Goal: Task Accomplishment & Management: Manage account settings

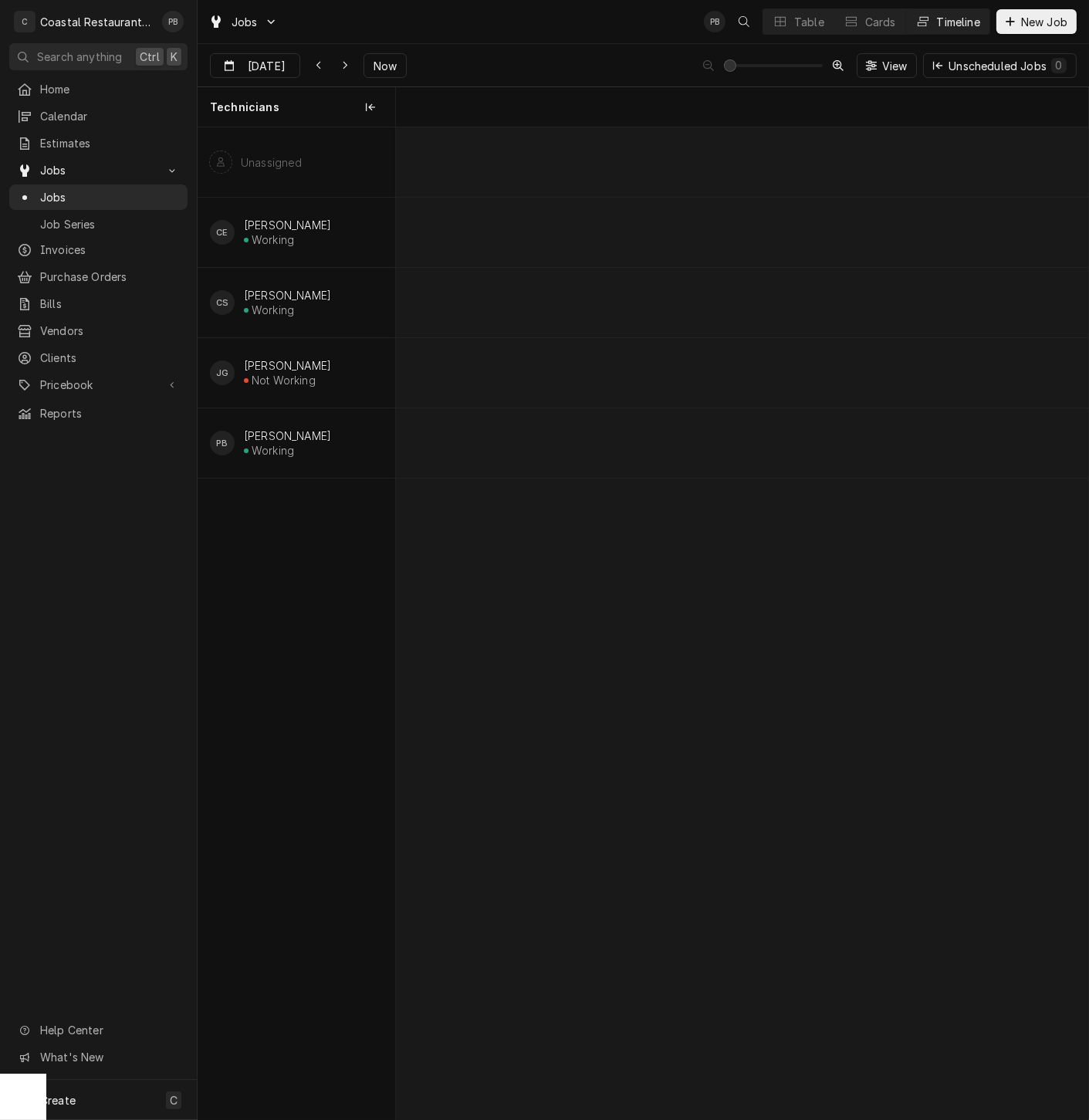
scroll to position [0, 15056]
click at [73, 254] on link "Invoices" at bounding box center [98, 249] width 178 height 26
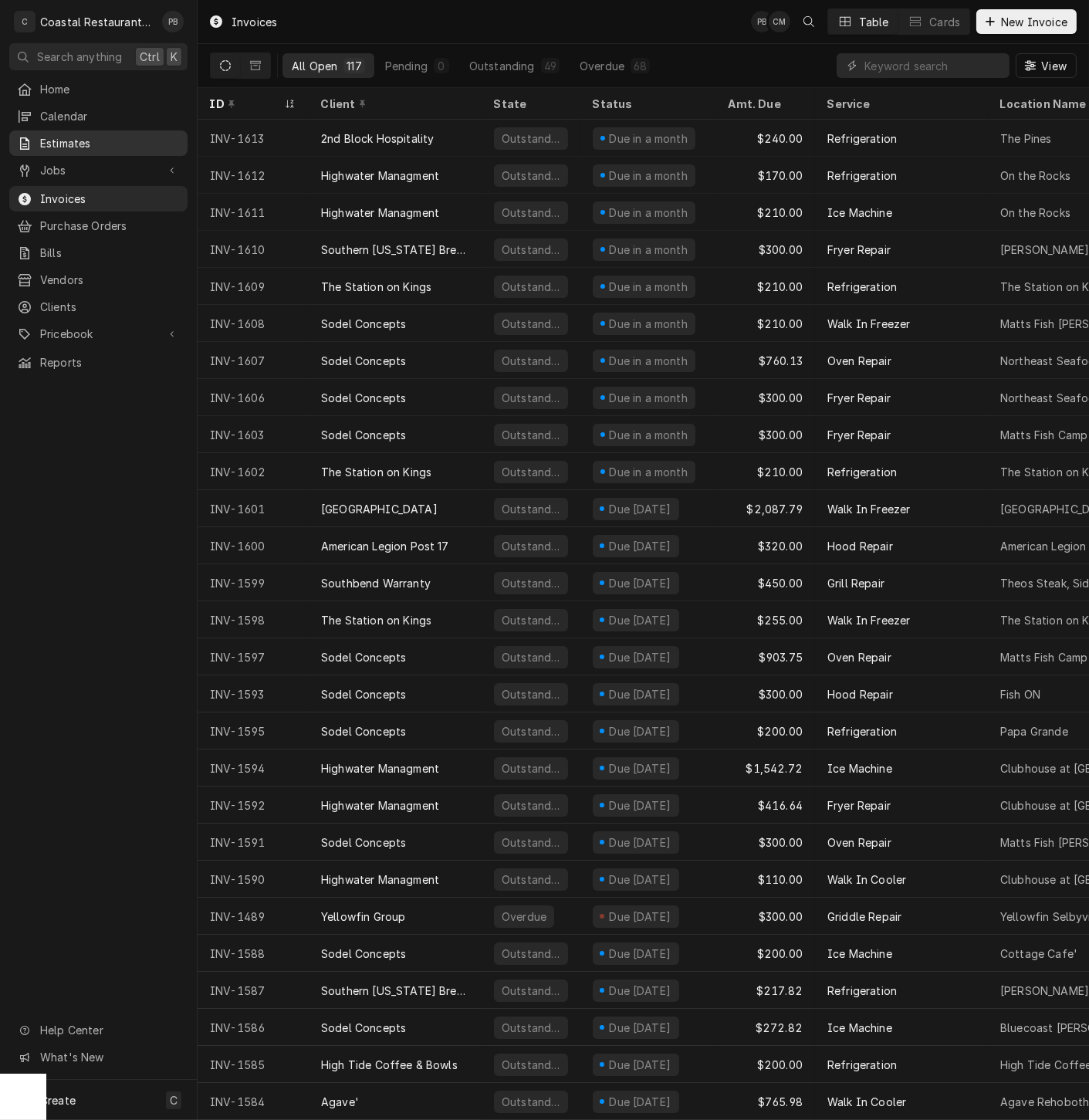
click at [88, 135] on span "Estimates" at bounding box center [110, 142] width 140 height 16
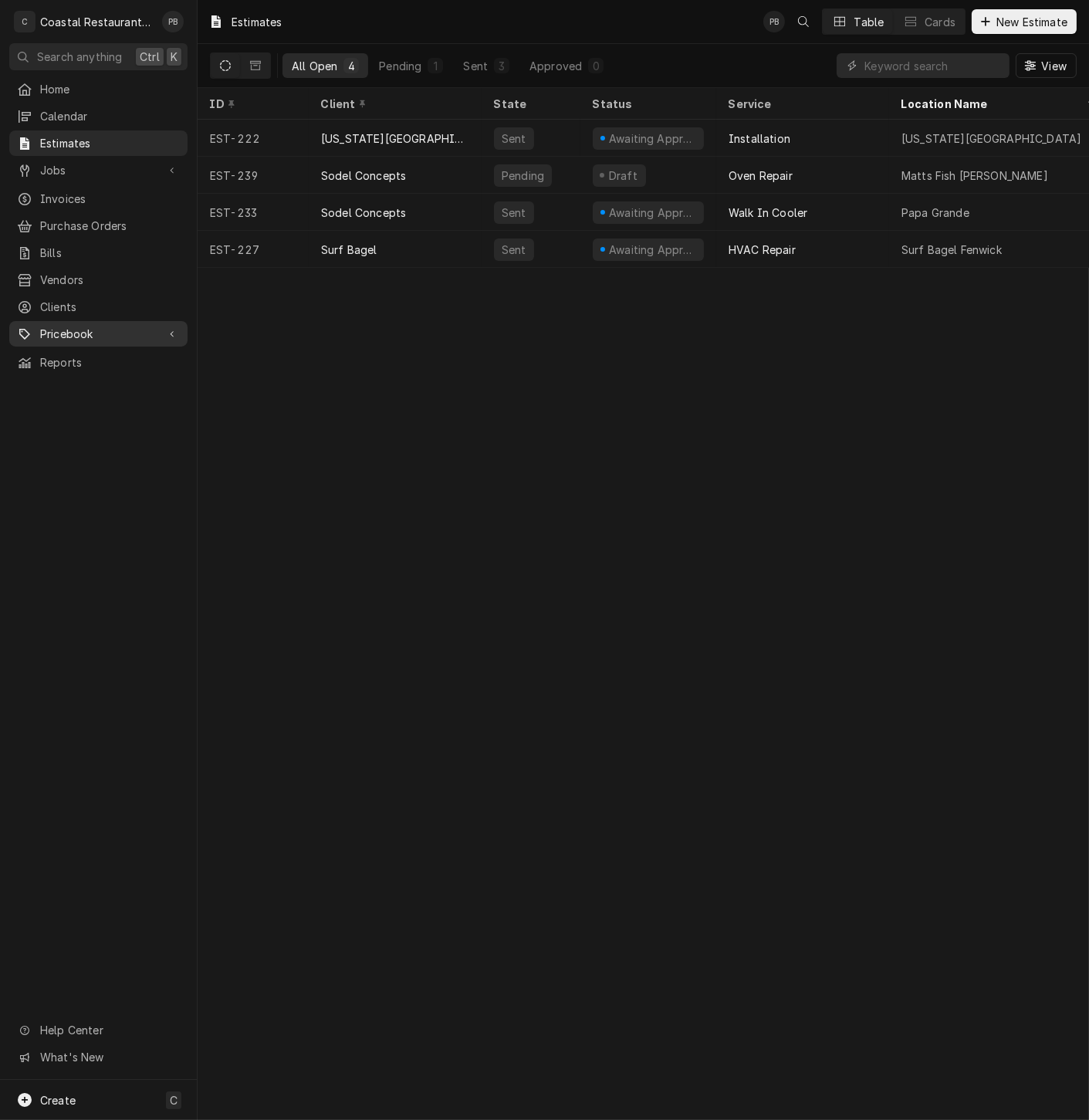
click at [86, 326] on span "Pricebook" at bounding box center [98, 333] width 116 height 16
click at [121, 380] on span "Parts & Materials" at bounding box center [110, 387] width 140 height 16
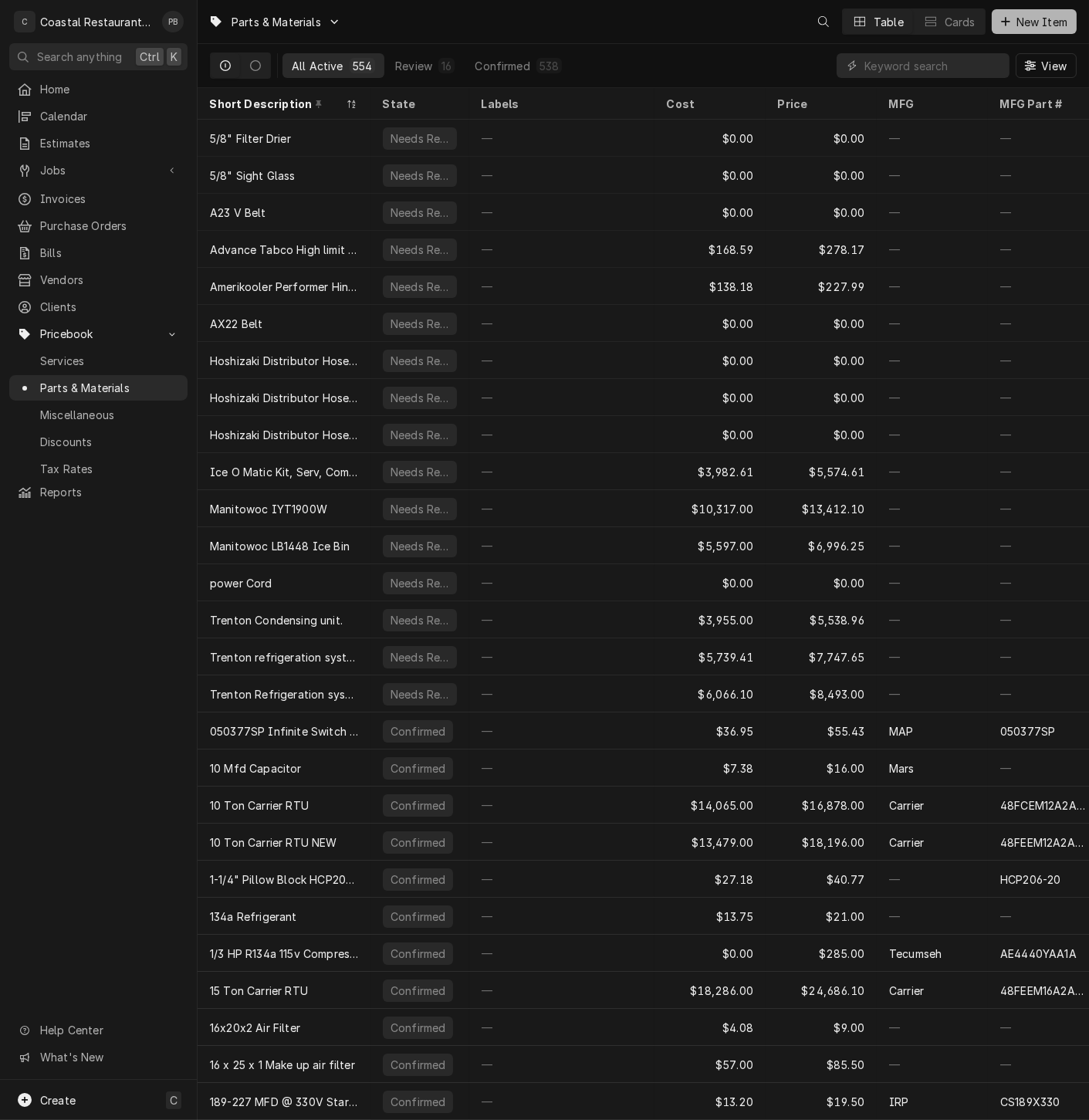
click at [1048, 20] on span "New Item" at bounding box center [1042, 22] width 57 height 16
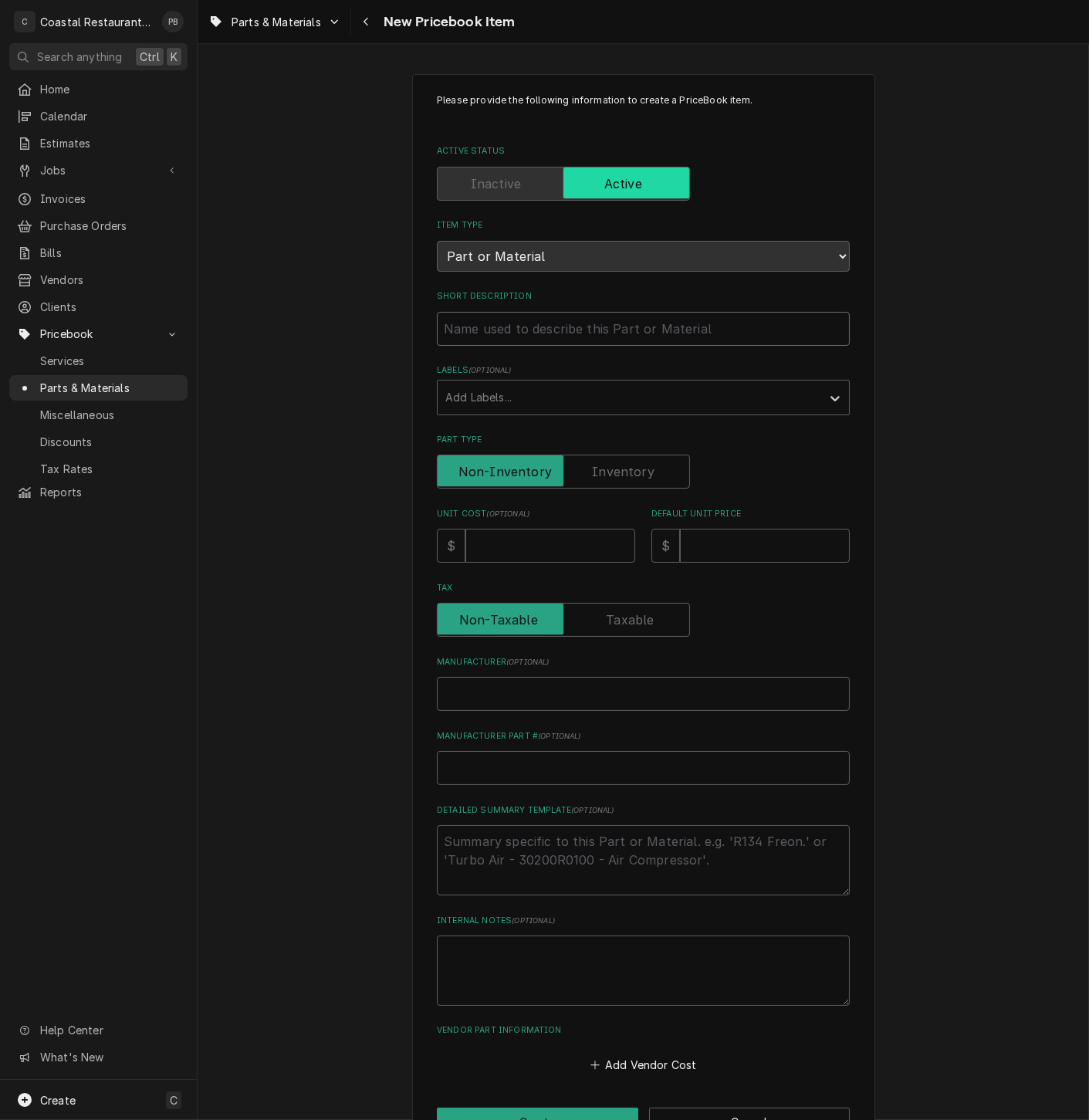
click at [564, 331] on input "Short Description" at bounding box center [643, 328] width 413 height 34
paste input "Hoshizaki 437049G01 Spray Tube"
type textarea "x"
type input "Hoshizaki 437049G01 Spray Tube"
click at [500, 549] on input "Unit Cost ( optional )" at bounding box center [550, 545] width 170 height 34
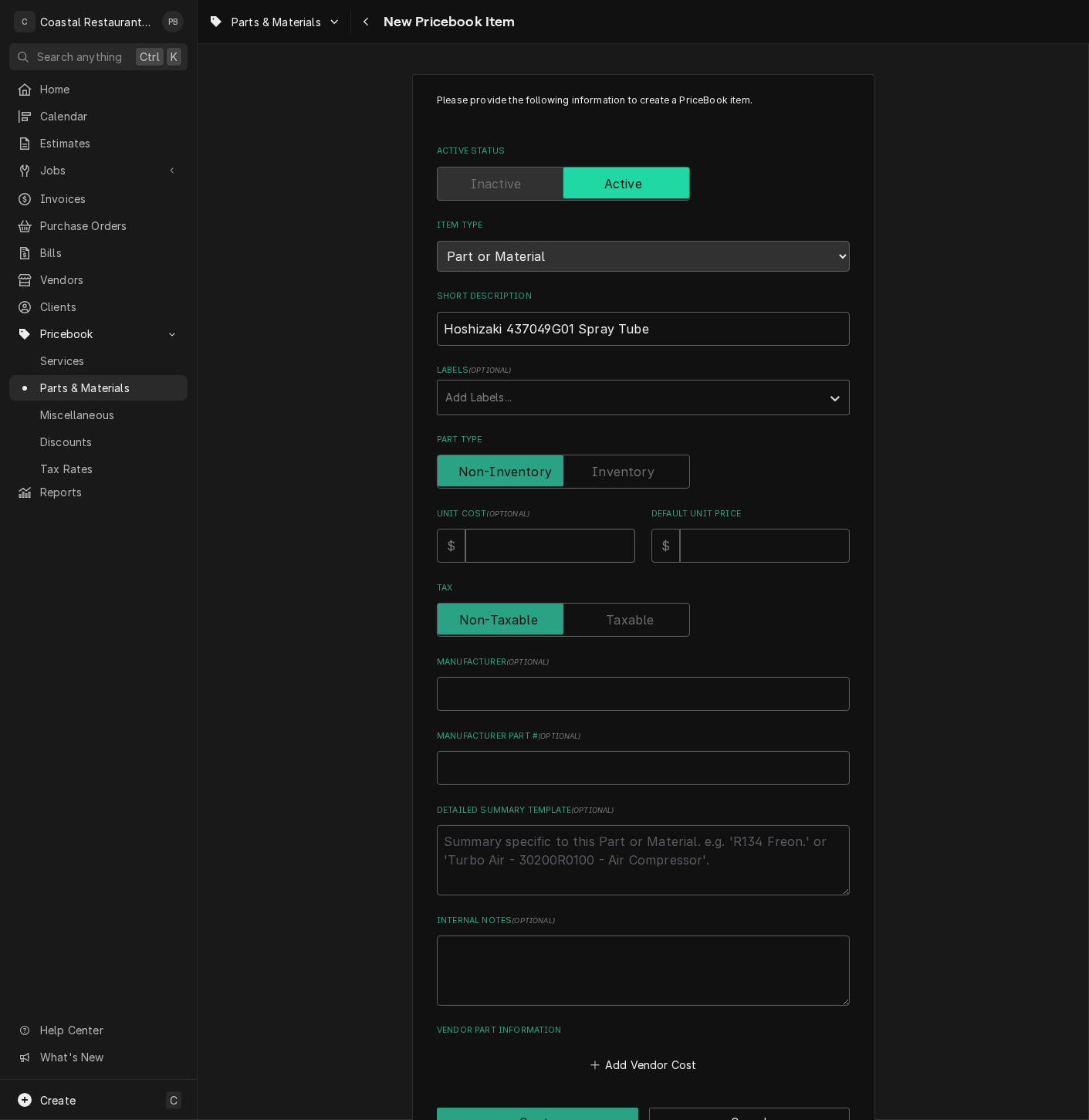
click at [502, 546] on input "Unit Cost ( optional )" at bounding box center [550, 545] width 170 height 34
type textarea "x"
type input "1"
type textarea "x"
type input "14"
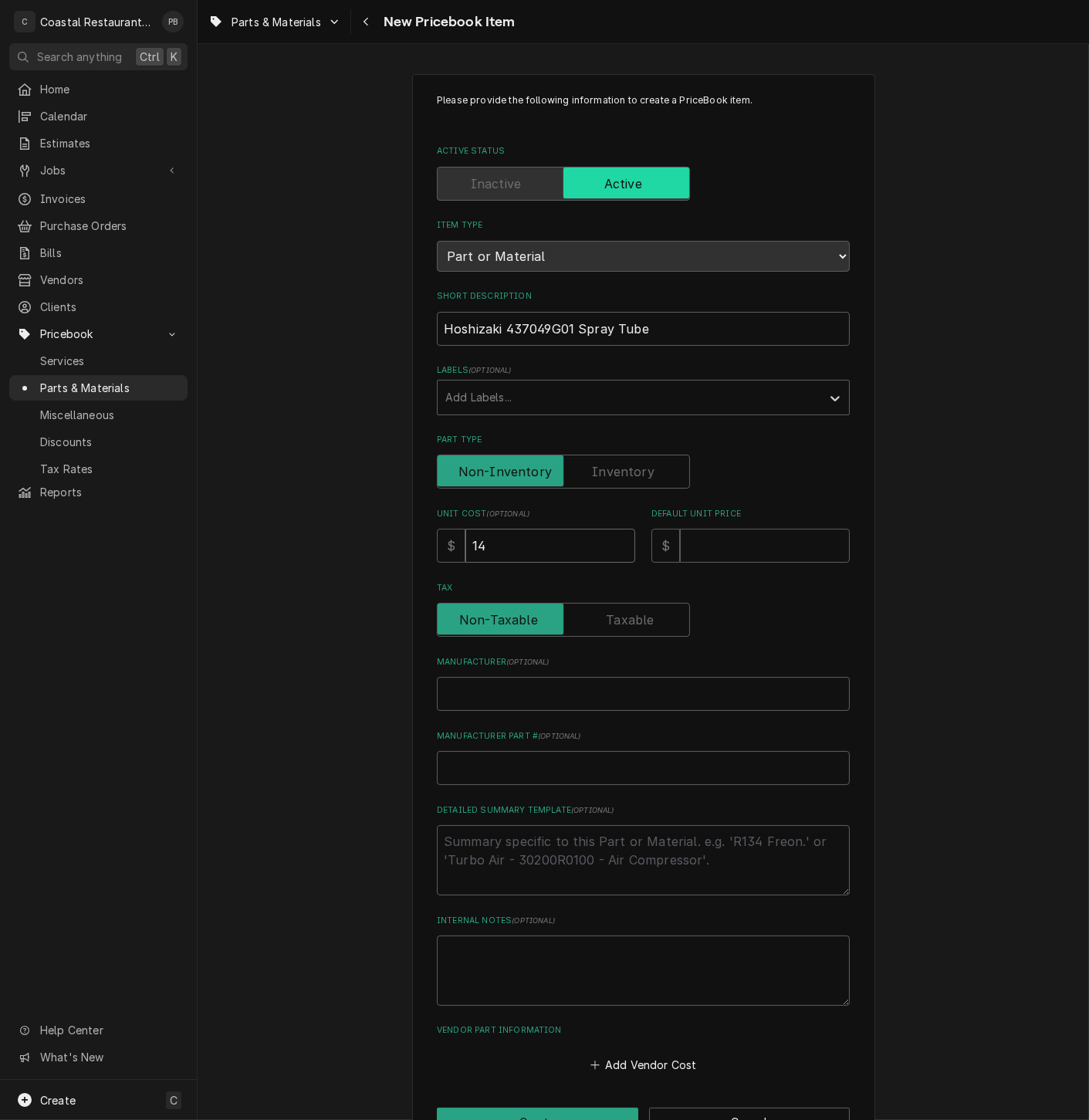
type textarea "x"
type input "140"
type textarea "x"
type input "140.8"
type textarea "x"
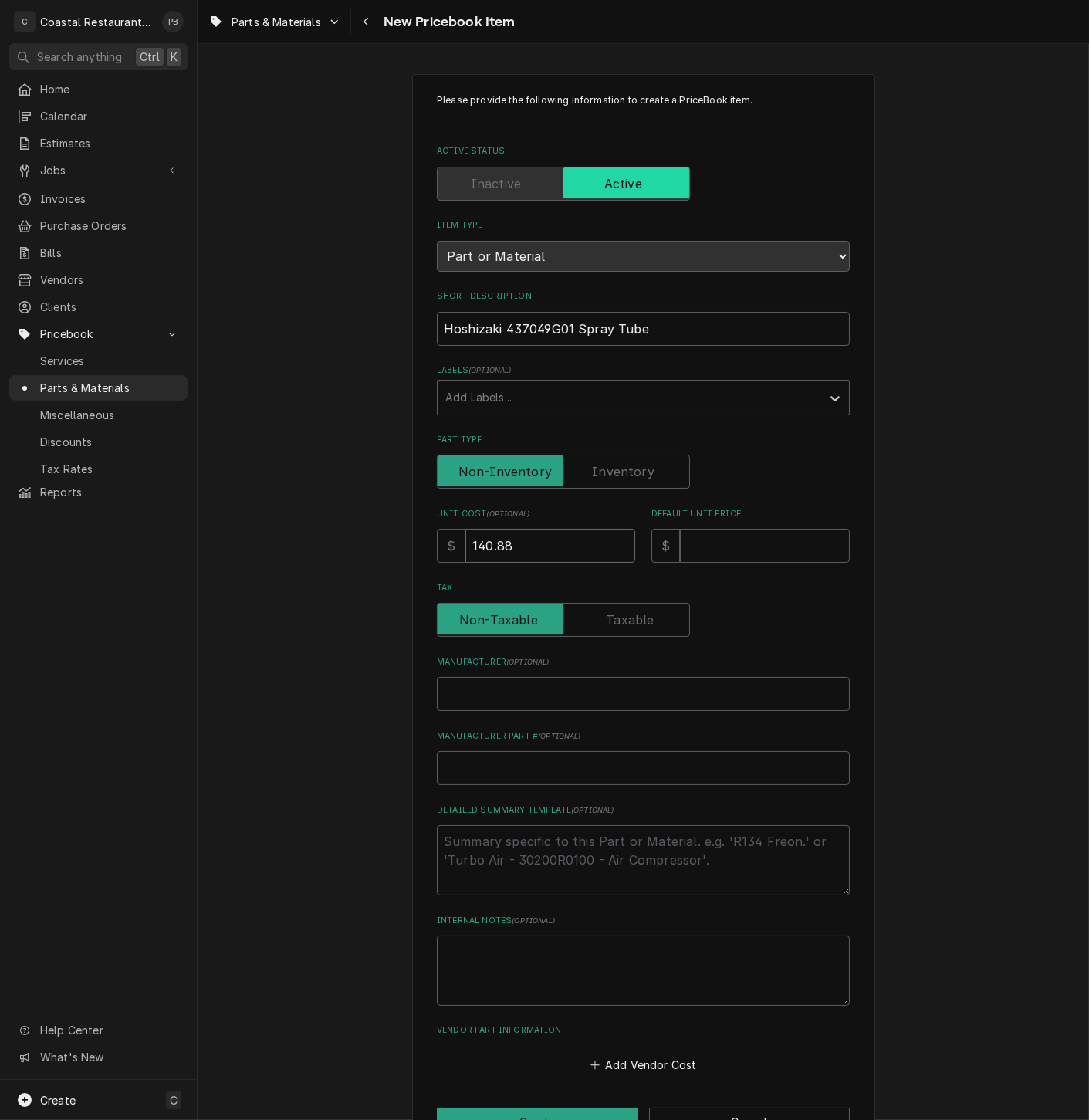
type input "140.88"
type textarea "x"
type input "4"
type textarea "x"
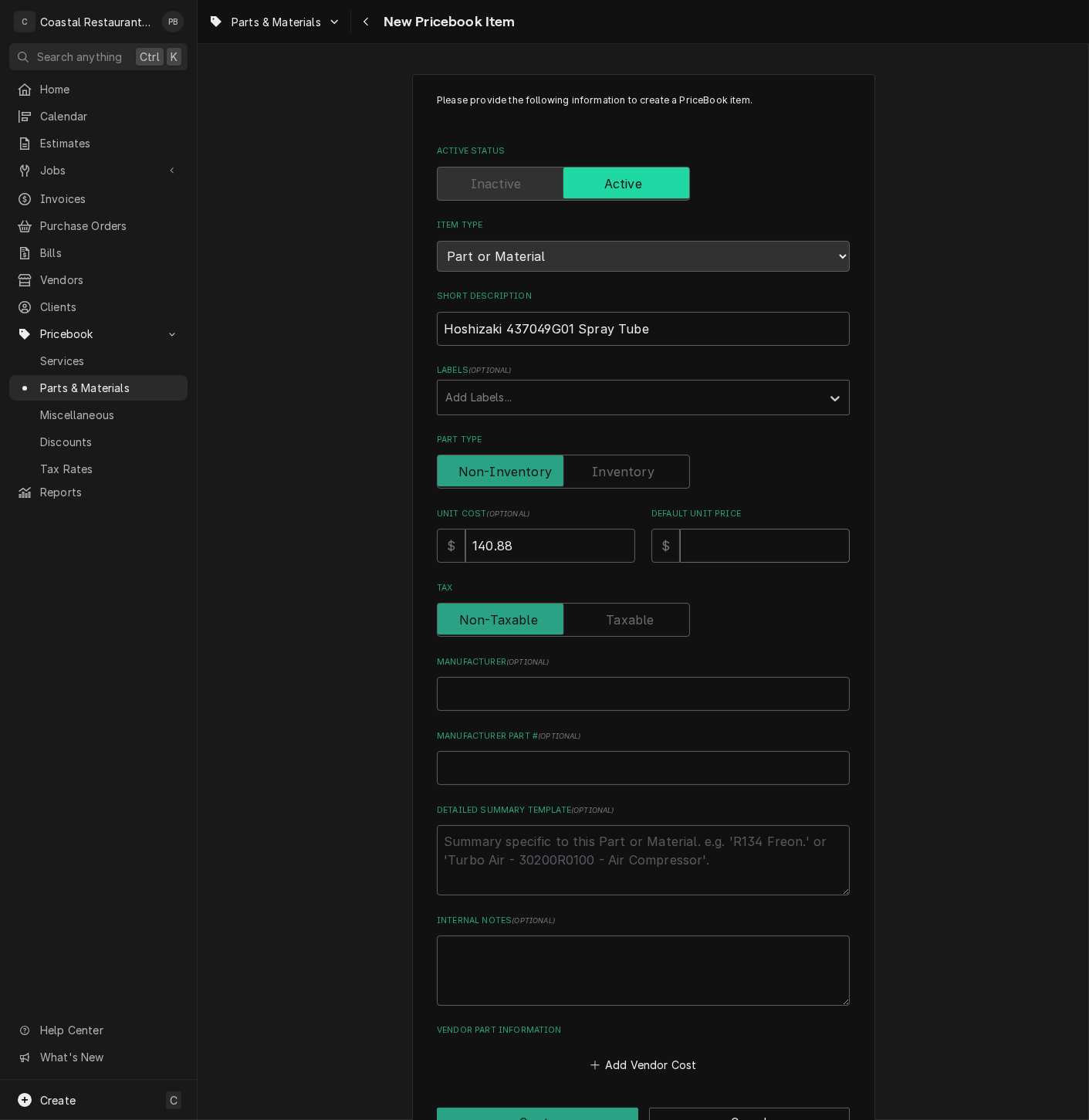
type input "2"
type textarea "x"
type input "23"
type textarea "x"
type input "232"
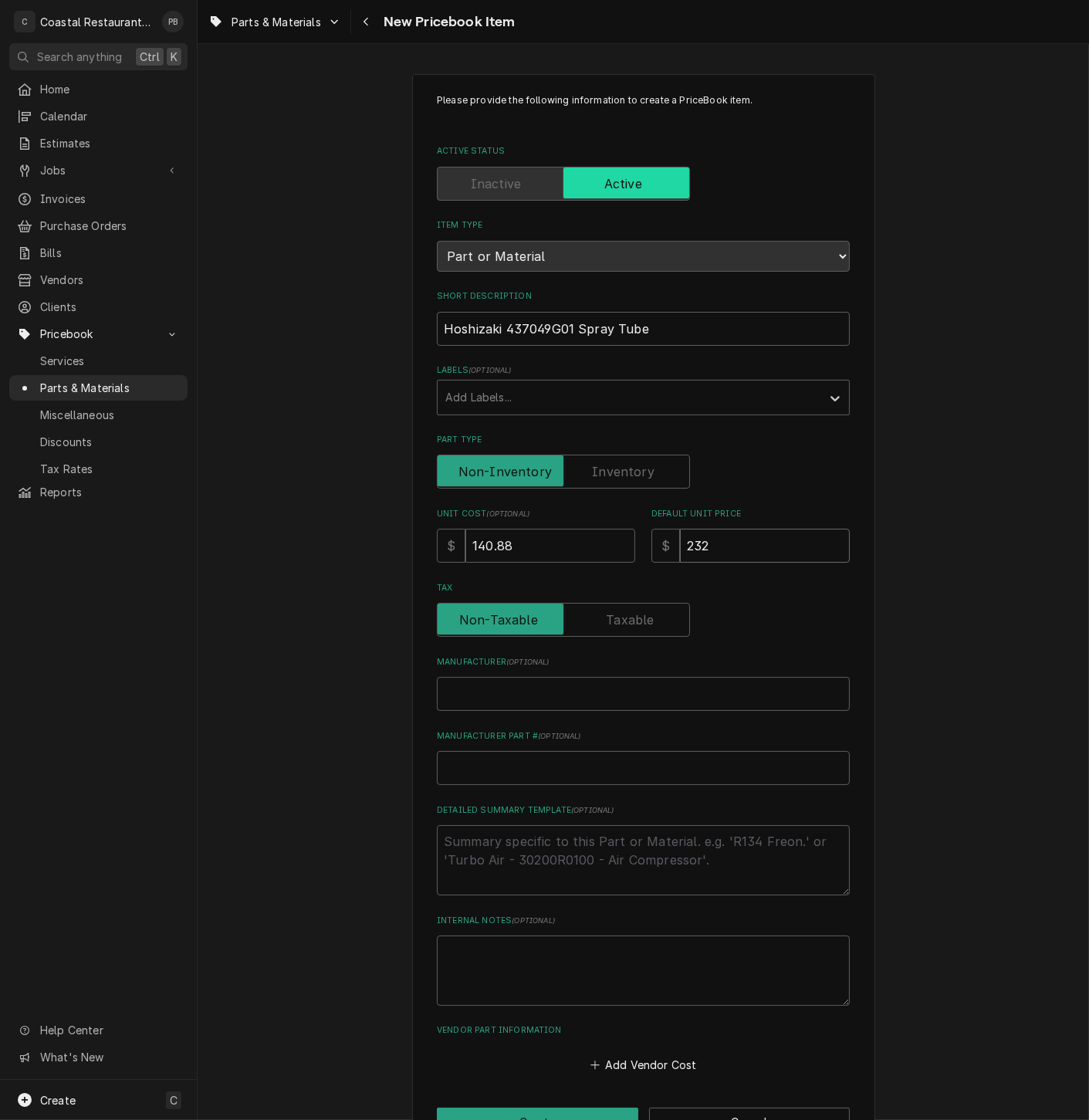
type textarea "x"
type input "232.4"
type textarea "x"
type input "232.45"
click at [626, 700] on input "Manufacturer ( optional )" at bounding box center [643, 693] width 413 height 34
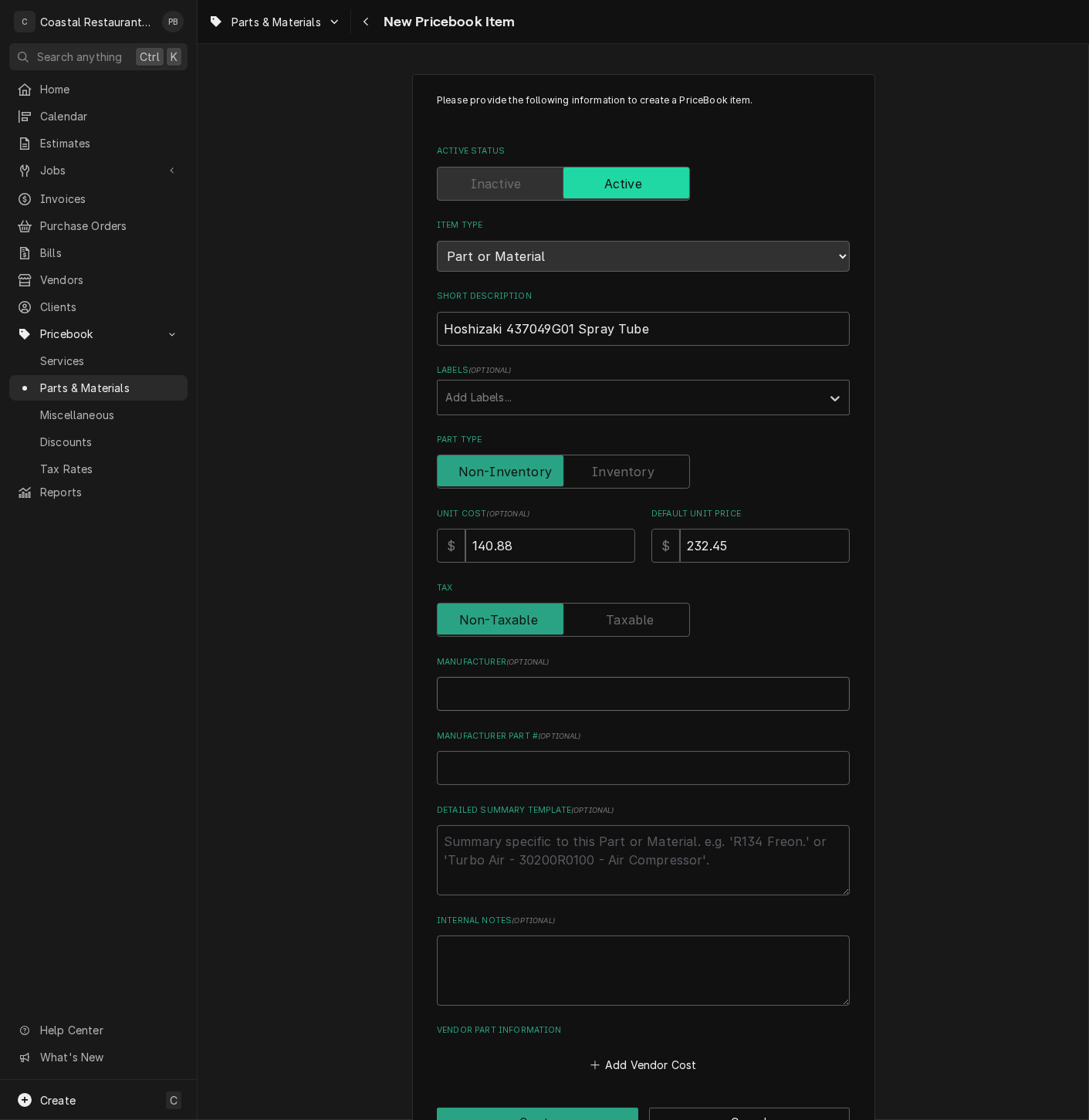
type textarea "x"
type input "H"
type textarea "x"
type input "Ho"
type textarea "x"
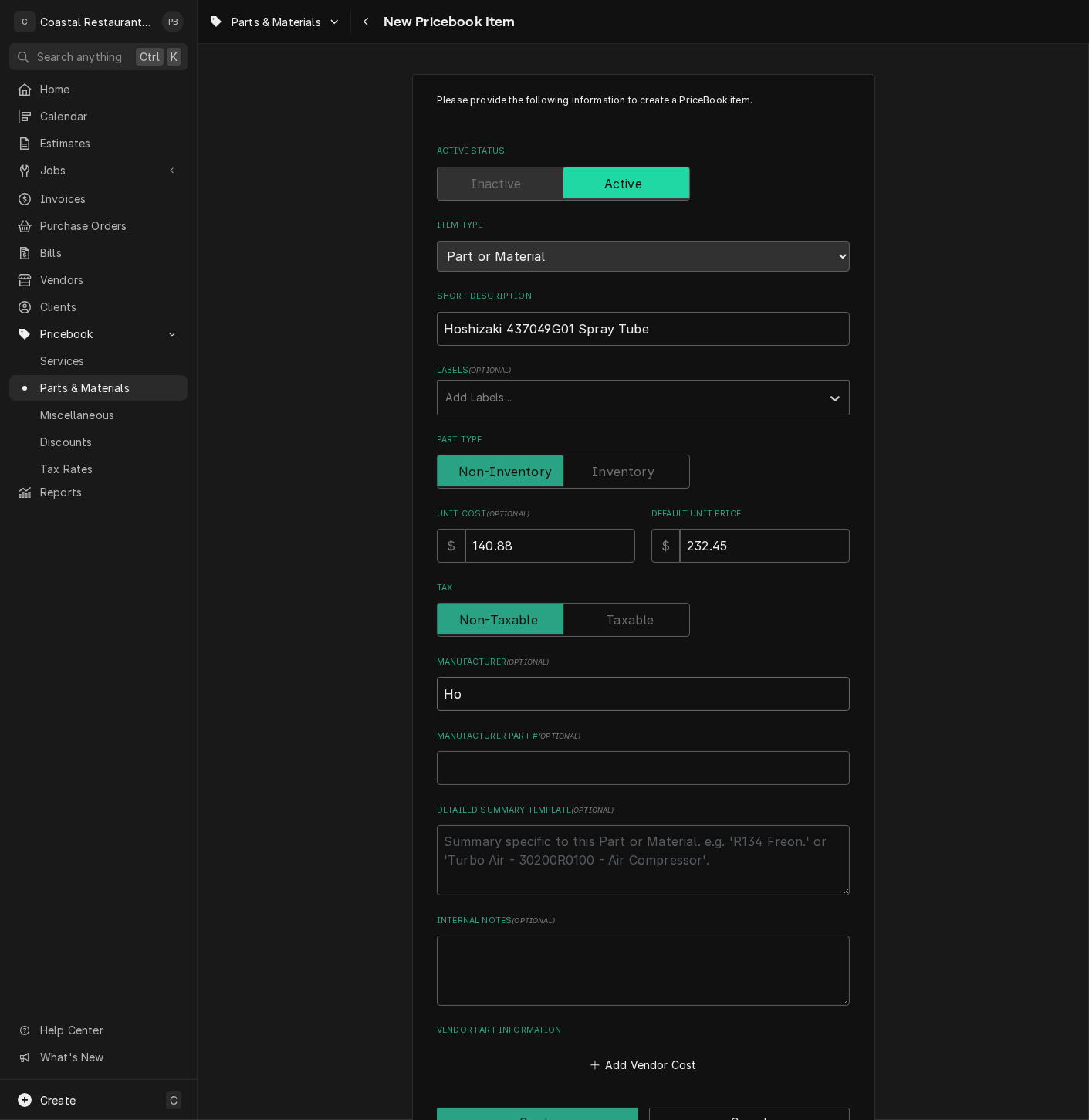
type input "Hos"
type textarea "x"
type input "Hosh"
type textarea "x"
type input "Hoshi"
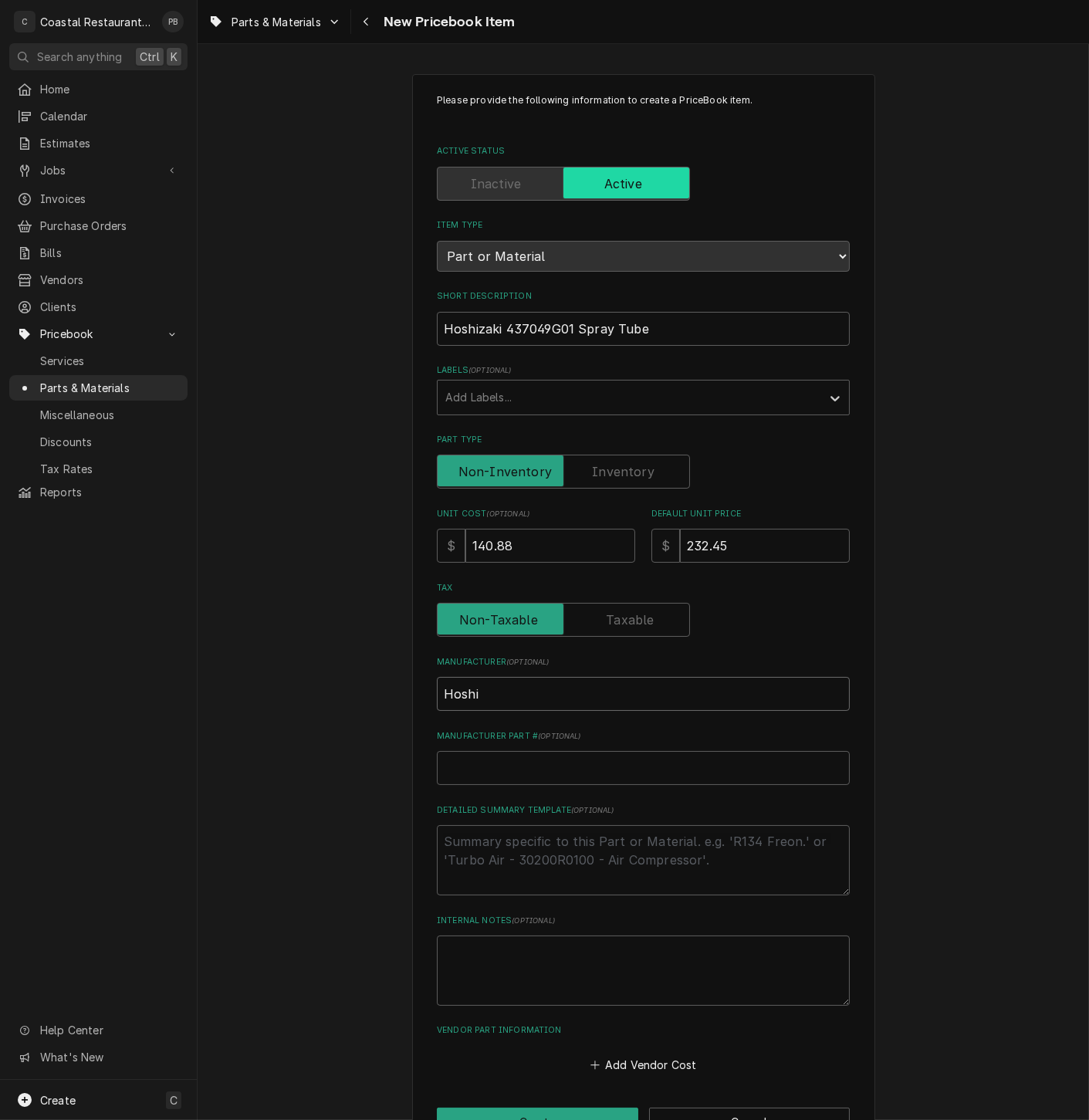
type textarea "x"
type input "Hoshiz"
type textarea "x"
type input "Hoshiza"
type textarea "x"
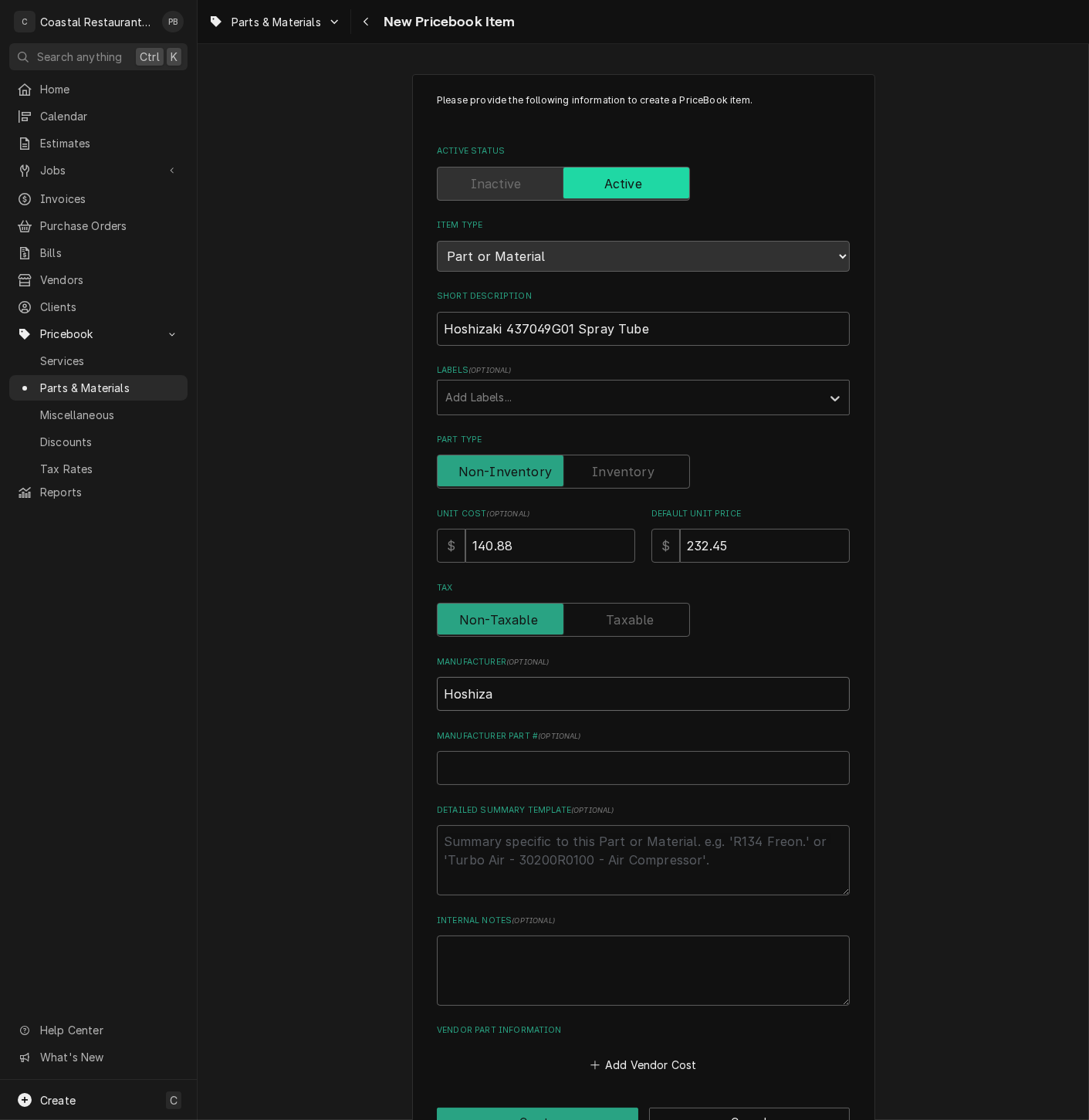
type input "Hoshizak"
type textarea "x"
type input "Hoshizaki"
click at [490, 765] on input "Manufacturer Part # ( optional )" at bounding box center [643, 767] width 413 height 34
paste input "437049G01"
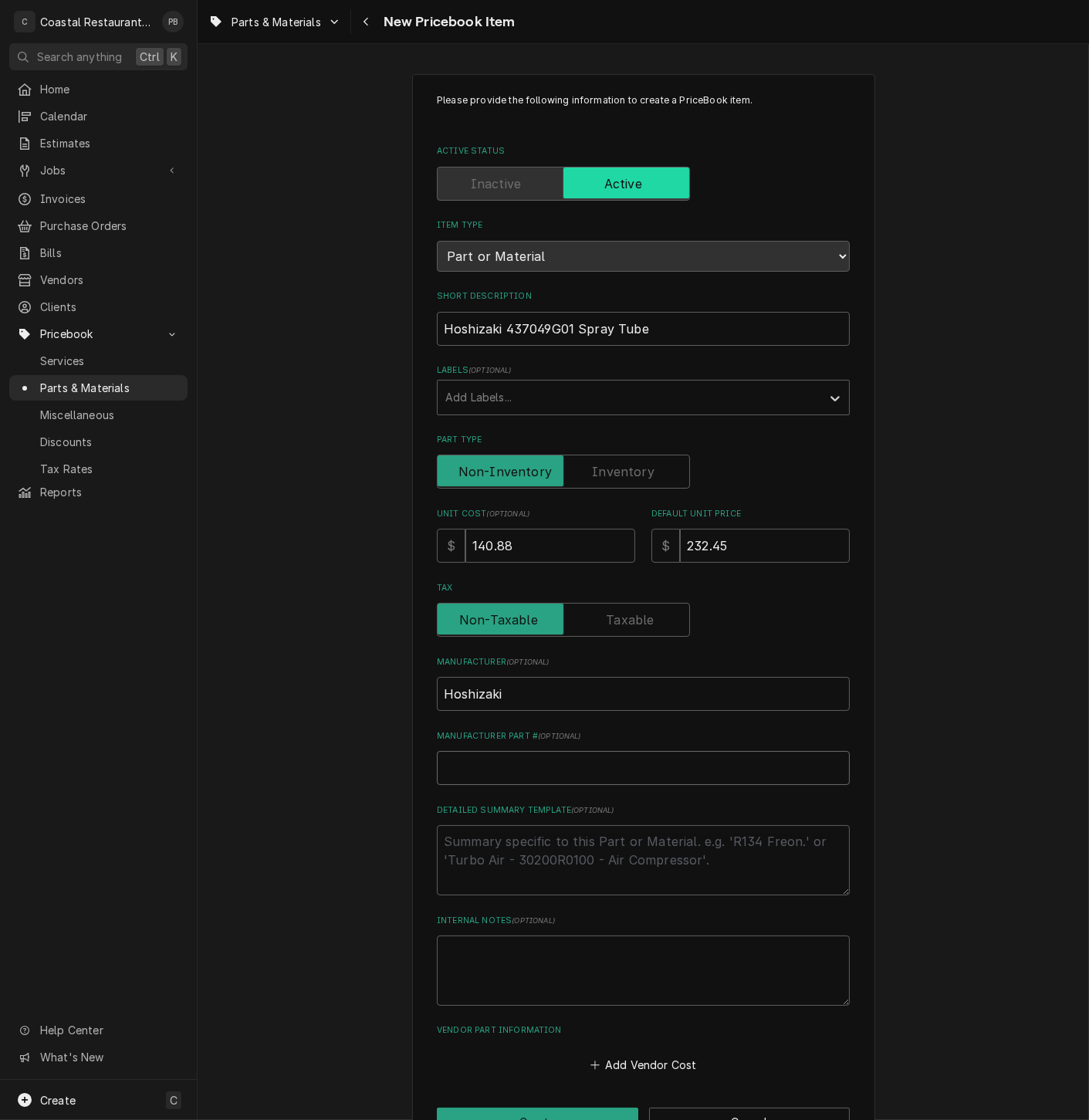
type textarea "x"
type input "437049G01"
click at [510, 853] on textarea "Detailed Summary Template ( optional )" at bounding box center [643, 860] width 413 height 70
click at [455, 772] on input "437049G01" at bounding box center [643, 767] width 413 height 34
type textarea "x"
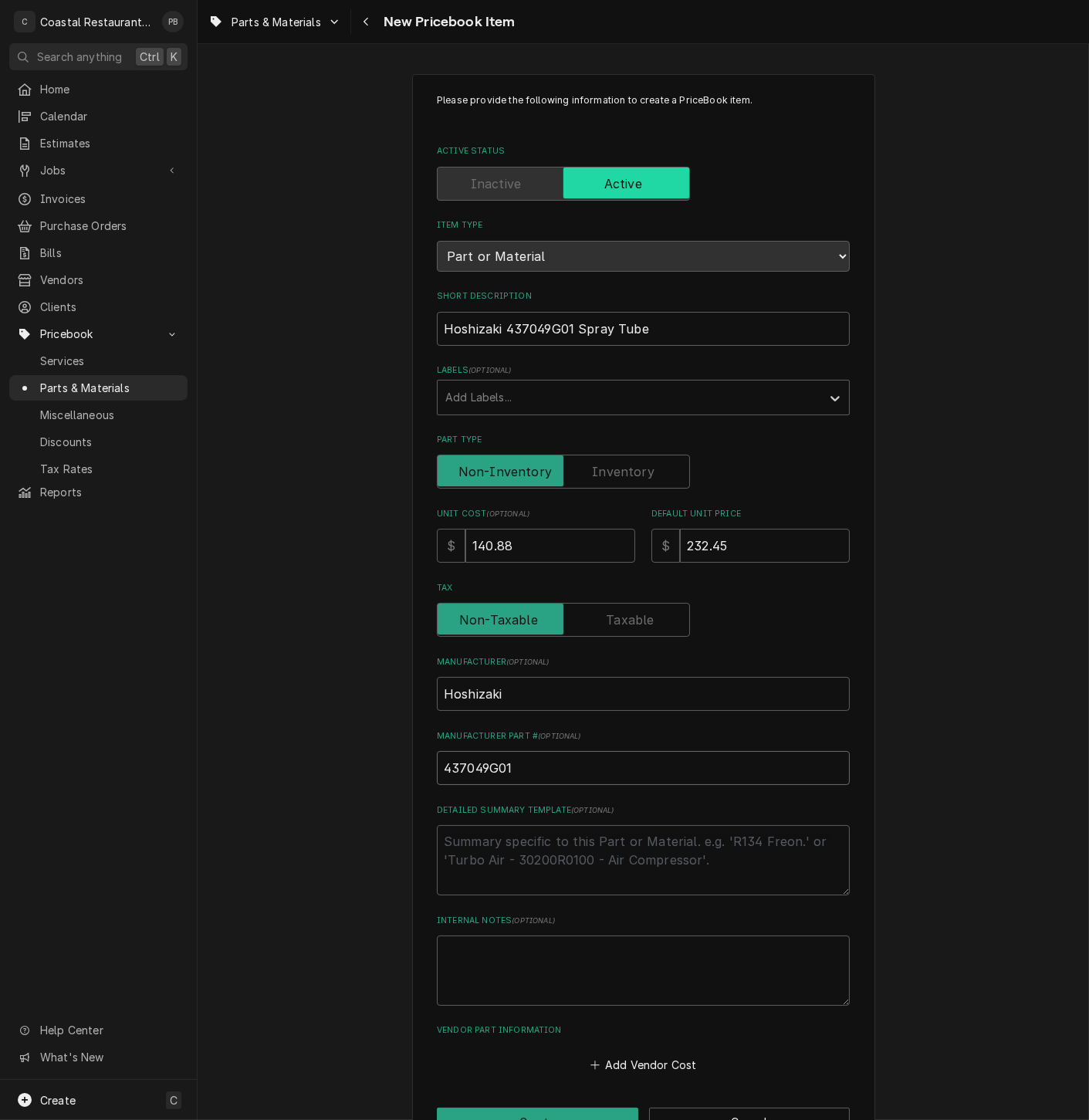
type input "437049G01"
click at [548, 817] on div "Detailed Summary Template ( optional )" at bounding box center [643, 850] width 413 height 91
click at [542, 856] on textarea "Detailed Summary Template ( optional )" at bounding box center [643, 860] width 413 height 70
type textarea "x"
type textarea "S"
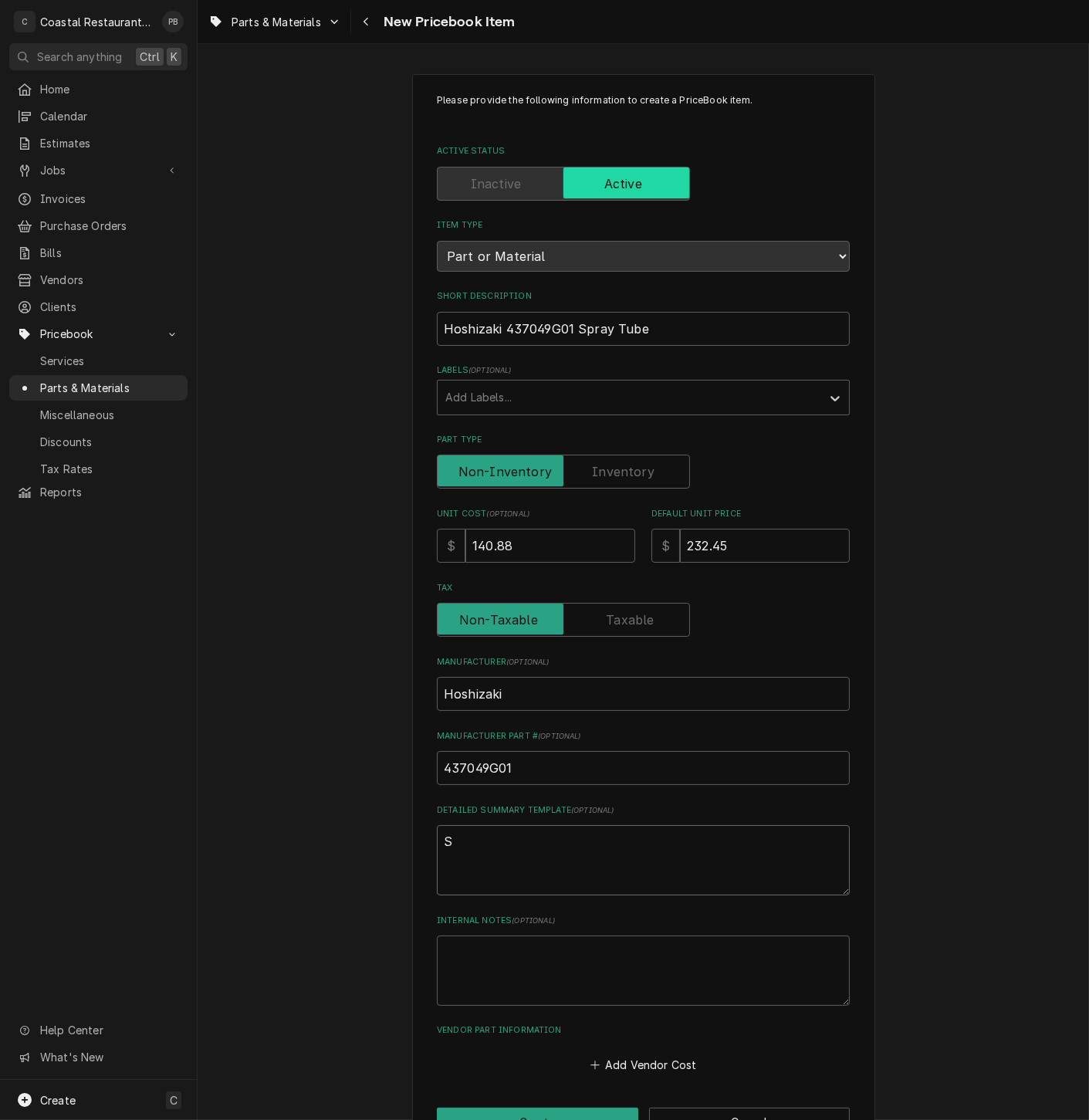
type textarea "x"
type textarea "Sp"
type textarea "x"
type textarea "Spr"
type textarea "x"
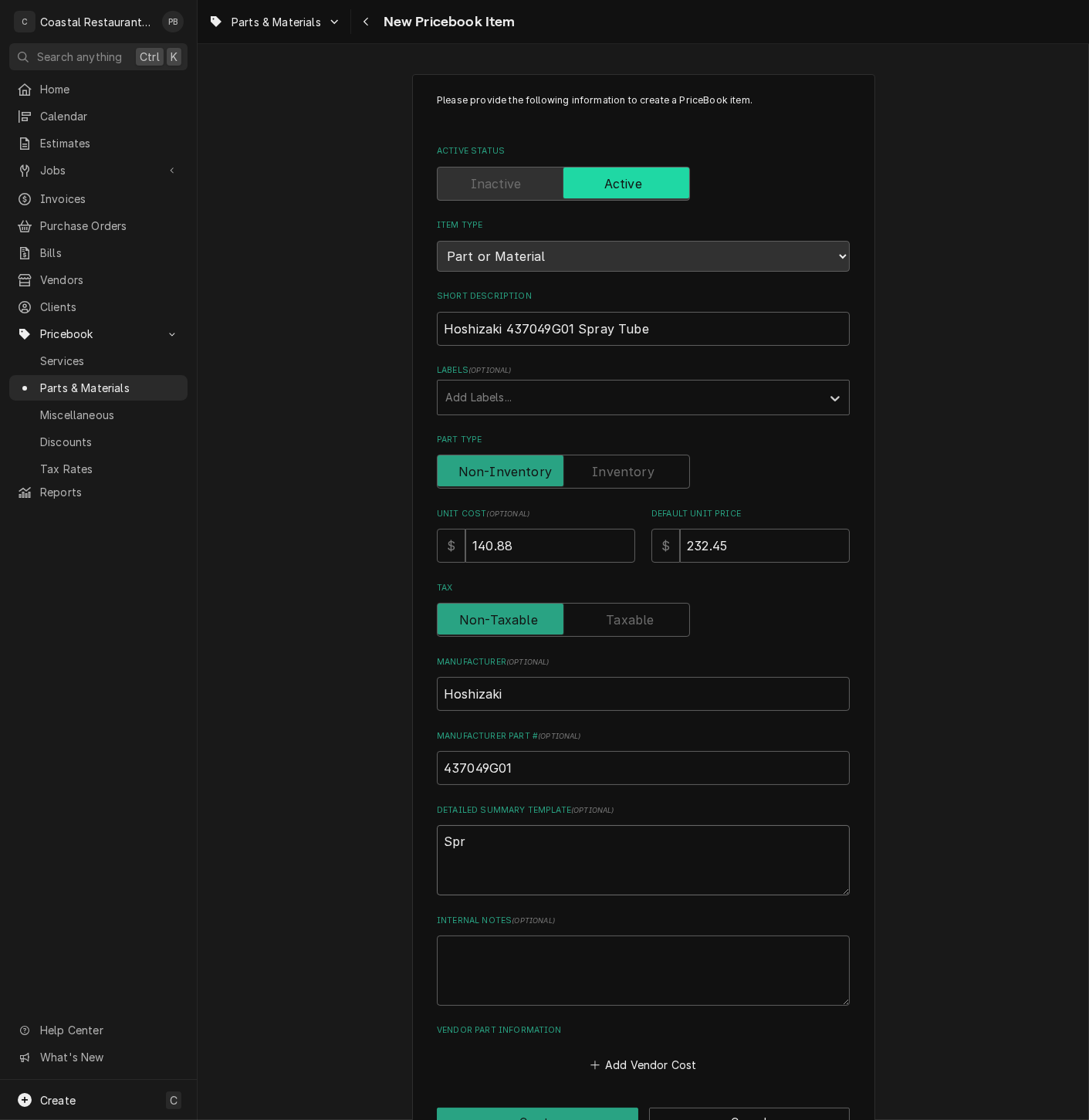
type textarea "Spri"
type textarea "x"
type textarea "Spr"
type textarea "x"
type textarea "Spra"
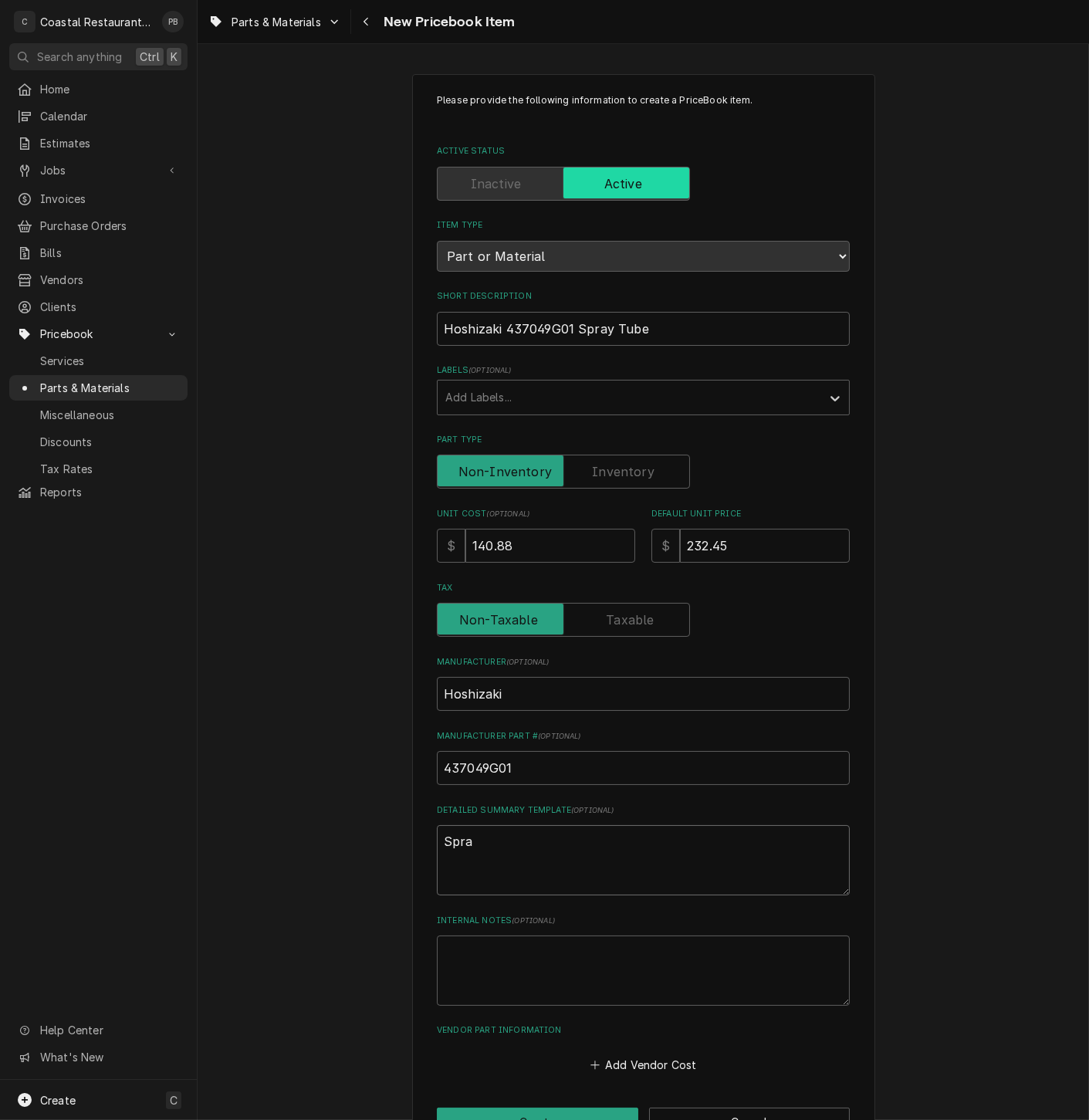
type textarea "x"
type textarea "Spray"
type textarea "x"
type textarea "Spray"
type textarea "x"
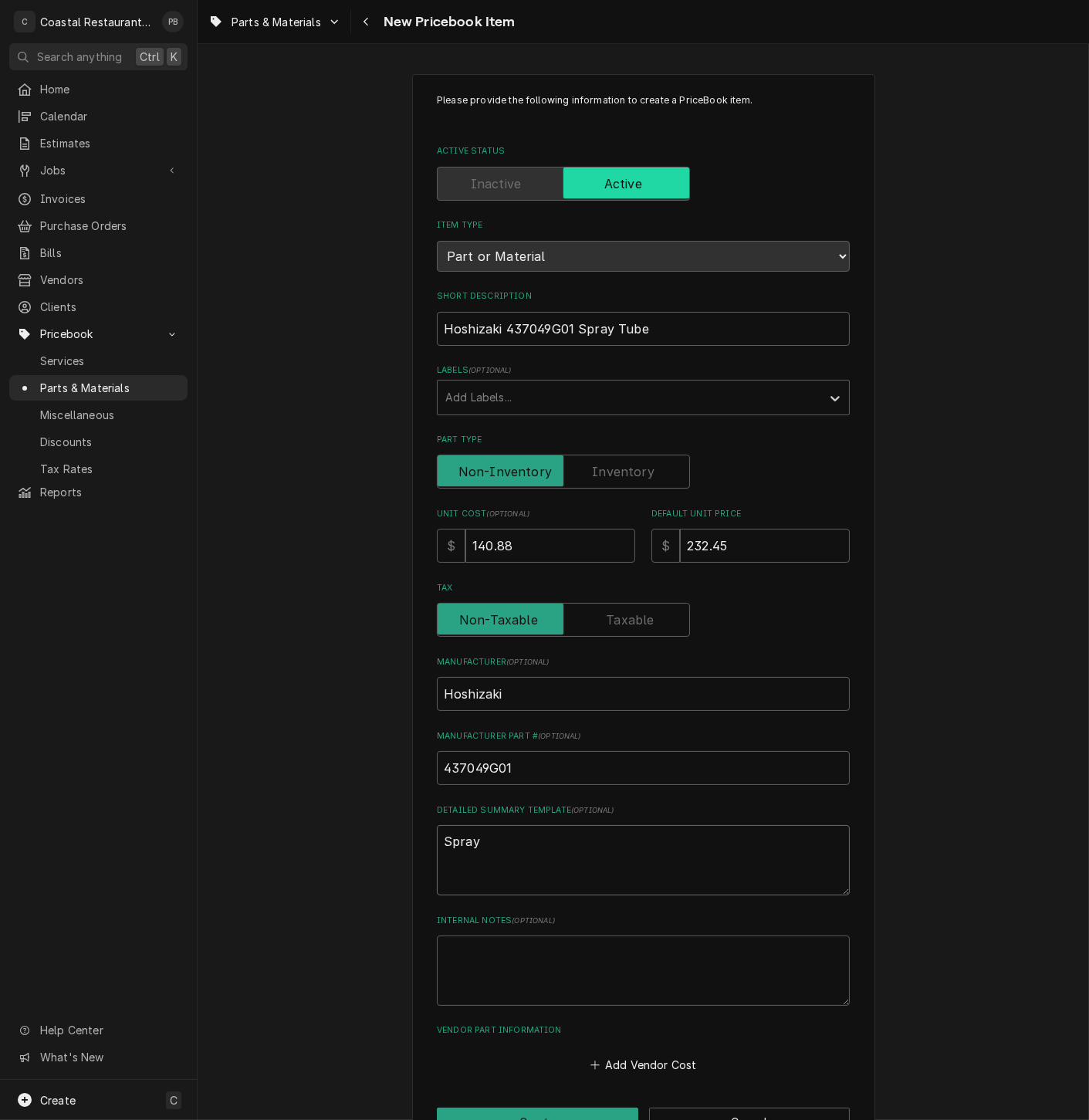
type textarea "Spray T"
type textarea "x"
type textarea "Spray Tu"
type textarea "x"
type textarea "Spray Tub"
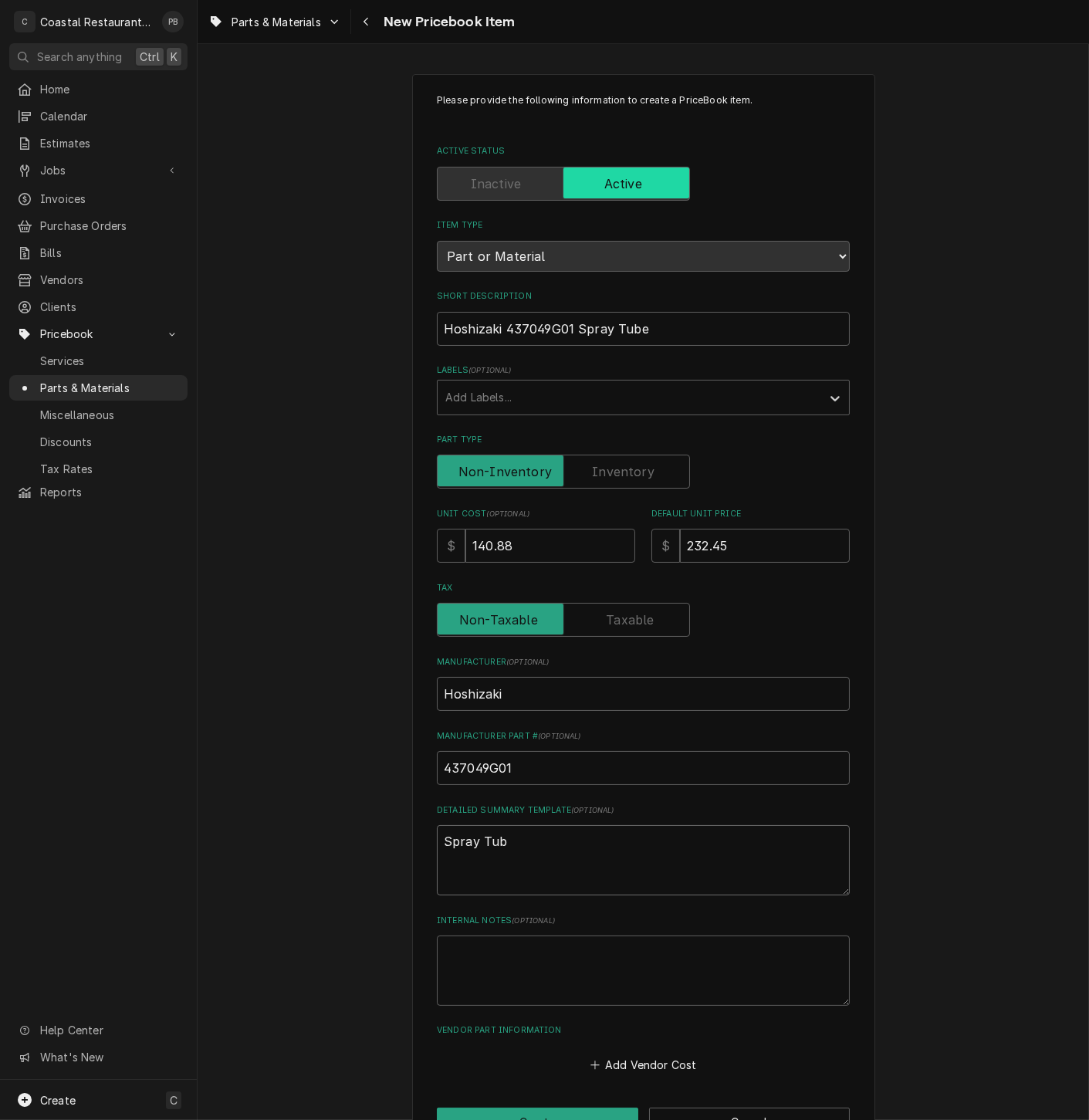
type textarea "x"
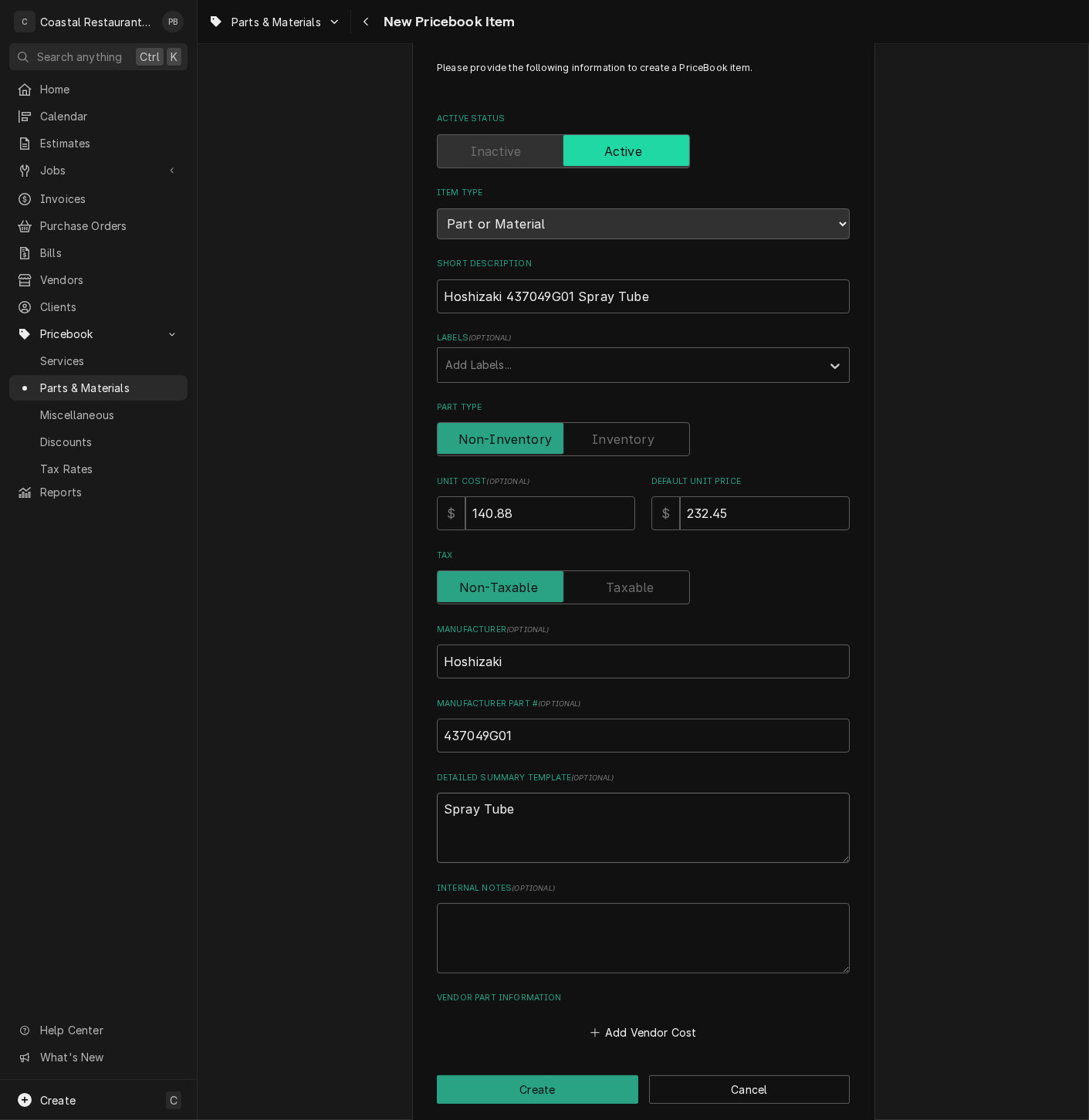
scroll to position [50, 0]
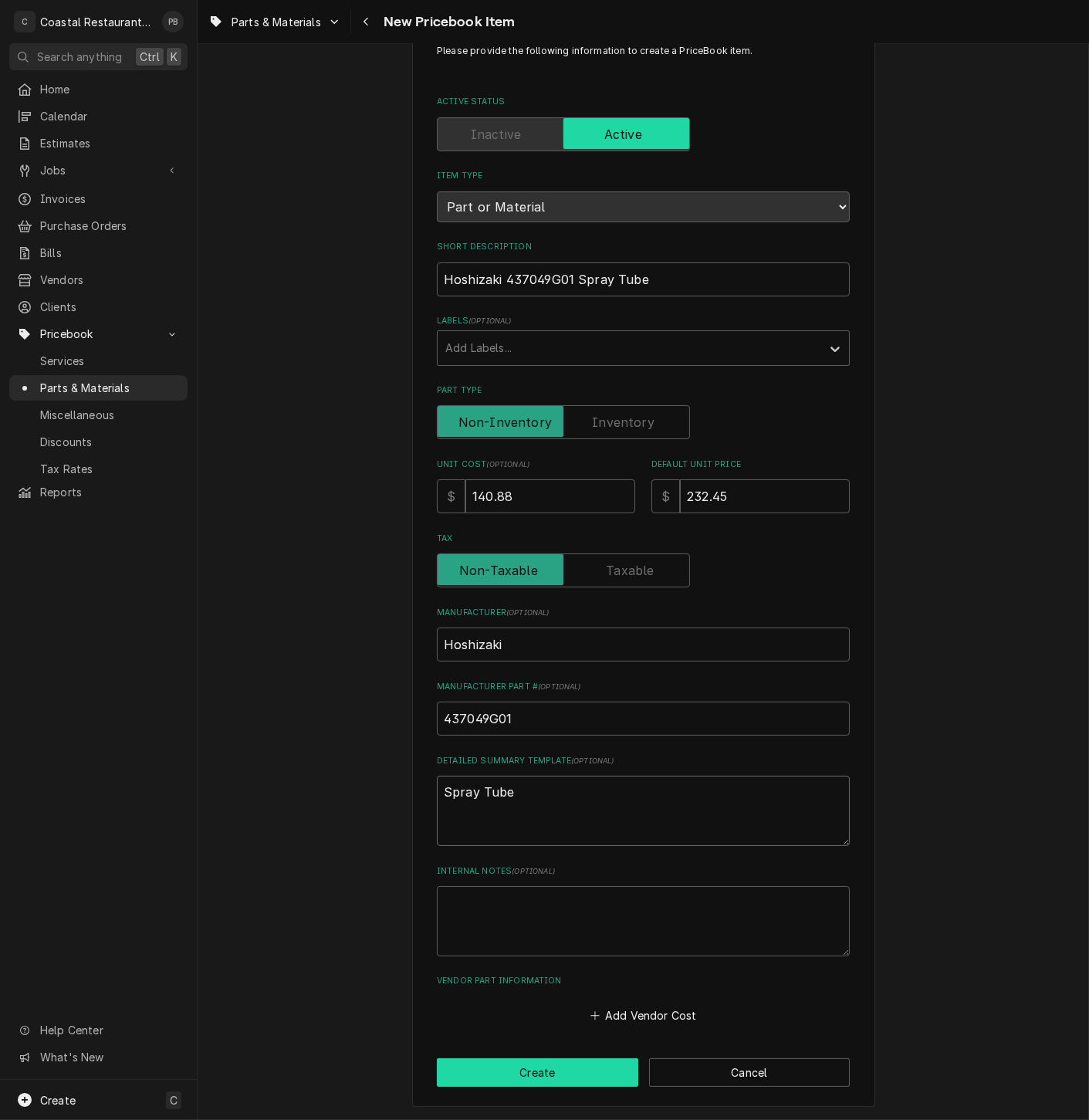
type textarea "Spray Tube"
click at [579, 1081] on button "Create" at bounding box center [537, 1073] width 201 height 28
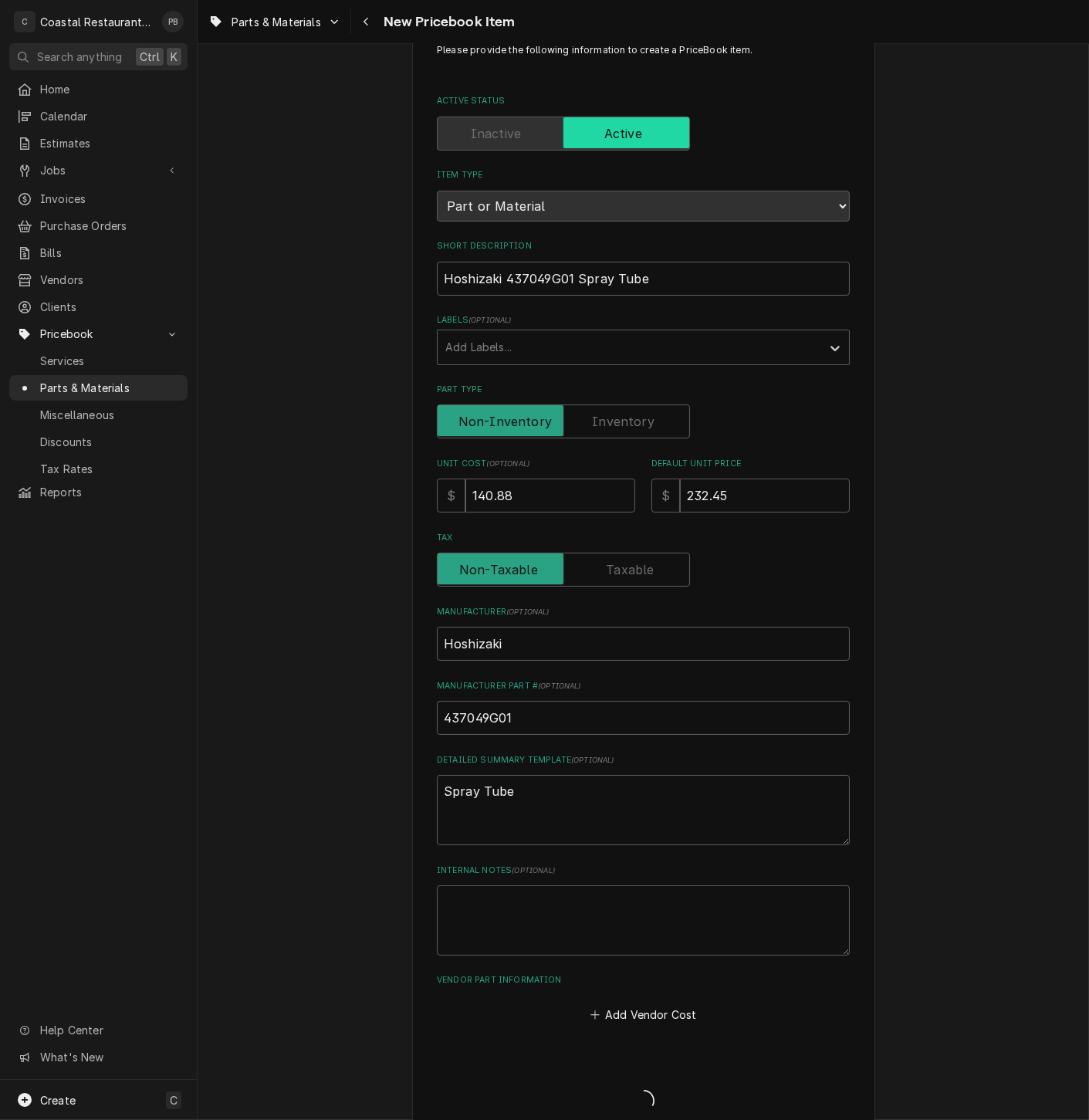
type textarea "x"
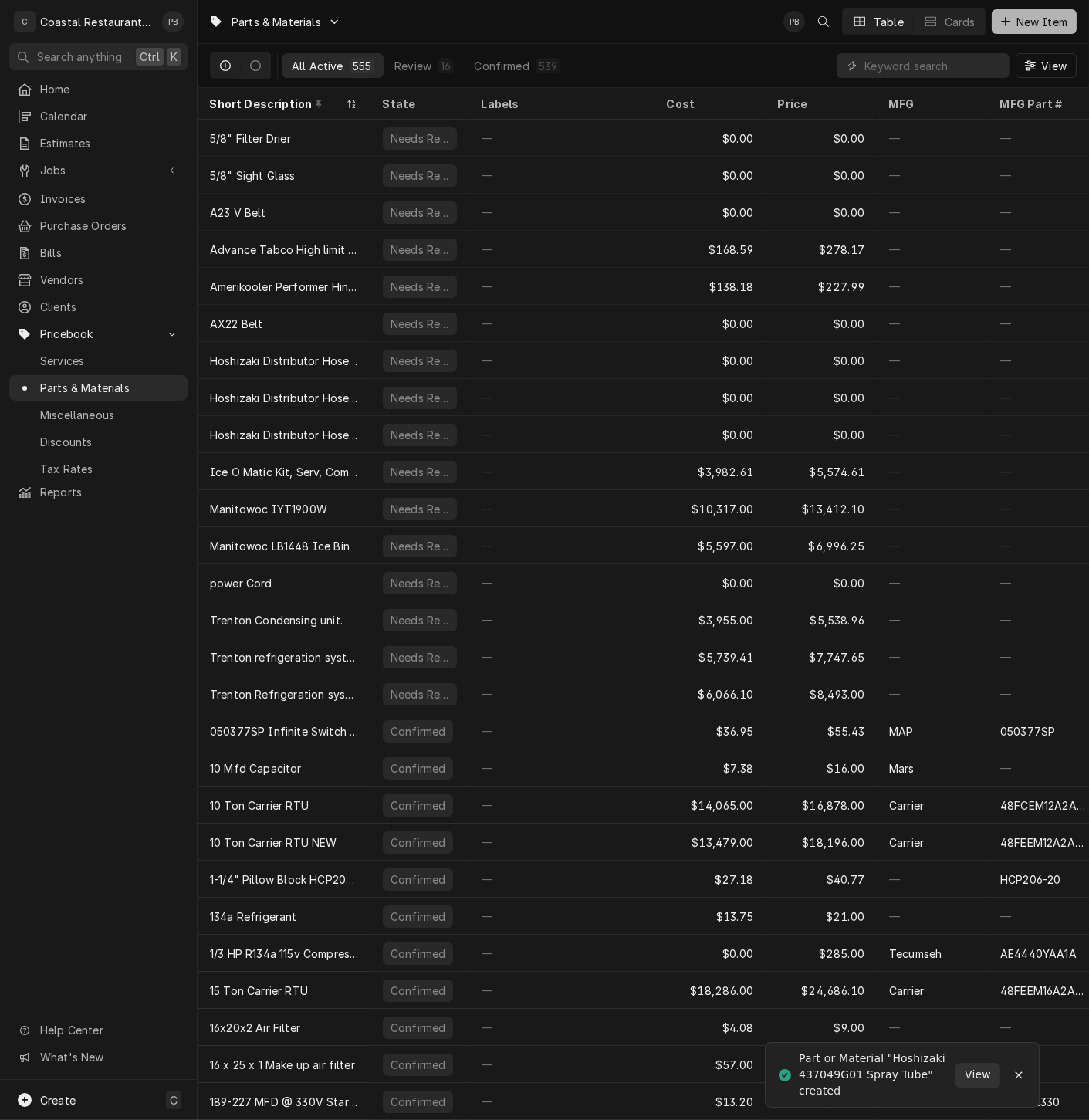
click at [1048, 22] on span "New Item" at bounding box center [1042, 22] width 57 height 16
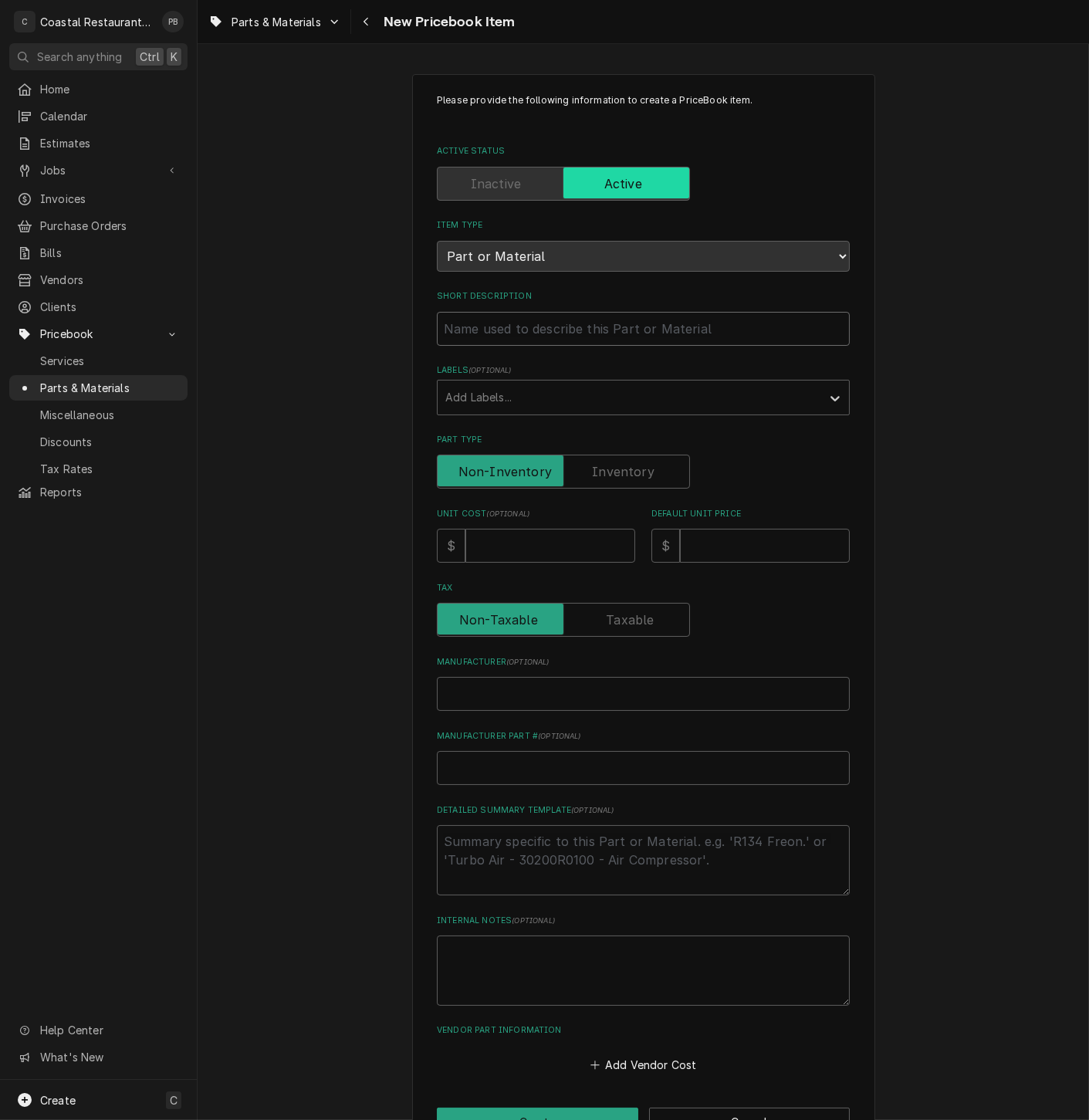
click at [494, 335] on input "Short Description" at bounding box center [643, 328] width 413 height 34
paste input "Hoshizaki 4A5251-04 Solenoid Valve, Water Inlet"
type textarea "x"
type input "Hoshizaki 4A5251-04 Solenoid Valve, Water Inlet"
click at [504, 550] on input "Unit Cost ( optional )" at bounding box center [550, 545] width 170 height 34
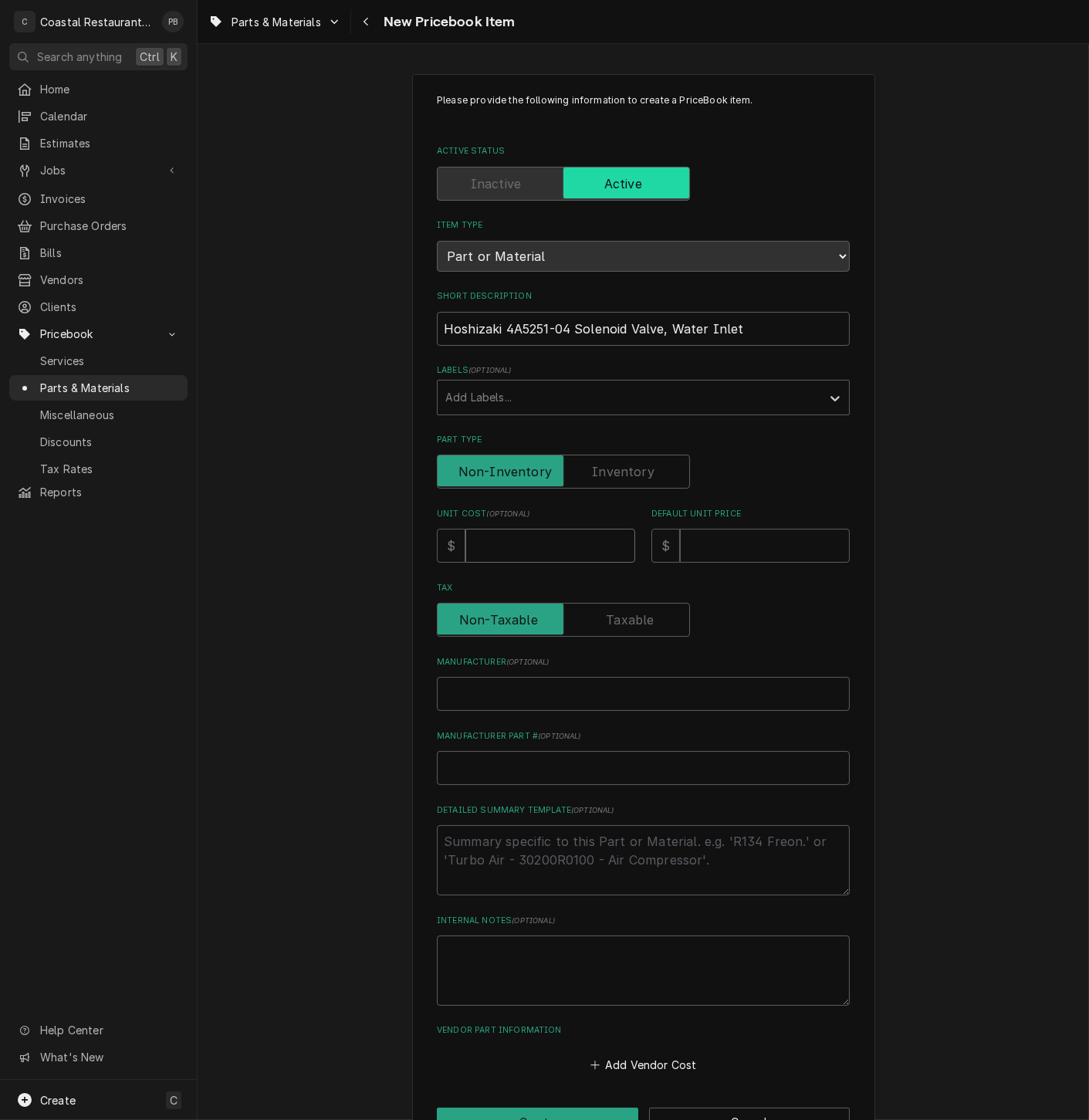
type textarea "x"
type input "7"
type textarea "x"
type input "73"
type textarea "x"
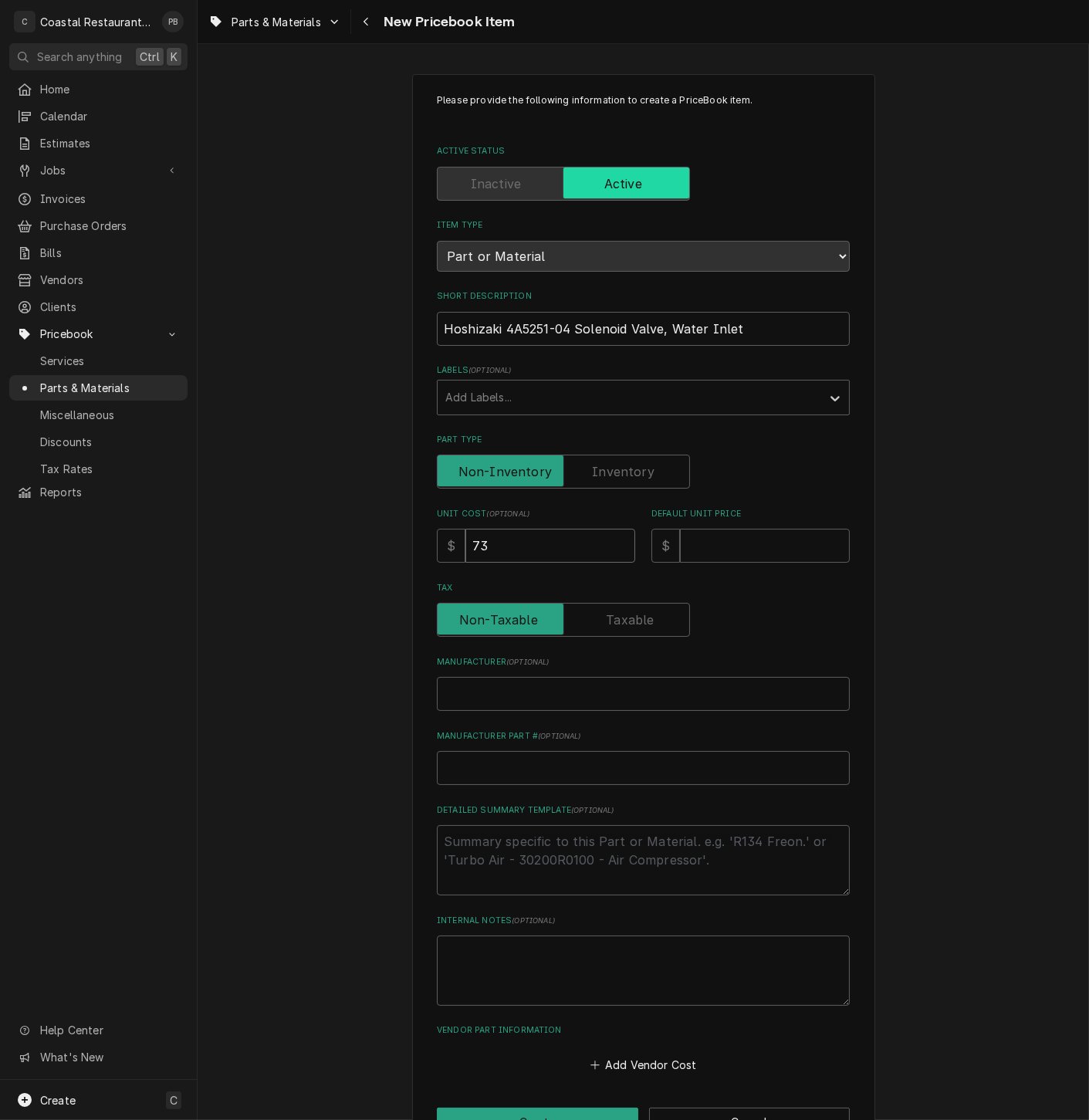
type input "73.3"
type textarea "x"
type input "73.34"
click at [737, 545] on input "Default Unit Price" at bounding box center [765, 545] width 170 height 34
drag, startPoint x: 523, startPoint y: 552, endPoint x: 436, endPoint y: 555, distance: 87.1
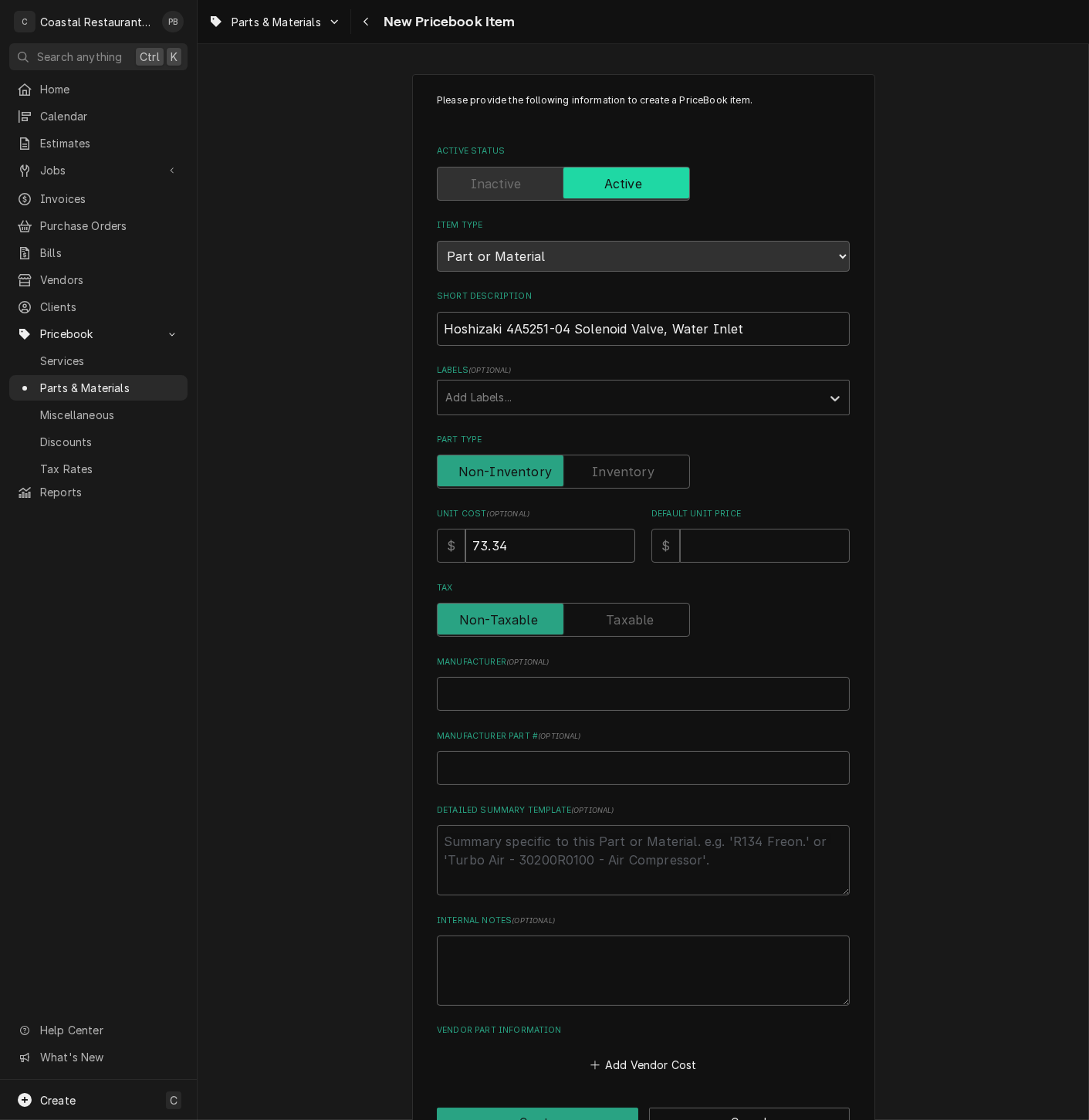
click at [436, 555] on div "$ 73.34" at bounding box center [535, 545] width 199 height 34
type textarea "x"
type input "8"
type textarea "x"
type input "88"
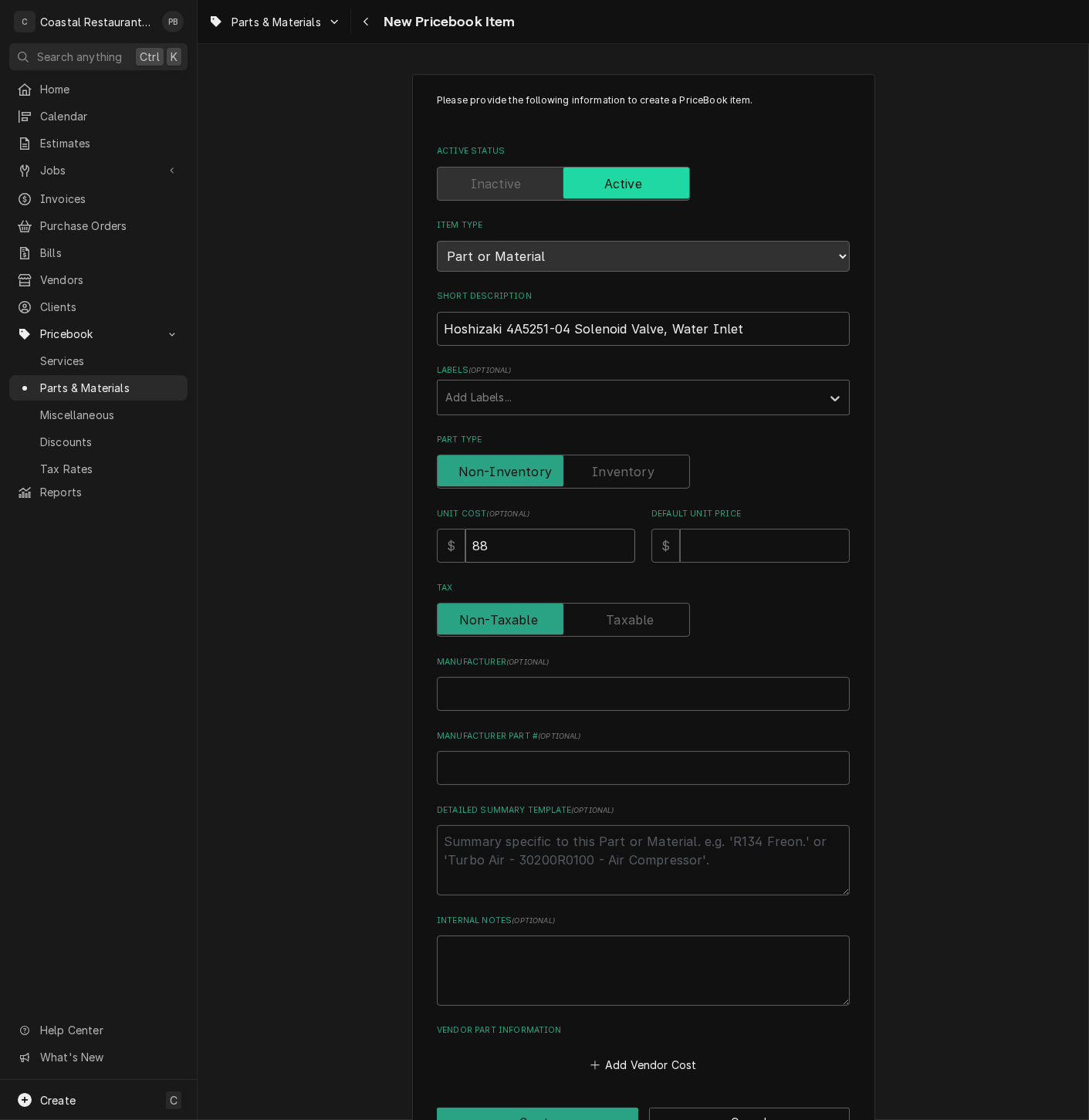
type textarea "x"
type input "88.3"
type textarea "x"
type input "88.34"
click at [716, 548] on input "Default Unit Price" at bounding box center [765, 545] width 170 height 34
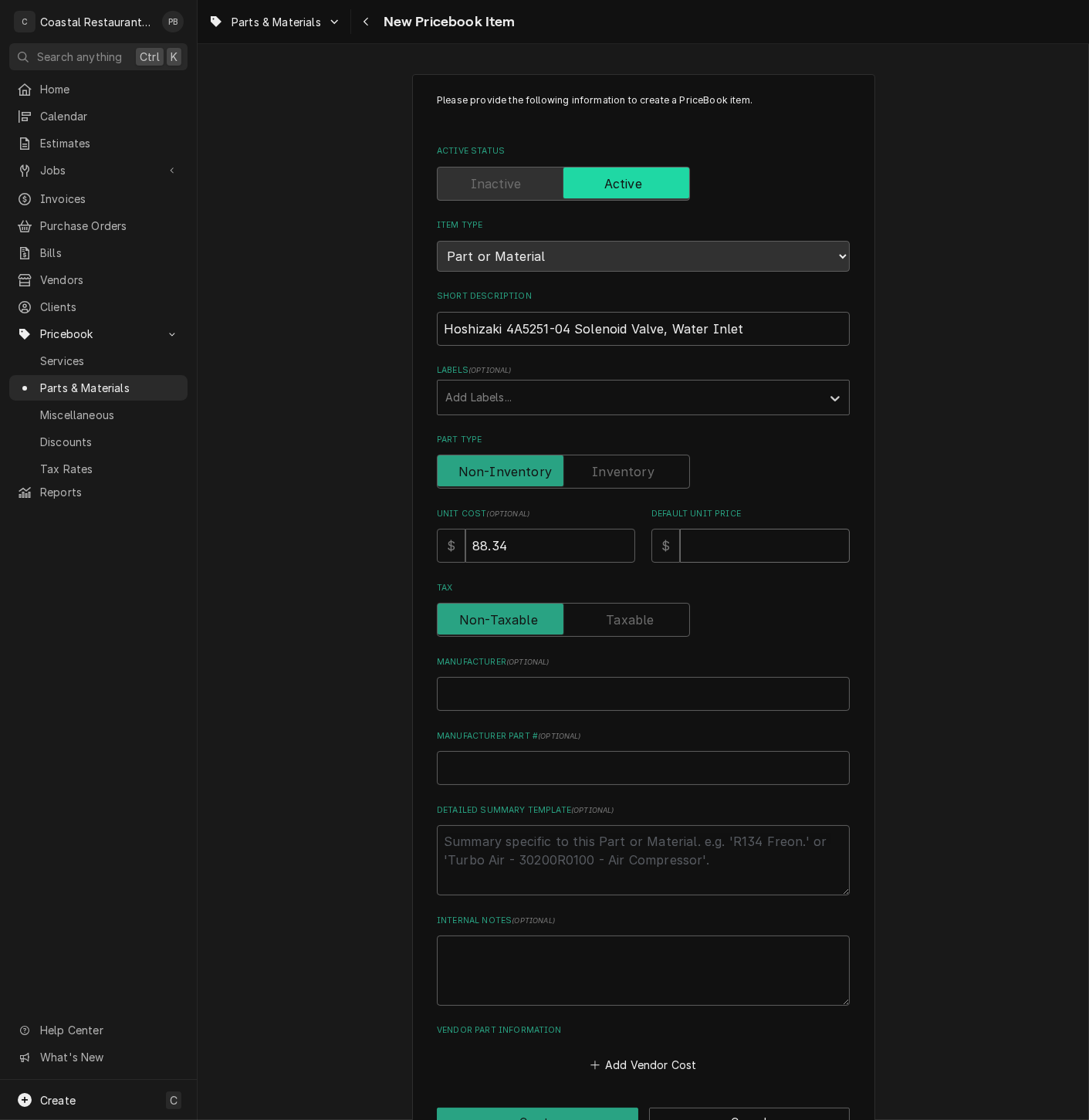
type textarea "x"
type input "1"
type textarea "x"
type input "14"
type textarea "x"
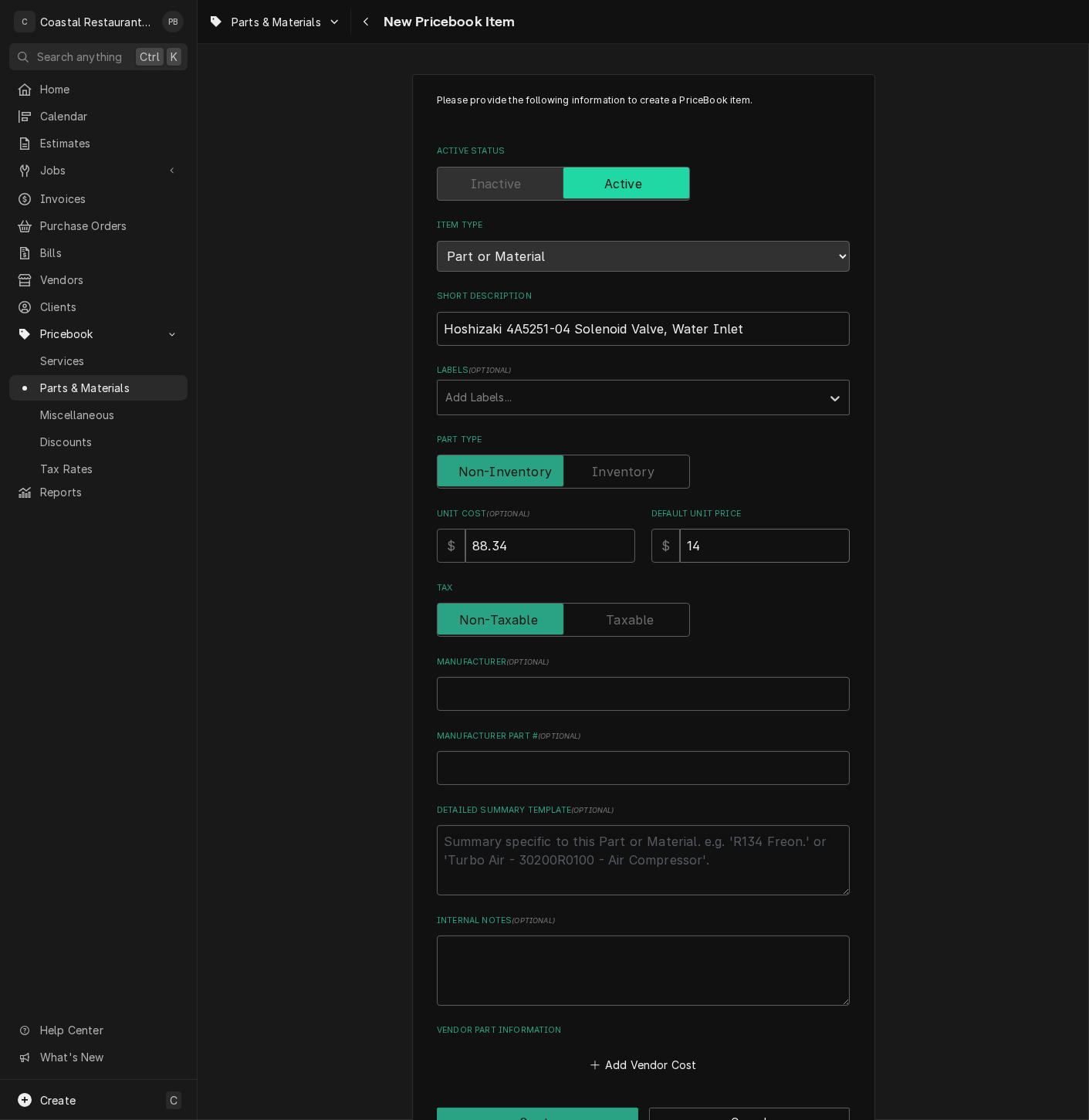
type input "145"
type textarea "x"
type input "145.7"
type textarea "x"
type input "145.77"
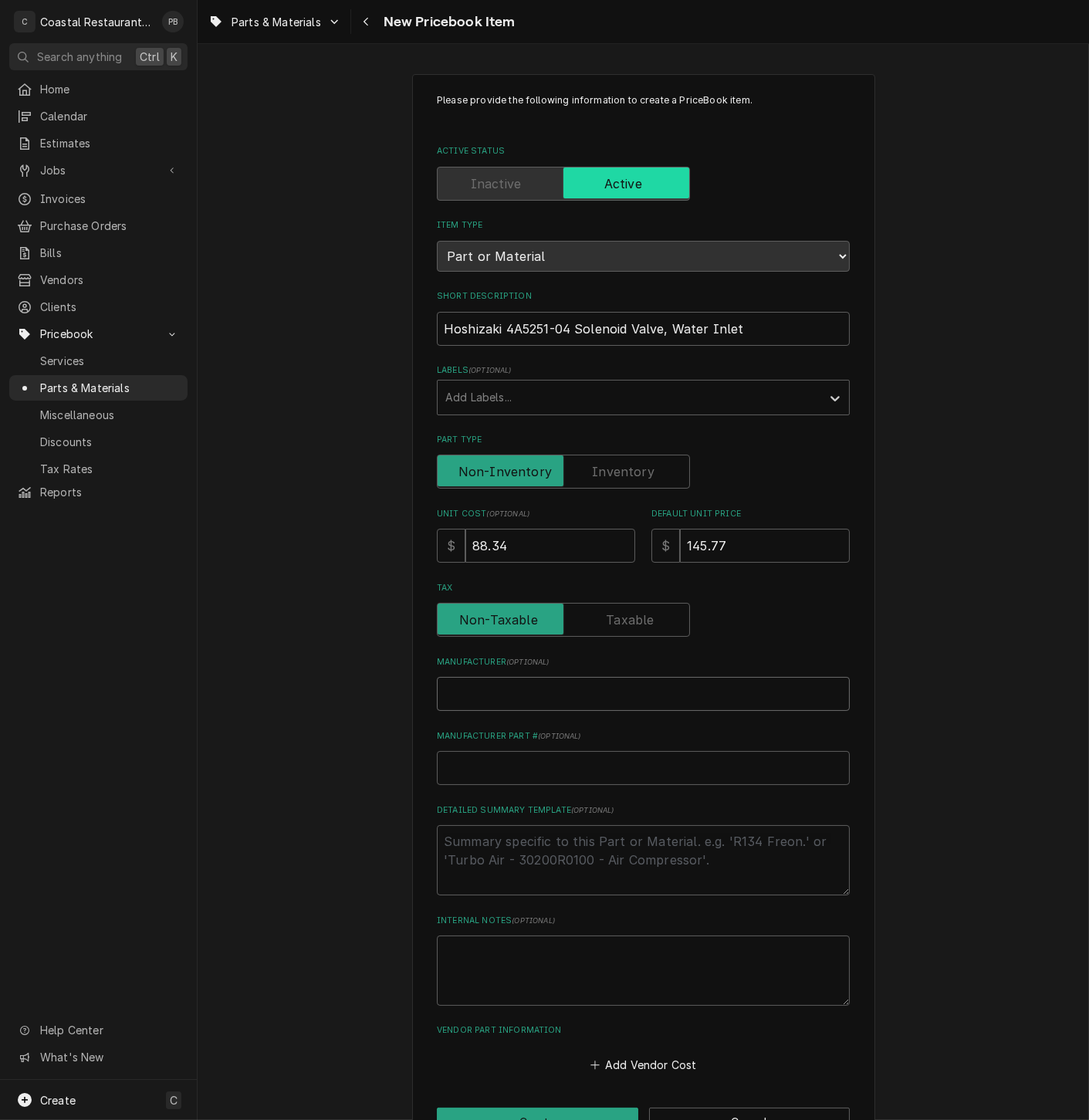
click at [528, 698] on input "Manufacturer ( optional )" at bounding box center [643, 693] width 413 height 34
type textarea "x"
type input "H"
type textarea "x"
type input "Ho"
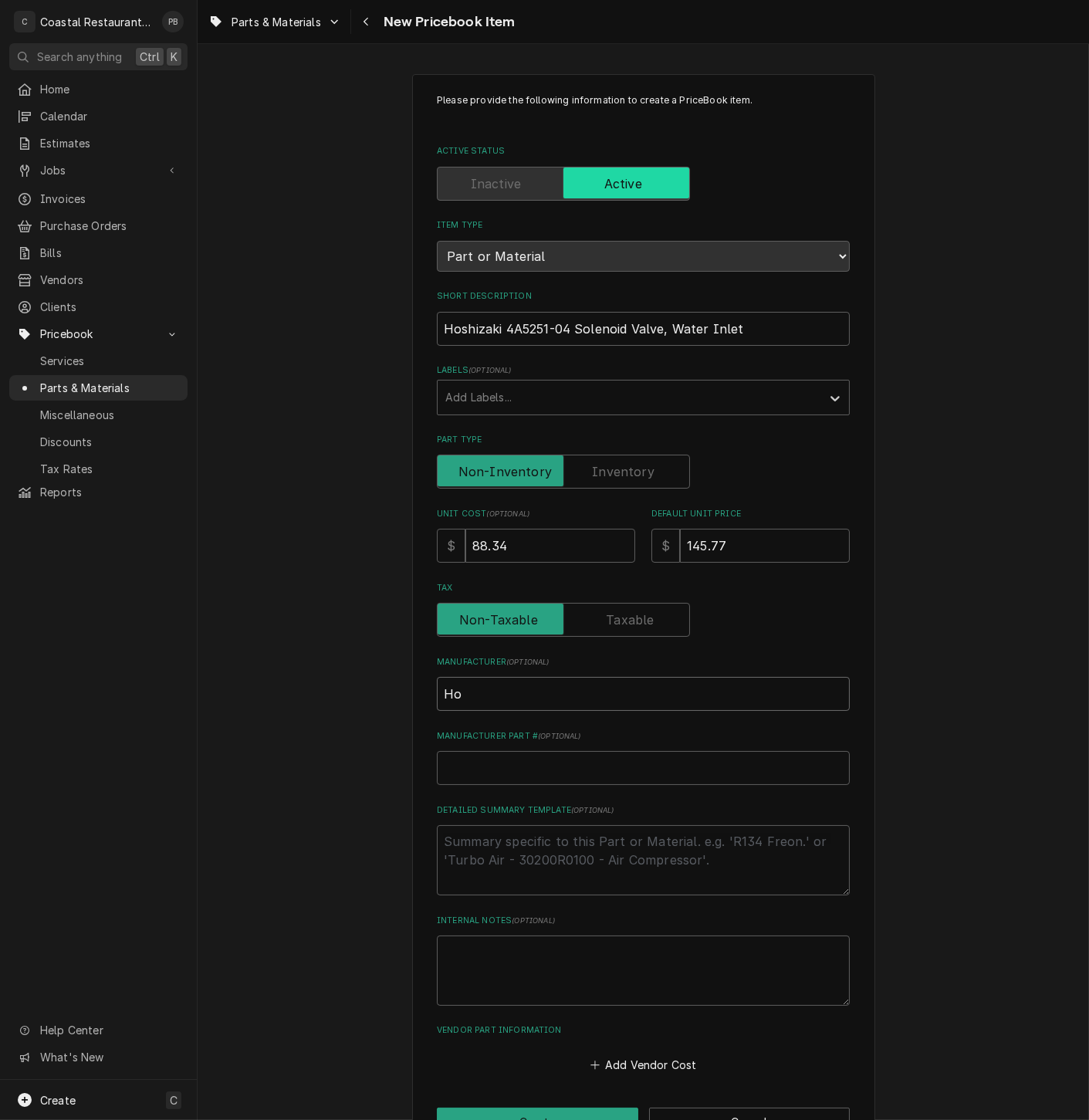
type textarea "x"
type input "Hos"
type textarea "x"
type input "Hosh"
type textarea "x"
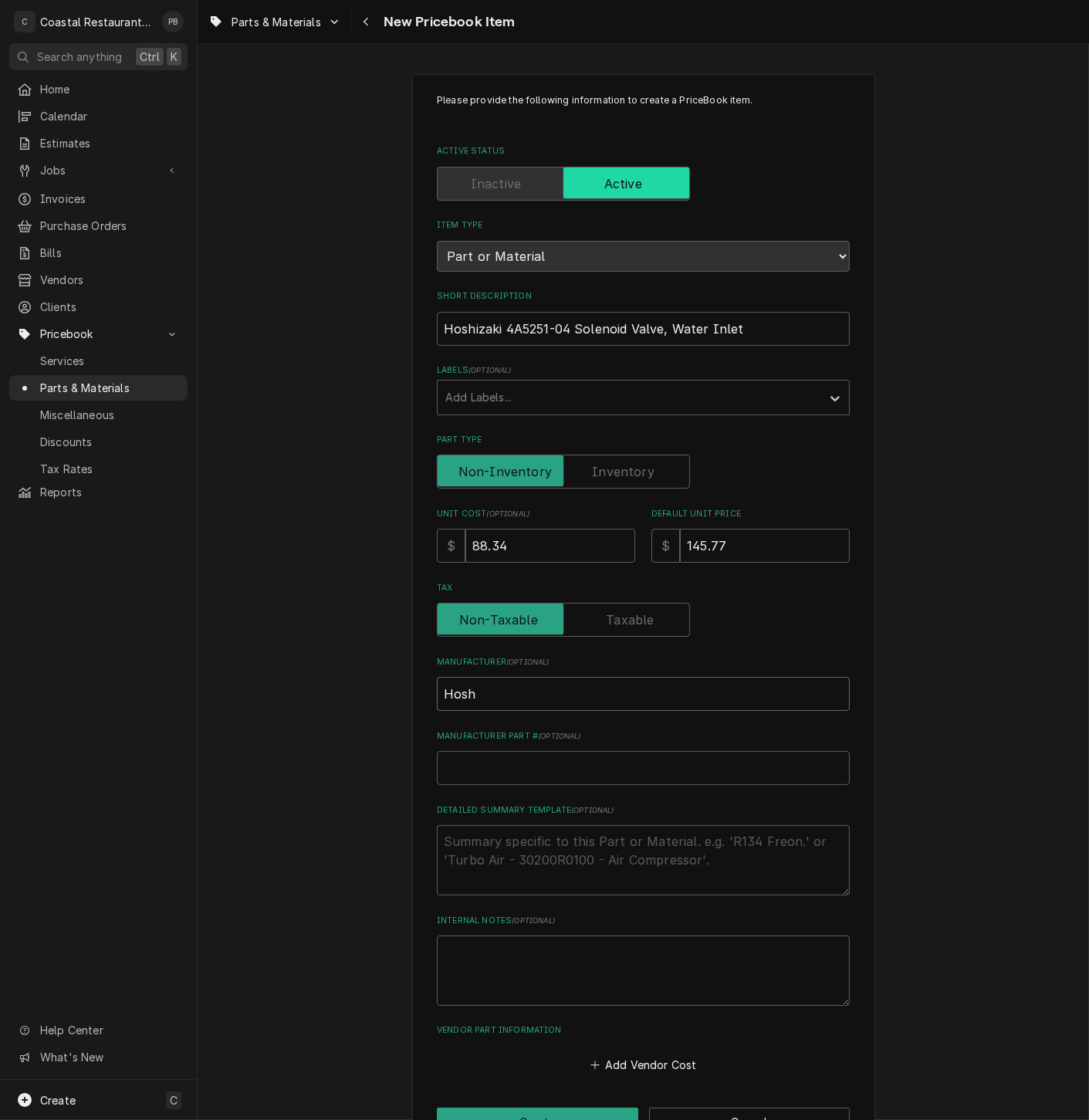
type input "Hoshi"
type textarea "x"
type input "Hoshiz"
type textarea "x"
type input "Hoshizak"
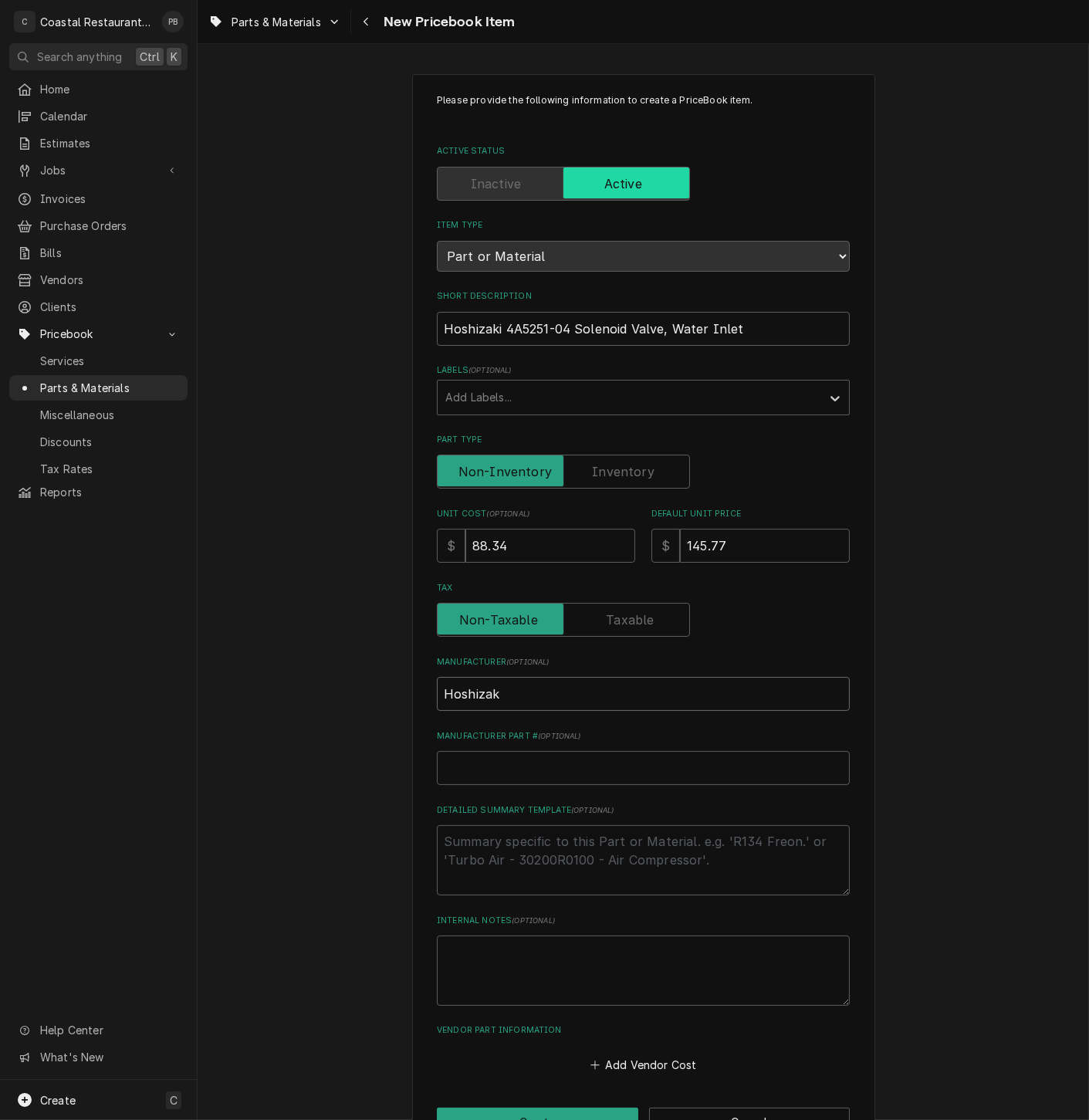
type textarea "x"
type input "Hoshizaki"
click at [498, 772] on input "Manufacturer Part # ( optional )" at bounding box center [643, 767] width 413 height 34
paste input "4A5251-04"
type textarea "x"
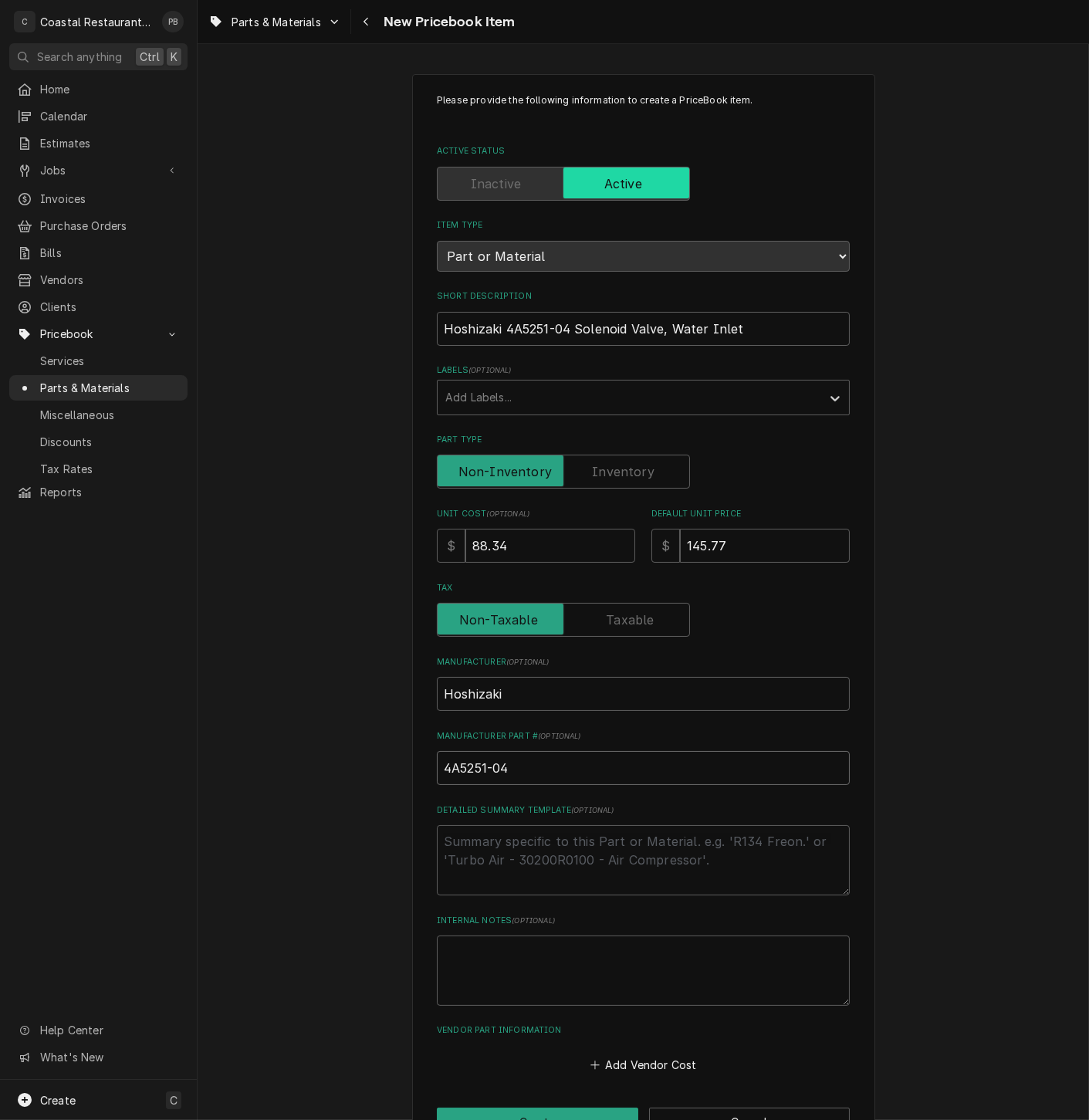
type input "4A5251-04"
click at [515, 841] on textarea "Detailed Summary Template ( optional )" at bounding box center [643, 860] width 413 height 70
type textarea "x"
type textarea "w"
type textarea "x"
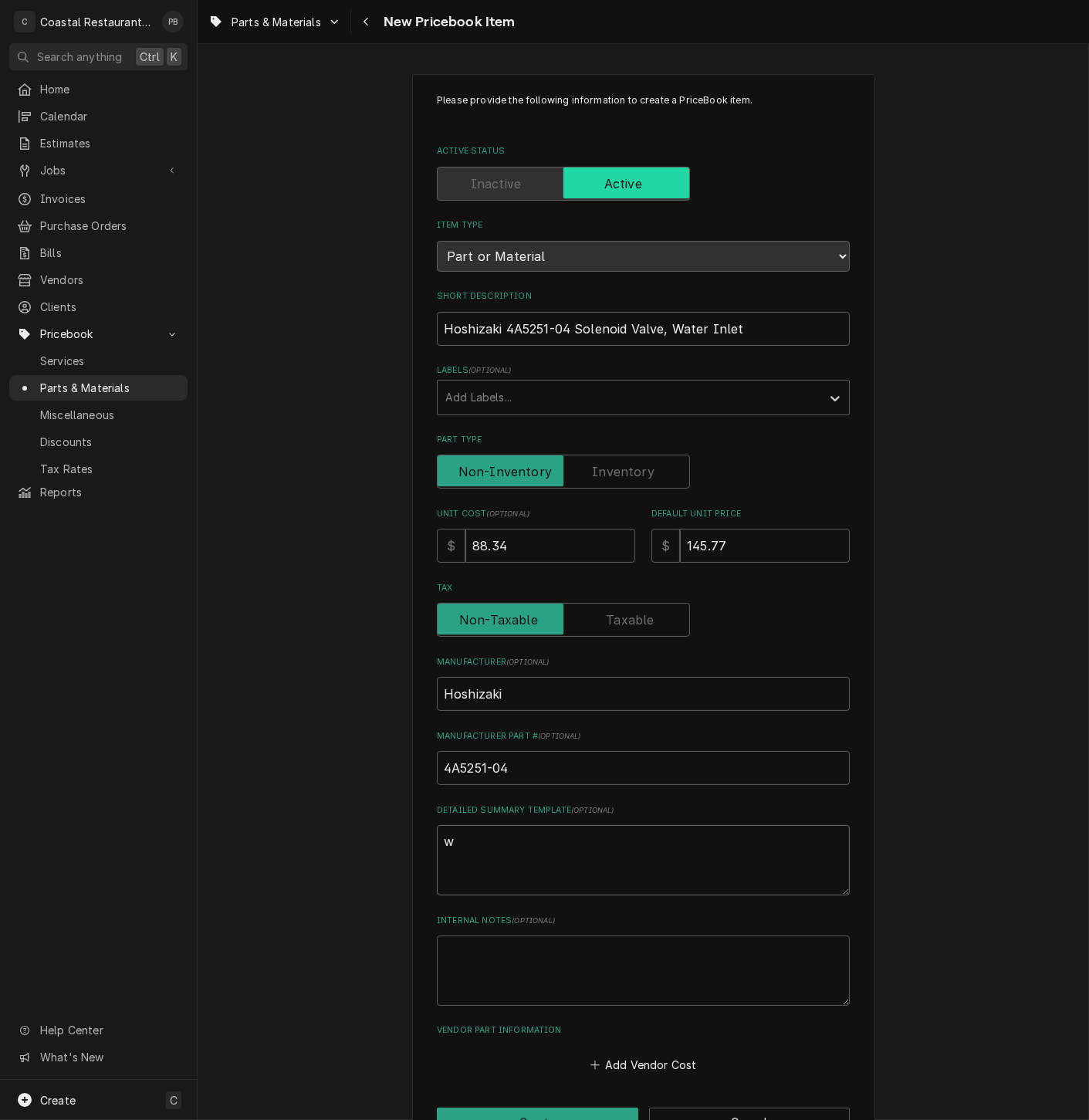
type textarea "wa"
type textarea "x"
type textarea "wat"
type textarea "x"
type textarea "wate"
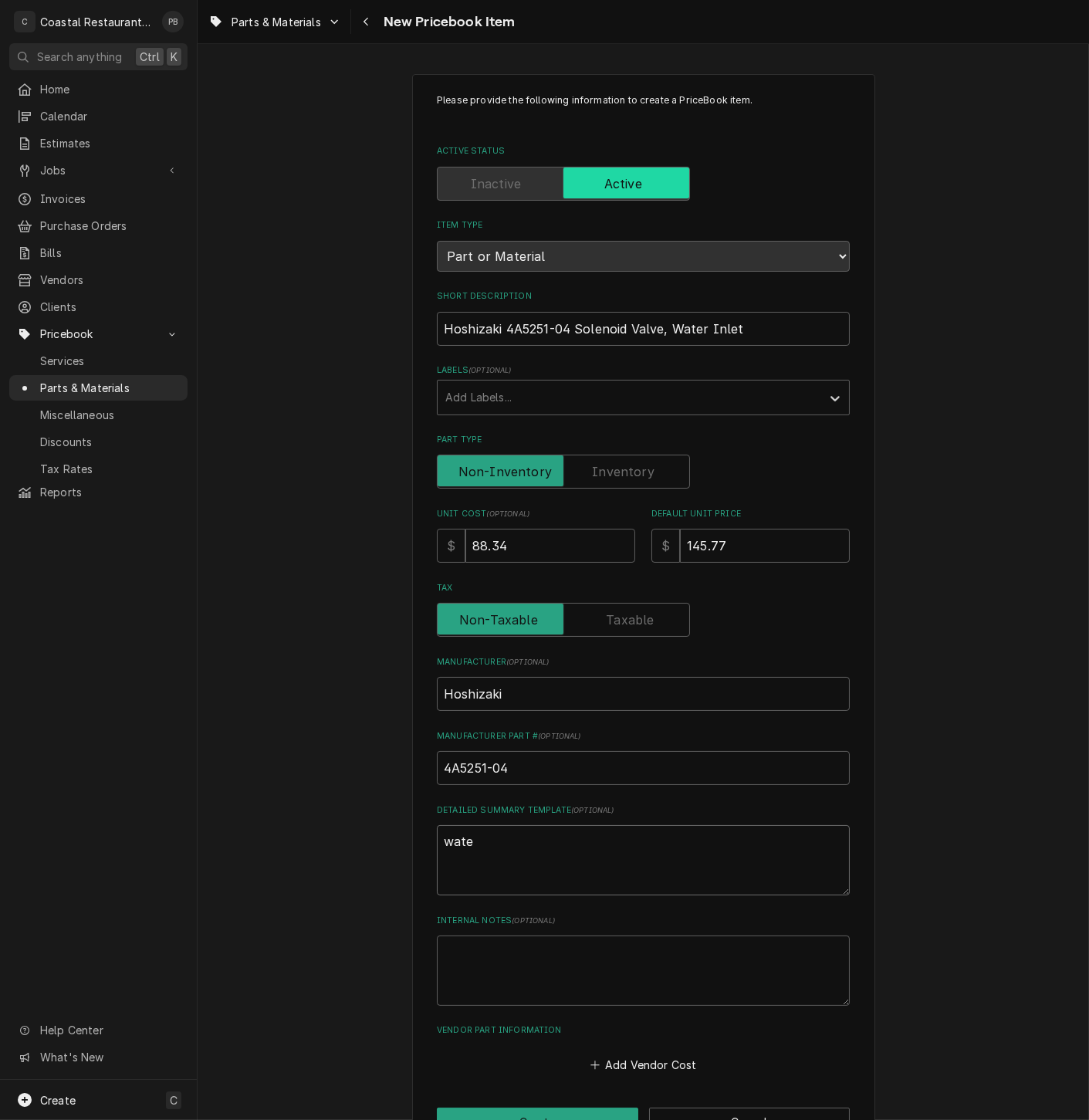
type textarea "x"
type textarea "water"
type textarea "x"
type textarea "water"
type textarea "x"
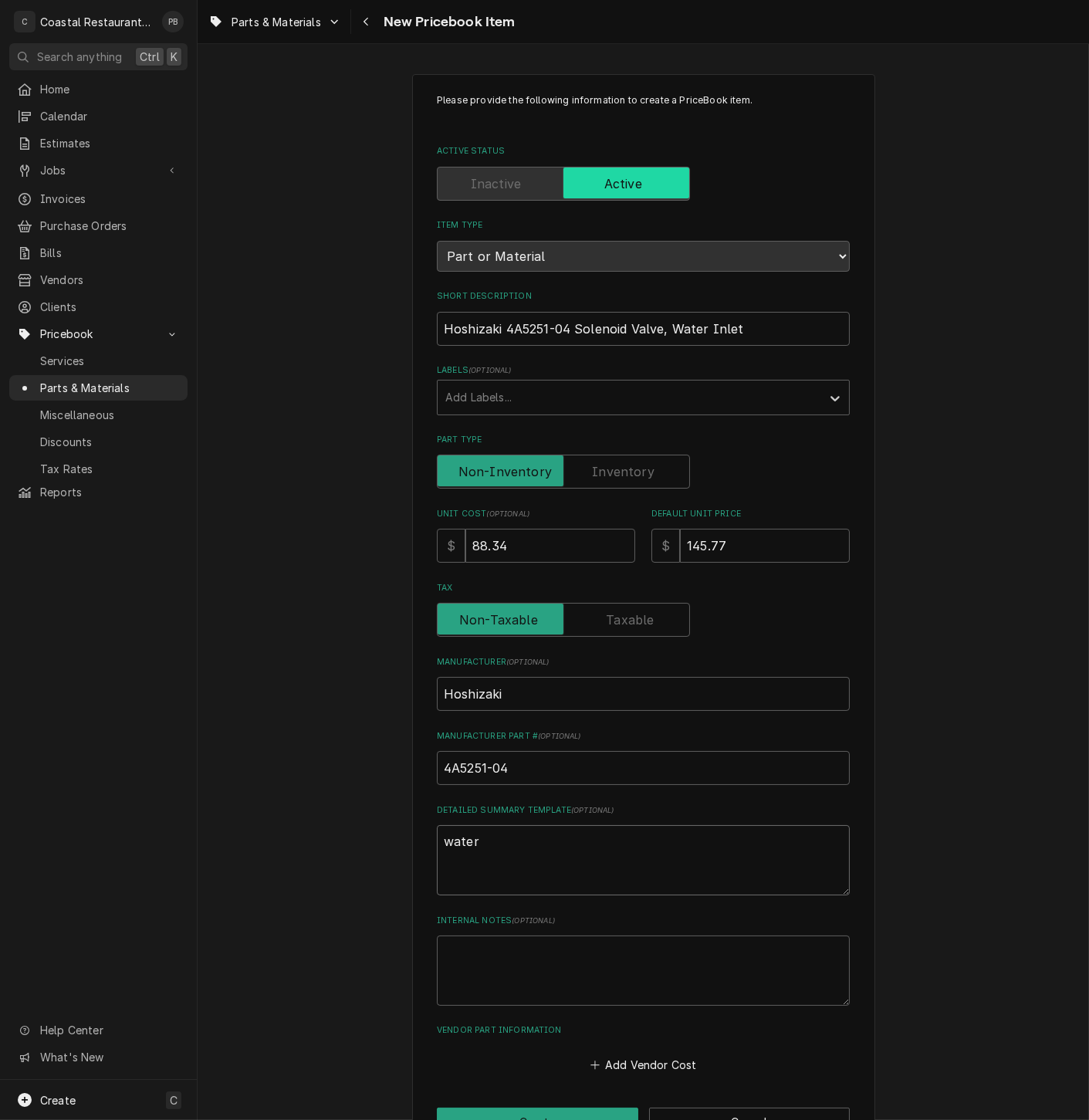
type textarea "water i"
type textarea "x"
type textarea "water in"
type textarea "x"
type textarea "water inl"
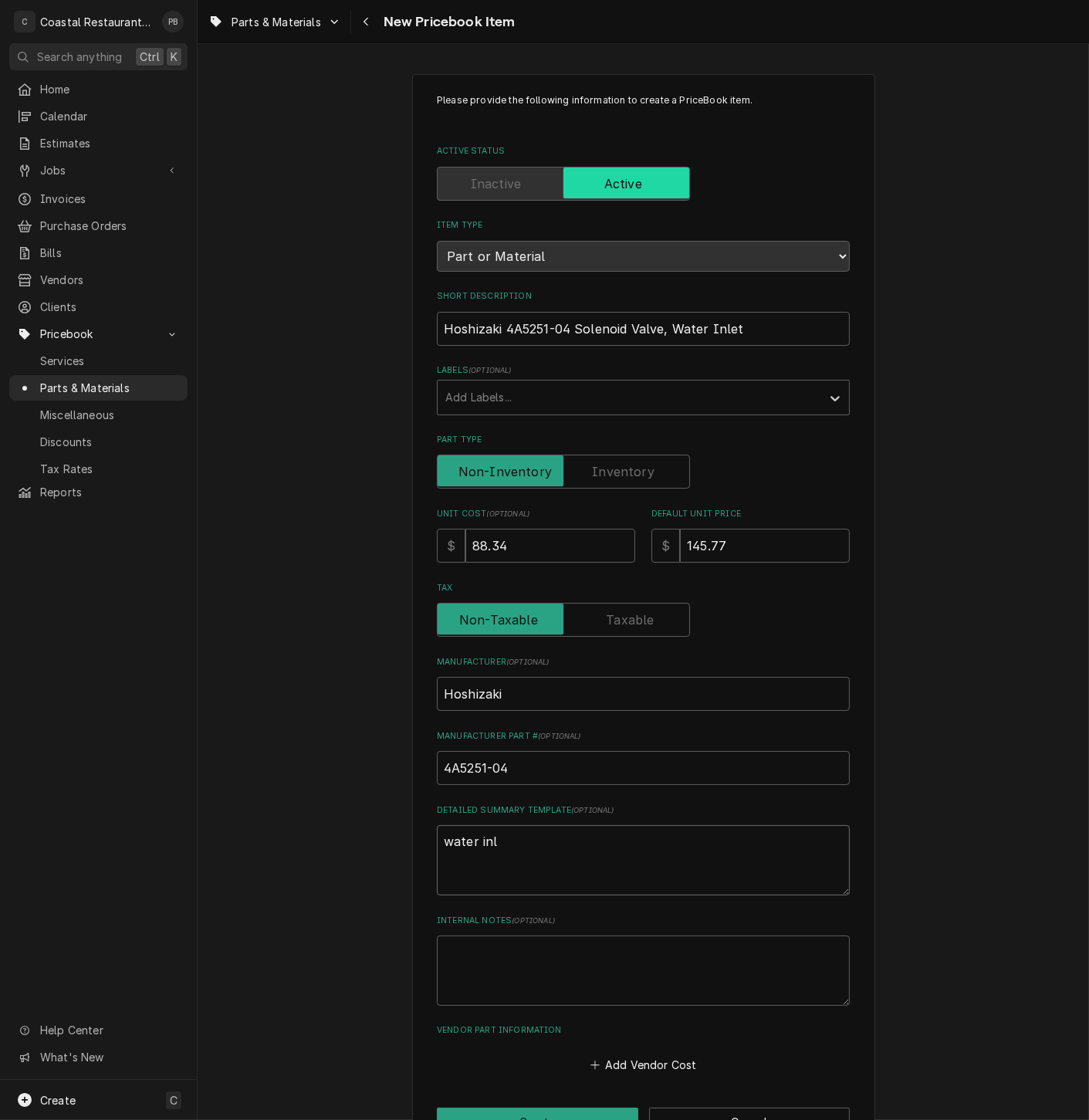
type textarea "x"
type textarea "water inle"
type textarea "x"
type textarea "water inlet"
type textarea "x"
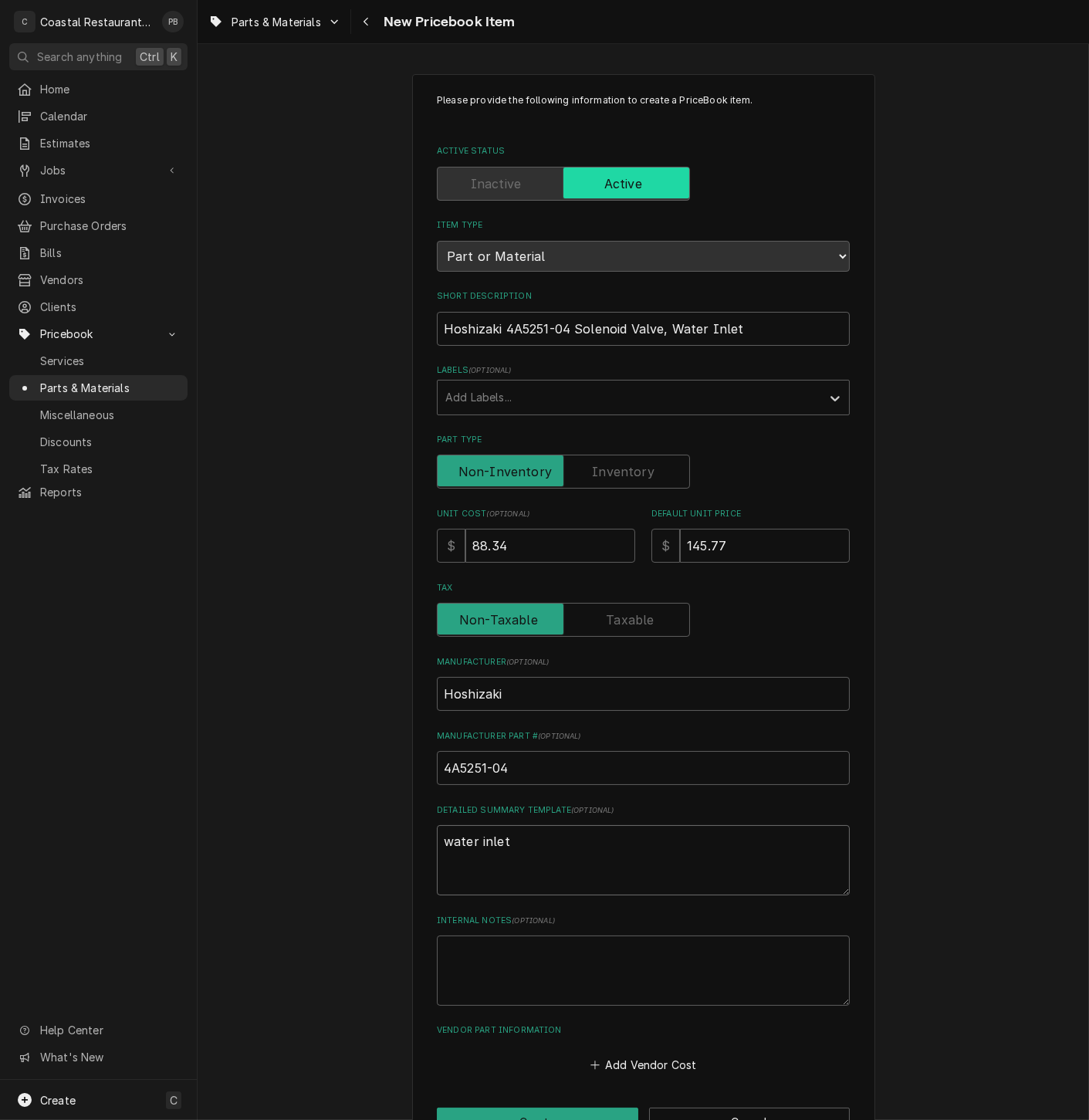
type textarea "water inlet"
type textarea "x"
type textarea "water inlet v"
type textarea "x"
type textarea "water inlet va"
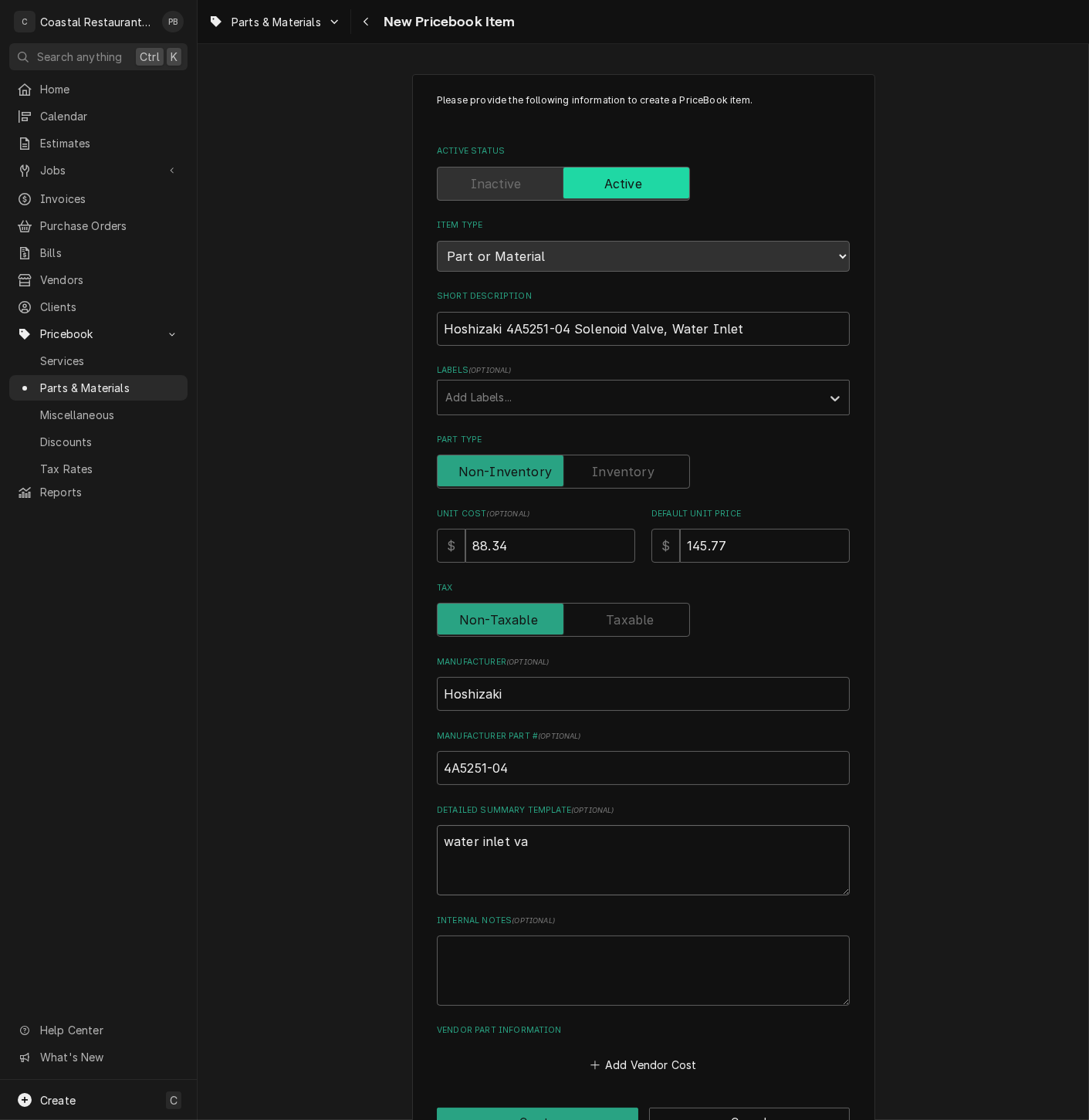
type textarea "x"
type textarea "water inlet val"
type textarea "x"
type textarea "water inlet valv"
type textarea "x"
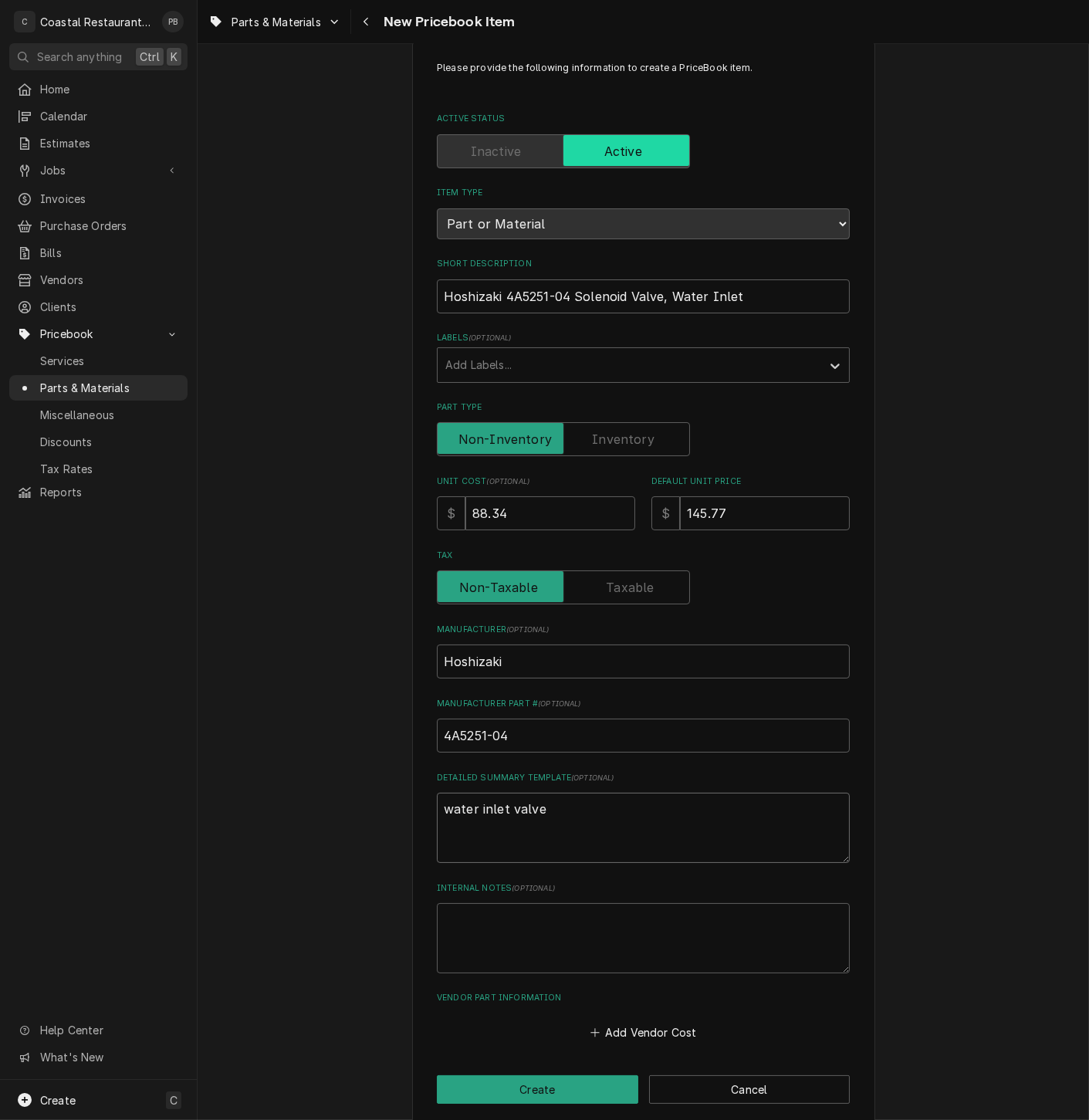
scroll to position [50, 0]
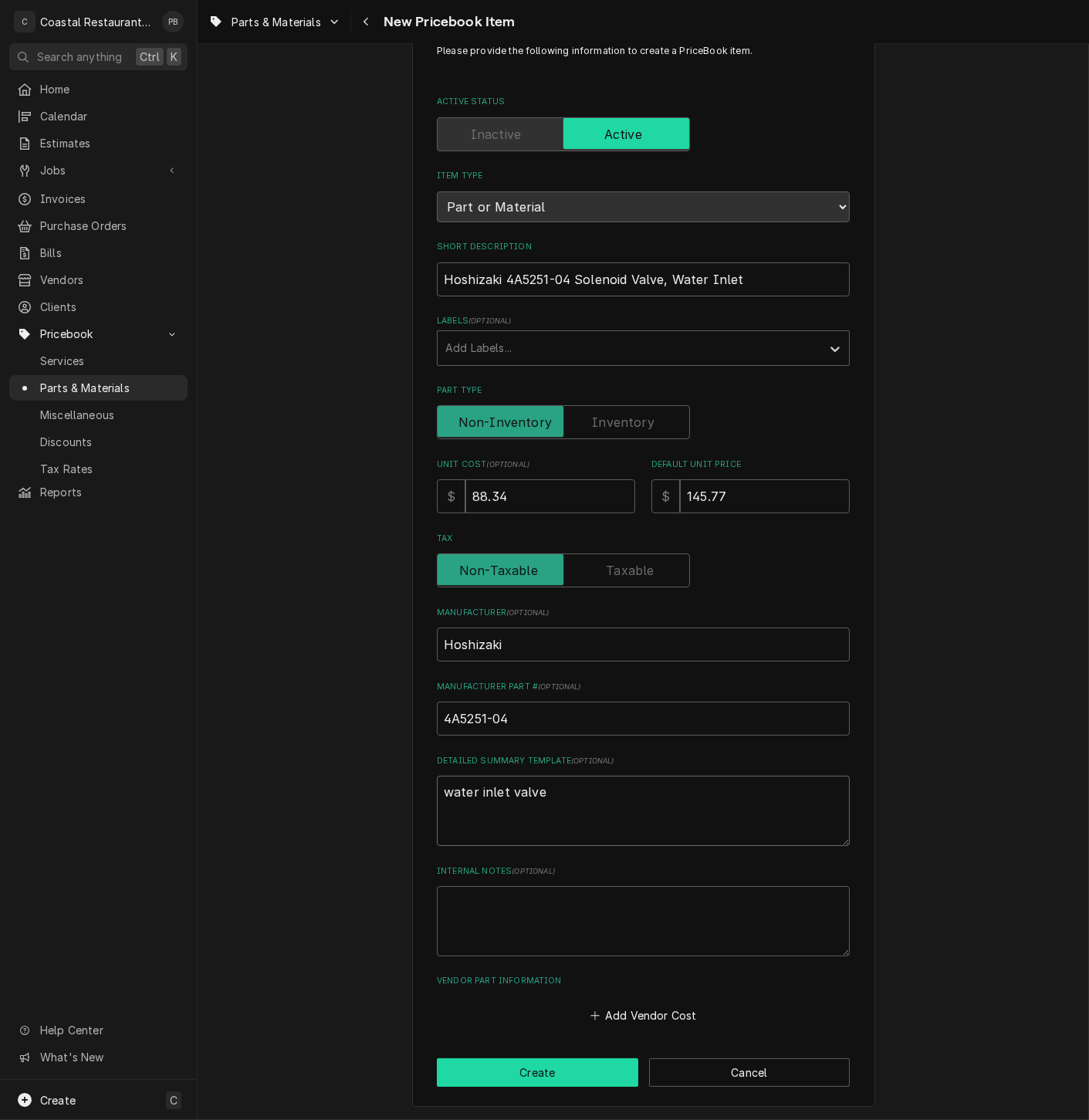
type textarea "water inlet valve"
click at [544, 1078] on button "Create" at bounding box center [537, 1073] width 201 height 28
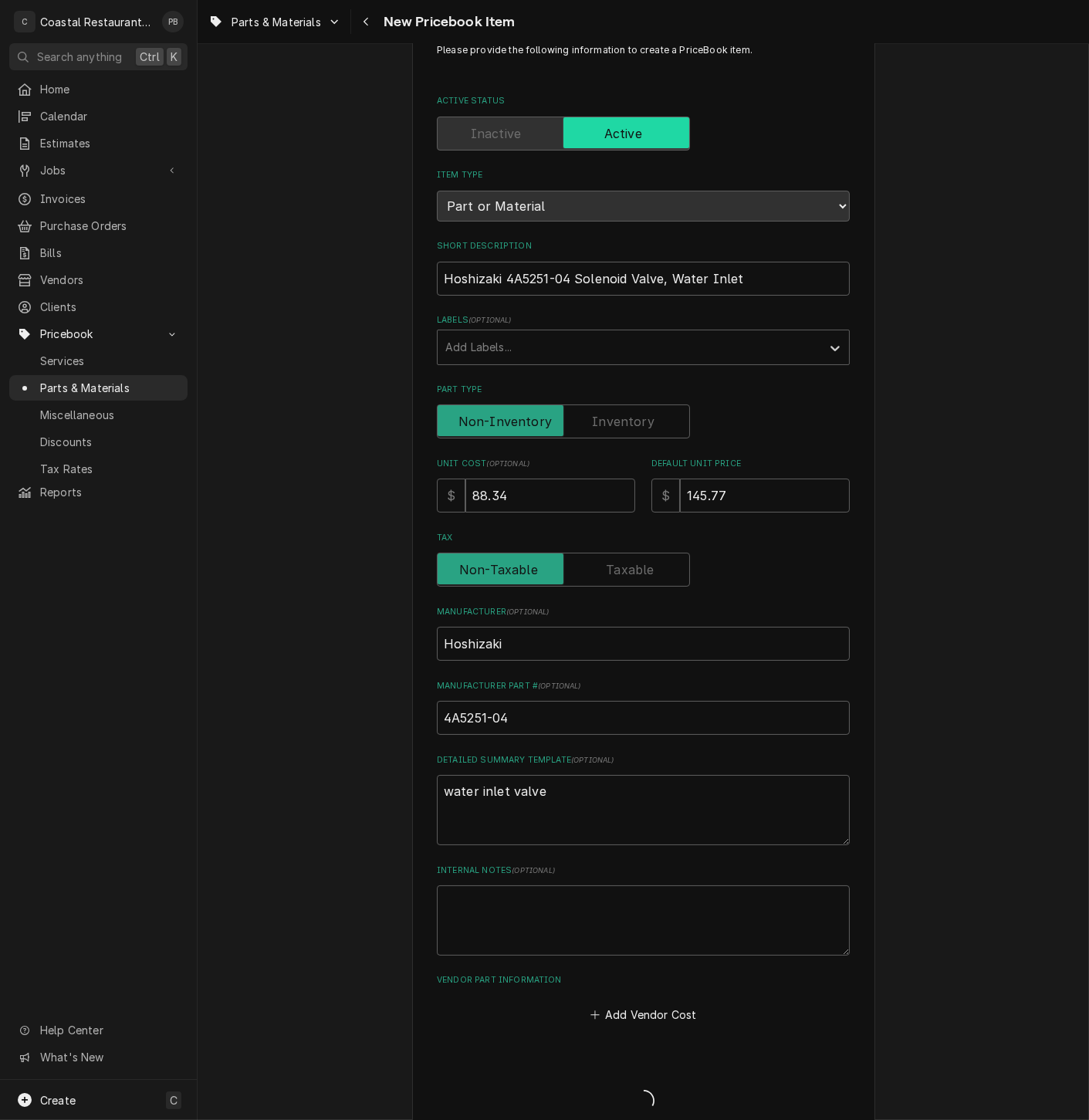
type textarea "x"
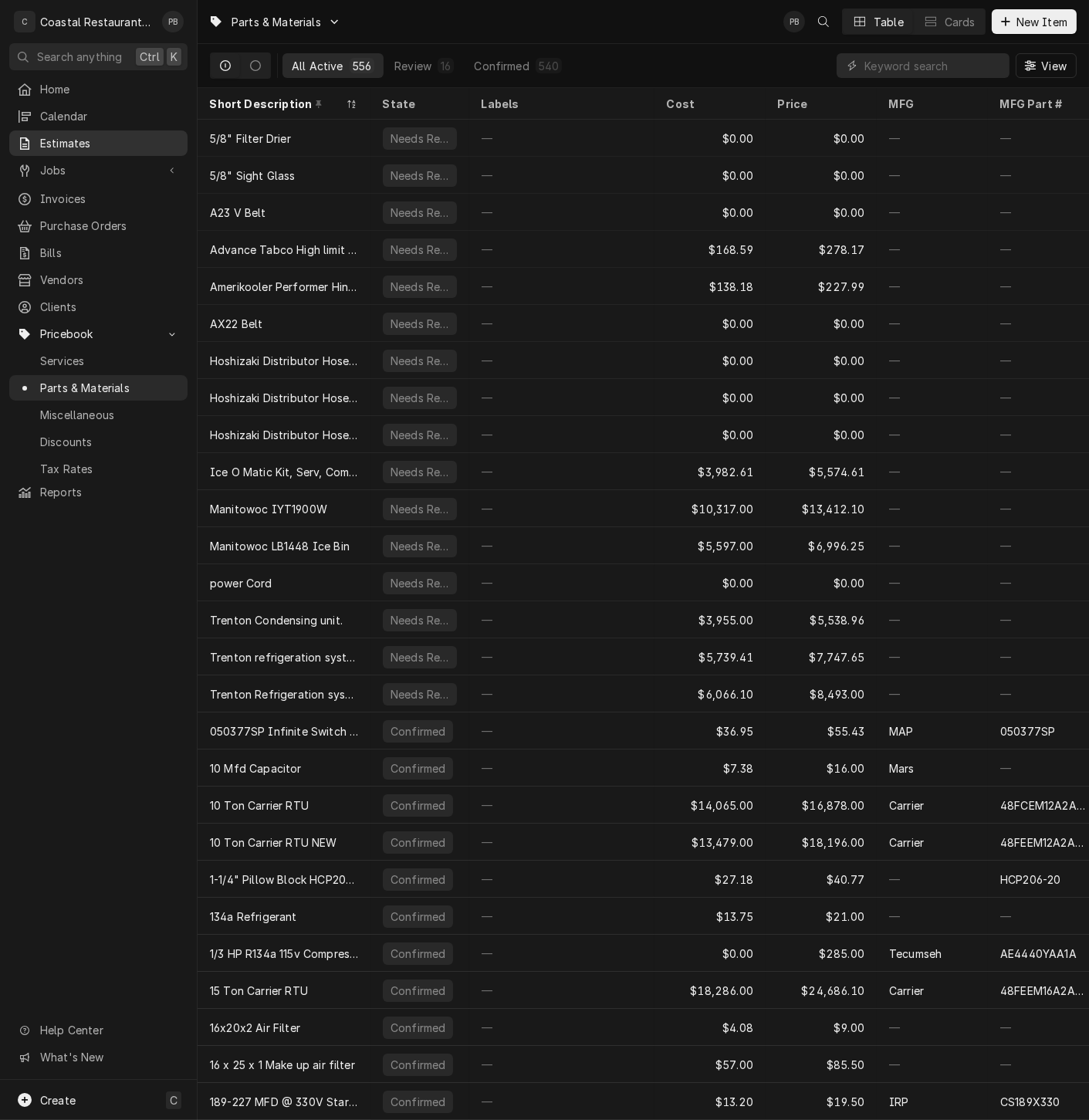
click at [102, 137] on span "Estimates" at bounding box center [110, 142] width 140 height 16
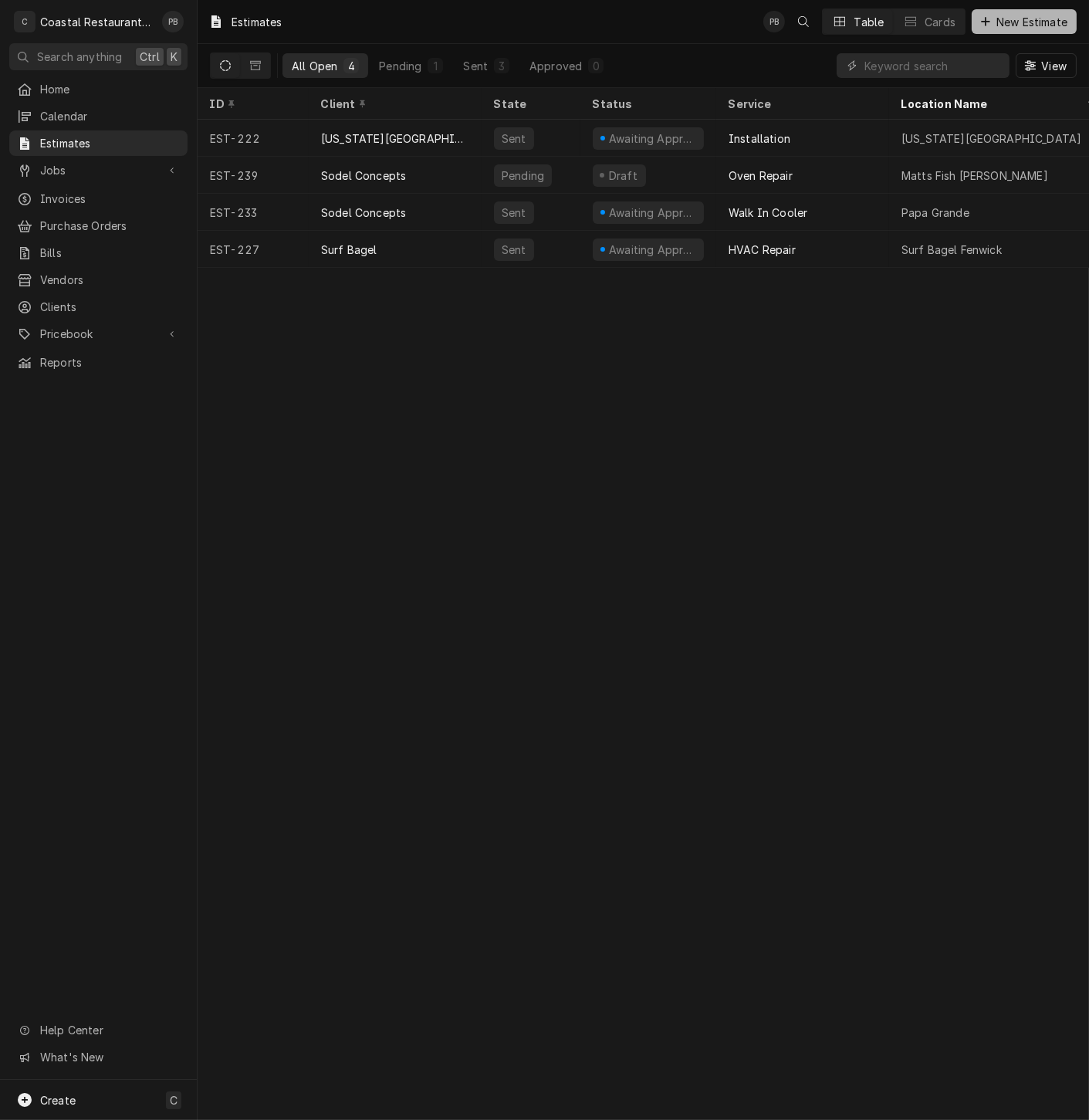
click at [1044, 18] on span "New Estimate" at bounding box center [1032, 22] width 77 height 16
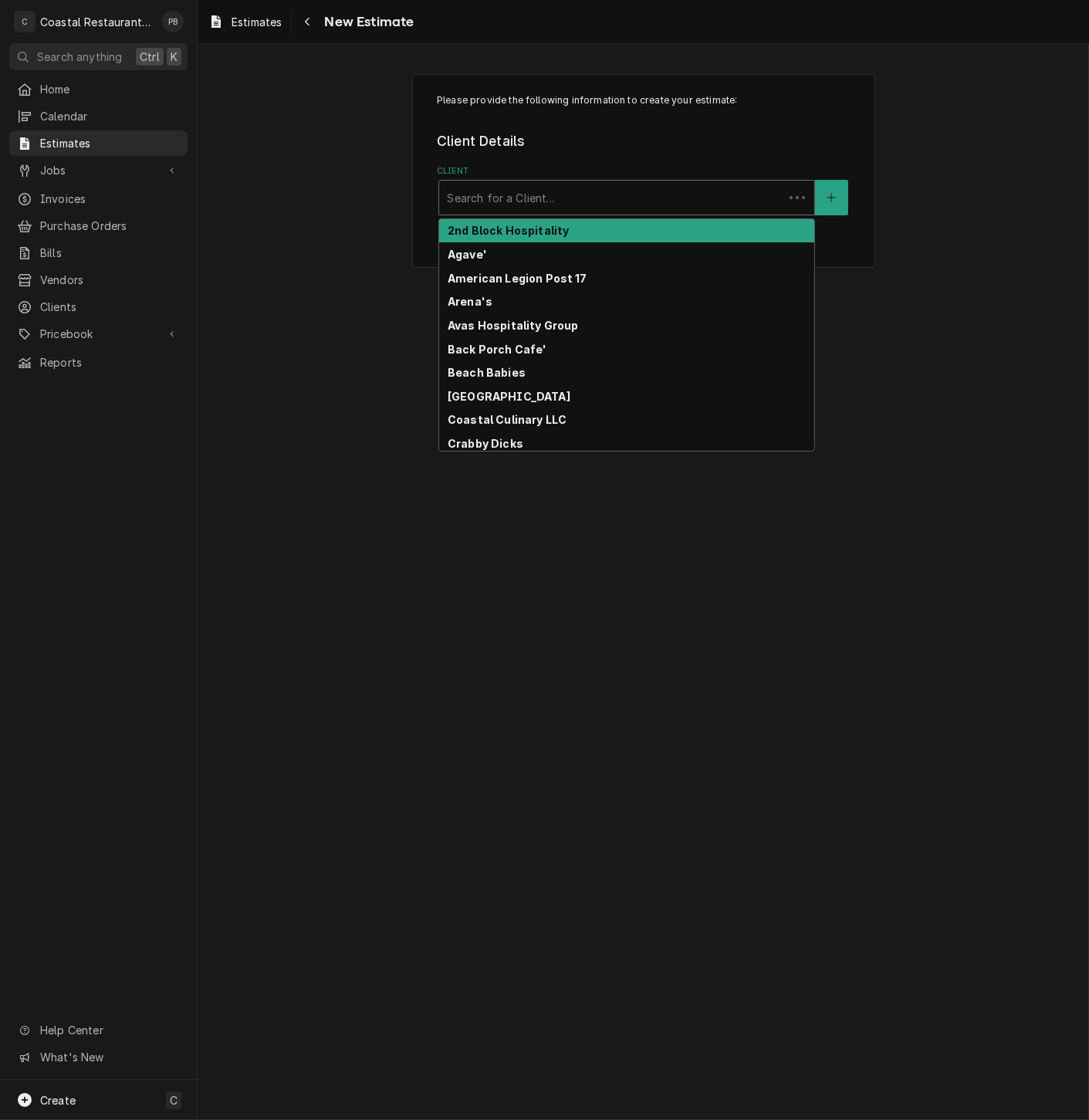
click at [564, 210] on div "Client" at bounding box center [612, 197] width 329 height 27
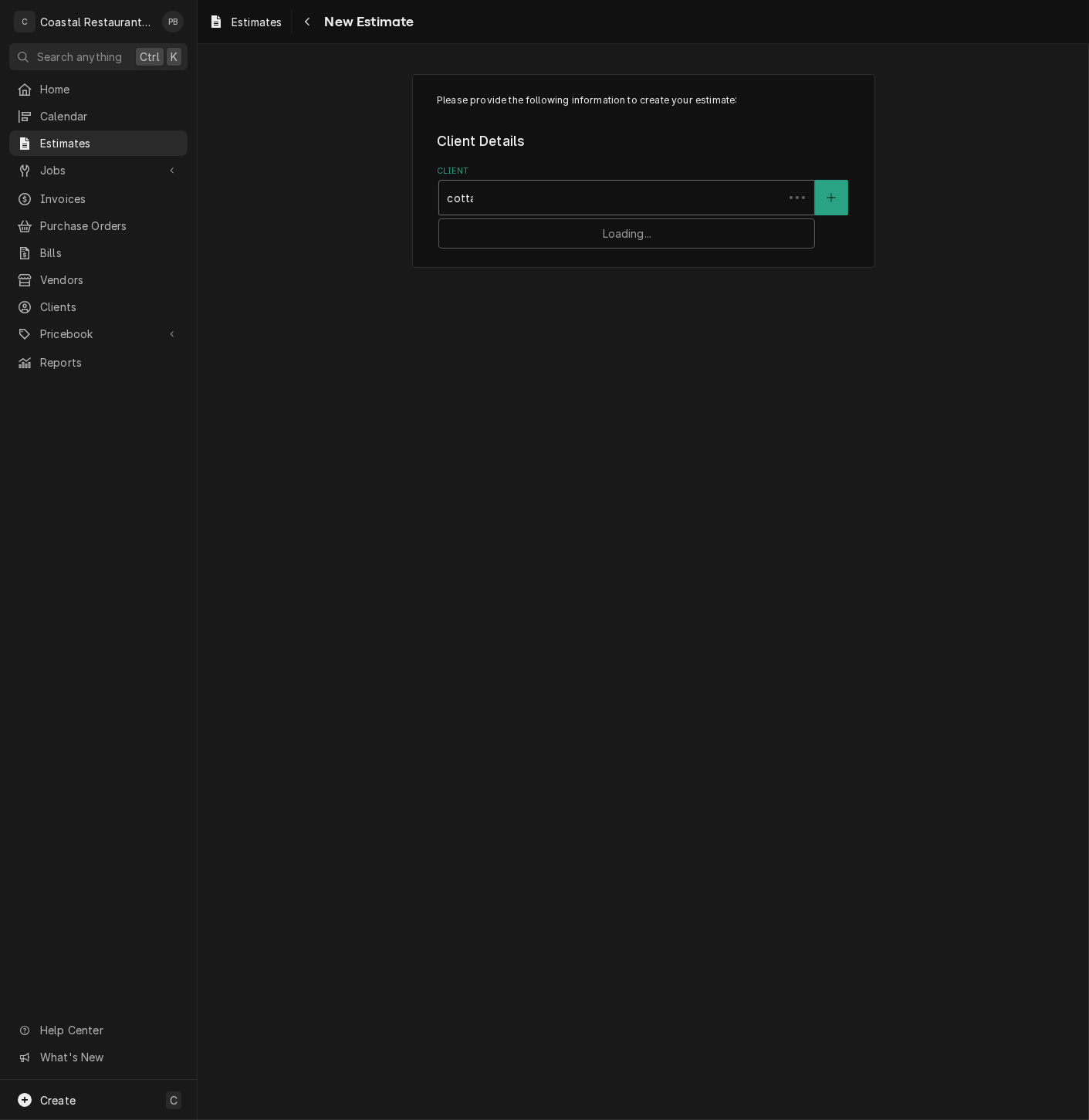
type input "cottage"
click at [538, 230] on div "Sodel Concepts" at bounding box center [626, 231] width 375 height 24
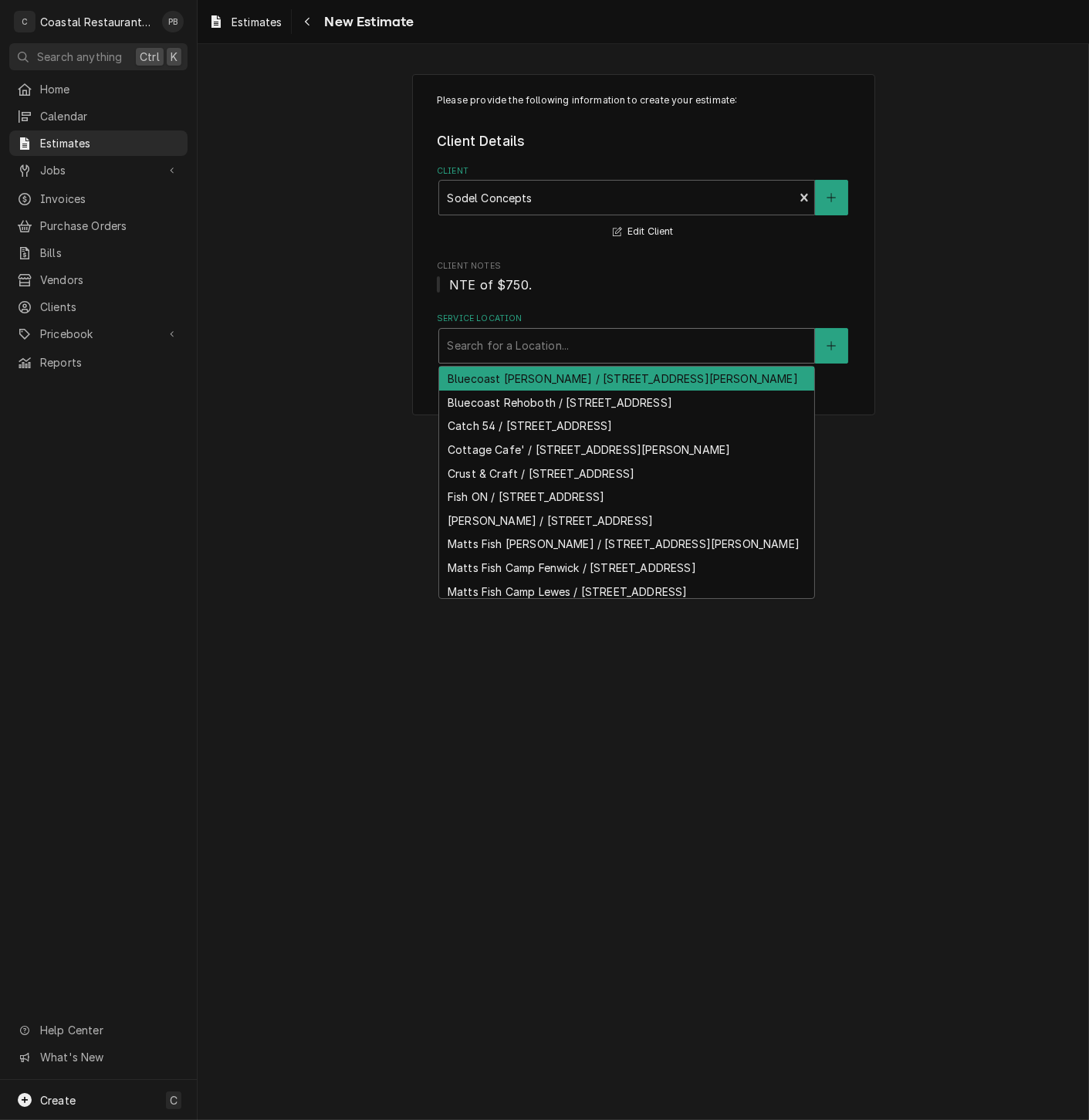
click at [541, 356] on div "Service Location" at bounding box center [627, 345] width 360 height 27
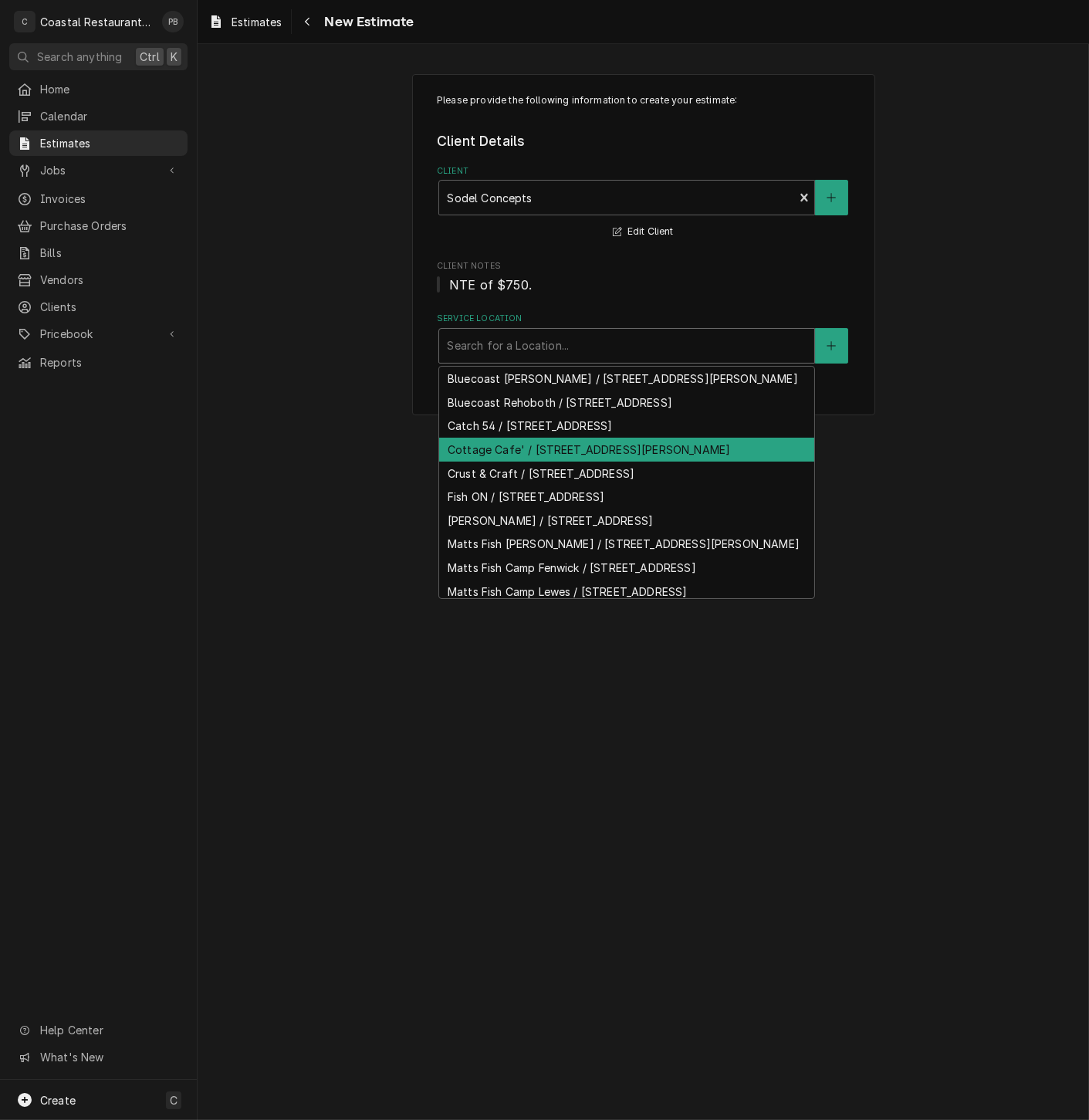
click at [500, 461] on div "Cottage Cafe' / 33034 Coastal Hwy, Bethany Beach, DE 19930" at bounding box center [626, 449] width 375 height 24
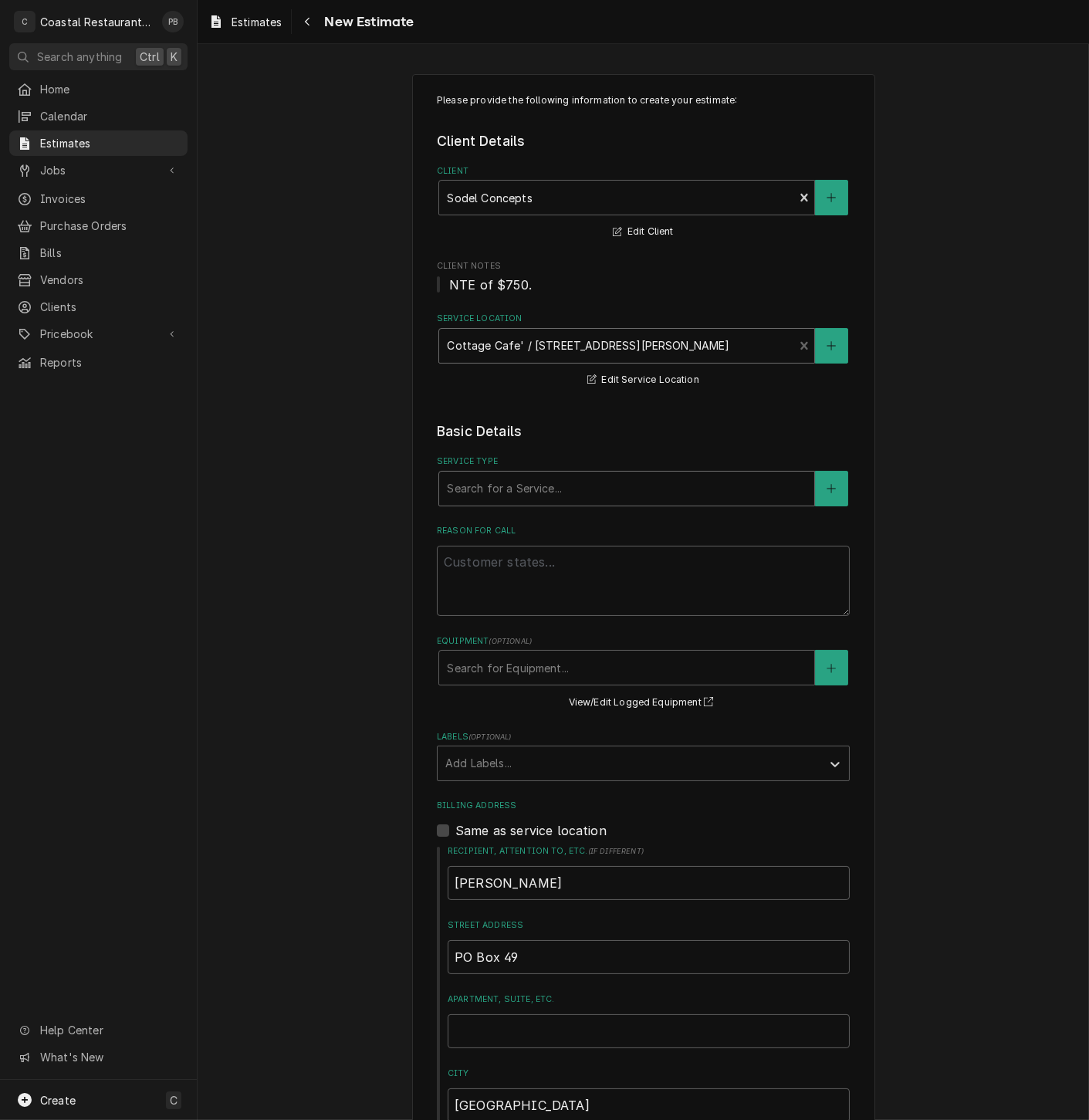
click at [544, 489] on div "Service Type" at bounding box center [627, 488] width 360 height 27
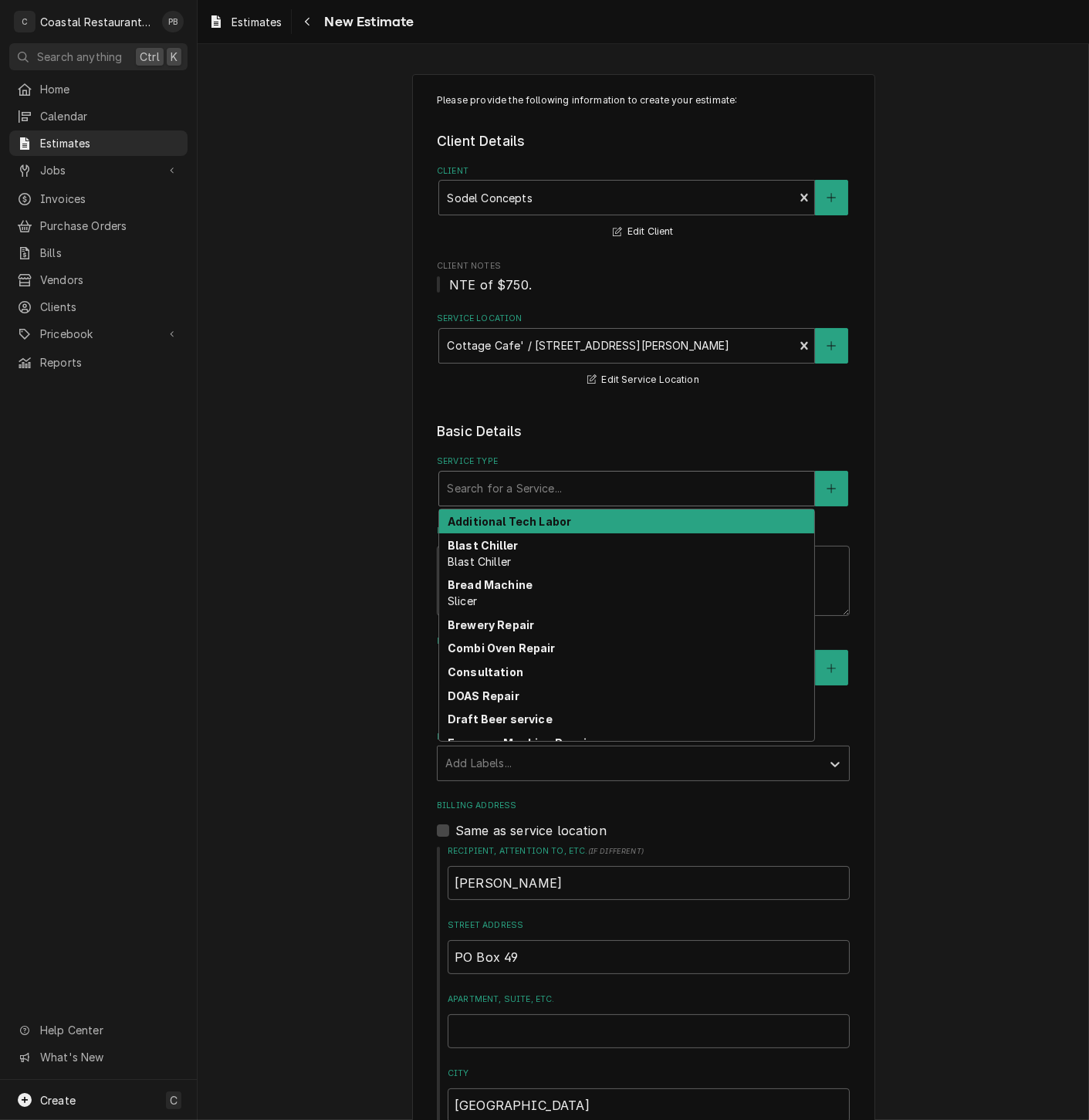
type textarea "x"
type input "i"
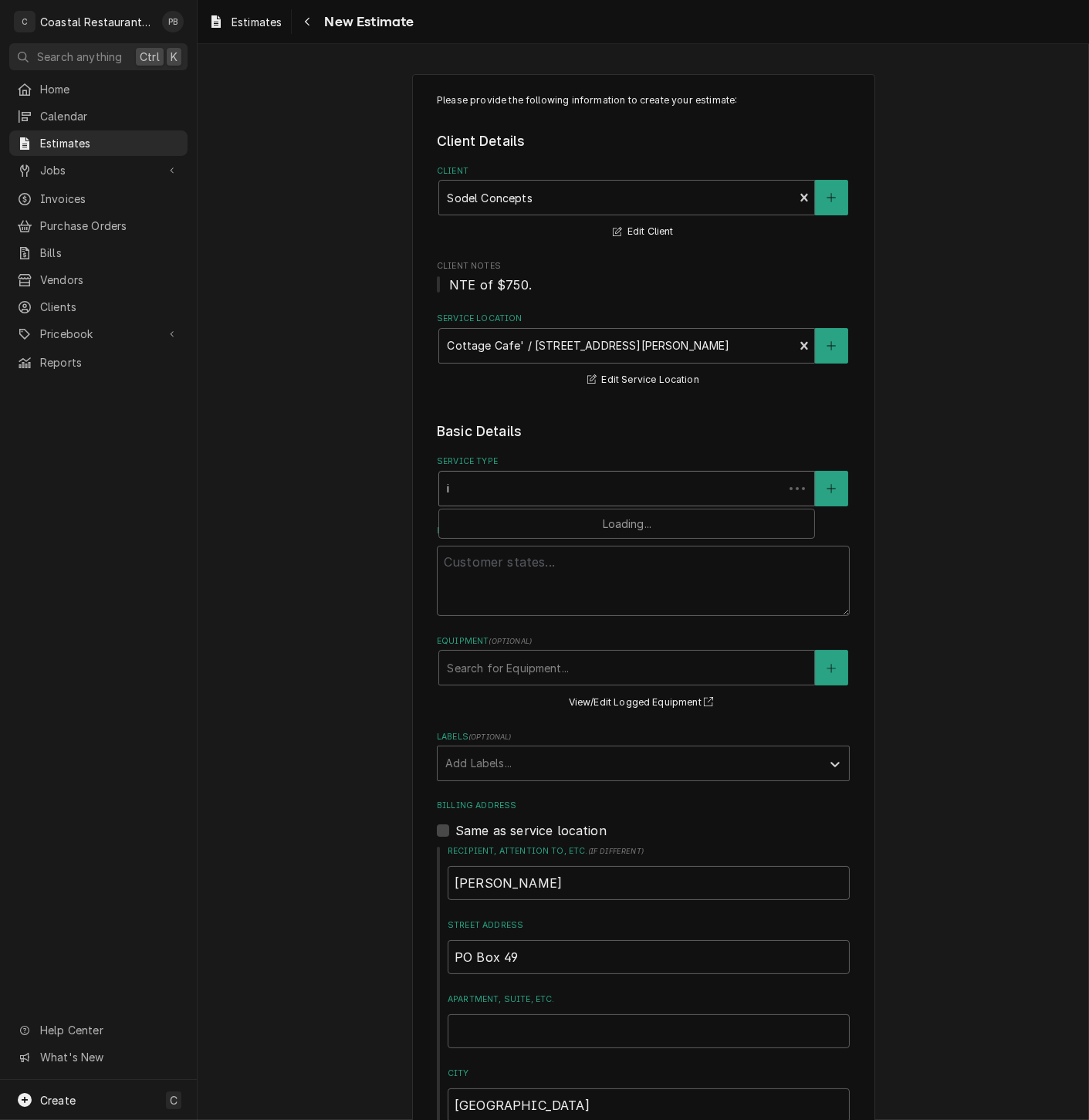
type textarea "x"
type input "ic"
type textarea "x"
type input "ice"
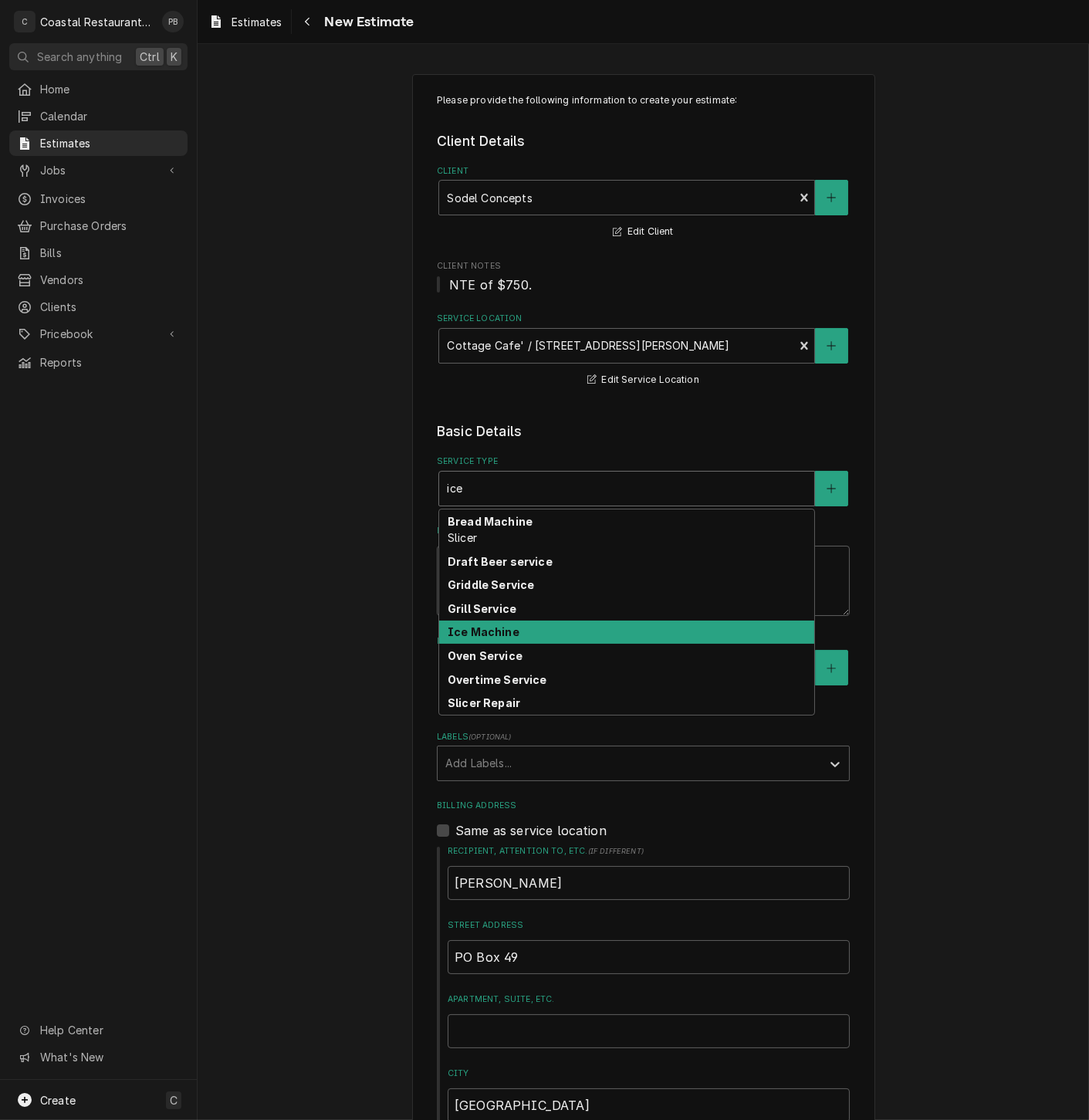
click at [513, 643] on div "Ice Machine" at bounding box center [626, 632] width 375 height 24
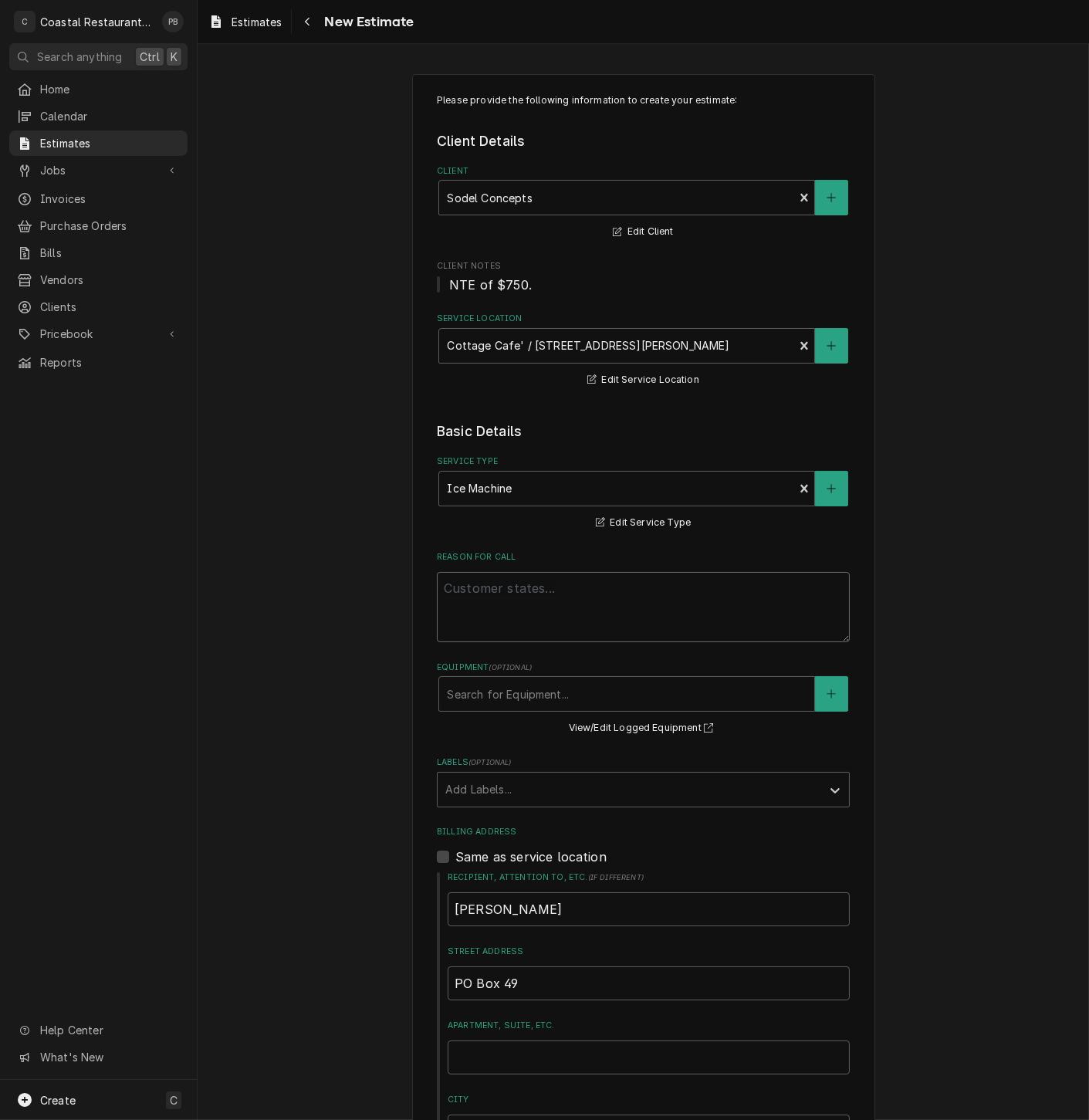
click at [533, 619] on textarea "Reason For Call" at bounding box center [643, 607] width 413 height 70
type textarea "x"
type textarea "i"
type textarea "x"
type textarea "ic"
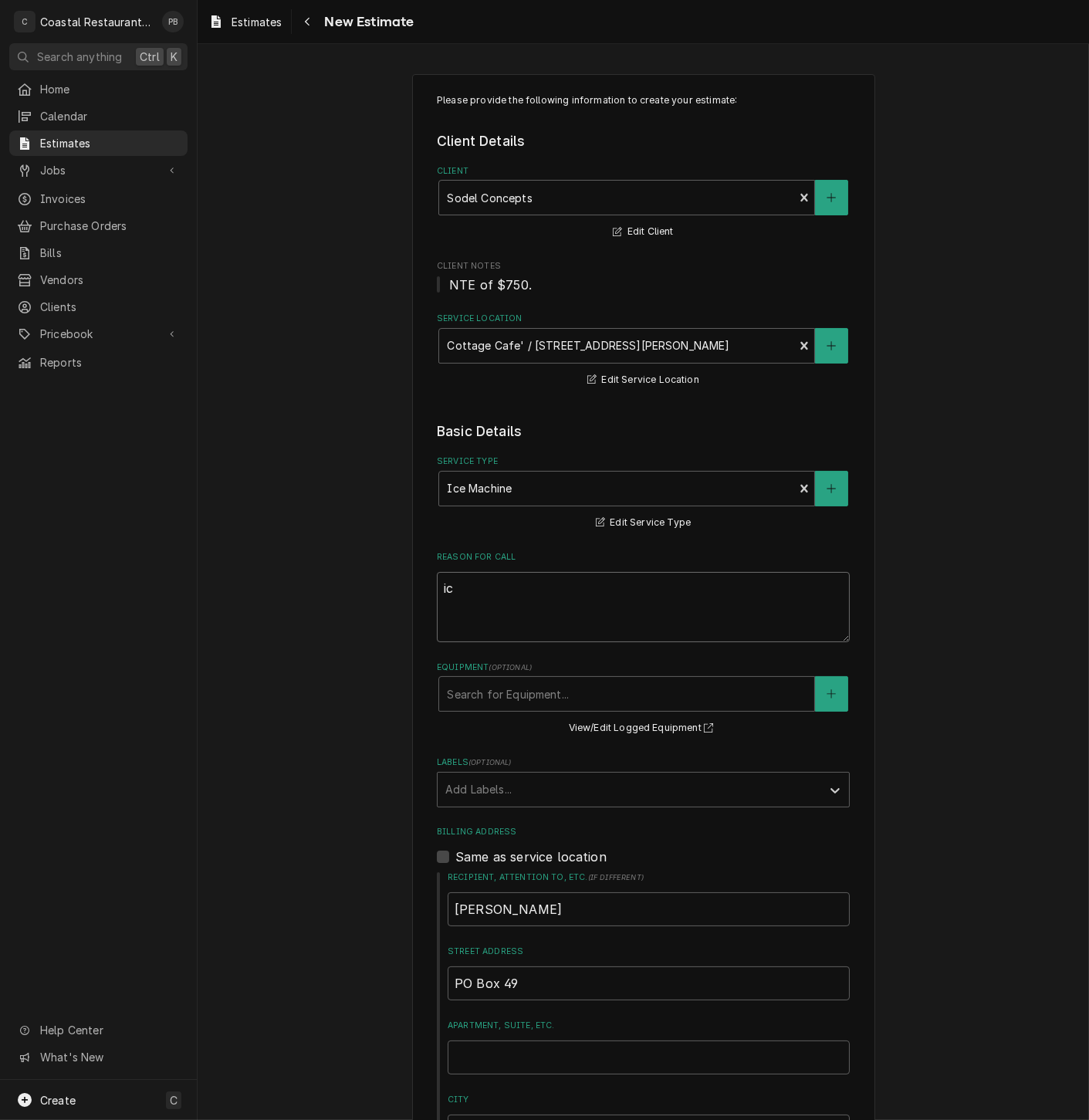
type textarea "x"
type textarea "ice"
type textarea "x"
type textarea "ice"
type textarea "x"
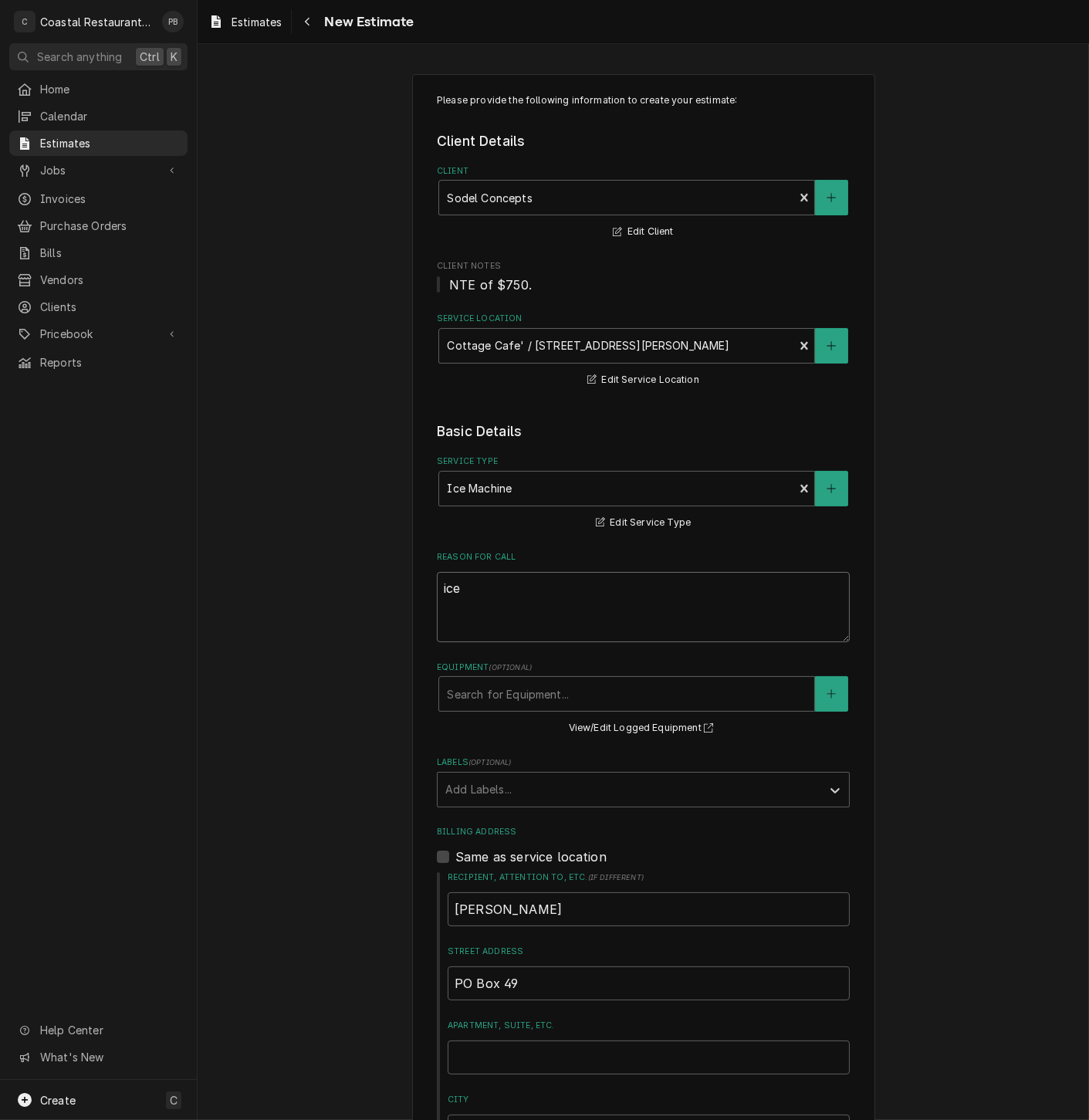
type textarea "ice m"
type textarea "x"
type textarea "ice ma"
type textarea "x"
type textarea "ice mac"
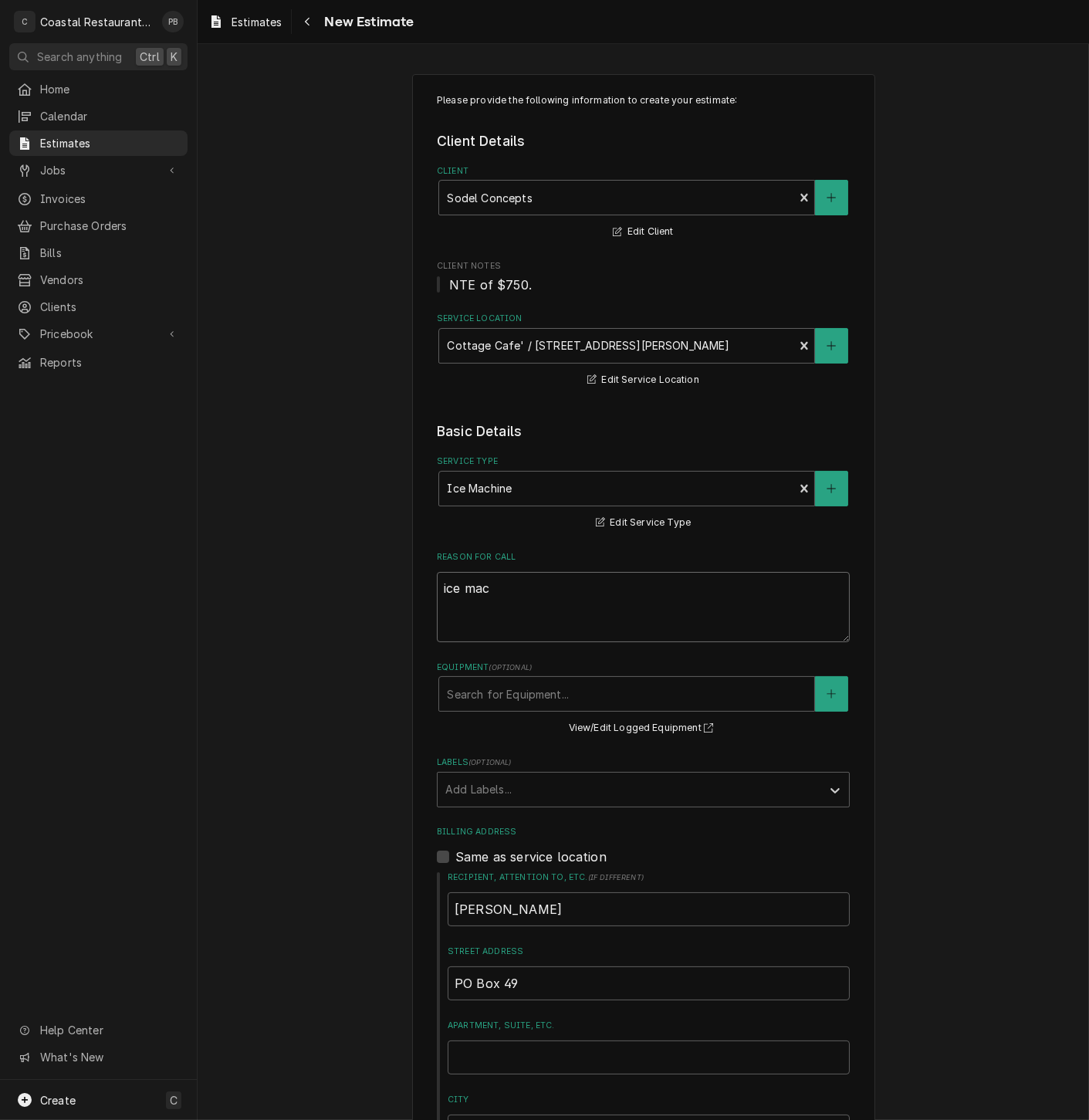
type textarea "x"
type textarea "ice mach"
type textarea "x"
type textarea "ice machi"
type textarea "x"
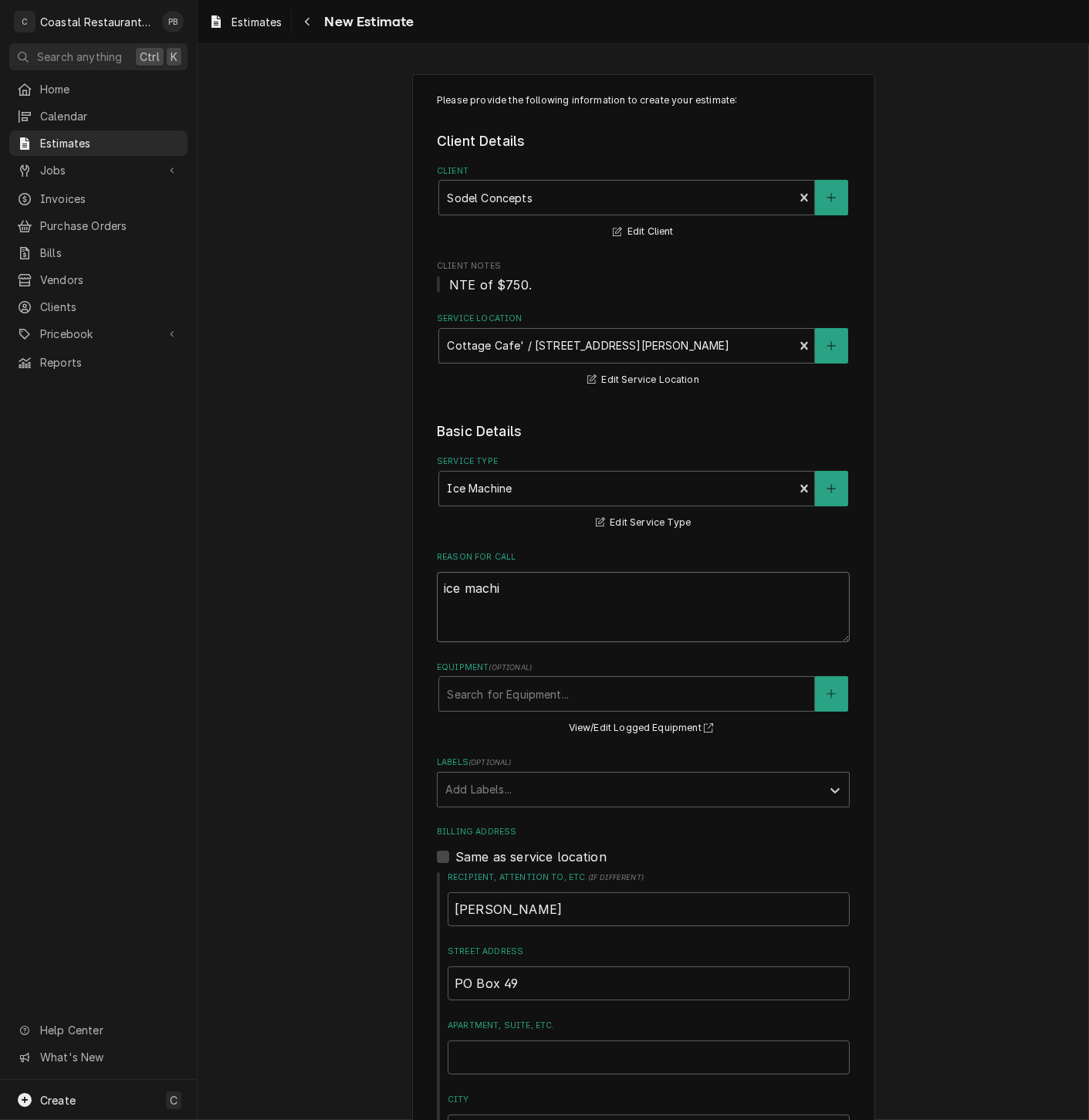
type textarea "ice machin"
type textarea "x"
type textarea "ice machine"
type textarea "x"
type textarea "ice machine"
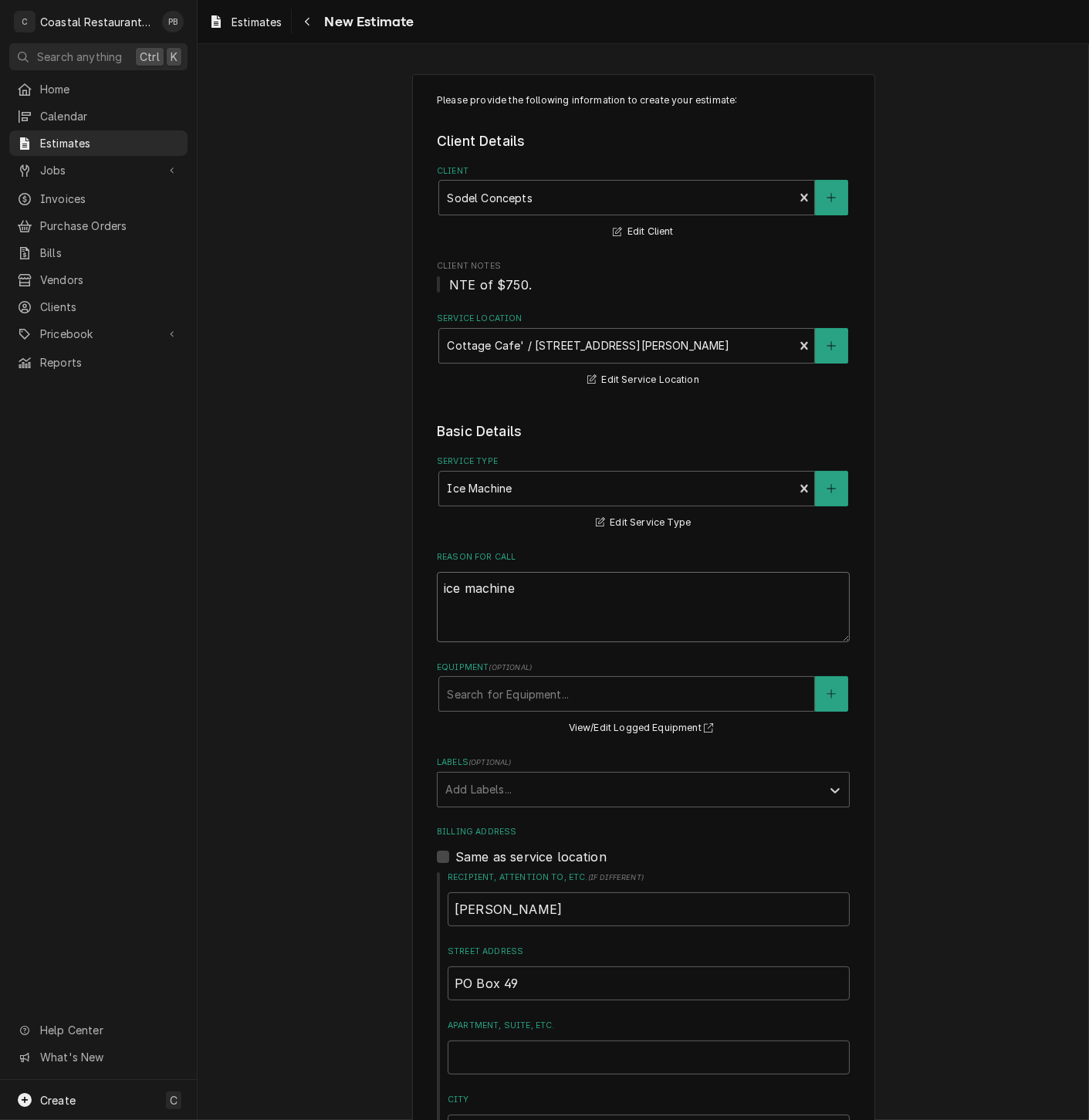
type textarea "x"
type textarea "ice machine p"
type textarea "x"
type textarea "ice machine pr"
type textarea "x"
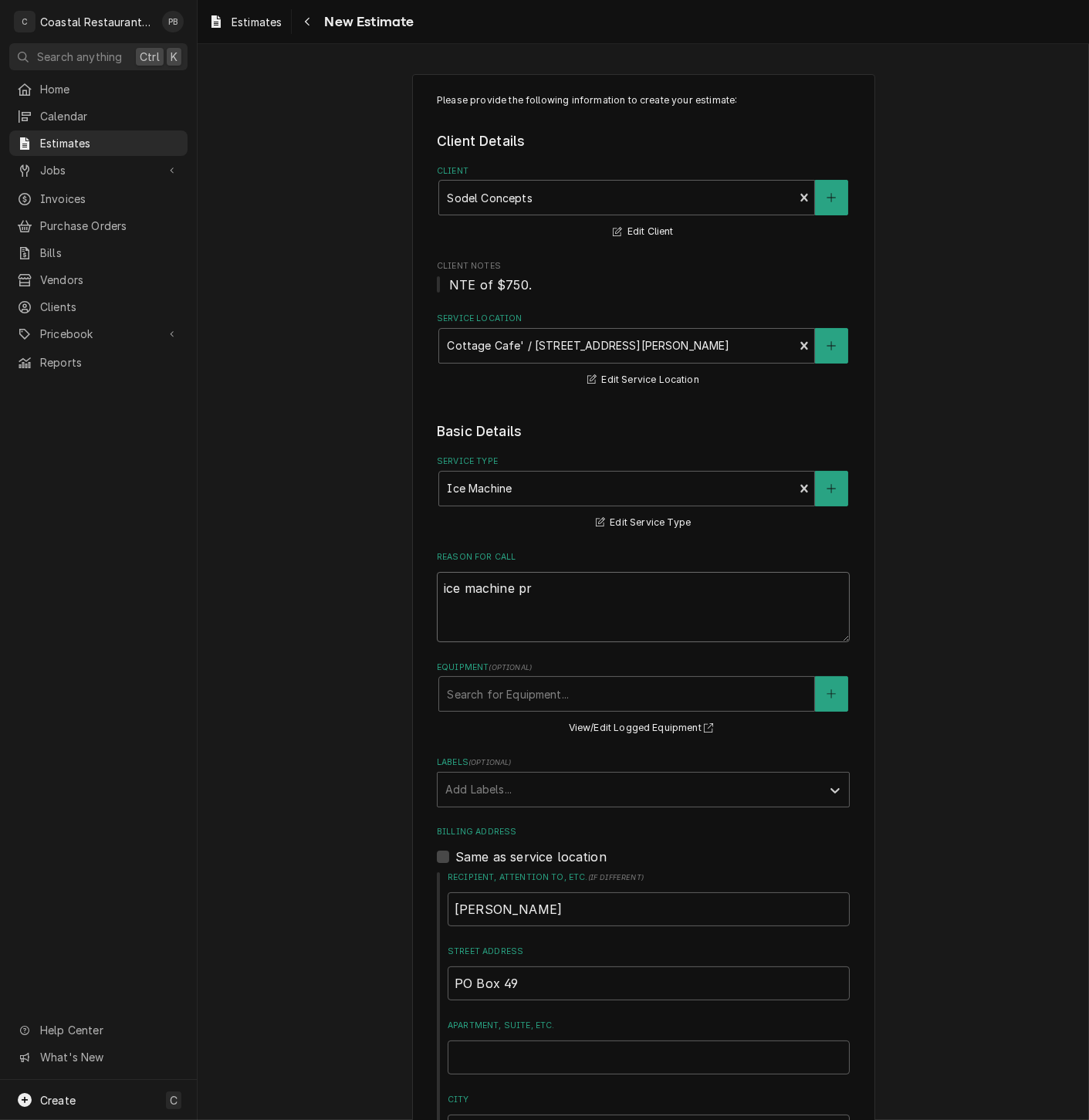
type textarea "ice machine pro"
type textarea "x"
type textarea "ice machine prod"
type textarea "x"
type textarea "ice machine produ"
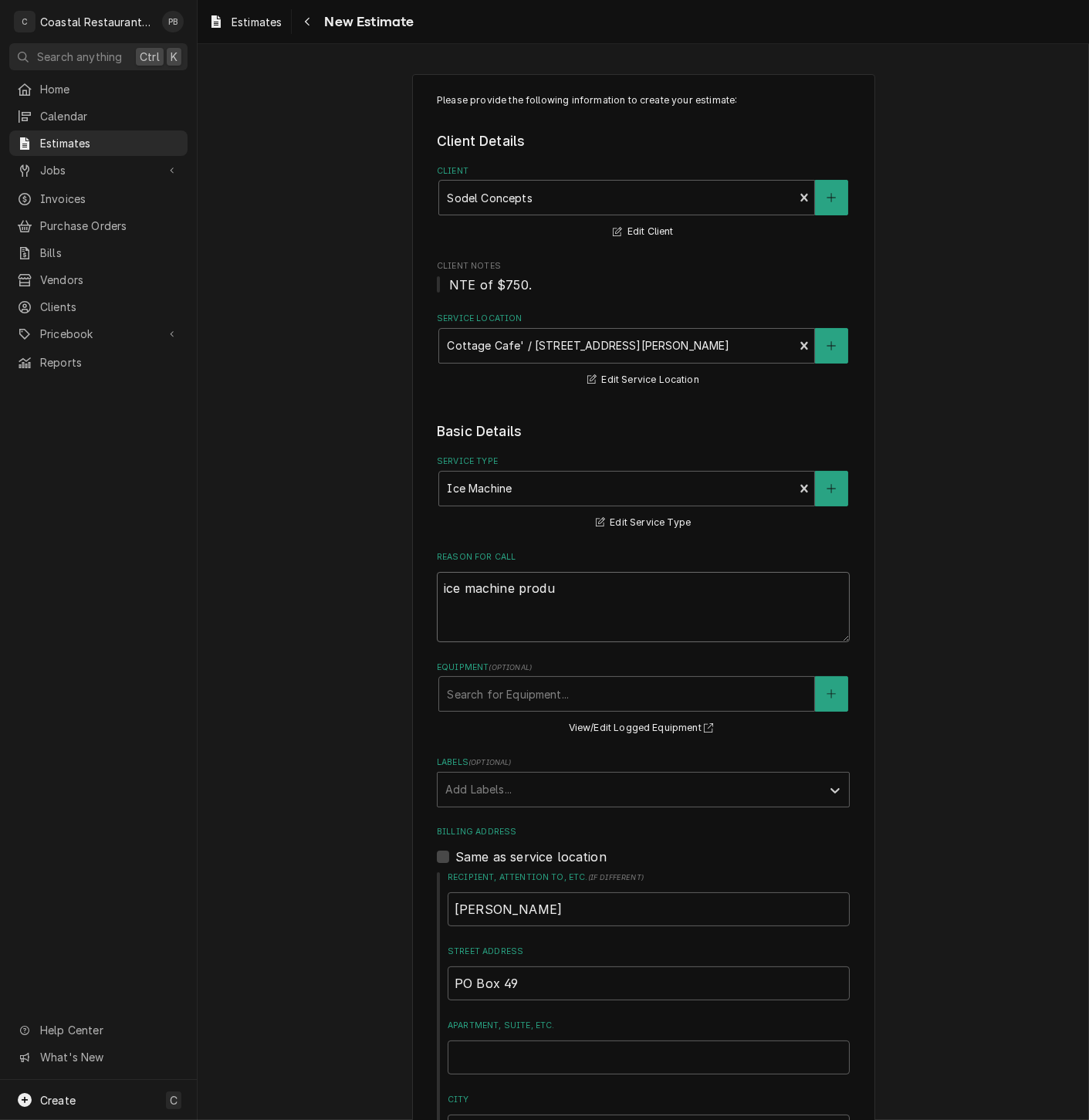
type textarea "x"
type textarea "ice machine produc"
type textarea "x"
type textarea "ice machine product"
type textarea "x"
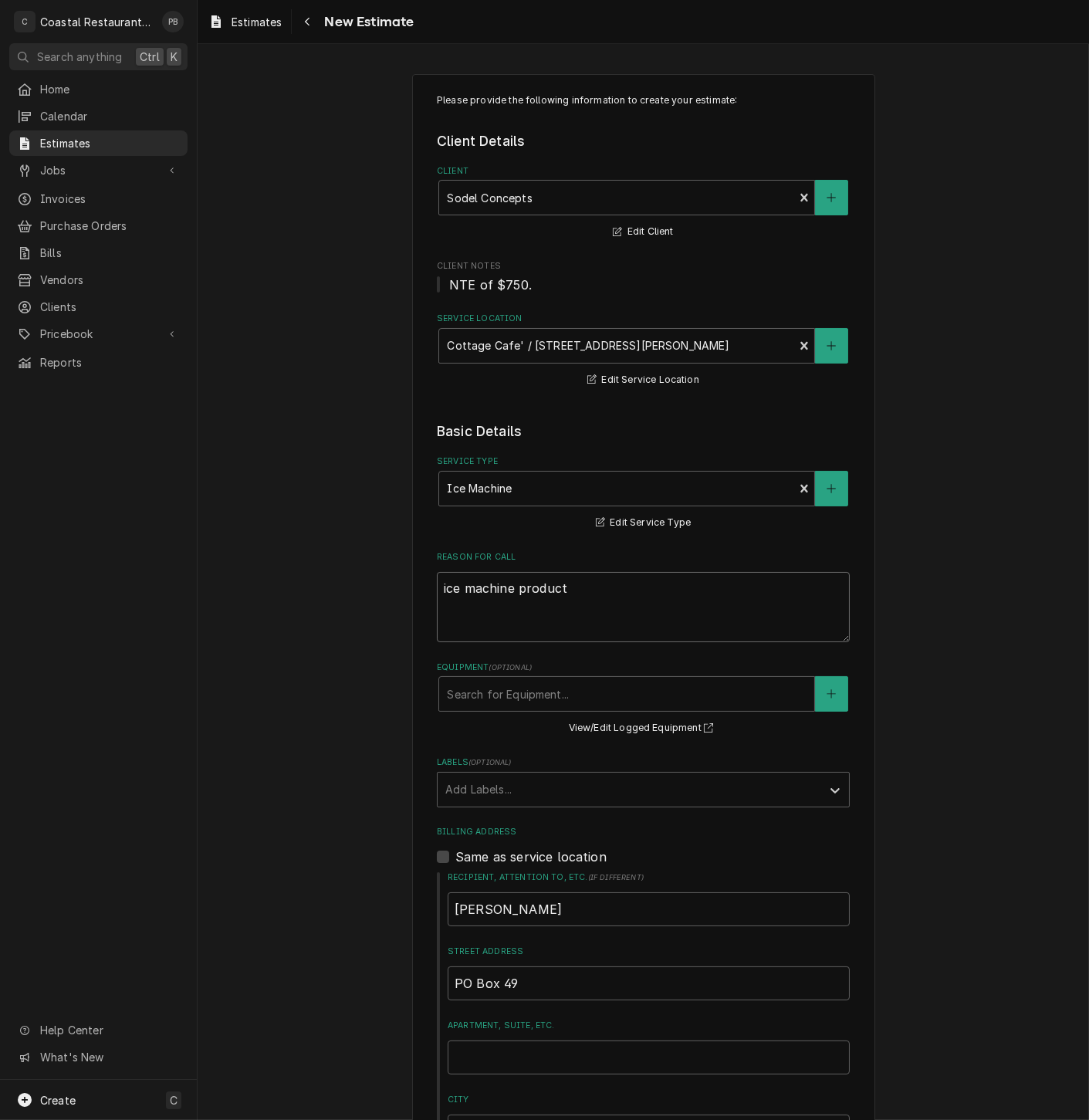
type textarea "ice machine producti"
type textarea "x"
type textarea "ice machine productin"
type textarea "x"
type textarea "ice machine producting"
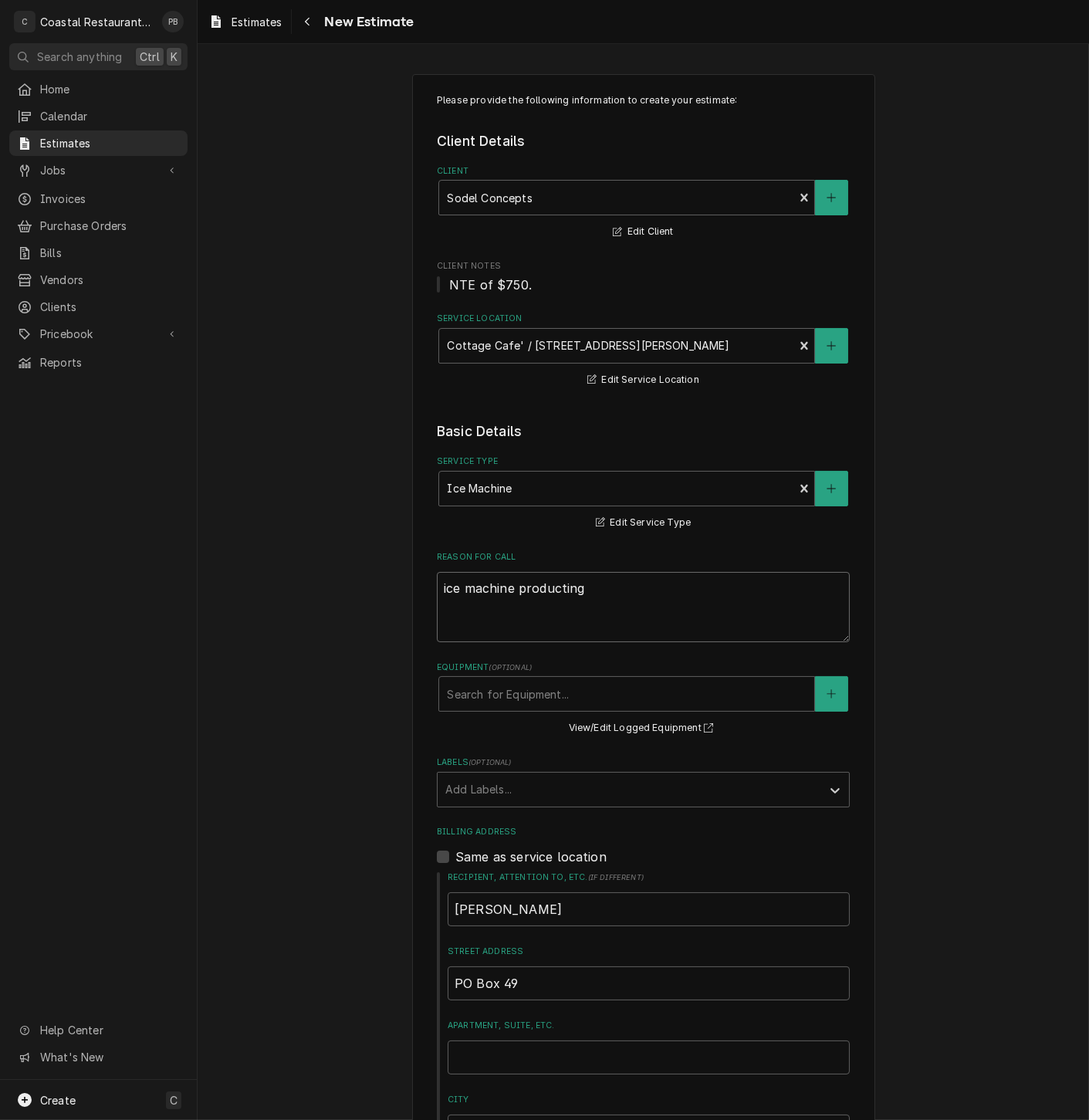
type textarea "x"
type textarea "ice machine producting"
type textarea "x"
type textarea "ice machine producting"
type textarea "x"
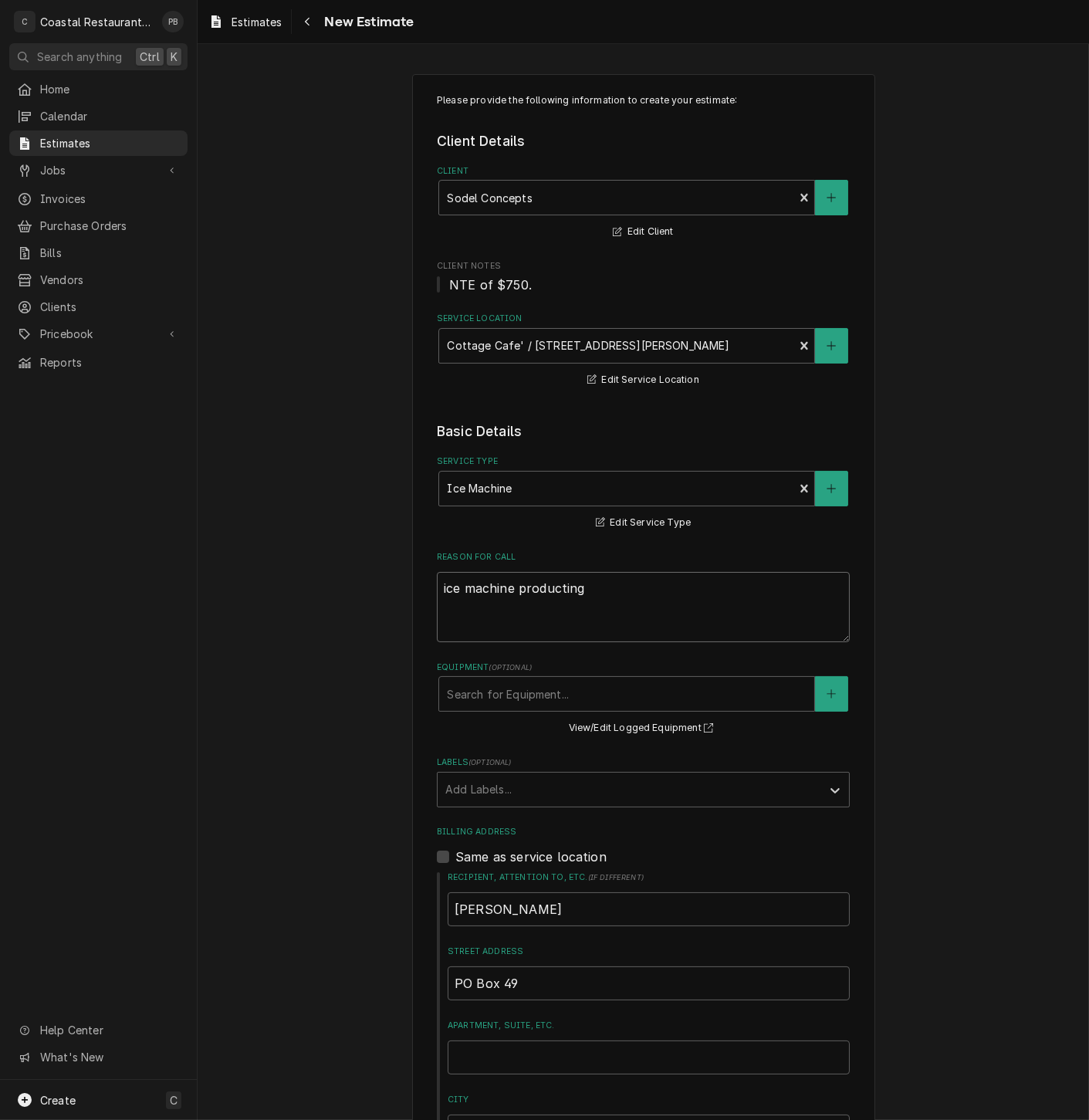
type textarea "ice machine productin"
type textarea "x"
type textarea "ice machine producti"
type textarea "x"
type textarea "ice machine product"
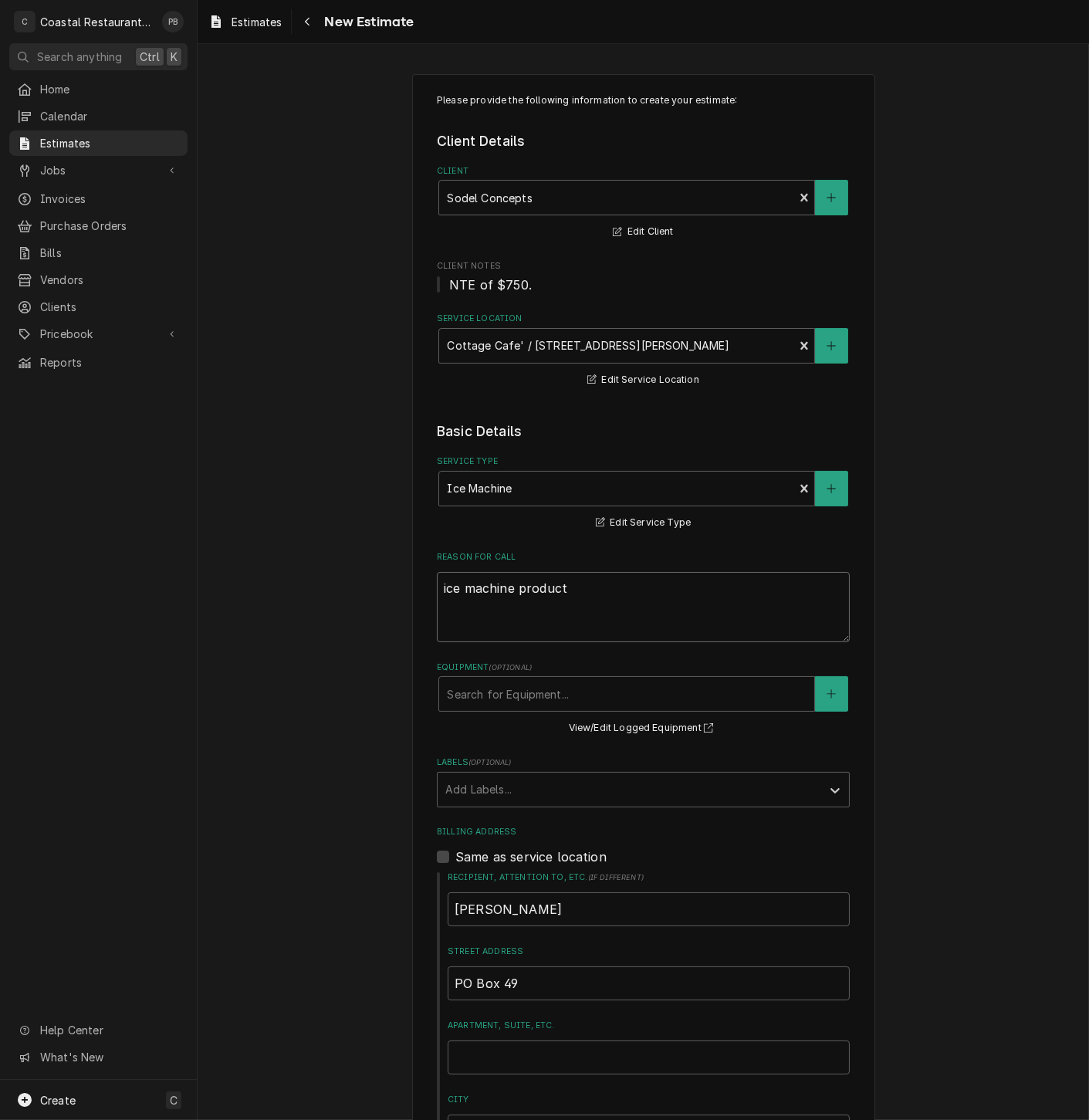
type textarea "x"
type textarea "ice machine produc"
type textarea "x"
type textarea "ice machine produci"
type textarea "x"
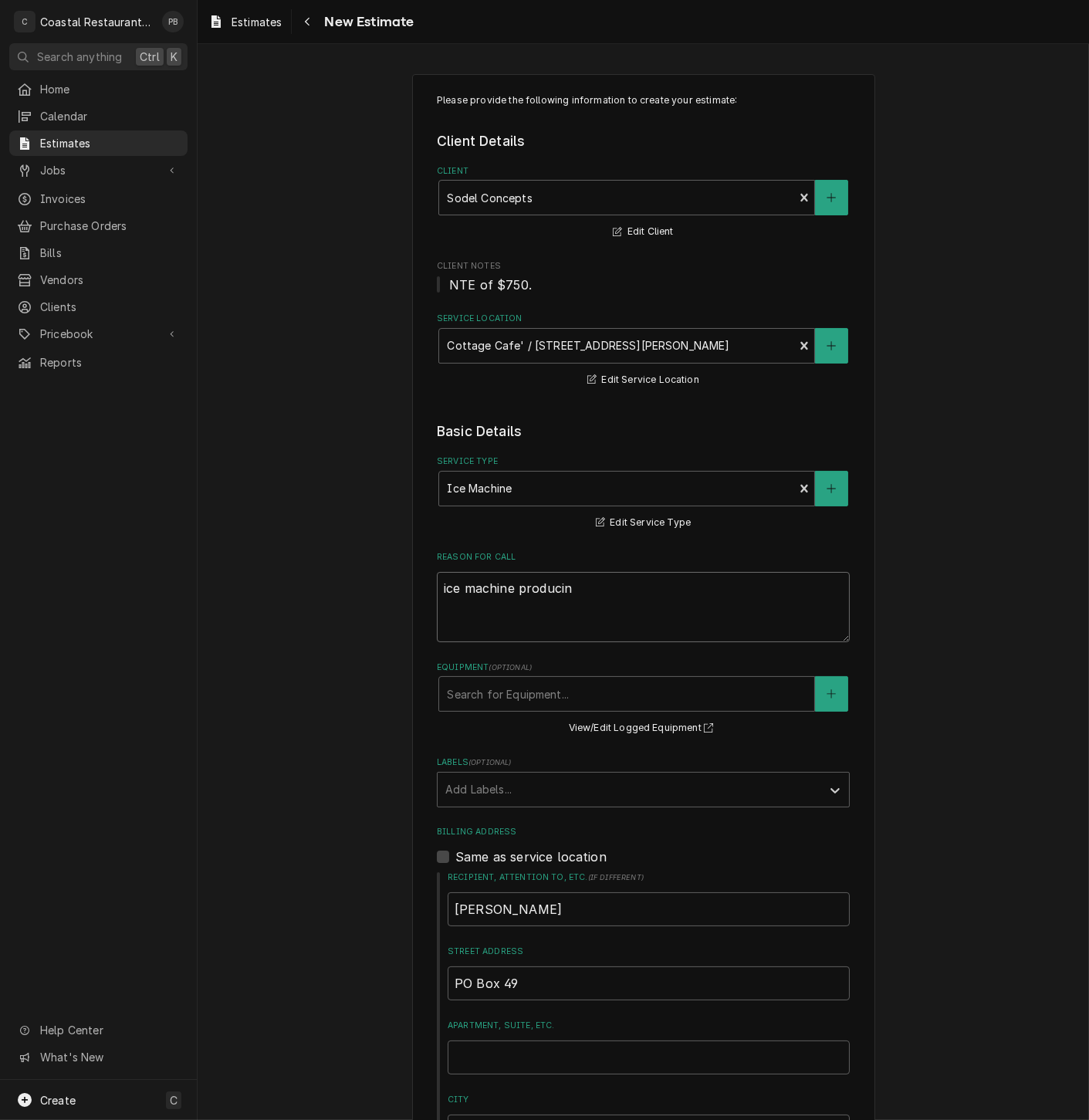
type textarea "ice machine producing"
type textarea "x"
type textarea "ice machine producing"
type textarea "x"
type textarea "ice machine producing v"
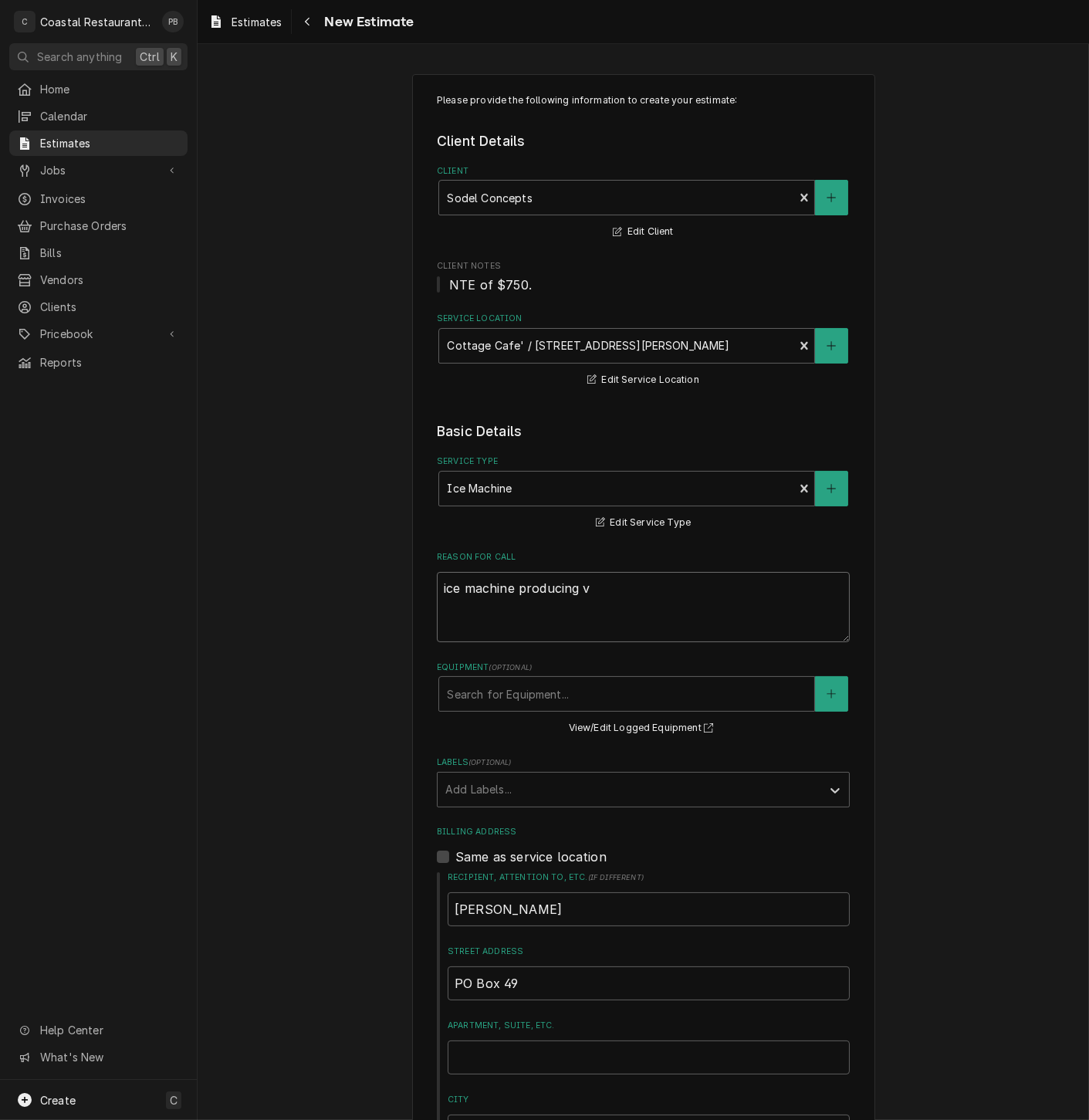
type textarea "x"
type textarea "ice machine producing ve"
type textarea "x"
type textarea "ice machine producing ver"
type textarea "x"
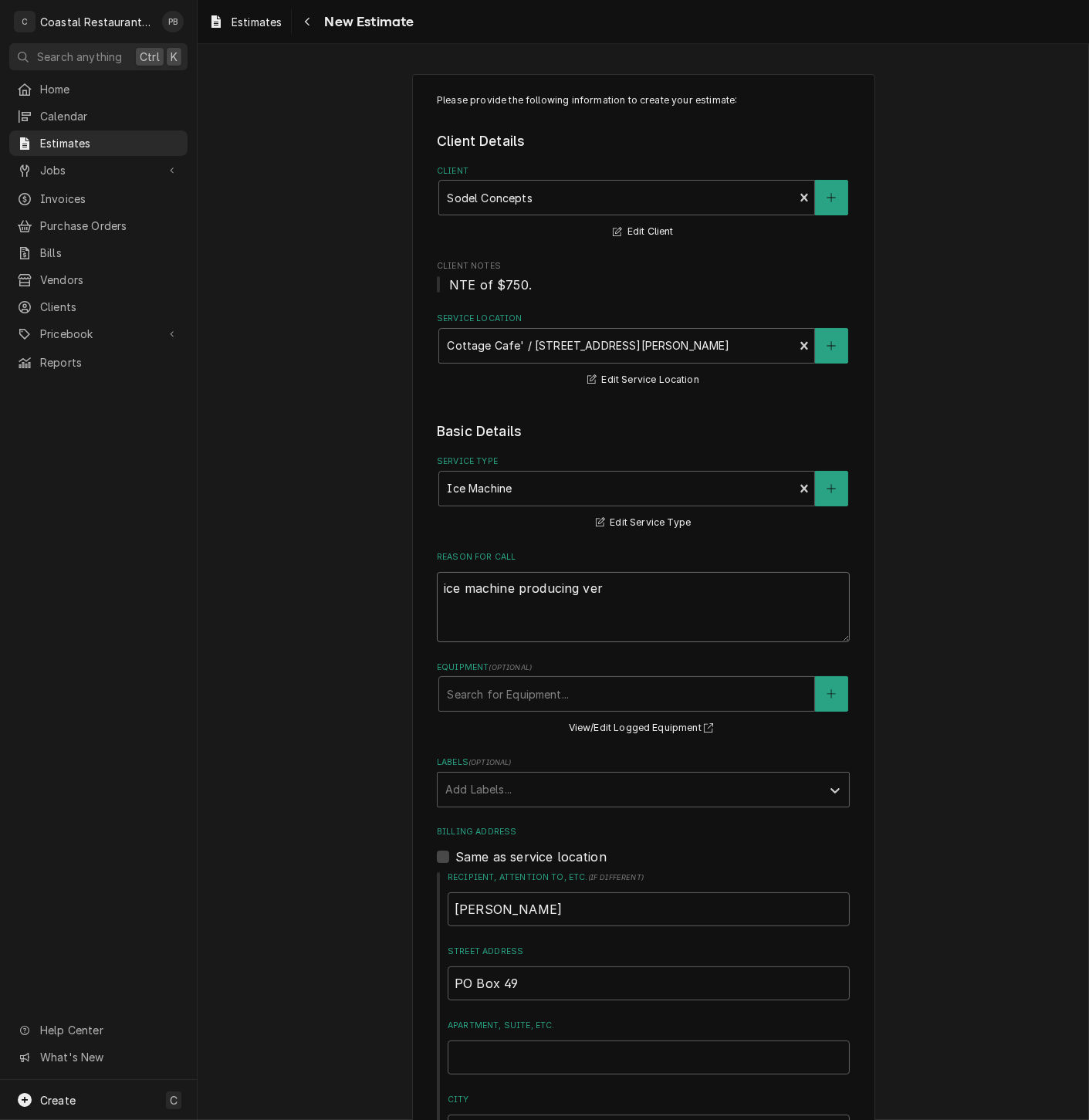
type textarea "ice machine producing very"
type textarea "x"
type textarea "ice machine producing very"
type textarea "x"
type textarea "ice machine producing very t"
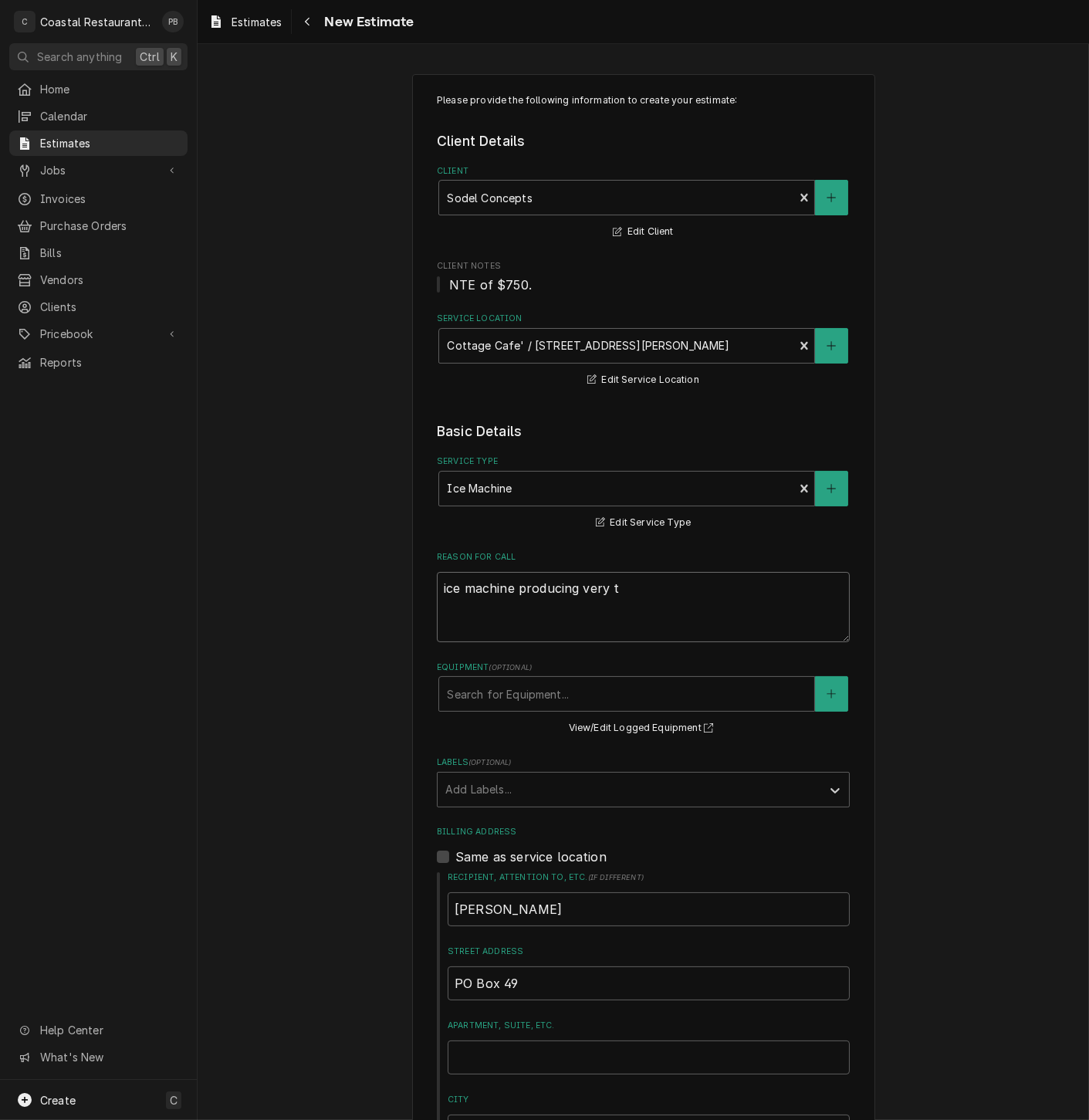
type textarea "x"
type textarea "ice machine producing very th"
type textarea "x"
type textarea "ice machine producing very thin"
type textarea "x"
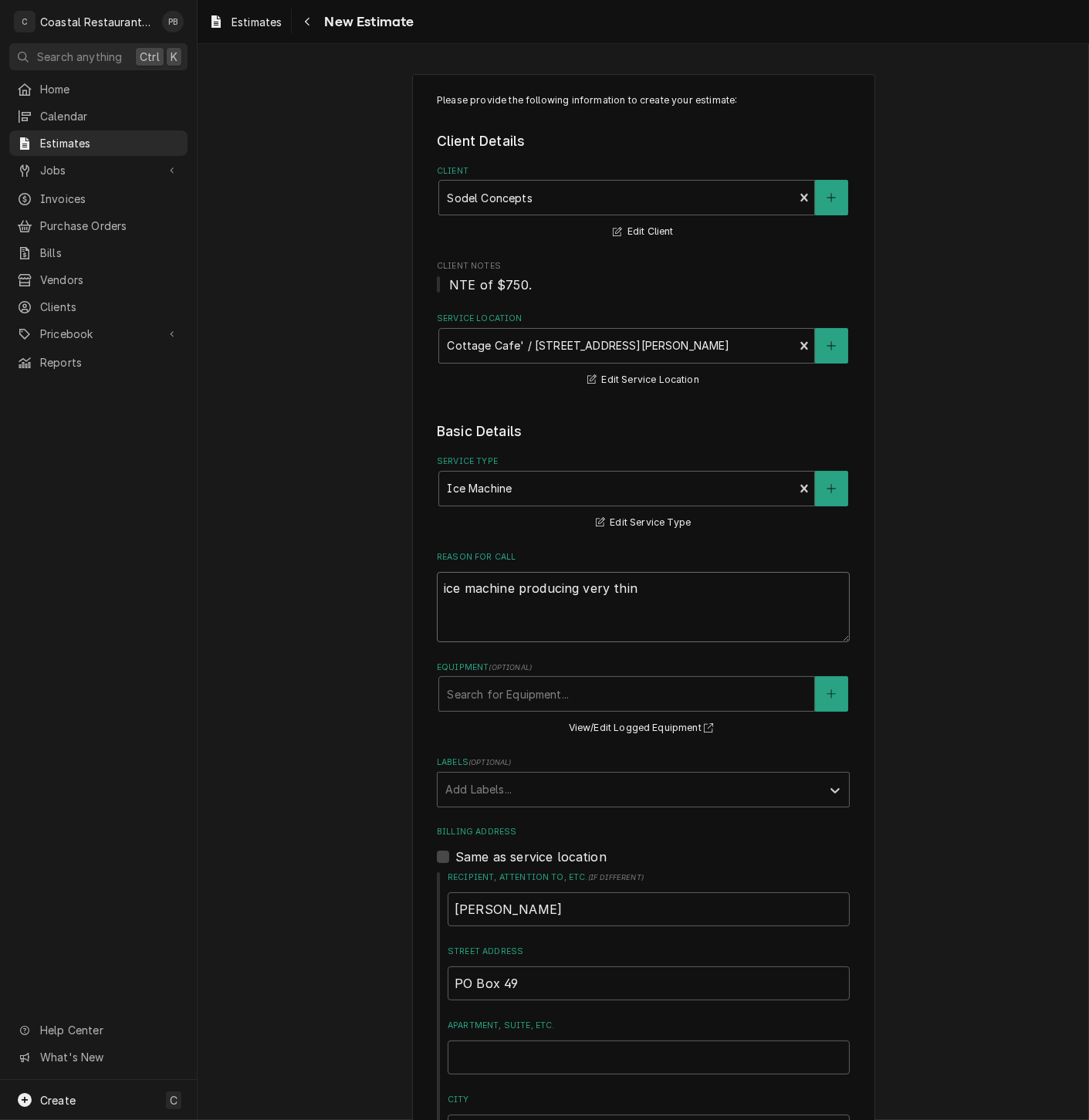
type textarea "ice machine producing very thin"
type textarea "x"
type textarea "ice machine producing very thin i"
type textarea "x"
type textarea "ice machine producing very thin ic"
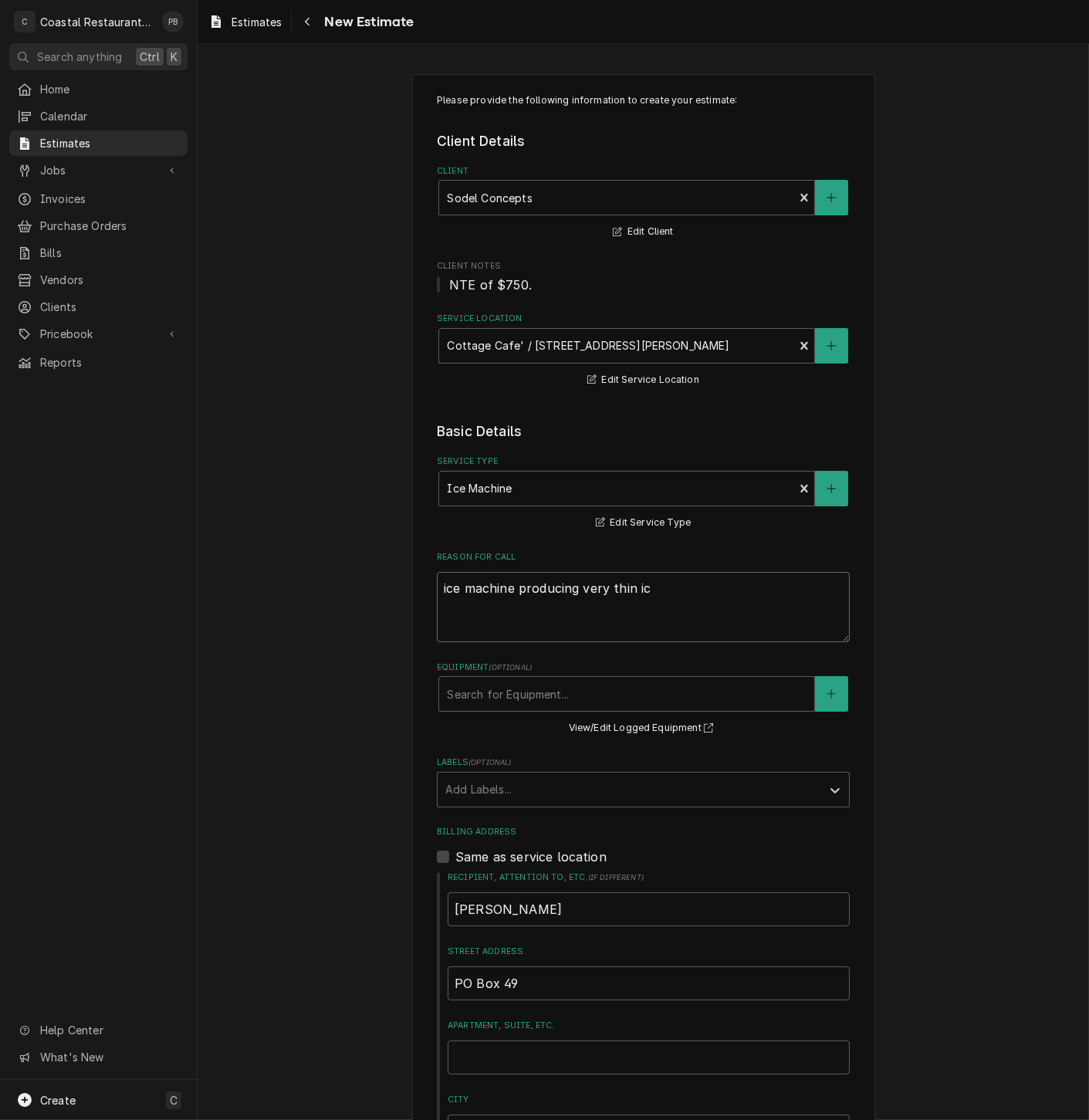
type textarea "x"
type textarea "ice machine producing very thin ice"
type textarea "x"
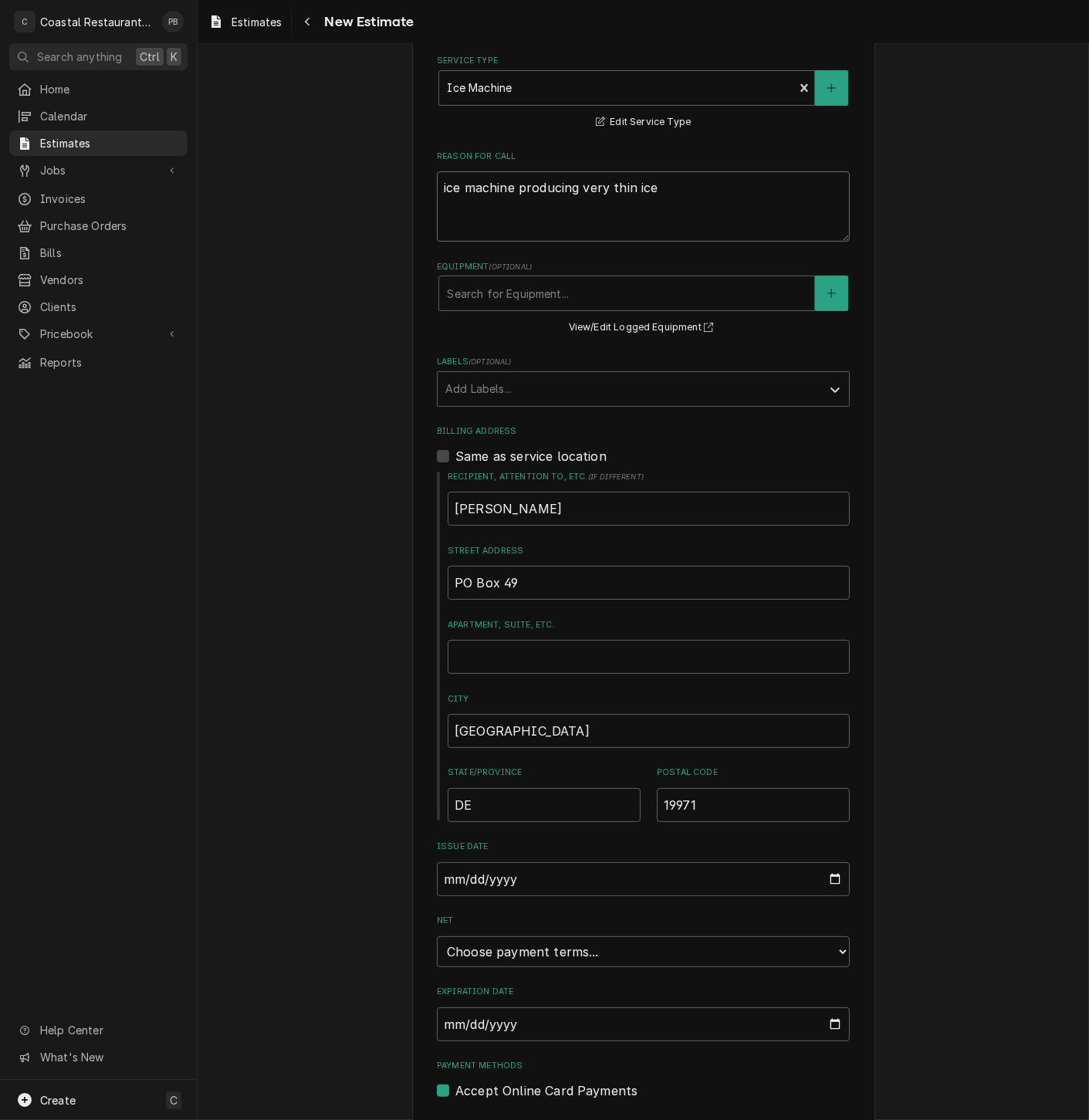
scroll to position [447, 0]
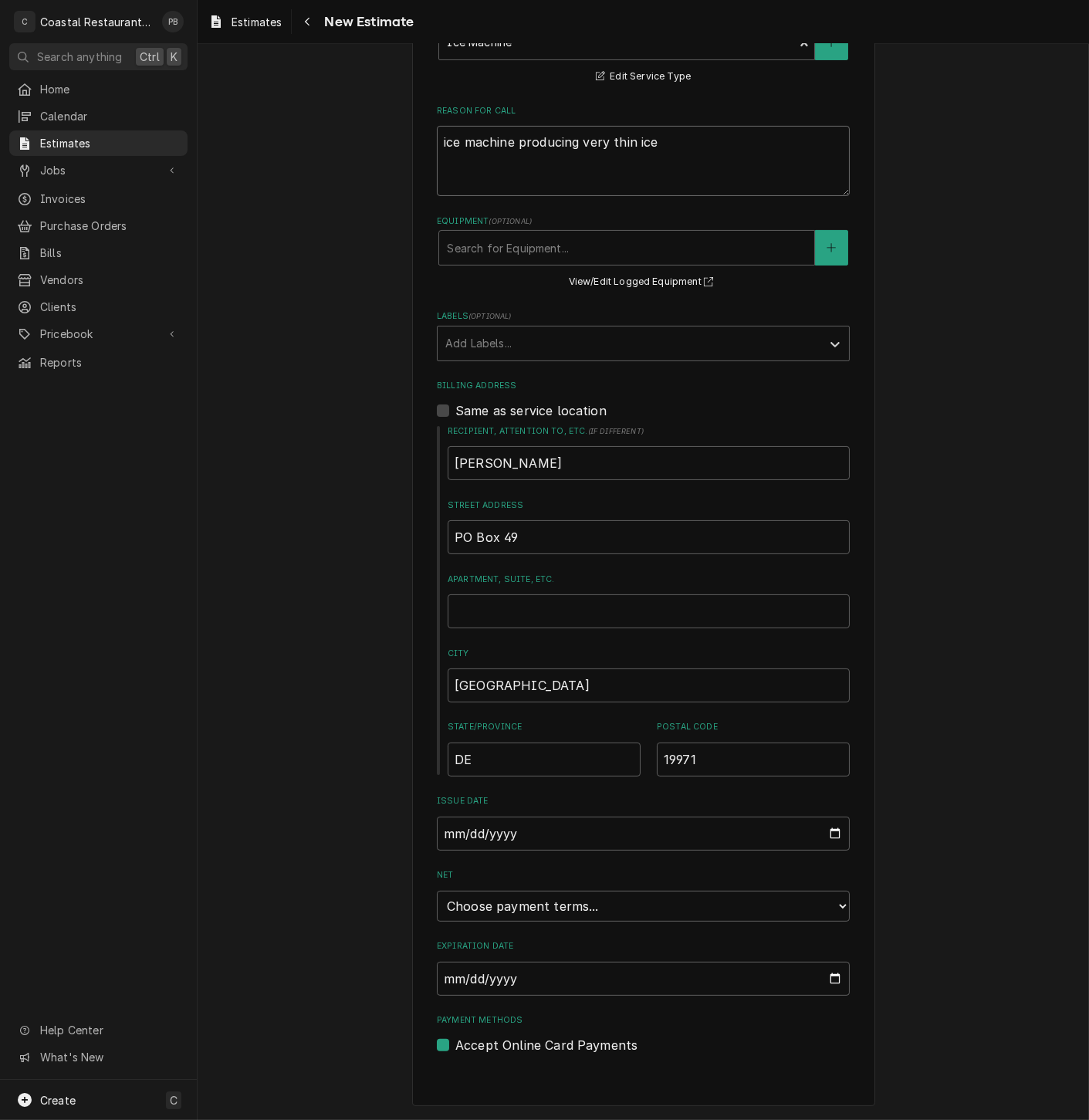
type textarea "ice machine producing very thin ice"
click at [704, 907] on select "Choose payment terms... Same Day Net 7 Net 14 Net 21 Net 30 Net 45 Net 60 Net 90" at bounding box center [643, 905] width 413 height 31
type textarea "x"
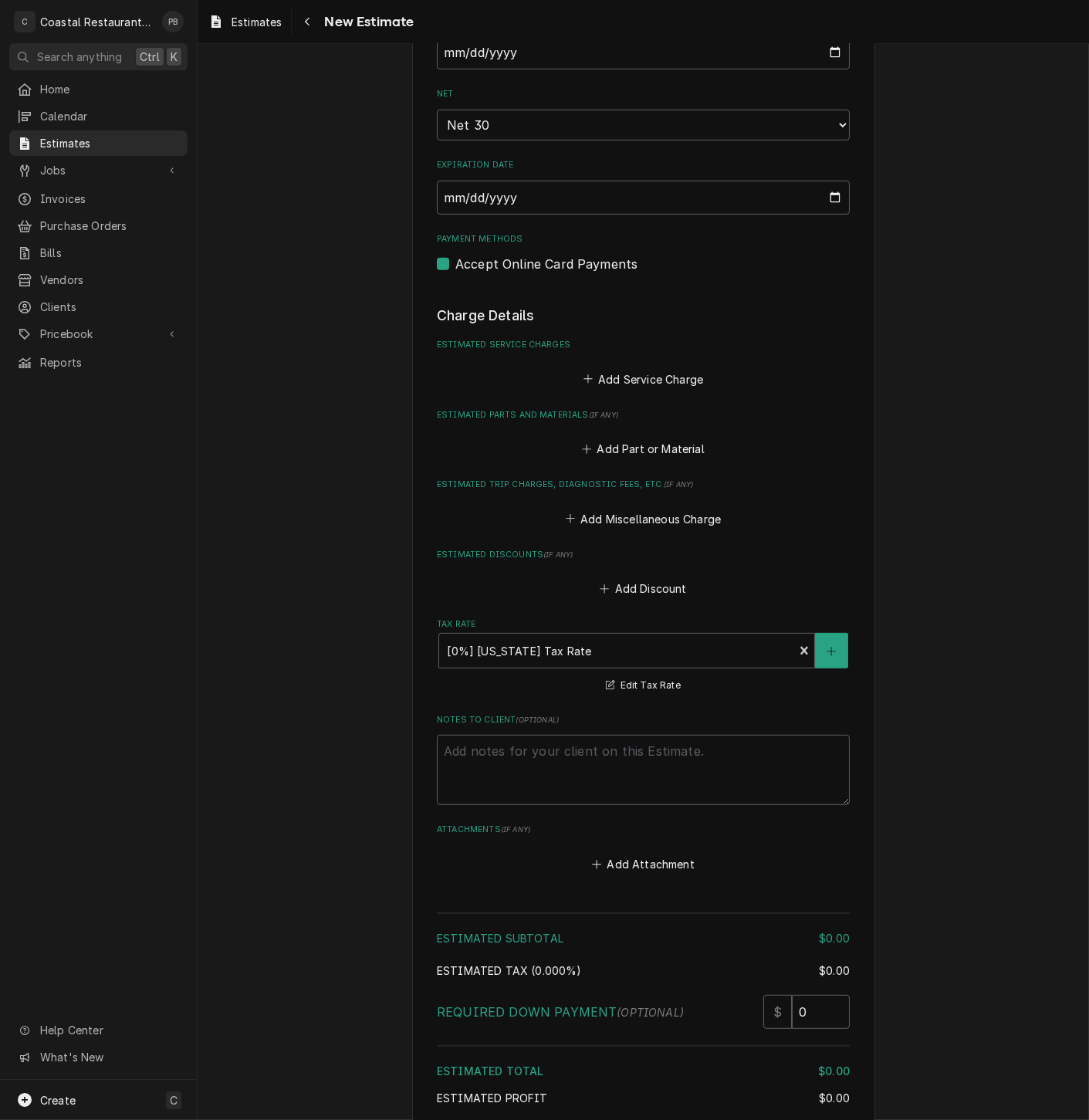
scroll to position [1305, 0]
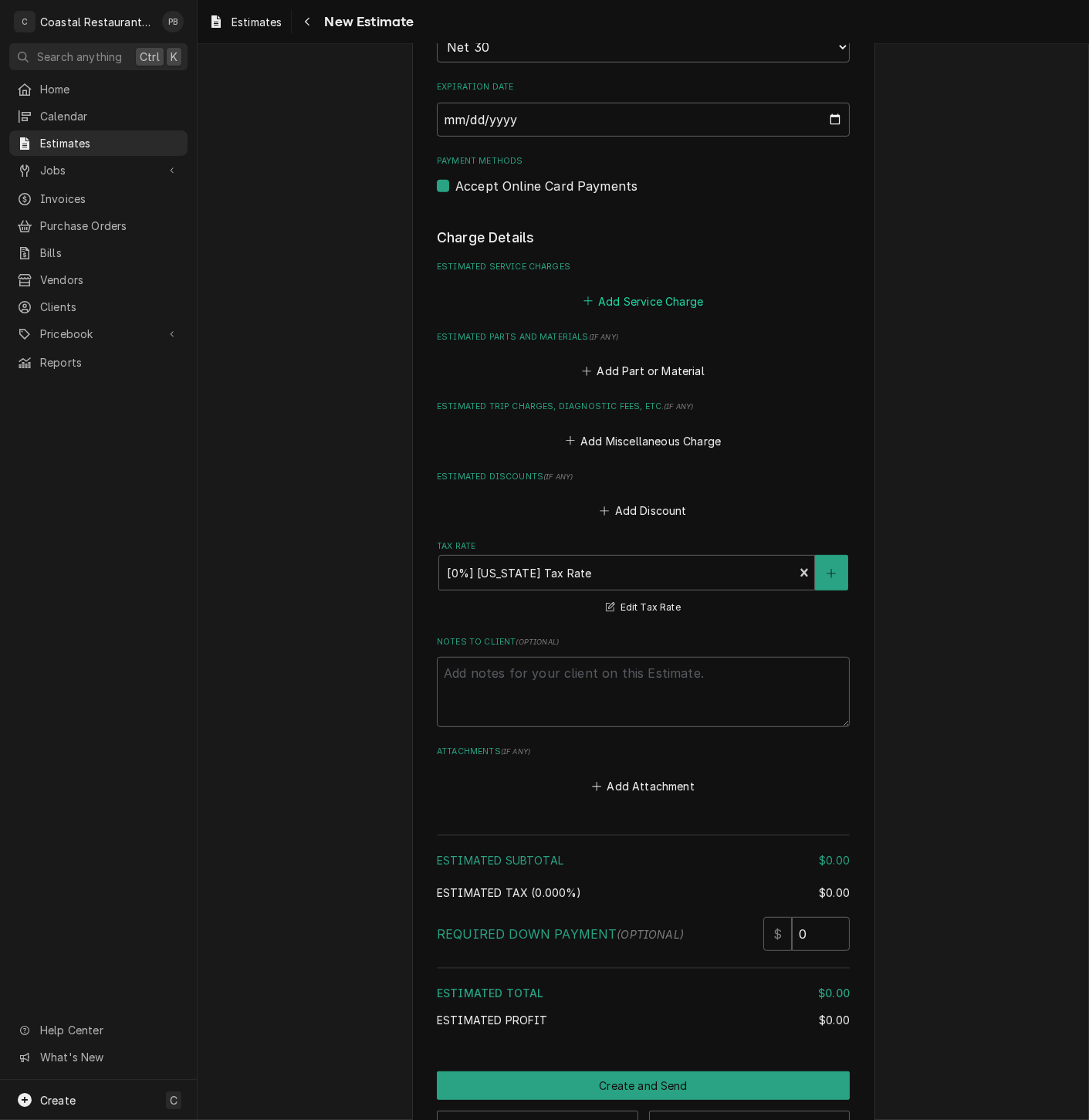
click at [651, 301] on button "Add Service Charge" at bounding box center [643, 301] width 125 height 22
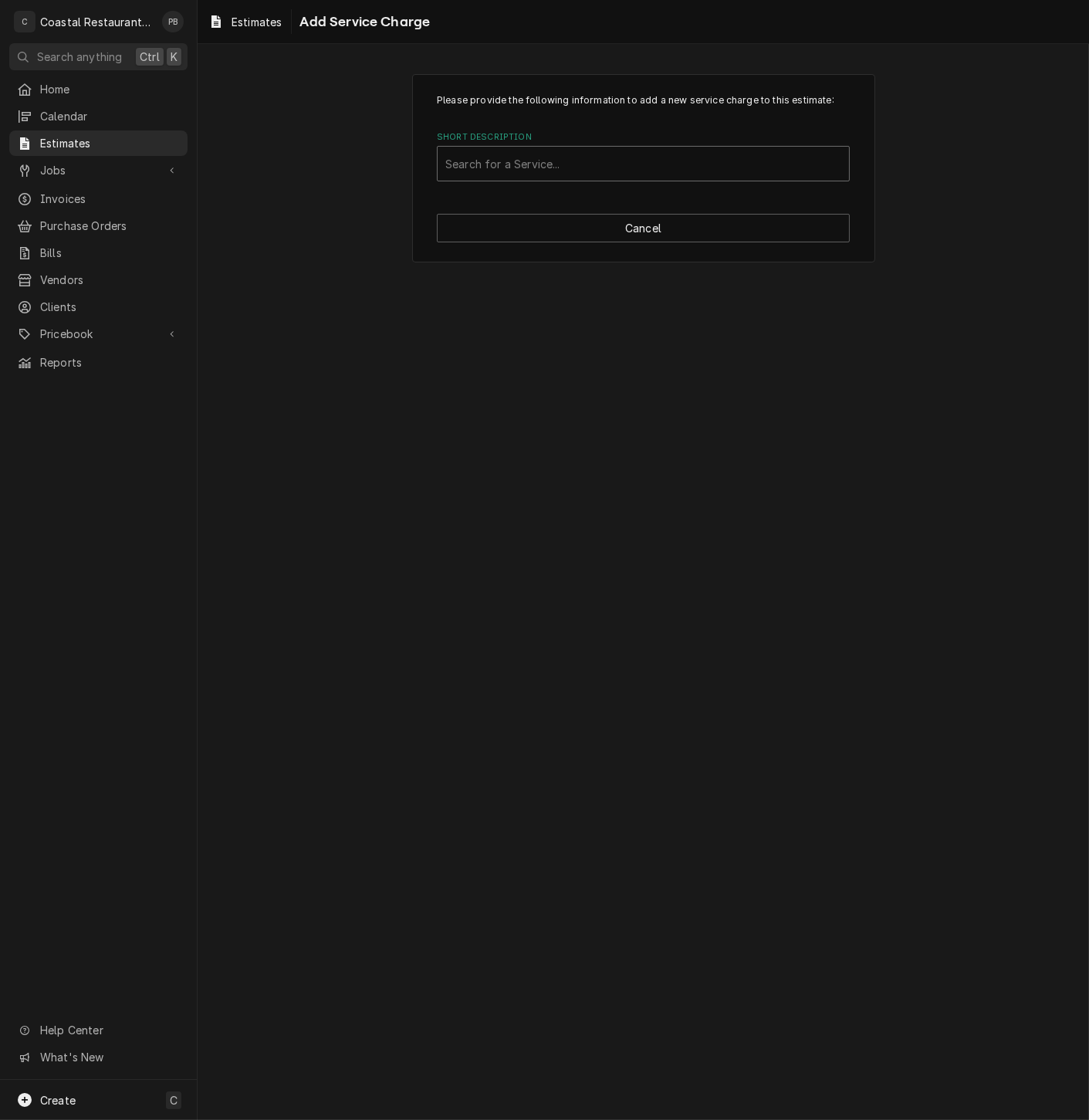
click at [562, 157] on div "Short Description" at bounding box center [643, 163] width 396 height 27
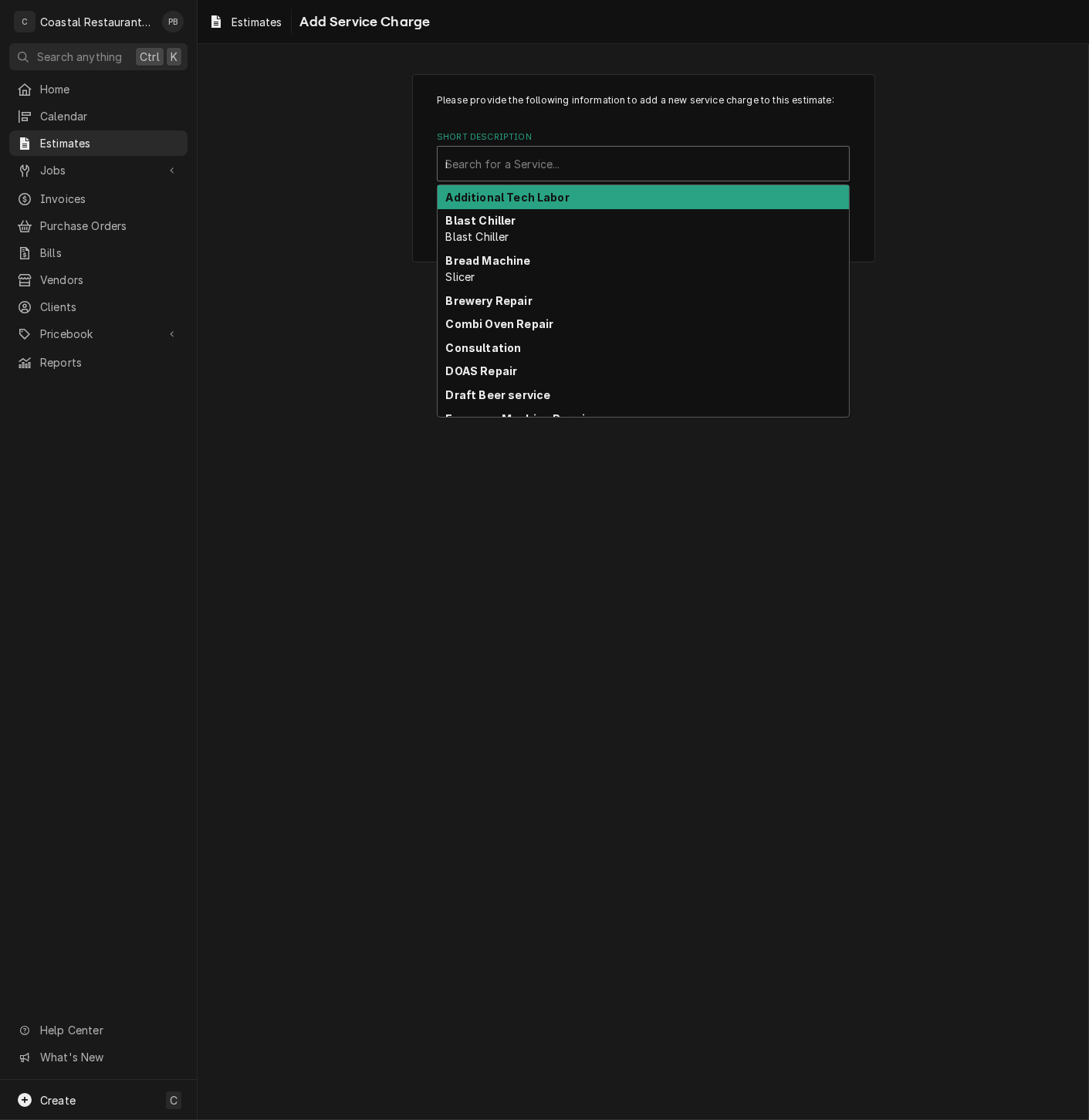
type input "ice"
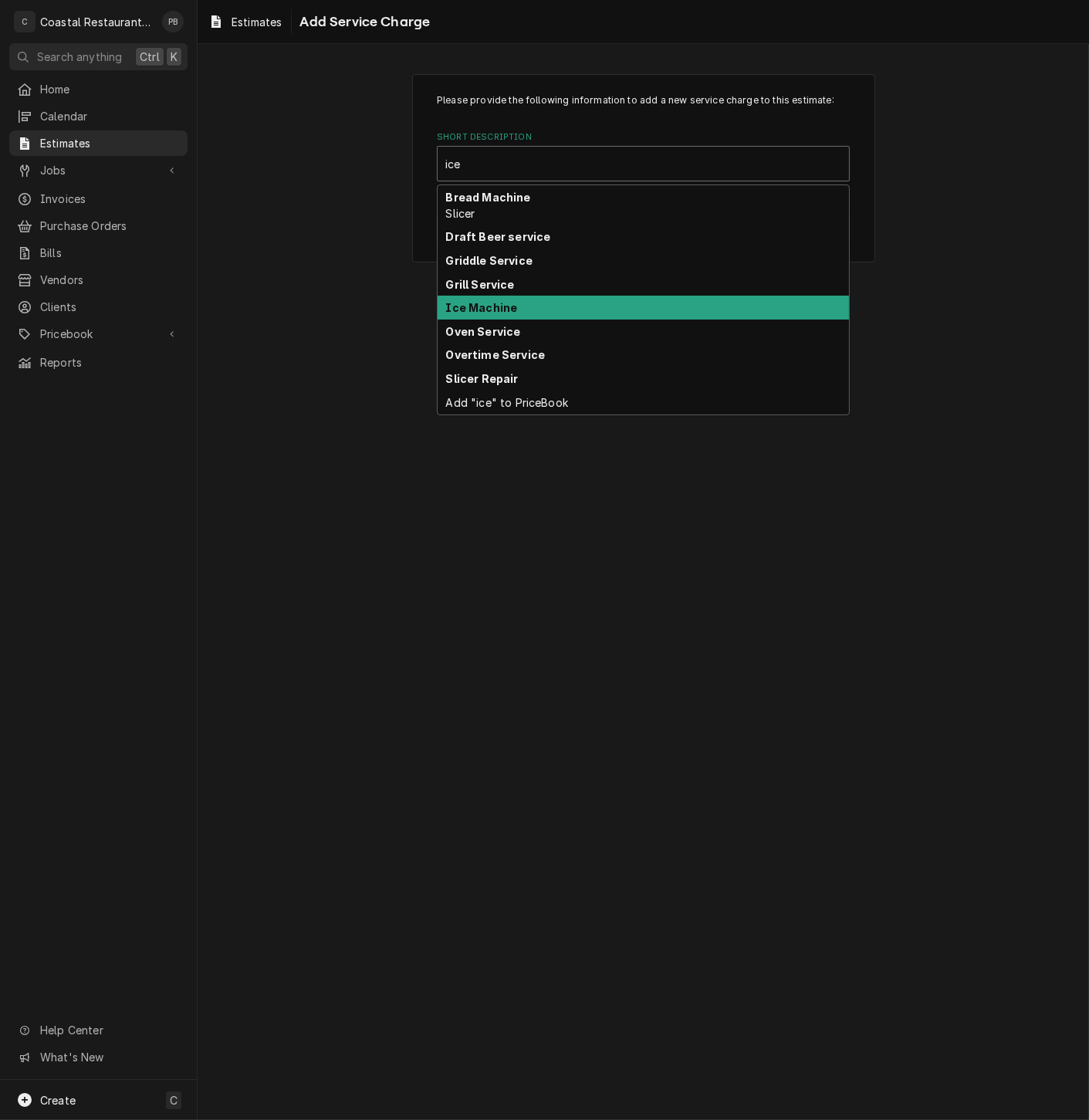
click at [507, 304] on strong "Ice Machine" at bounding box center [482, 308] width 71 height 13
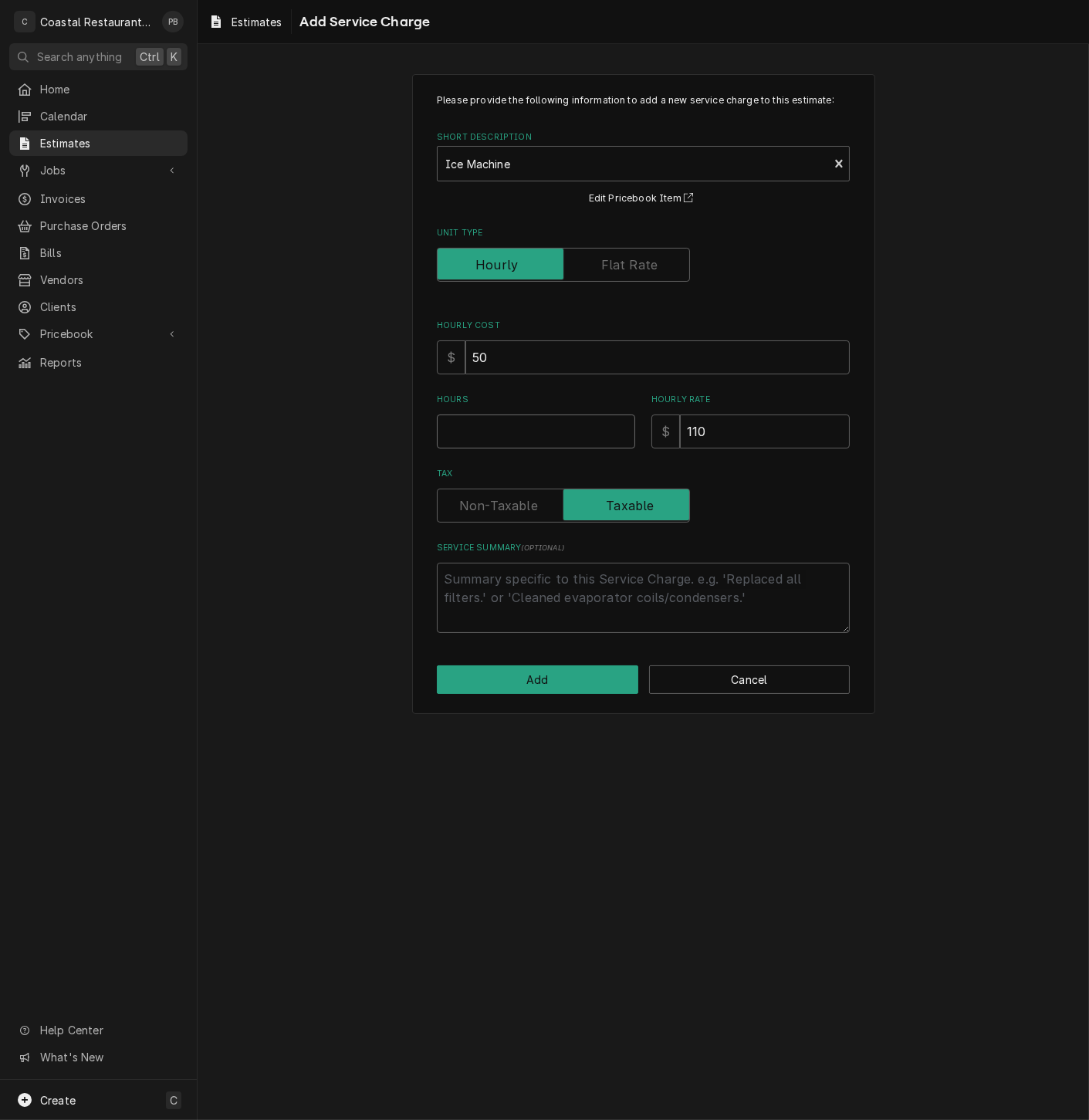
click at [496, 426] on input "Hours" at bounding box center [535, 432] width 199 height 34
type textarea "x"
type input "2"
type textarea "x"
type input "2"
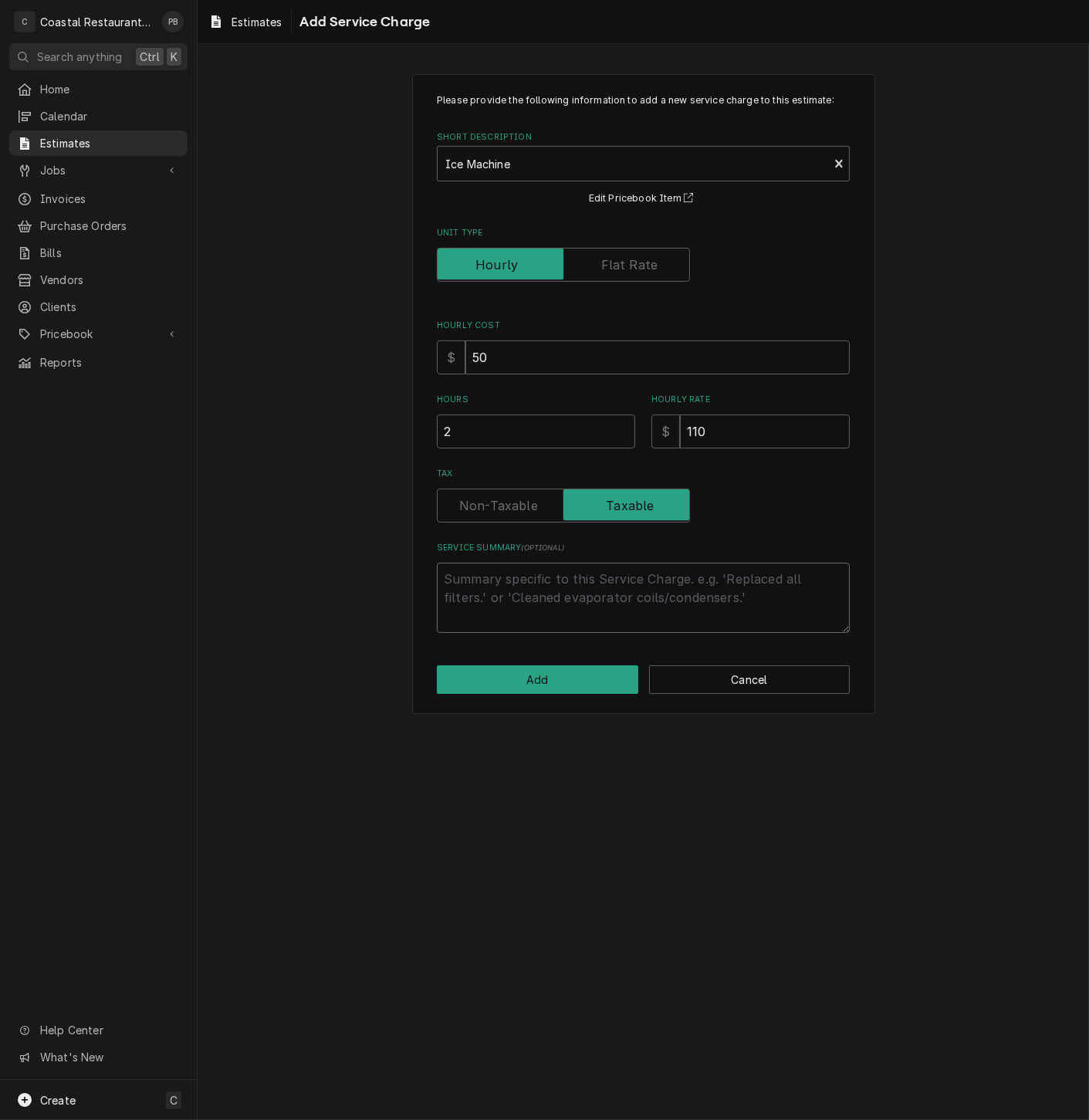
click at [546, 582] on textarea "Service Summary ( optional )" at bounding box center [643, 598] width 413 height 70
type textarea "x"
type textarea "r"
type textarea "x"
type textarea "re"
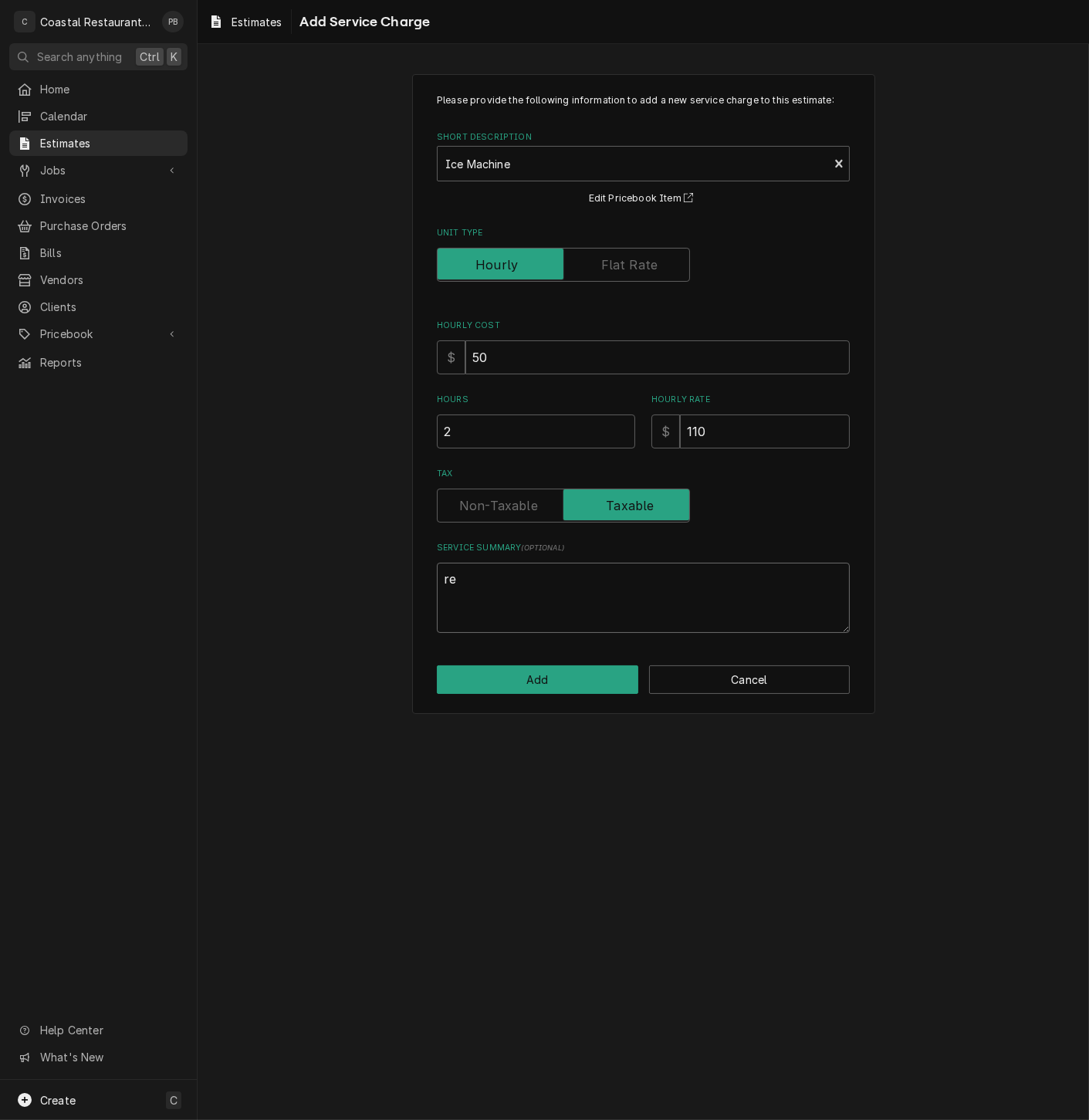
type textarea "x"
type textarea "rep"
type textarea "x"
type textarea "repl"
type textarea "x"
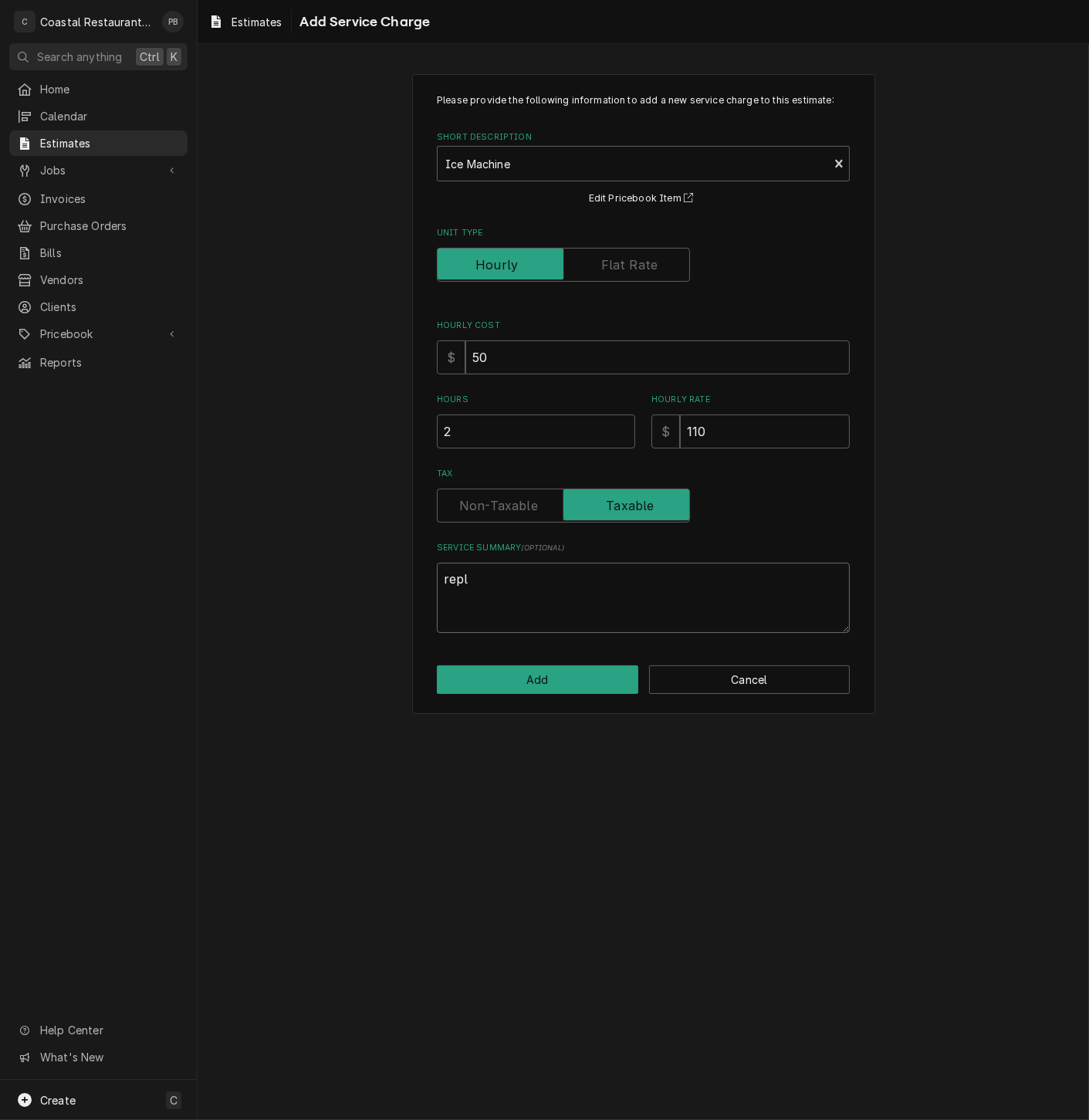
type textarea "repla"
type textarea "x"
type textarea "replac"
type textarea "x"
type textarea "replace"
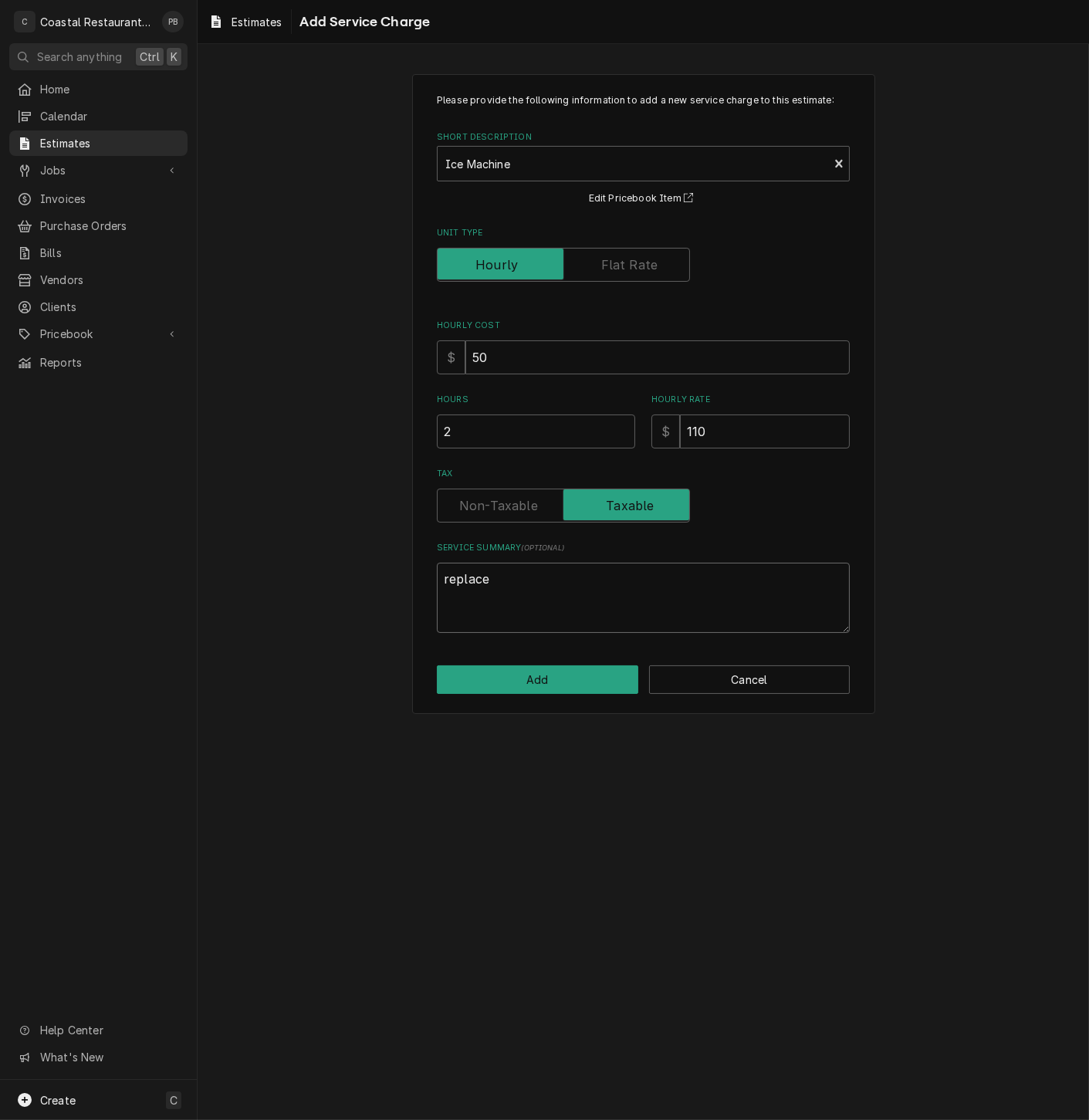
type textarea "x"
type textarea "replace"
type textarea "x"
type textarea "replace w"
type textarea "x"
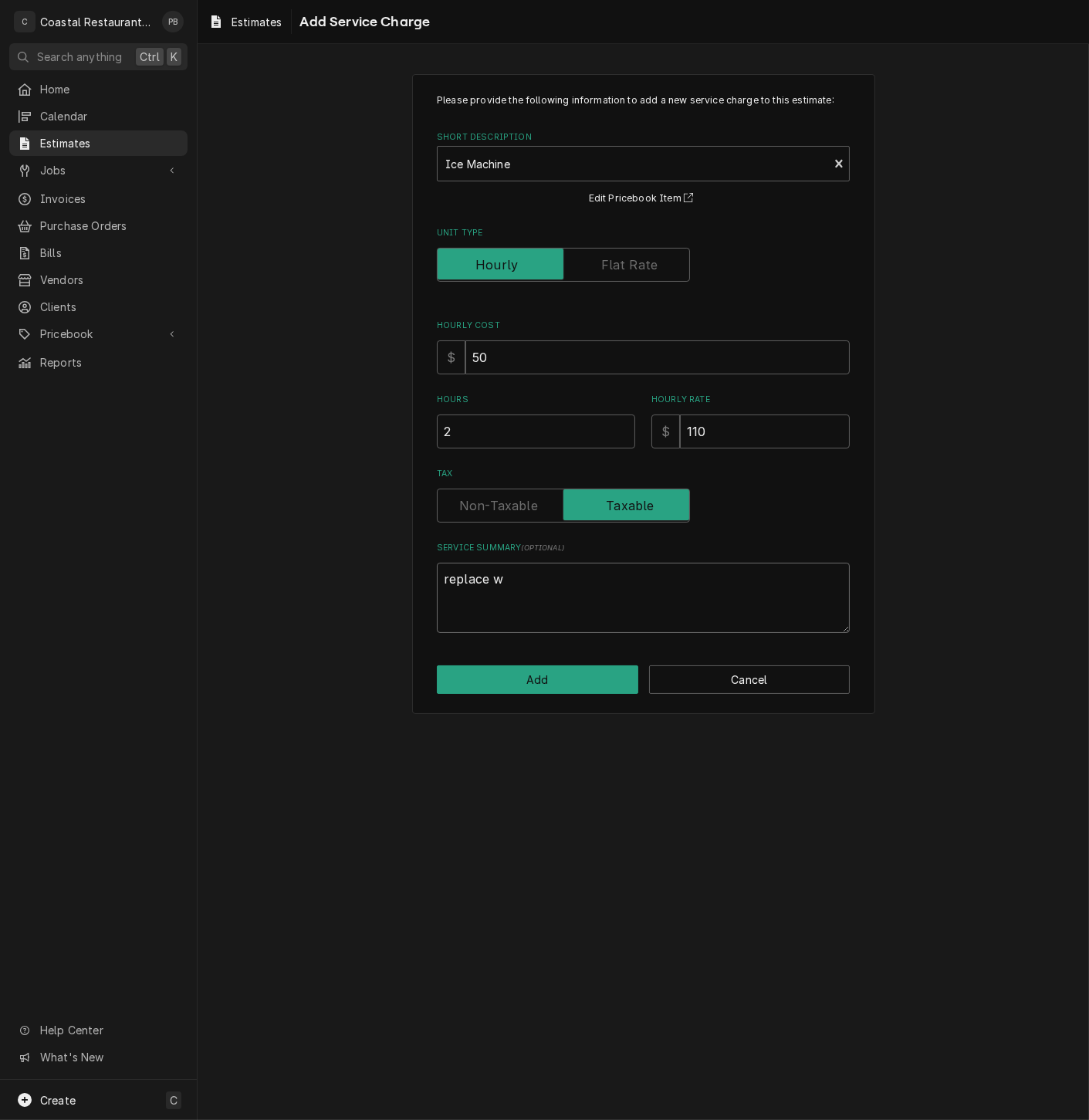
type textarea "replace wa"
type textarea "x"
type textarea "replace wat"
type textarea "x"
type textarea "replace wate"
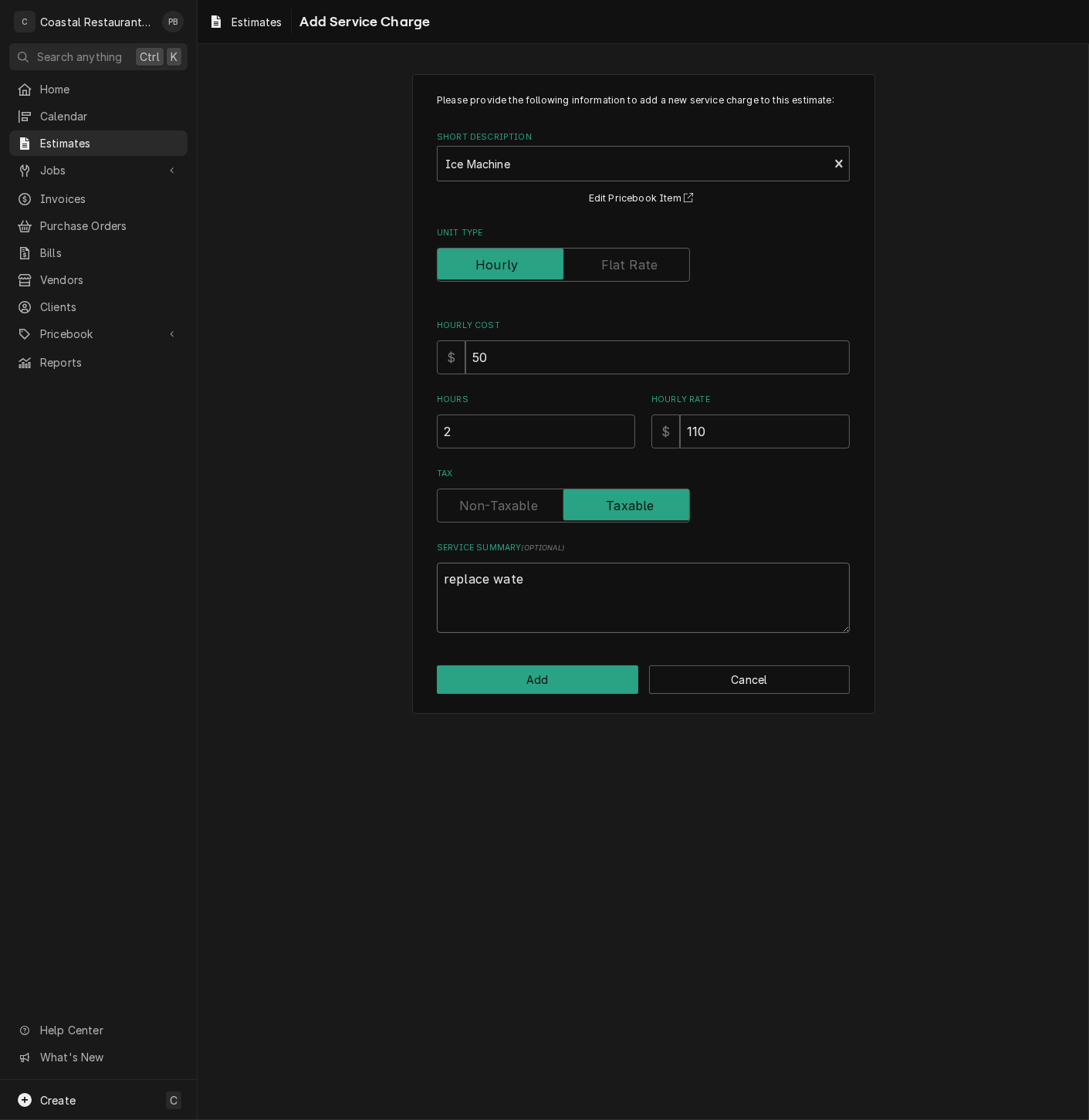
type textarea "x"
type textarea "replace water"
type textarea "x"
type textarea "replace water i"
type textarea "x"
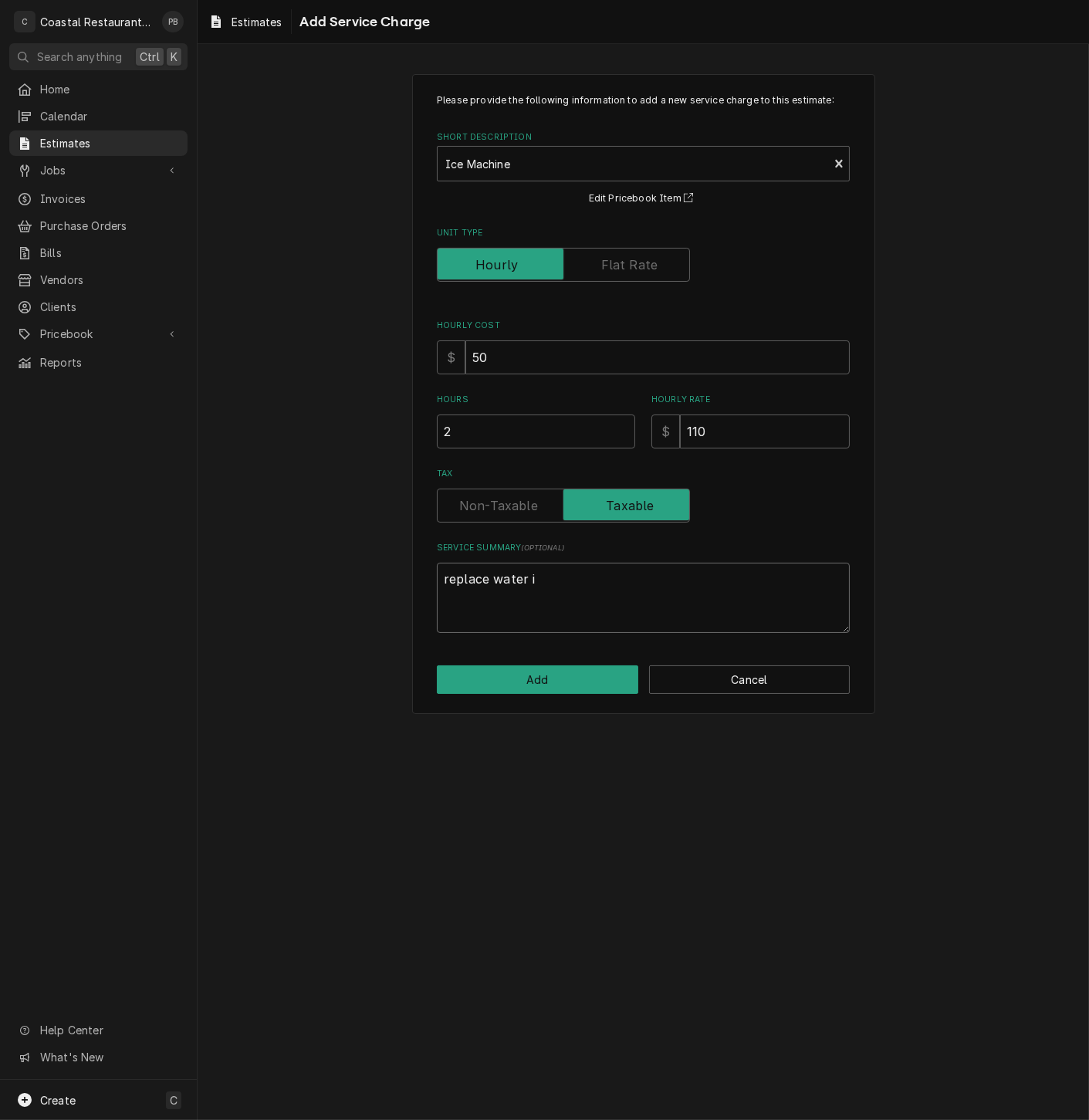
type textarea "replace water in"
type textarea "x"
type textarea "replace water inc"
type textarea "x"
type textarea "replace water incl"
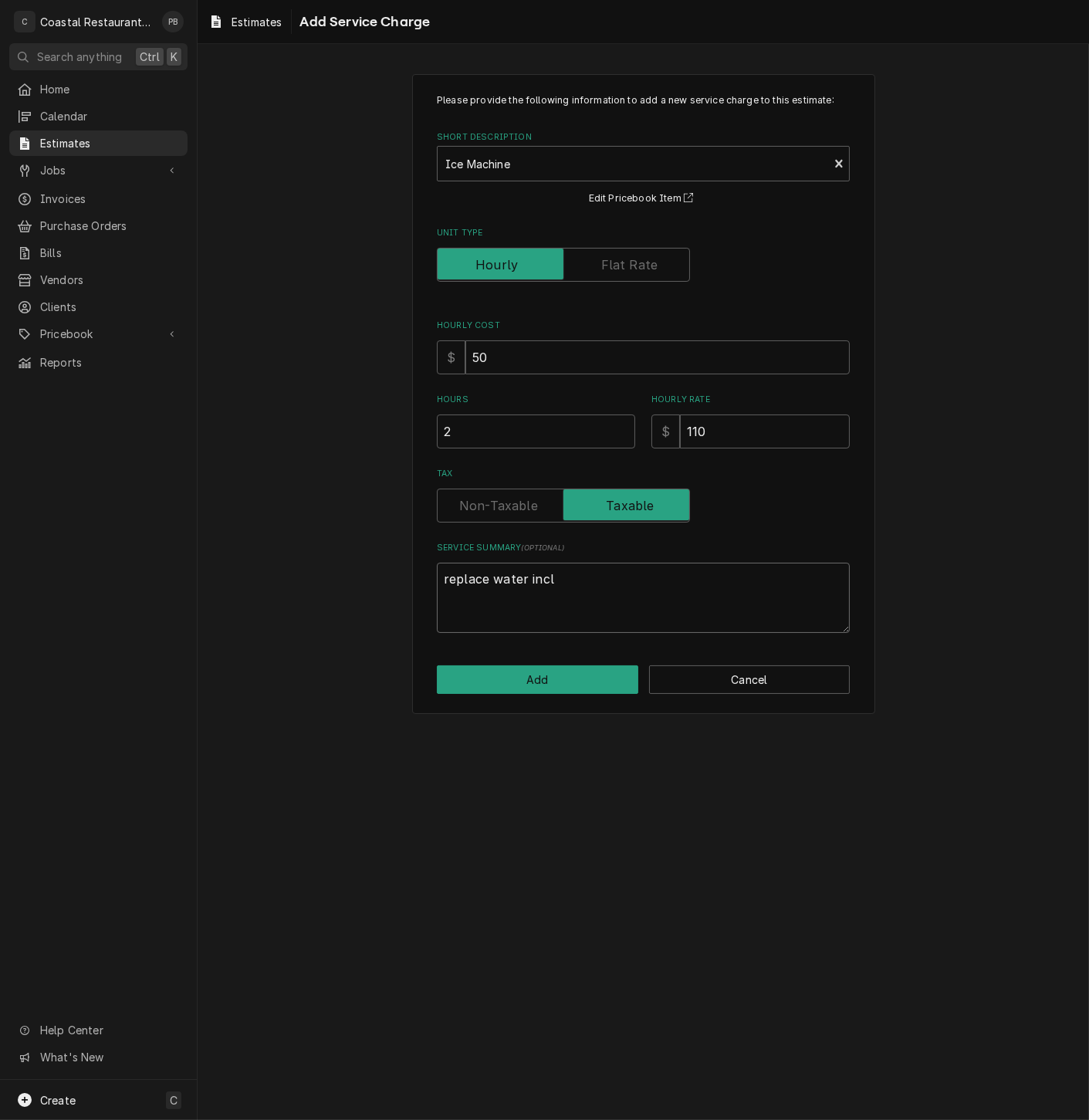
type textarea "x"
type textarea "replace water inc"
type textarea "x"
type textarea "replace water in"
type textarea "x"
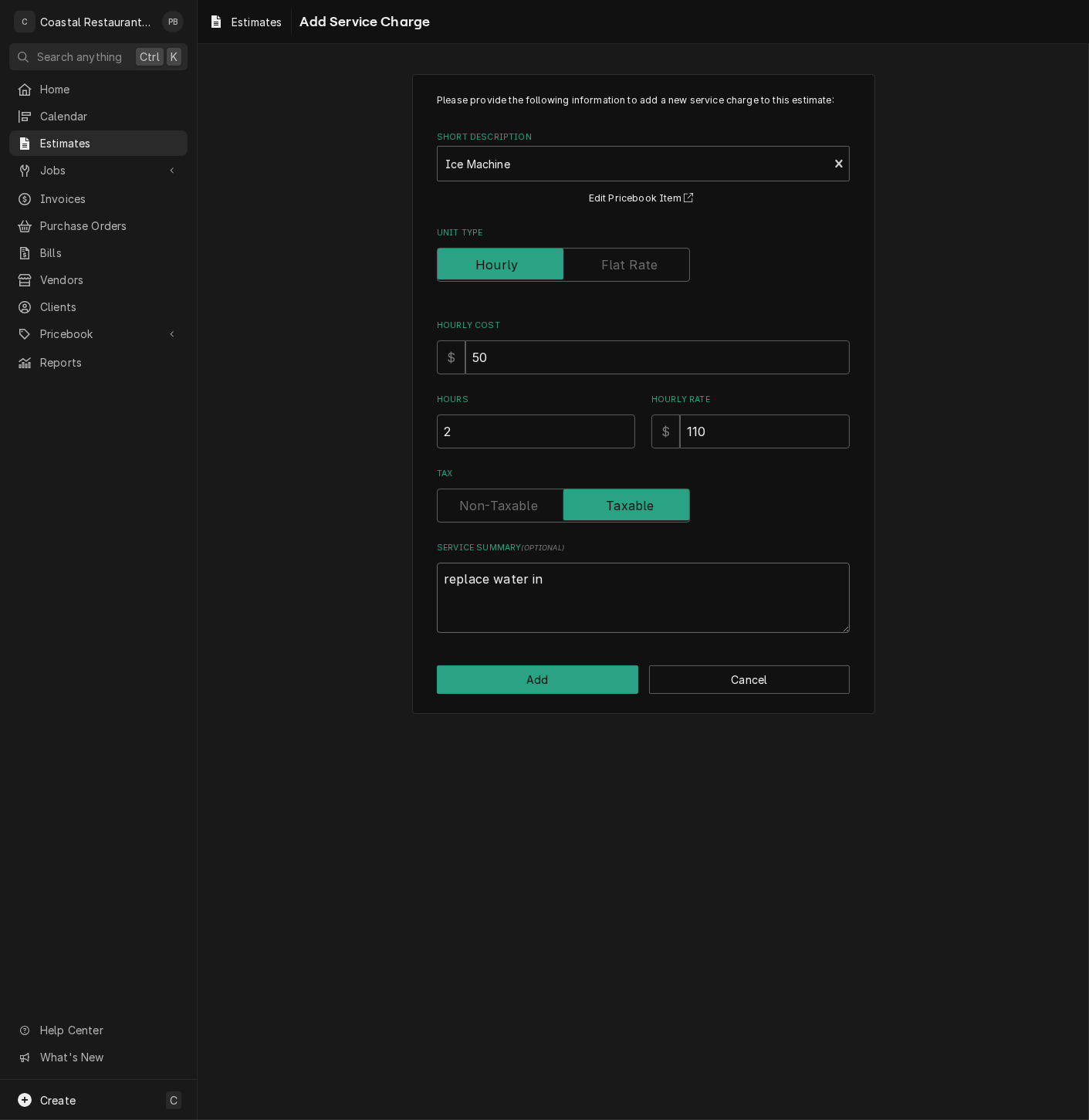
type textarea "replace water inl"
type textarea "x"
type textarea "replace water inle"
type textarea "x"
type textarea "replace water inlet"
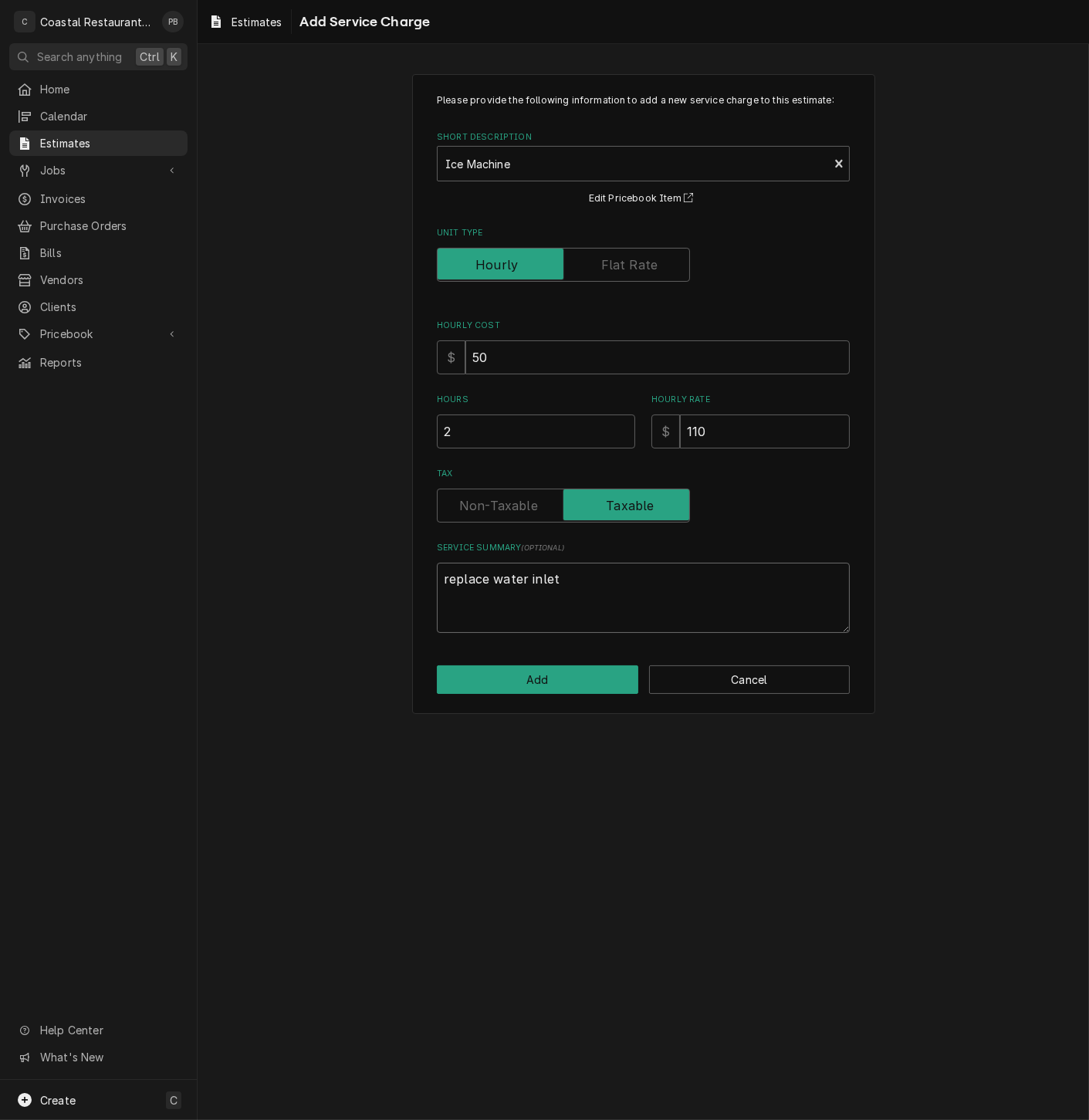
type textarea "x"
type textarea "replace water inlet"
type textarea "x"
type textarea "replace water inlet v"
type textarea "x"
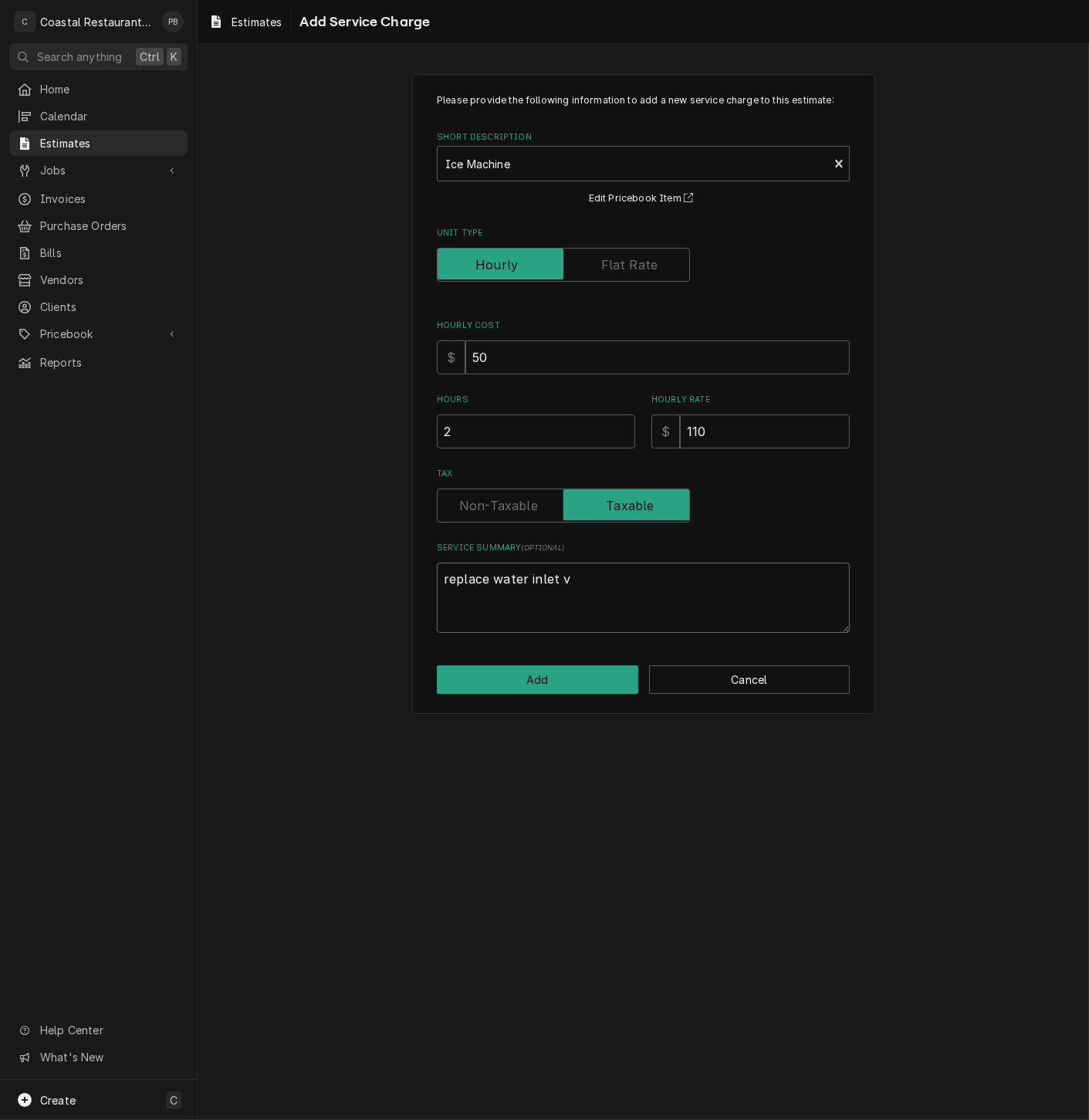
type textarea "replace water inlet va"
type textarea "x"
type textarea "replace water inlet val"
type textarea "x"
type textarea "replace water inlet valv"
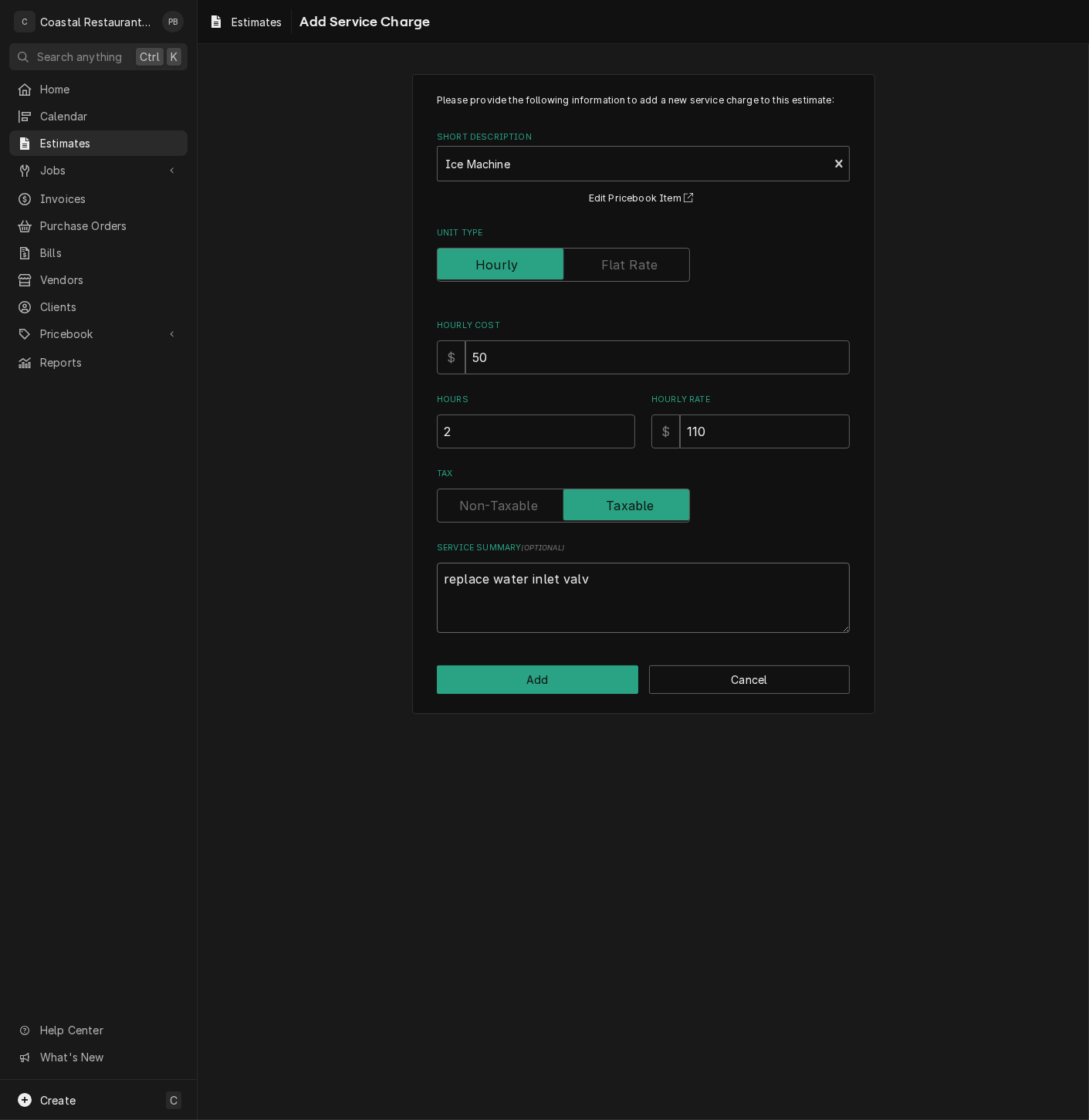
type textarea "x"
type textarea "replace water inlet valve"
type textarea "x"
type textarea "replace water inlet valve a"
type textarea "x"
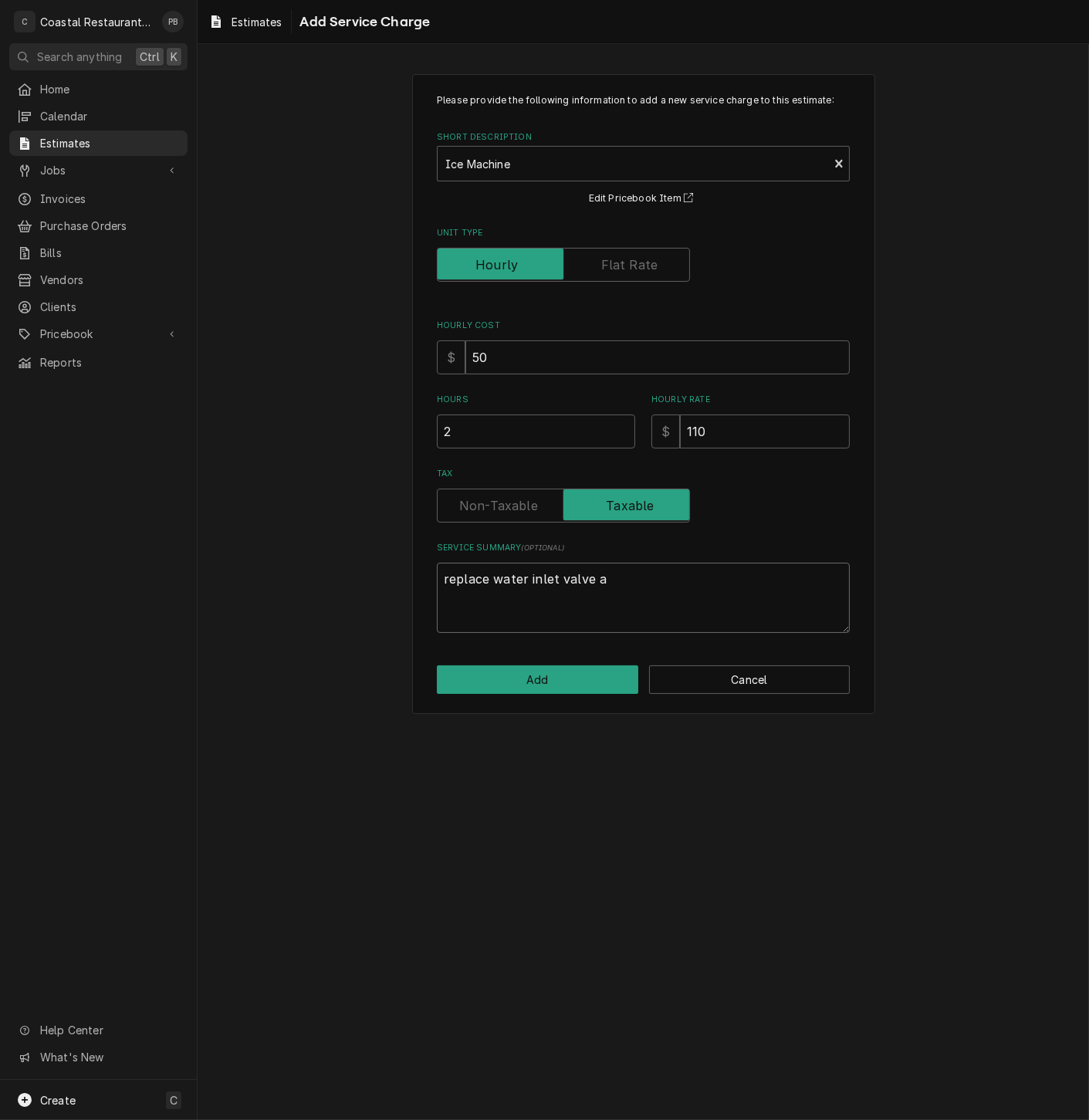
type textarea "replace water inlet valve an"
type textarea "x"
type textarea "replace water inlet valve and"
type textarea "x"
type textarea "replace water inlet valve and"
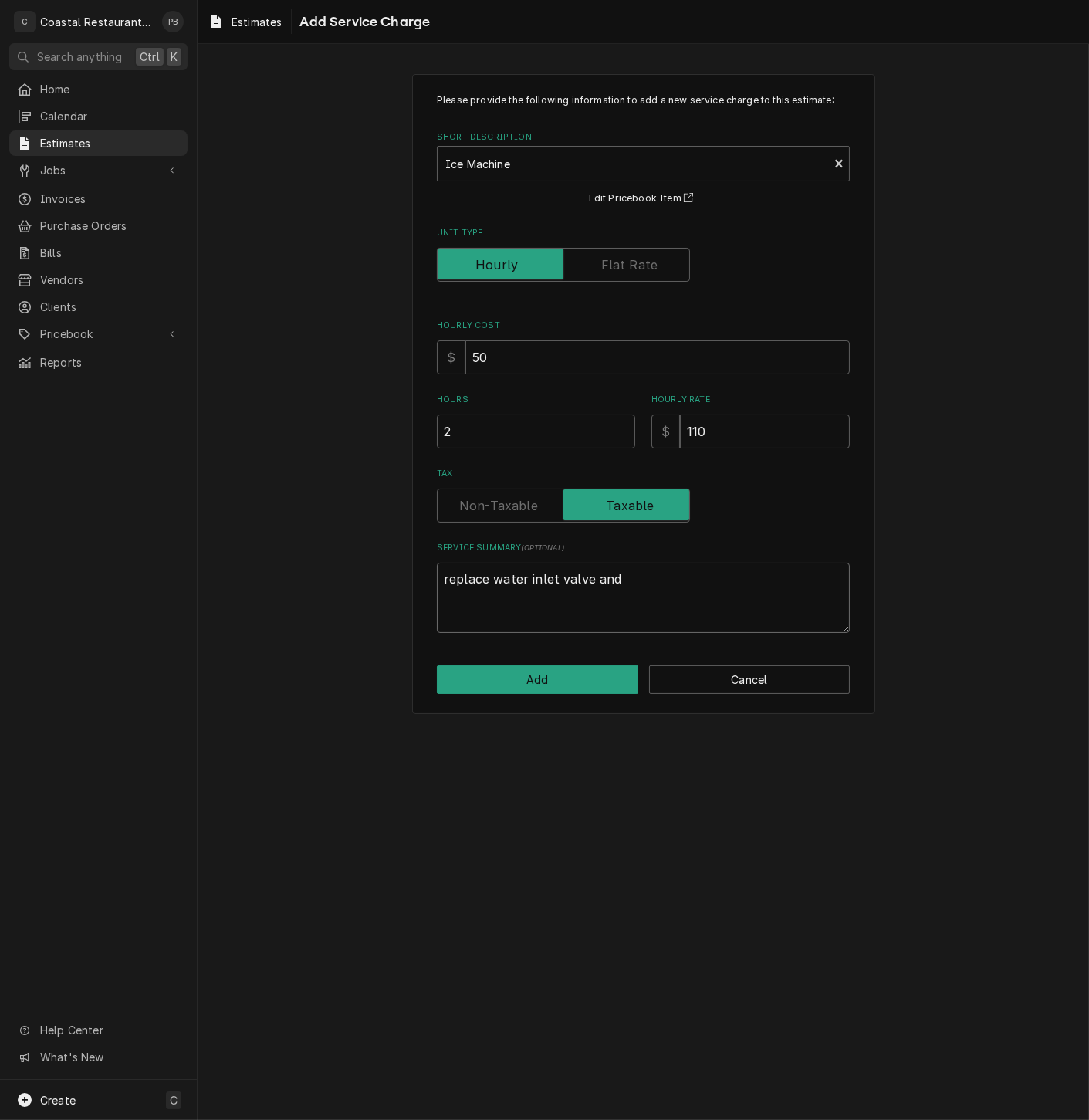
type textarea "x"
type textarea "replace water inlet valve and s"
type textarea "x"
type textarea "replace water inlet valve and sp"
type textarea "x"
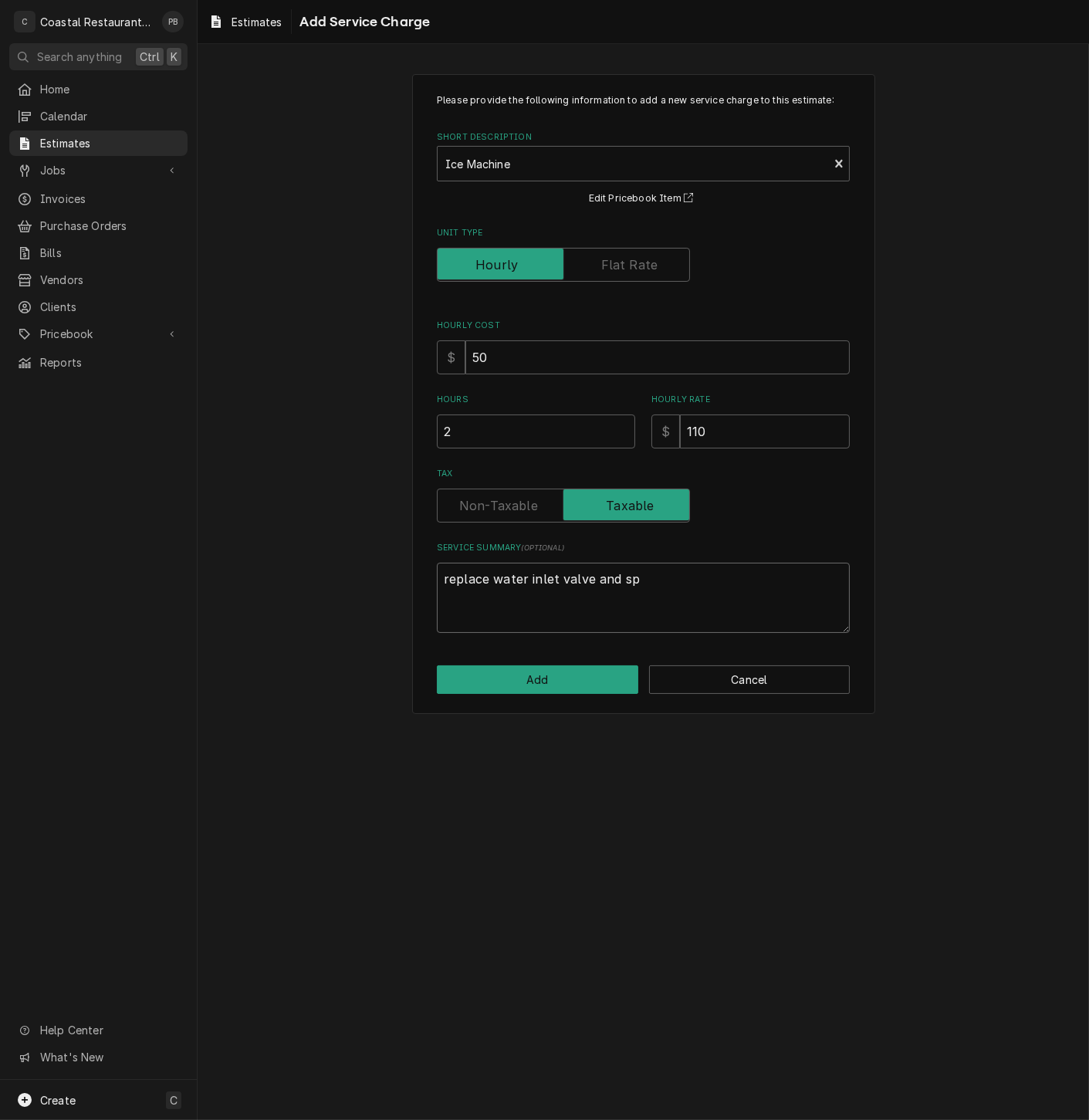
type textarea "replace water inlet valve and spr"
type textarea "x"
type textarea "replace water inlet valve and spra"
type textarea "x"
type textarea "replace water inlet valve and spray"
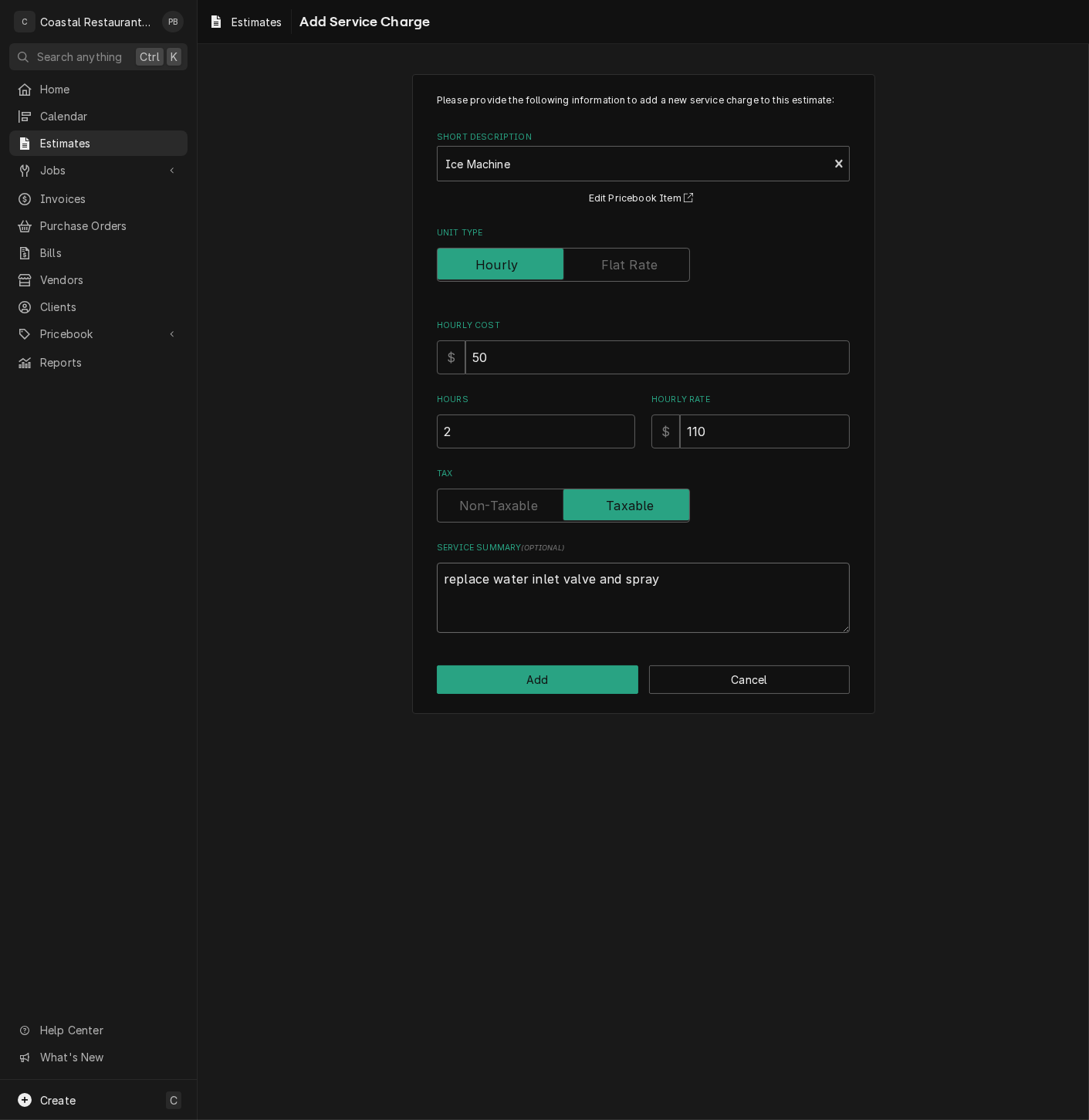
type textarea "x"
type textarea "replace water inlet valve and spray"
type textarea "x"
type textarea "replace water inlet valve and spray t"
type textarea "x"
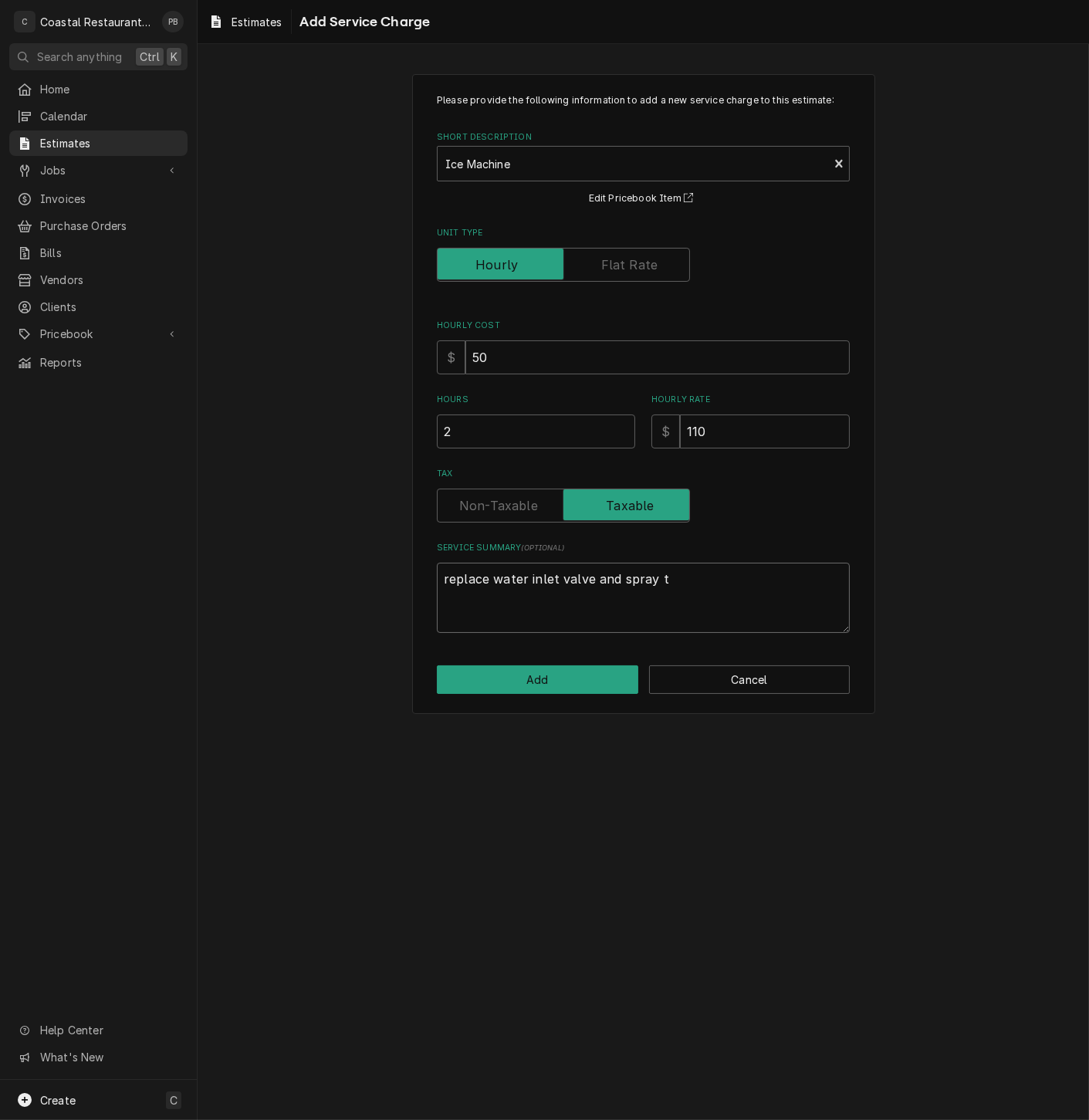
type textarea "replace water inlet valve and spray tu"
type textarea "x"
type textarea "replace water inlet valve and spray tub"
type textarea "x"
type textarea "replace water inlet valve and spray tube"
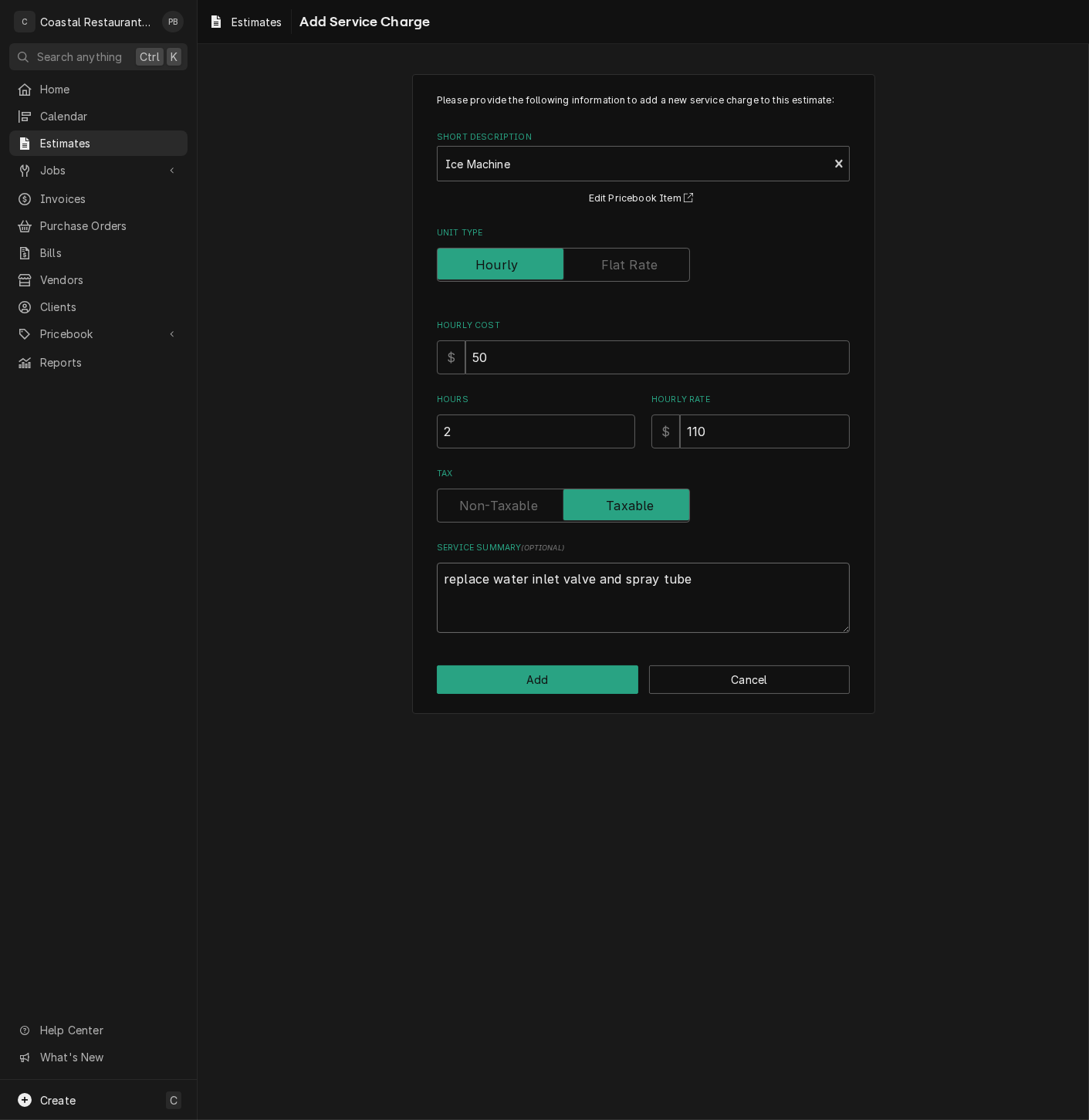
type textarea "x"
type textarea "replace water inlet valve and spray tubes"
type textarea "x"
type textarea "replace water inlet valve and spray tubes o"
type textarea "x"
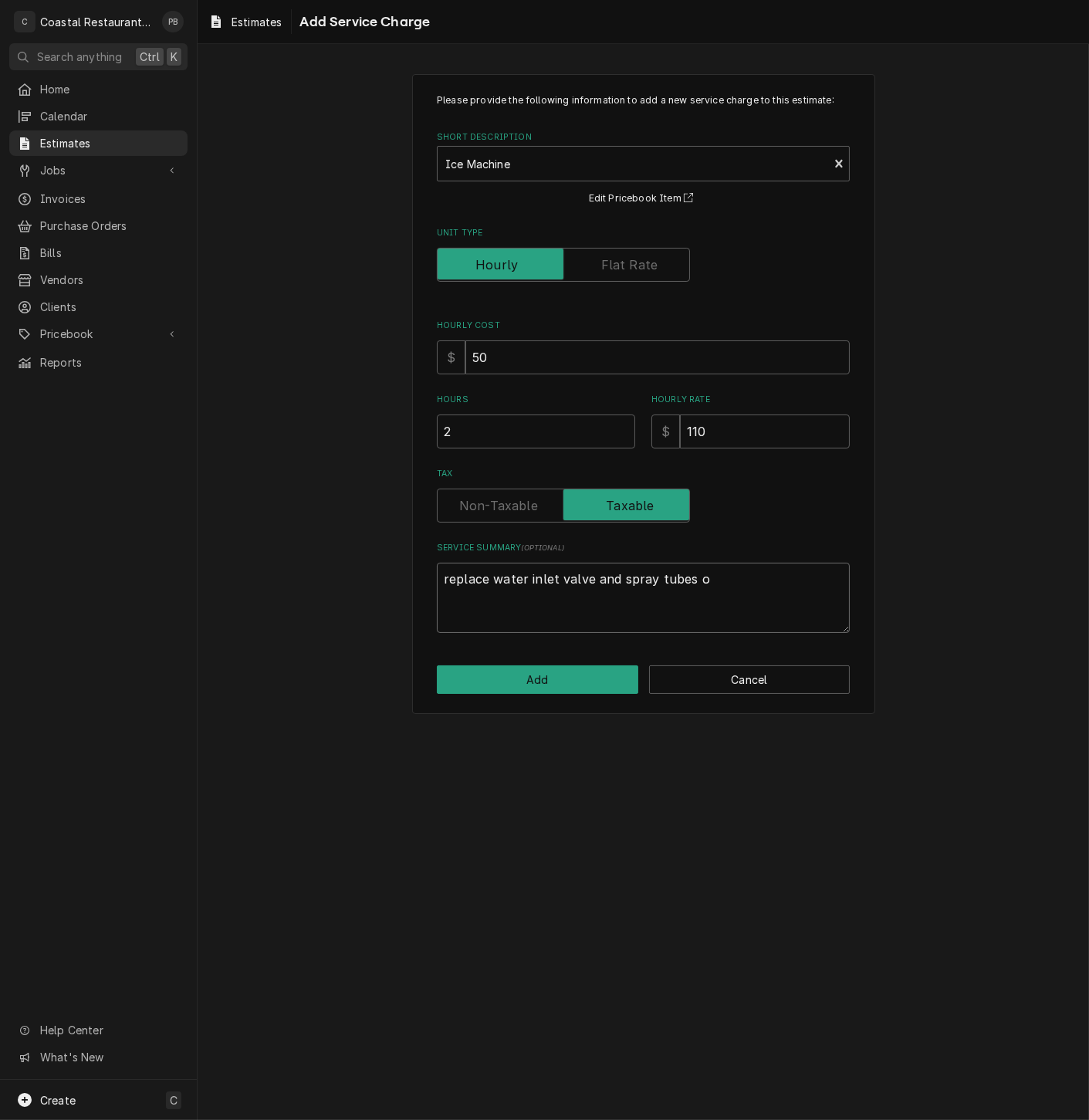
type textarea "replace water inlet valve and spray tubes on"
type textarea "x"
type textarea "replace water inlet valve and spray tubes on"
type textarea "x"
type textarea "replace water inlet valve and spray tubes on i"
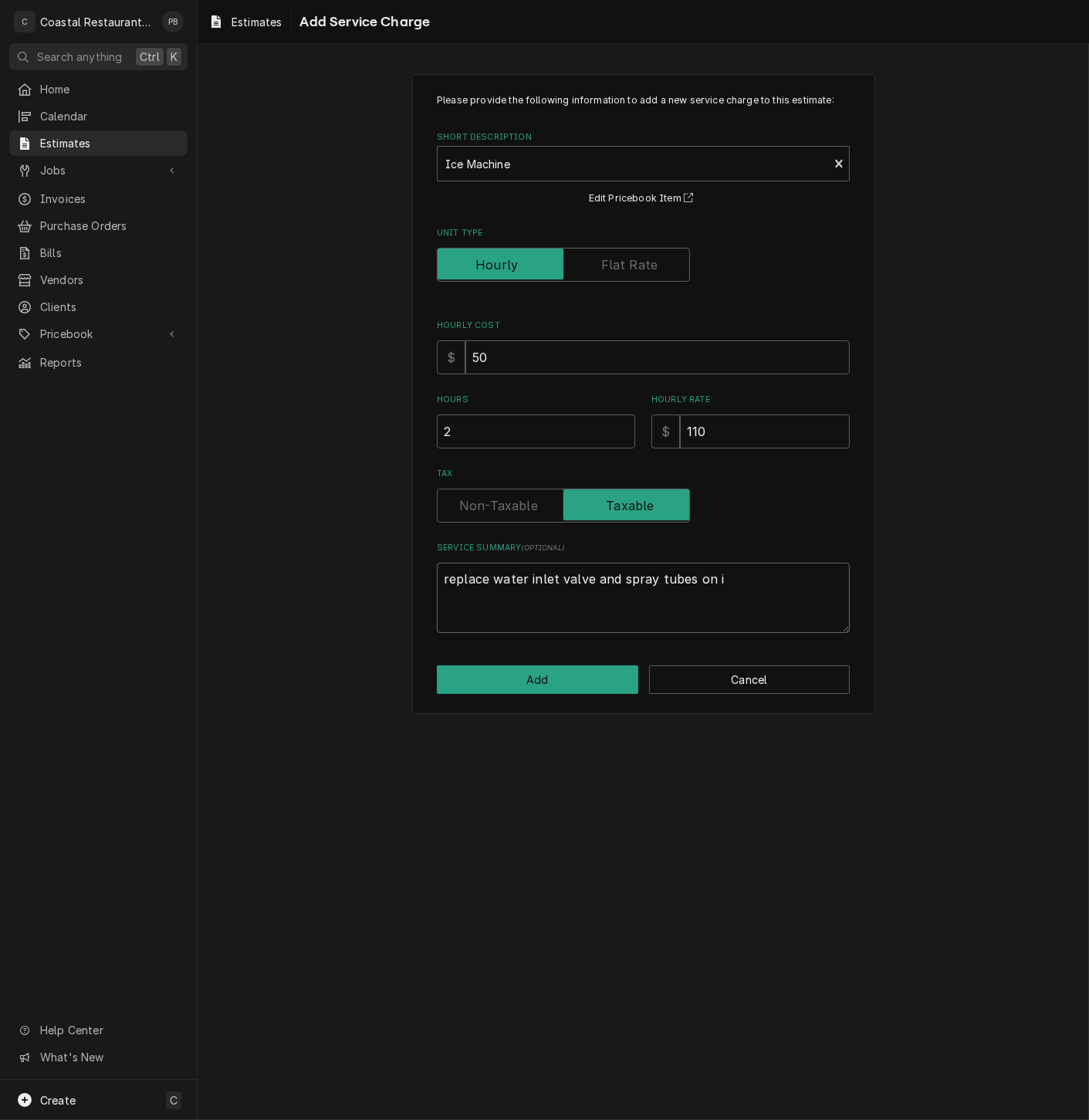
type textarea "x"
type textarea "replace water inlet valve and spray tubes on ic"
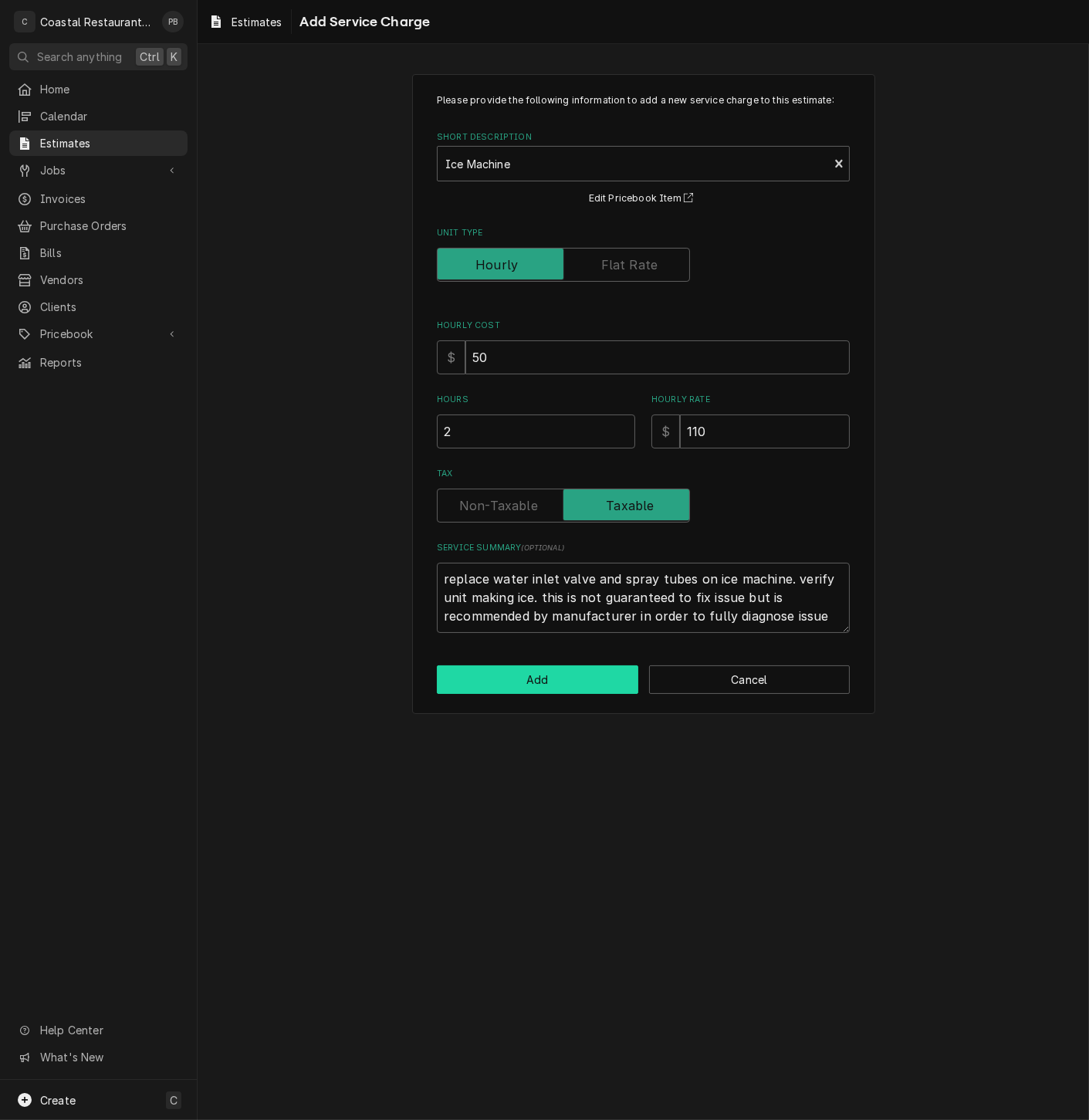
click at [511, 672] on button "Add" at bounding box center [537, 679] width 201 height 28
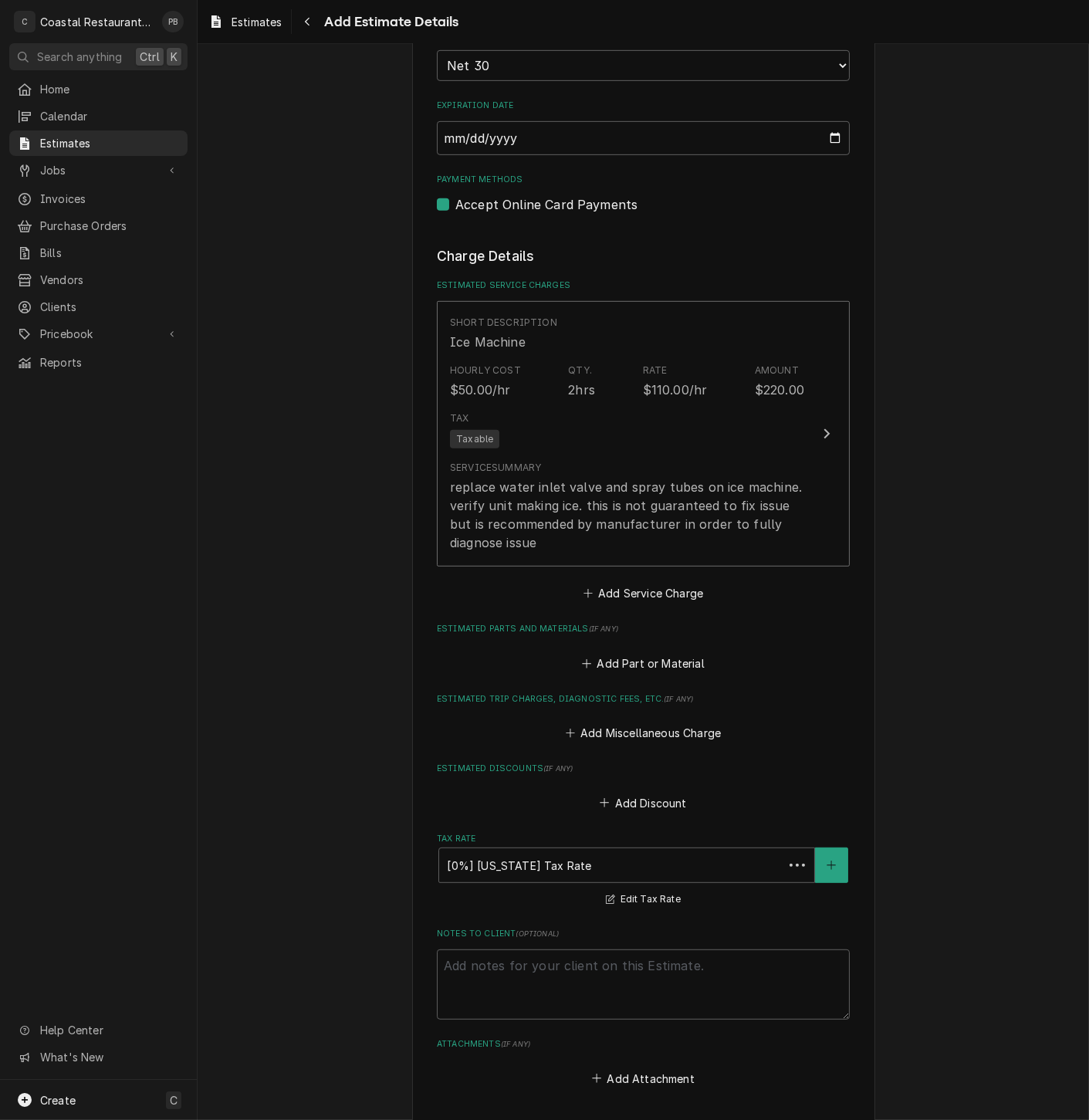
scroll to position [1288, 0]
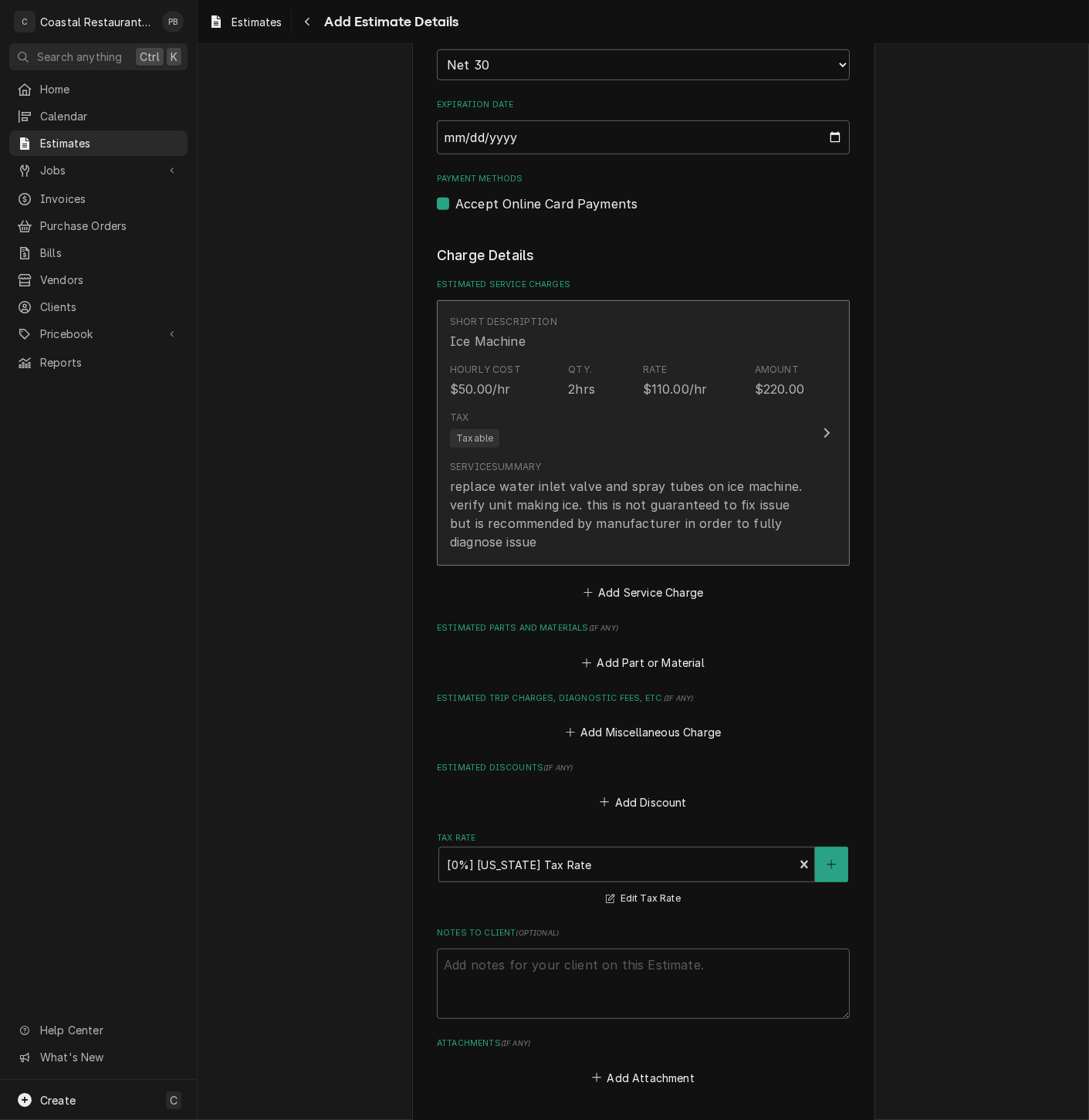
click at [782, 430] on div "Tax Taxable" at bounding box center [627, 428] width 354 height 49
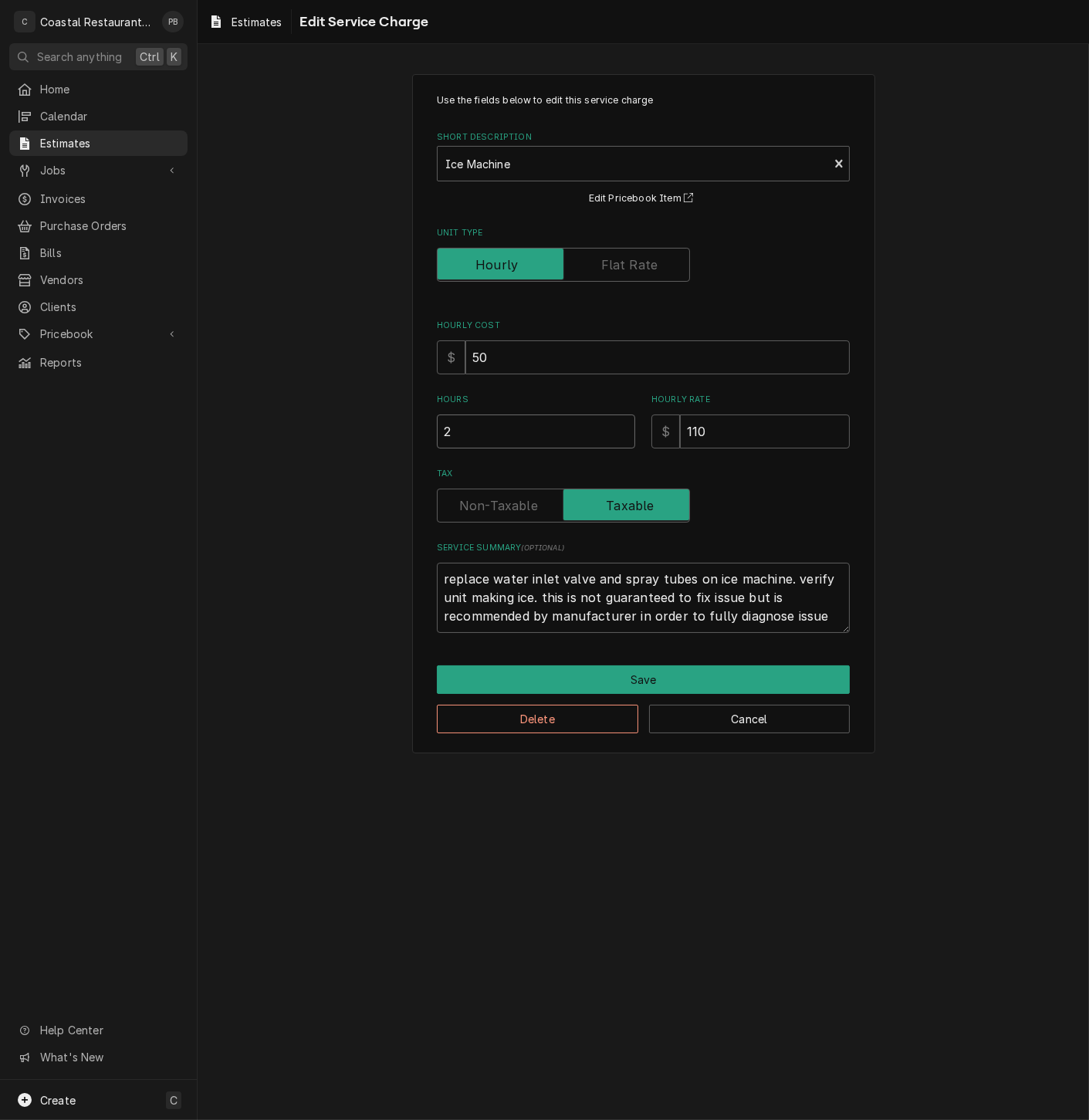
drag, startPoint x: 455, startPoint y: 432, endPoint x: 411, endPoint y: 434, distance: 44.0
click at [412, 435] on div "Use the fields below to edit this service charge Short Description Ice Machine …" at bounding box center [643, 413] width 463 height 679
click at [674, 682] on button "Save" at bounding box center [643, 679] width 413 height 28
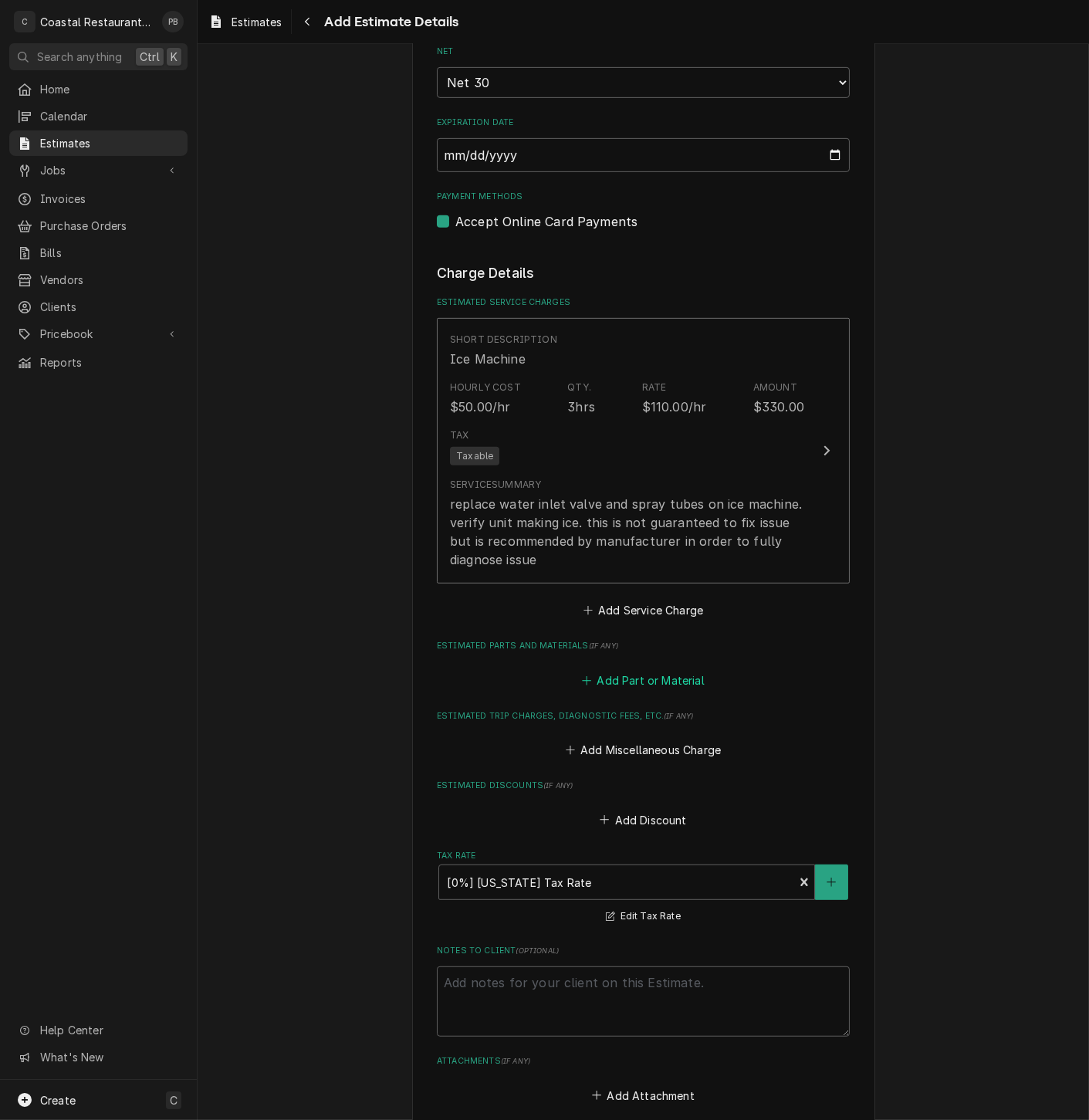
click at [654, 678] on button "Add Part or Material" at bounding box center [643, 680] width 127 height 22
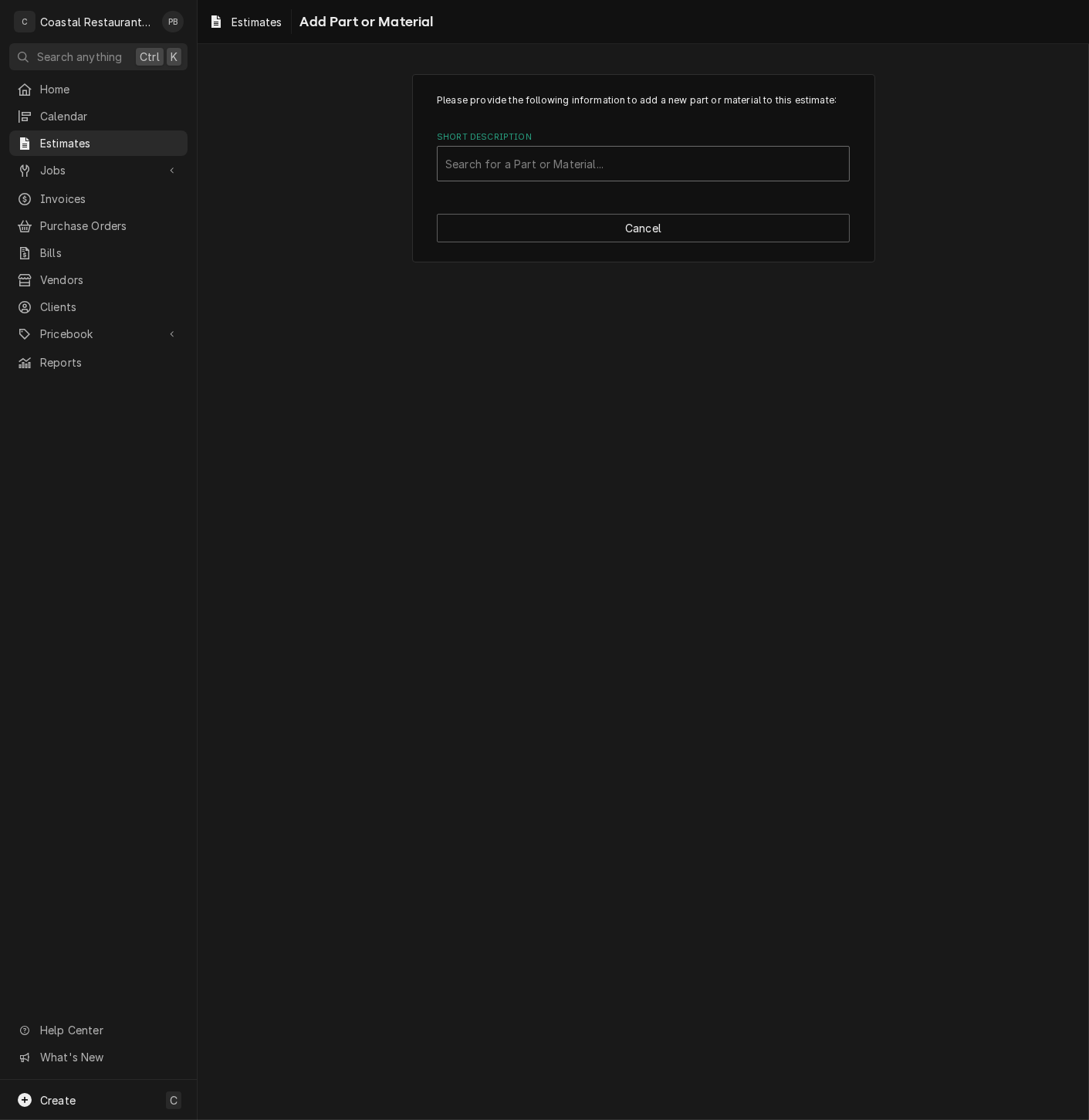
click at [538, 159] on div "Short Description" at bounding box center [643, 163] width 396 height 27
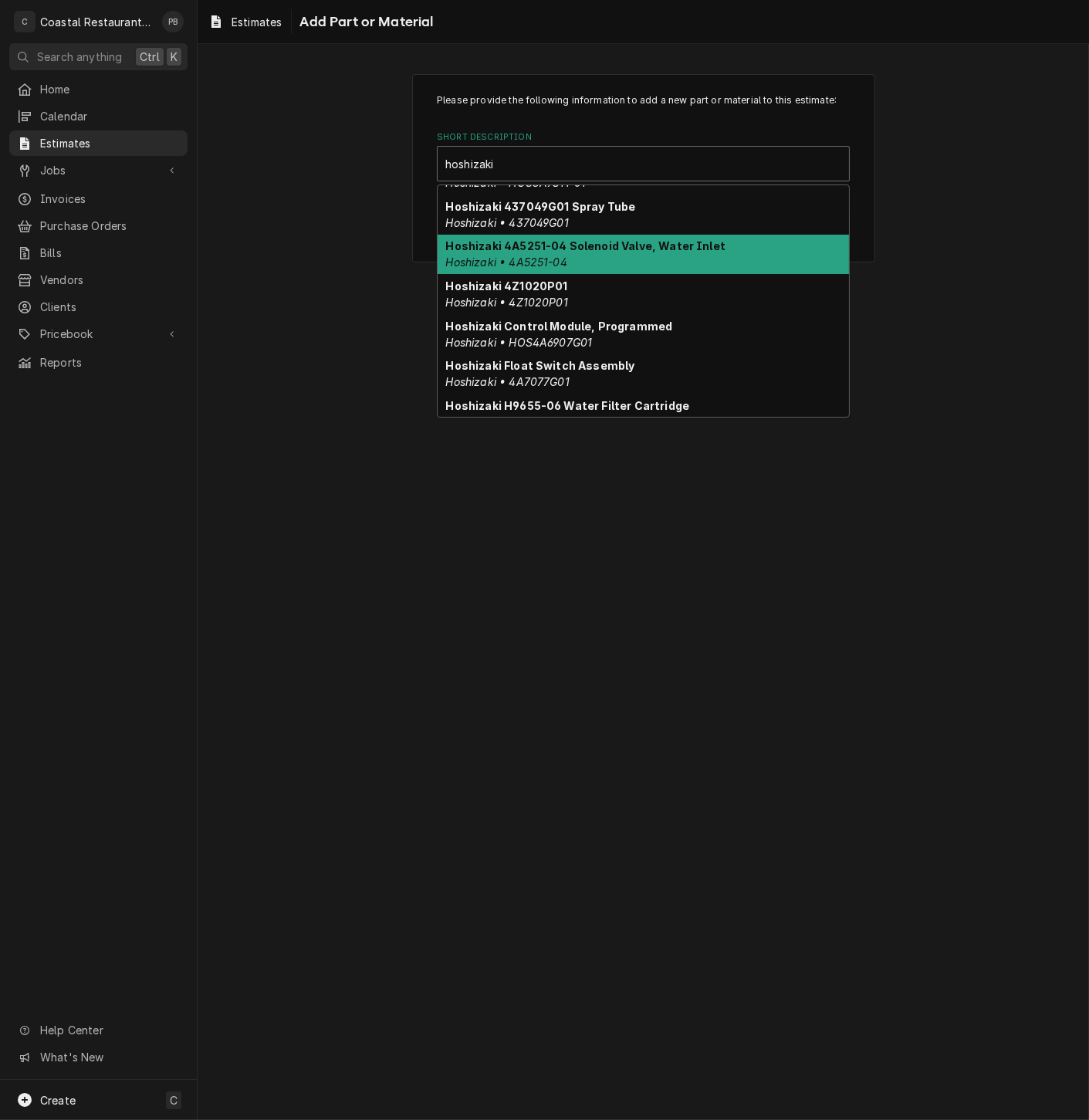
scroll to position [104, 0]
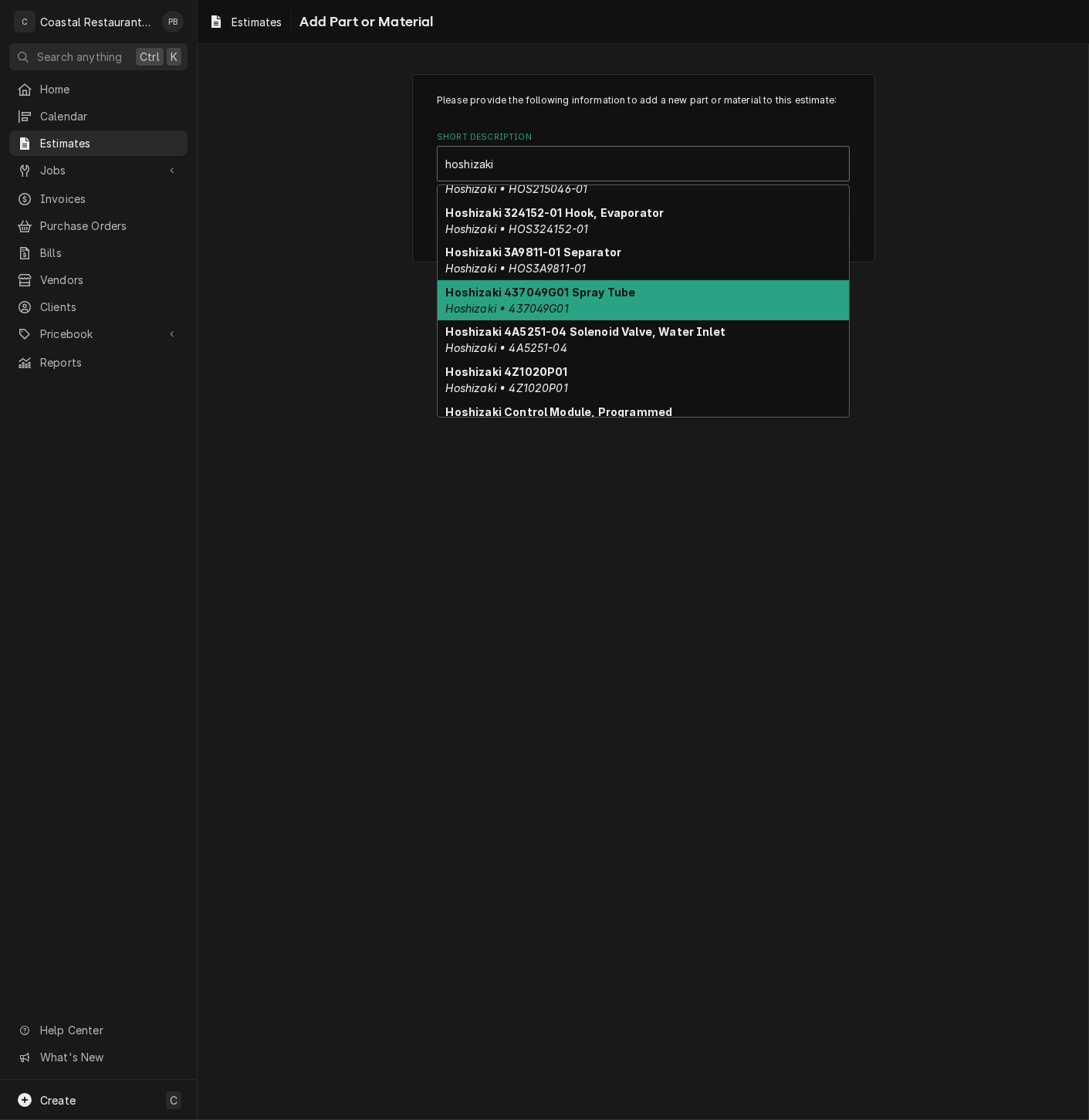
click at [667, 304] on div "Hoshizaki 437049G01 Spray Tube Hoshizaki • 437049G01" at bounding box center [643, 300] width 411 height 40
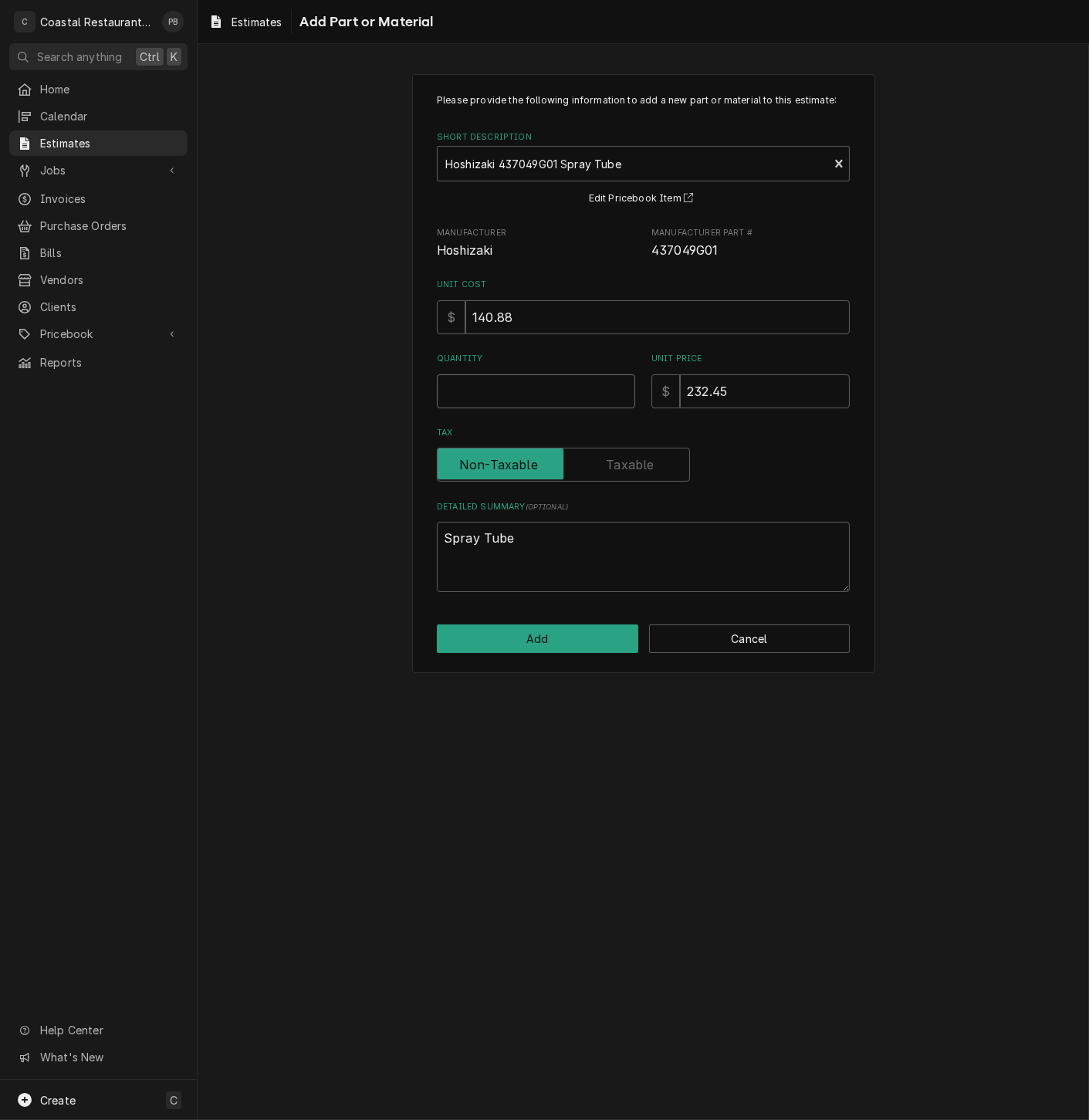
click at [564, 387] on input "Quantity" at bounding box center [535, 391] width 199 height 34
click at [546, 627] on button "Add" at bounding box center [537, 639] width 201 height 28
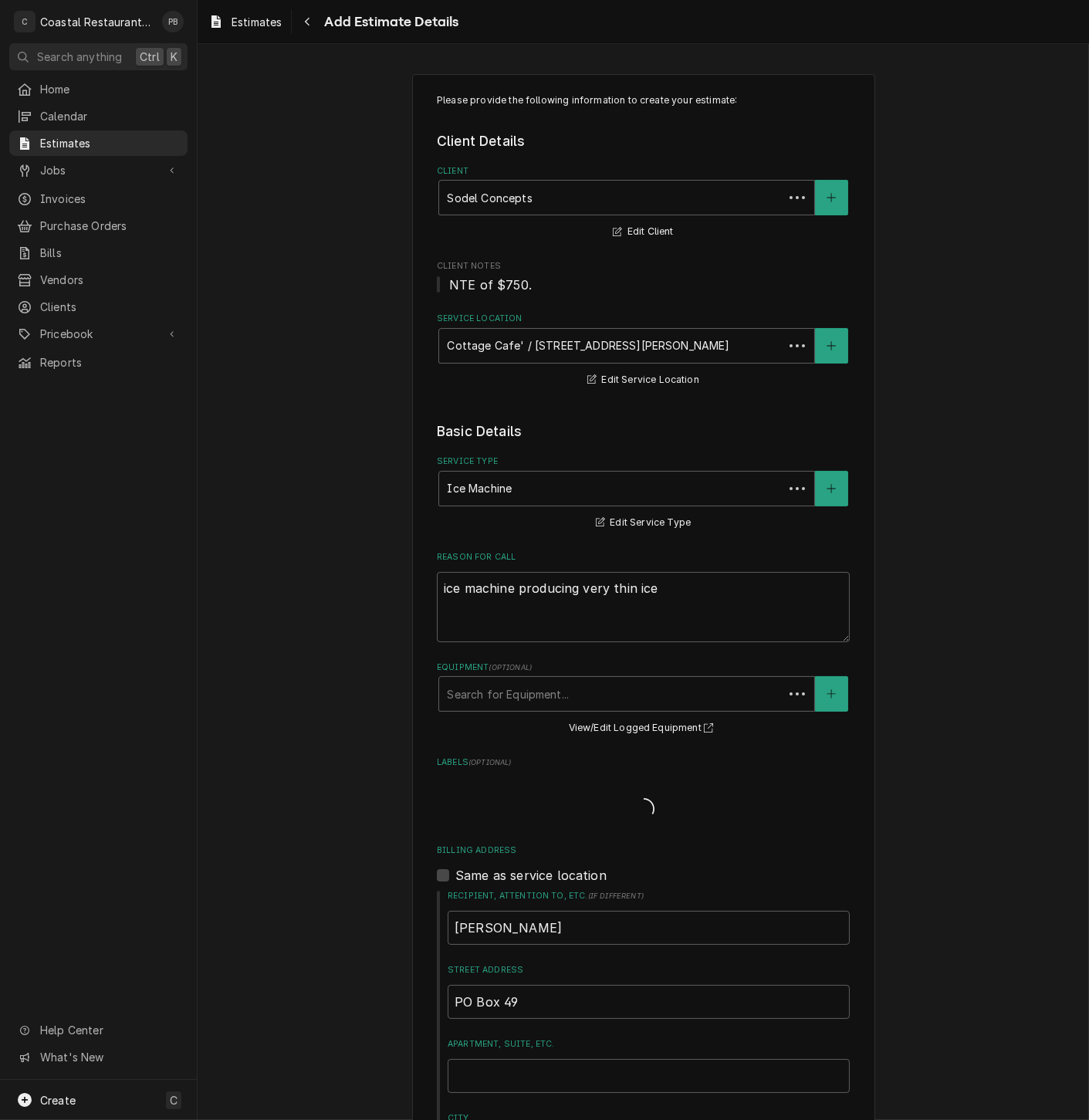
scroll to position [1252, 0]
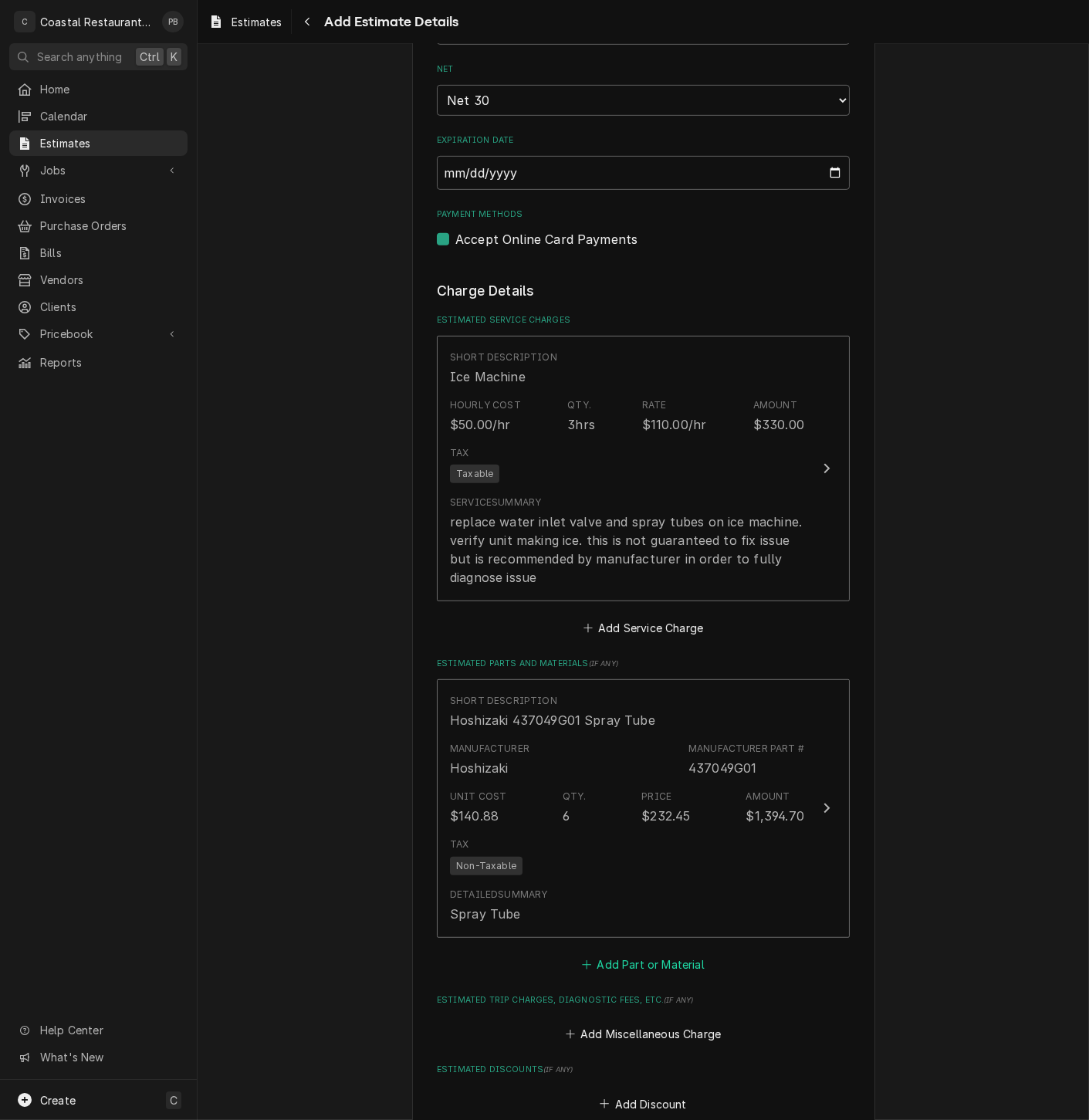
click at [641, 966] on button "Add Part or Material" at bounding box center [643, 965] width 127 height 22
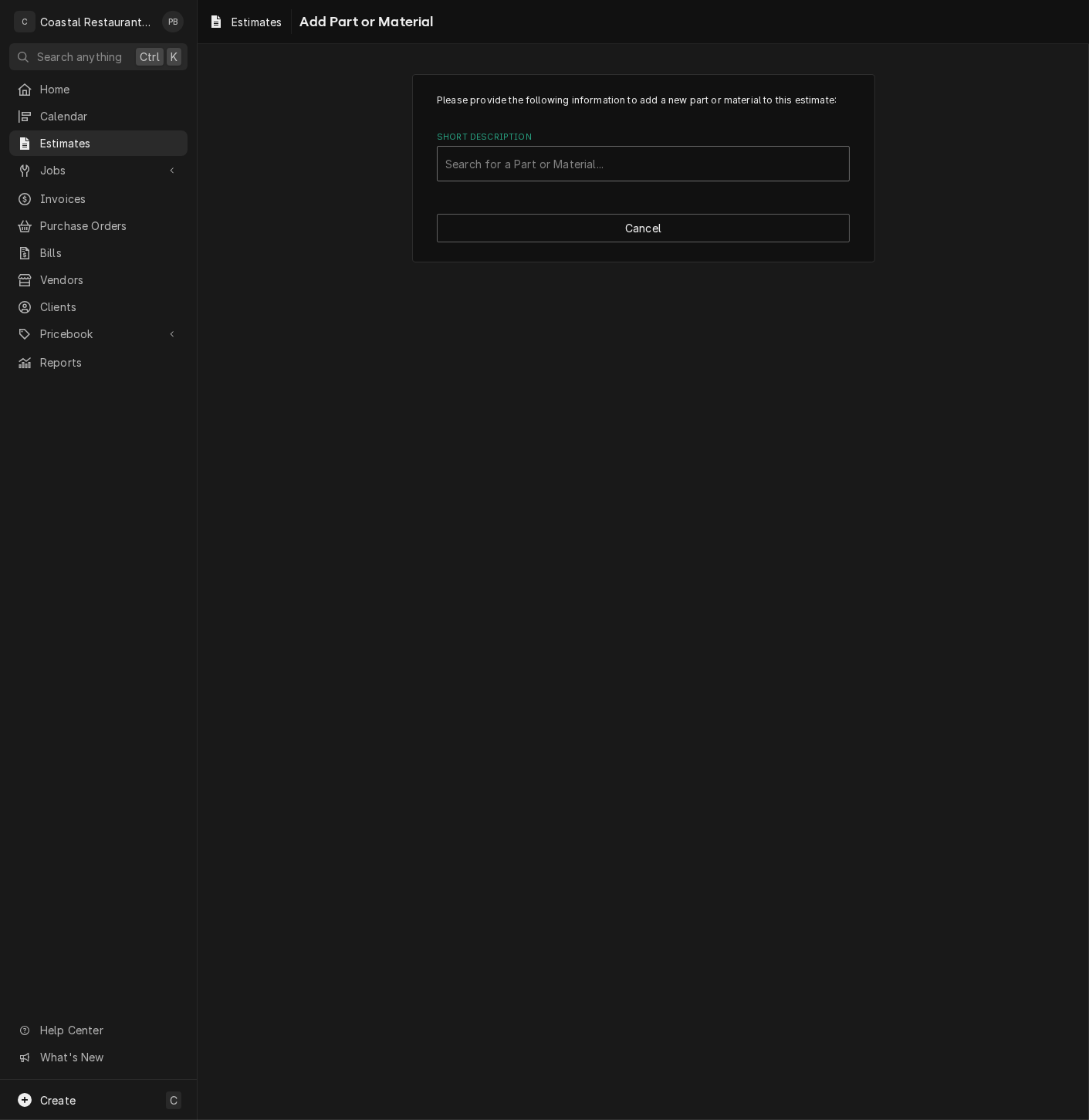
click at [617, 160] on div "Short Description" at bounding box center [643, 163] width 396 height 27
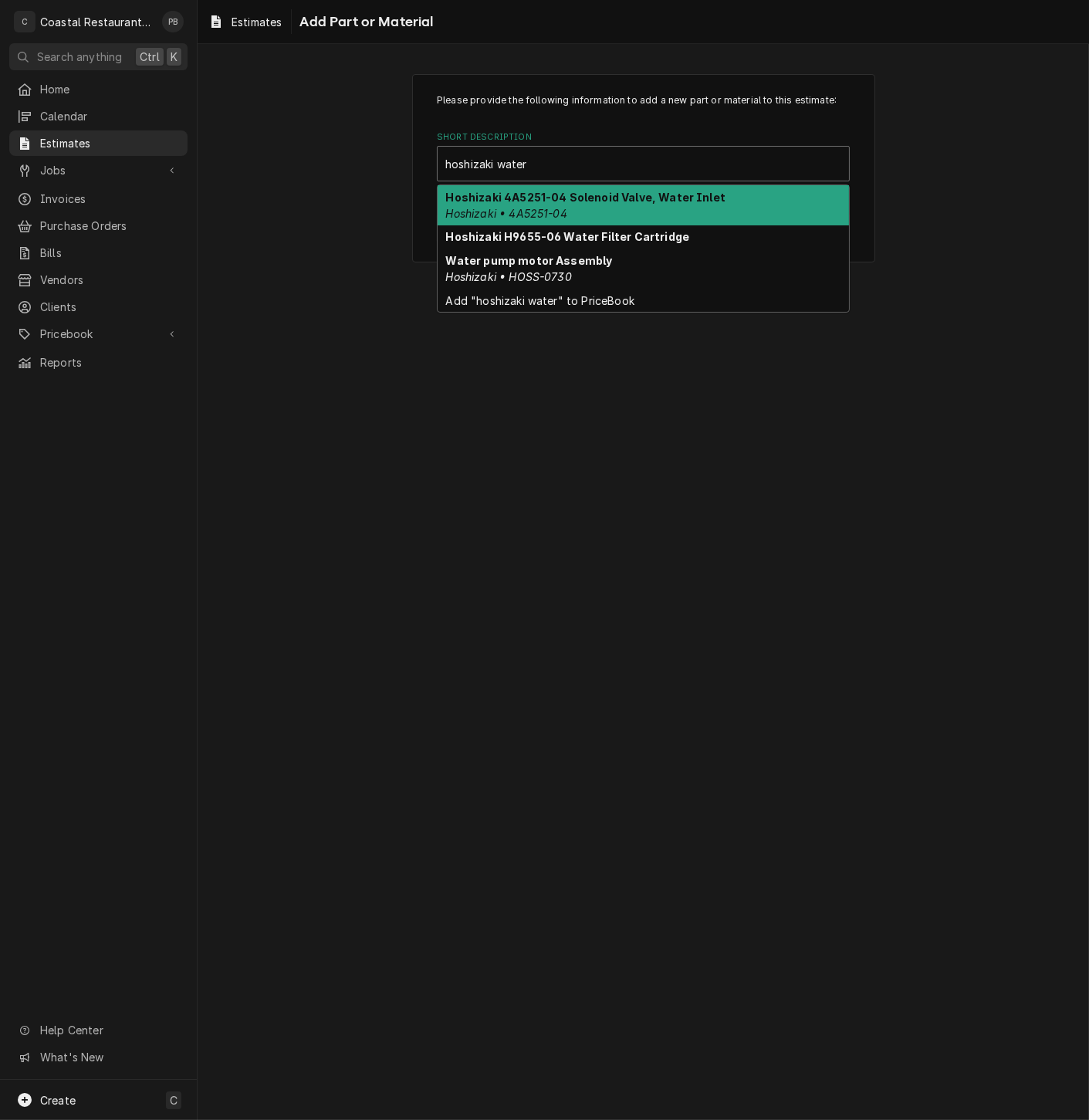
click at [673, 204] on div "Hoshizaki 4A5251-04 Solenoid Valve, Water Inlet Hoshizaki • 4A5251-04" at bounding box center [643, 205] width 411 height 40
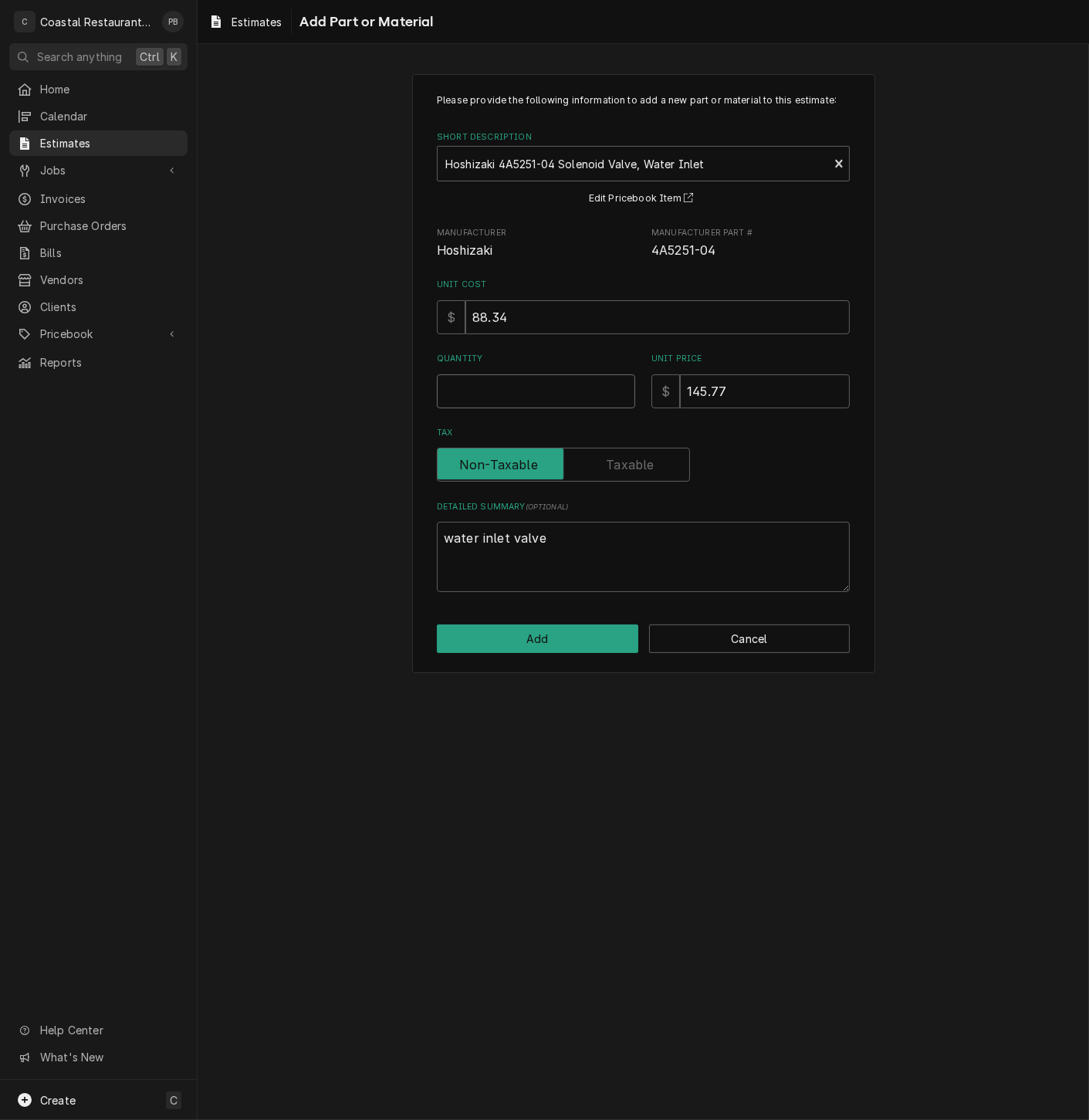
click at [520, 401] on input "Quantity" at bounding box center [535, 391] width 199 height 34
click at [546, 641] on button "Add" at bounding box center [537, 639] width 201 height 28
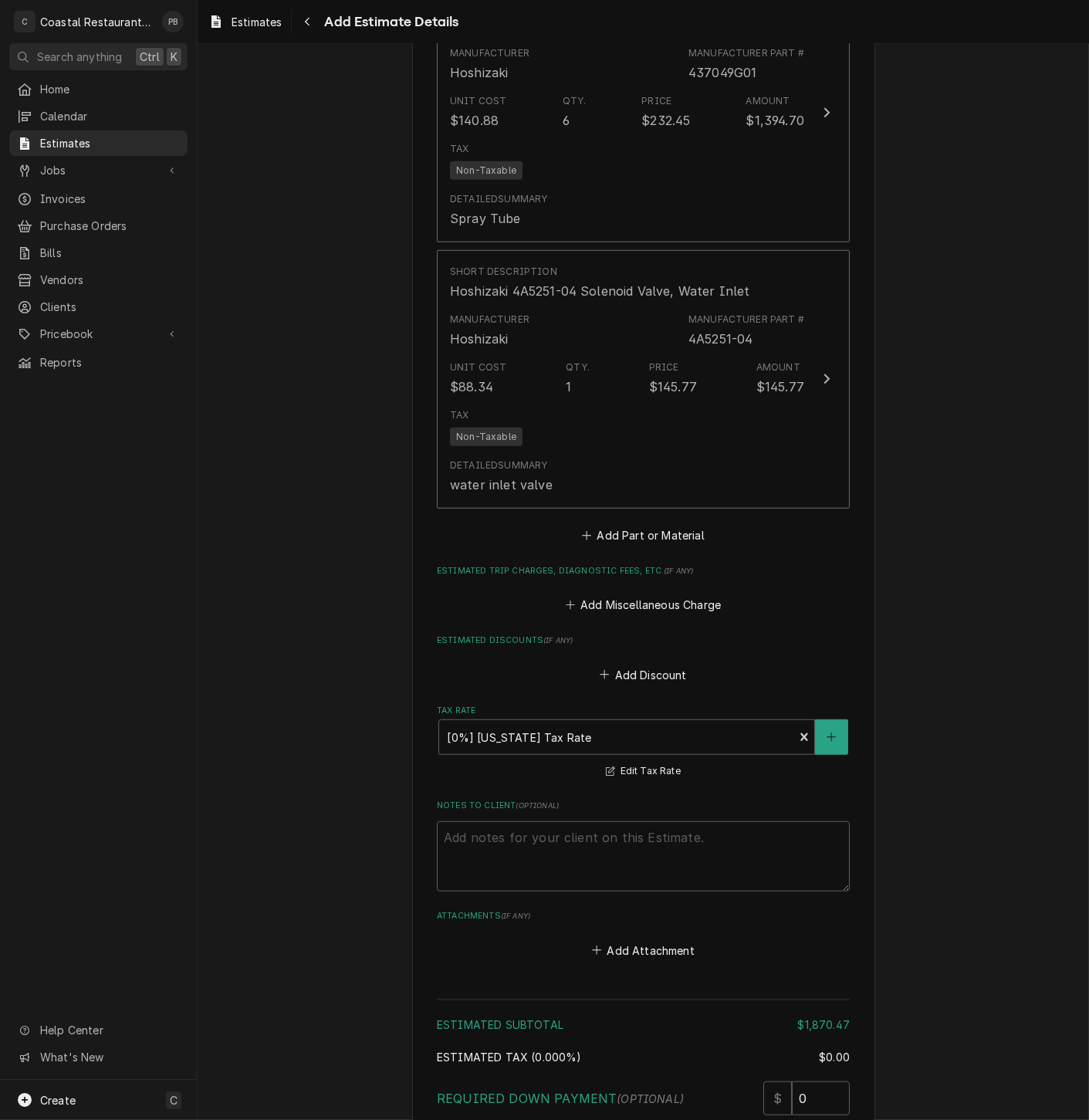
scroll to position [2170, 0]
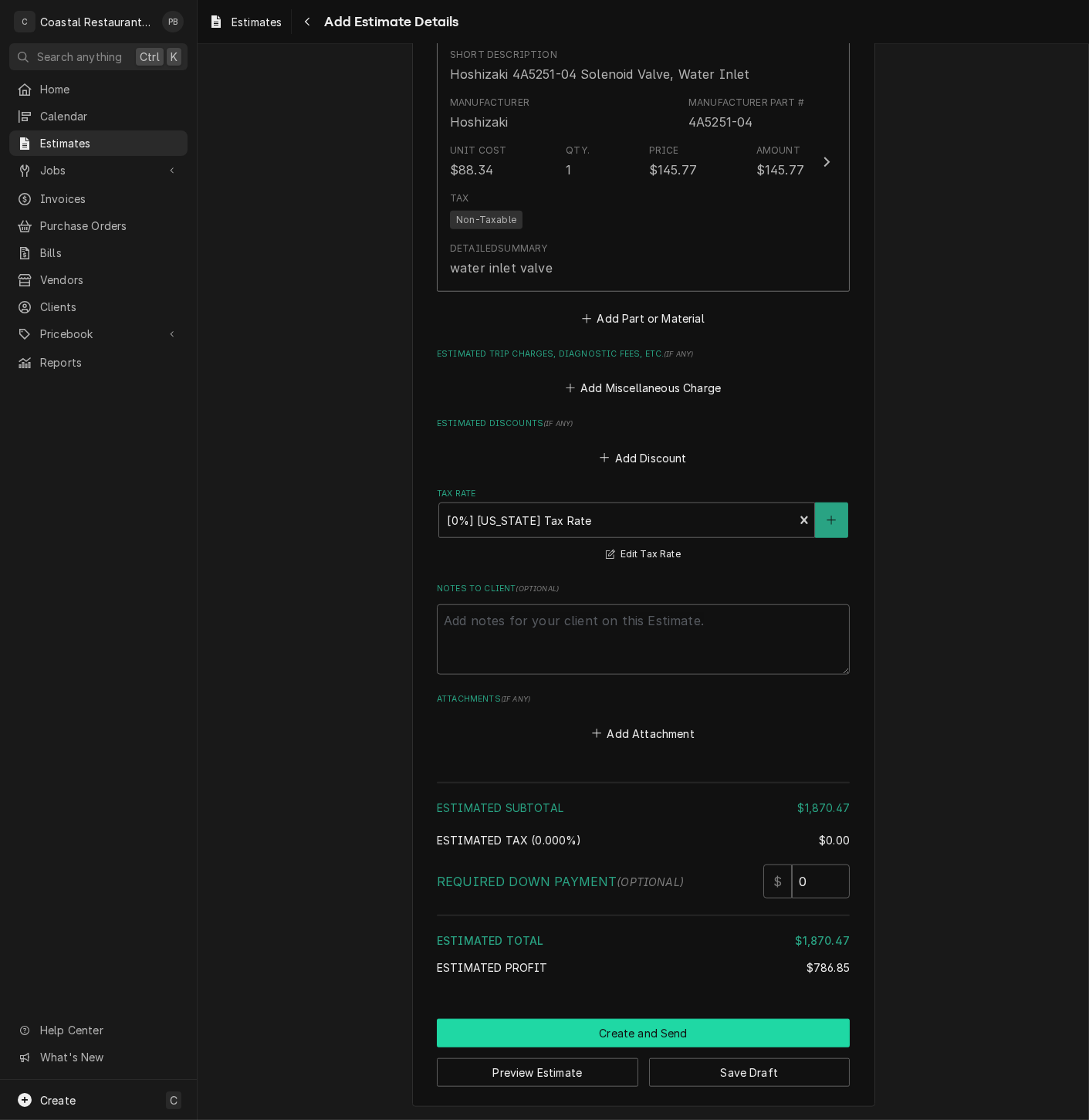
click at [644, 1029] on button "Create and Send" at bounding box center [643, 1034] width 413 height 28
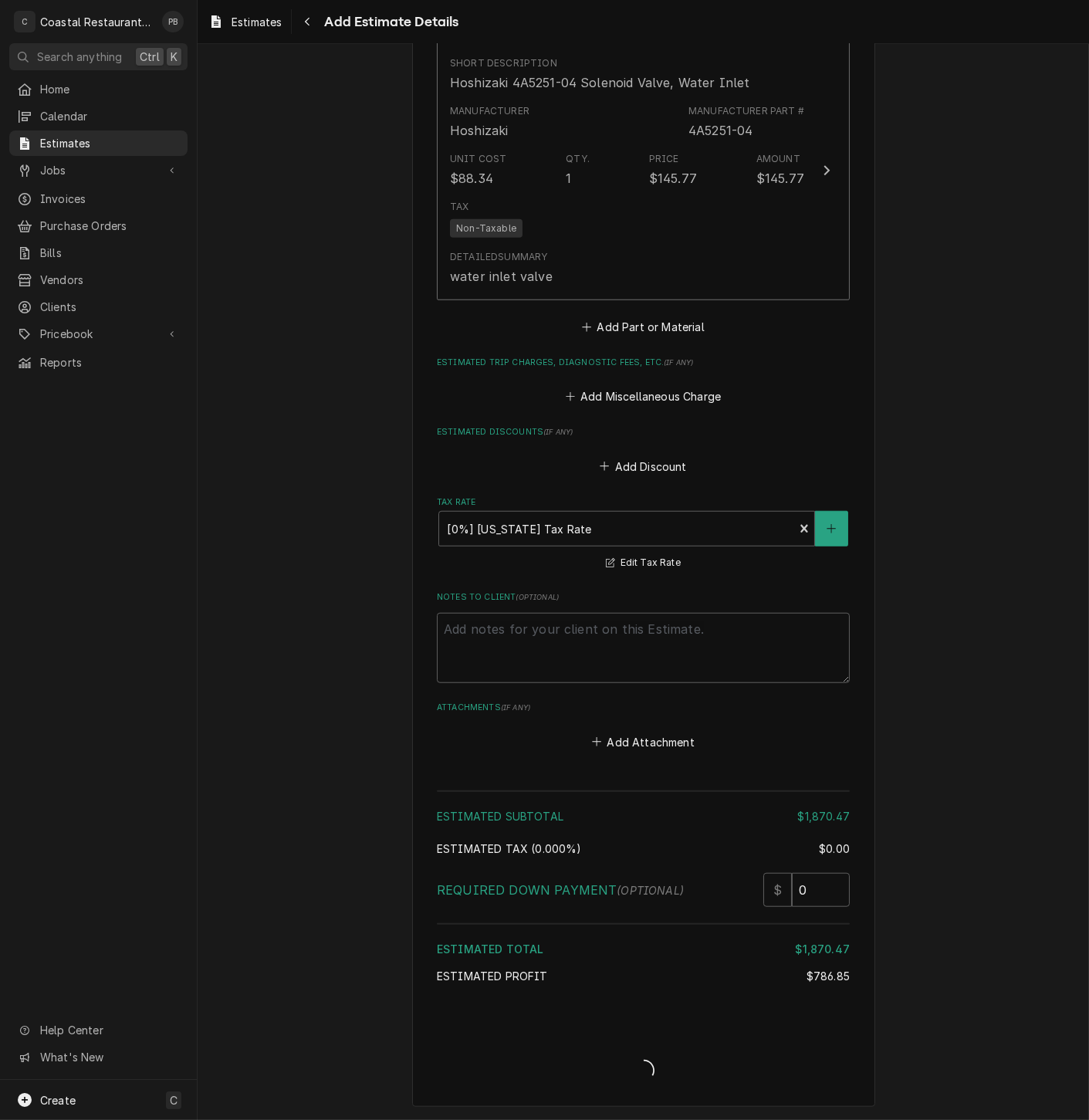
scroll to position [2161, 0]
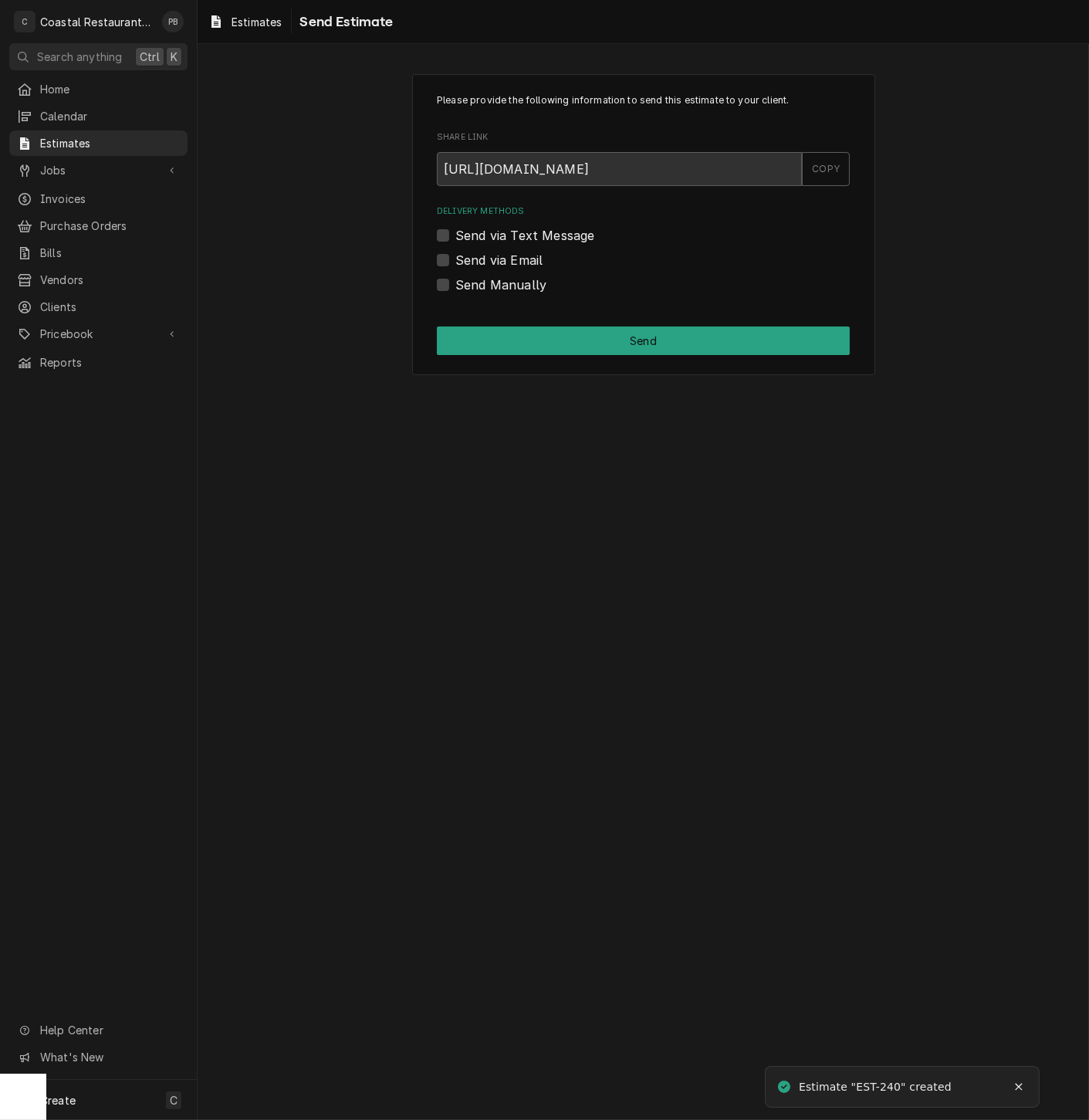
click at [456, 259] on label "Send via Email" at bounding box center [499, 260] width 87 height 18
click at [456, 259] on input "Send via Email" at bounding box center [662, 268] width 413 height 34
checkbox input "true"
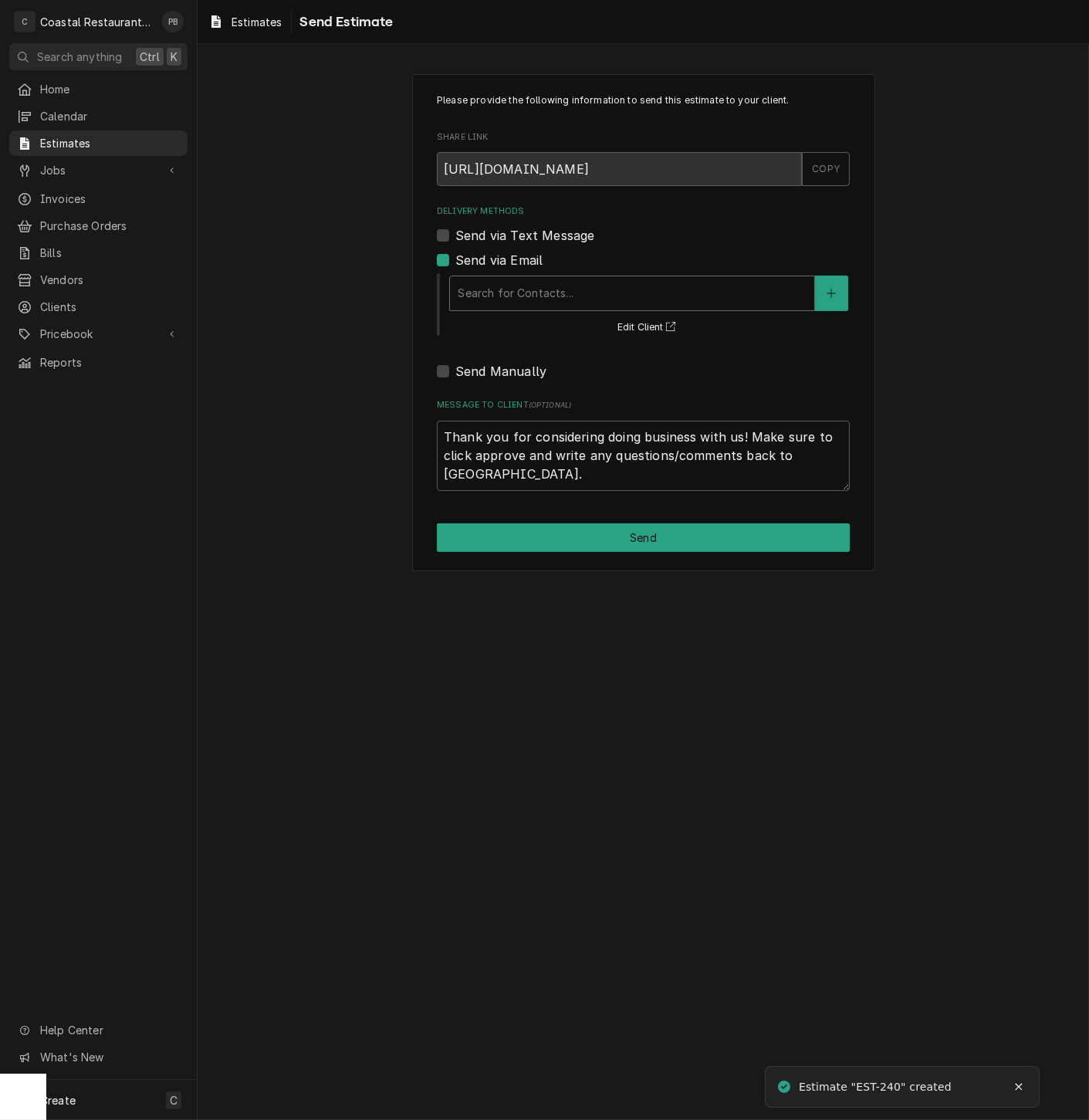
click at [551, 294] on div "Delivery Methods" at bounding box center [633, 293] width 349 height 27
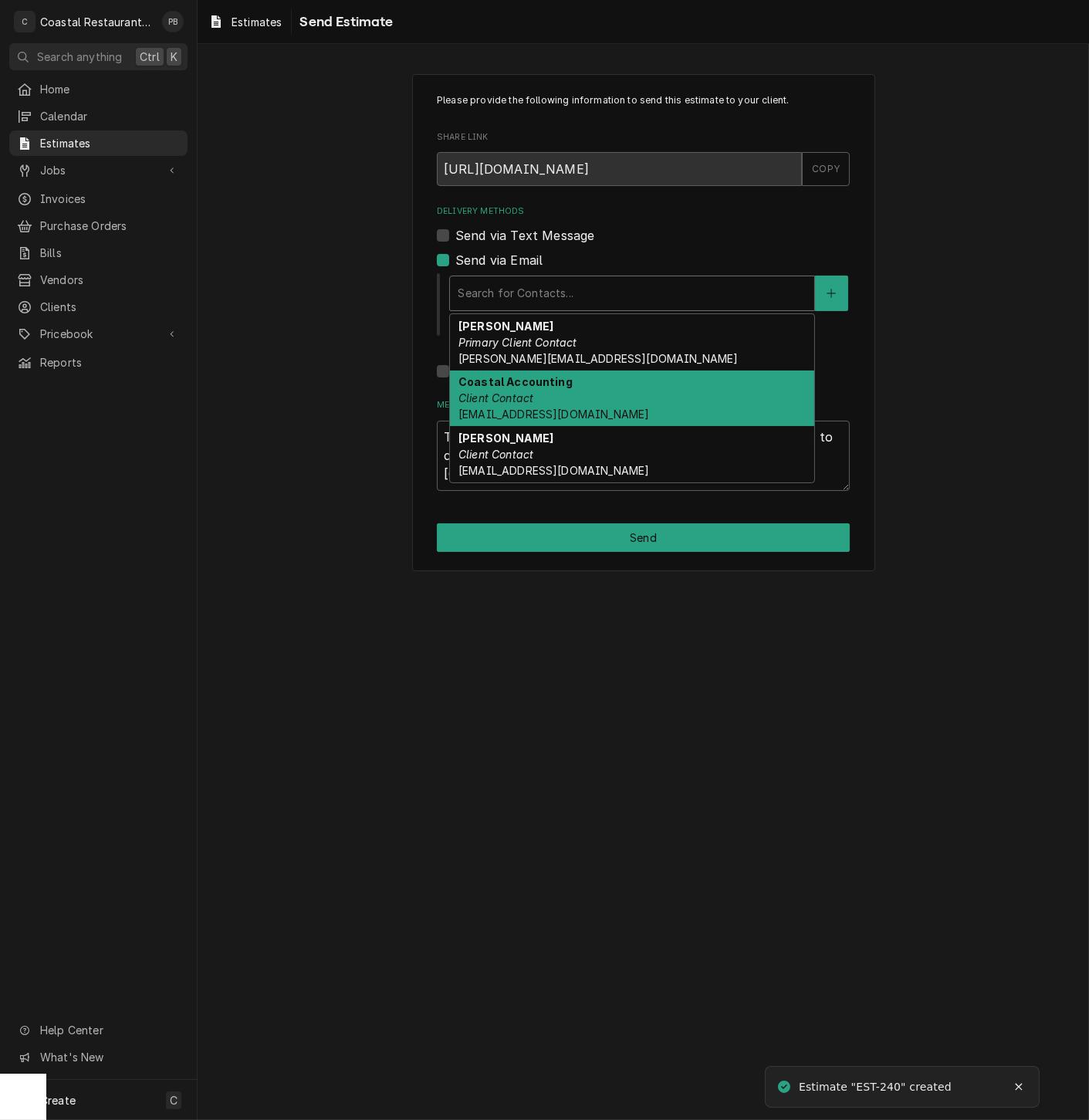
click at [564, 388] on div "Coastal Accounting Client Contact Accounting@coastalrestaurantrepair.com" at bounding box center [632, 399] width 364 height 57
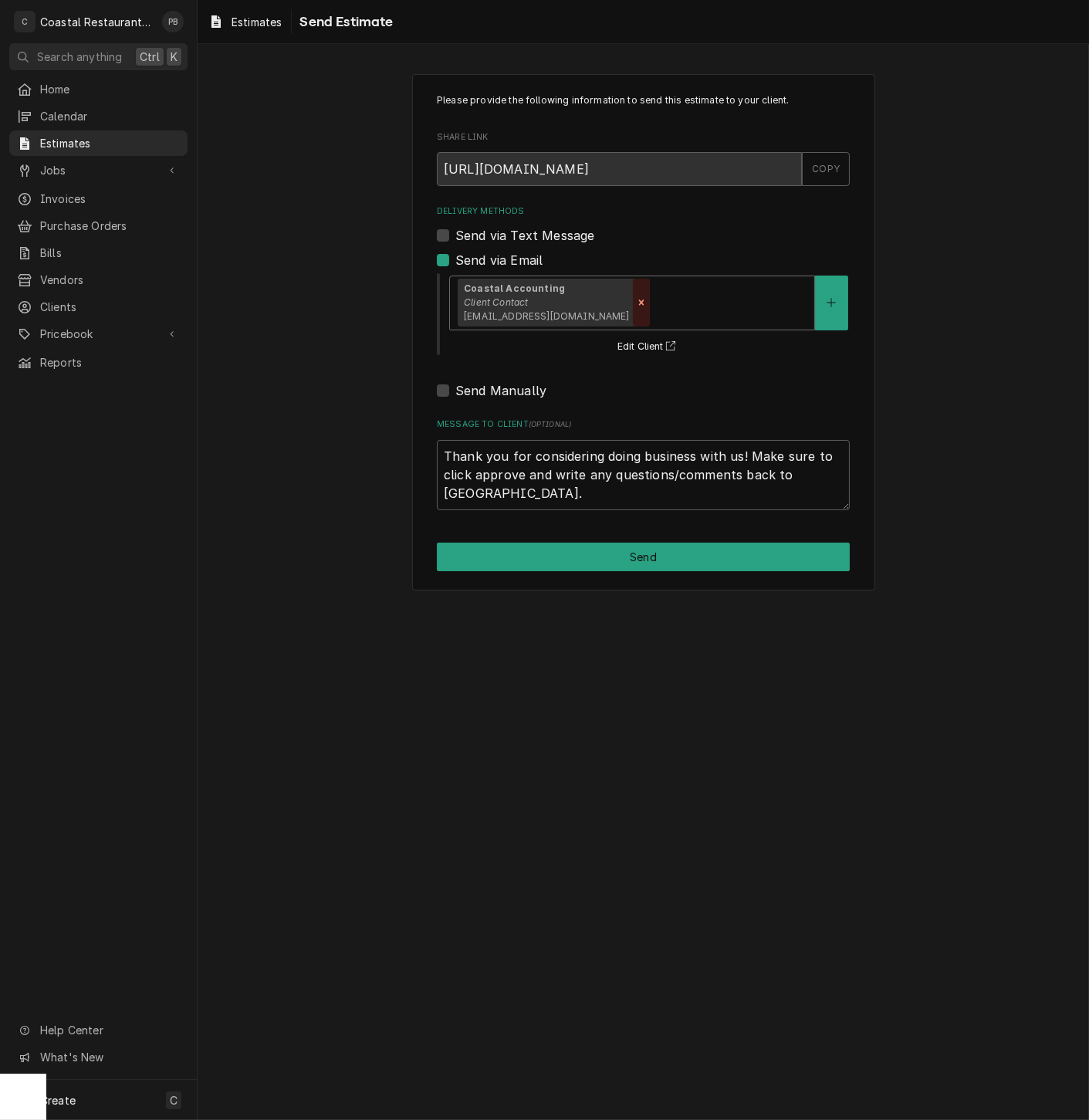
click at [647, 302] on icon "Remove [object Object]" at bounding box center [641, 302] width 11 height 11
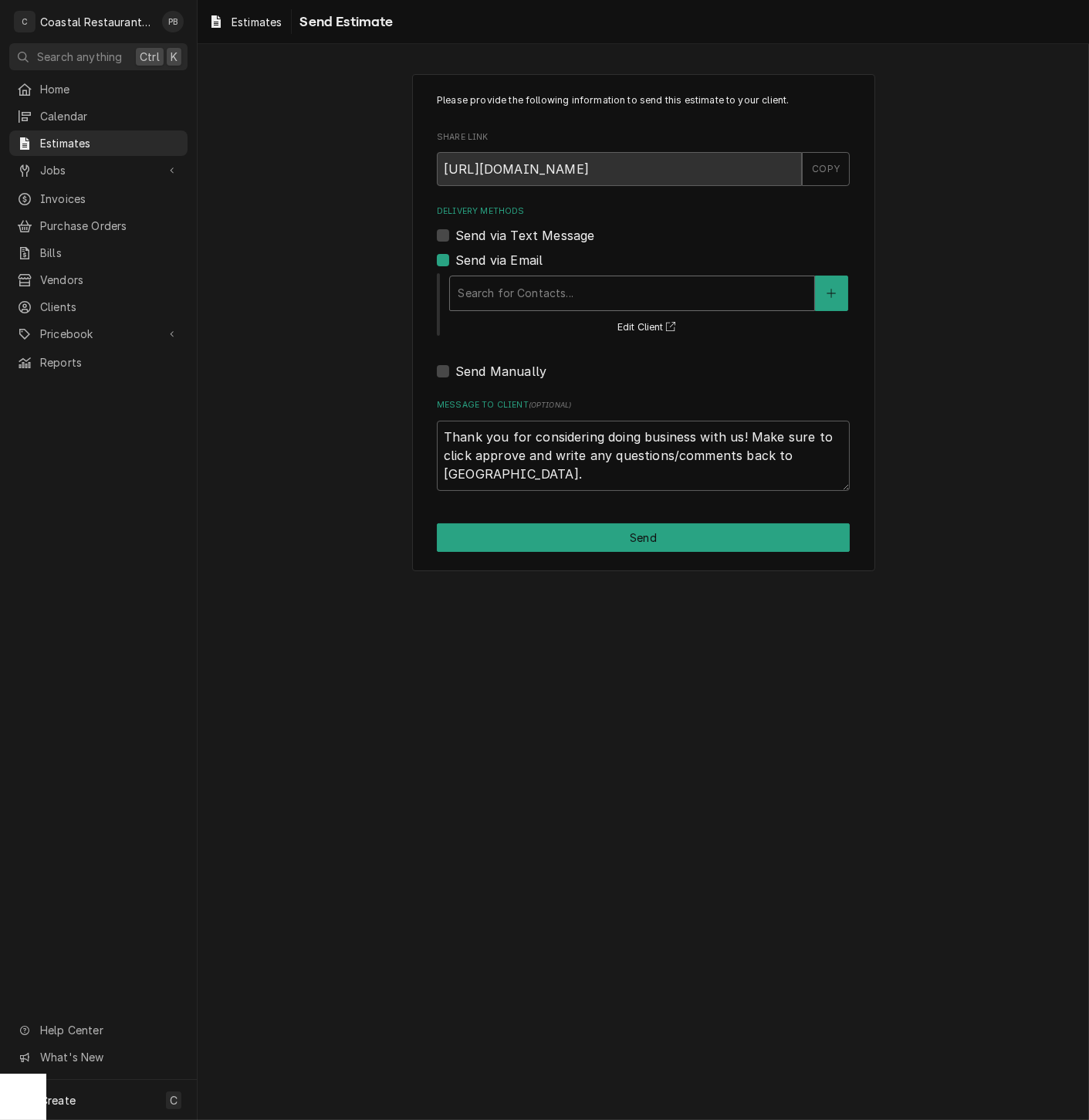
click at [538, 284] on div "Delivery Methods" at bounding box center [633, 293] width 349 height 27
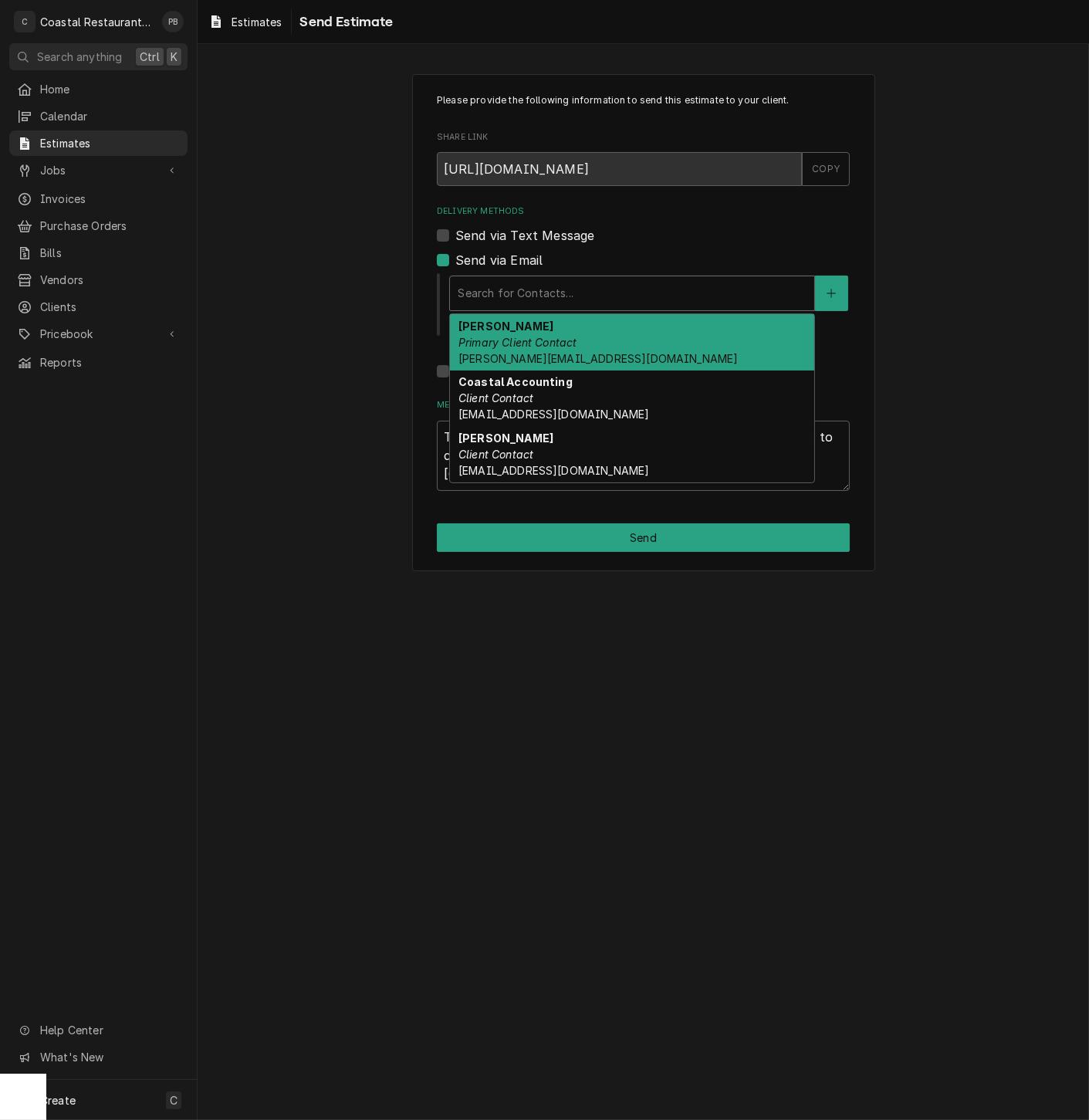
click at [535, 348] on em "Primary Client Contact" at bounding box center [517, 343] width 119 height 13
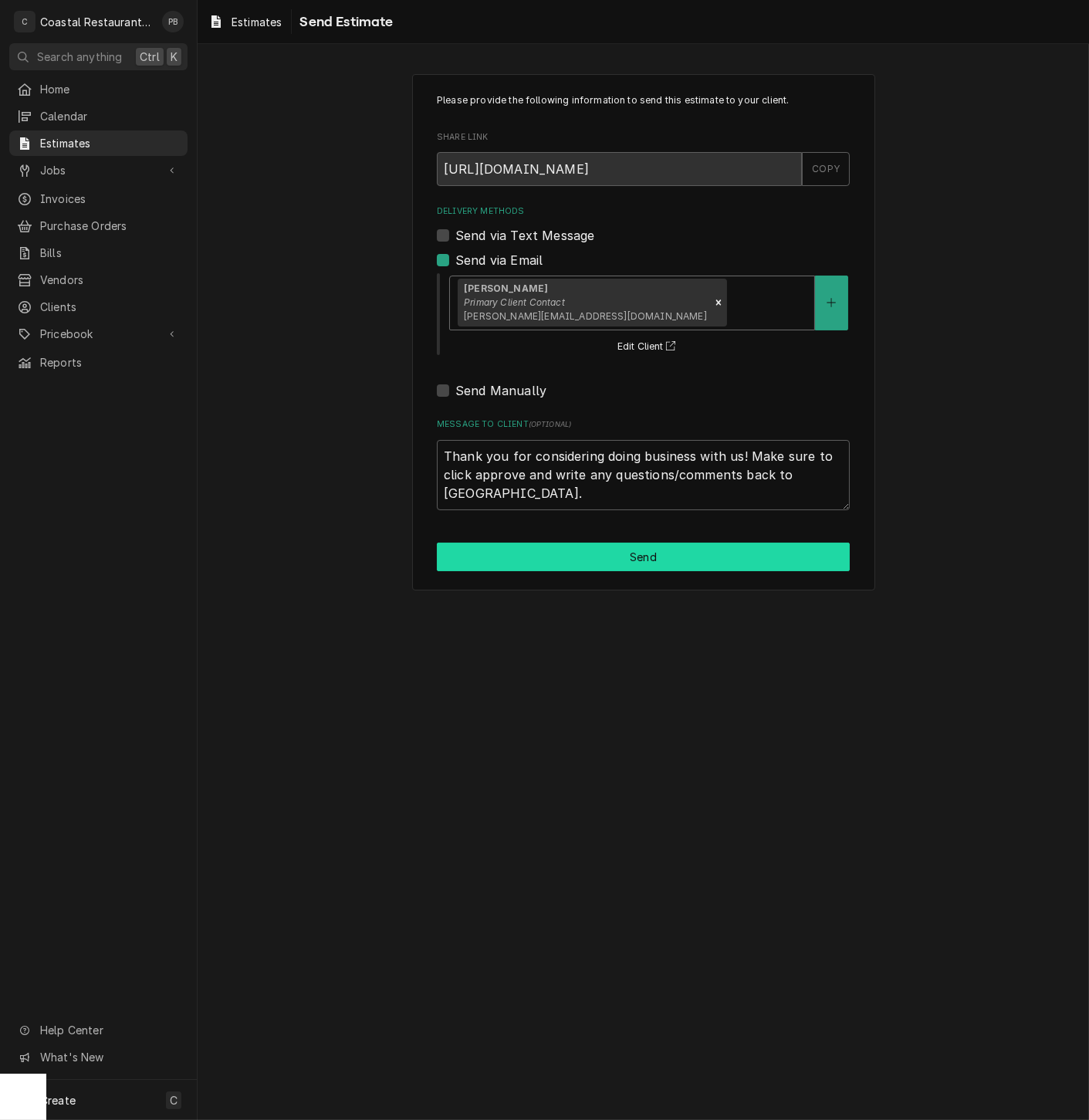
click at [644, 558] on button "Send" at bounding box center [643, 557] width 413 height 28
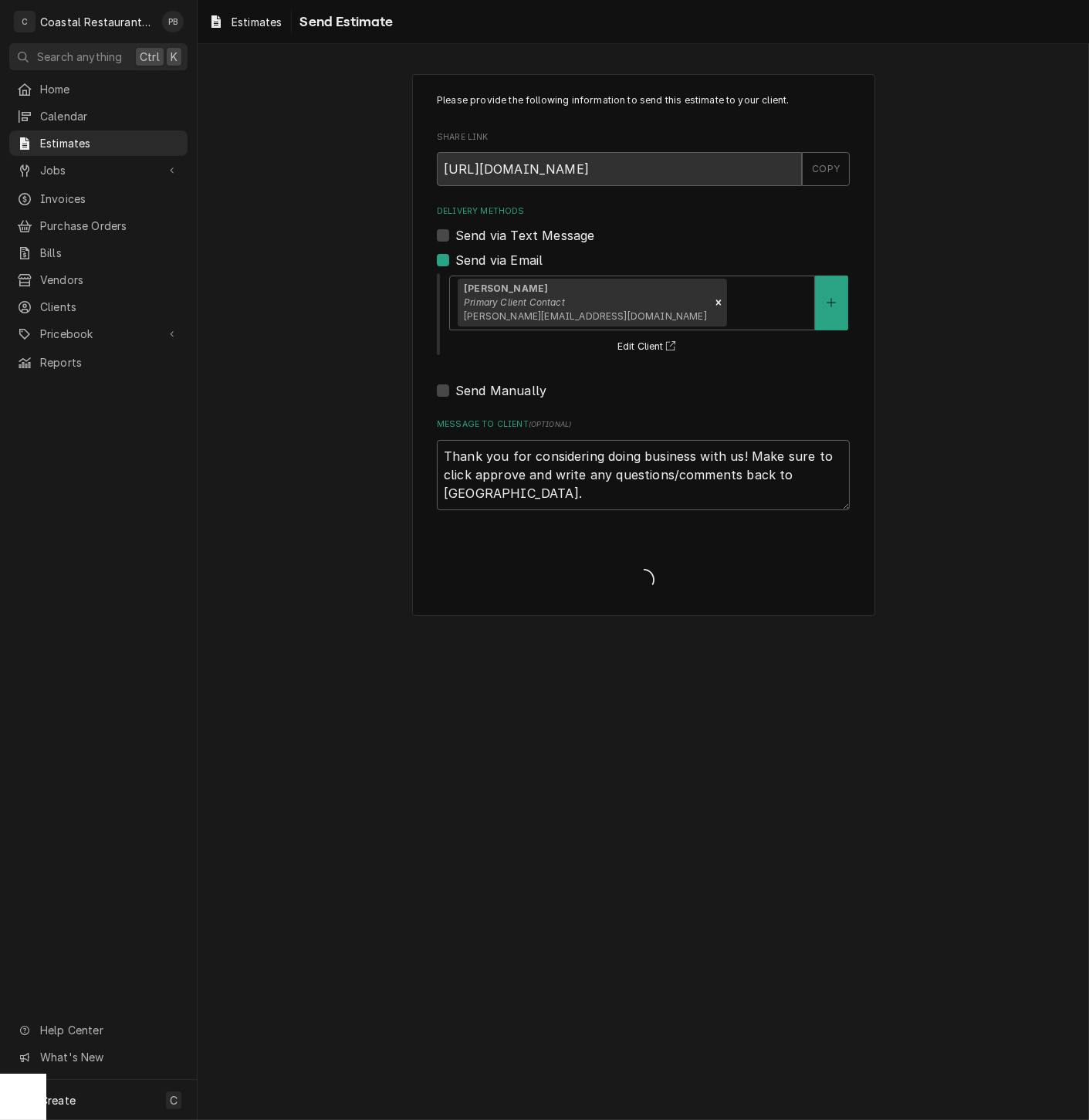
type textarea "x"
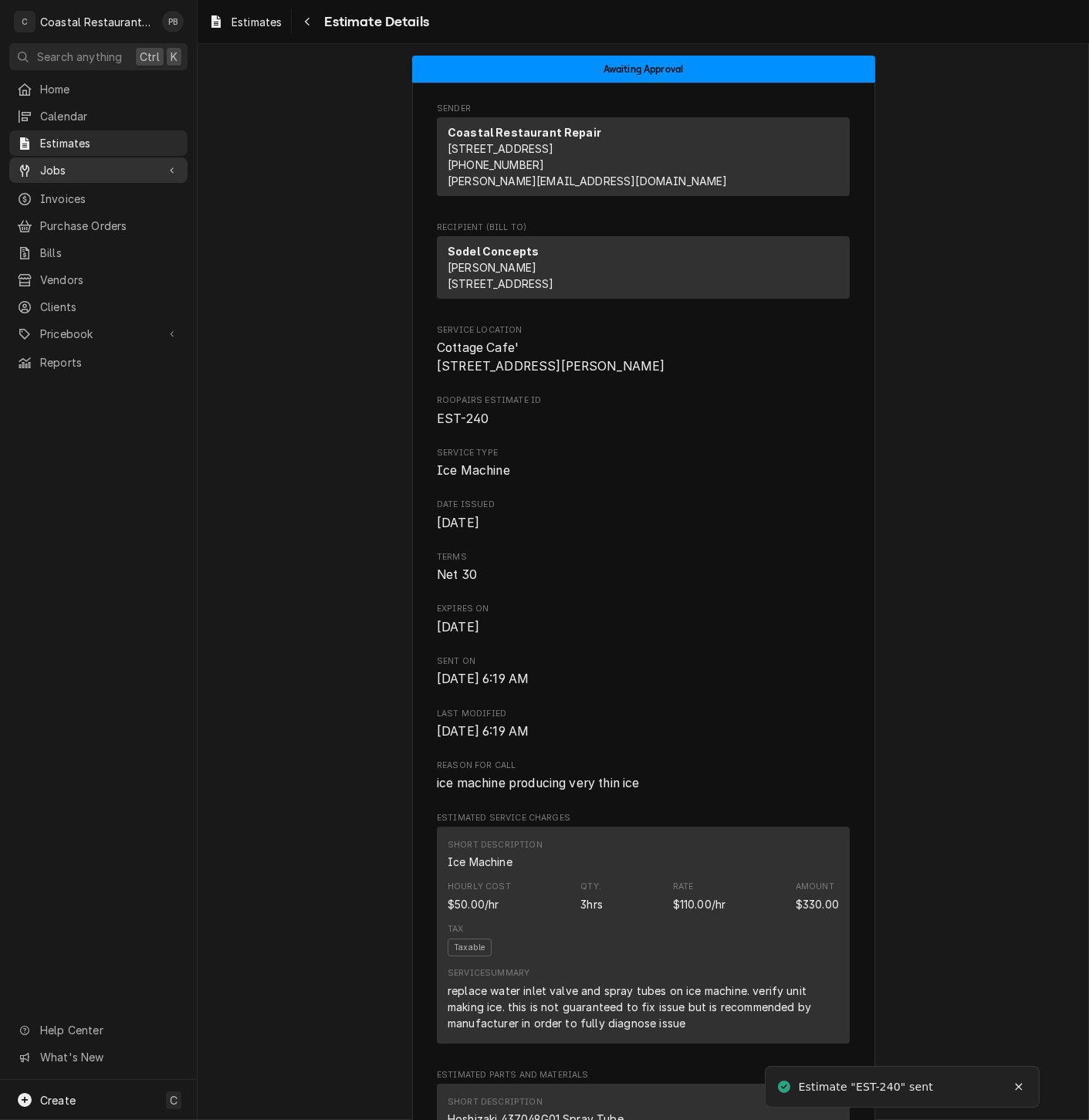
click at [65, 165] on span "Jobs" at bounding box center [98, 170] width 116 height 16
click at [62, 201] on link "Jobs" at bounding box center [98, 197] width 178 height 26
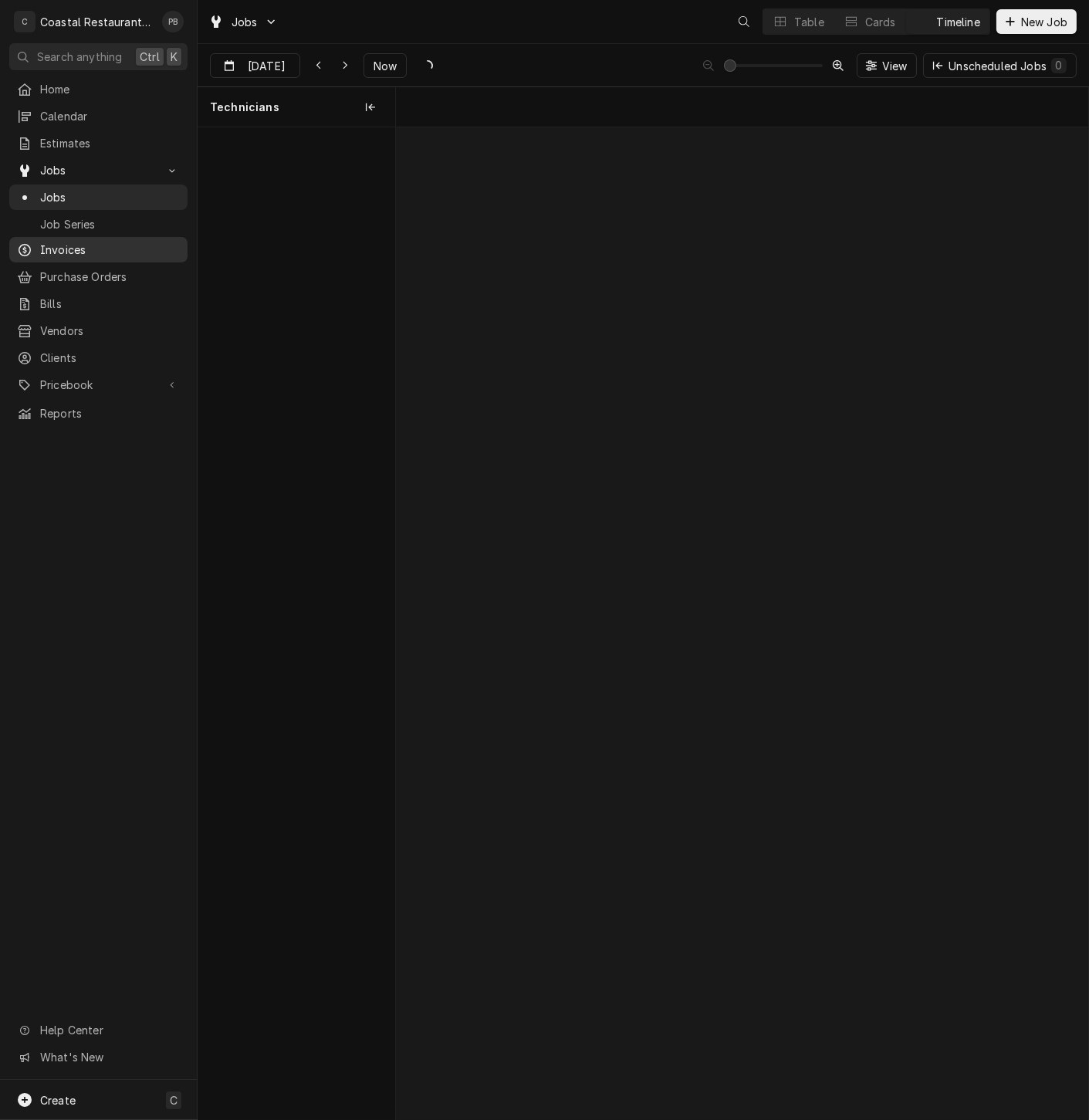
scroll to position [0, 13729]
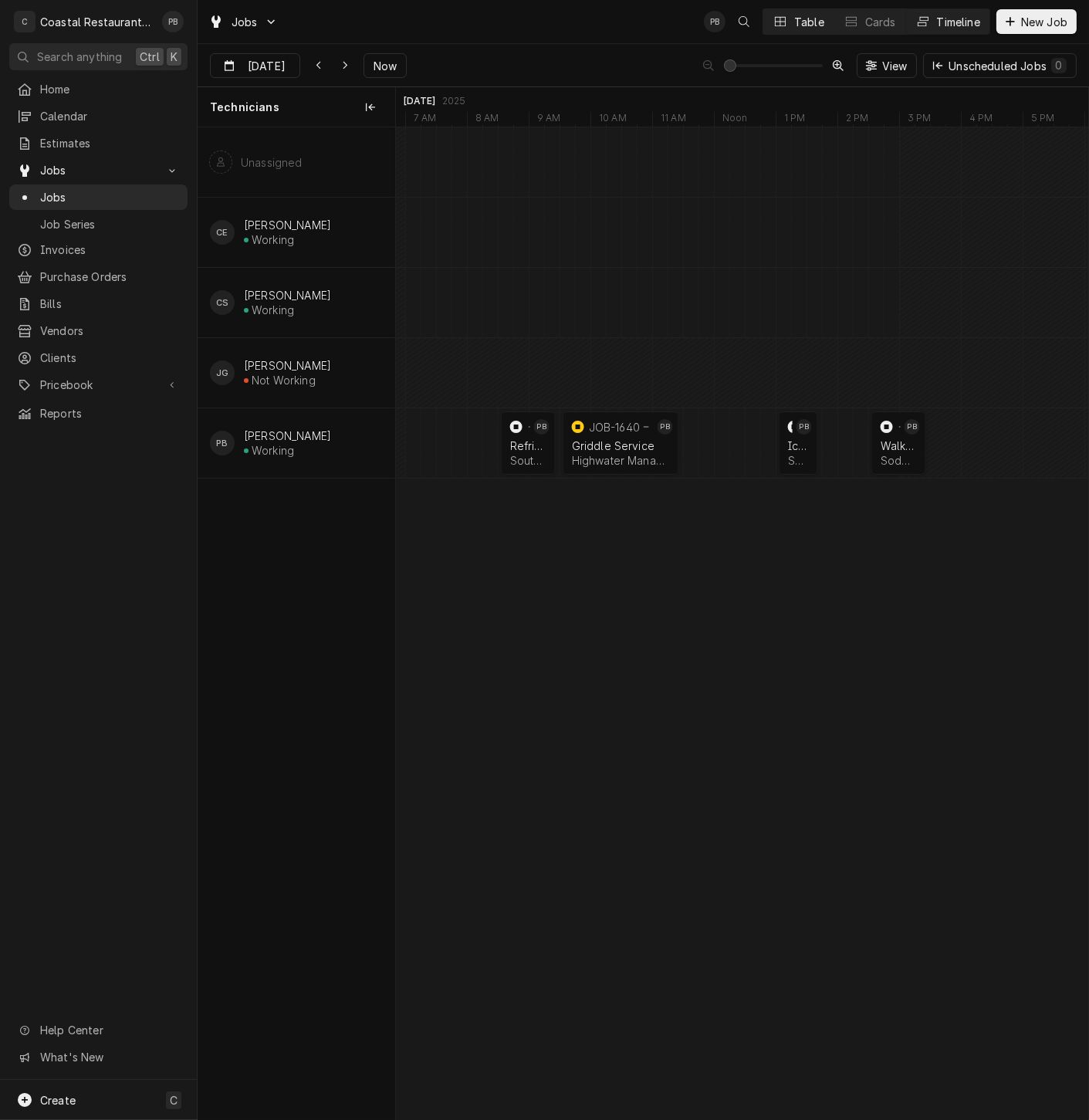
click at [791, 21] on button "Table" at bounding box center [798, 22] width 70 height 25
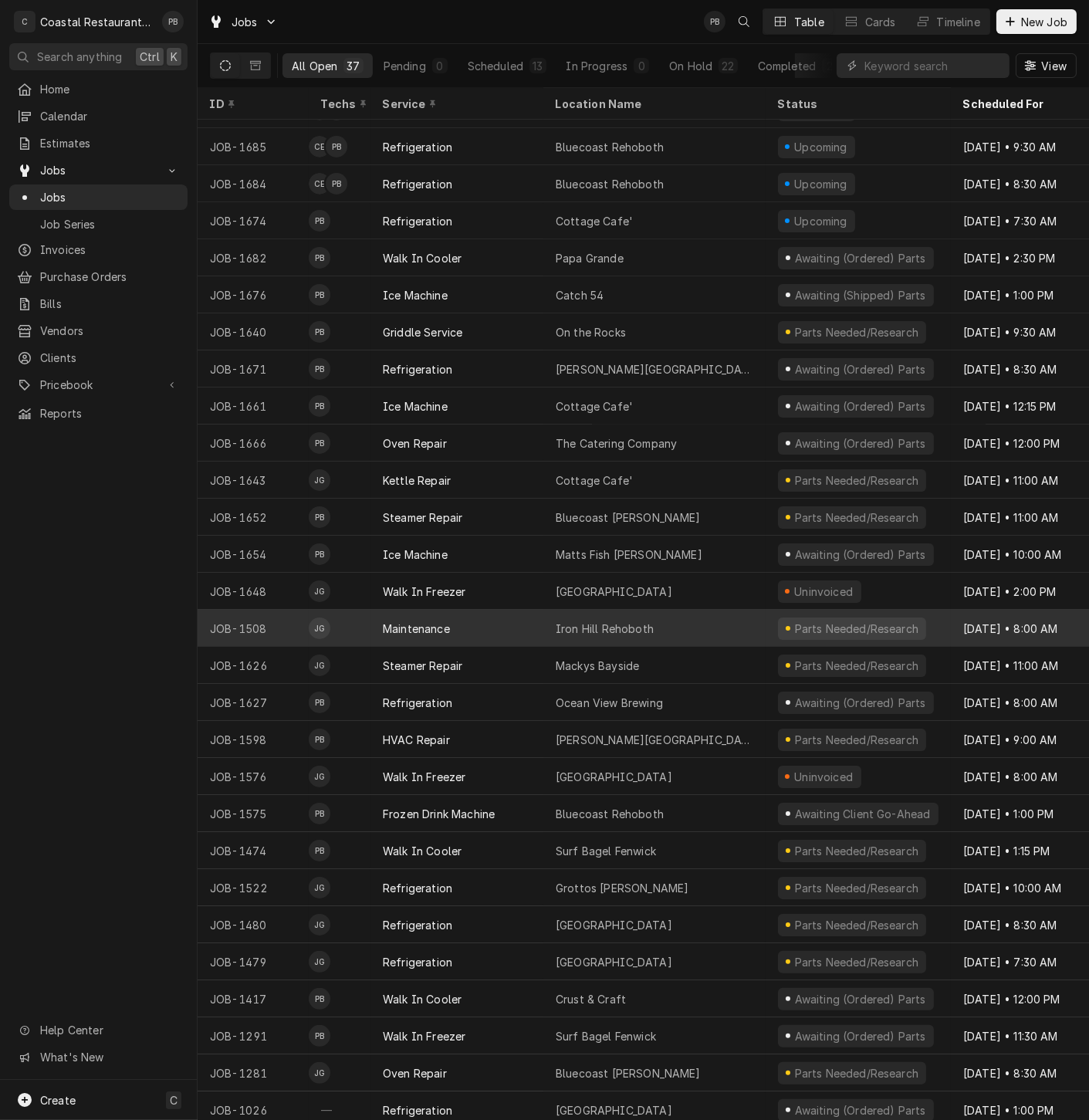
scroll to position [381, 0]
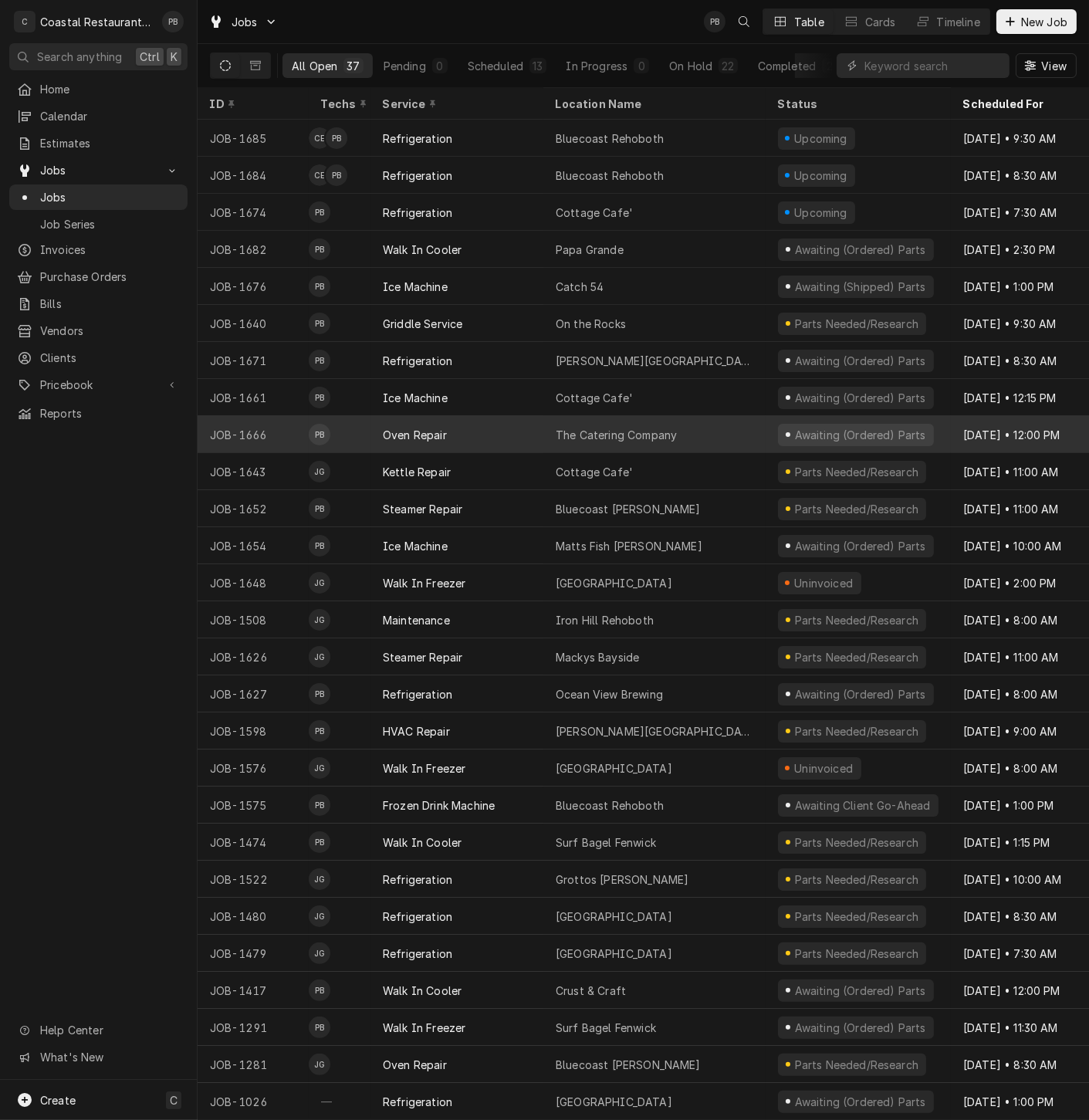
click at [632, 427] on div "The Catering Company" at bounding box center [616, 434] width 121 height 16
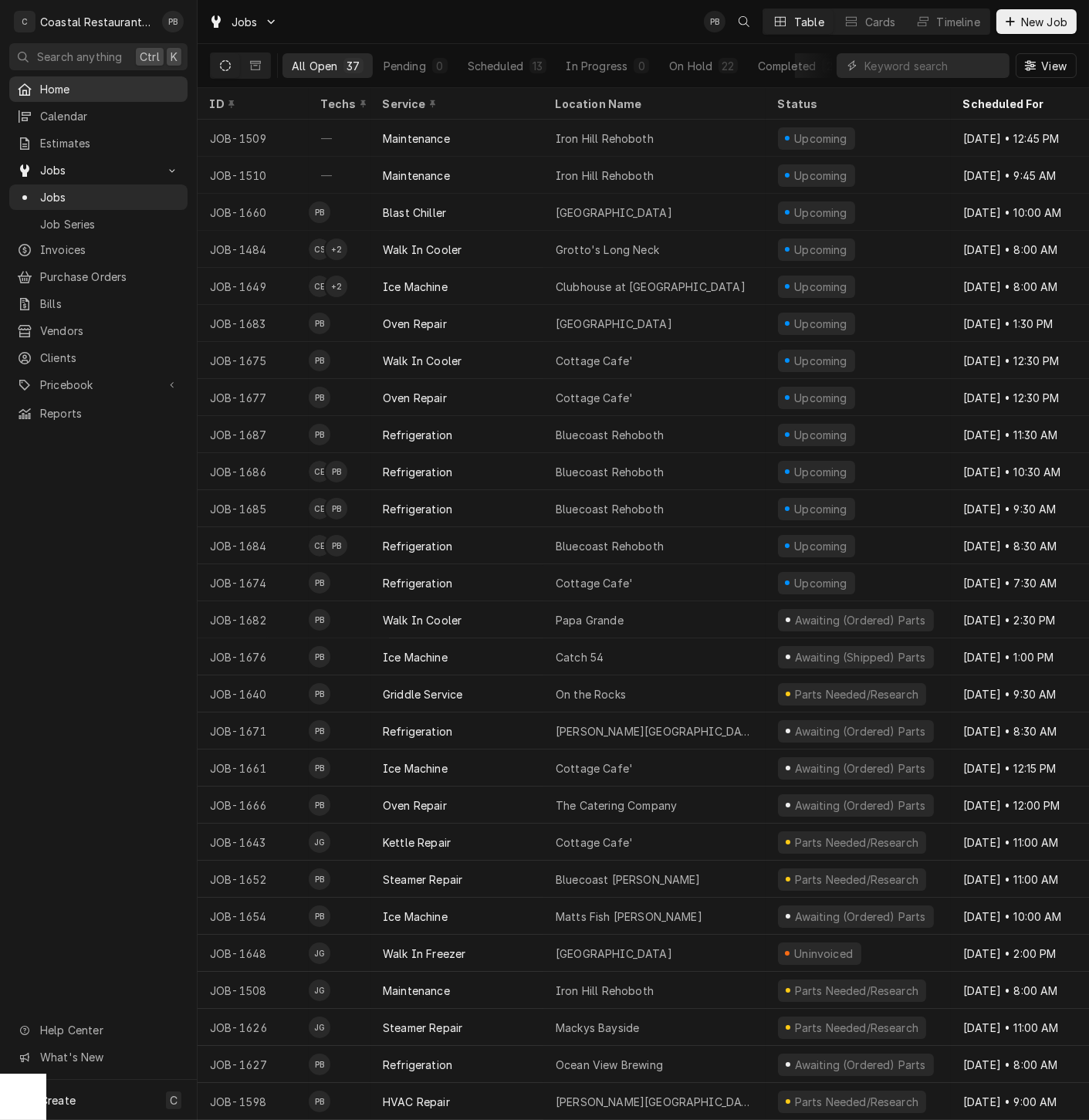
click at [75, 81] on span "Home" at bounding box center [110, 88] width 140 height 16
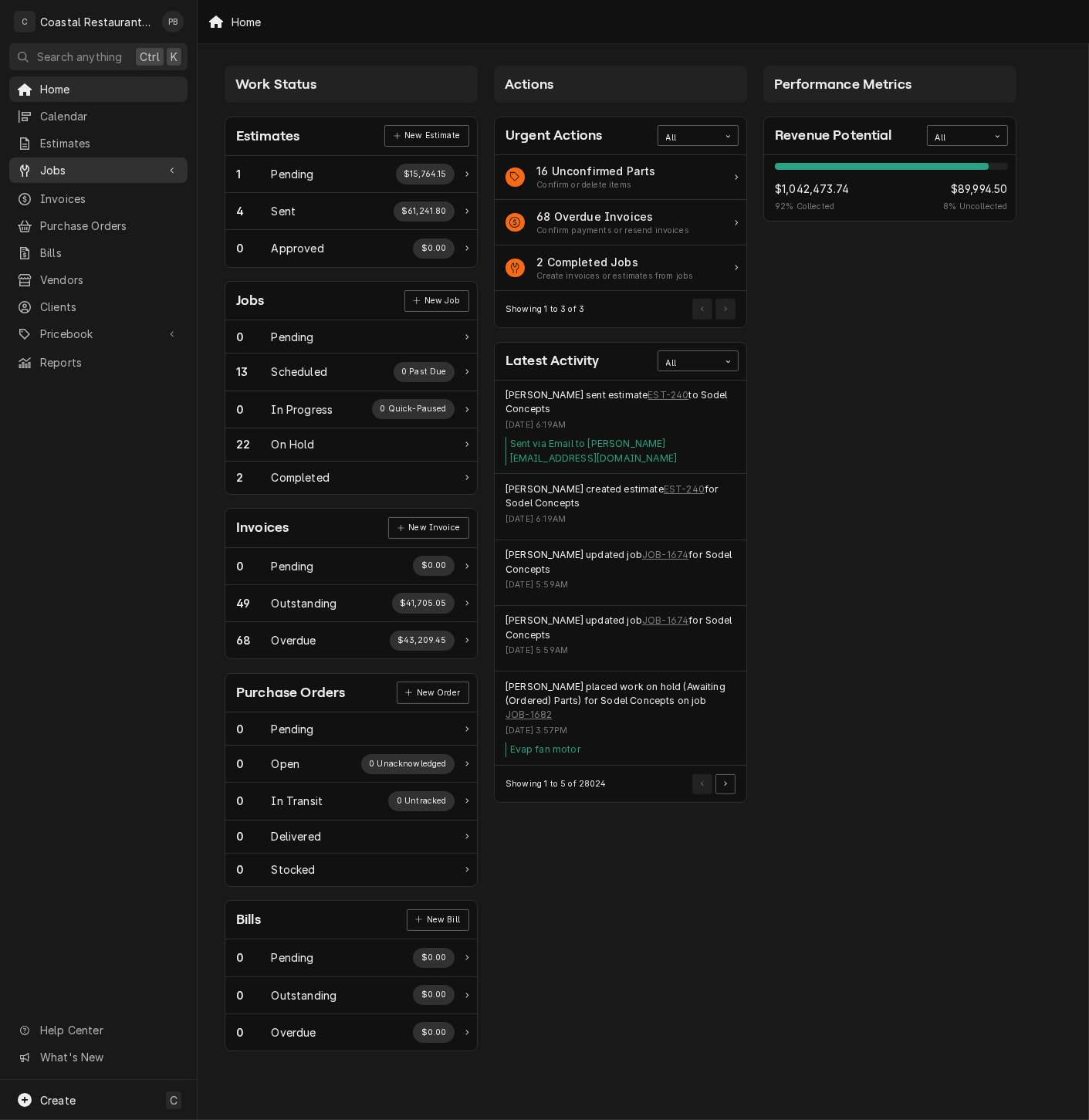
click at [59, 162] on span "Jobs" at bounding box center [98, 170] width 116 height 16
click at [86, 189] on span "Jobs" at bounding box center [110, 196] width 140 height 16
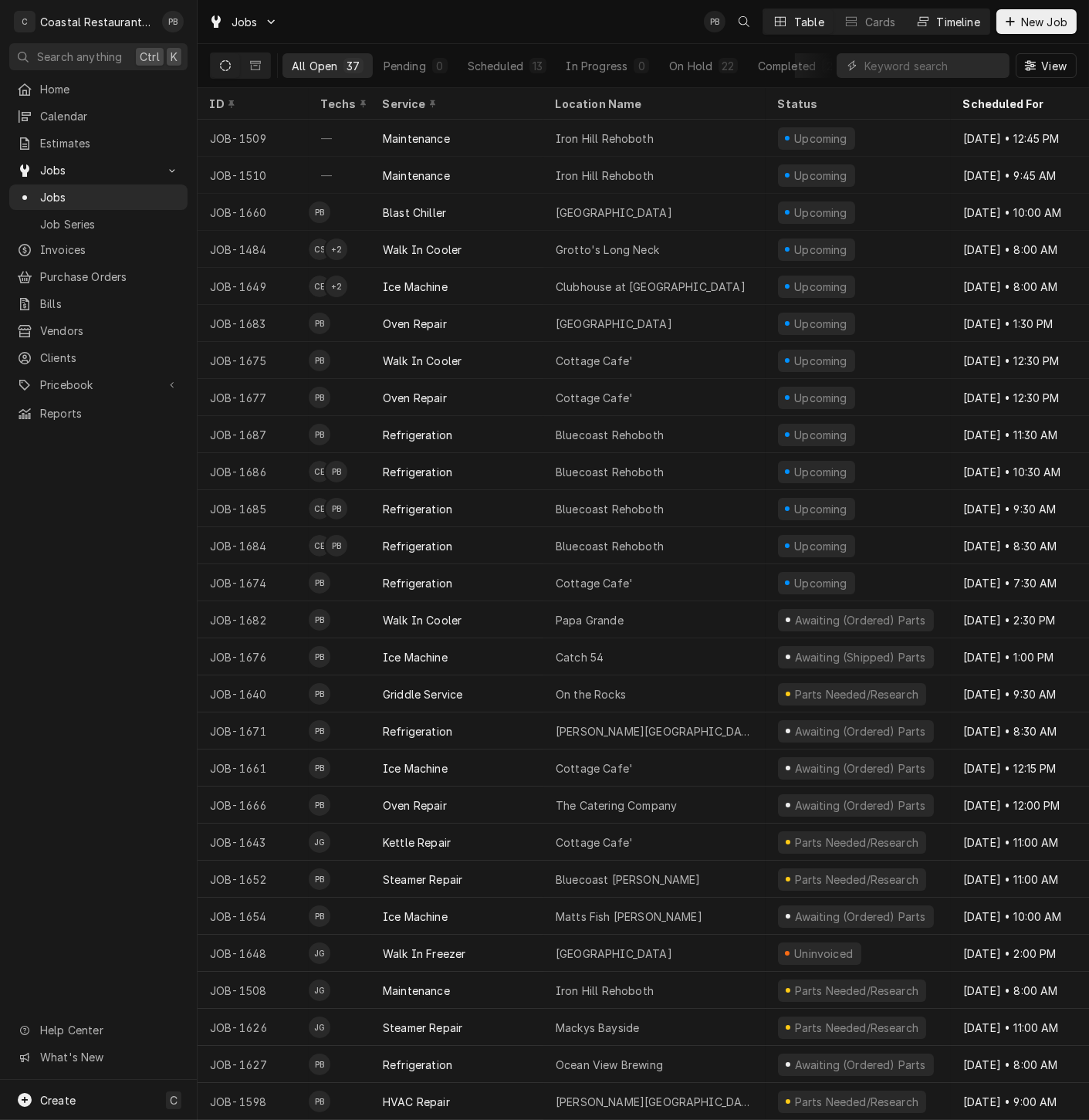
click at [944, 19] on div "Timeline" at bounding box center [958, 22] width 43 height 16
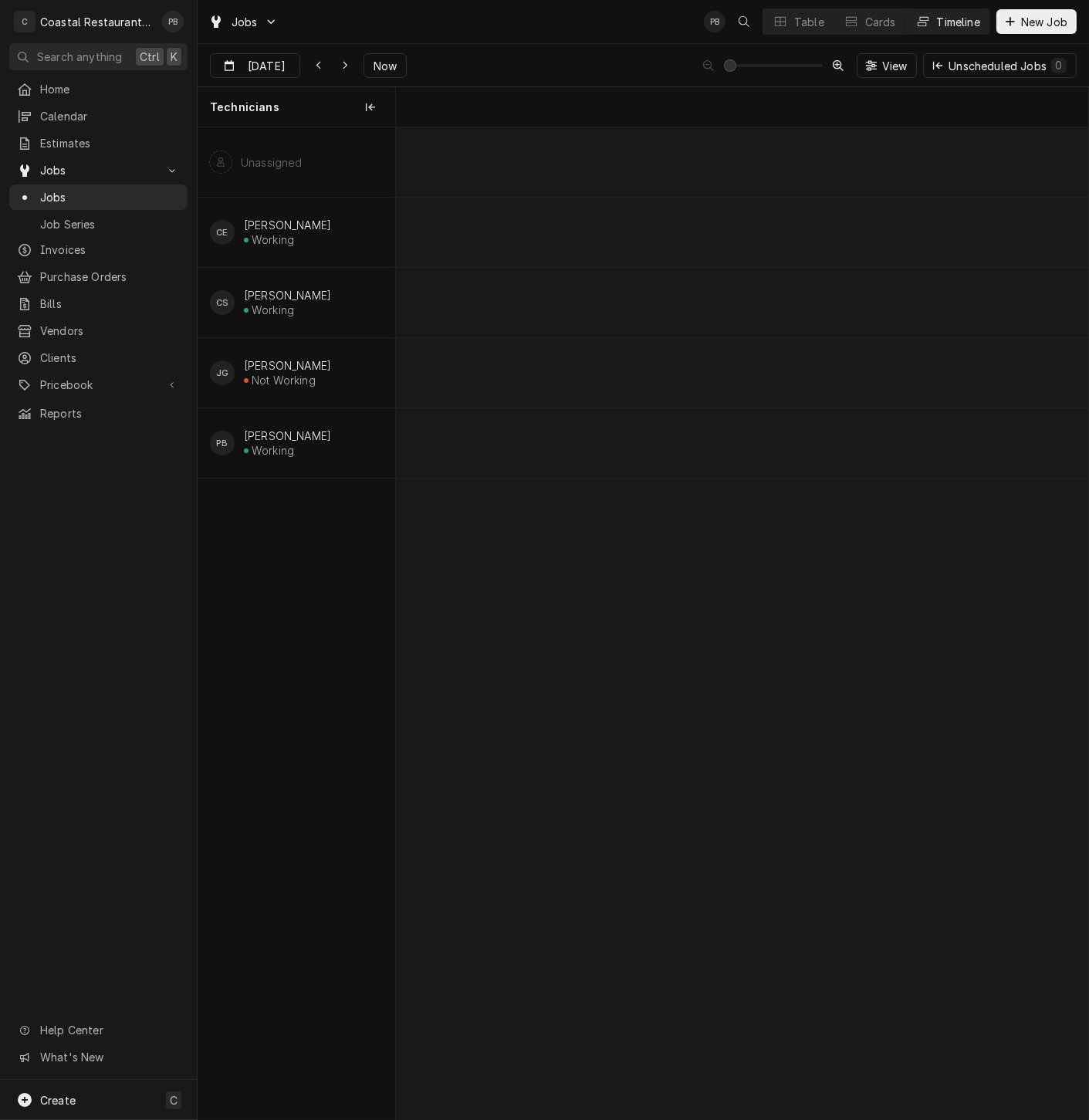
scroll to position [0, 13729]
click at [523, 437] on div "Refrigeration Southern [US_STATE] Brewing Company | [GEOGRAPHIC_DATA], 19971" at bounding box center [528, 453] width 42 height 34
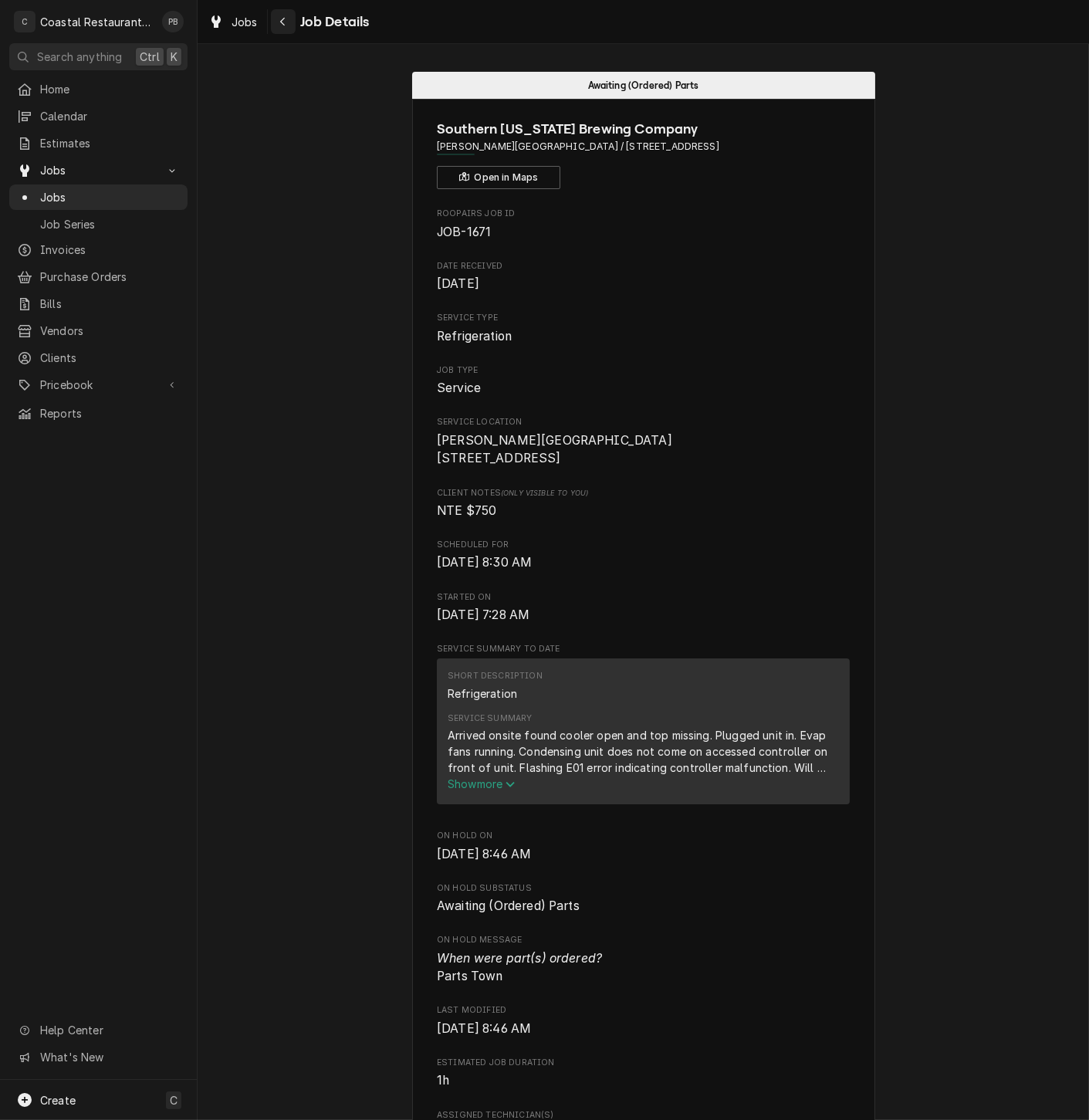
click at [283, 21] on icon "Navigate back" at bounding box center [283, 21] width 7 height 11
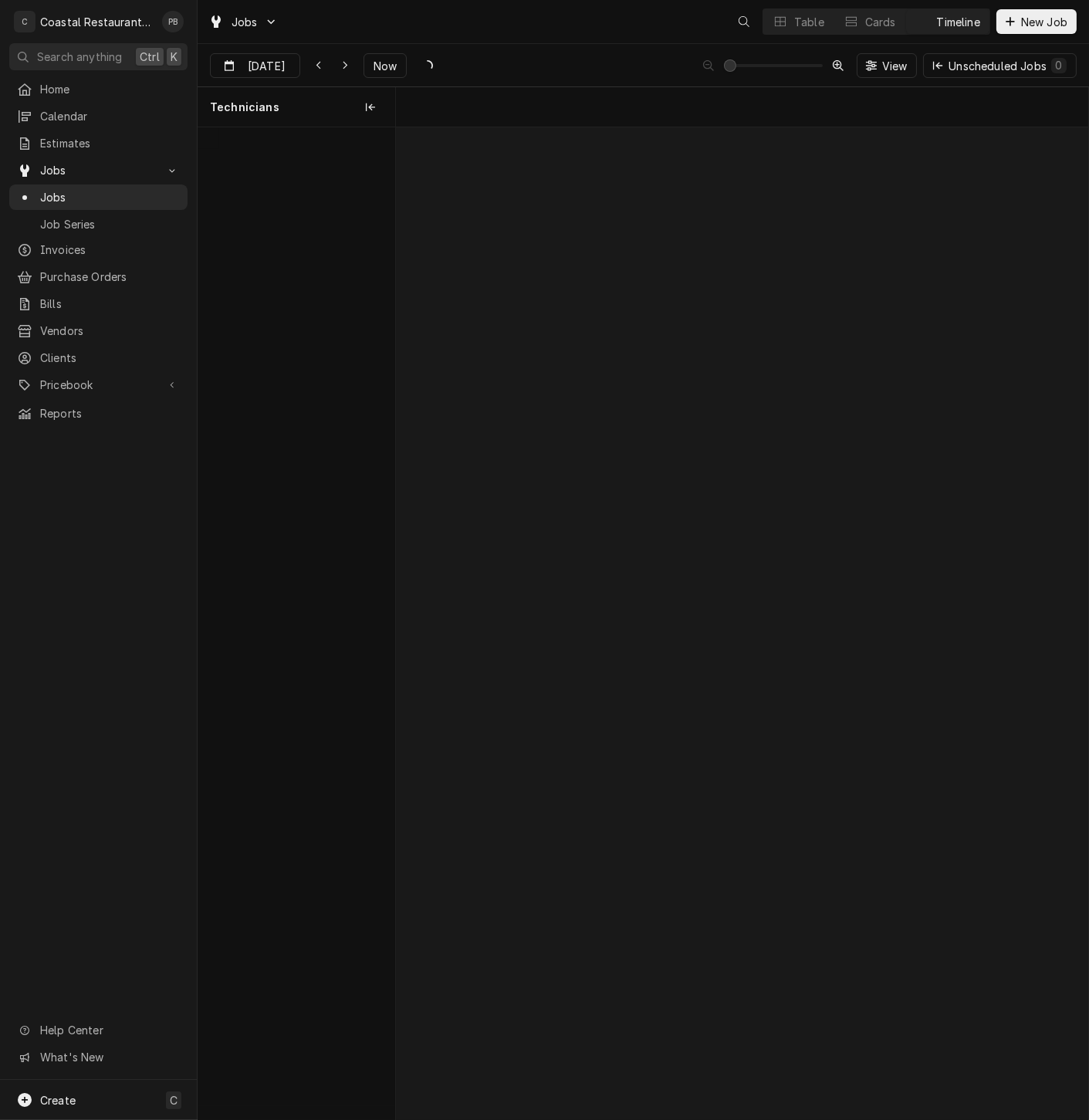
scroll to position [0, 13729]
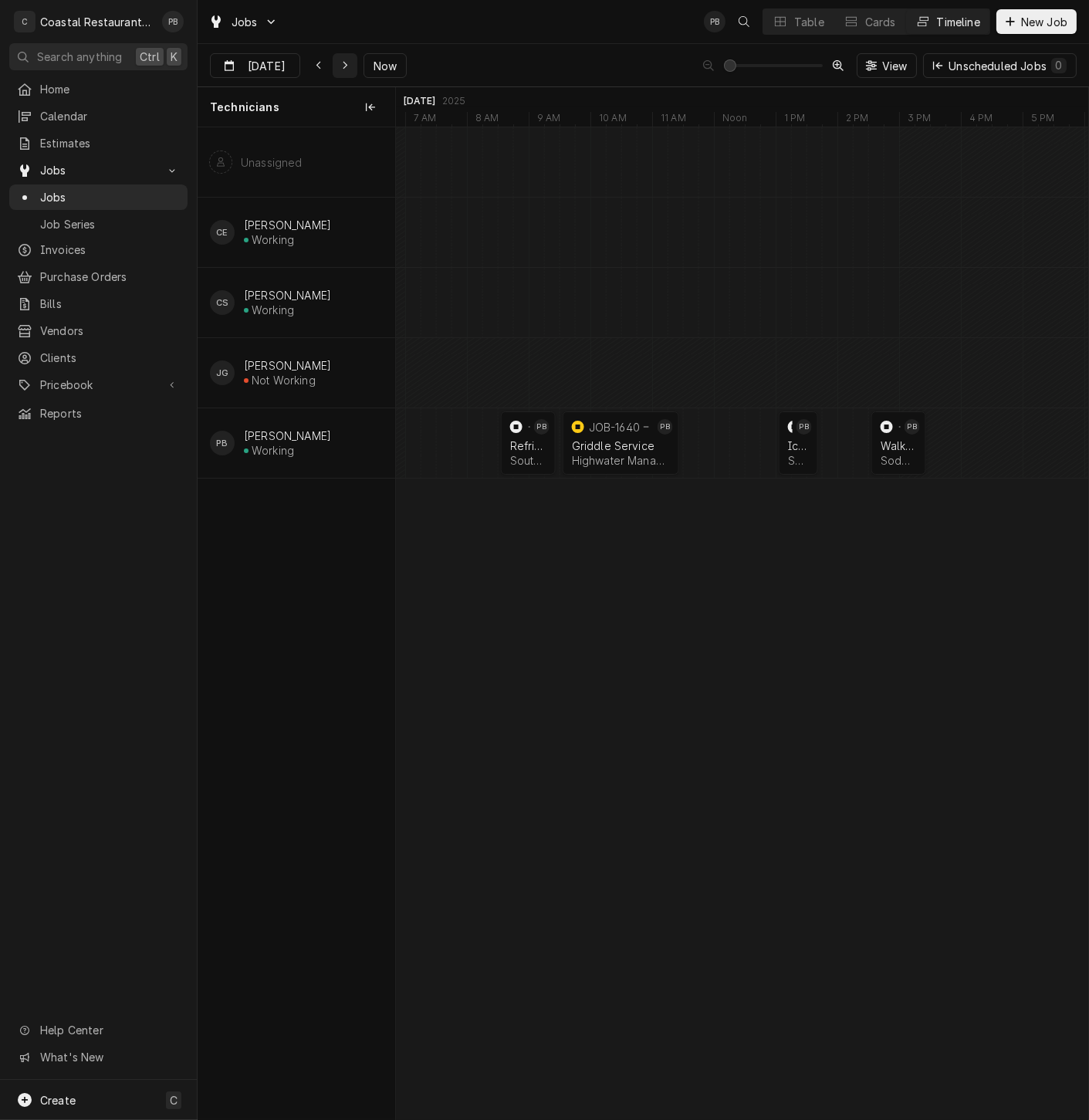
click at [342, 62] on icon "Dynamic Content Wrapper" at bounding box center [345, 65] width 7 height 11
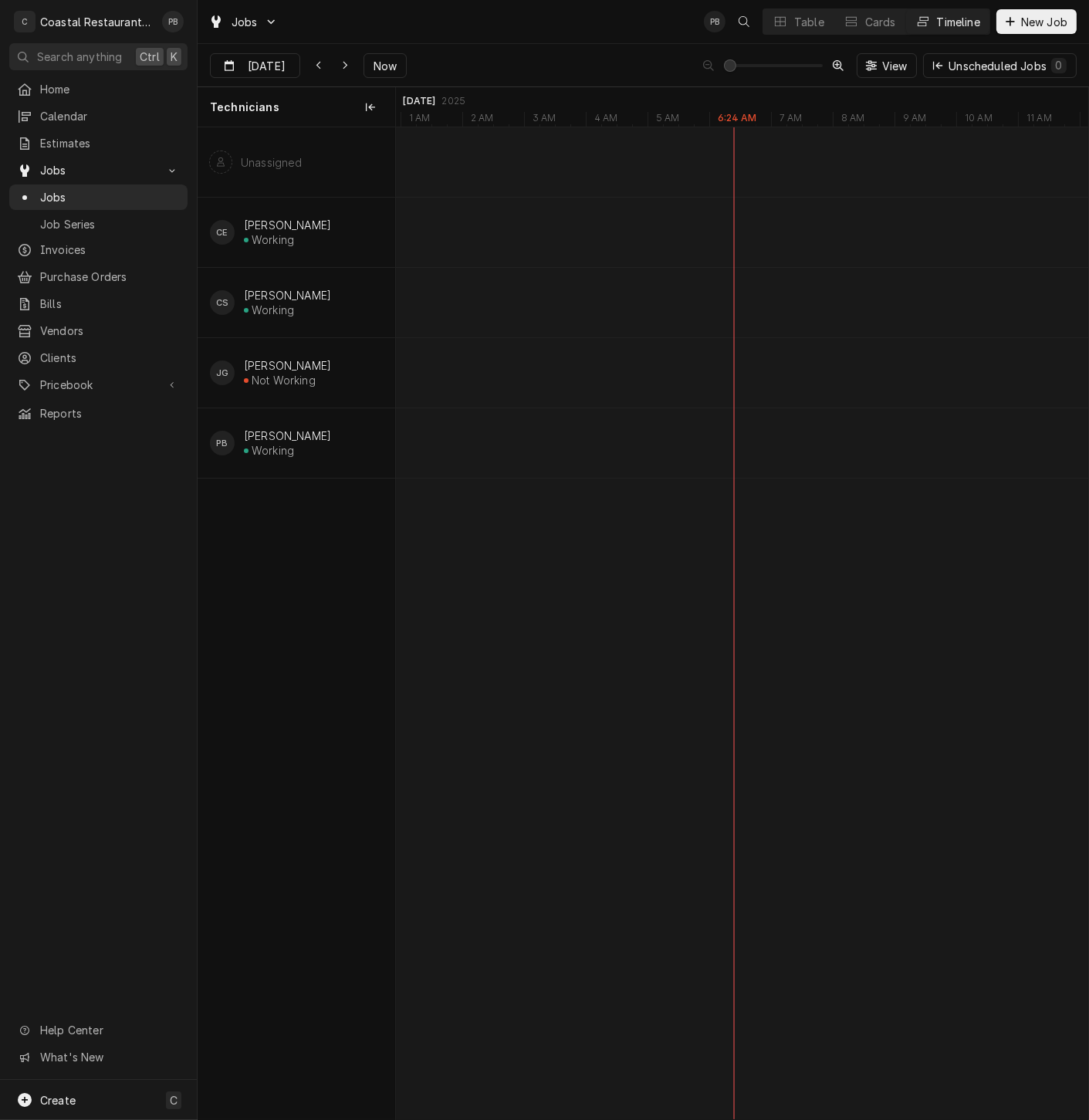
type input "Sep 24"
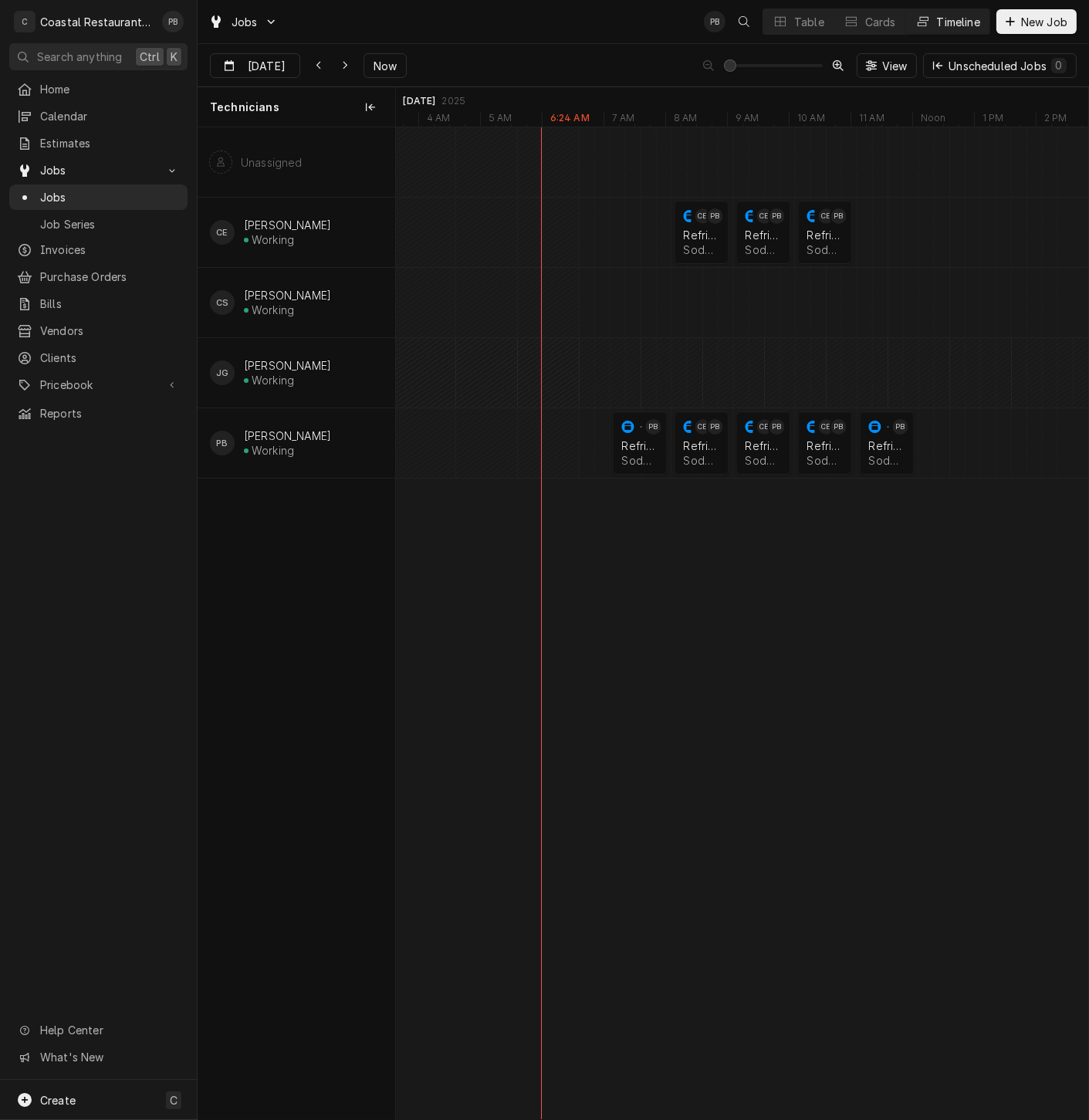
scroll to position [0, 0]
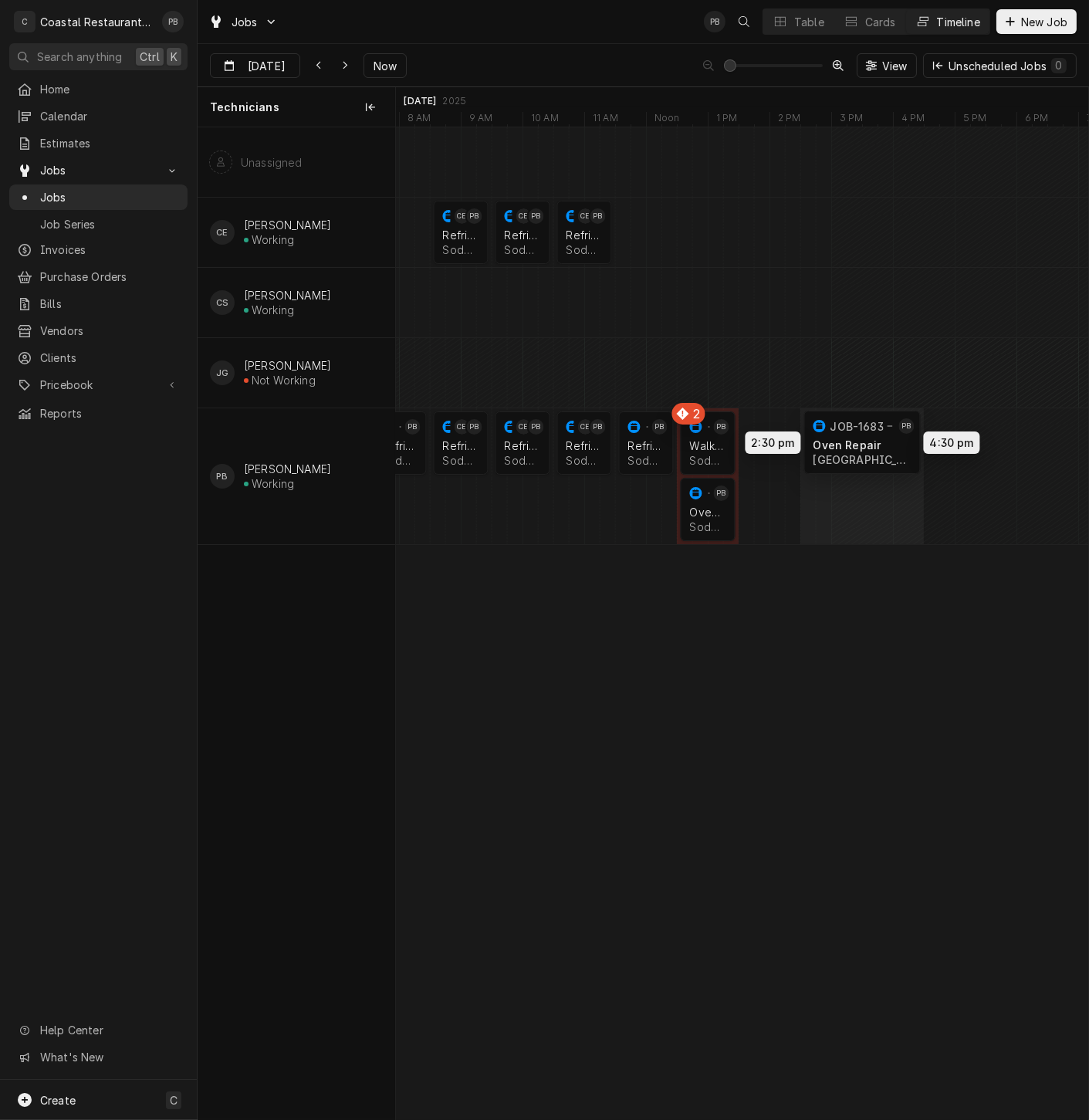
drag, startPoint x: 793, startPoint y: 438, endPoint x: 850, endPoint y: 437, distance: 57.0
click at [850, 437] on div "9:30 AM 10:30 AM JOB-1685 CE PB Refrigeration Sodel Concepts | Rehoboth Beach, …" at bounding box center [742, 623] width 692 height 992
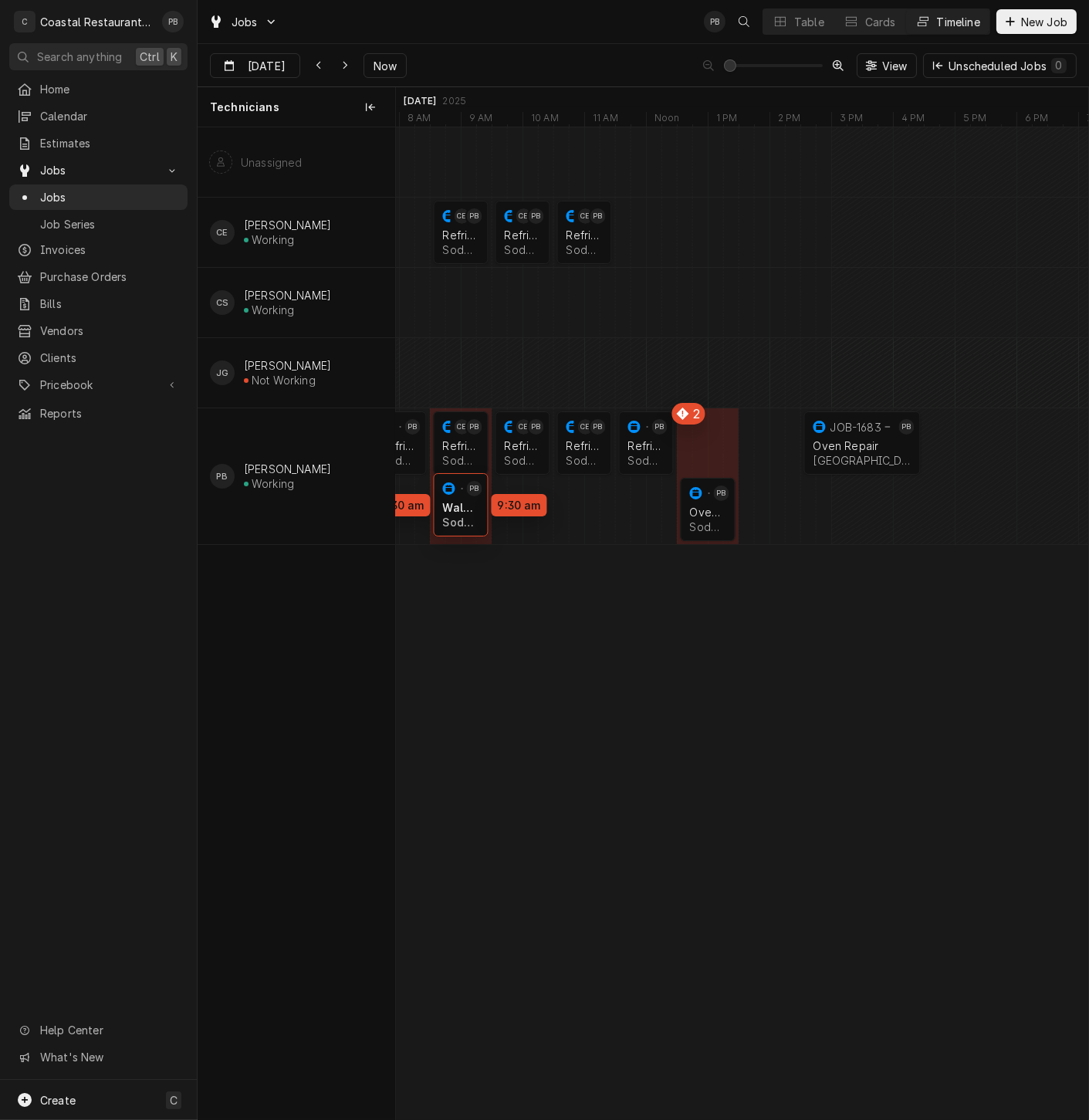
drag, startPoint x: 708, startPoint y: 446, endPoint x: 458, endPoint y: 510, distance: 258.1
click at [458, 510] on div "9:30 AM 10:30 AM JOB-1685 CE PB Refrigeration Sodel Concepts | Rehoboth Beach, …" at bounding box center [742, 623] width 692 height 992
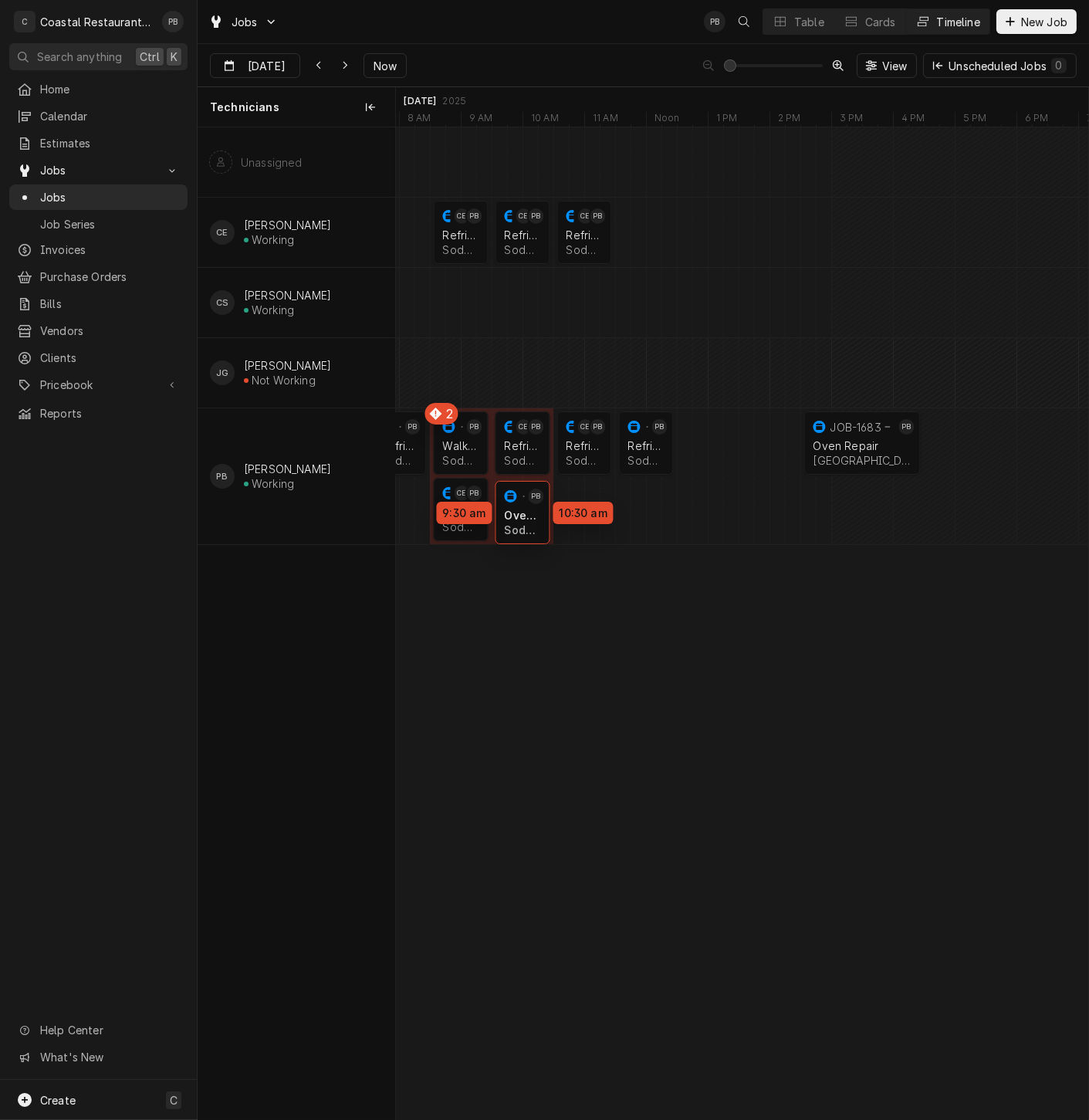
drag, startPoint x: 712, startPoint y: 442, endPoint x: 535, endPoint y: 511, distance: 190.0
click at [535, 511] on div "2 9:30 AM 10:30 AM JOB-1685 CE PB Refrigeration Sodel Concepts | Rehoboth Beach…" at bounding box center [742, 623] width 692 height 992
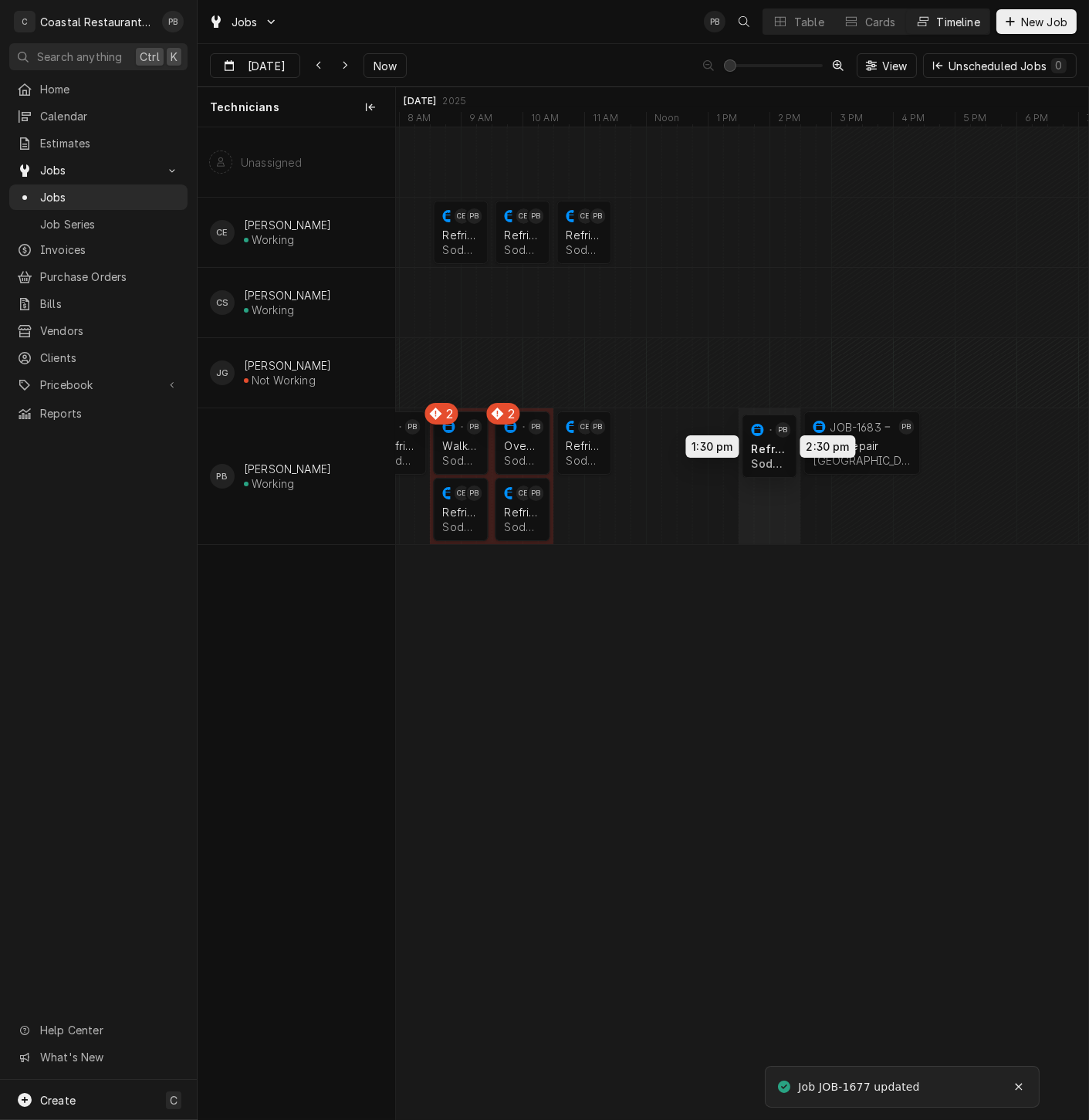
drag, startPoint x: 646, startPoint y: 445, endPoint x: 775, endPoint y: 447, distance: 129.0
click at [775, 447] on div "2 2 9:30 AM 10:30 AM JOB-1685 CE PB Refrigeration Sodel Concepts | Rehoboth Bea…" at bounding box center [742, 623] width 692 height 992
drag, startPoint x: 582, startPoint y: 441, endPoint x: 712, endPoint y: 442, distance: 130.0
click at [712, 442] on div "2 2 9:30 AM 10:30 AM JOB-1685 CE PB Refrigeration Sodel Concepts | Rehoboth Bea…" at bounding box center [742, 623] width 692 height 992
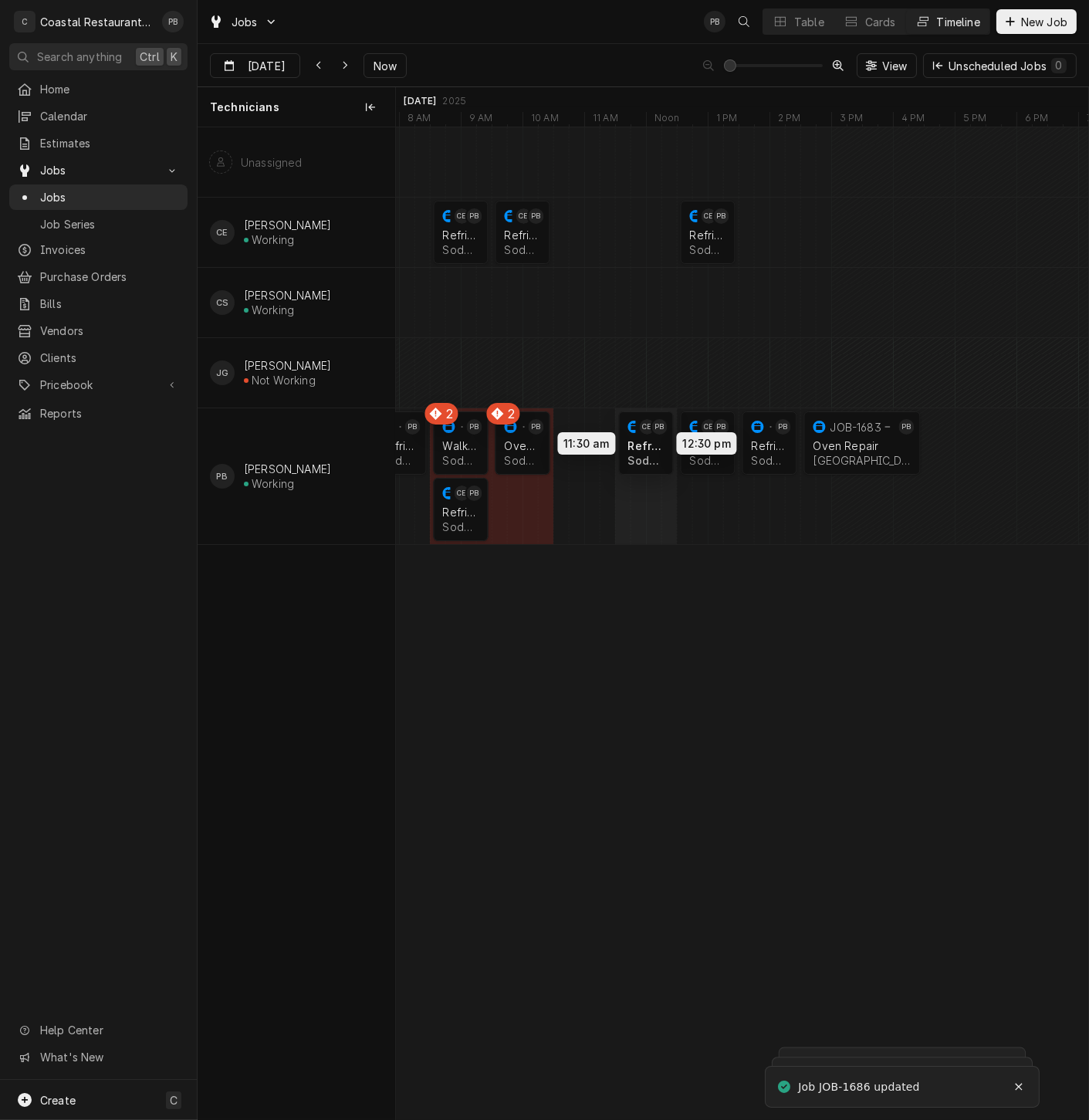
drag, startPoint x: 515, startPoint y: 506, endPoint x: 639, endPoint y: 442, distance: 139.5
click at [639, 442] on div "2 2 9:30 AM 10:30 AM JOB-1685 CE PB Refrigeration Sodel Concepts | Rehoboth Bea…" at bounding box center [742, 623] width 692 height 992
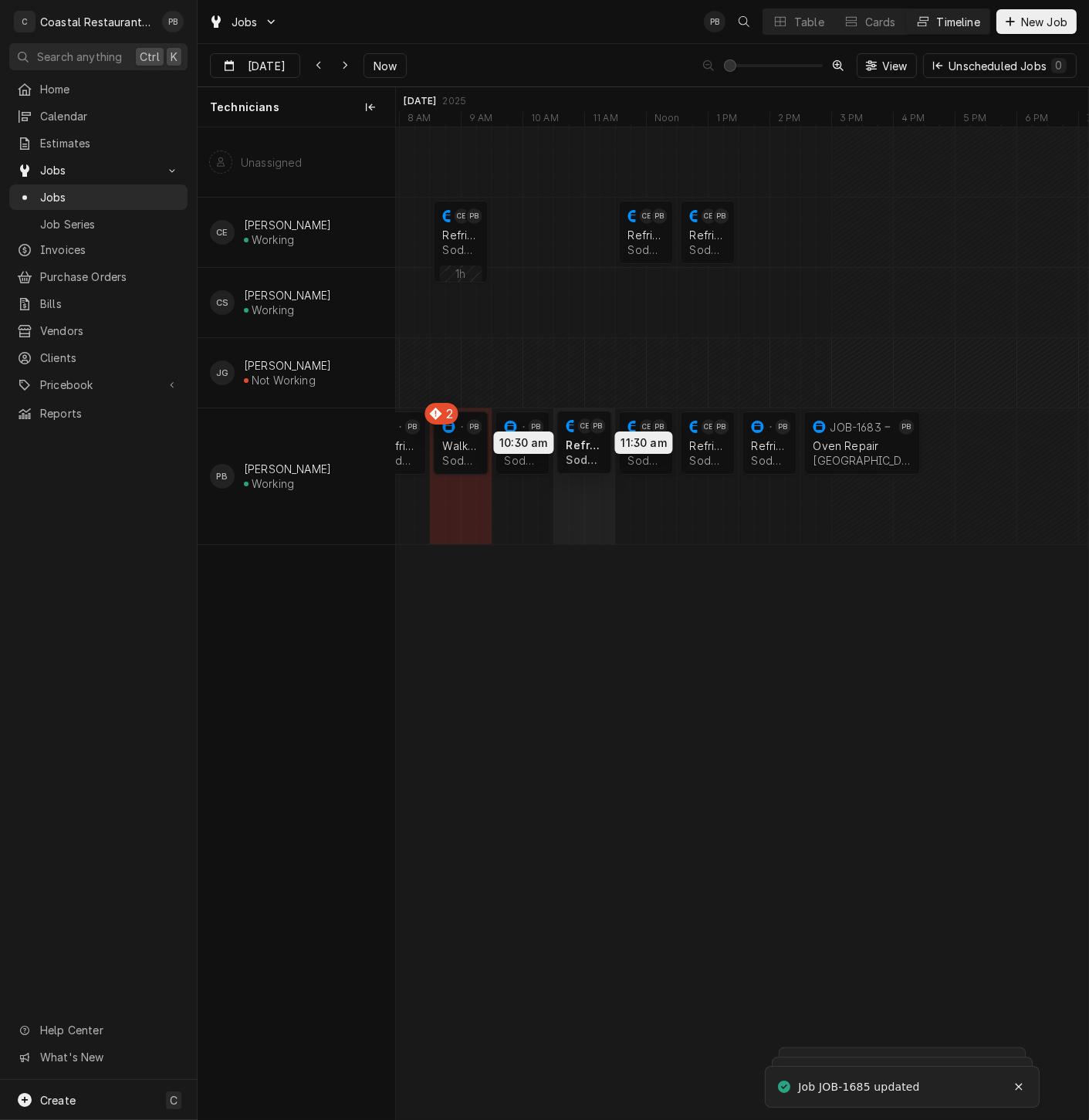
drag, startPoint x: 458, startPoint y: 514, endPoint x: 588, endPoint y: 447, distance: 146.2
click at [588, 447] on div "2 2 11:30 AM 12:30 PM JOB-1685 CE PB Refrigeration Sodel Concepts | Rehoboth Be…" at bounding box center [742, 623] width 692 height 992
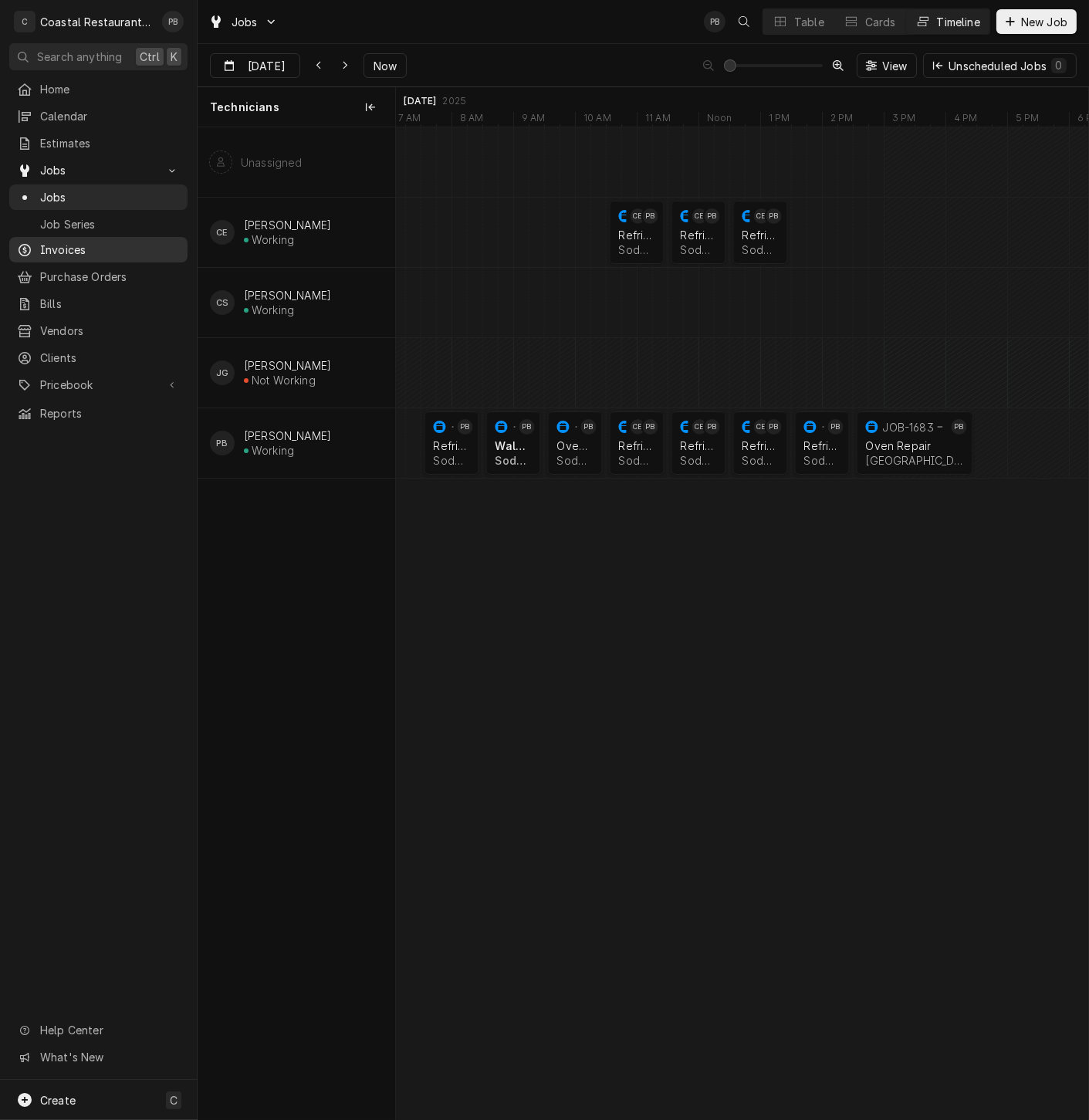
click at [86, 244] on span "Invoices" at bounding box center [110, 249] width 140 height 16
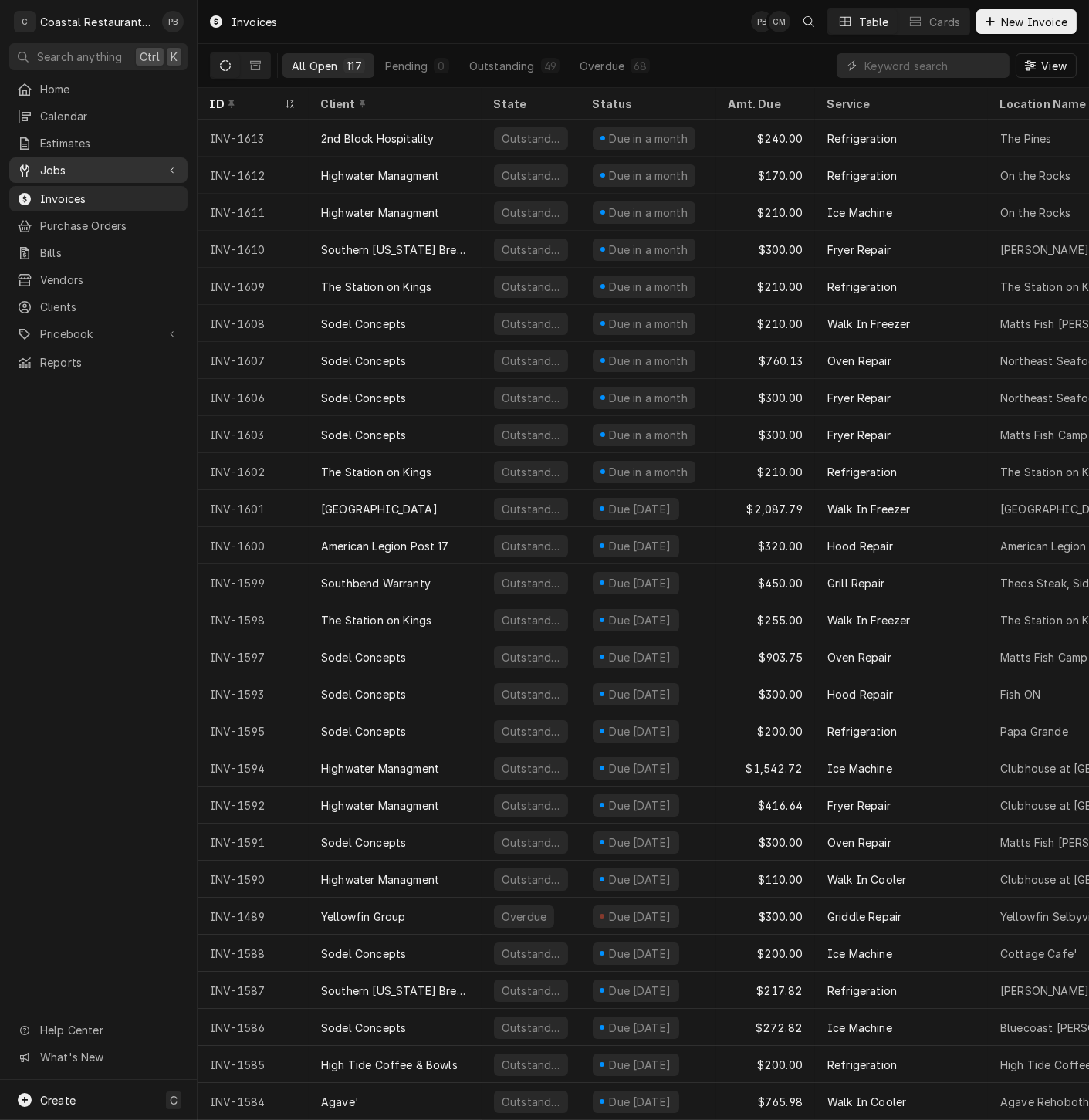
click at [76, 162] on span "Jobs" at bounding box center [98, 170] width 116 height 16
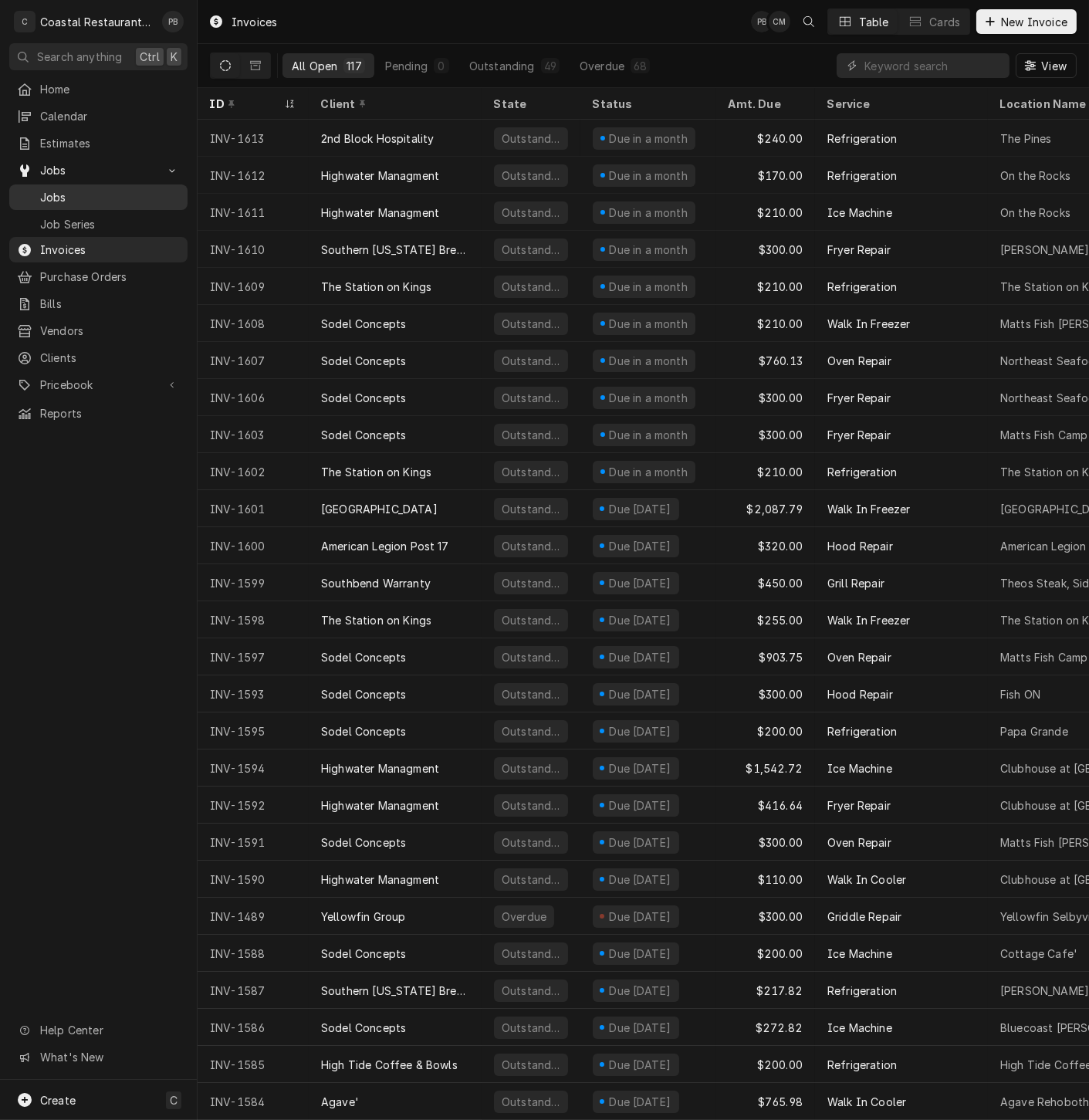
click at [81, 192] on span "Jobs" at bounding box center [110, 196] width 140 height 16
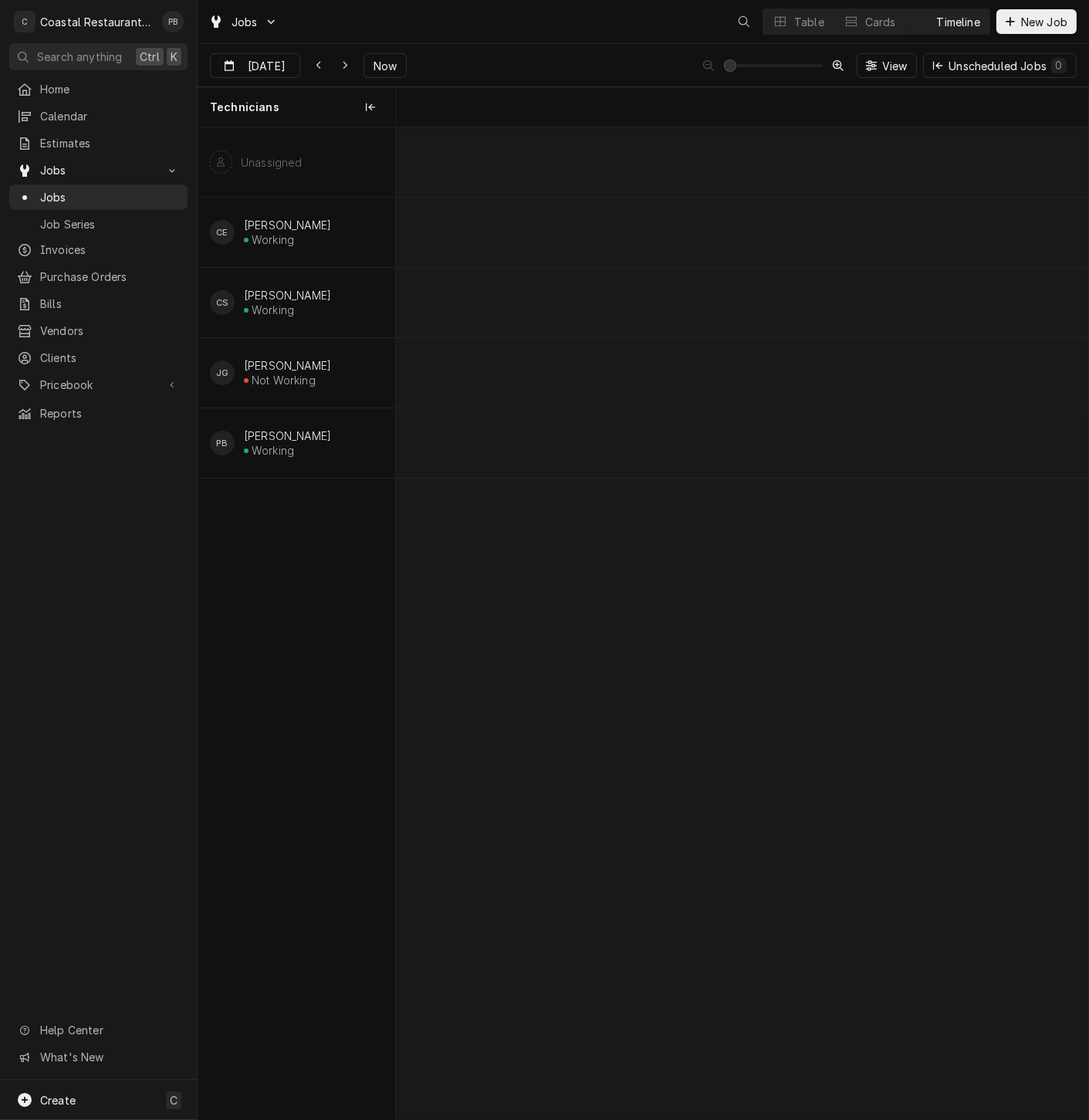
scroll to position [0, 13729]
click at [785, 26] on div "Dynamic Content Wrapper" at bounding box center [780, 22] width 16 height 16
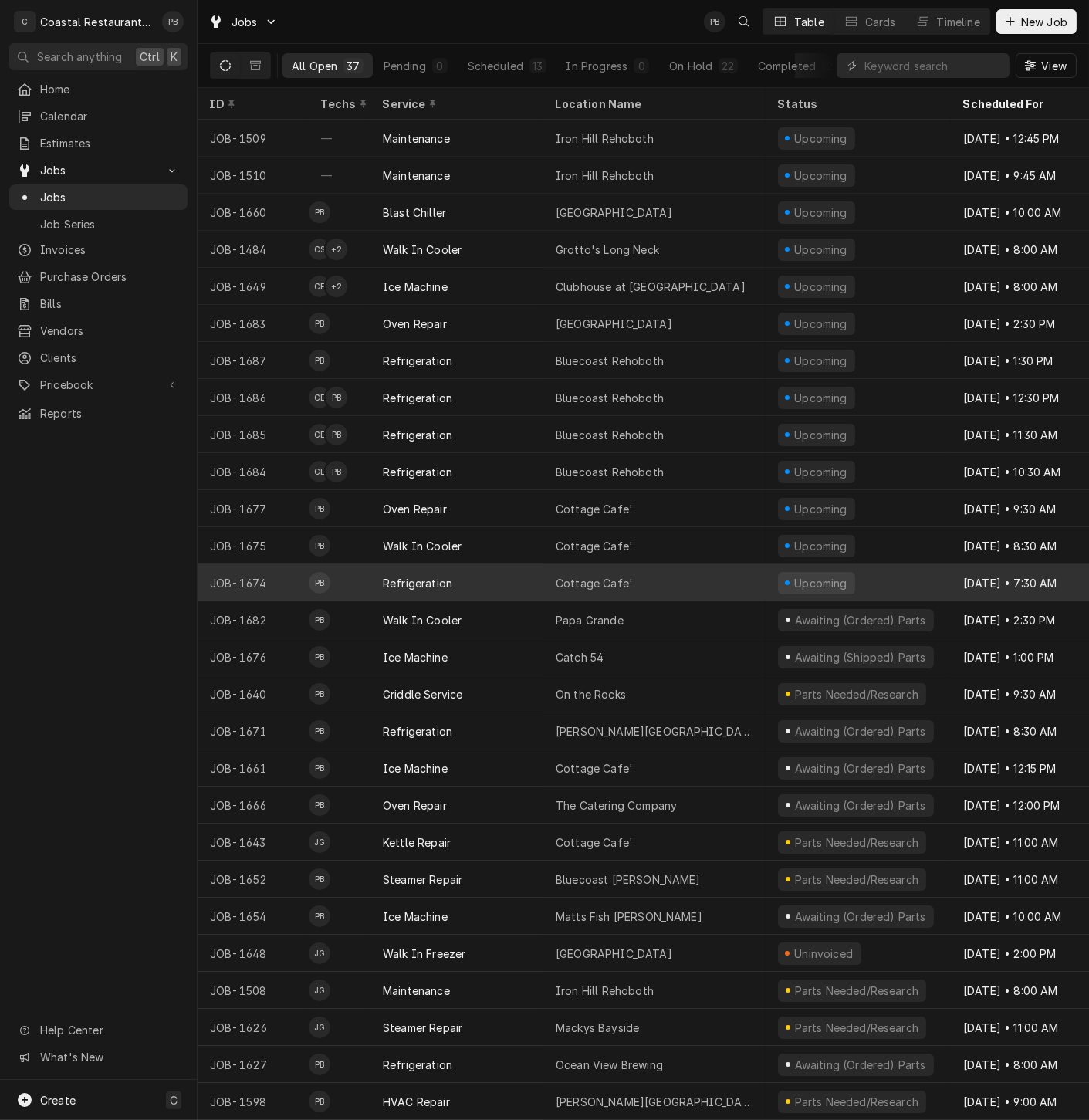
click at [546, 577] on div "Cottage Cafe'" at bounding box center [654, 583] width 222 height 37
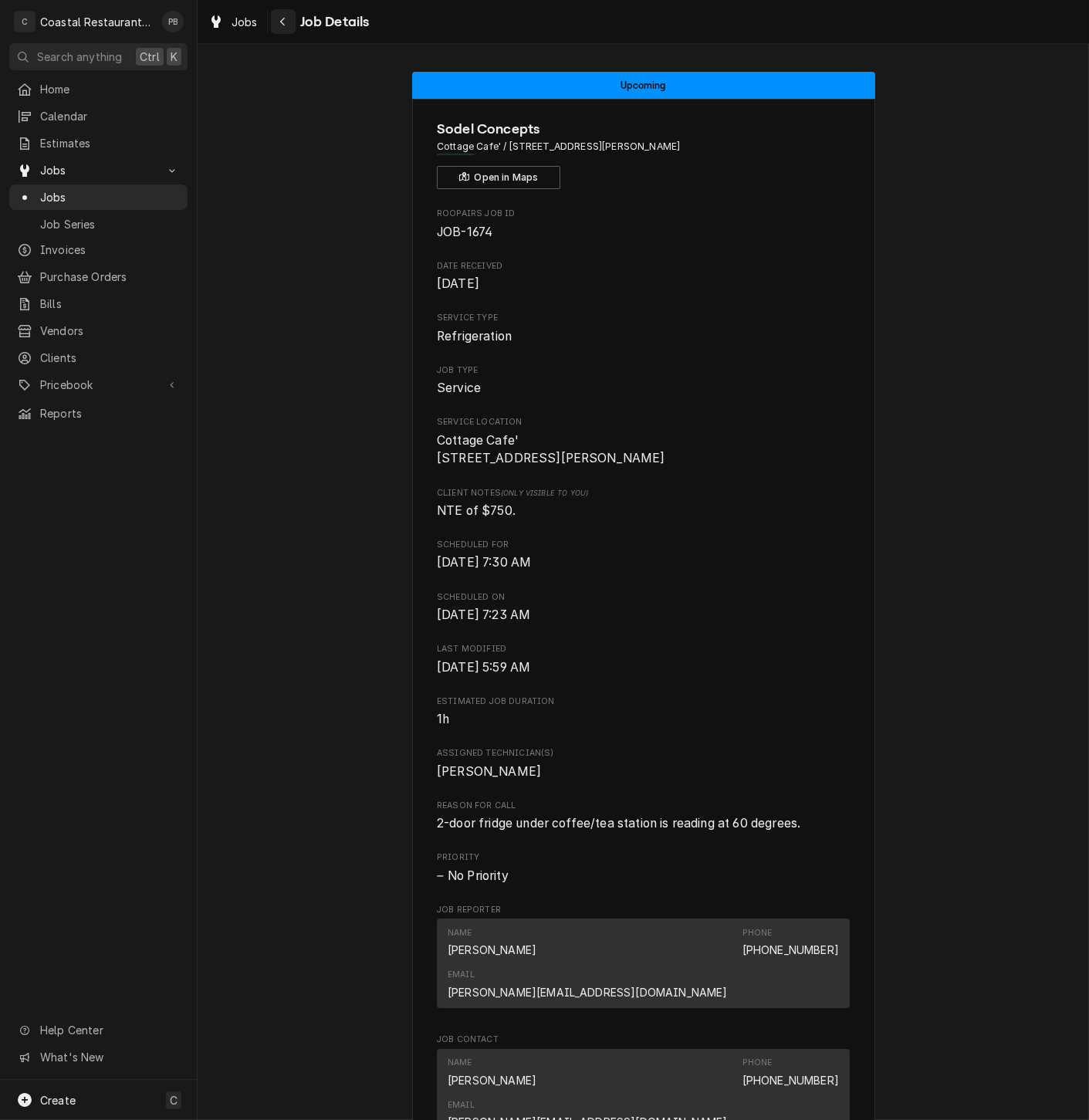
click at [285, 21] on icon "Navigate back" at bounding box center [283, 21] width 7 height 11
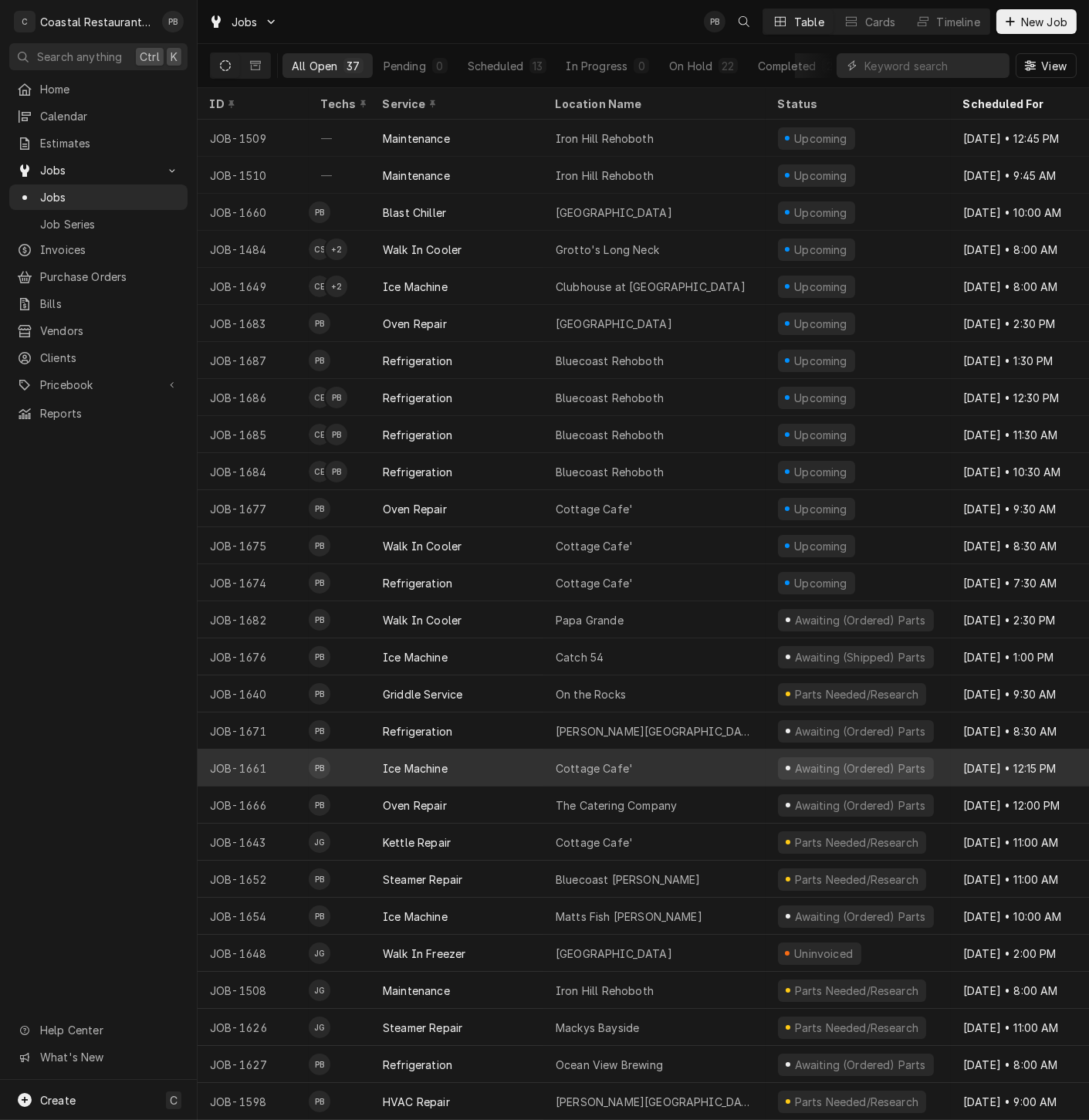
click at [606, 767] on div "Cottage Cafe'" at bounding box center [594, 768] width 77 height 16
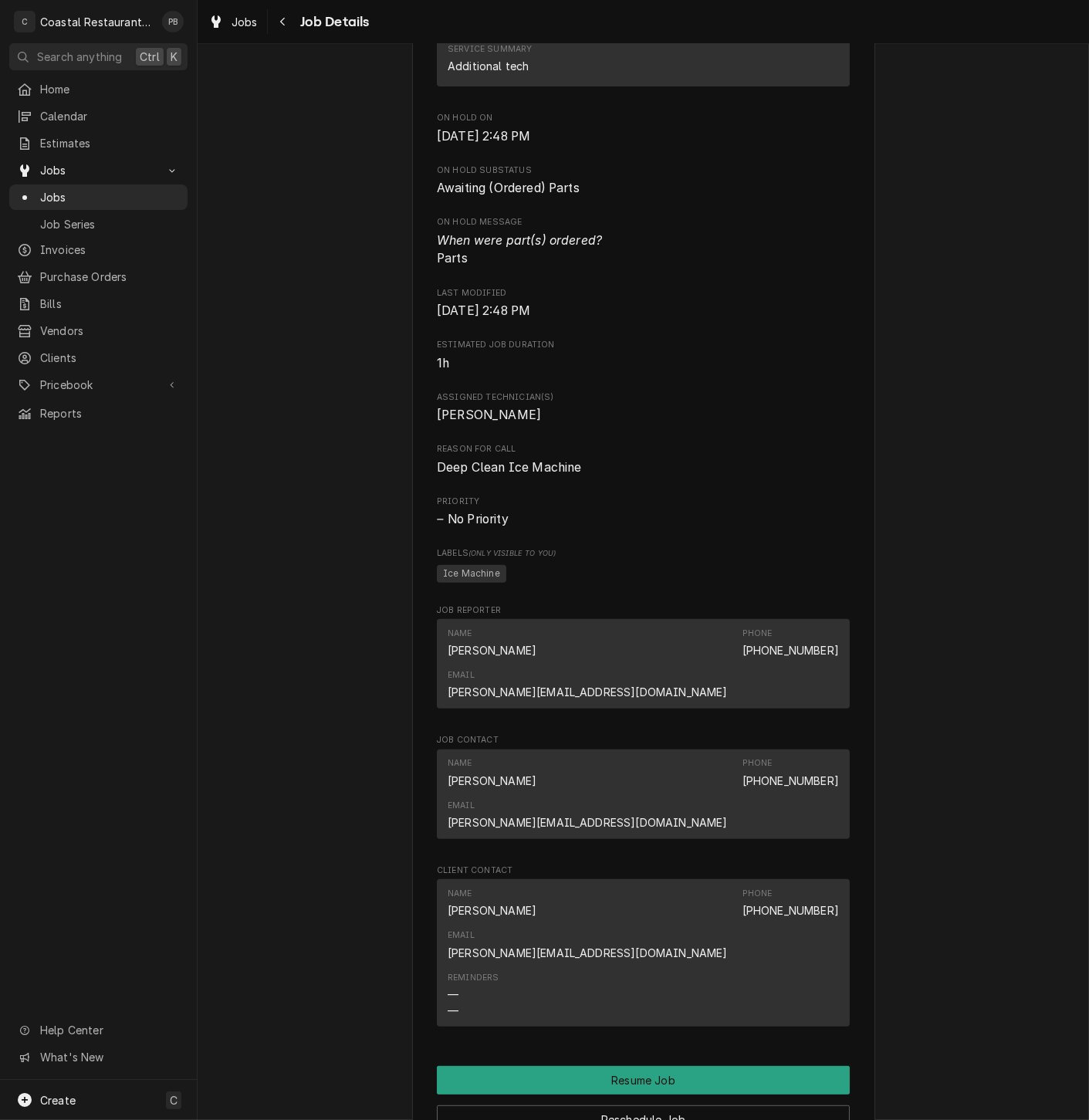
scroll to position [1115, 0]
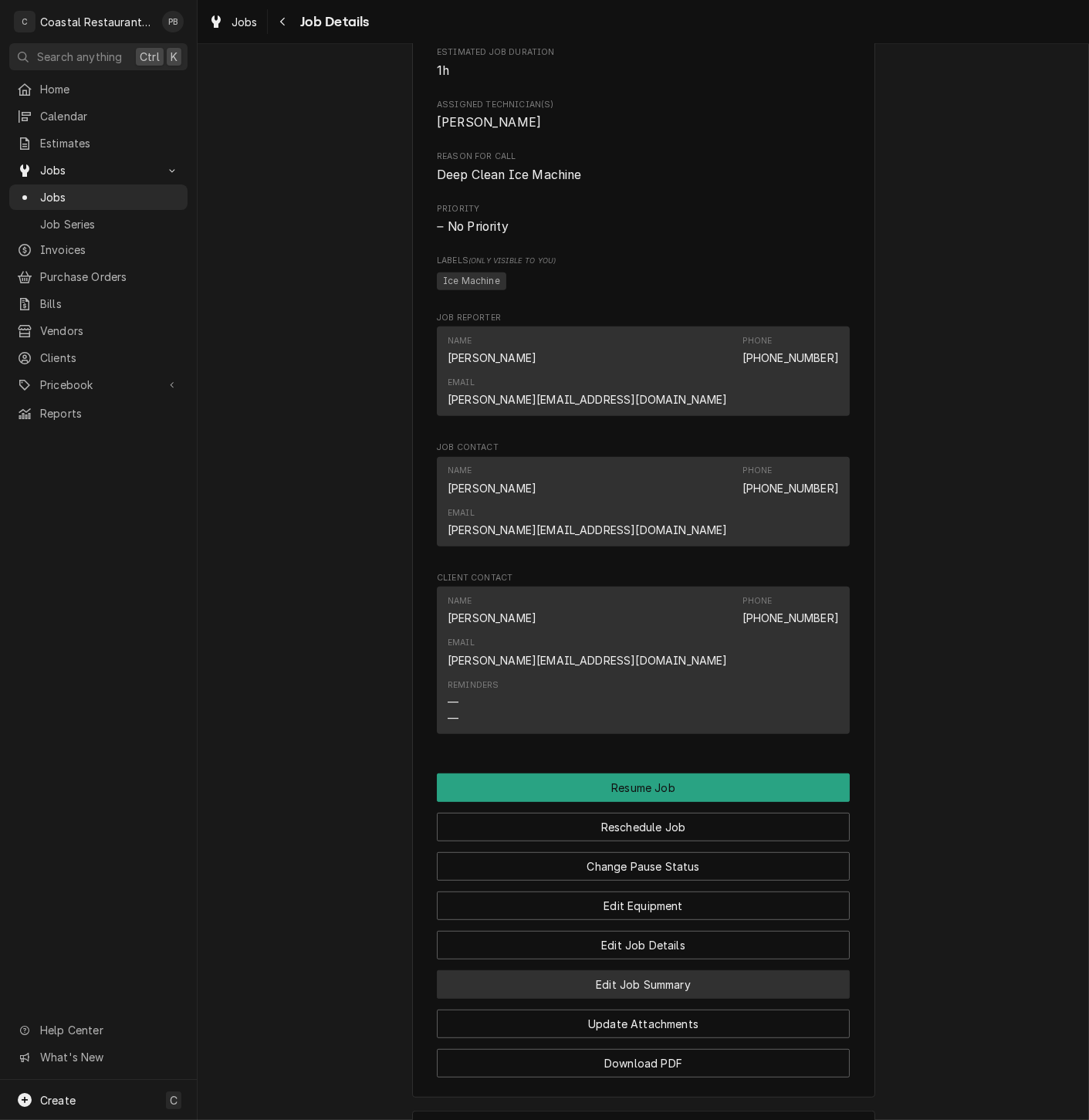
click at [651, 970] on button "Edit Job Summary" at bounding box center [643, 984] width 413 height 28
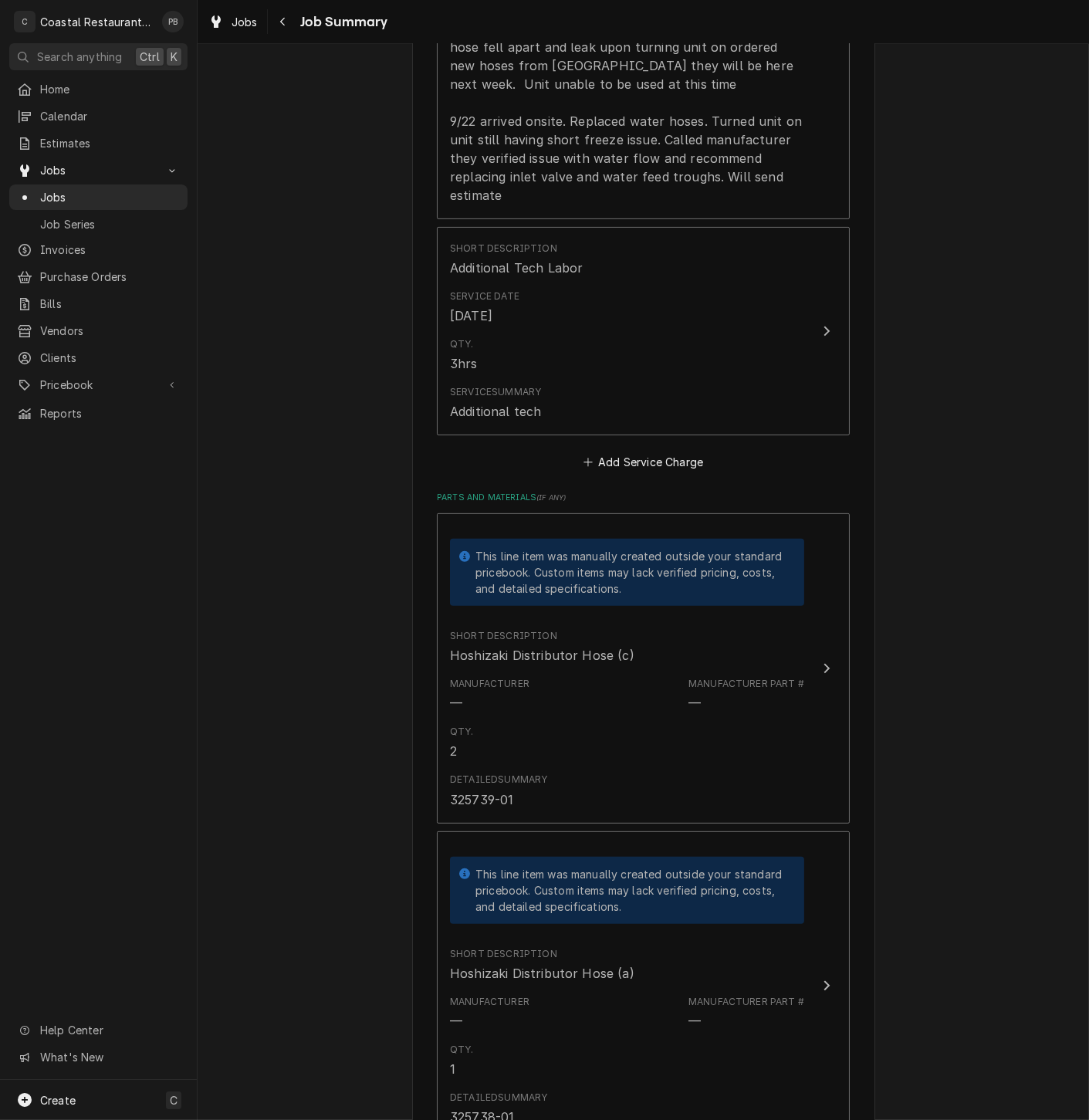
scroll to position [944, 0]
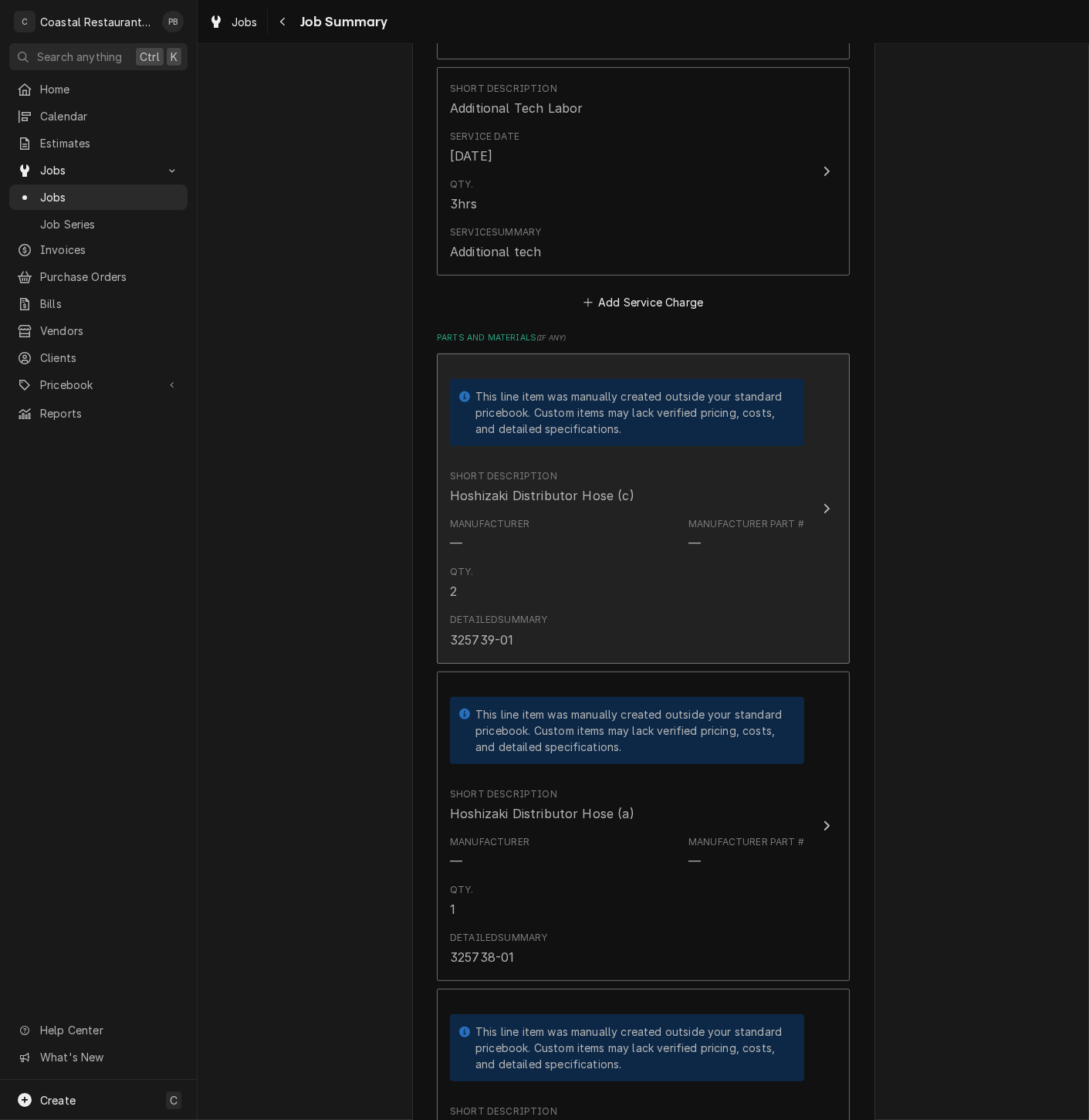
click at [791, 497] on div "Short Description Hoshizaki Distributor Hose (c)" at bounding box center [627, 487] width 354 height 48
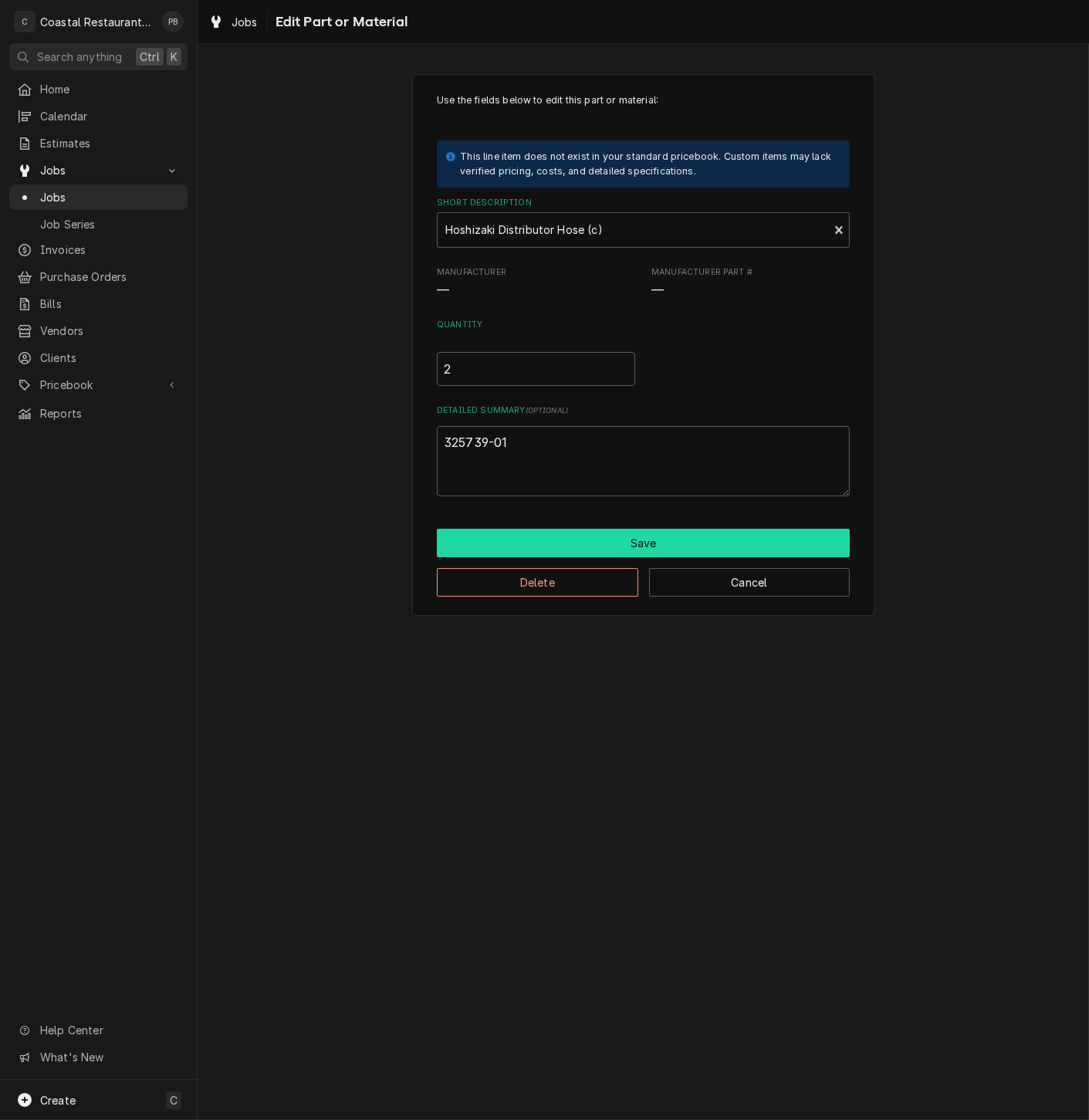
click at [618, 538] on button "Save" at bounding box center [643, 543] width 413 height 28
type textarea "x"
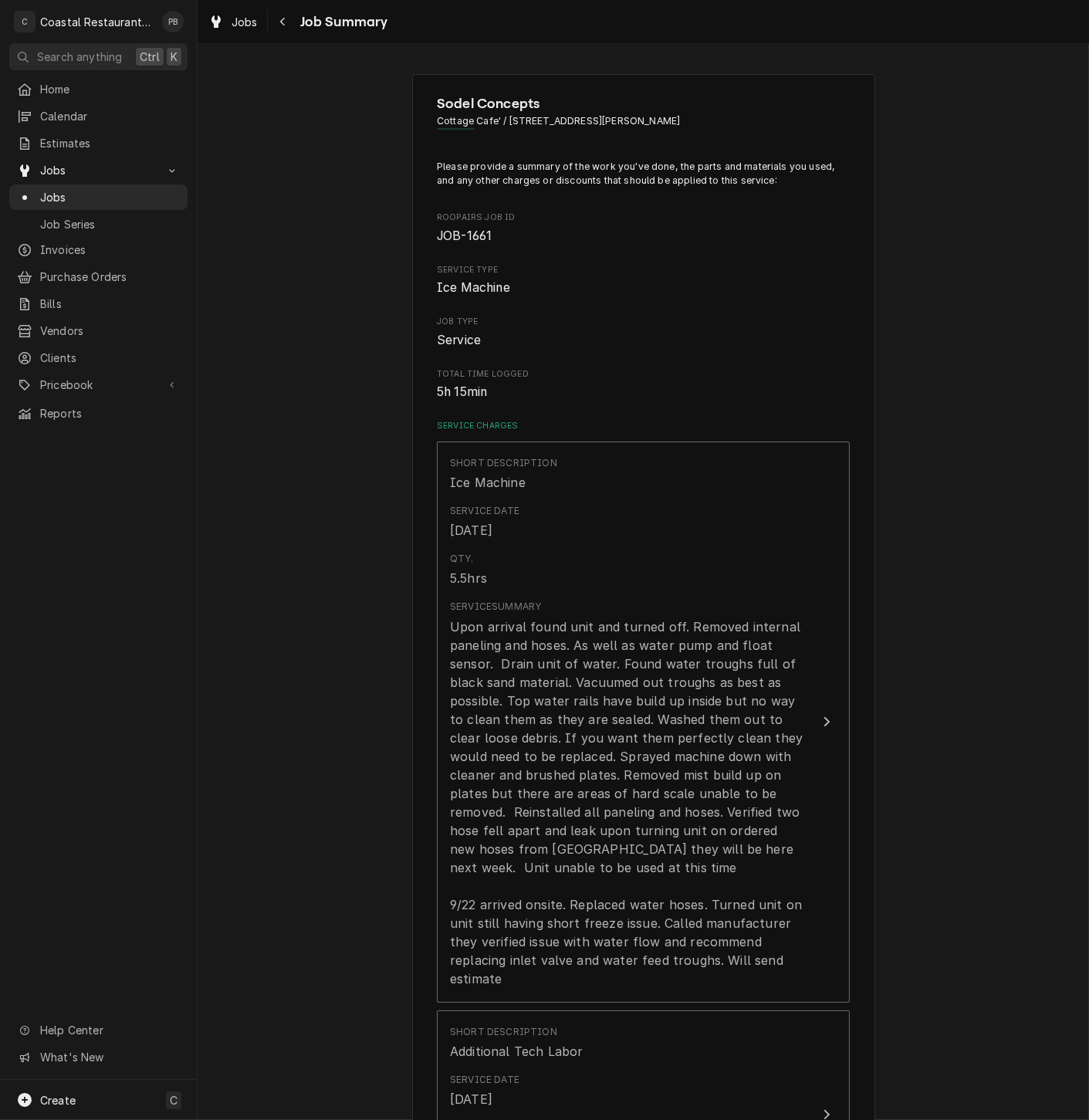
scroll to position [979, 0]
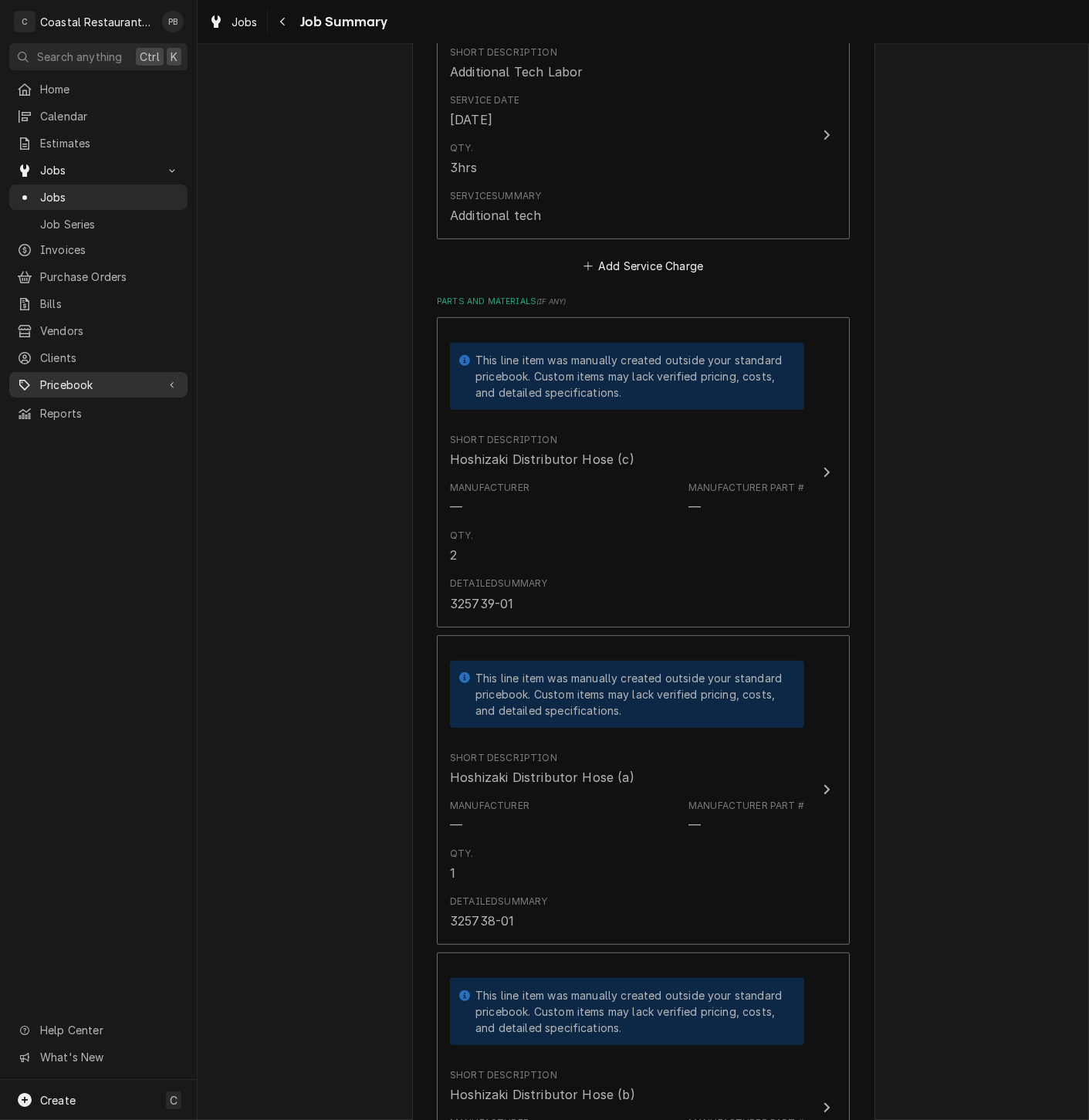
click at [83, 377] on span "Pricebook" at bounding box center [98, 384] width 116 height 16
click at [98, 431] on span "Parts & Materials" at bounding box center [110, 438] width 140 height 16
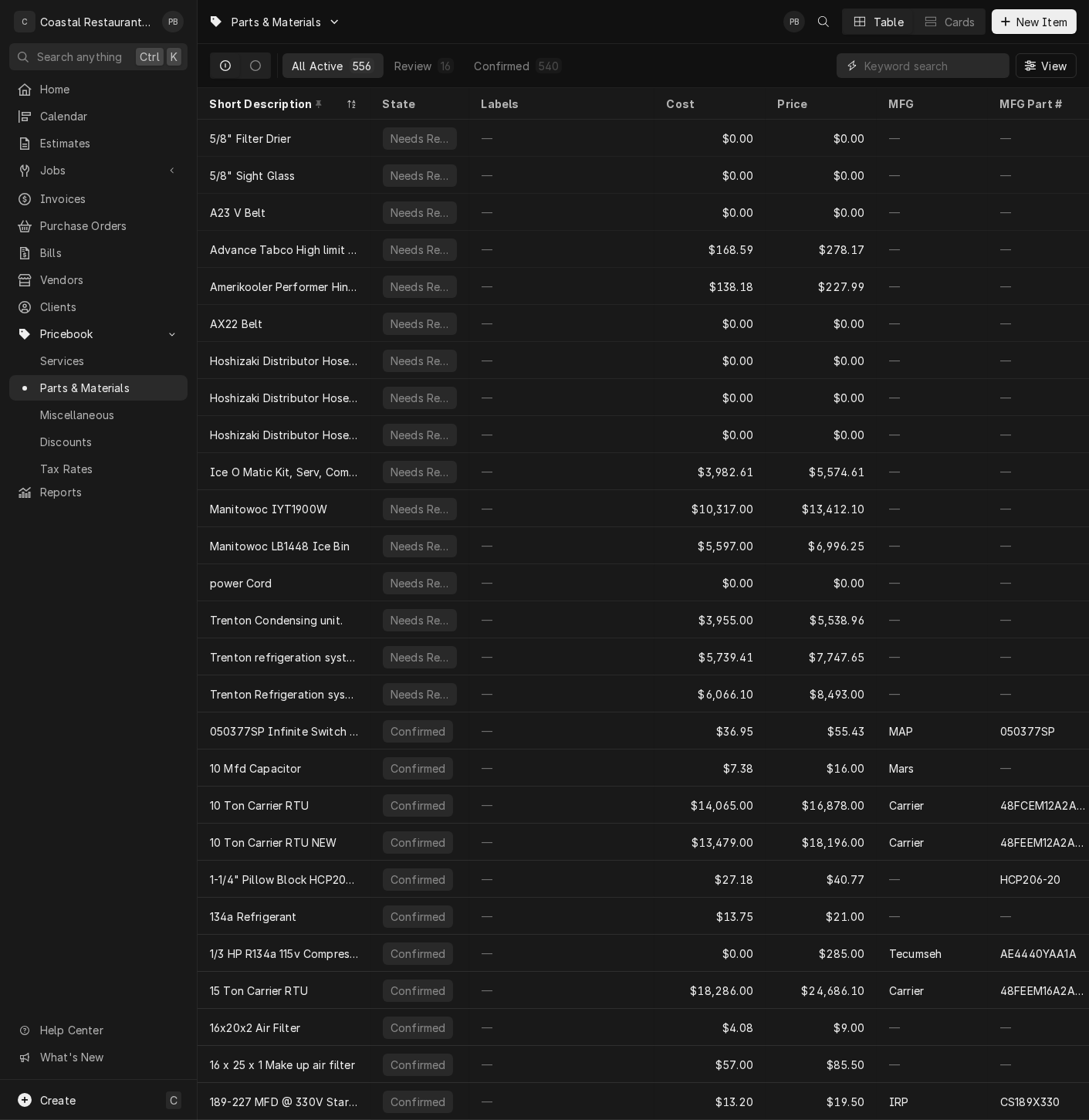
click at [993, 67] on input "Dynamic Content Wrapper" at bounding box center [933, 66] width 137 height 25
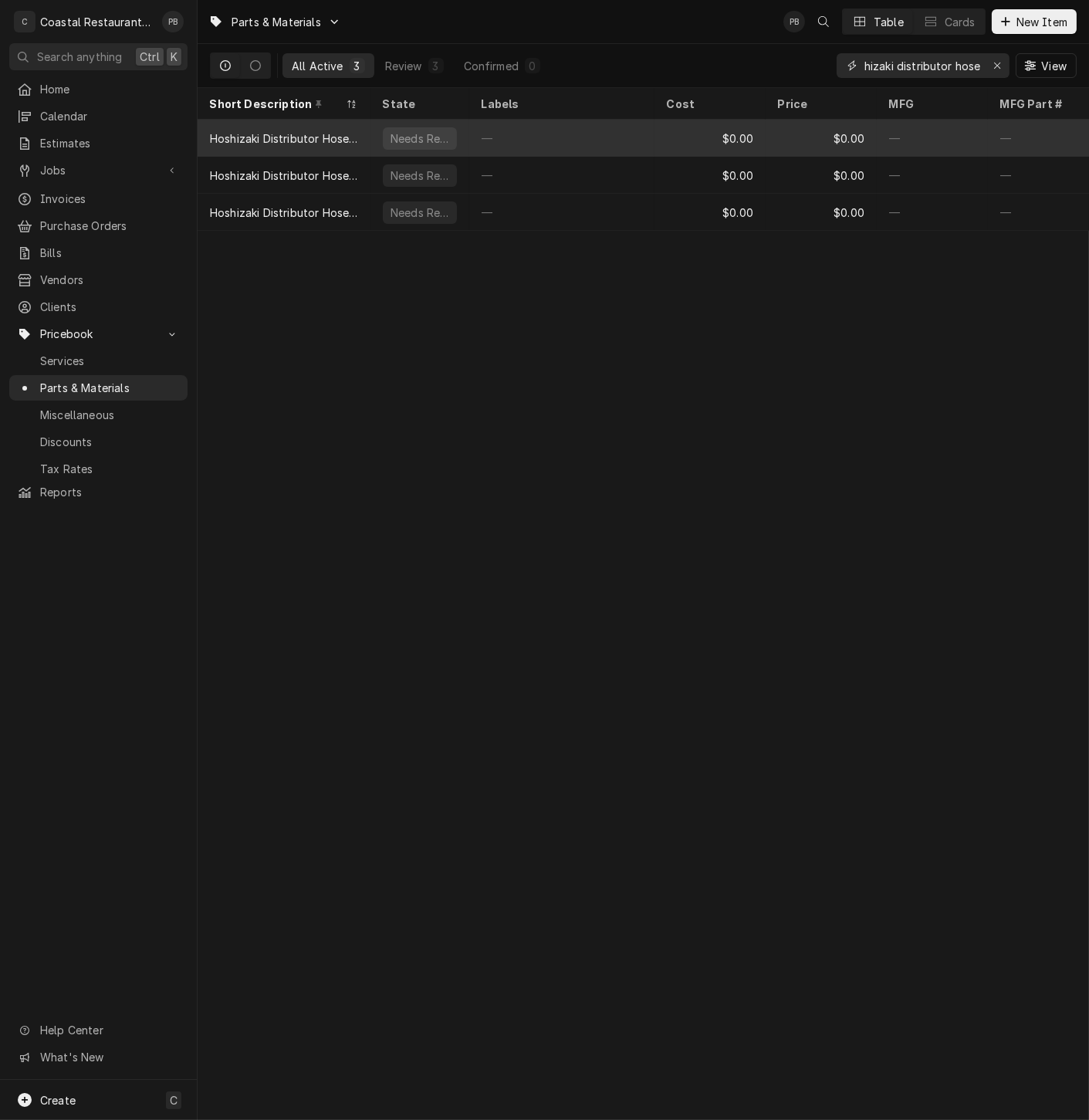
type input "hoshizaki distributor hose"
click at [333, 135] on div "Hoshizaki Distributor Hose (a)" at bounding box center [284, 138] width 148 height 16
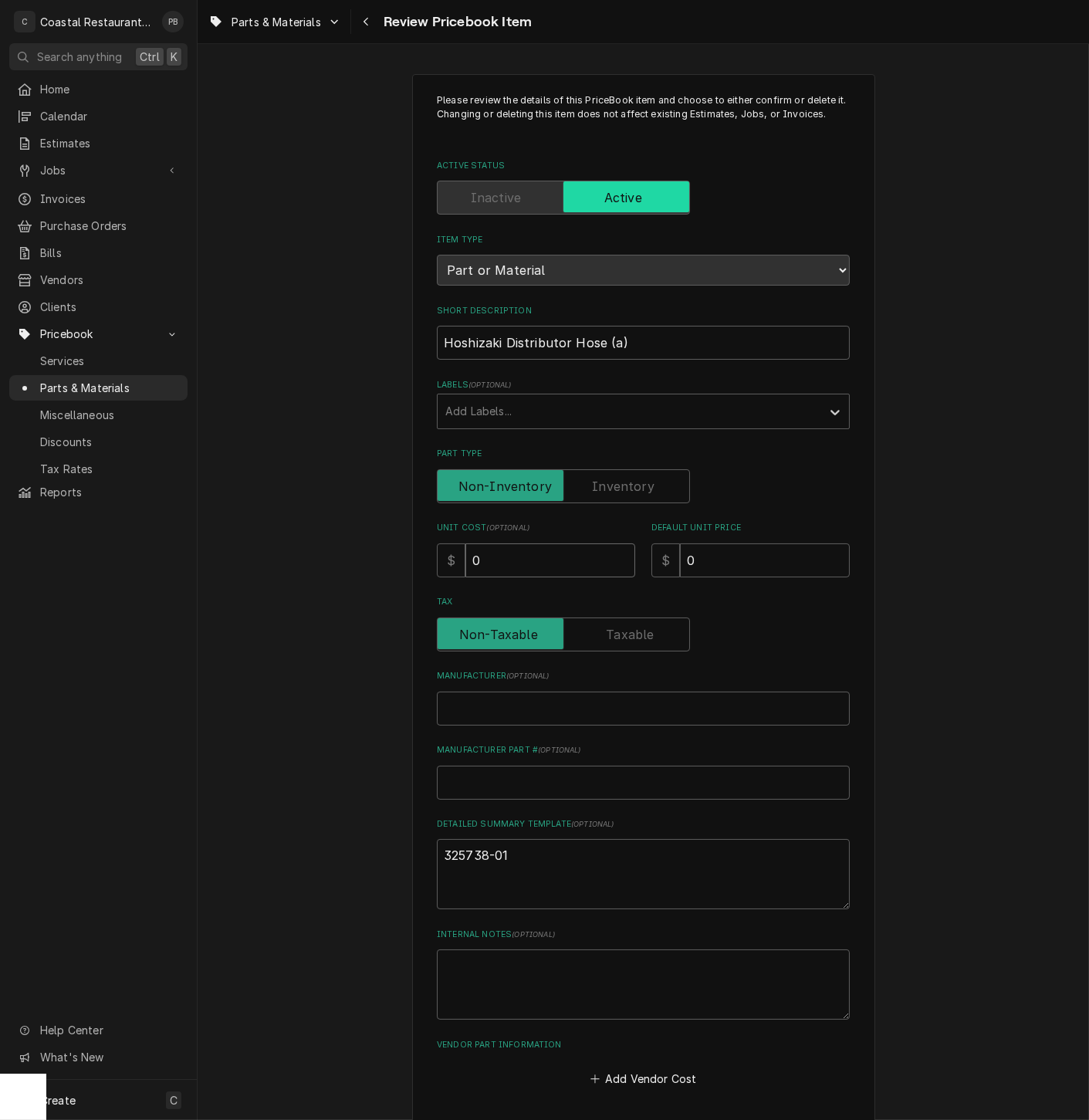
click at [504, 564] on input "0" at bounding box center [550, 560] width 170 height 34
type textarea "x"
type input "6"
type textarea "x"
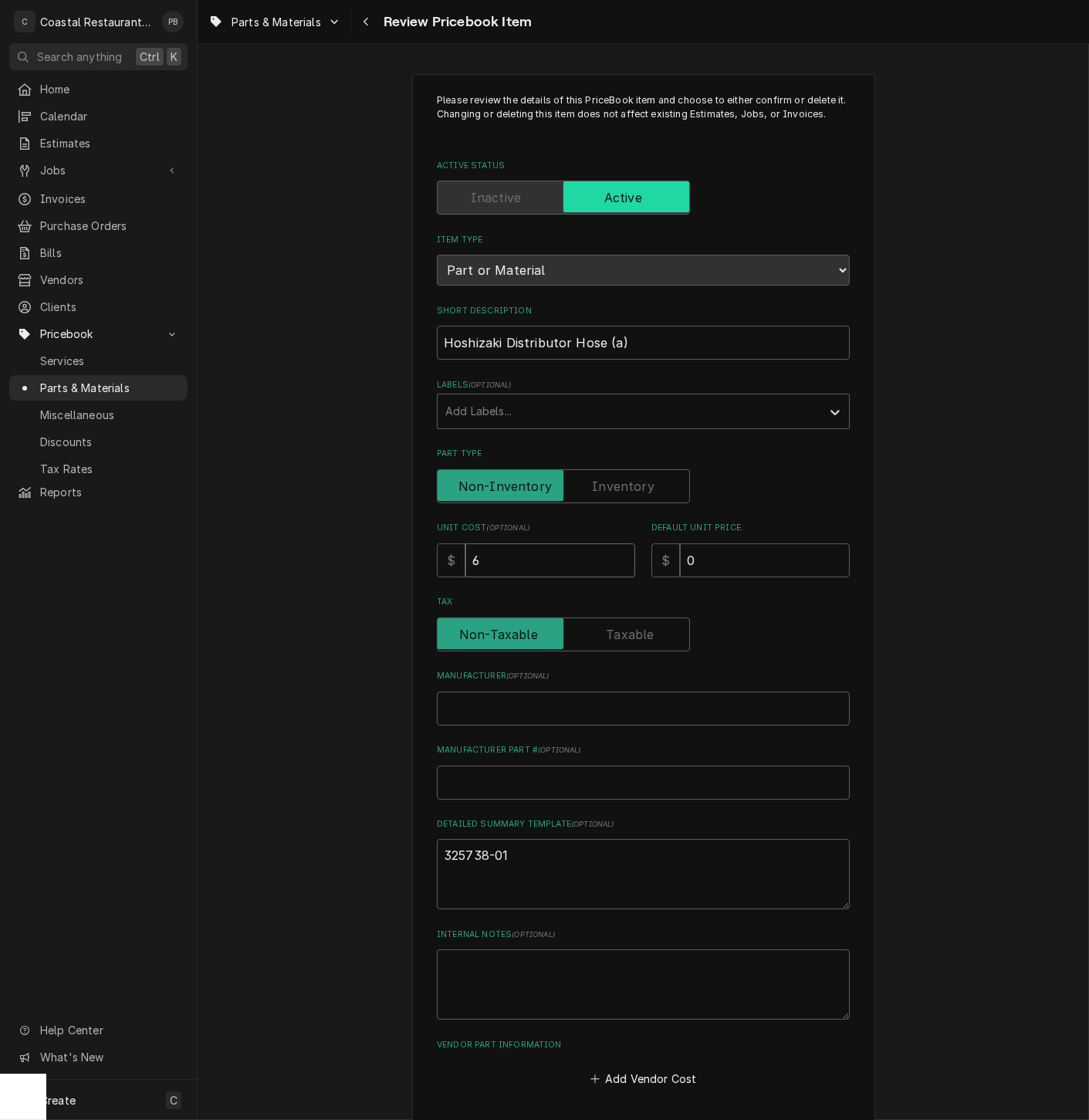
type input "62"
type textarea "x"
type input "6"
type textarea "x"
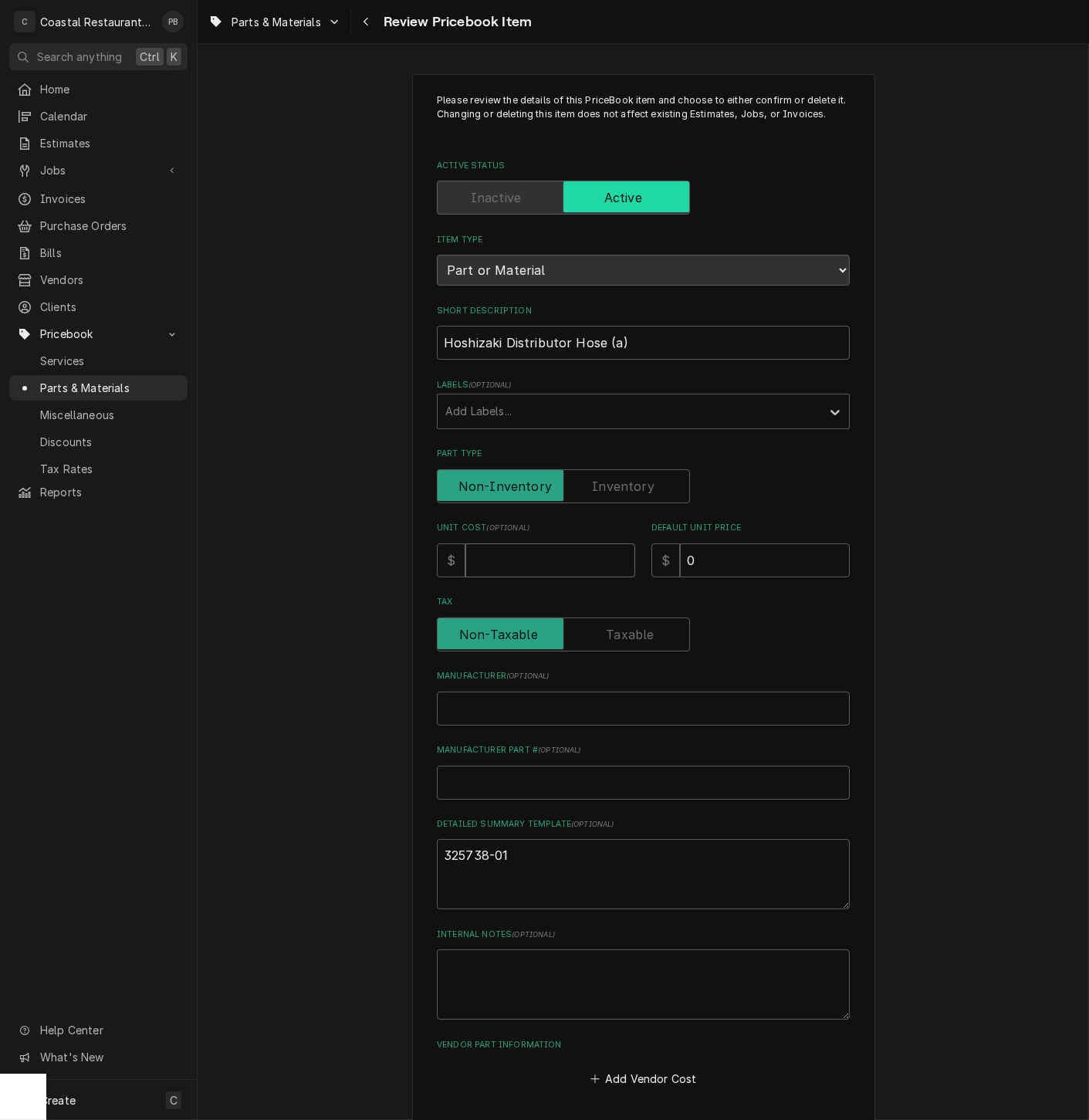
type input "7"
type textarea "x"
type input "70"
type textarea "x"
type input "70.5"
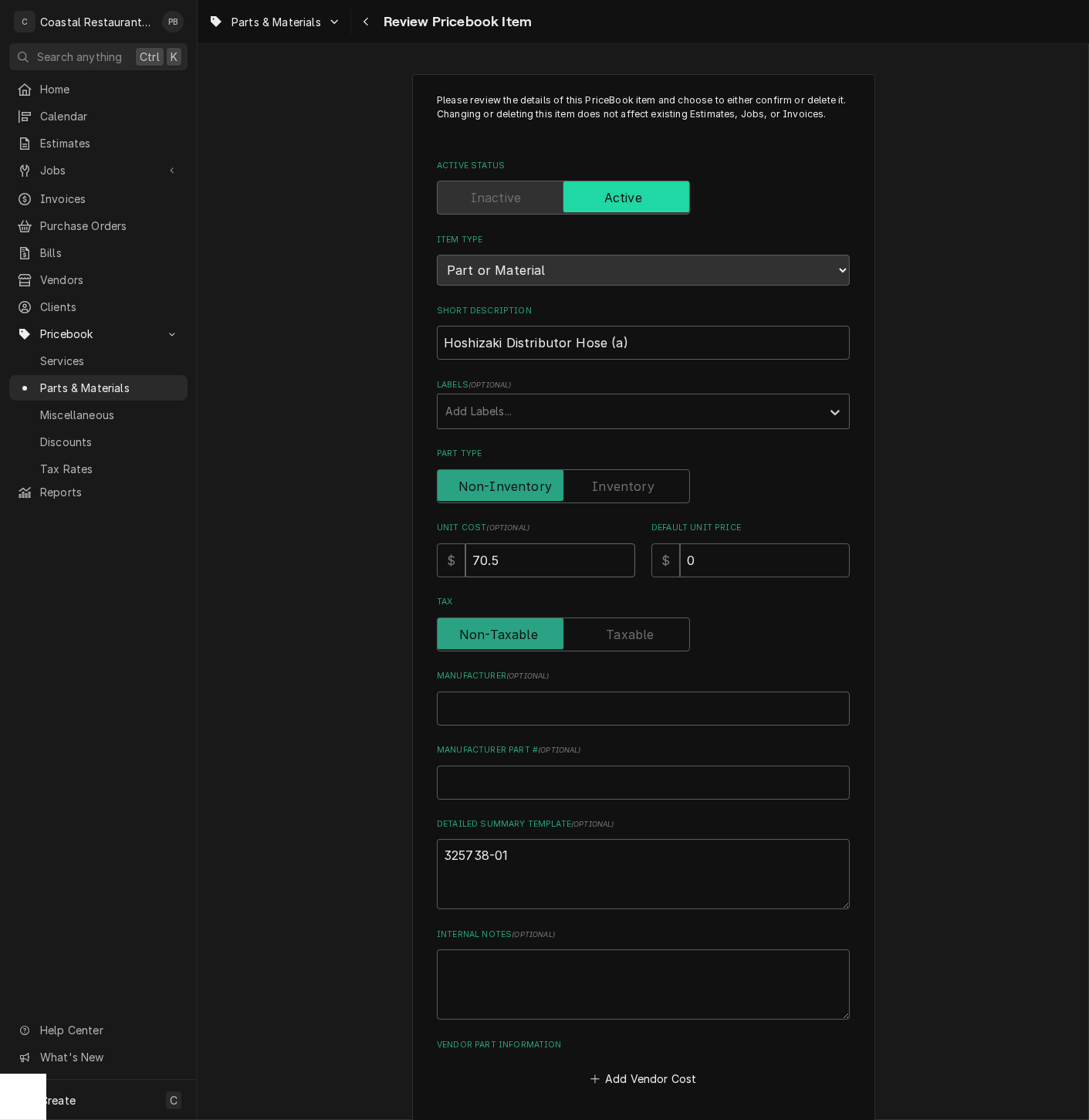
type textarea "x"
type input "70.56"
click at [777, 562] on input "0" at bounding box center [765, 560] width 170 height 34
drag, startPoint x: 731, startPoint y: 563, endPoint x: 658, endPoint y: 555, distance: 73.4
click at [660, 561] on div "$ 0" at bounding box center [751, 560] width 199 height 34
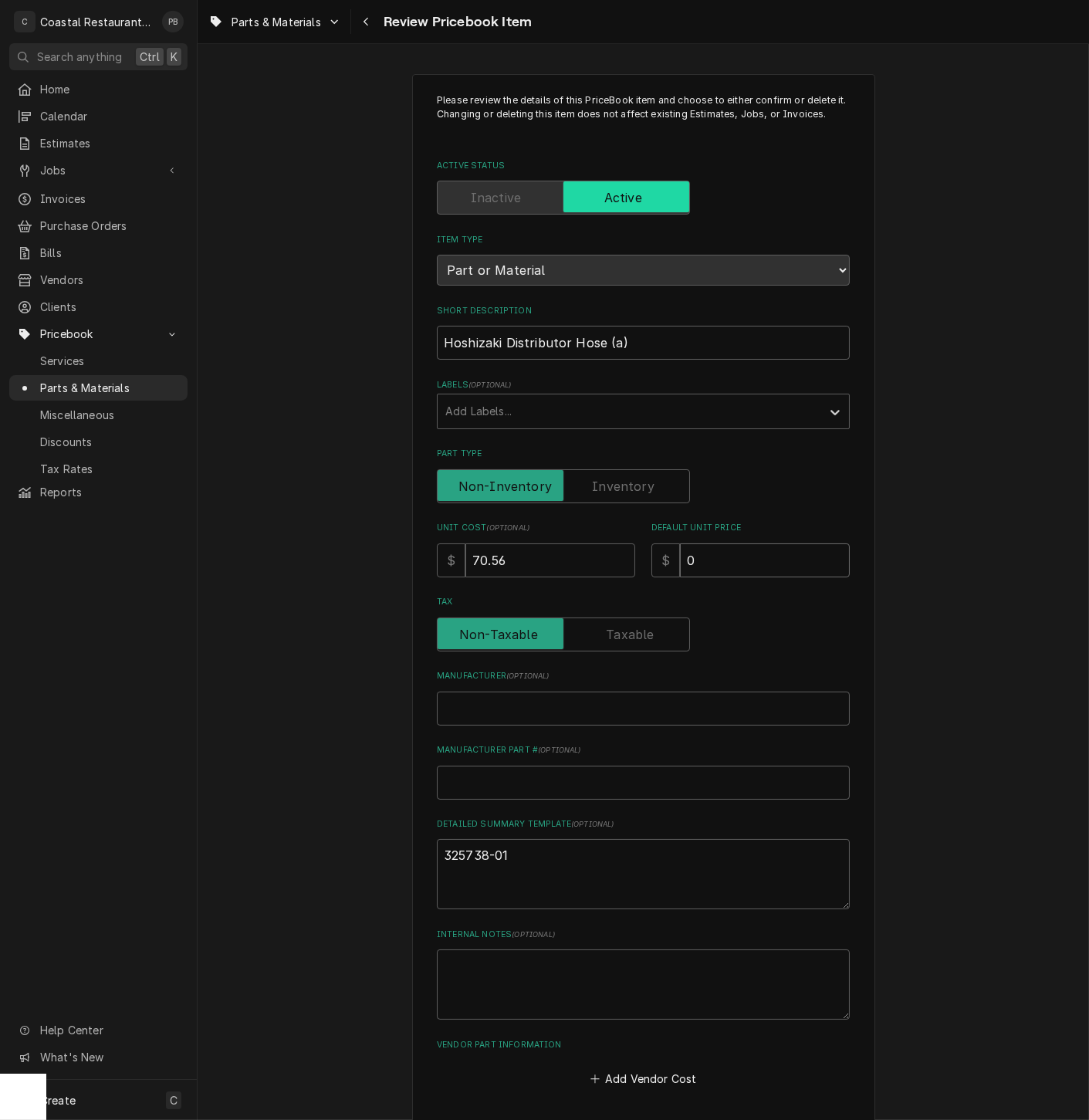
type textarea "x"
type input "1"
type textarea "x"
type input "11"
type textarea "x"
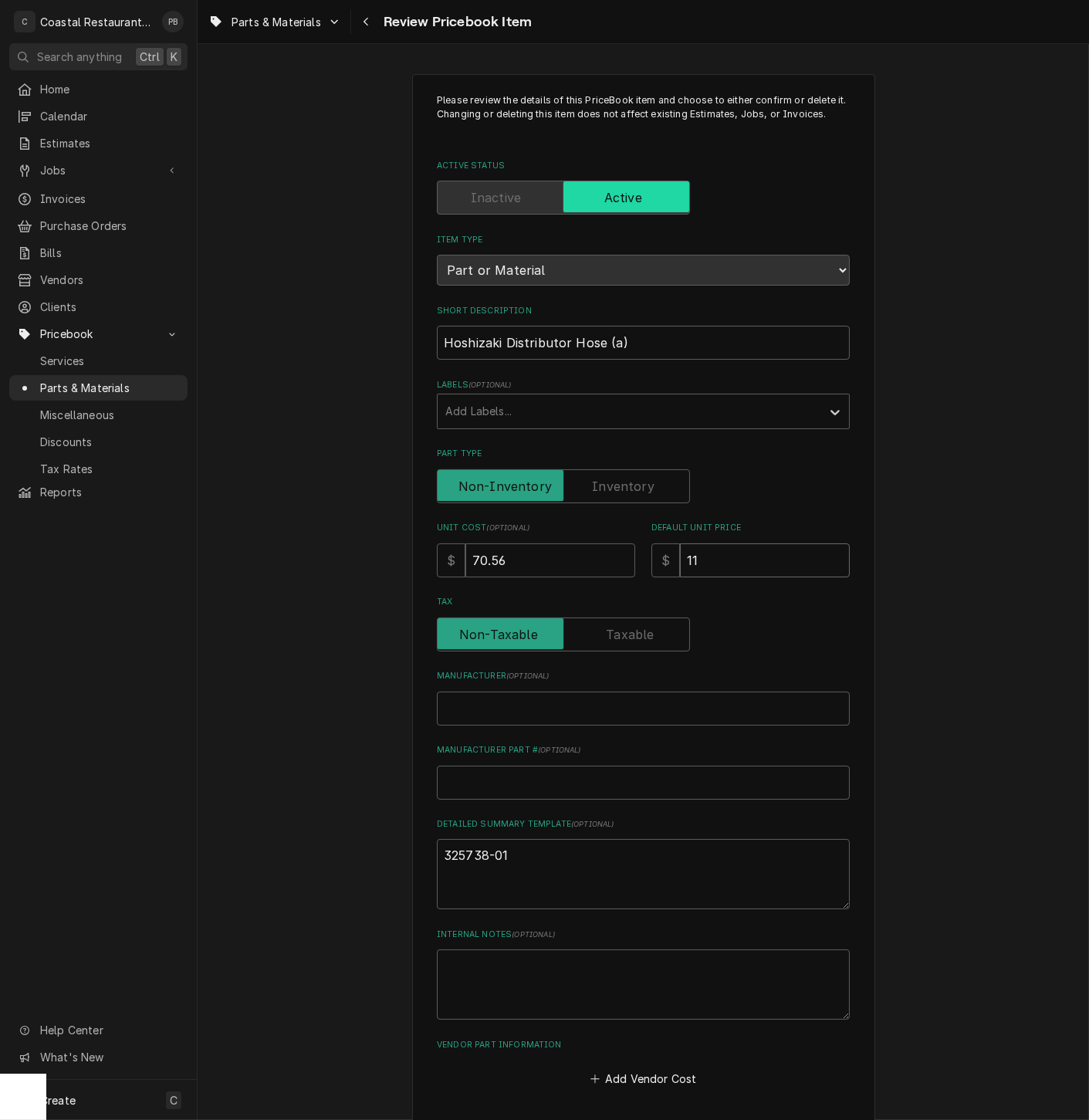
type input "116"
type textarea "x"
type input "116.4"
type textarea "x"
type input "116.44"
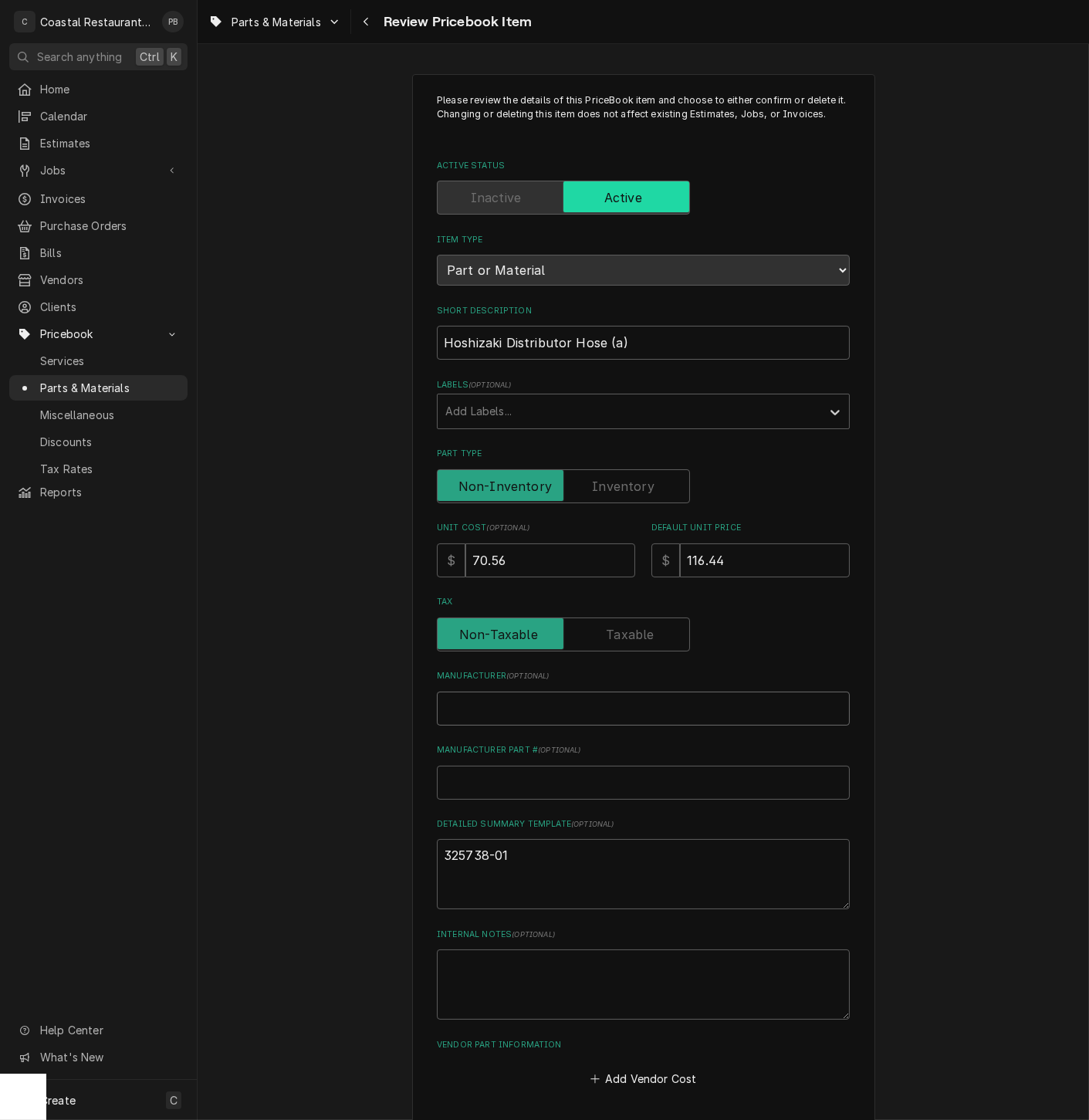
click at [509, 715] on input "Manufacturer ( optional )" at bounding box center [643, 708] width 413 height 34
type textarea "x"
type input "H"
type textarea "x"
type input "Hos"
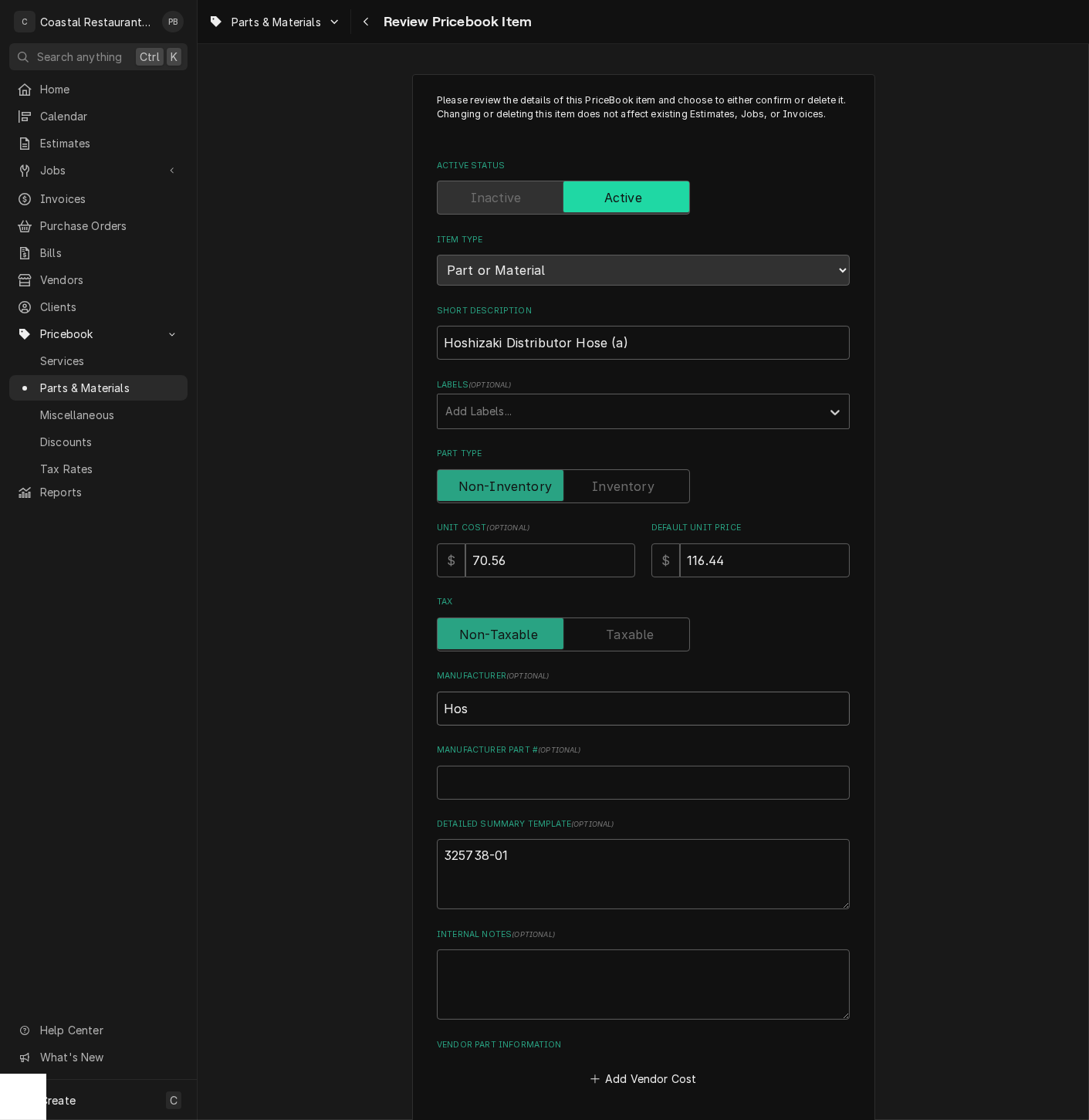
type textarea "x"
type input "Hosh"
type textarea "x"
type input "Hoshi"
type textarea "x"
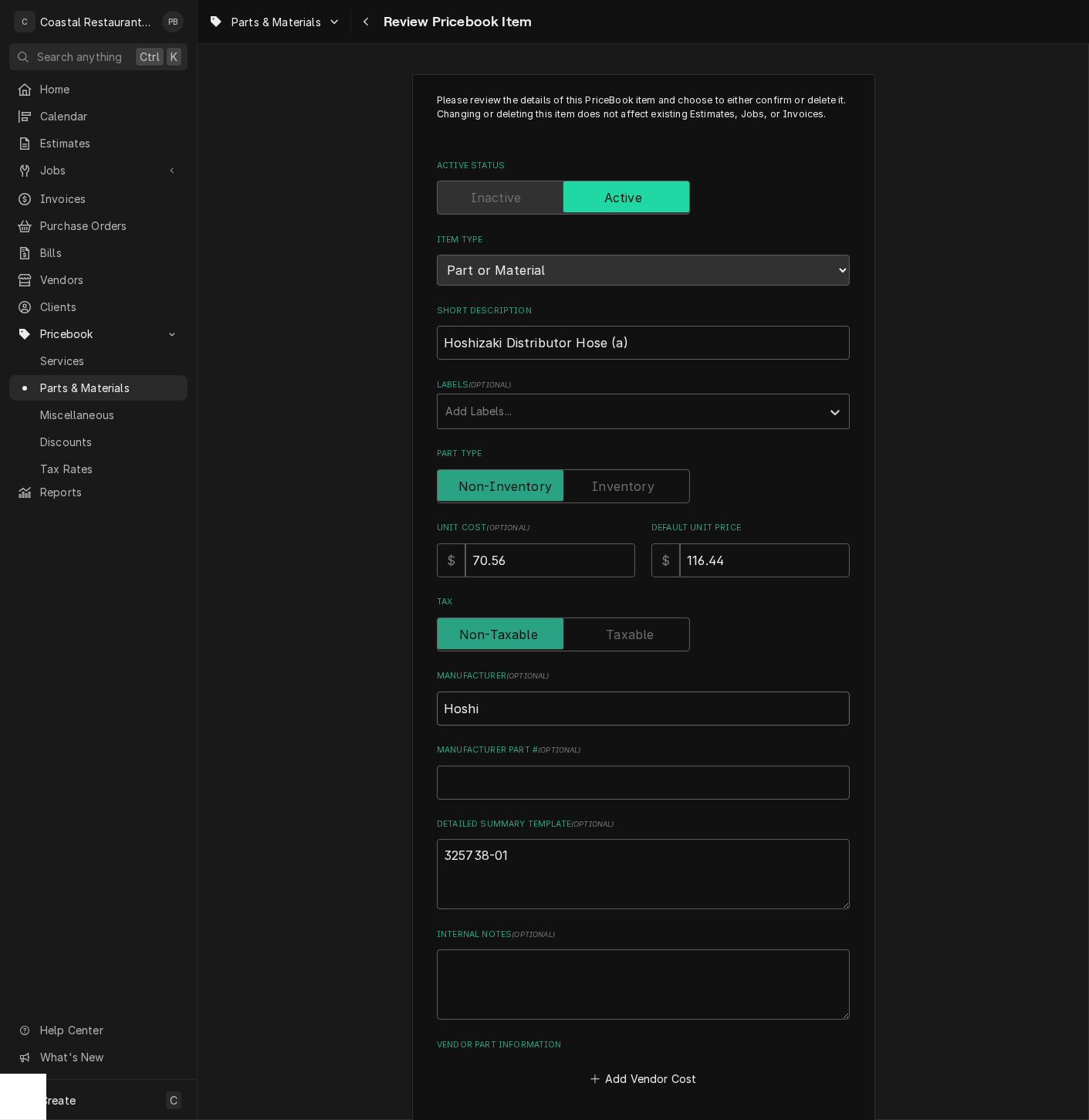
type input "Hoshiz"
type textarea "x"
type input "Hoshiza"
type textarea "x"
type input "Hoshizak"
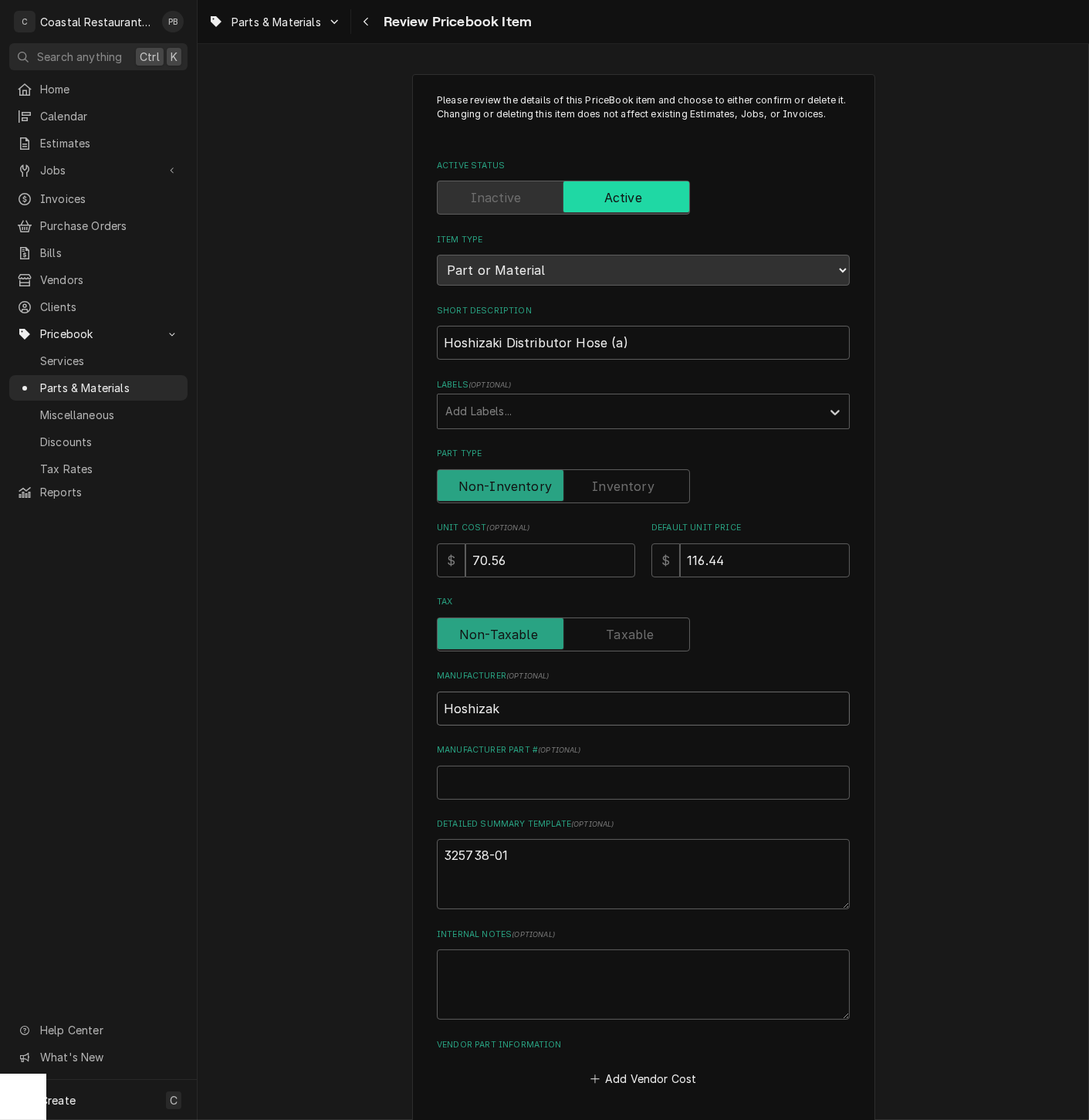
type textarea "x"
type input "Hoshizaki"
type textarea "x"
type input "3"
type textarea "x"
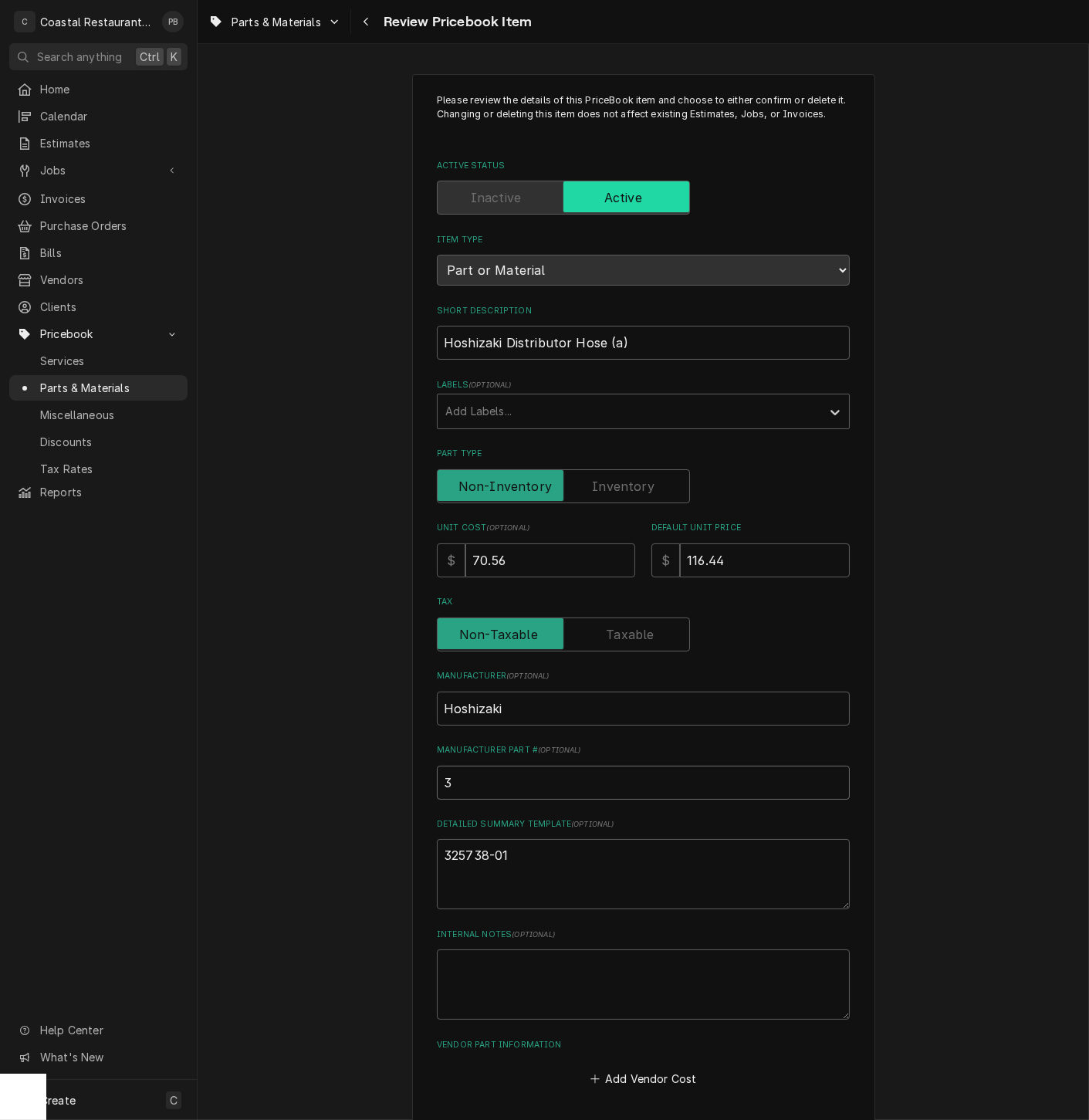
type input "32"
type textarea "x"
type input "325"
type textarea "x"
type input "3257"
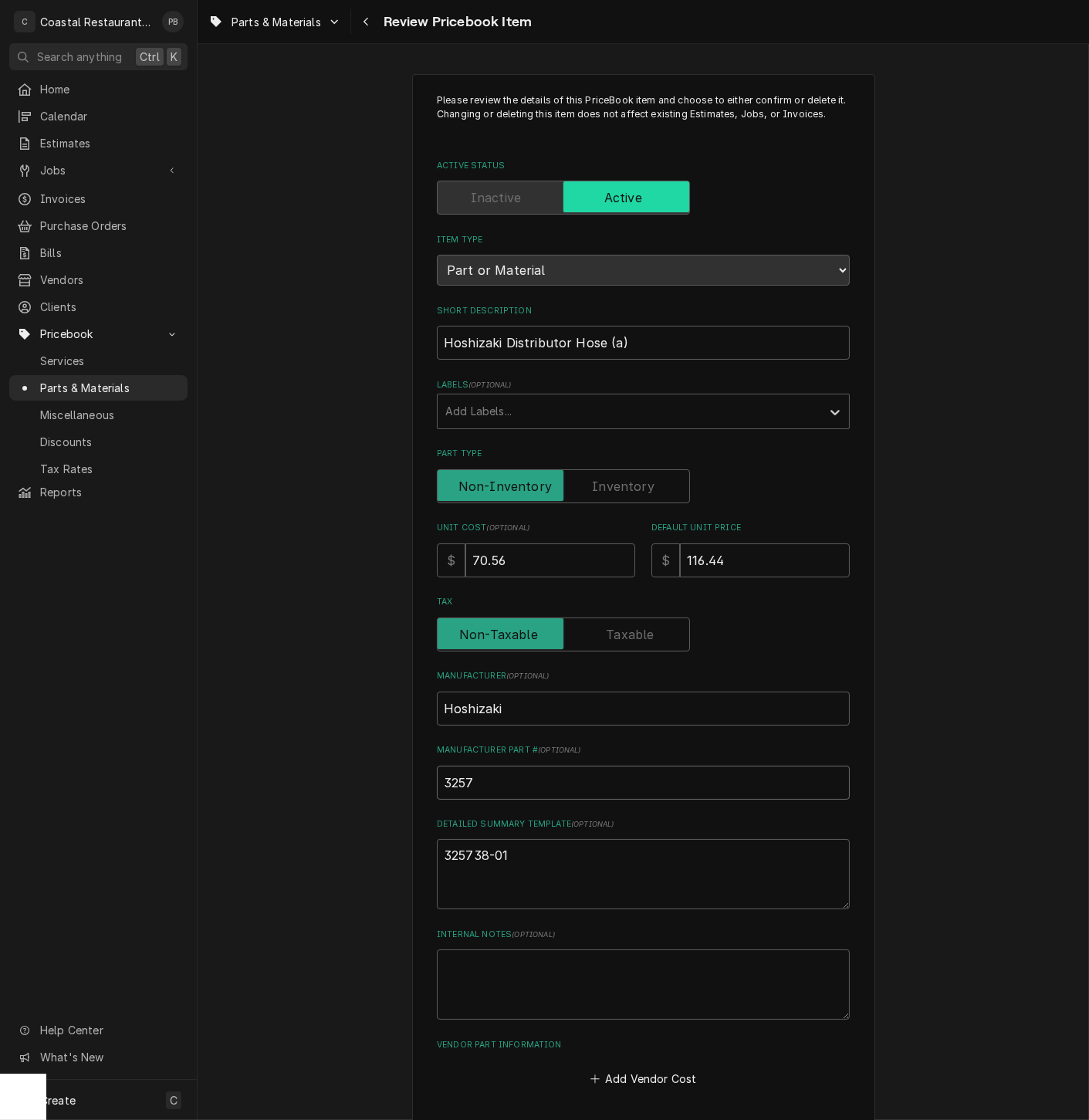
type textarea "x"
type input "32573"
type textarea "x"
type input "325738"
type textarea "x"
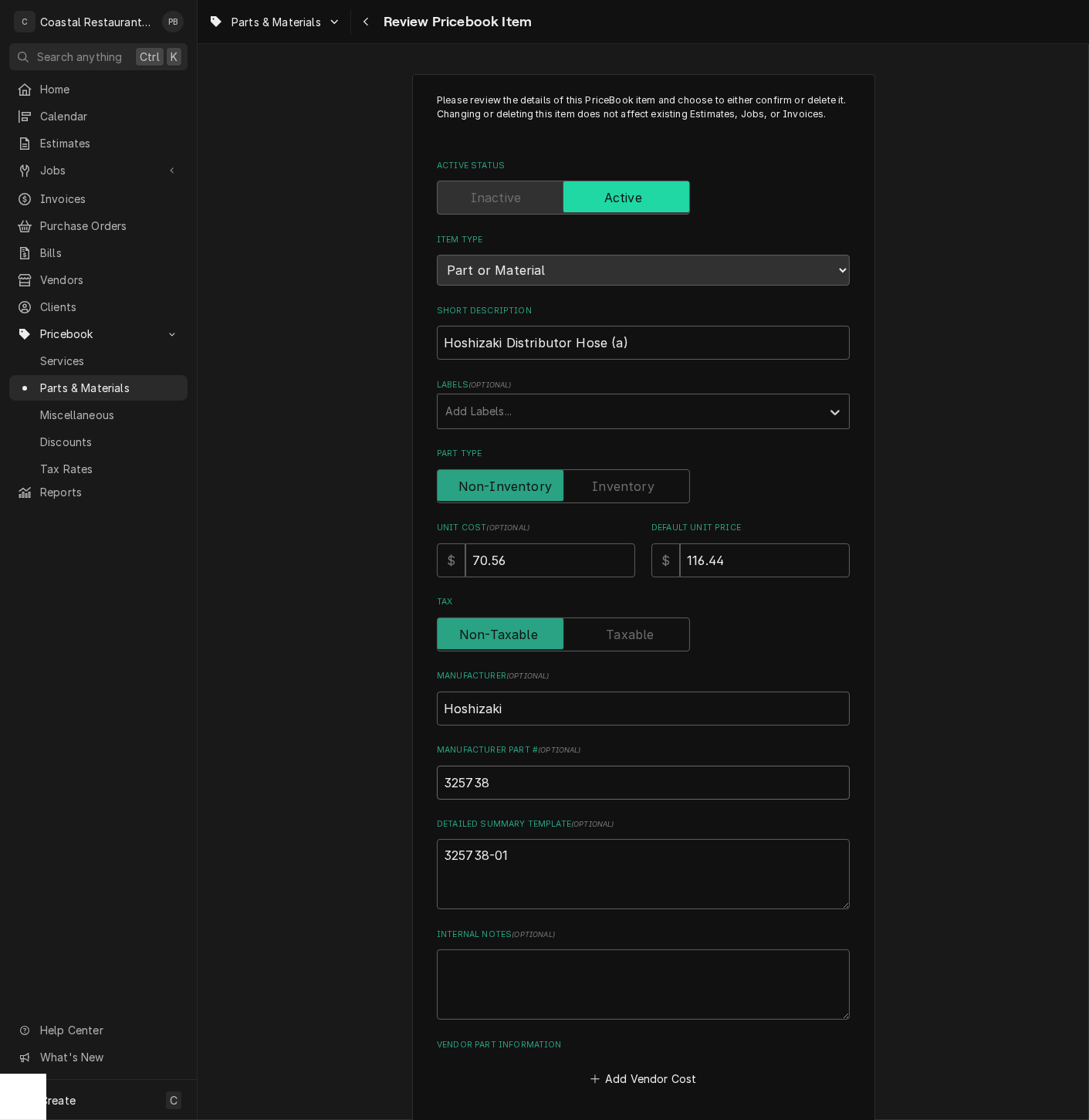
type input "325738-"
type textarea "x"
type input "325738-0"
type textarea "x"
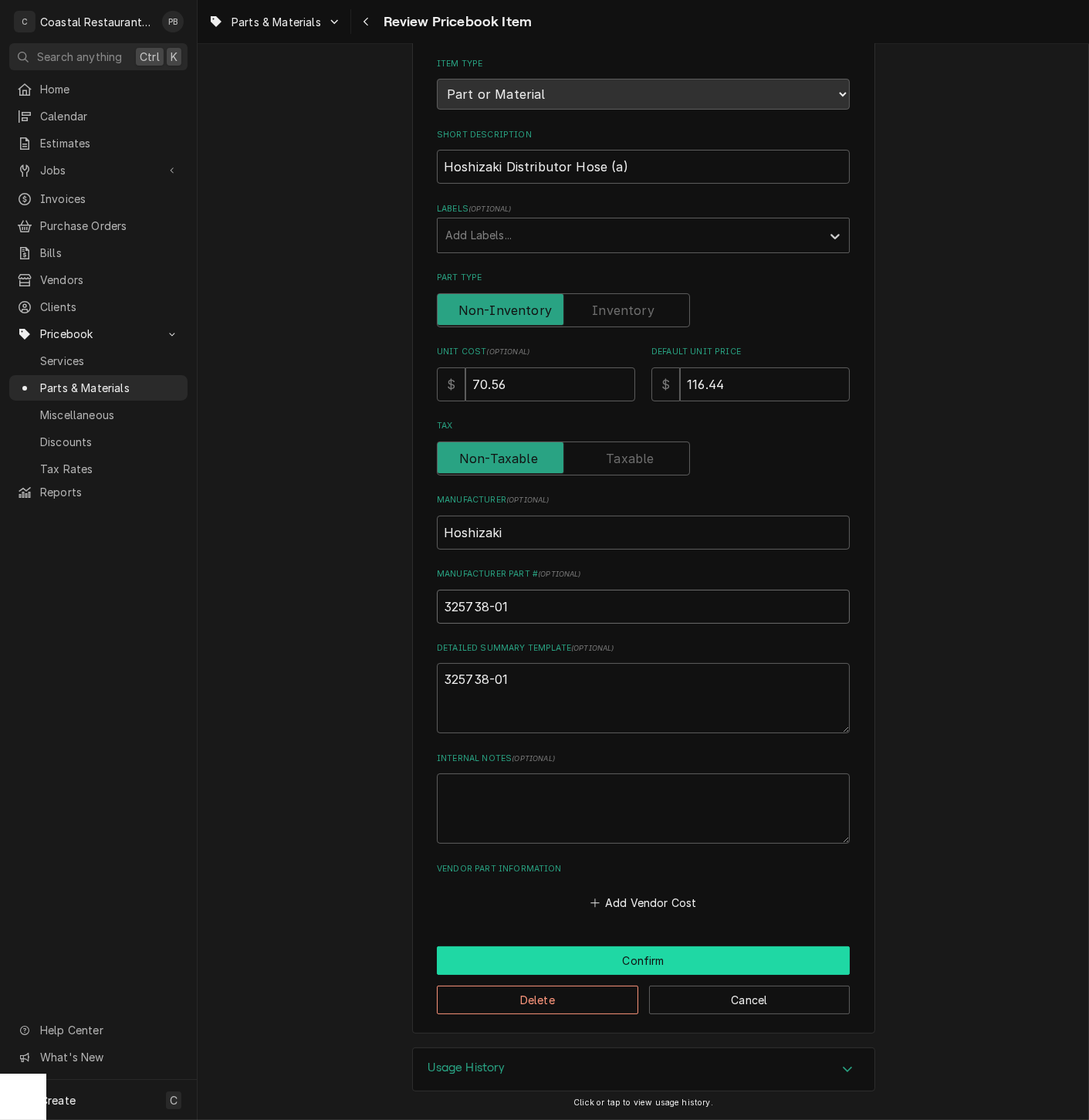
type input "325738-01"
click at [643, 960] on button "Confirm" at bounding box center [643, 960] width 413 height 28
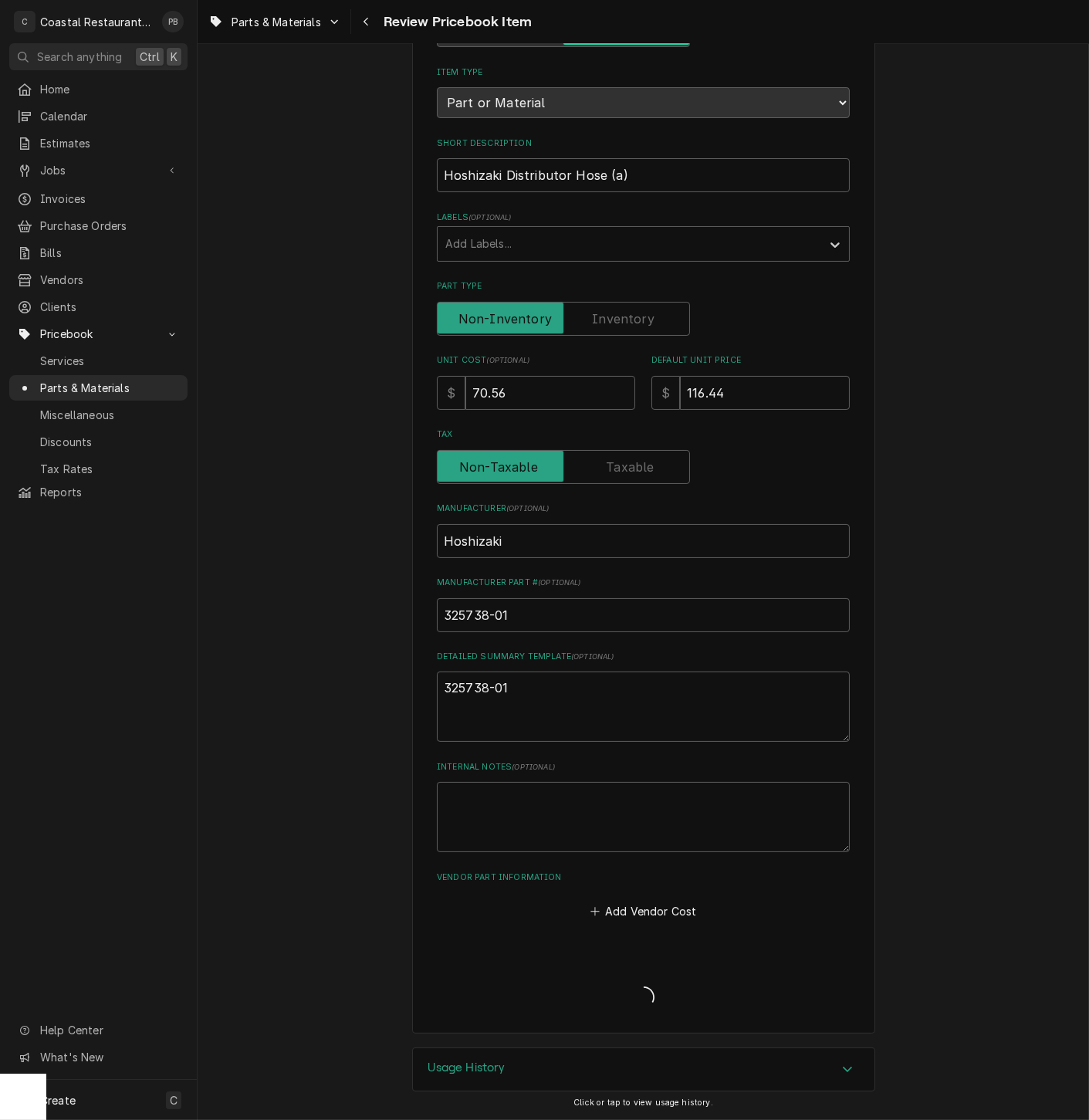
type textarea "x"
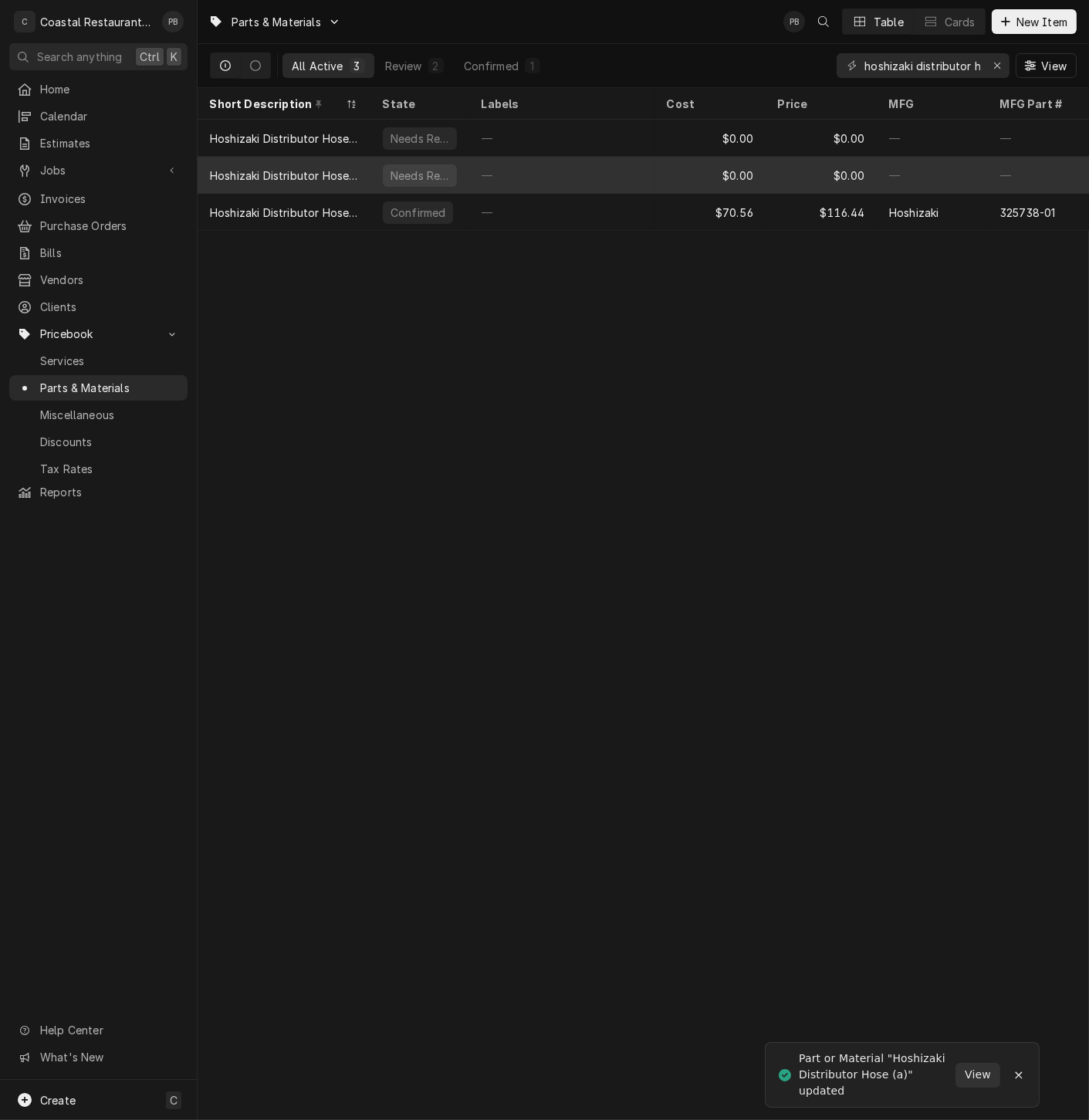
click at [319, 167] on div "Hoshizaki Distributor Hose (c)" at bounding box center [284, 175] width 148 height 16
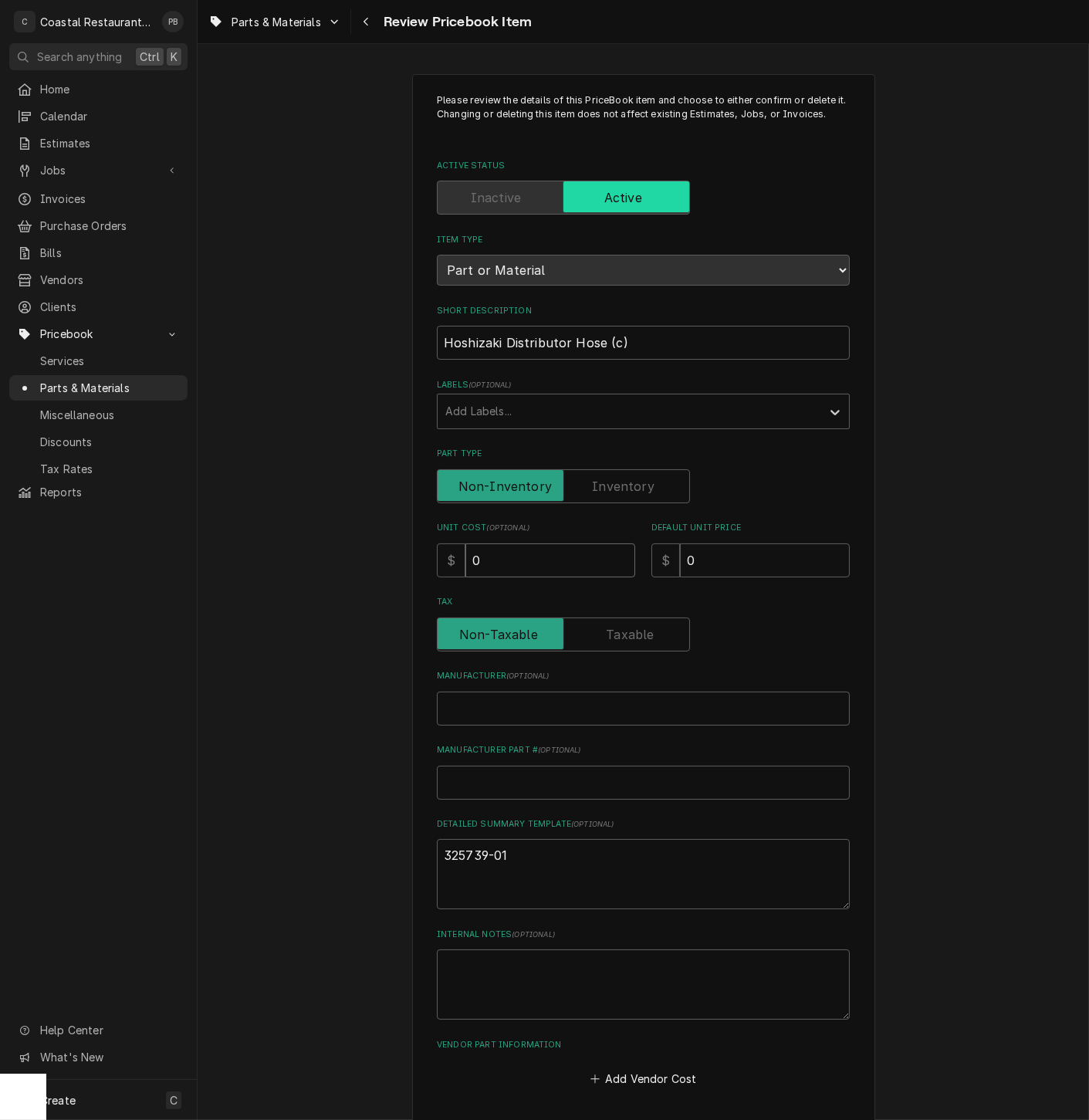
drag, startPoint x: 530, startPoint y: 568, endPoint x: 390, endPoint y: 540, distance: 142.8
click at [390, 540] on div "Please review the details of this PriceBook item and choose to either confirm o…" at bounding box center [643, 641] width 891 height 1163
type textarea "x"
type input "7"
type textarea "x"
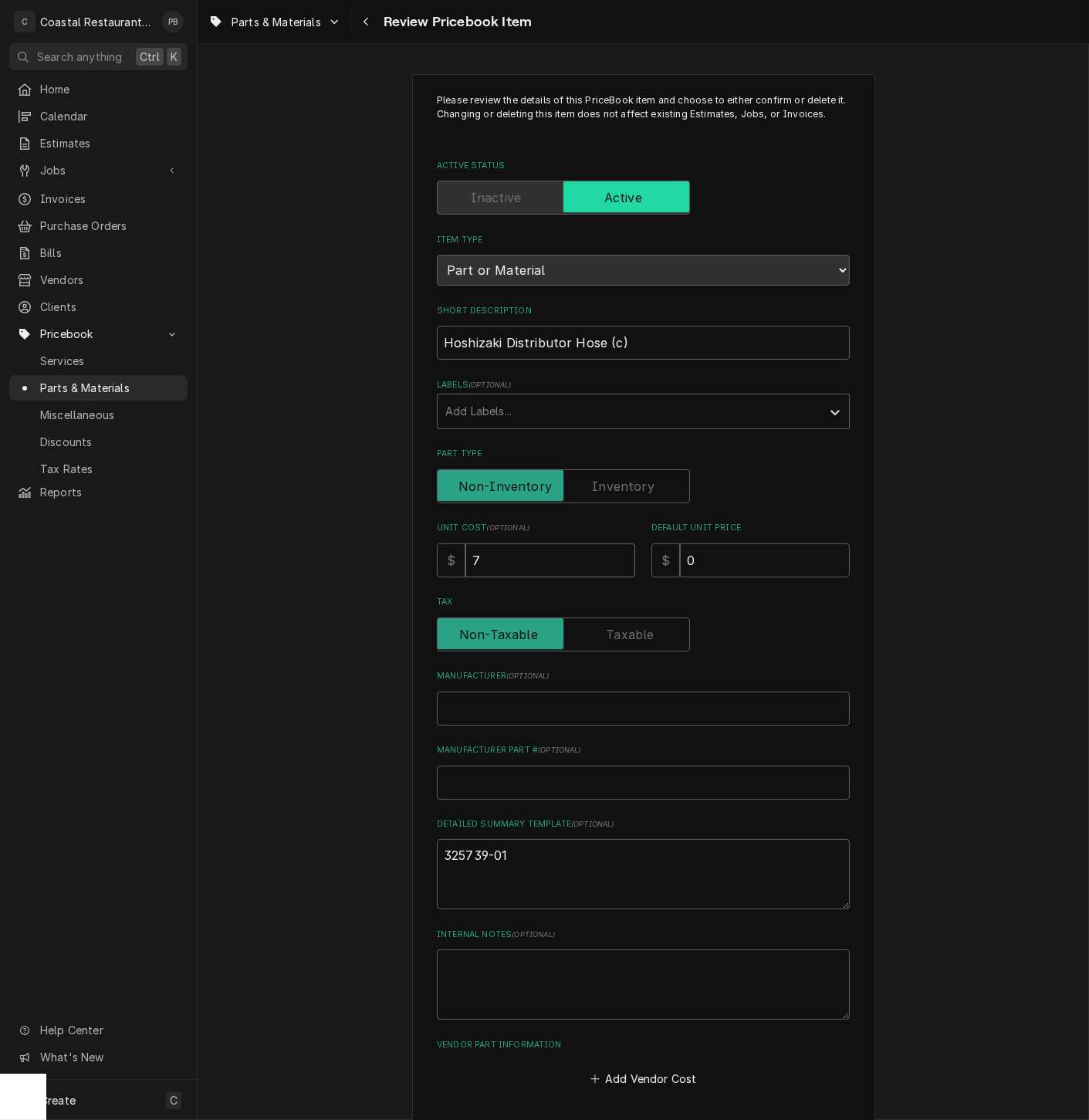
type input "76"
type textarea "x"
type input "76.2"
type textarea "x"
type input "76.23"
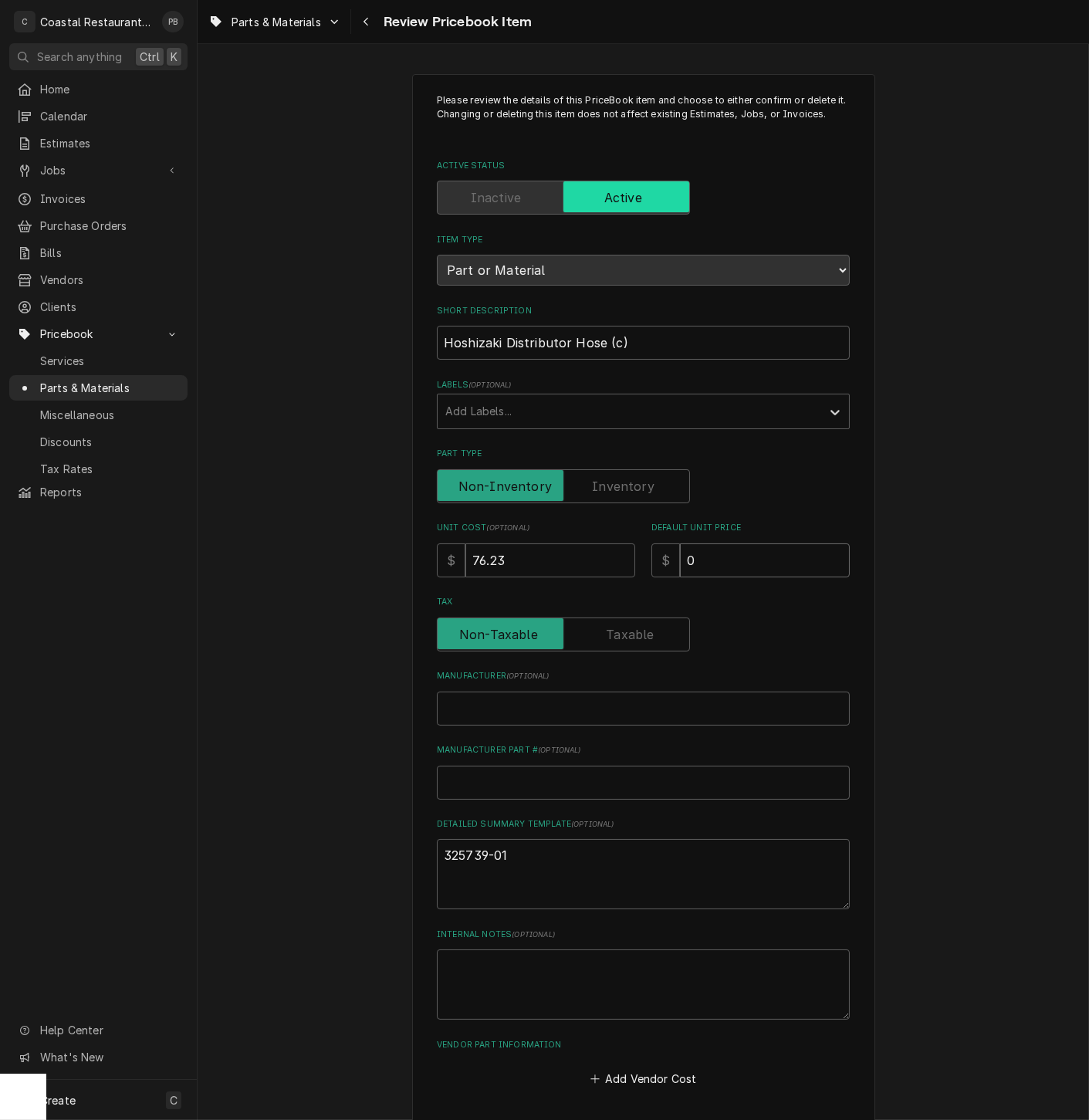
click at [748, 565] on input "0" at bounding box center [765, 560] width 170 height 34
drag, startPoint x: 748, startPoint y: 565, endPoint x: 643, endPoint y: 574, distance: 105.4
click at [652, 574] on div "$ 0" at bounding box center [751, 560] width 199 height 34
type textarea "x"
type input "1"
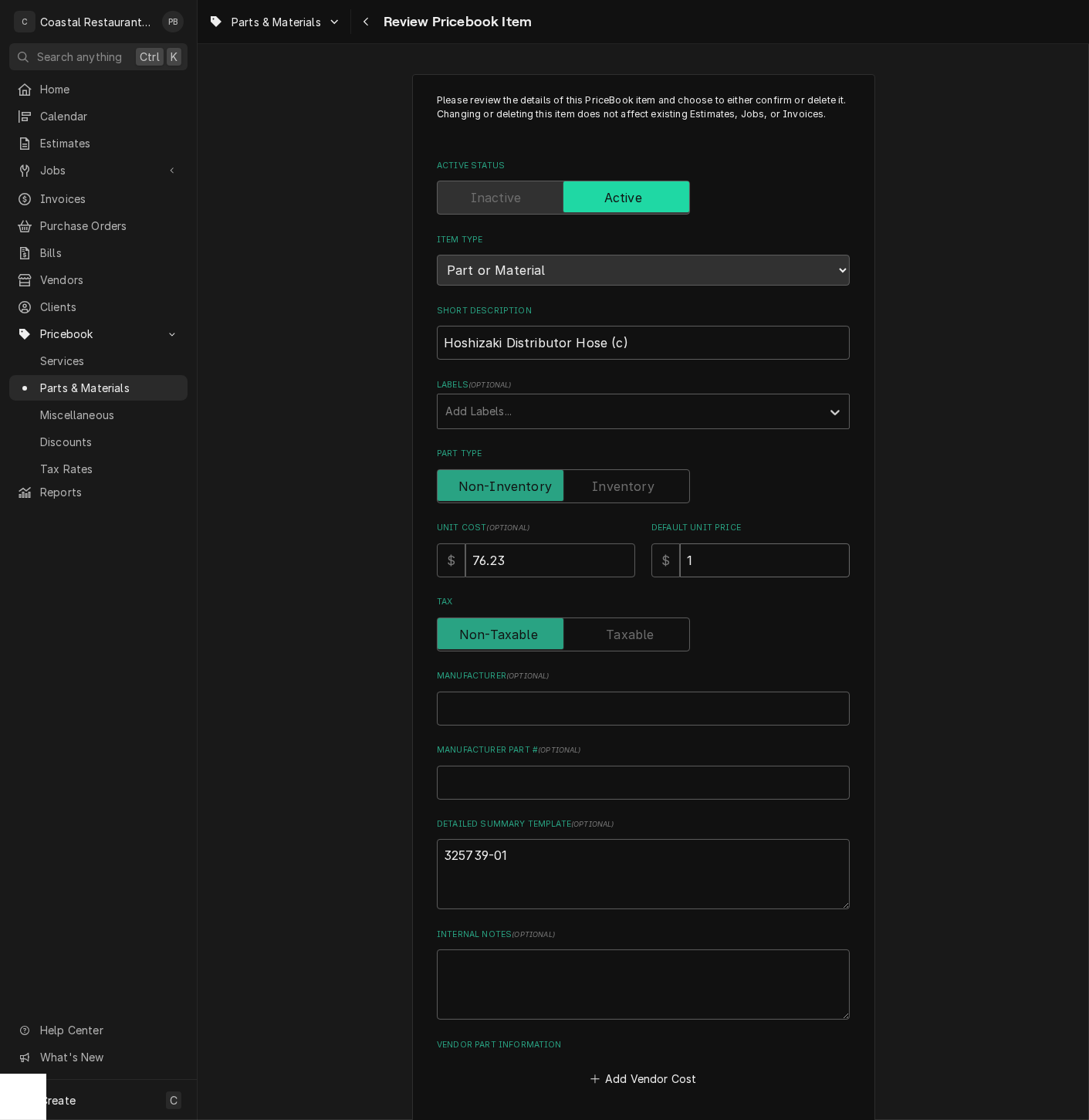
type textarea "x"
type input "12"
type textarea "x"
type input "125"
type textarea "x"
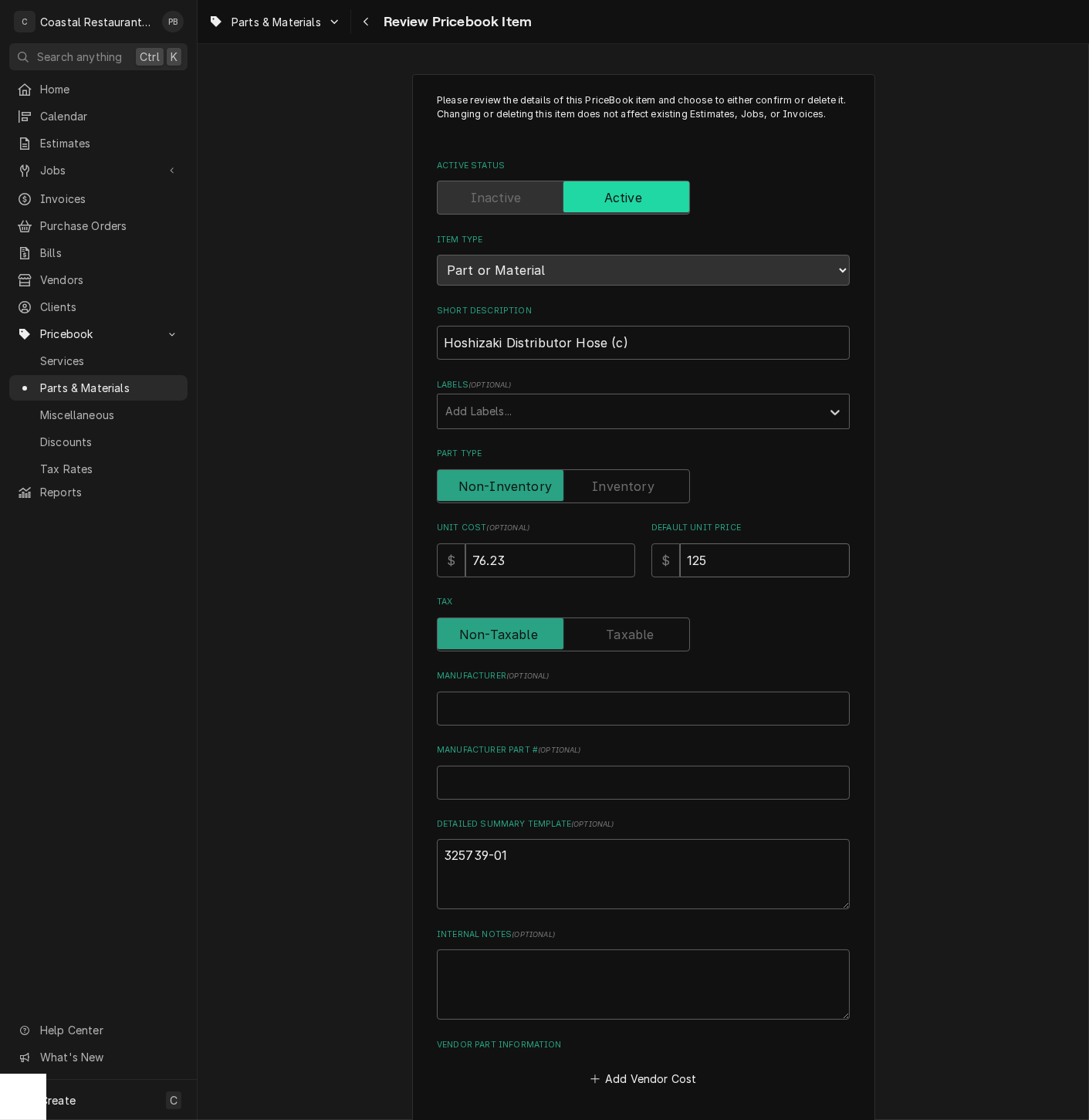
type input "125.7"
type textarea "x"
type input "125.78"
click at [635, 716] on input "Manufacturer ( optional )" at bounding box center [643, 708] width 413 height 34
type textarea "x"
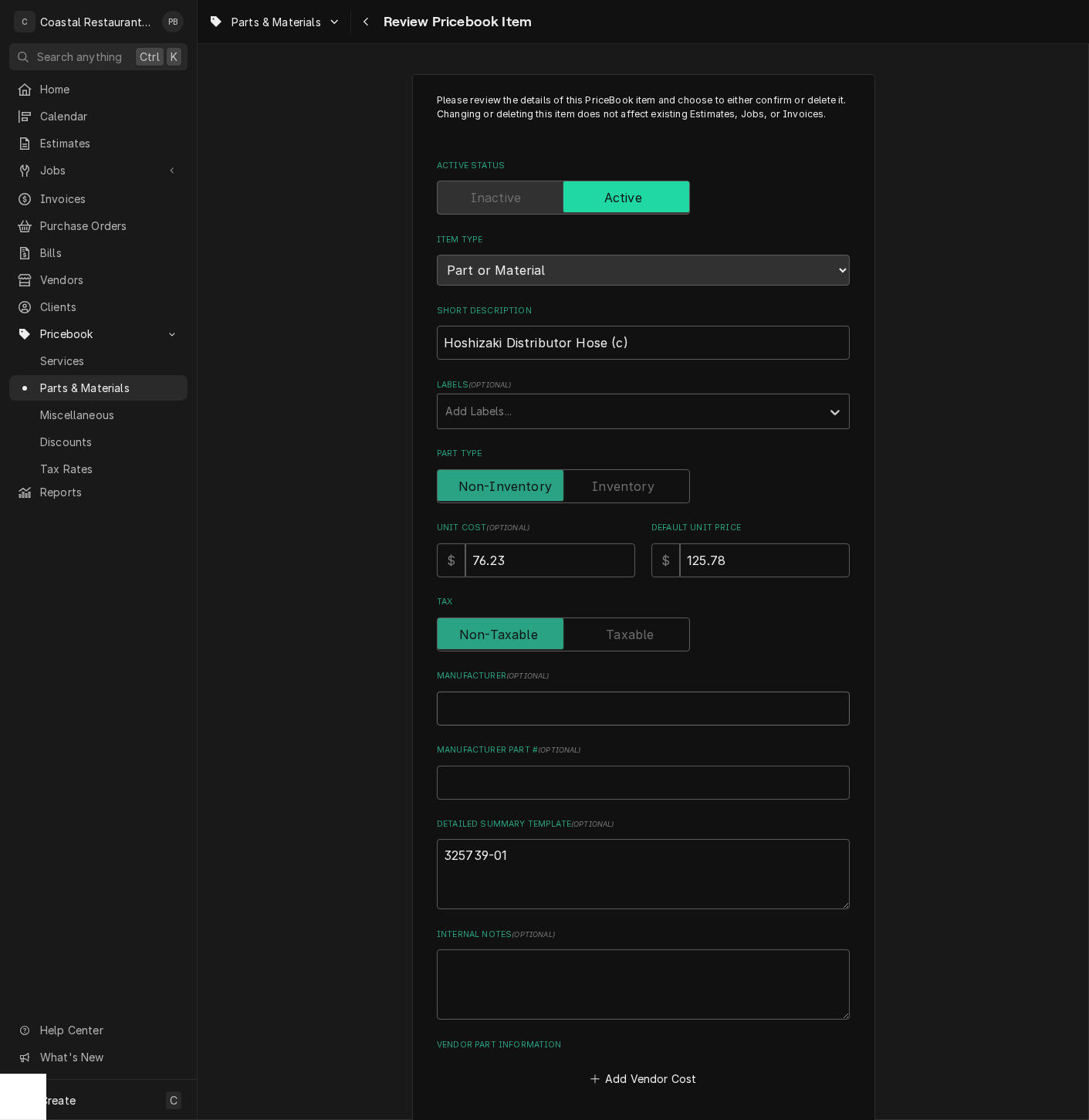
type input "H"
type textarea "x"
type input "Ho"
type textarea "x"
type input "Hos"
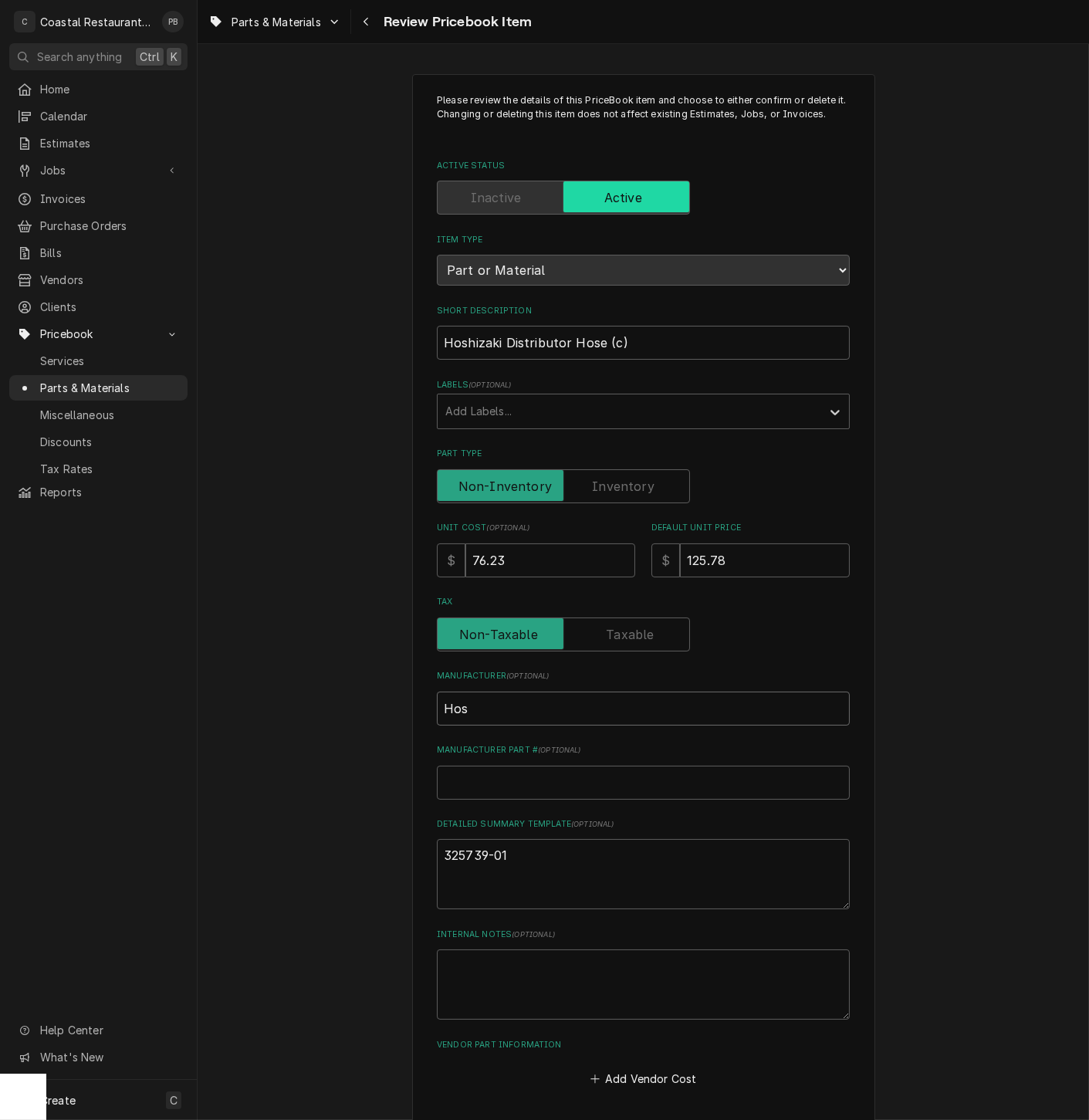
type textarea "x"
type input "Hoshi"
type textarea "x"
type input "Hoshiz"
type textarea "x"
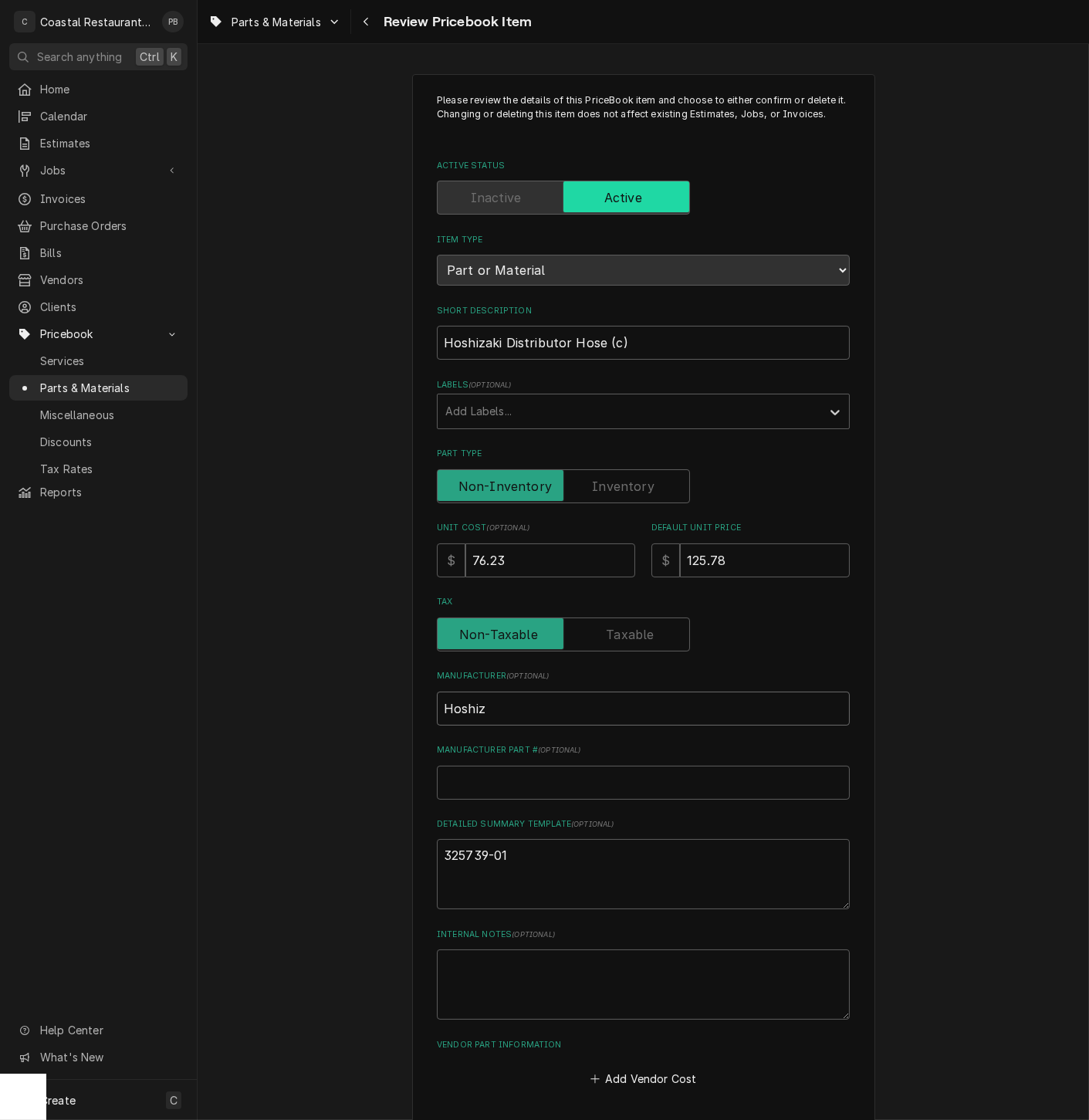
type input "Hoshiza"
type textarea "x"
type input "Hoshizak"
type textarea "x"
type input "Hoshizaki"
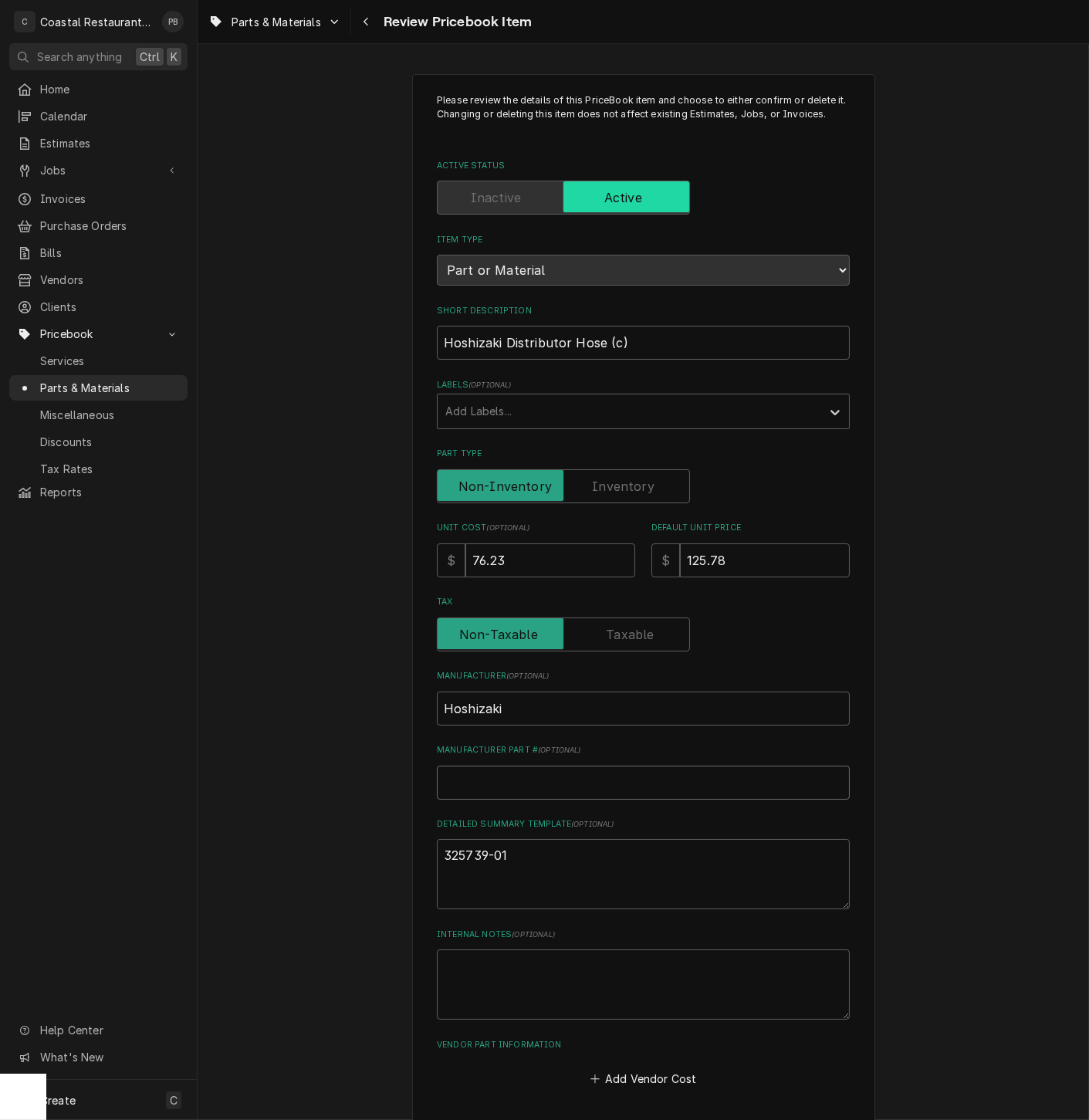
type textarea "x"
type input "3"
type textarea "x"
type input "32"
type textarea "x"
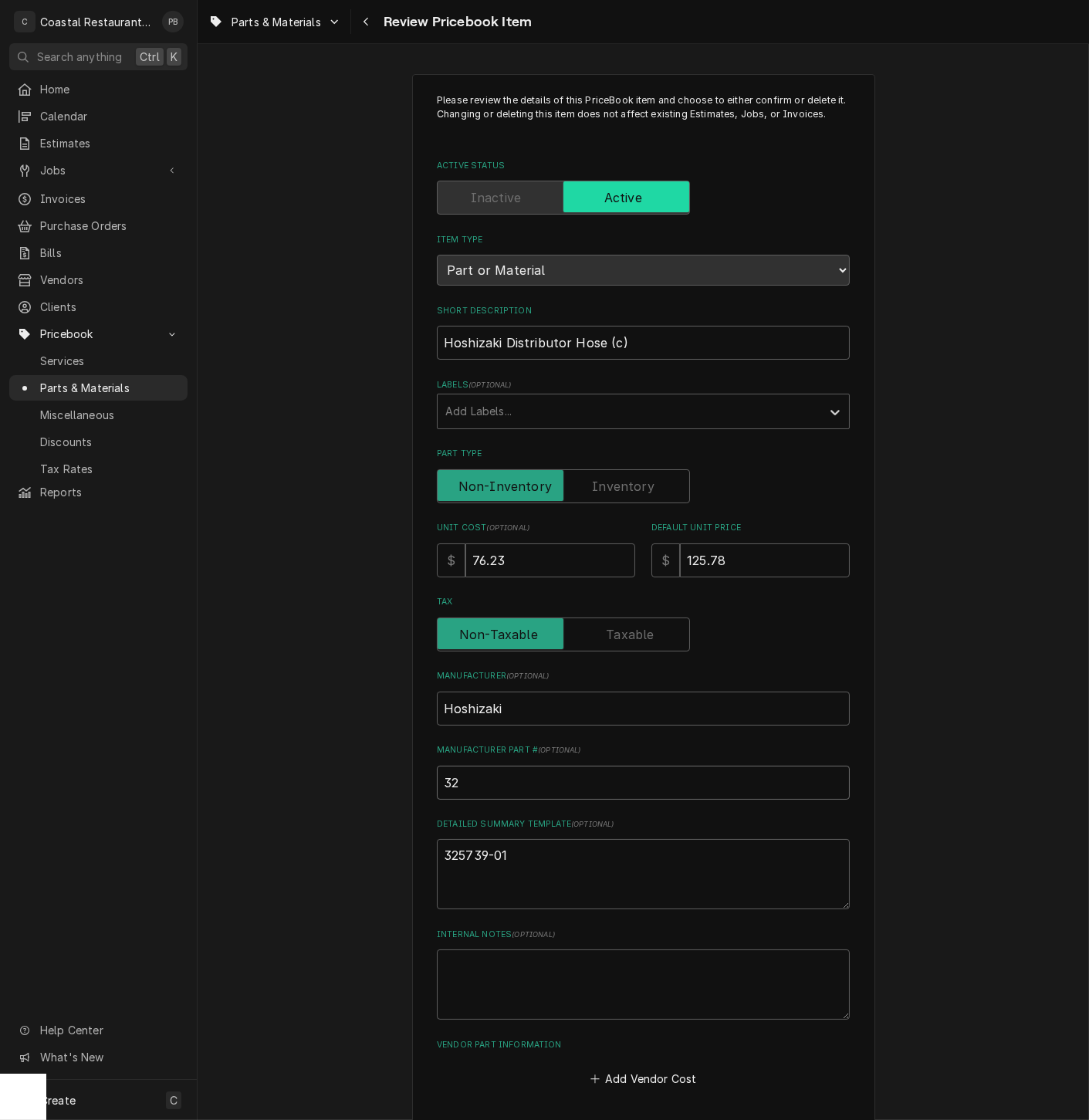
type input "325"
type textarea "x"
type input "3257"
type textarea "x"
type input "32573"
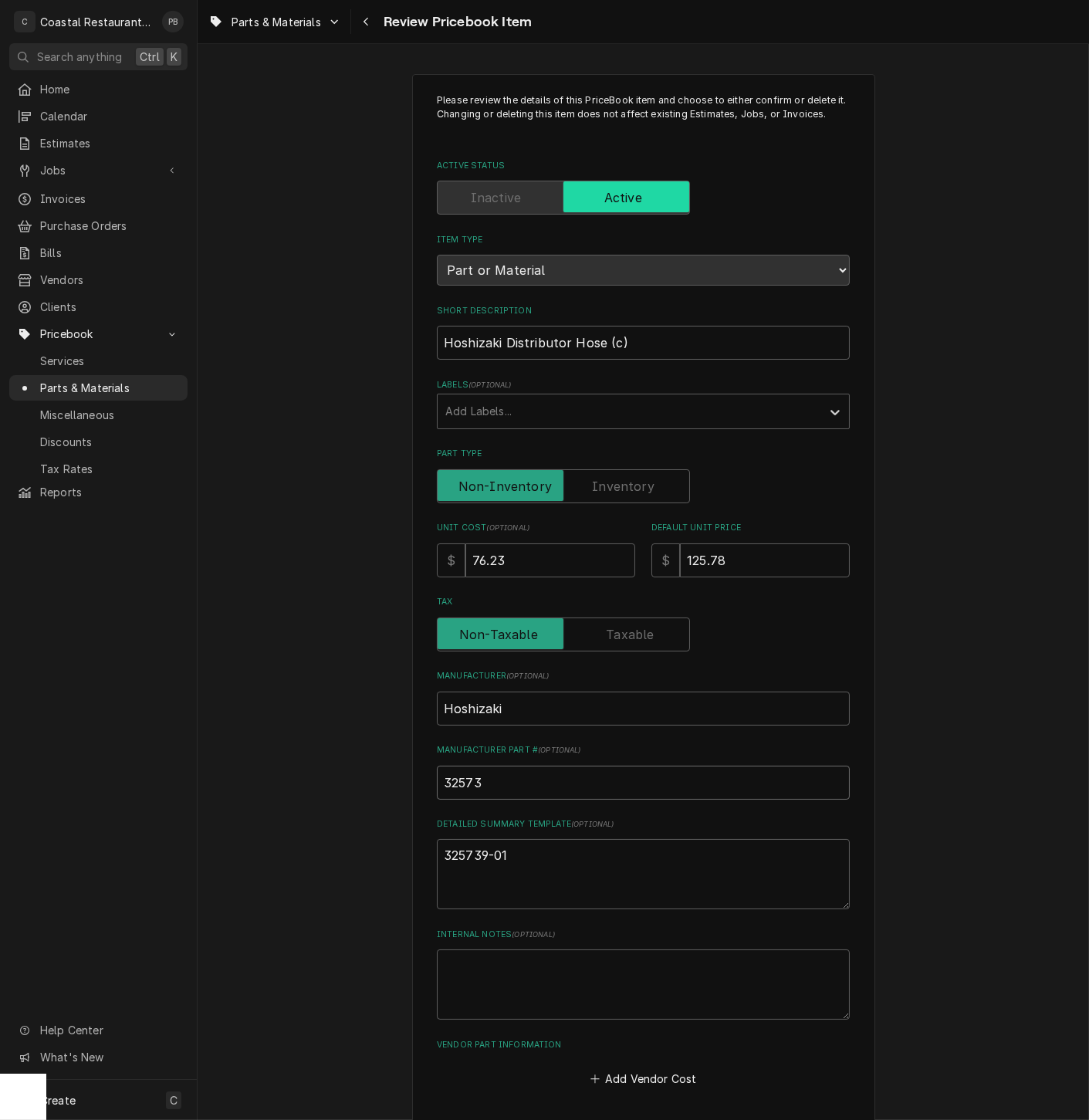
type textarea "x"
type input "325739"
type textarea "x"
type input "325739-"
type textarea "x"
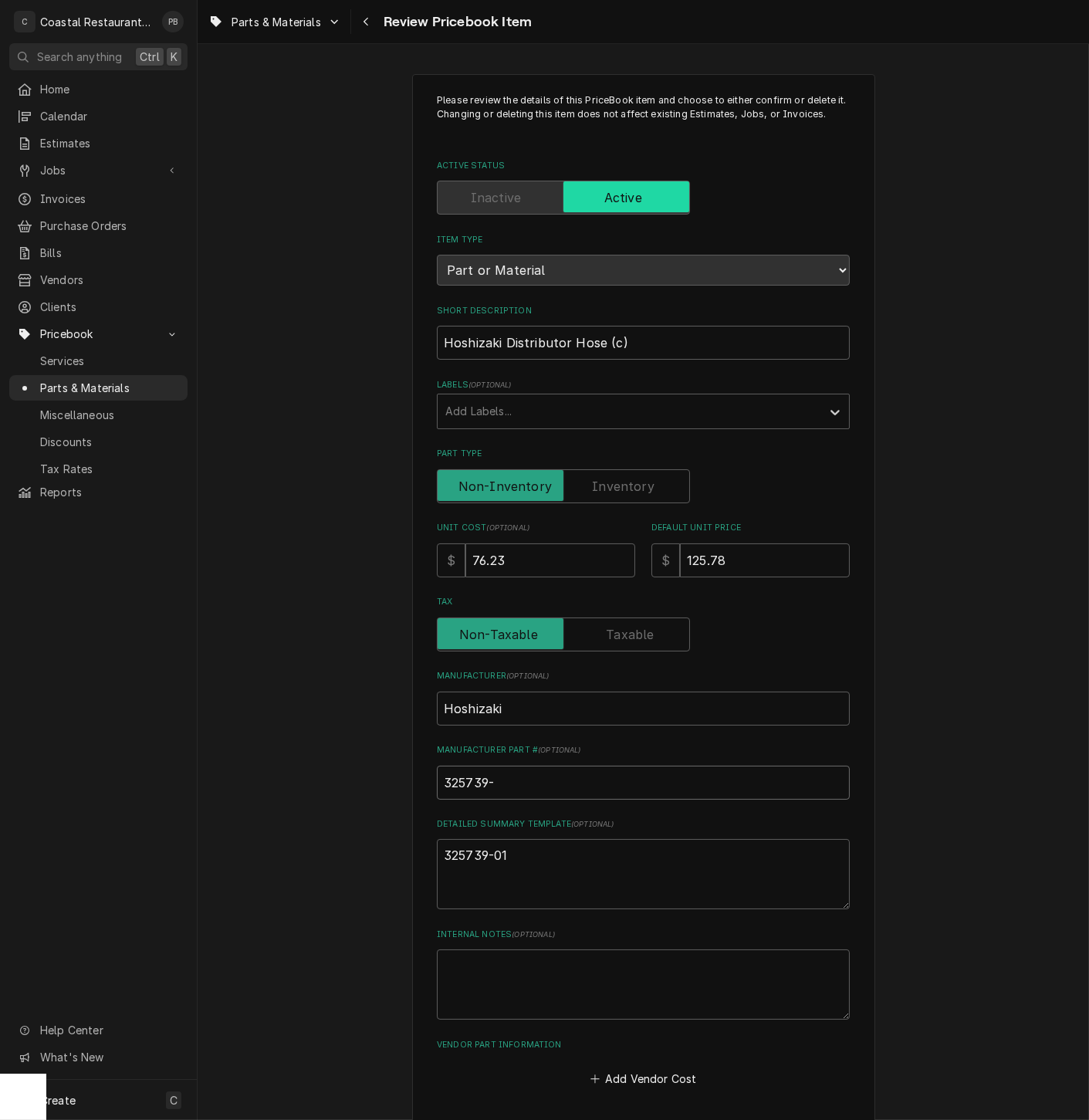
type input "325739-0"
type textarea "x"
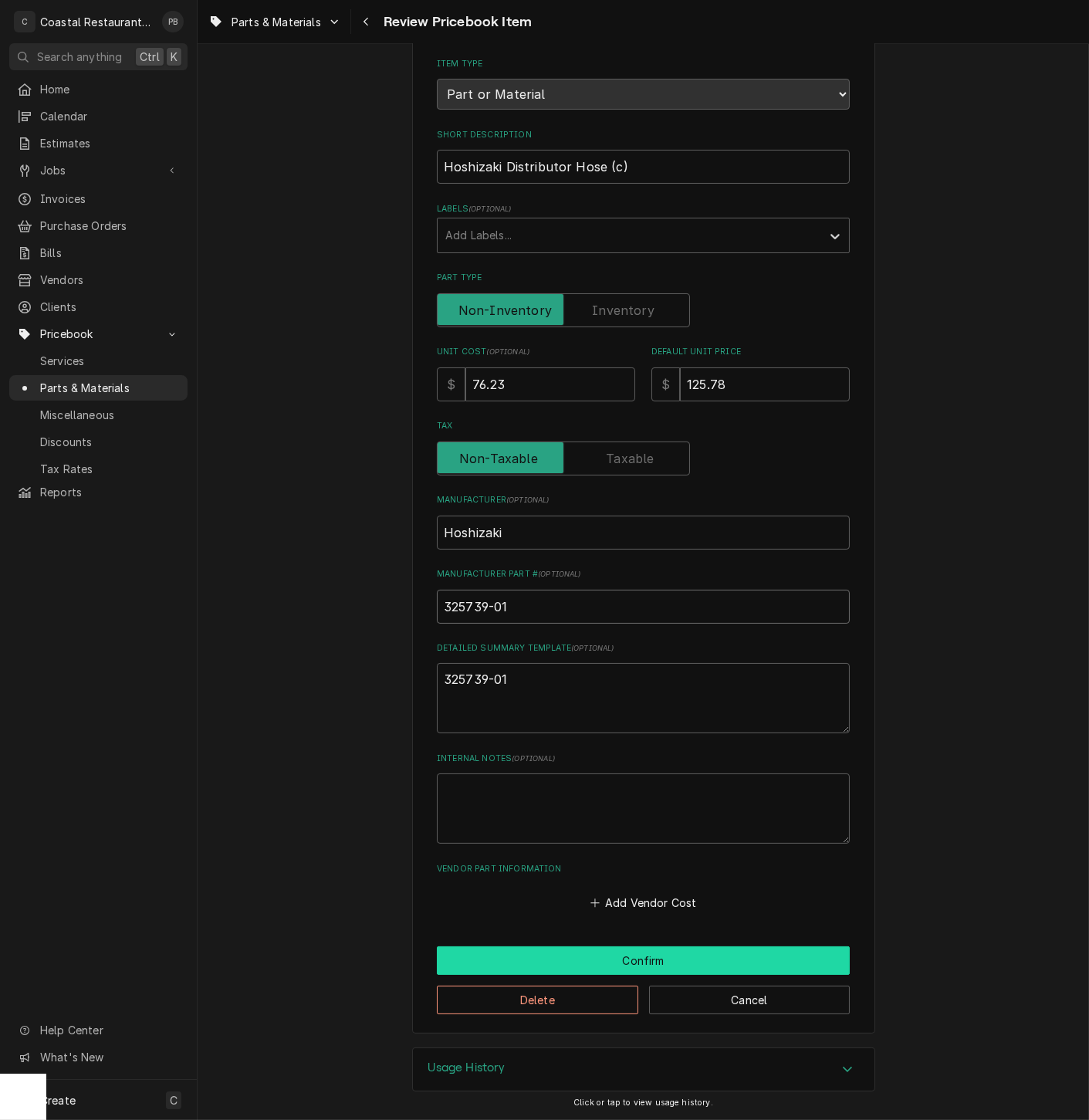
type input "325739-01"
click at [656, 968] on button "Confirm" at bounding box center [643, 960] width 413 height 28
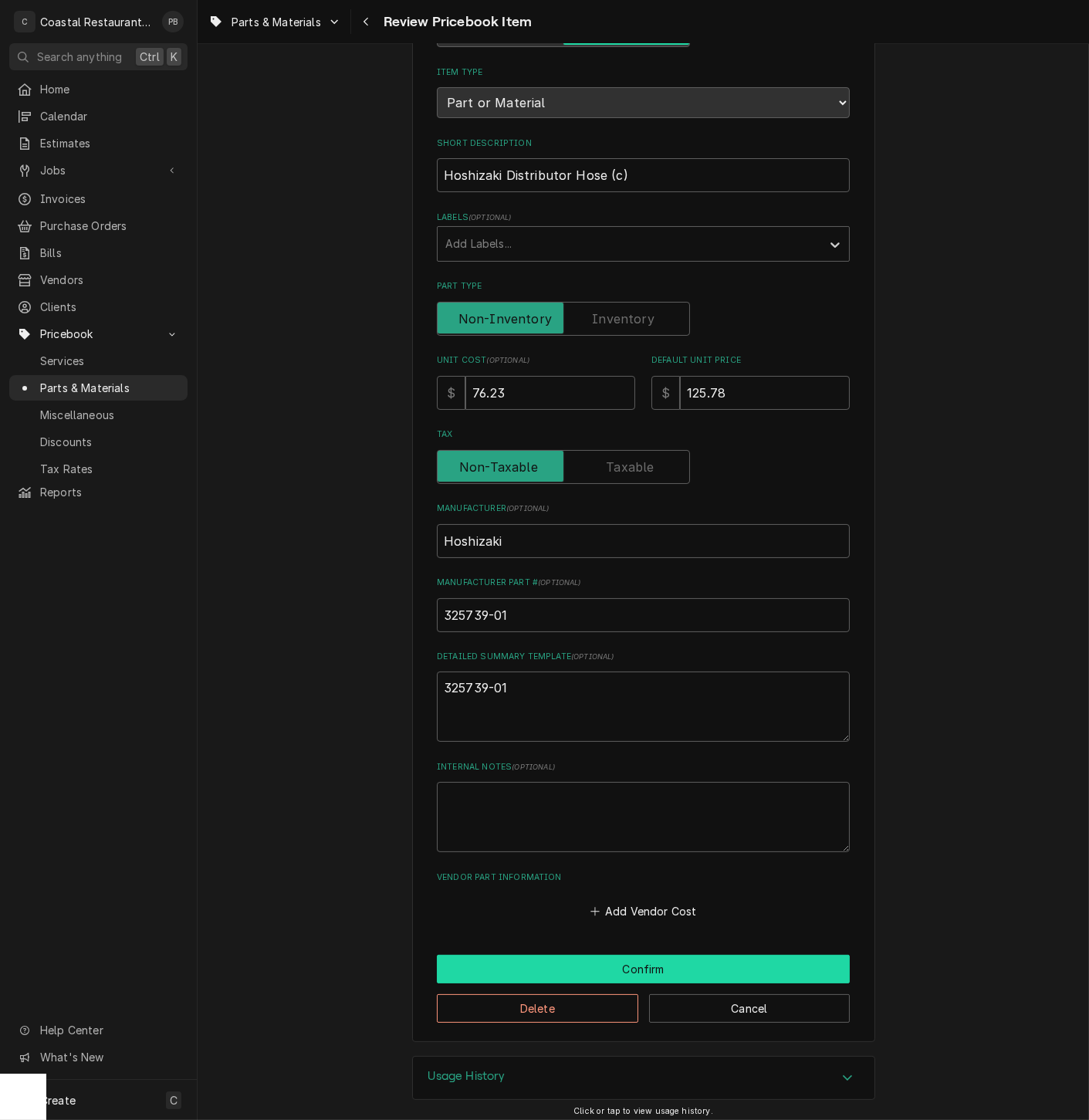
type textarea "x"
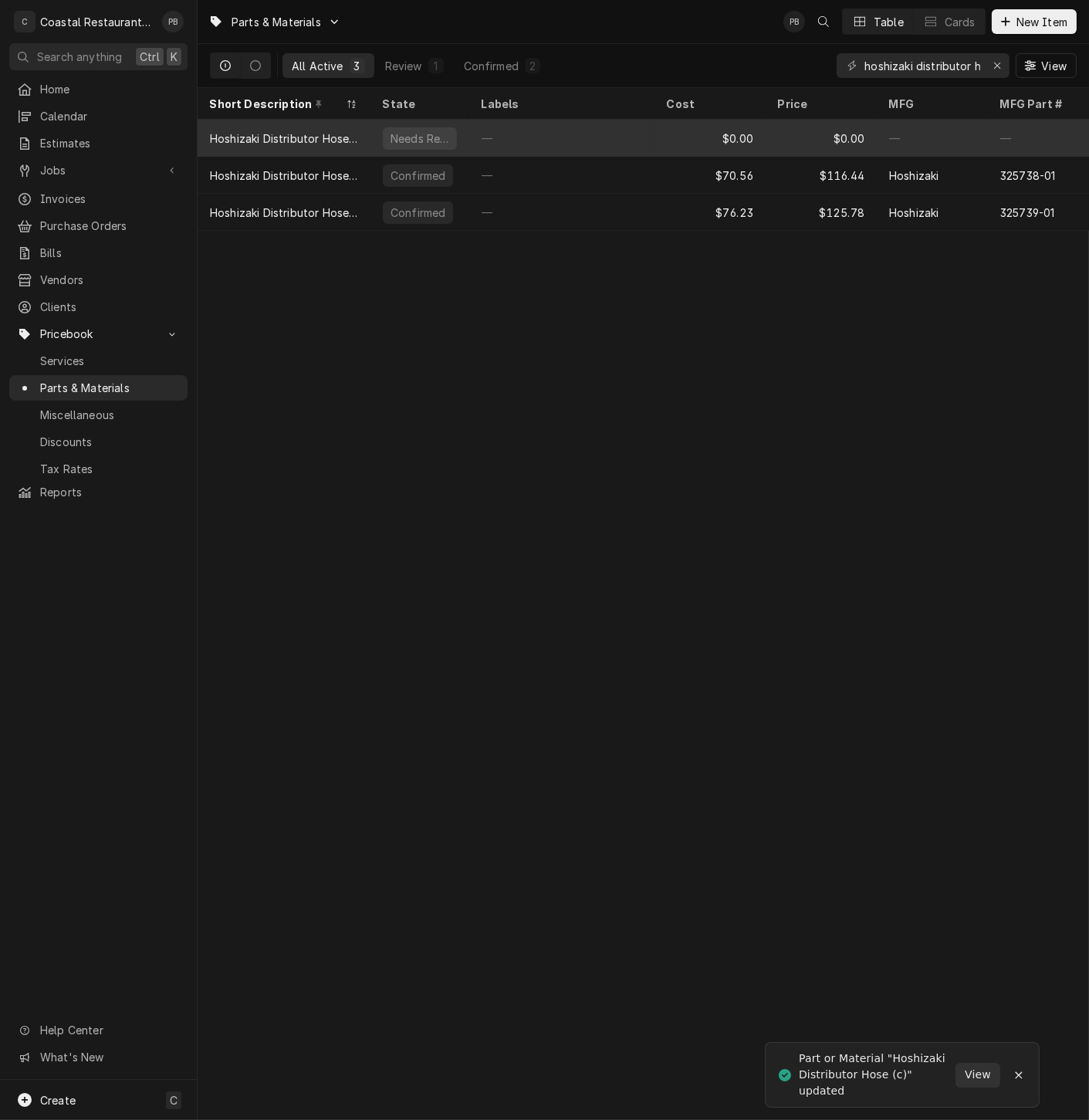
click at [326, 131] on div "Hoshizaki Distributor Hose (b)" at bounding box center [284, 138] width 148 height 16
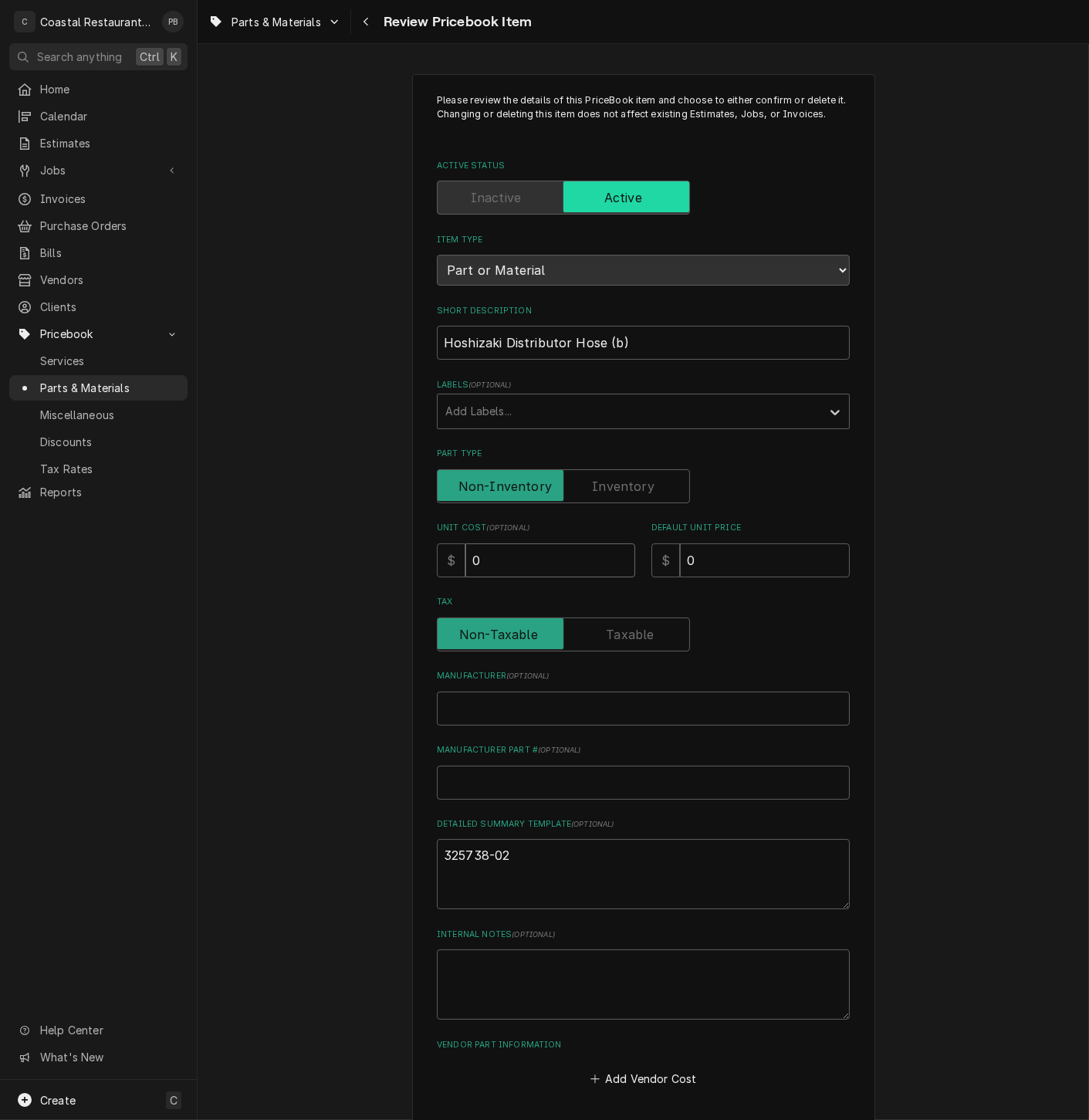
drag, startPoint x: 490, startPoint y: 565, endPoint x: 418, endPoint y: 561, distance: 72.1
click at [418, 561] on div "Please review the details of this PriceBook item and choose to either confirm o…" at bounding box center [643, 642] width 463 height 1137
type textarea "x"
type input "5"
type textarea "x"
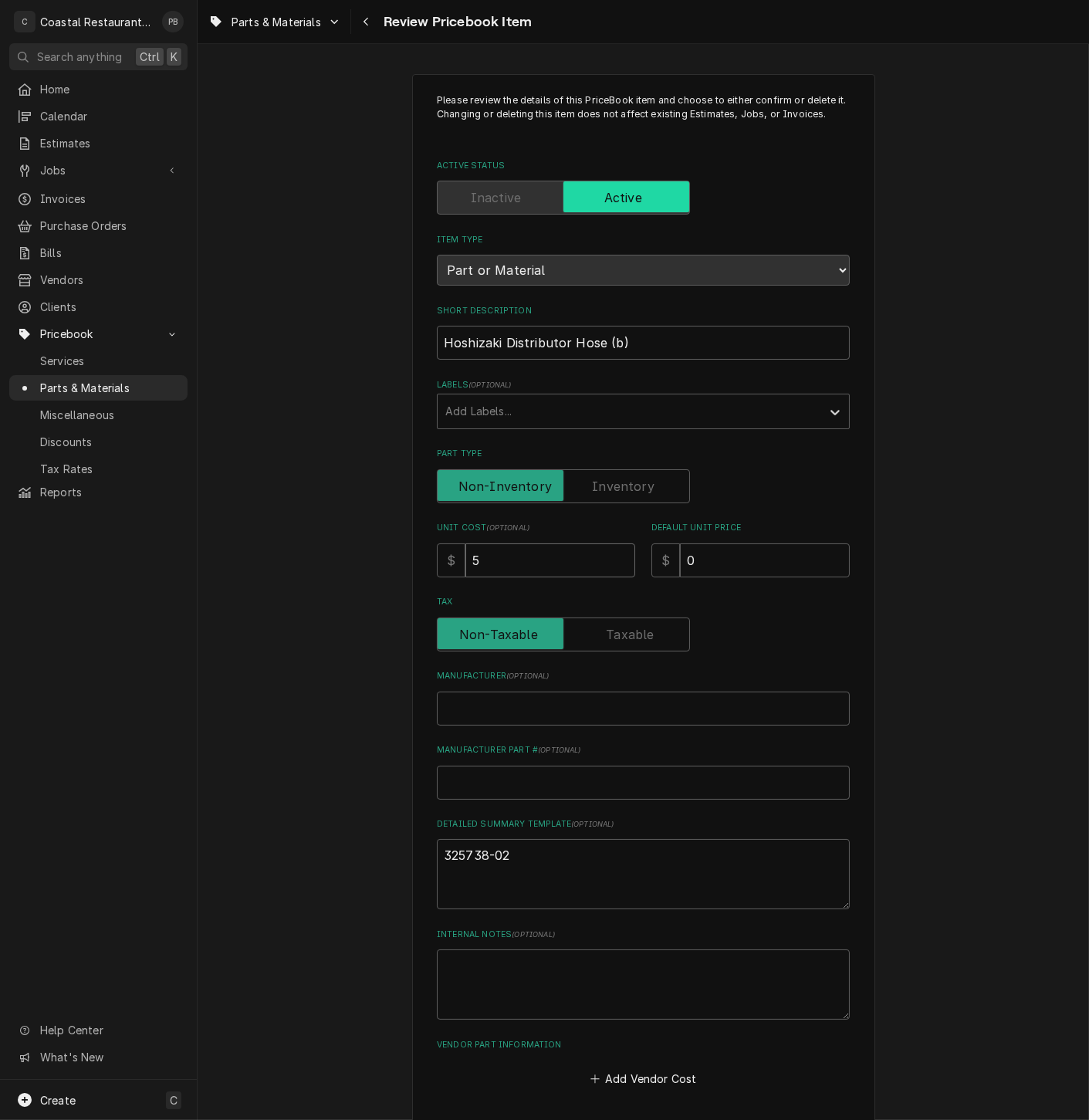
type input "52"
type textarea "x"
type input "52.5"
type textarea "x"
type input "52.57"
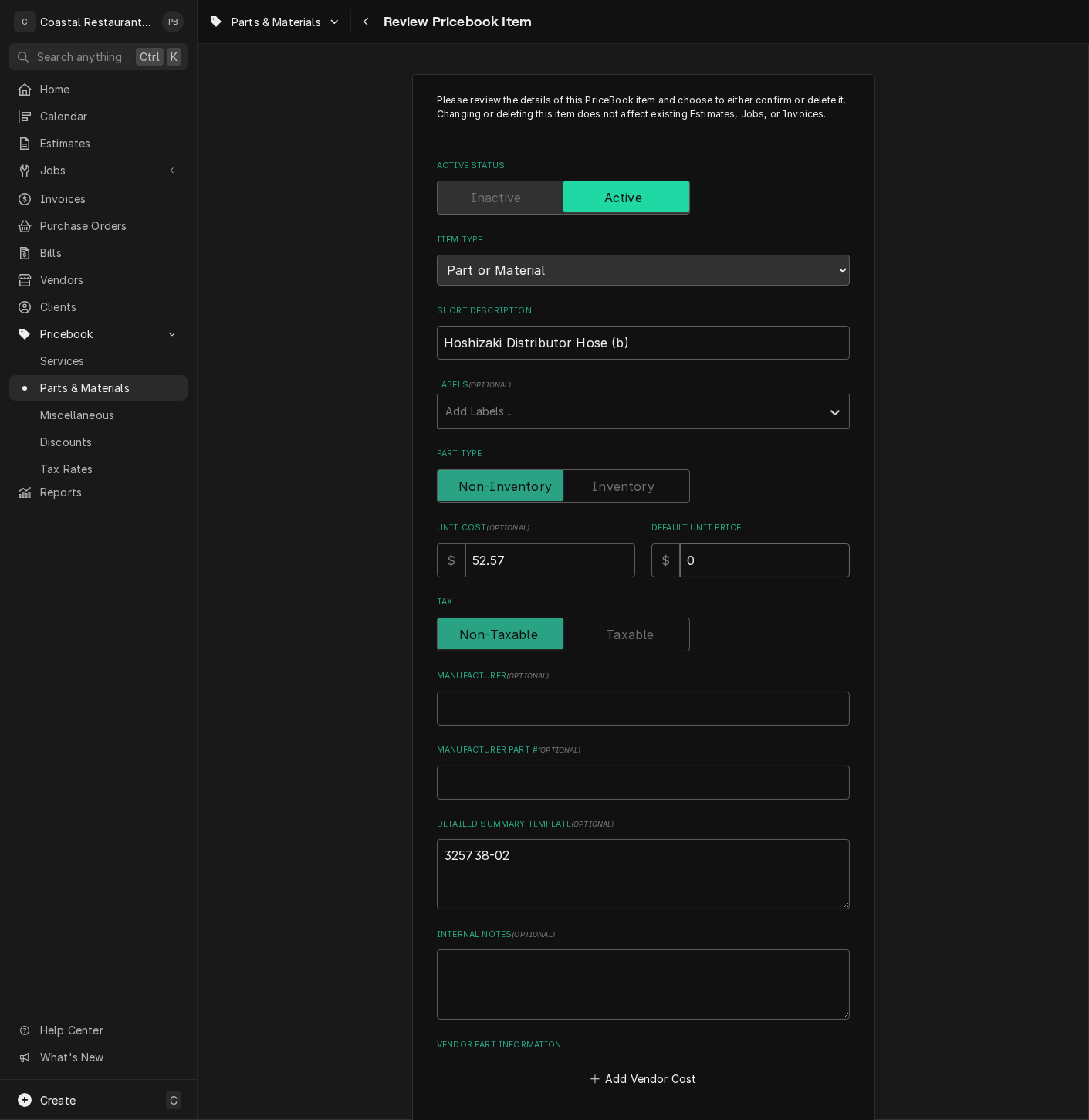
drag, startPoint x: 710, startPoint y: 559, endPoint x: 642, endPoint y: 555, distance: 68.1
click at [642, 555] on div "Unit Cost ( optional ) $ 52.57 Default Unit Price $ 0" at bounding box center [643, 550] width 413 height 55
type textarea "x"
type input "8"
type textarea "x"
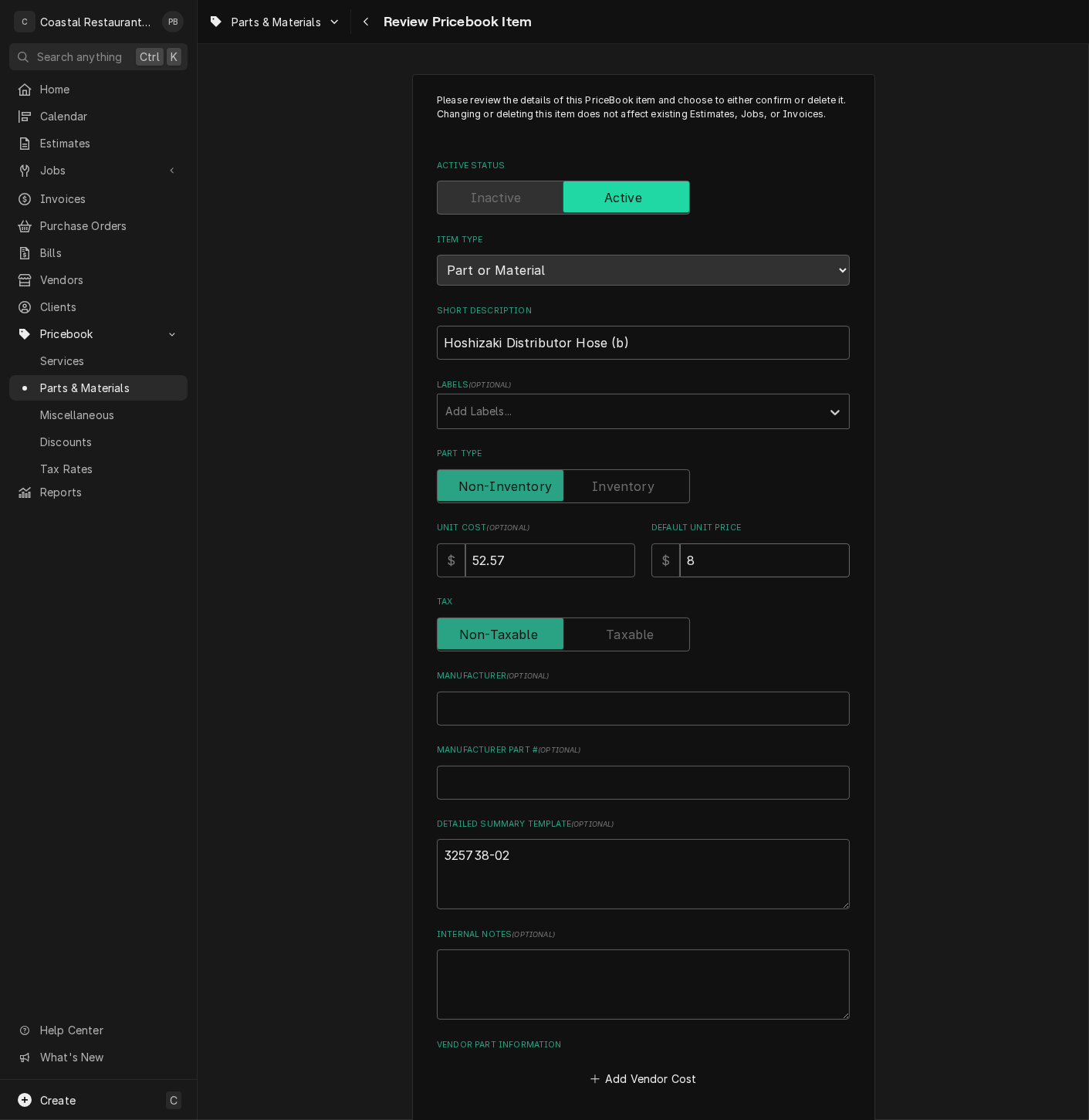
type input "86"
type textarea "x"
type input "86.7"
type textarea "x"
type input "86.74"
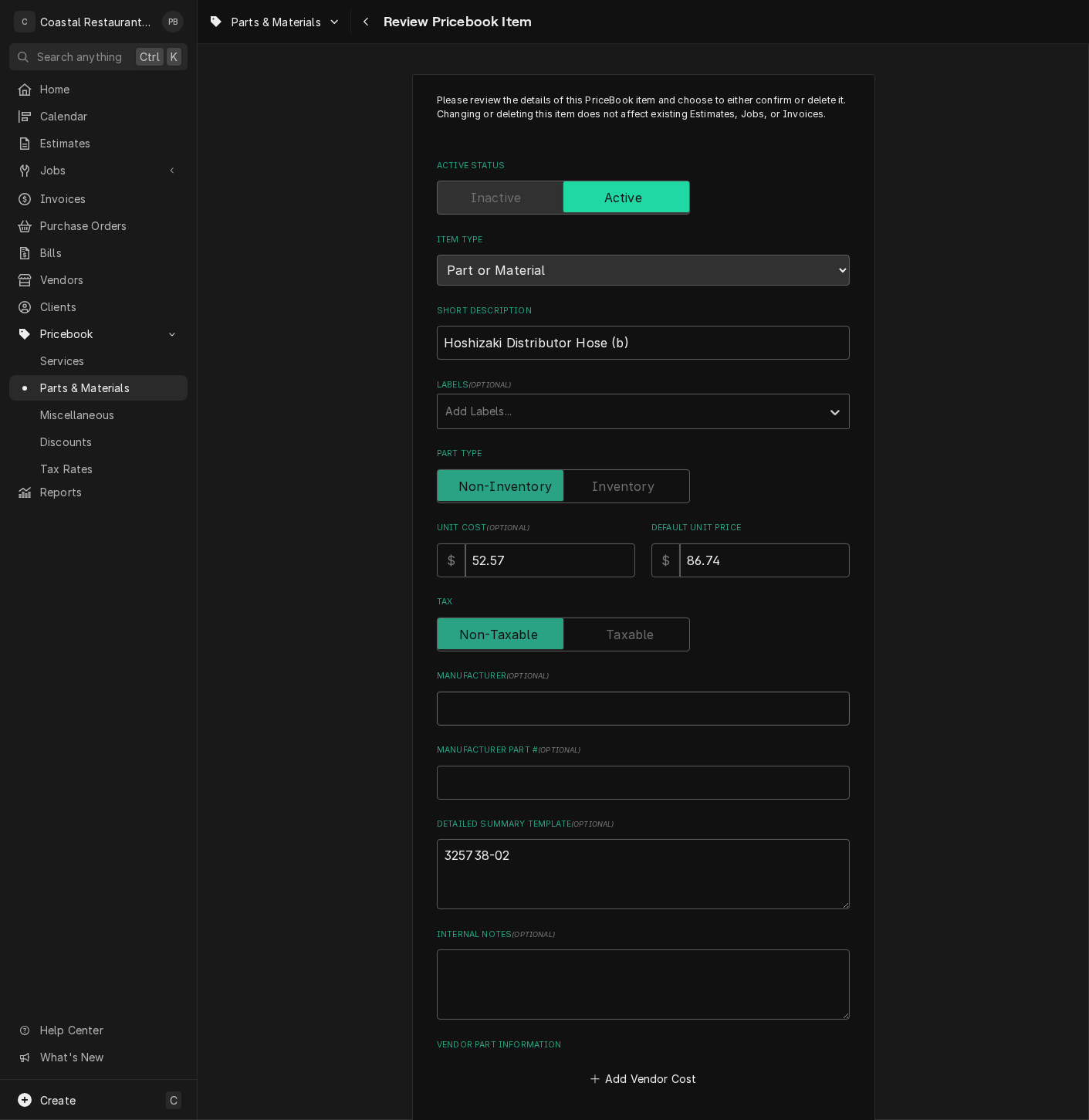
click at [599, 708] on input "Manufacturer ( optional )" at bounding box center [643, 708] width 413 height 34
type textarea "x"
type input "H"
type textarea "x"
type input "Hso"
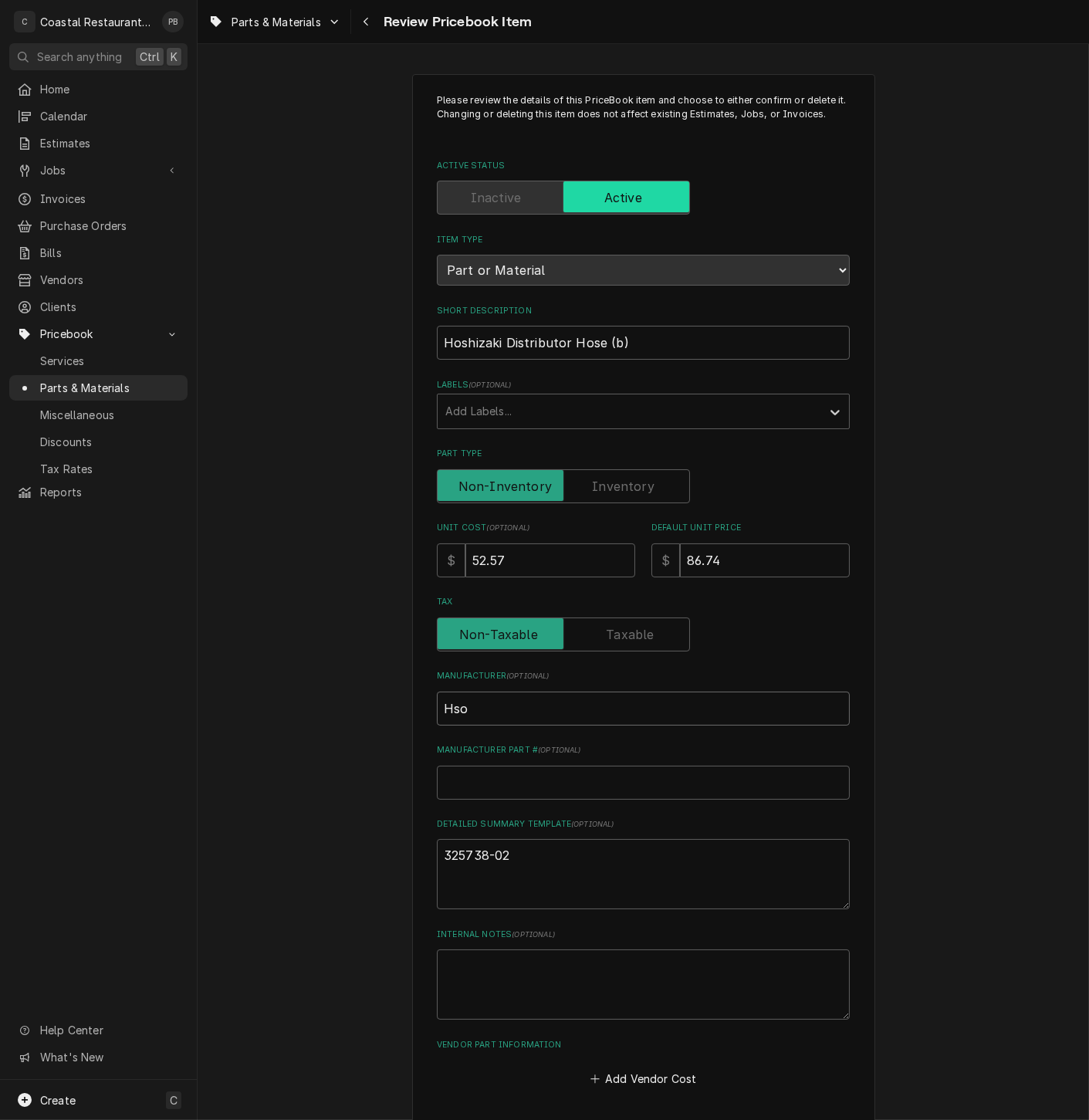
type textarea "x"
type input "Hs"
type textarea "x"
type input "H"
type textarea "x"
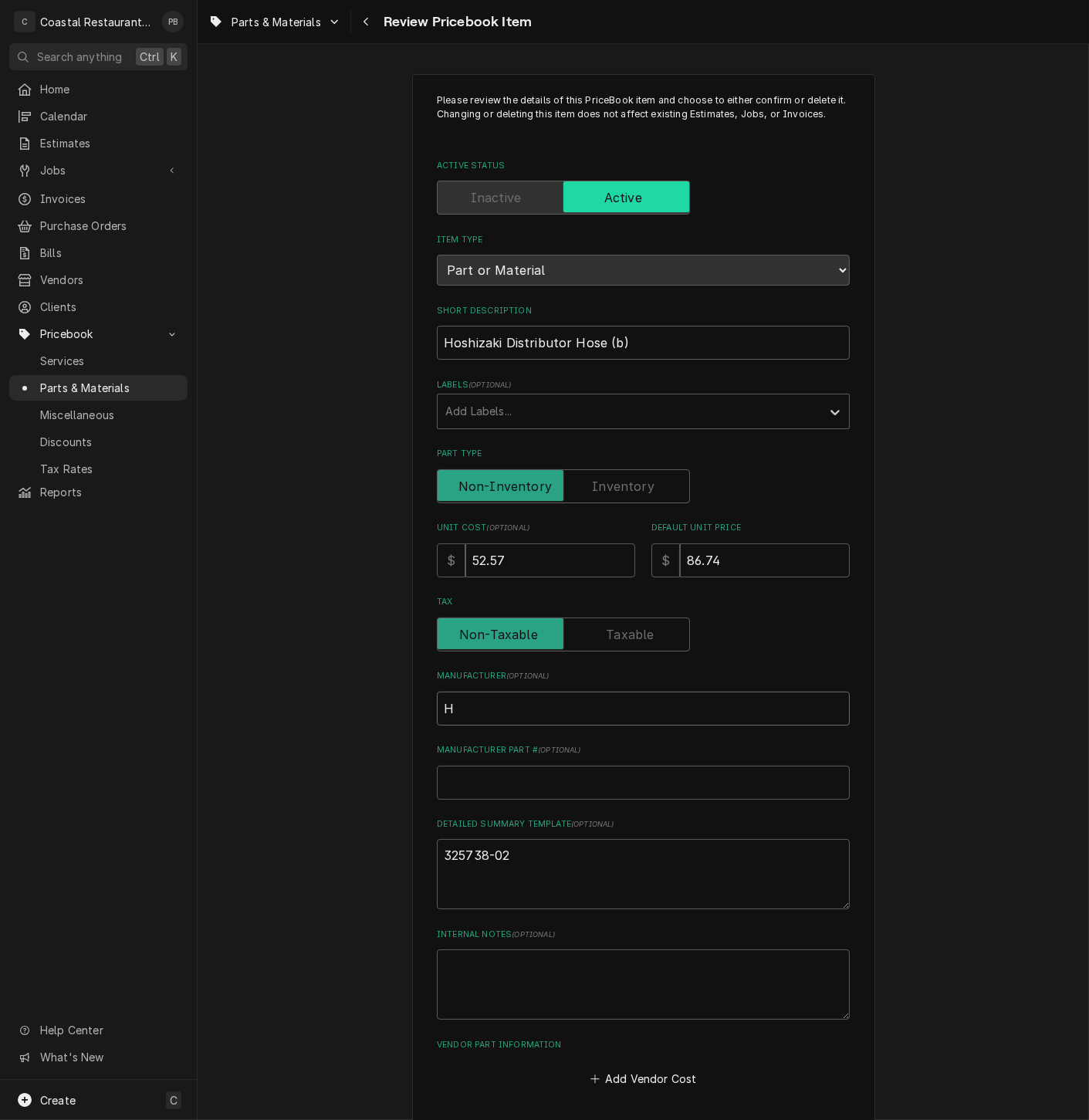
type input "Ho"
type textarea "x"
type input "Hosh"
type textarea "x"
type input "Hoshi"
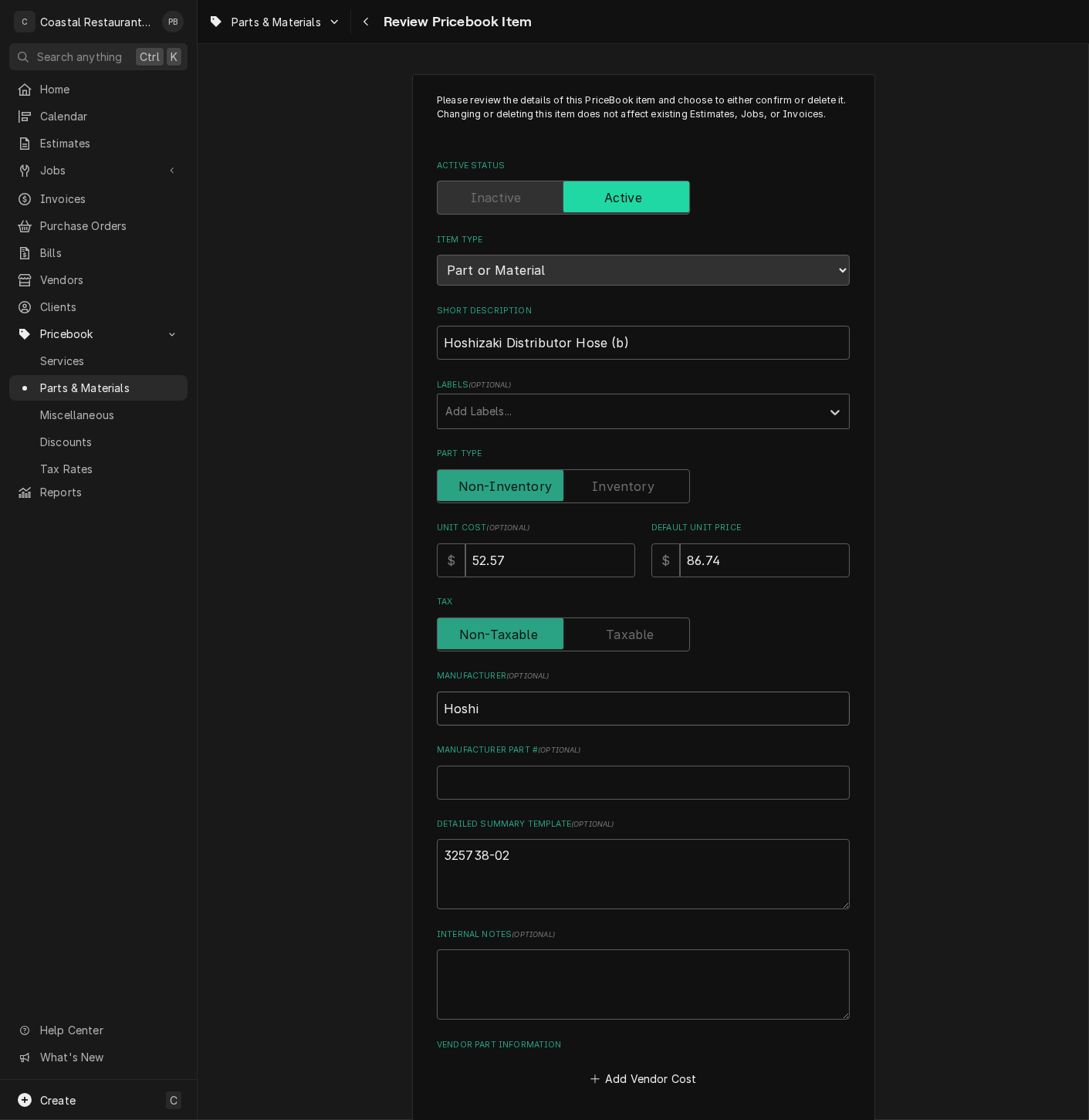
type textarea "x"
type input "Hoshiz"
type textarea "x"
type input "Hoshiza"
type textarea "x"
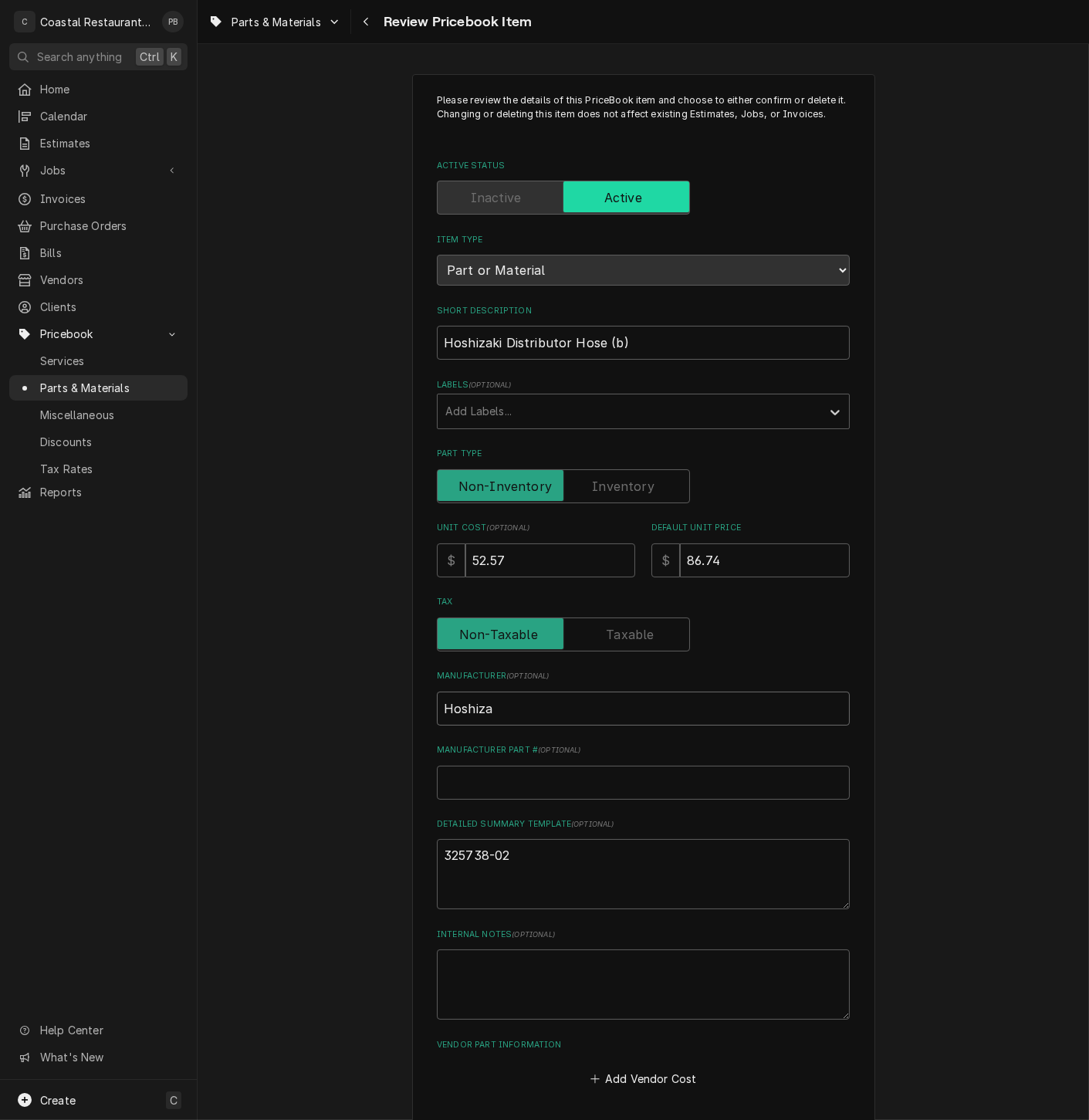
type input "Hoshizak"
type textarea "x"
type input "Hoshizaki"
type textarea "x"
type input "3"
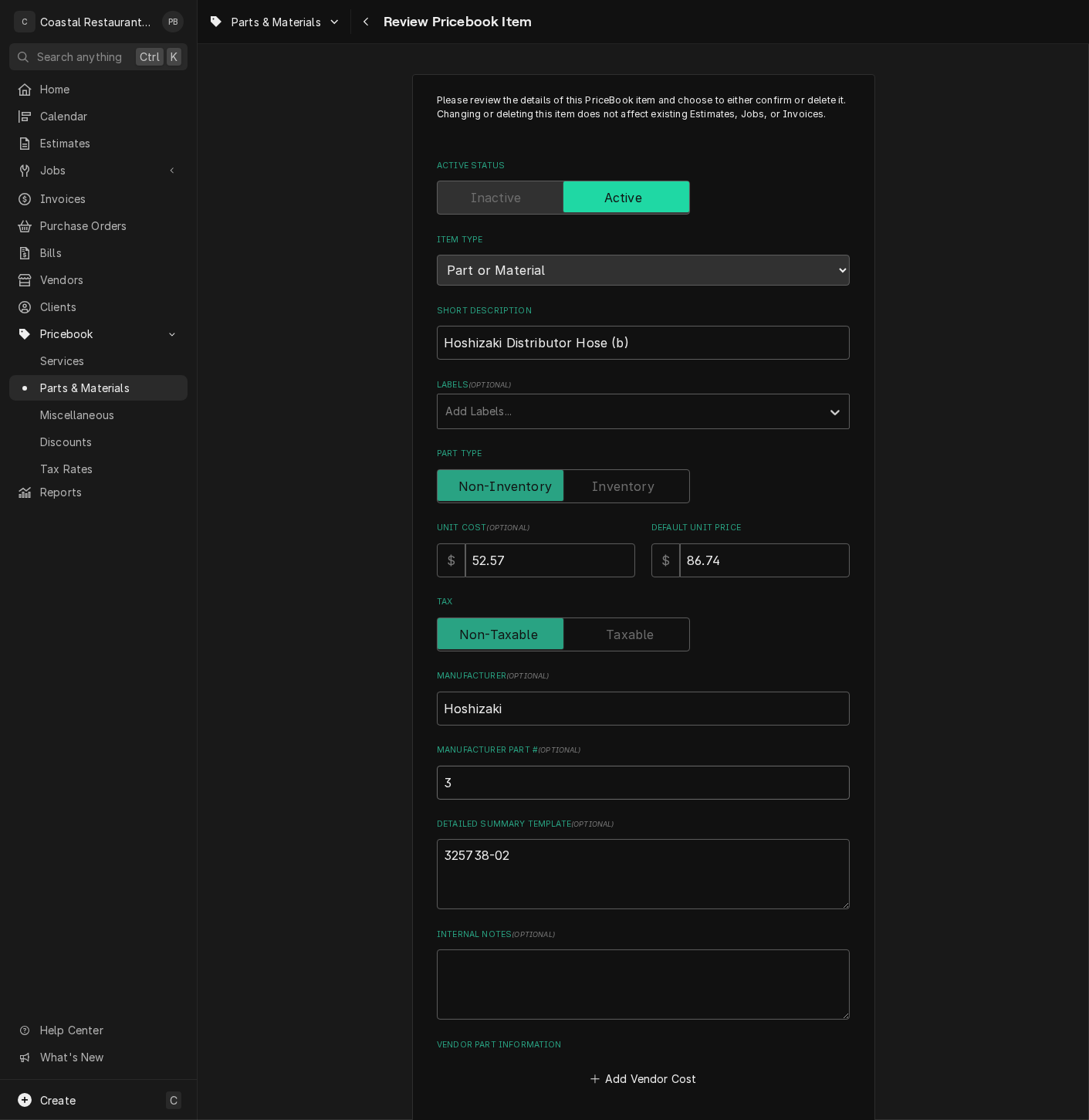
type textarea "x"
type input "32"
type textarea "x"
type input "325"
type textarea "x"
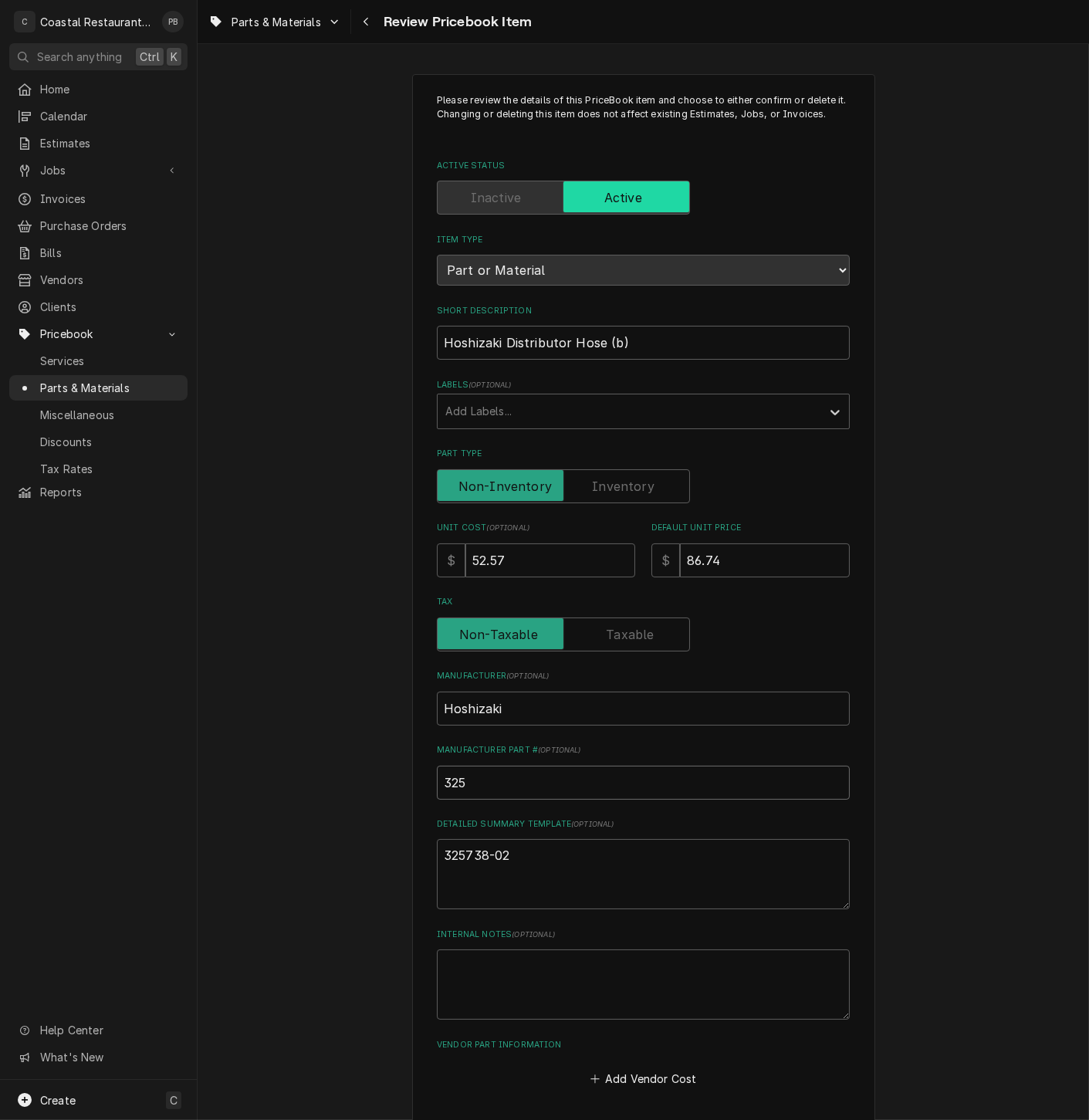
type input "3257"
type textarea "x"
type input "32573"
type textarea "x"
type input "325738"
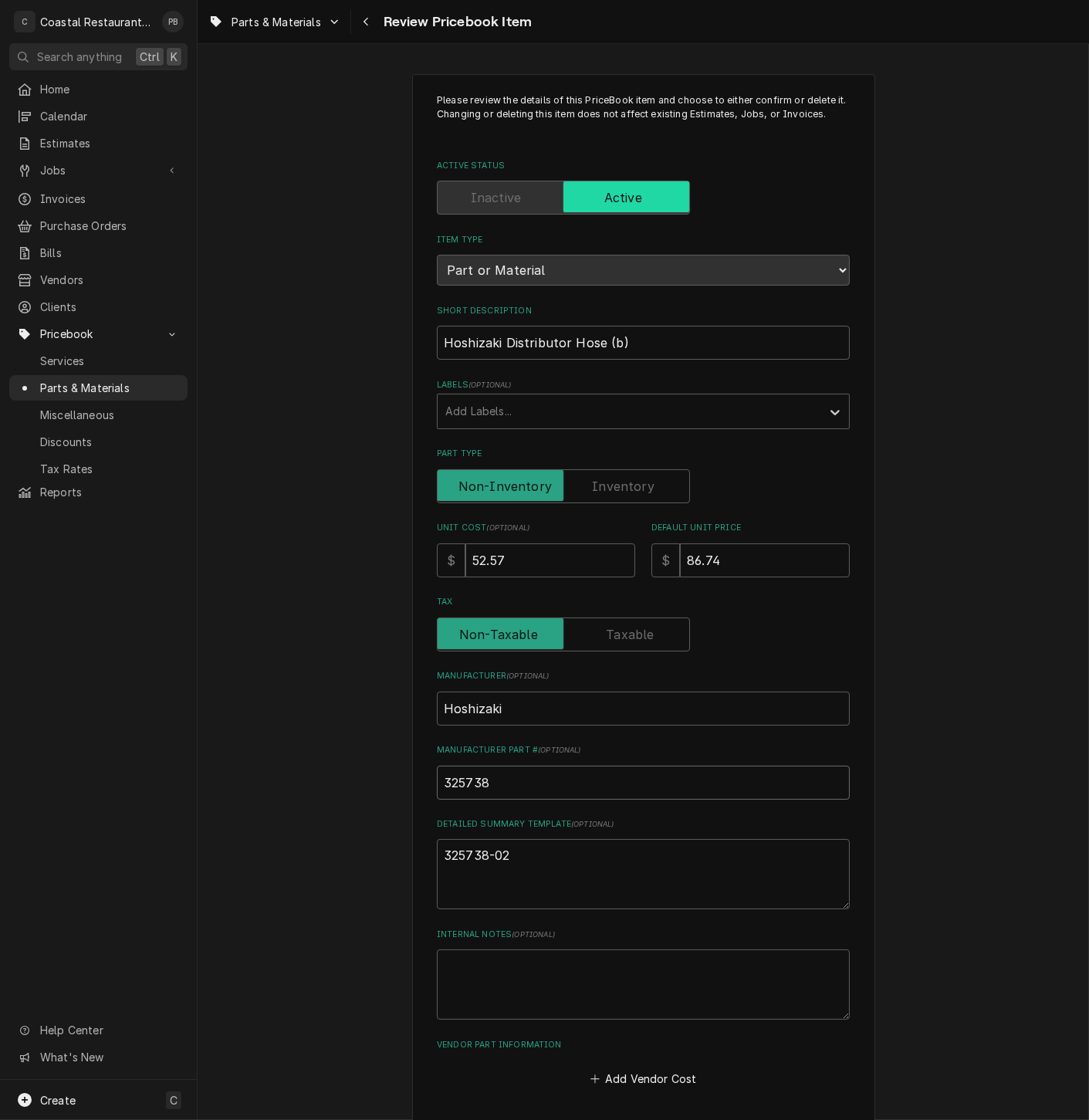
type textarea "x"
type input "325738-"
type textarea "x"
type input "325738-0"
type textarea "x"
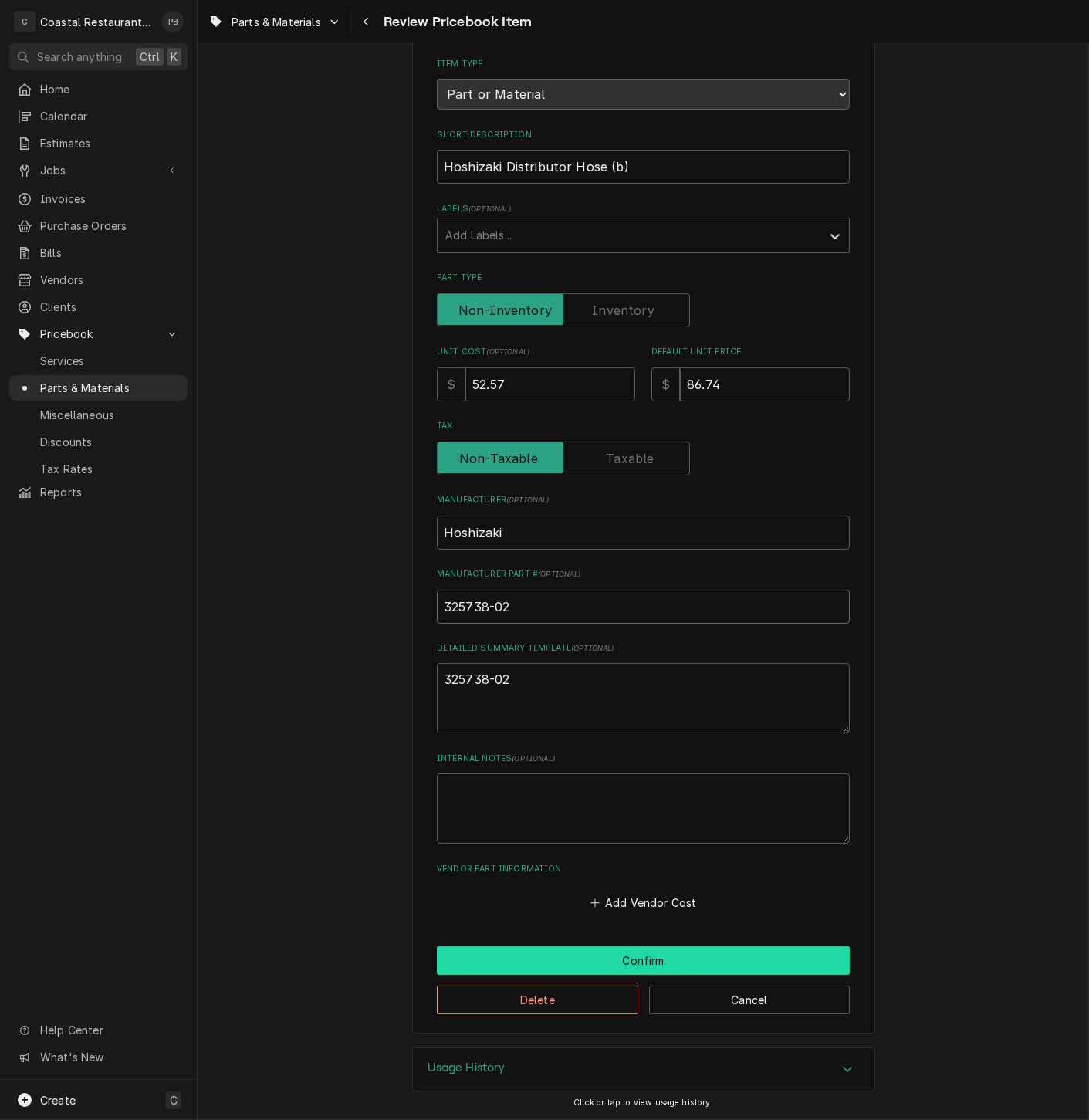
type input "325738-02"
click at [631, 965] on button "Confirm" at bounding box center [643, 960] width 413 height 28
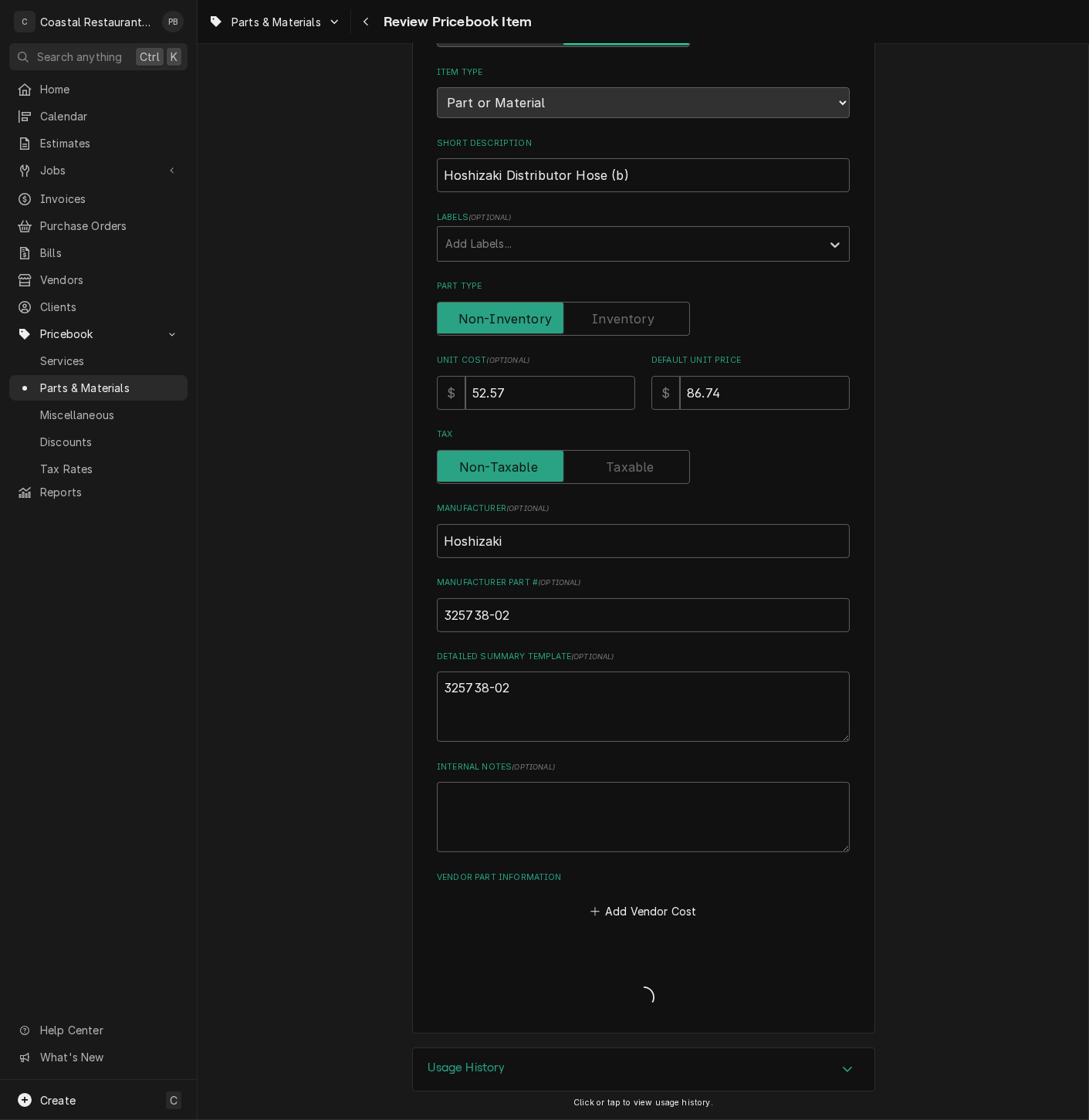
type textarea "x"
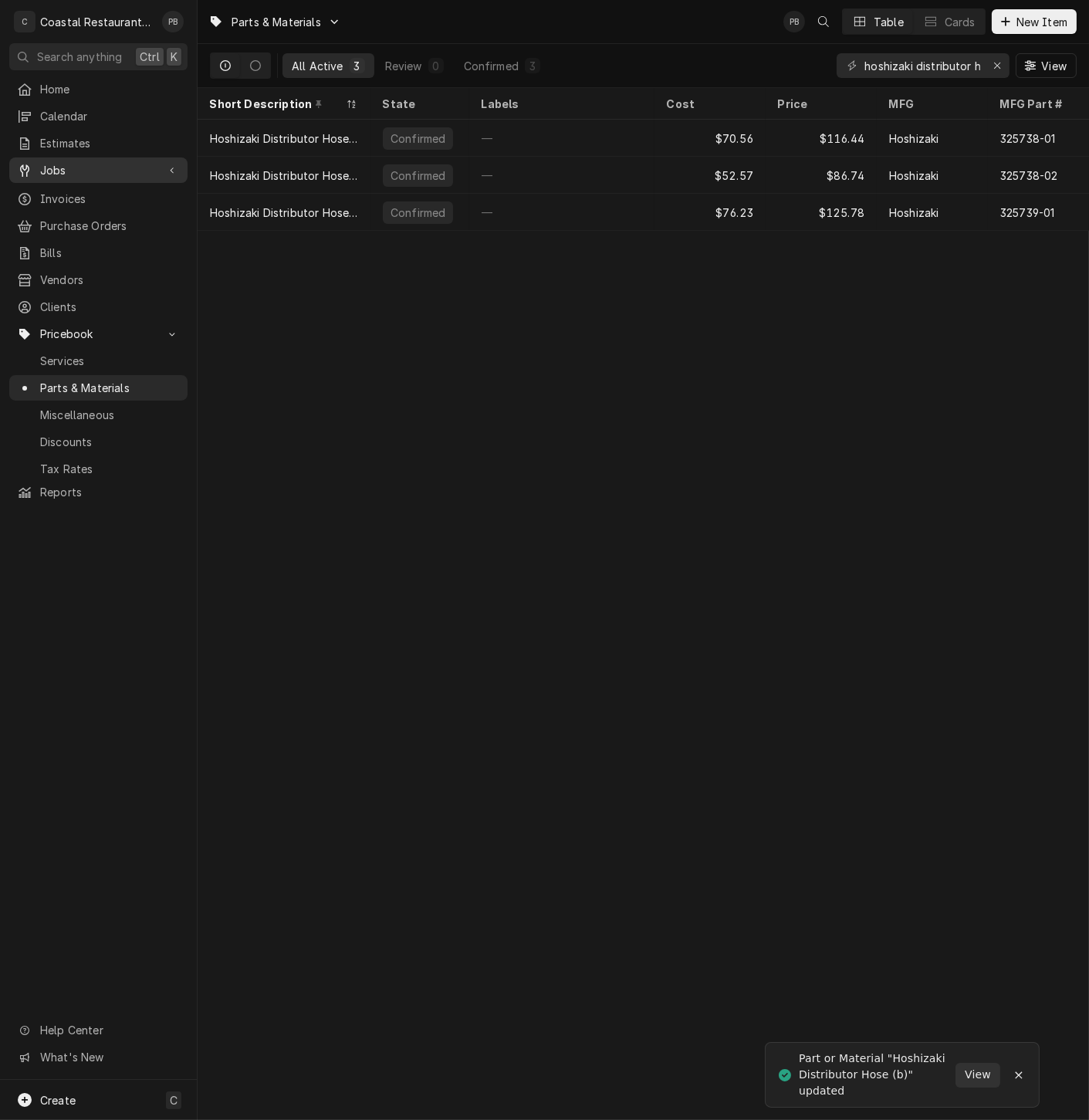
click at [85, 162] on span "Jobs" at bounding box center [98, 170] width 116 height 16
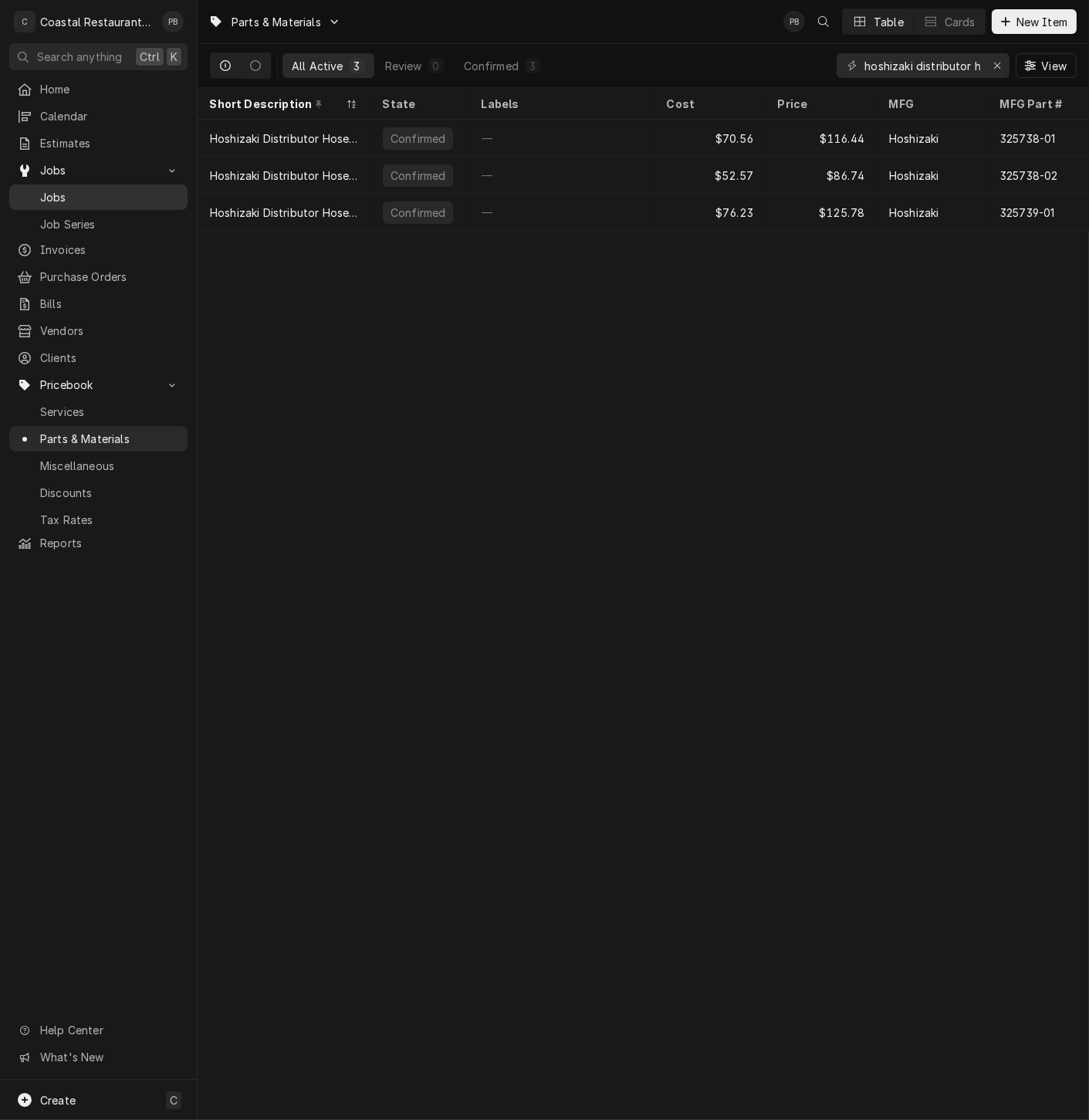
click at [75, 191] on span "Jobs" at bounding box center [110, 196] width 140 height 16
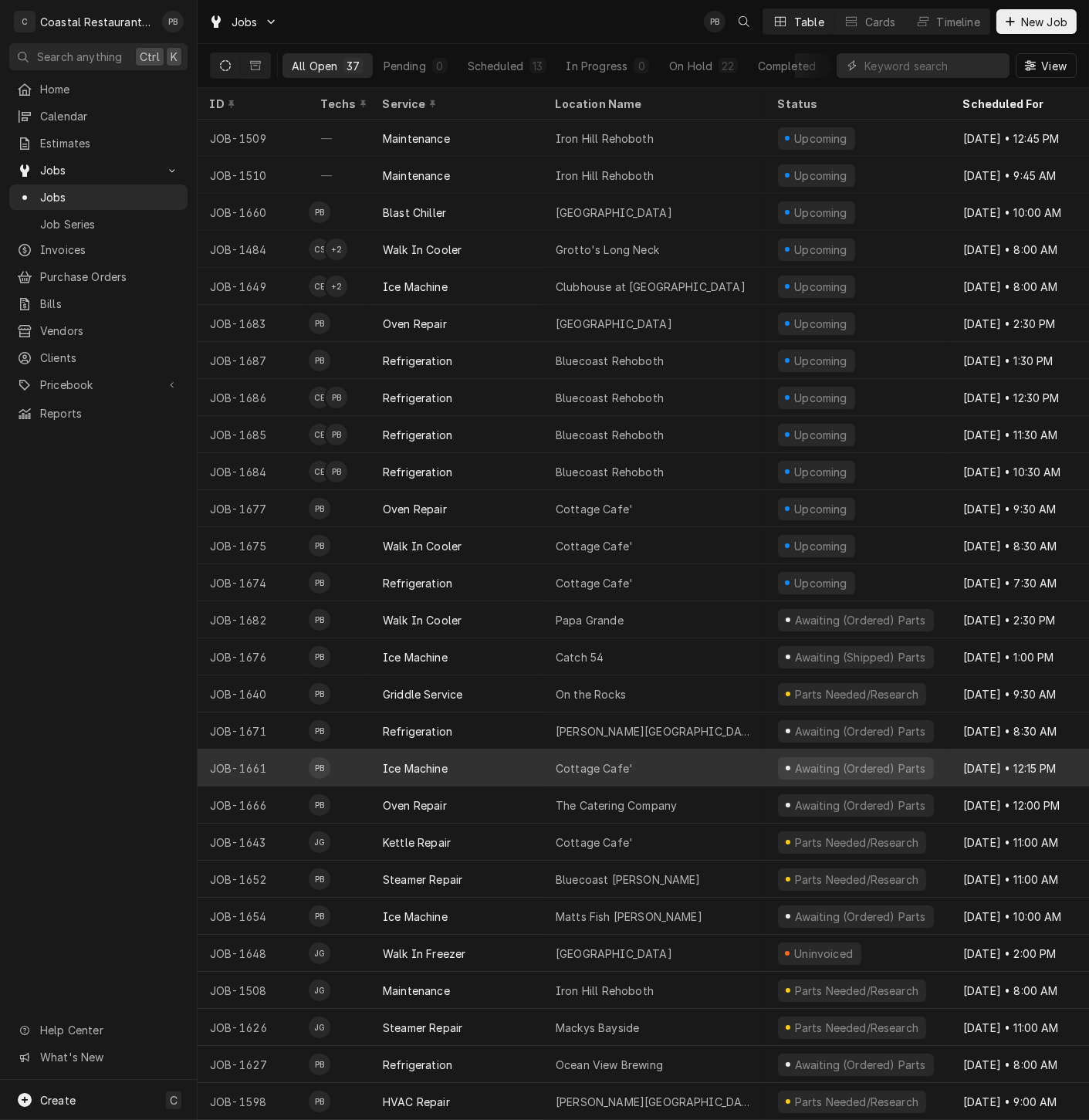
click at [523, 767] on div "Ice Machine" at bounding box center [457, 768] width 173 height 37
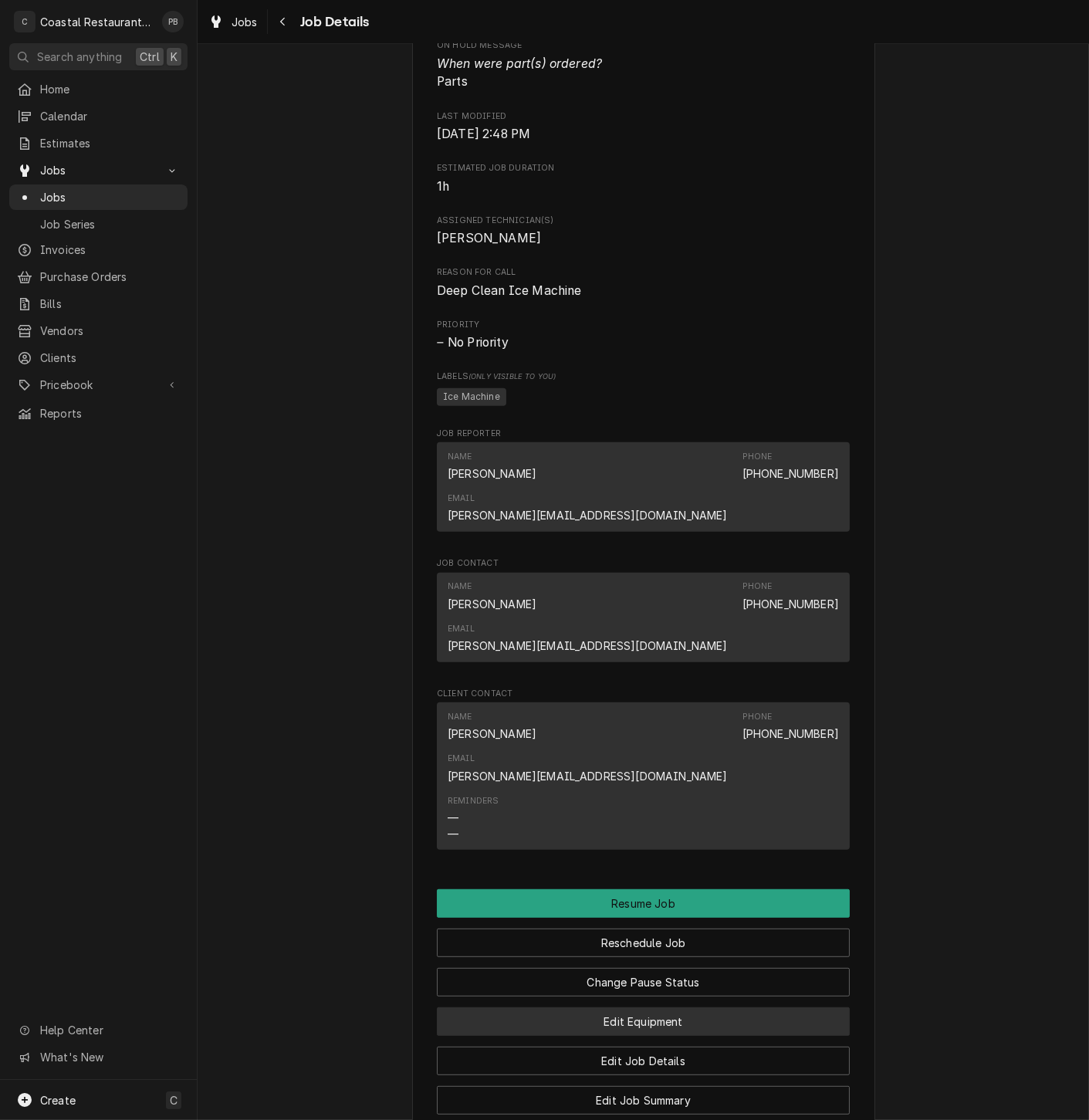
scroll to position [1221, 0]
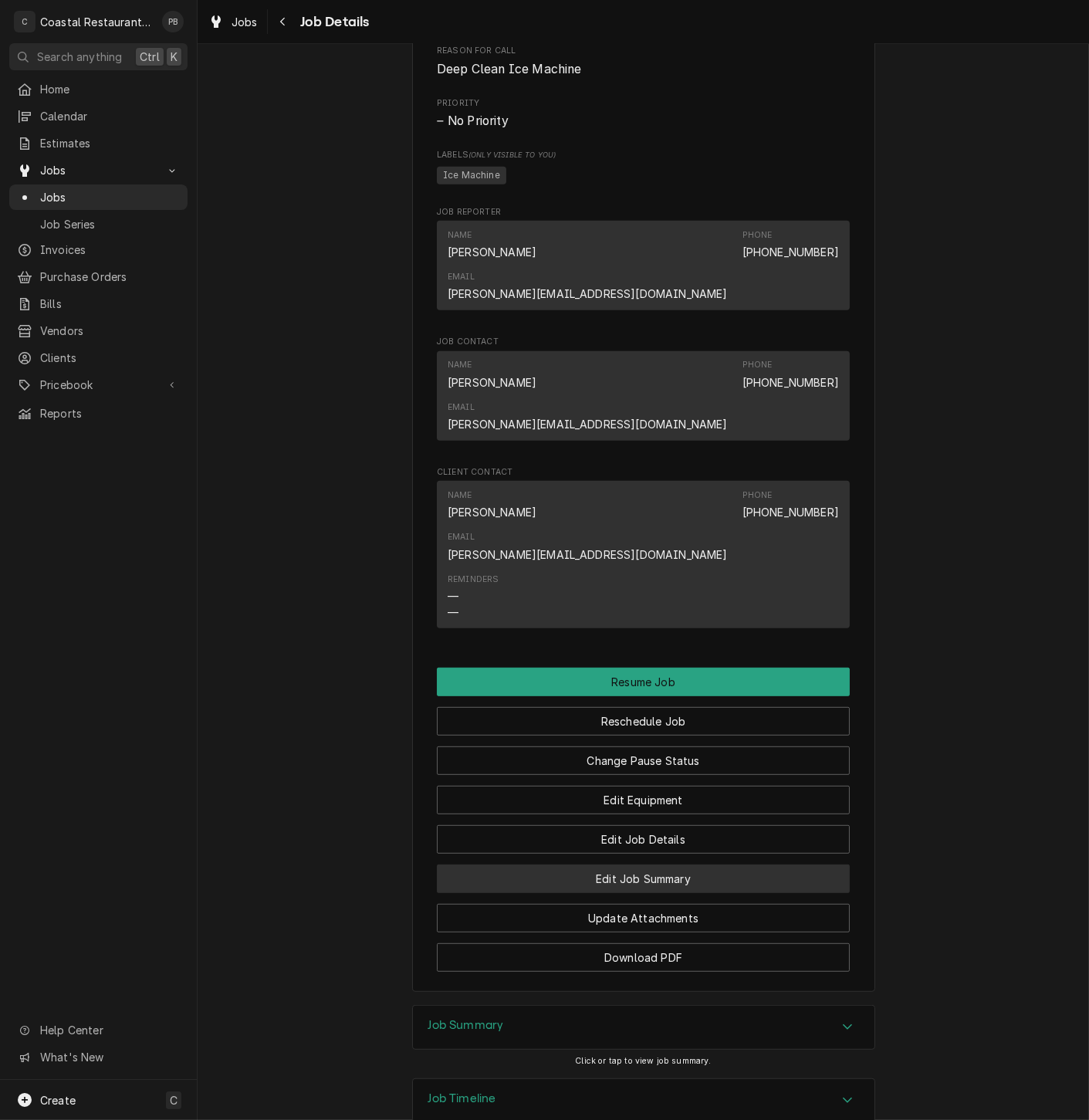
click at [681, 865] on button "Edit Job Summary" at bounding box center [643, 879] width 413 height 28
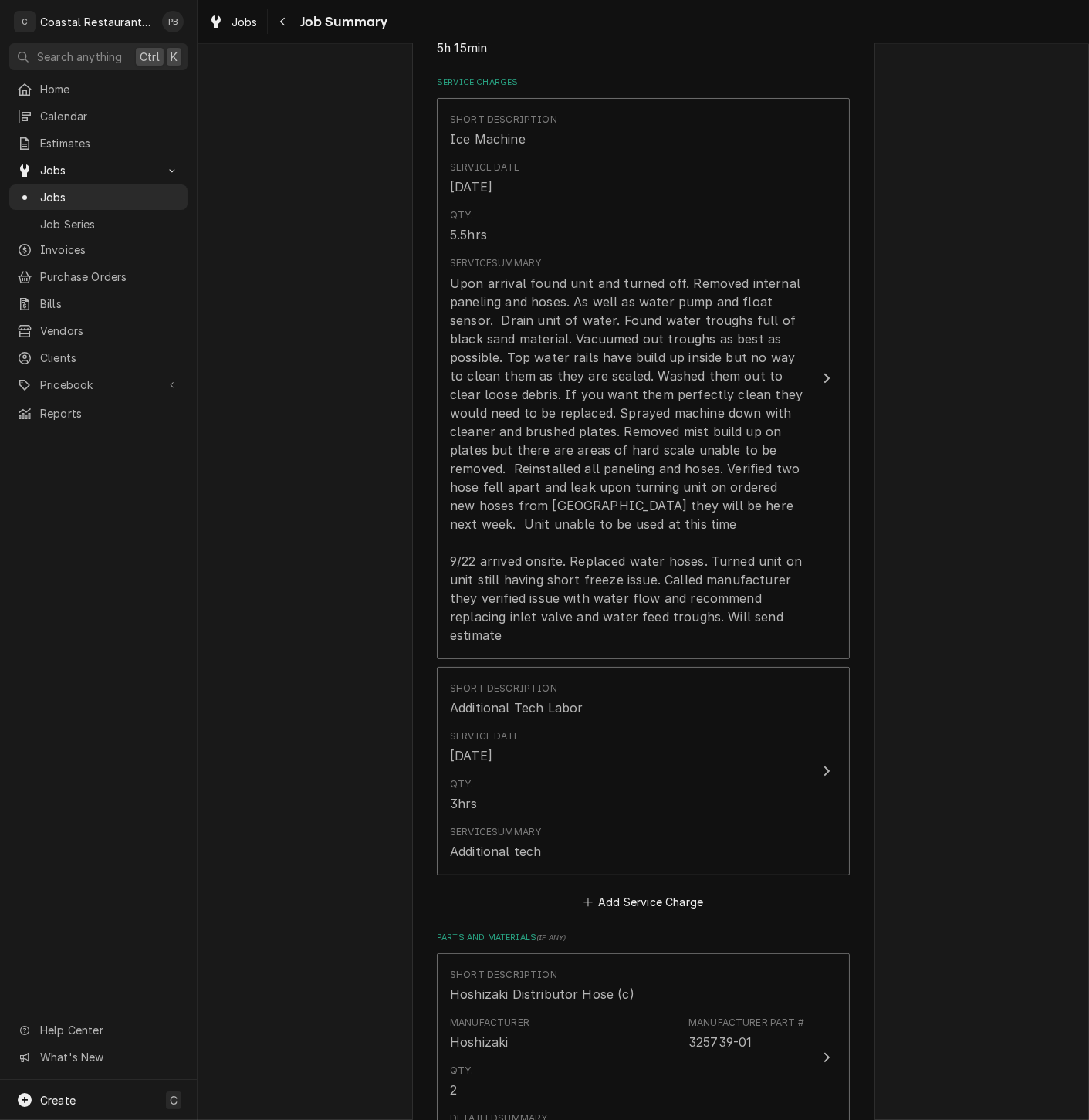
scroll to position [343, 0]
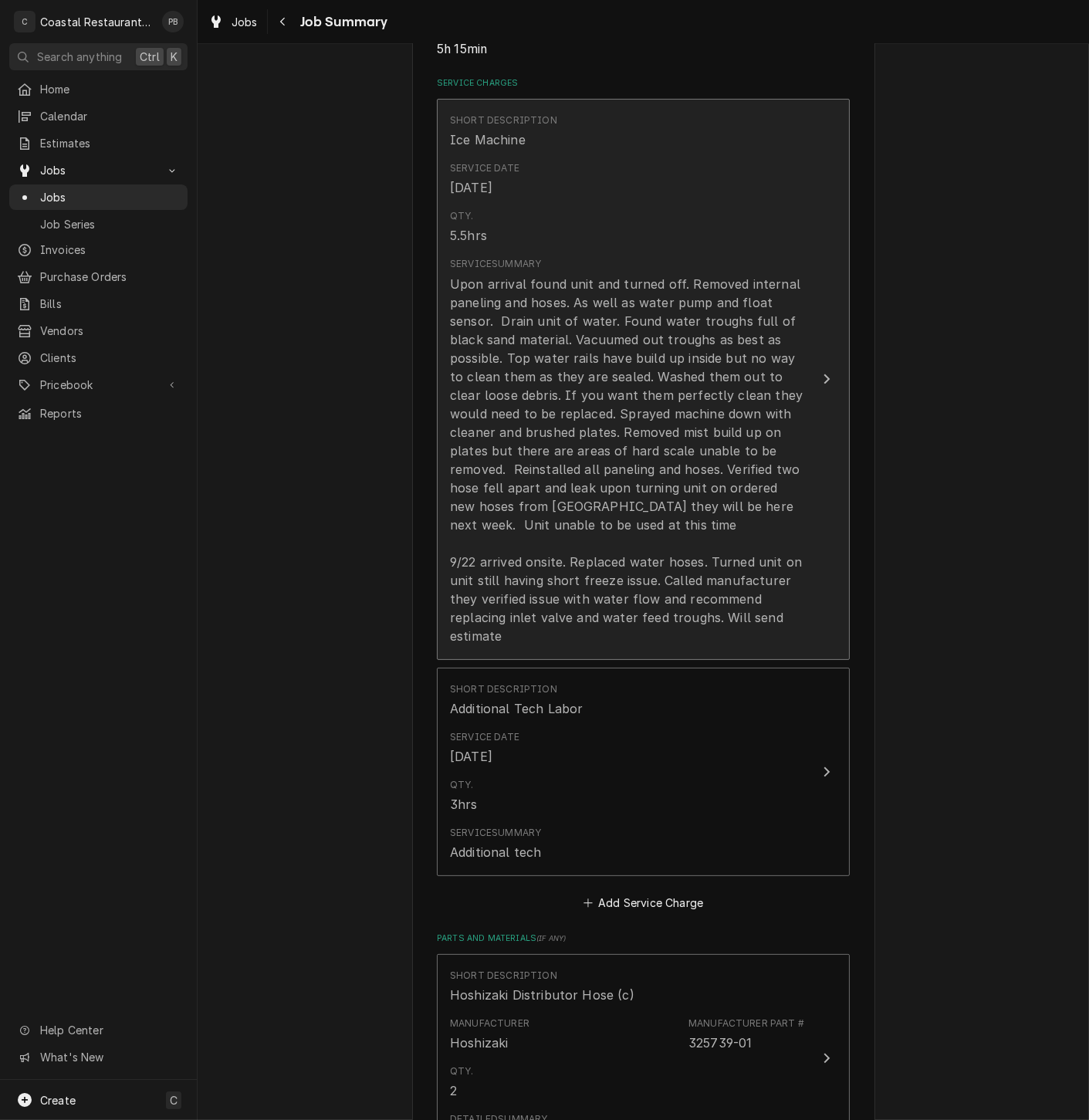
click at [811, 394] on button "Short Description Ice Machine Service Date [DATE] Qty. 5.5hrs Service Summary" at bounding box center [643, 379] width 413 height 561
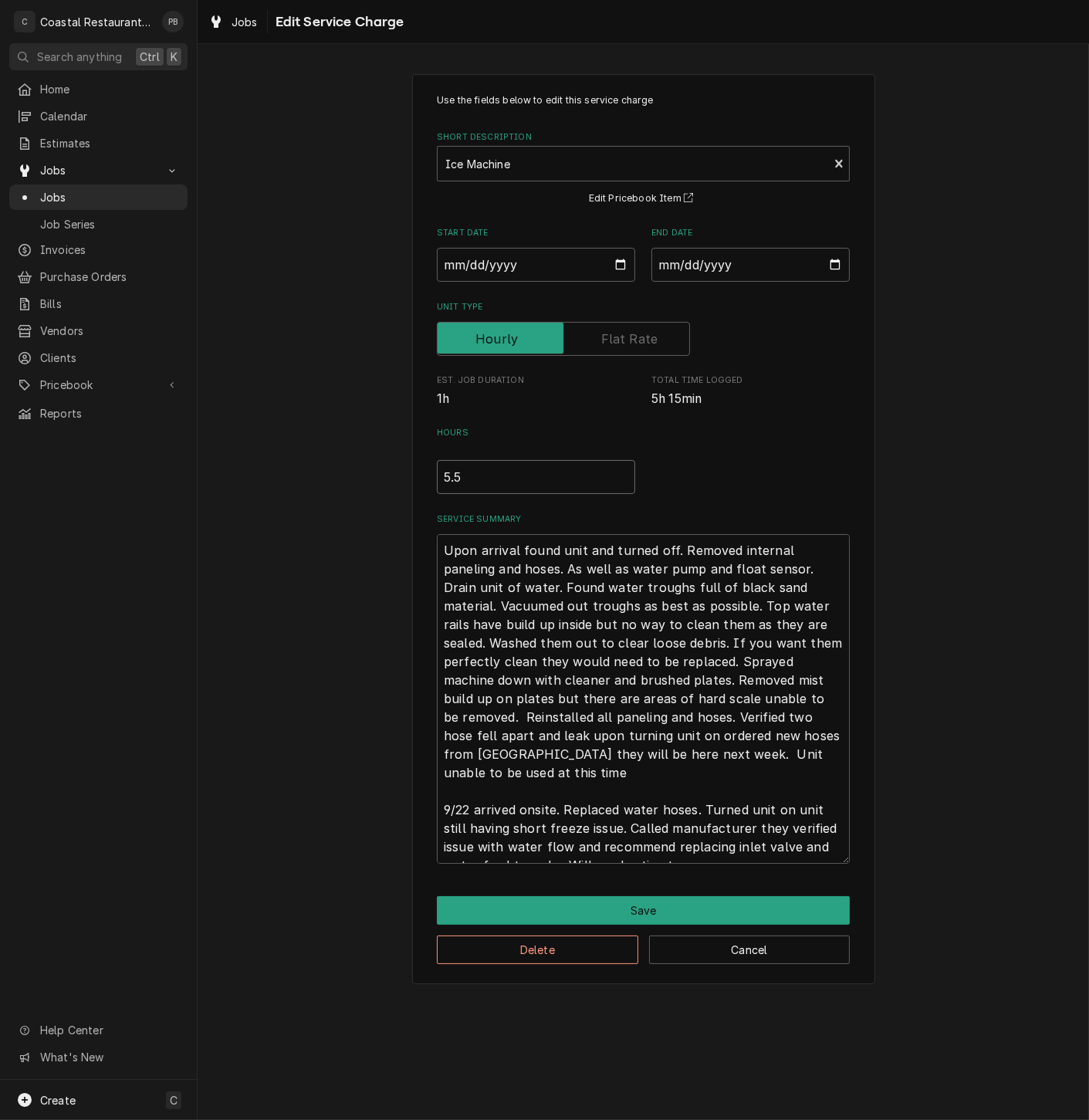
drag, startPoint x: 549, startPoint y: 476, endPoint x: 310, endPoint y: 466, distance: 239.2
click at [310, 466] on div "Use the fields below to edit this service charge Short Description Ice Machine …" at bounding box center [643, 528] width 891 height 937
type textarea "x"
type input "6"
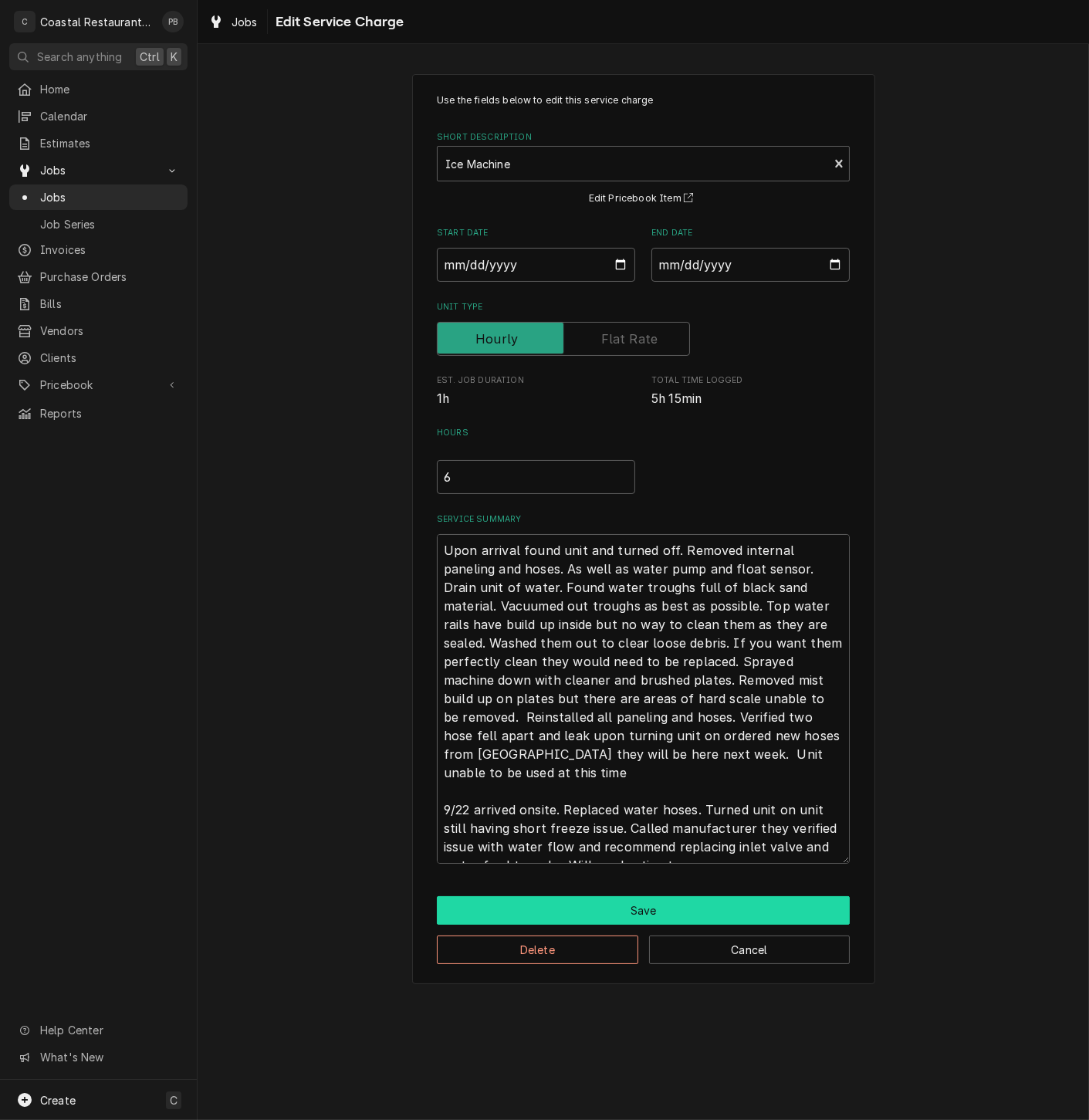
click at [617, 911] on button "Save" at bounding box center [643, 910] width 413 height 28
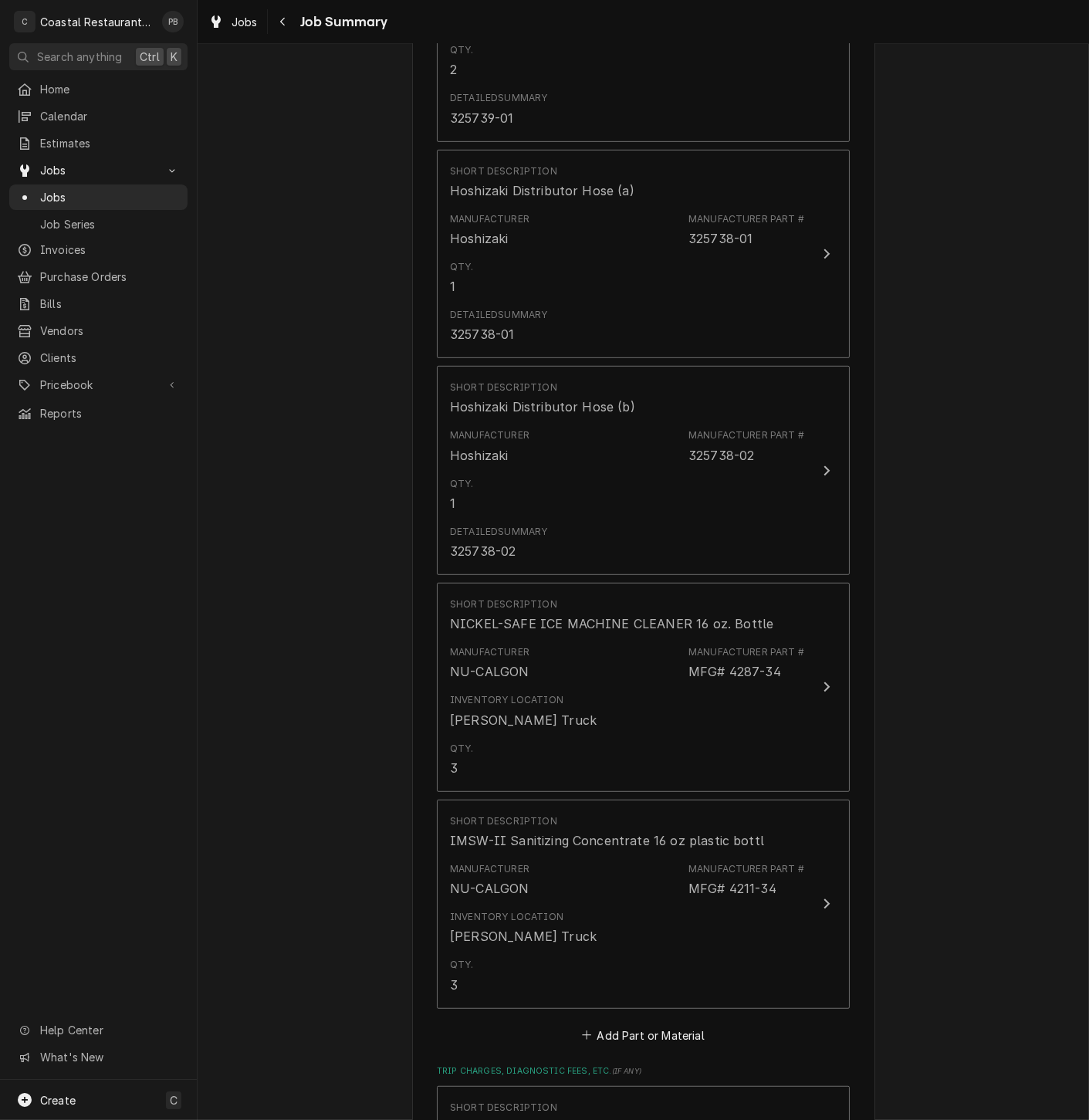
scroll to position [1903, 0]
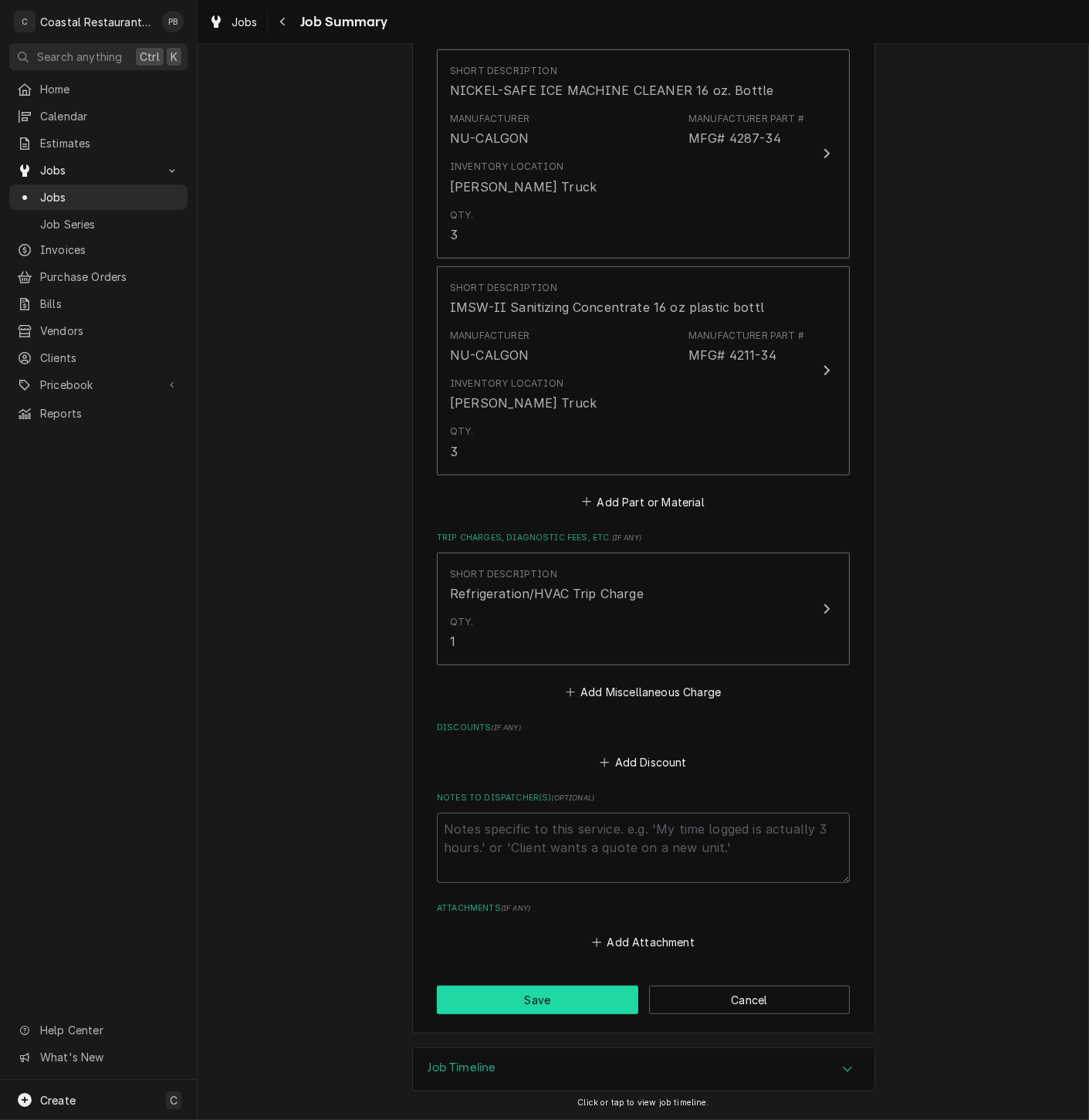
click at [551, 1008] on button "Save" at bounding box center [537, 1000] width 201 height 28
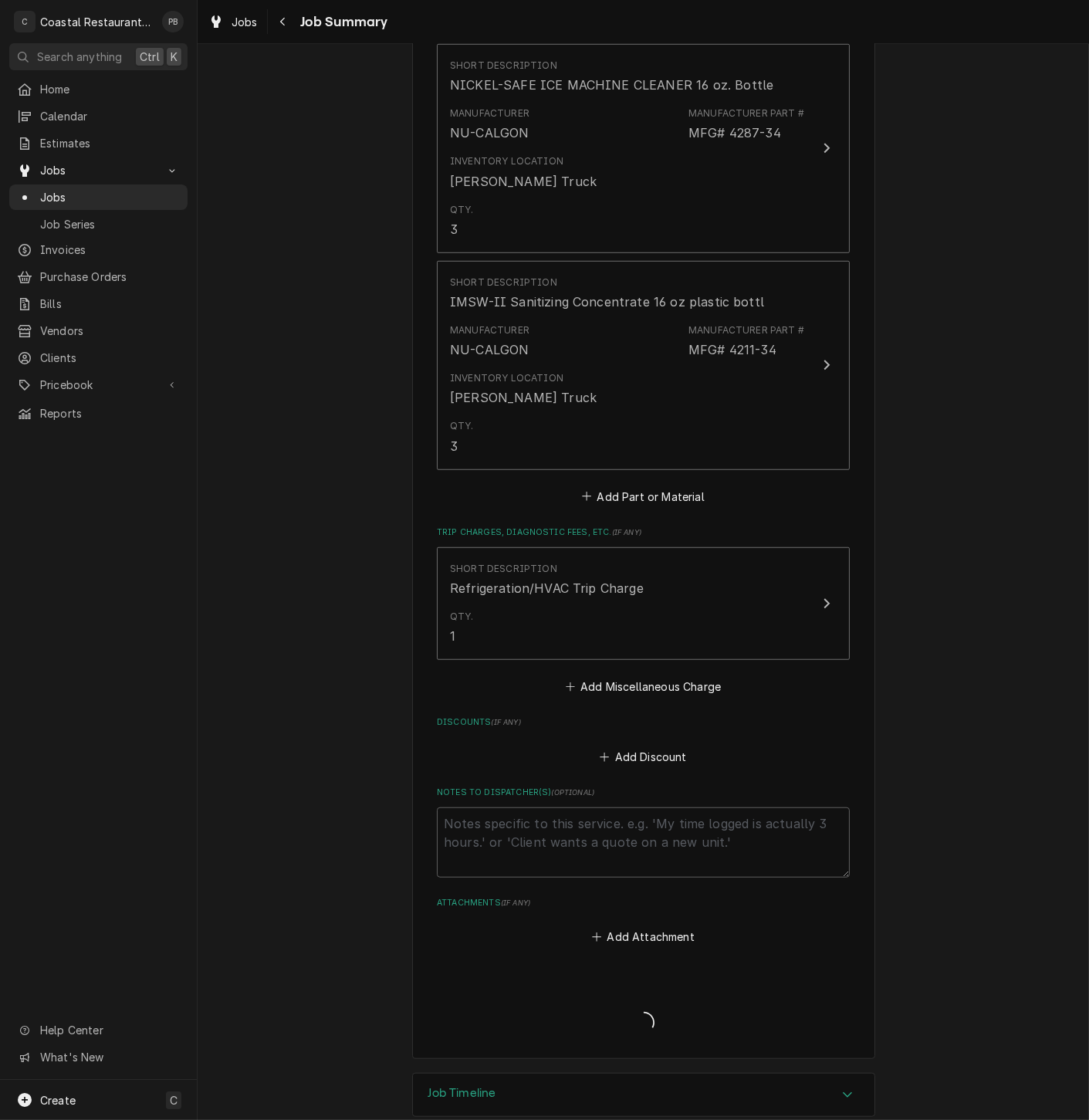
type textarea "x"
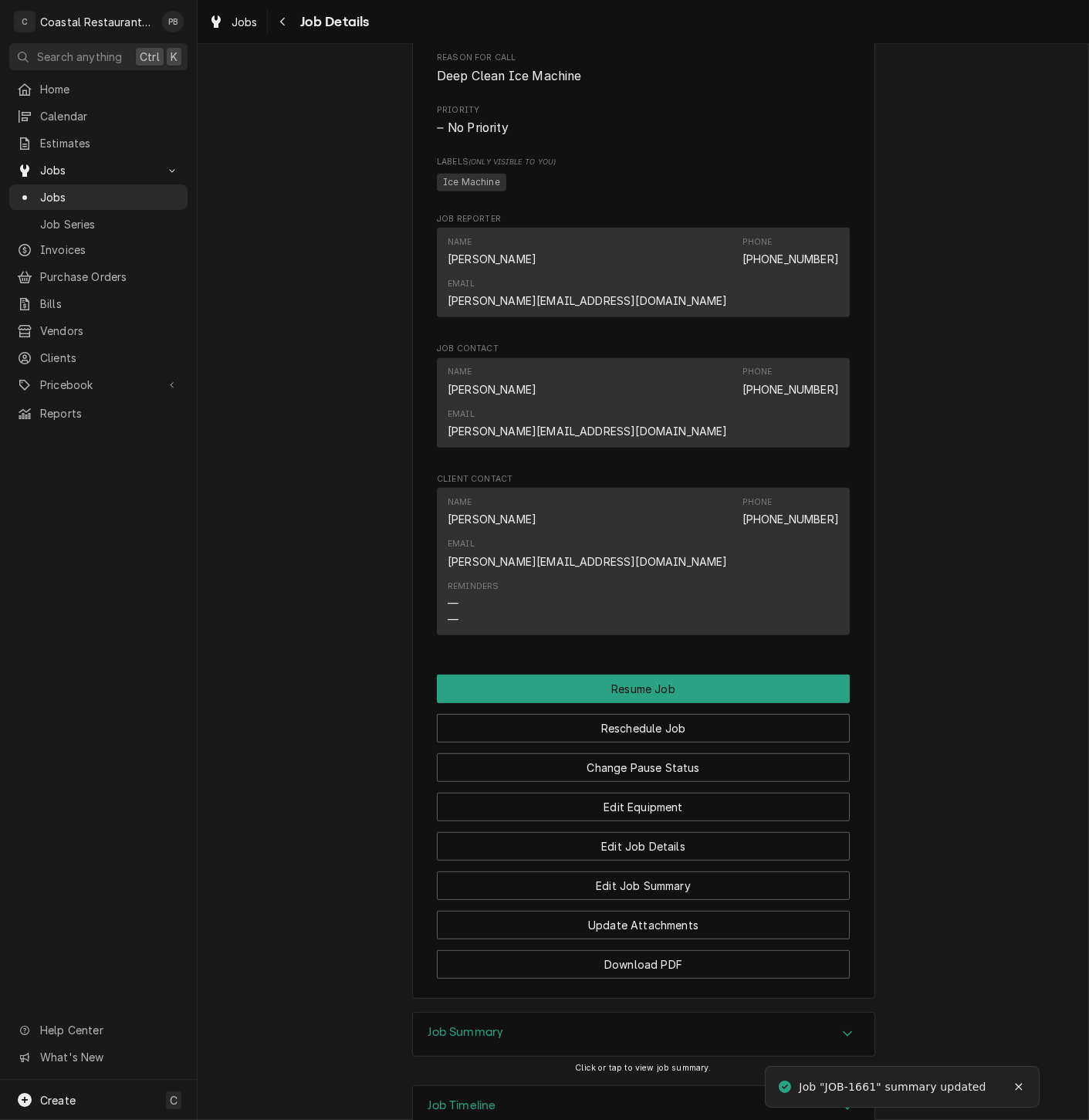
scroll to position [1221, 0]
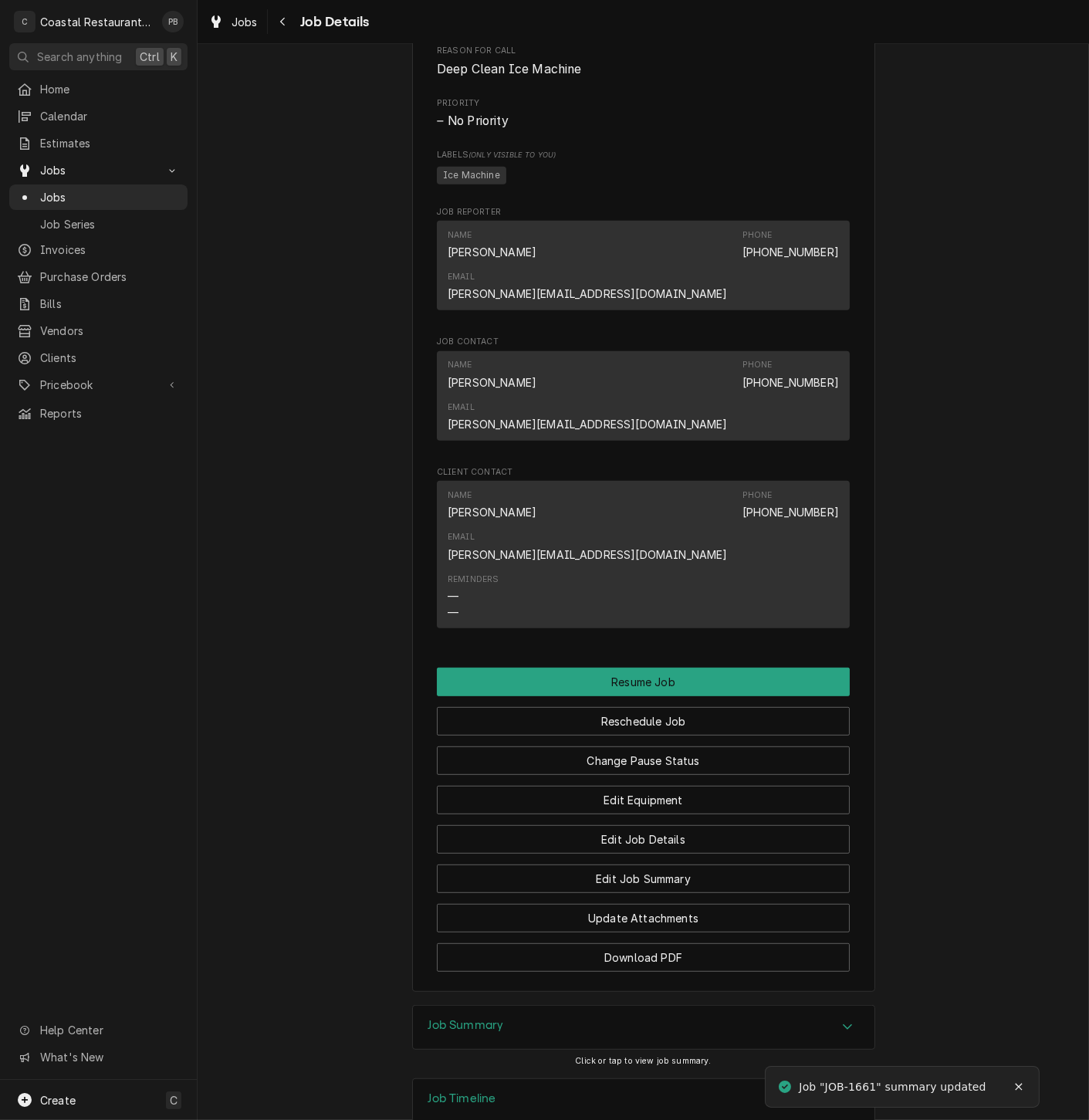
click at [846, 1006] on div "Job Summary" at bounding box center [643, 1028] width 461 height 43
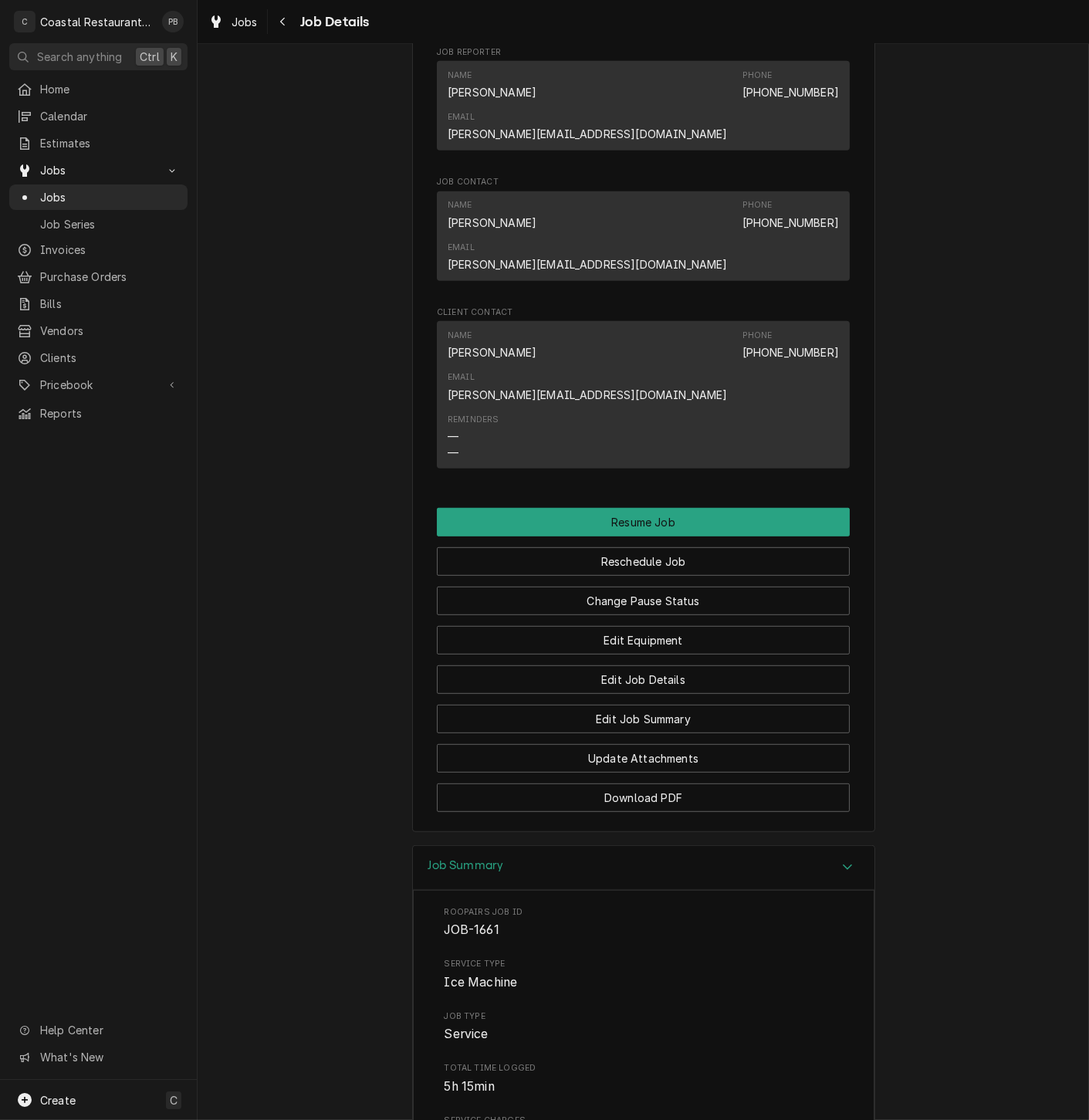
scroll to position [1372, 0]
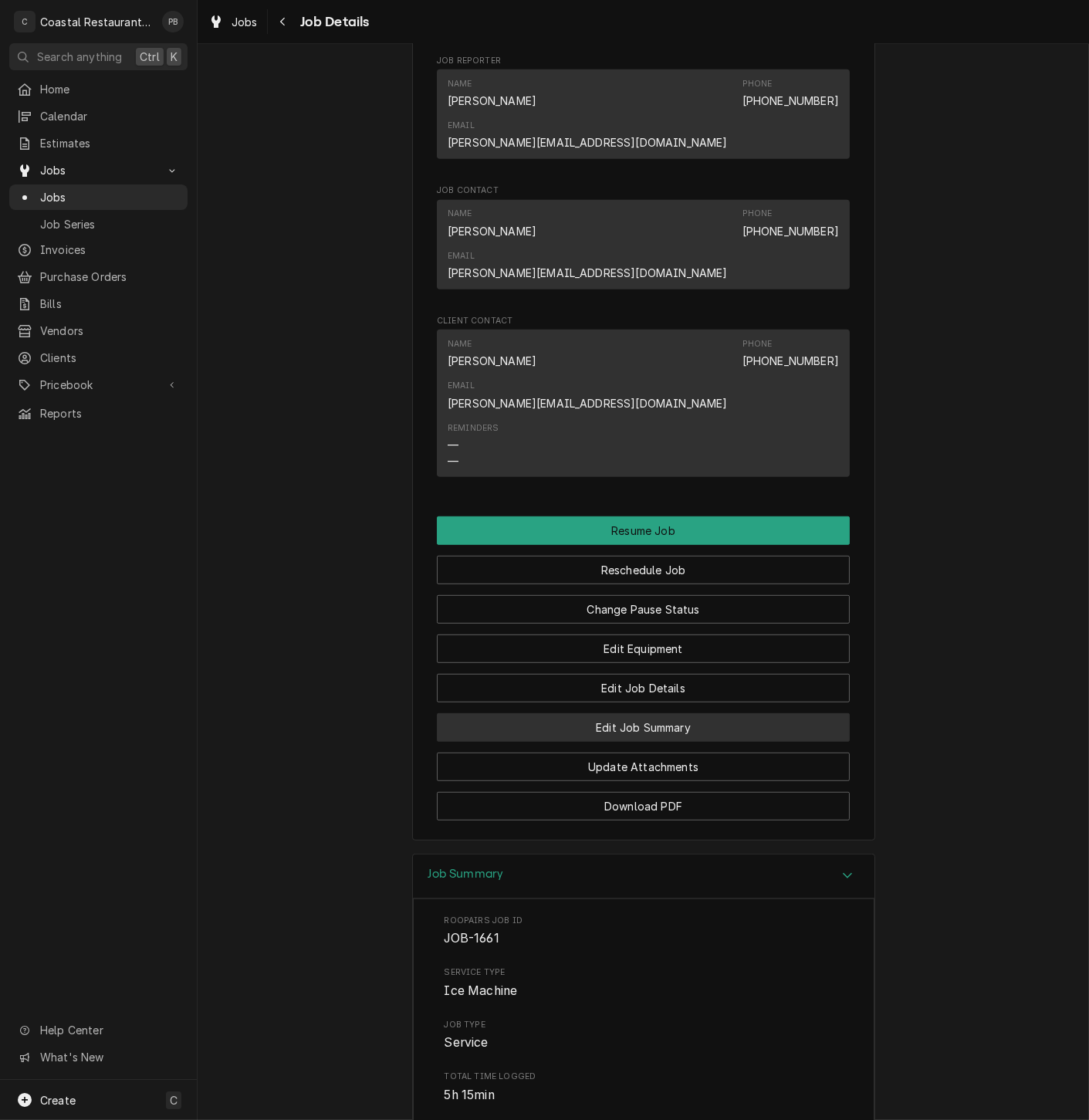
click at [677, 713] on button "Edit Job Summary" at bounding box center [643, 728] width 413 height 28
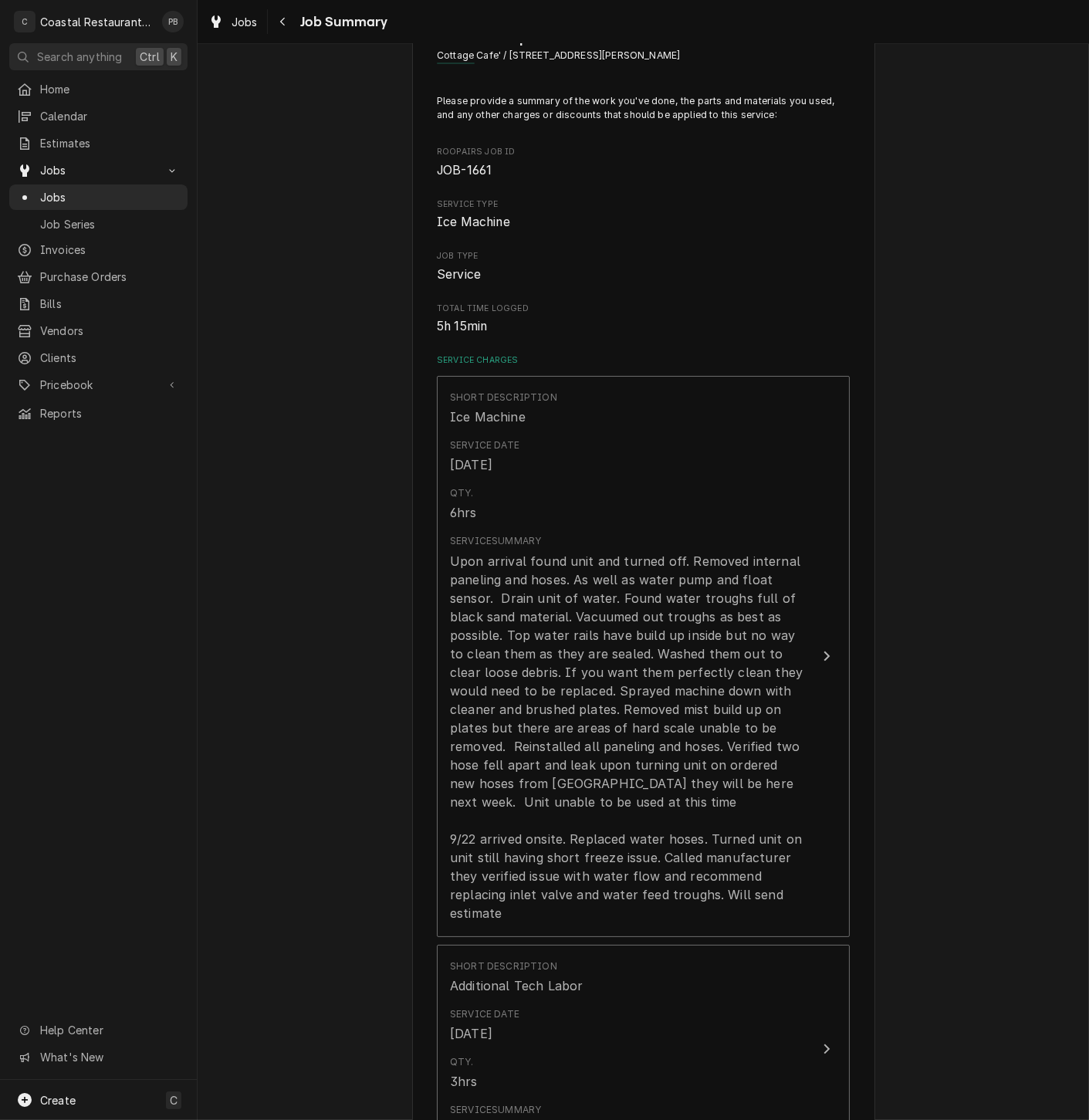
scroll to position [257, 0]
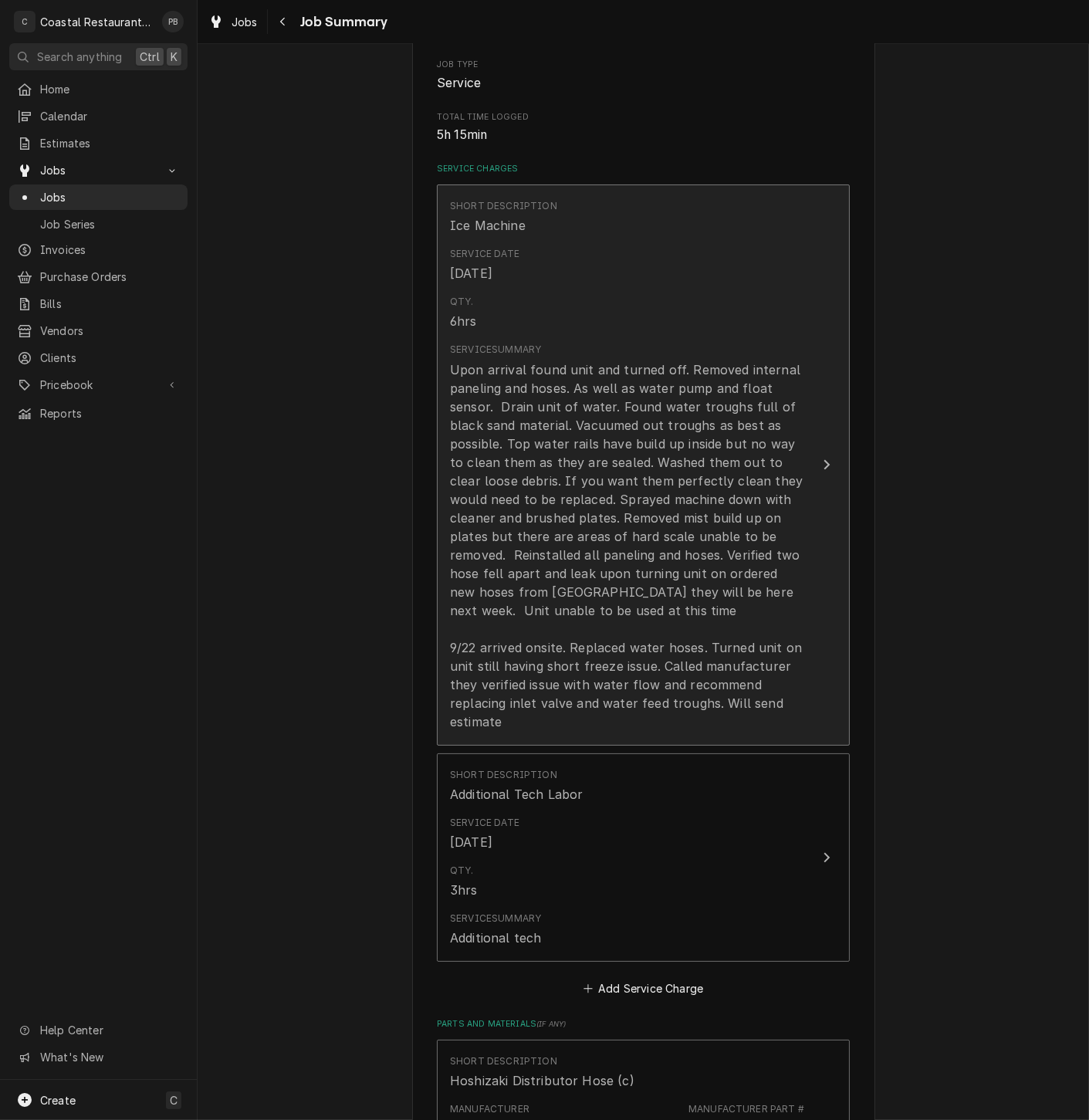
click at [820, 478] on button "Short Description Ice Machine Service Date [DATE] Qty. 6hrs Service Summary" at bounding box center [643, 465] width 413 height 561
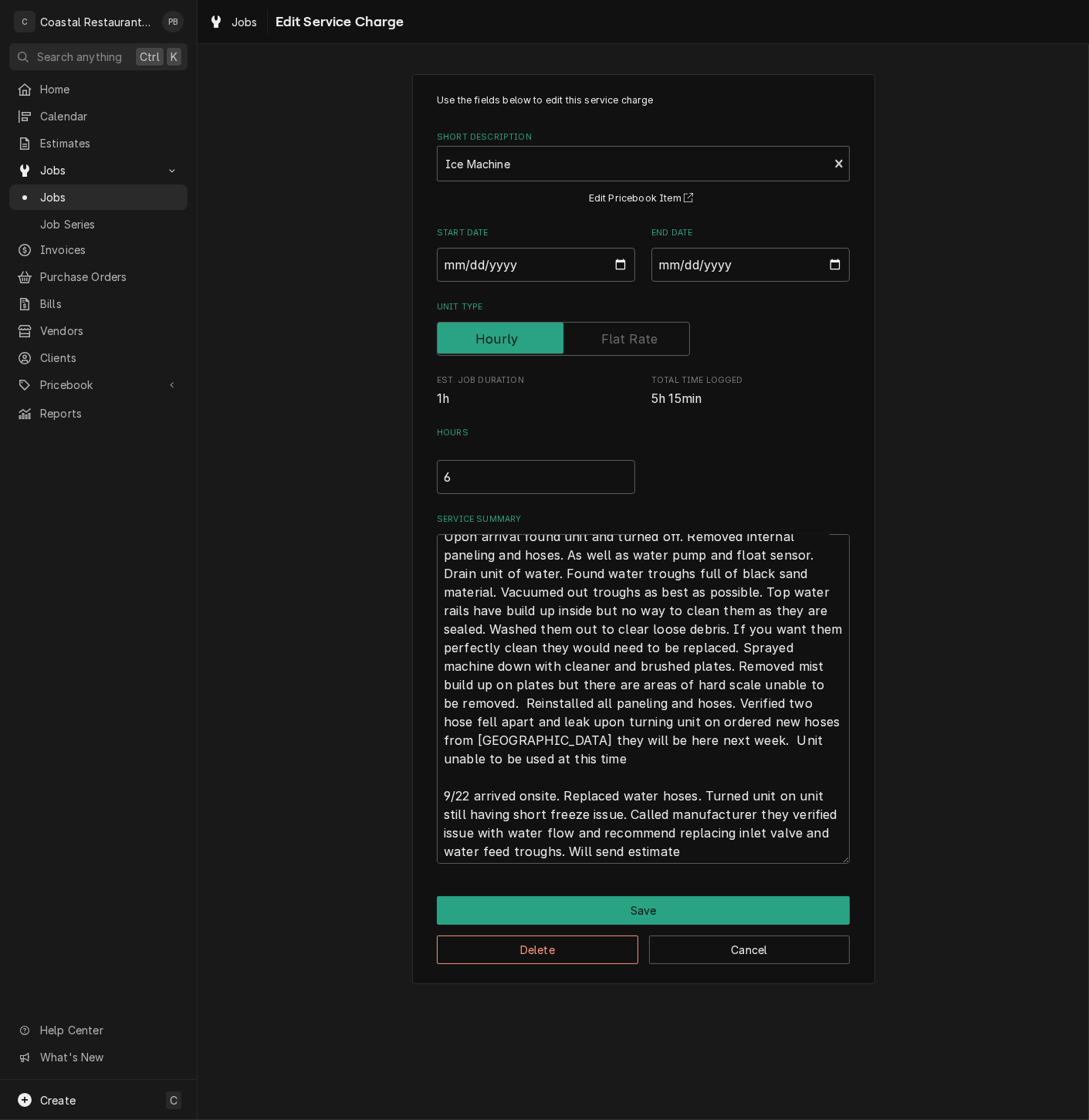
scroll to position [17, 0]
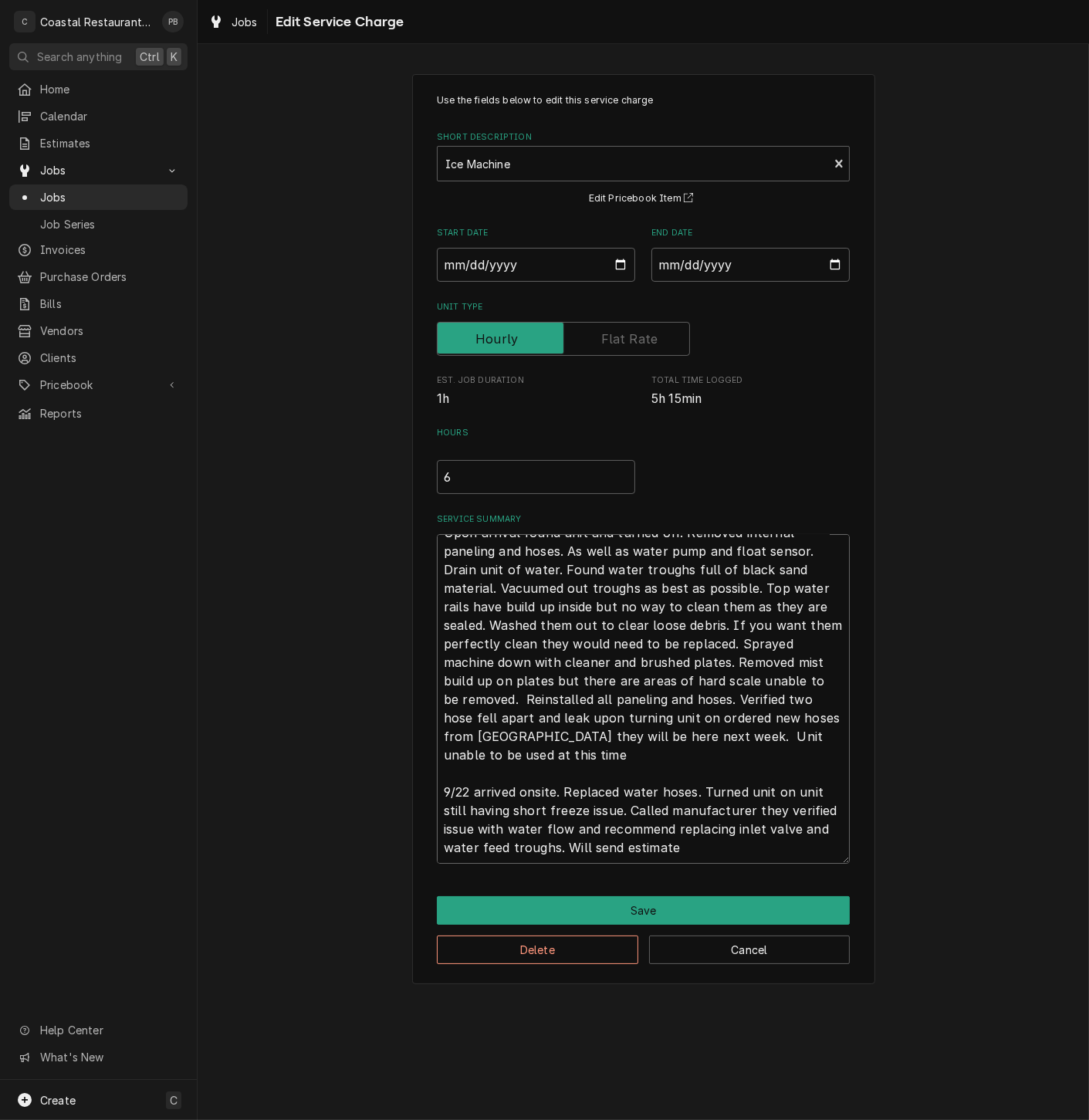
click at [710, 848] on textarea "Upon arrival found unit and turned off. Removed internal paneling and hoses. As…" at bounding box center [643, 698] width 413 height 329
click at [564, 847] on textarea "Upon arrival found unit and turned off. Removed internal paneling and hoses. As…" at bounding box center [643, 698] width 413 height 329
type textarea "x"
type textarea "Upon arrival found unit and turned off. Removed internal paneling and hoses. As…"
type textarea "x"
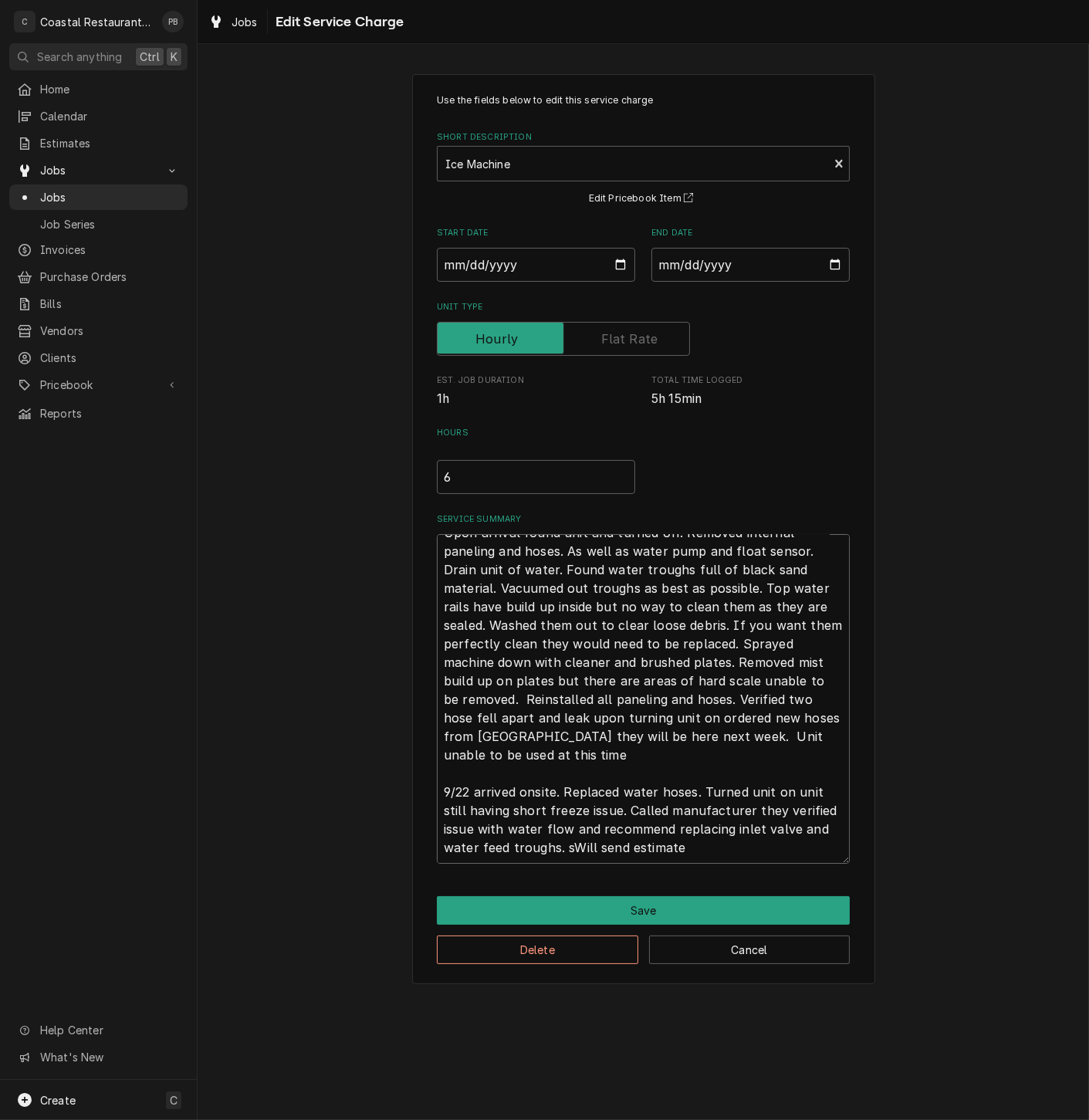
type textarea "Upon arrival found unit and turned off. Removed internal paneling and hoses. As…"
type textarea "x"
type textarea "Upon arrival found unit and turned off. Removed internal paneling and hoses. As…"
type textarea "x"
type textarea "Upon arrival found unit and turned off. Removed internal paneling and hoses. As…"
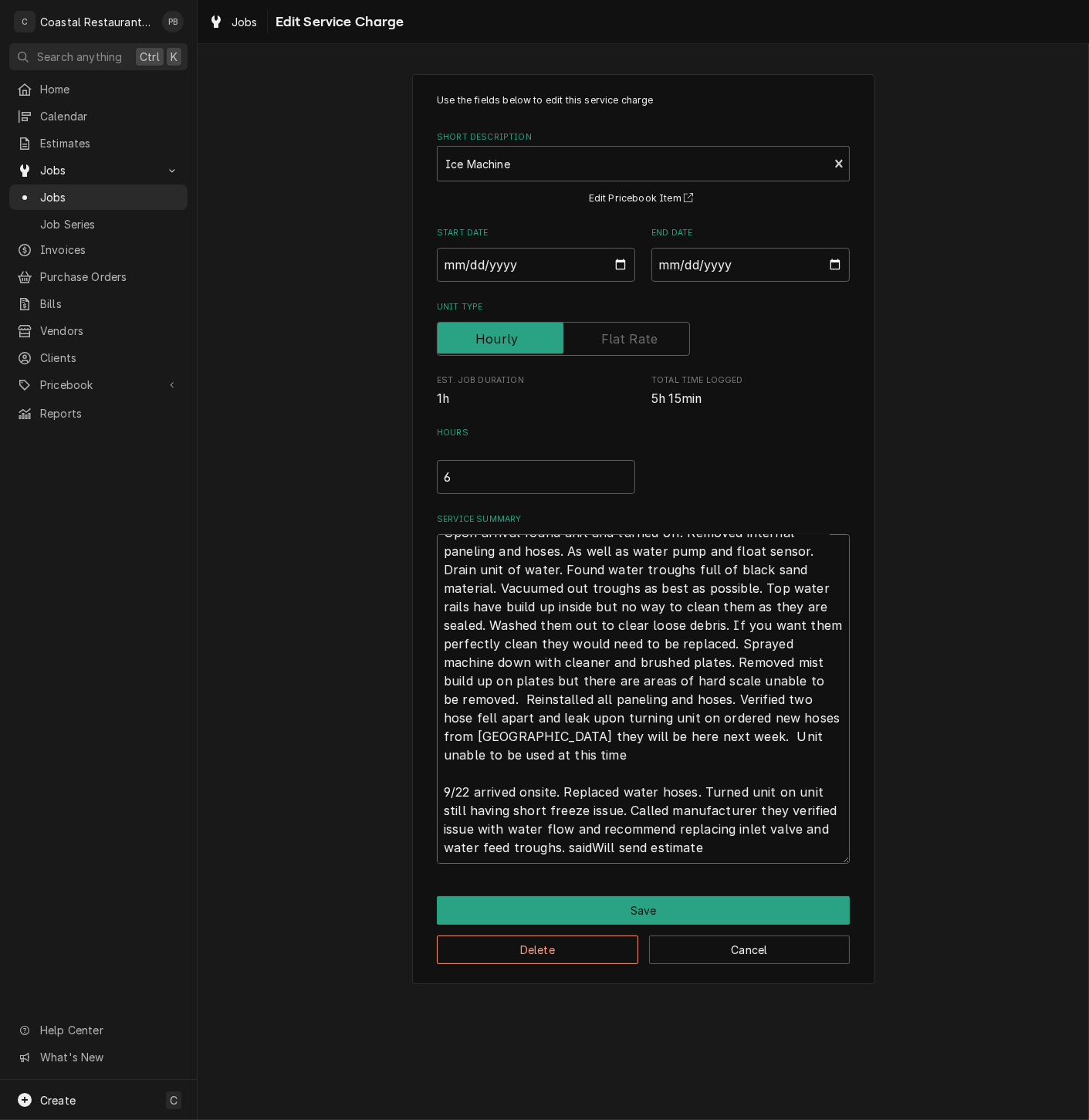
type textarea "x"
type textarea "Upon arrival found unit and turned off. Removed internal paneling and hoses. As…"
type textarea "x"
type textarea "Upon arrival found unit and turned off. Removed internal paneling and hoses. As…"
type textarea "x"
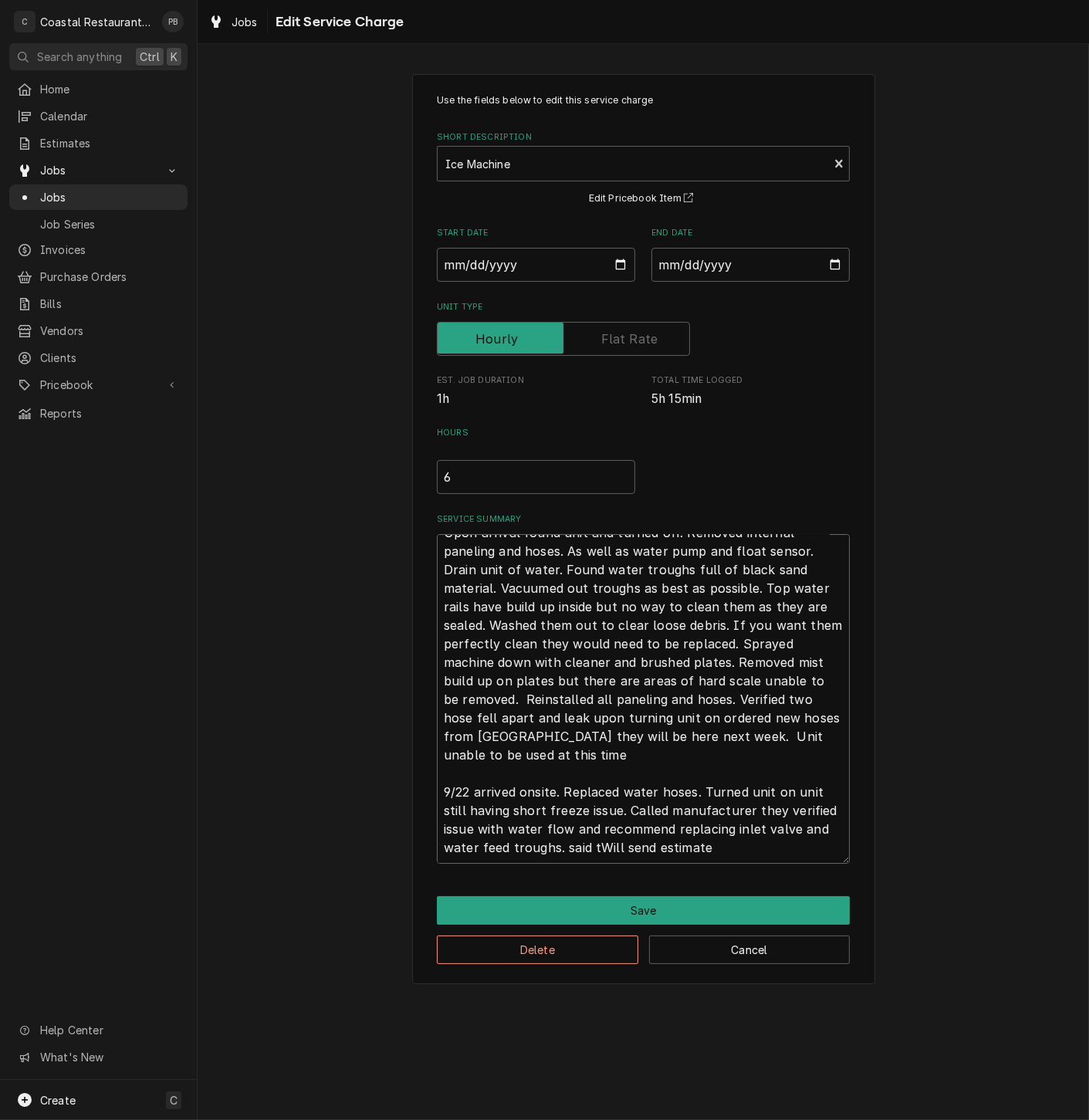
type textarea "Upon arrival found unit and turned off. Removed internal paneling and hoses. As…"
type textarea "x"
type textarea "Upon arrival found unit and turned off. Removed internal paneling and hoses. As…"
type textarea "x"
type textarea "Upon arrival found unit and turned off. Removed internal paneling and hoses. As…"
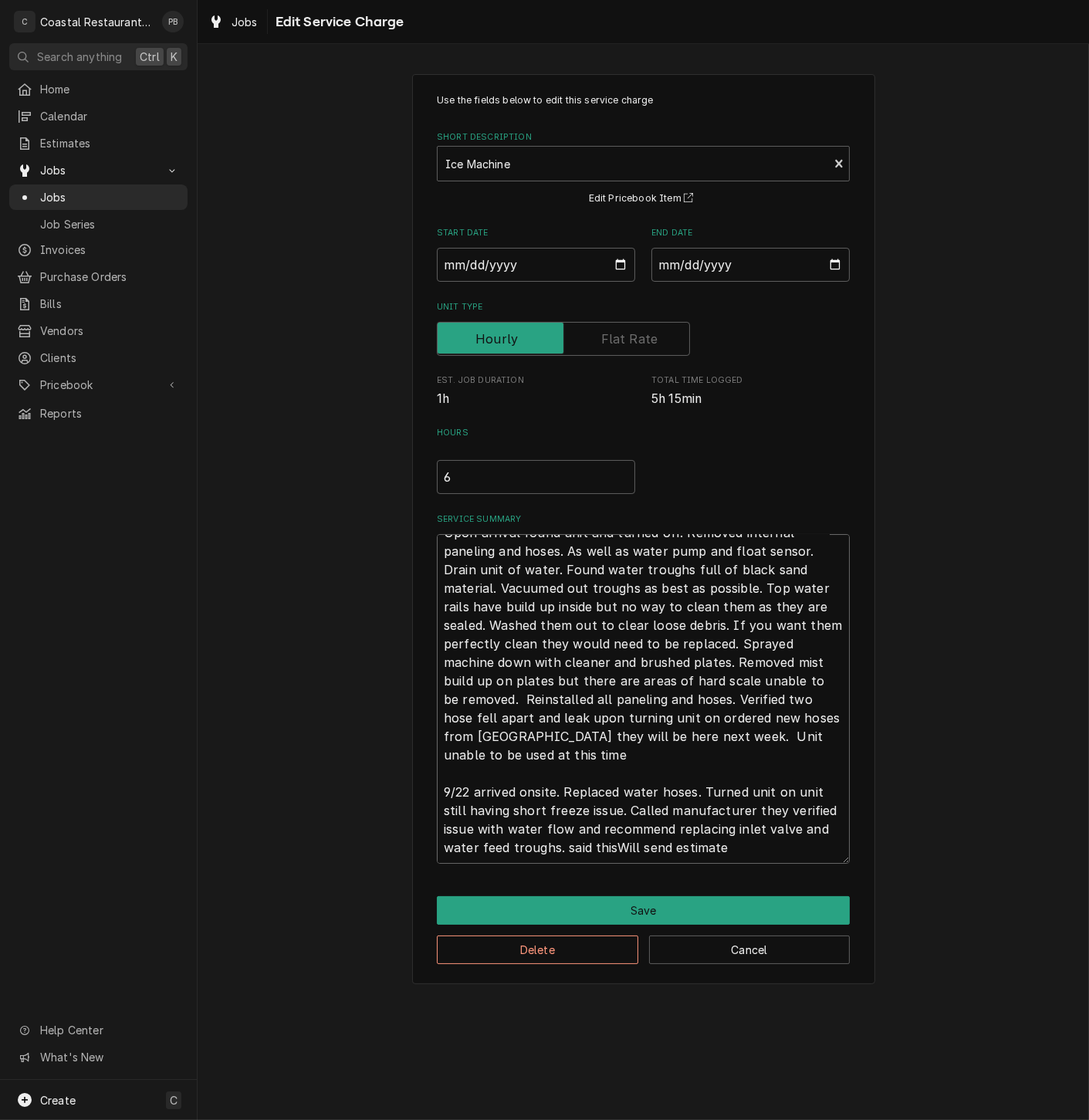
type textarea "x"
type textarea "Upon arrival found unit and turned off. Removed internal paneling and hoses. As…"
type textarea "x"
type textarea "Upon arrival found unit and turned off. Removed internal paneling and hoses. As…"
type textarea "x"
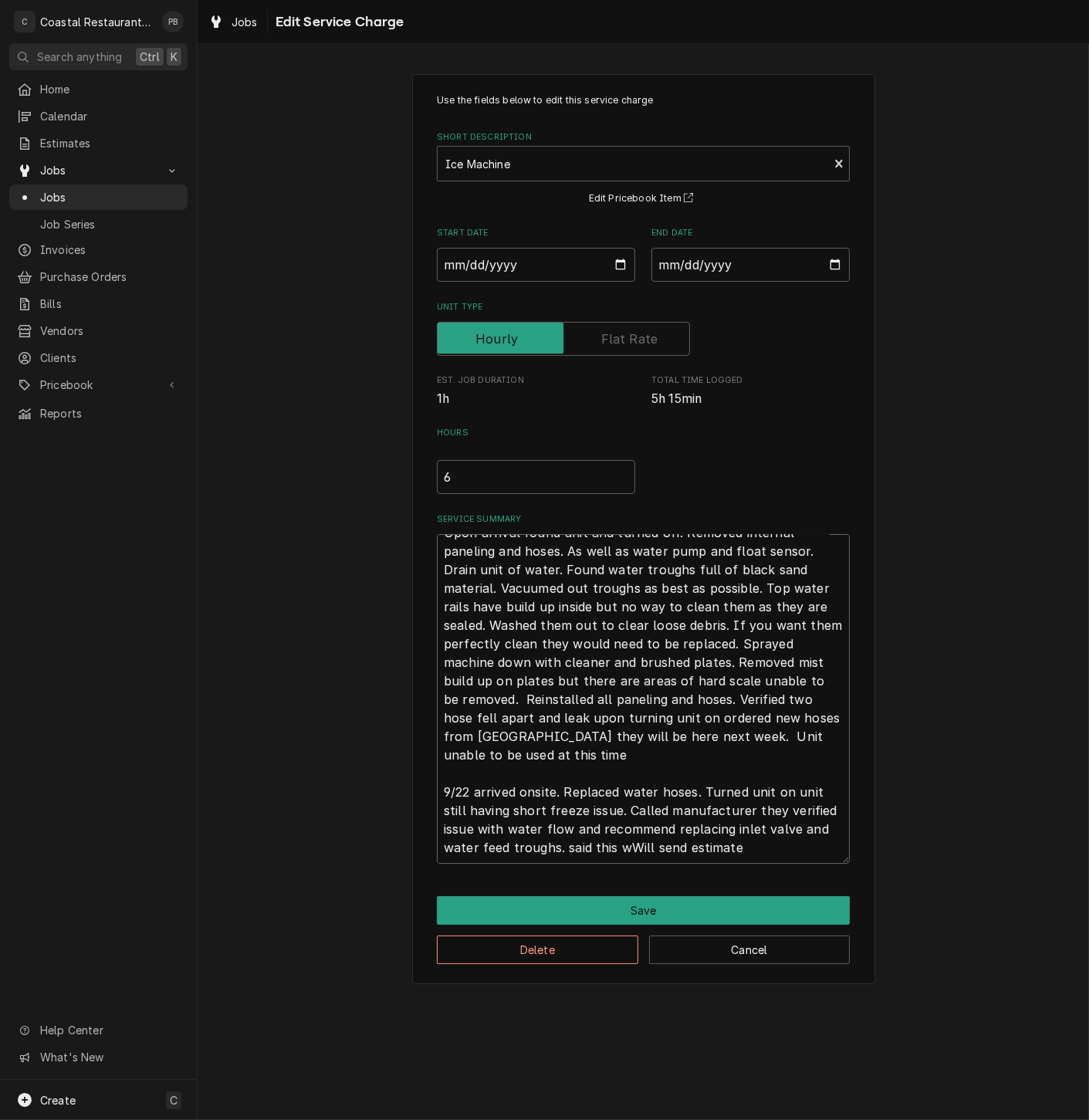
type textarea "Upon arrival found unit and turned off. Removed internal paneling and hoses. As…"
type textarea "x"
type textarea "Upon arrival found unit and turned off. Removed internal paneling and hoses. As…"
type textarea "x"
type textarea "Upon arrival found unit and turned off. Removed internal paneling and hoses. As…"
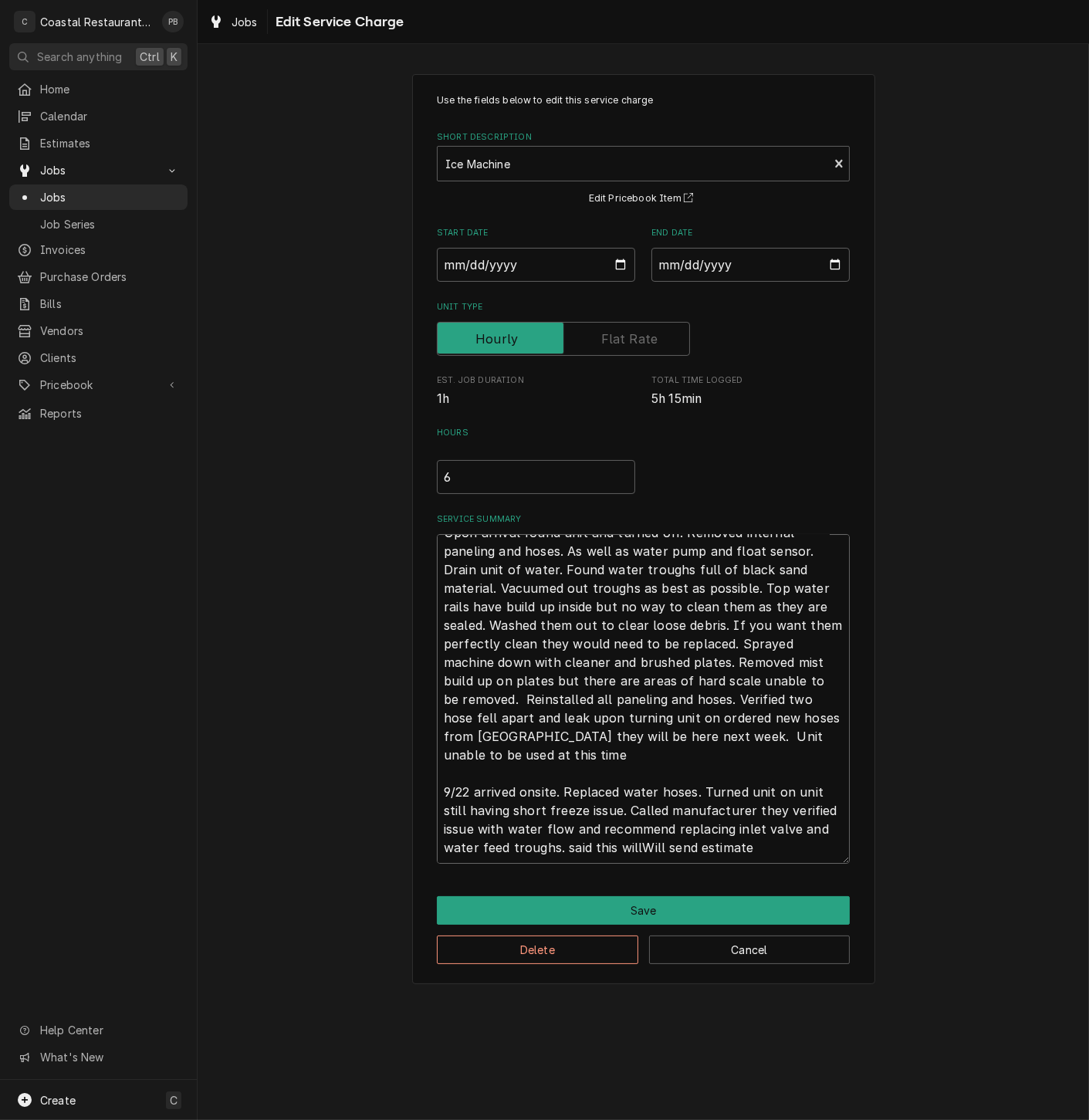
type textarea "x"
type textarea "Upon arrival found unit and turned off. Removed internal paneling and hoses. As…"
type textarea "x"
type textarea "Upon arrival found unit and turned off. Removed internal paneling and hoses. As…"
type textarea "x"
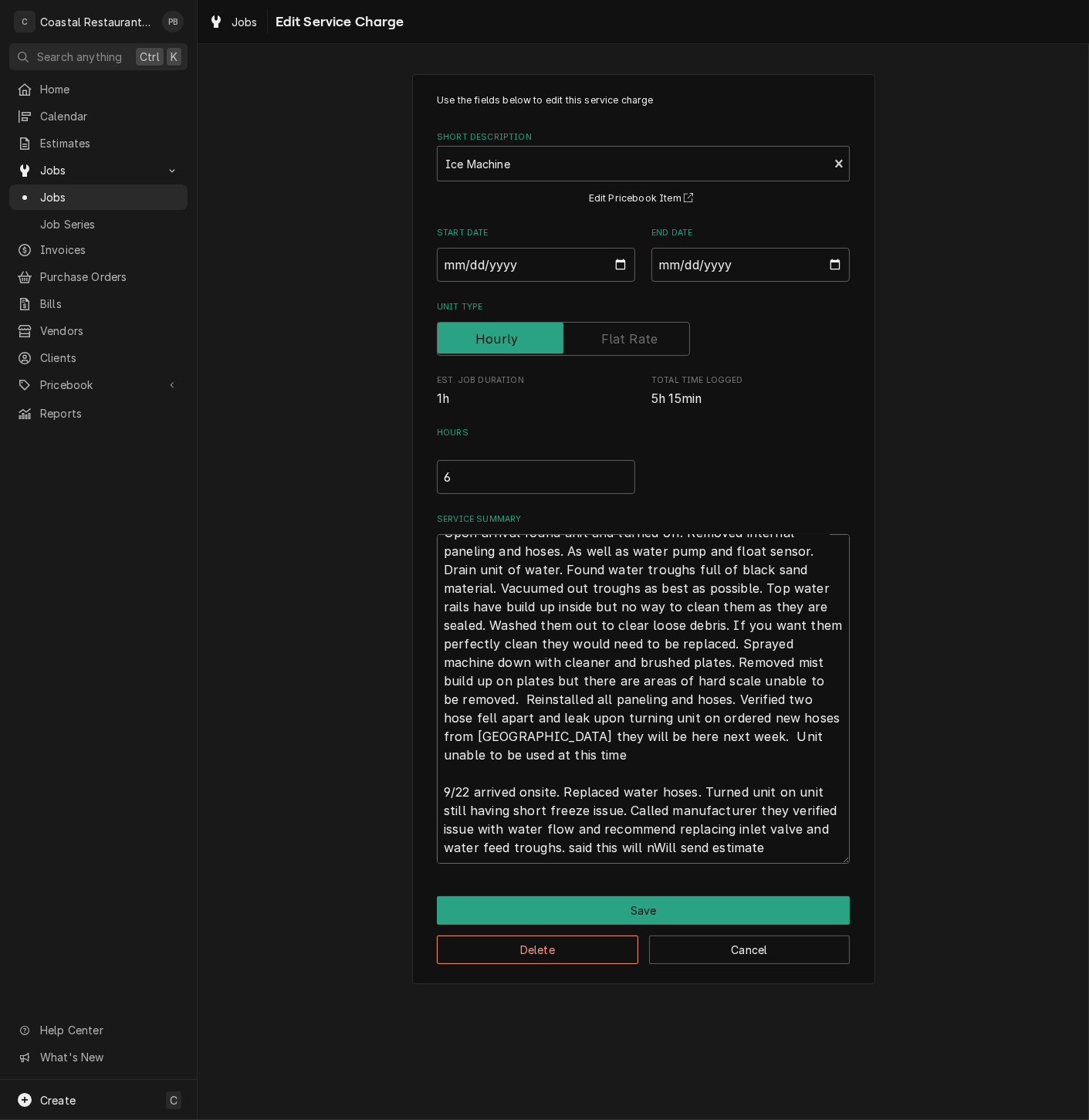
type textarea "Upon arrival found unit and turned off. Removed internal paneling and hoses. As…"
type textarea "x"
type textarea "Upon arrival found unit and turned off. Removed internal paneling and hoses. As…"
type textarea "x"
type textarea "Upon arrival found unit and turned off. Removed internal paneling and hoses. As…"
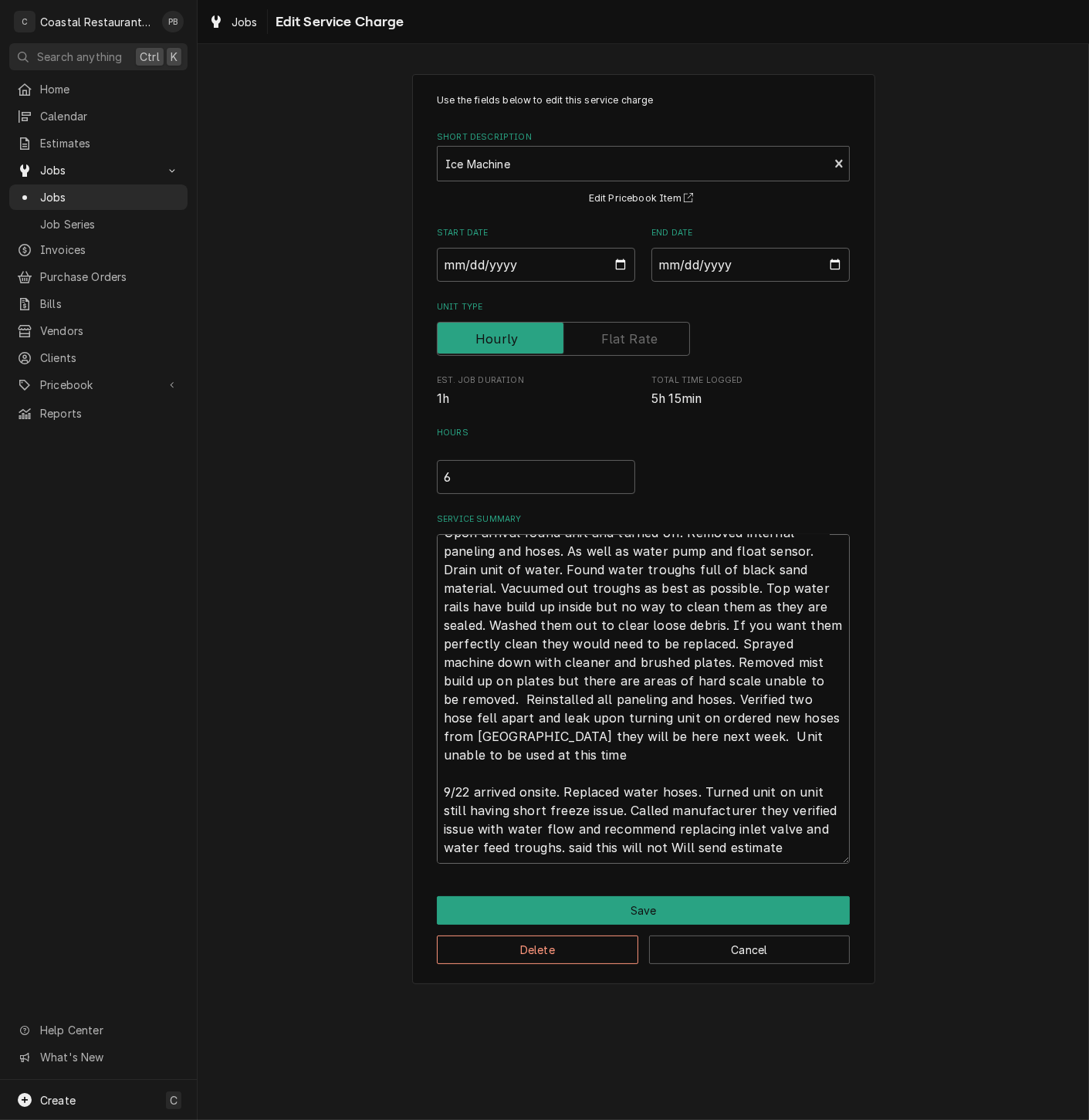
type textarea "x"
type textarea "Upon arrival found unit and turned off. Removed internal paneling and hoses. As…"
type textarea "x"
type textarea "Upon arrival found unit and turned off. Removed internal paneling and hoses. As…"
type textarea "x"
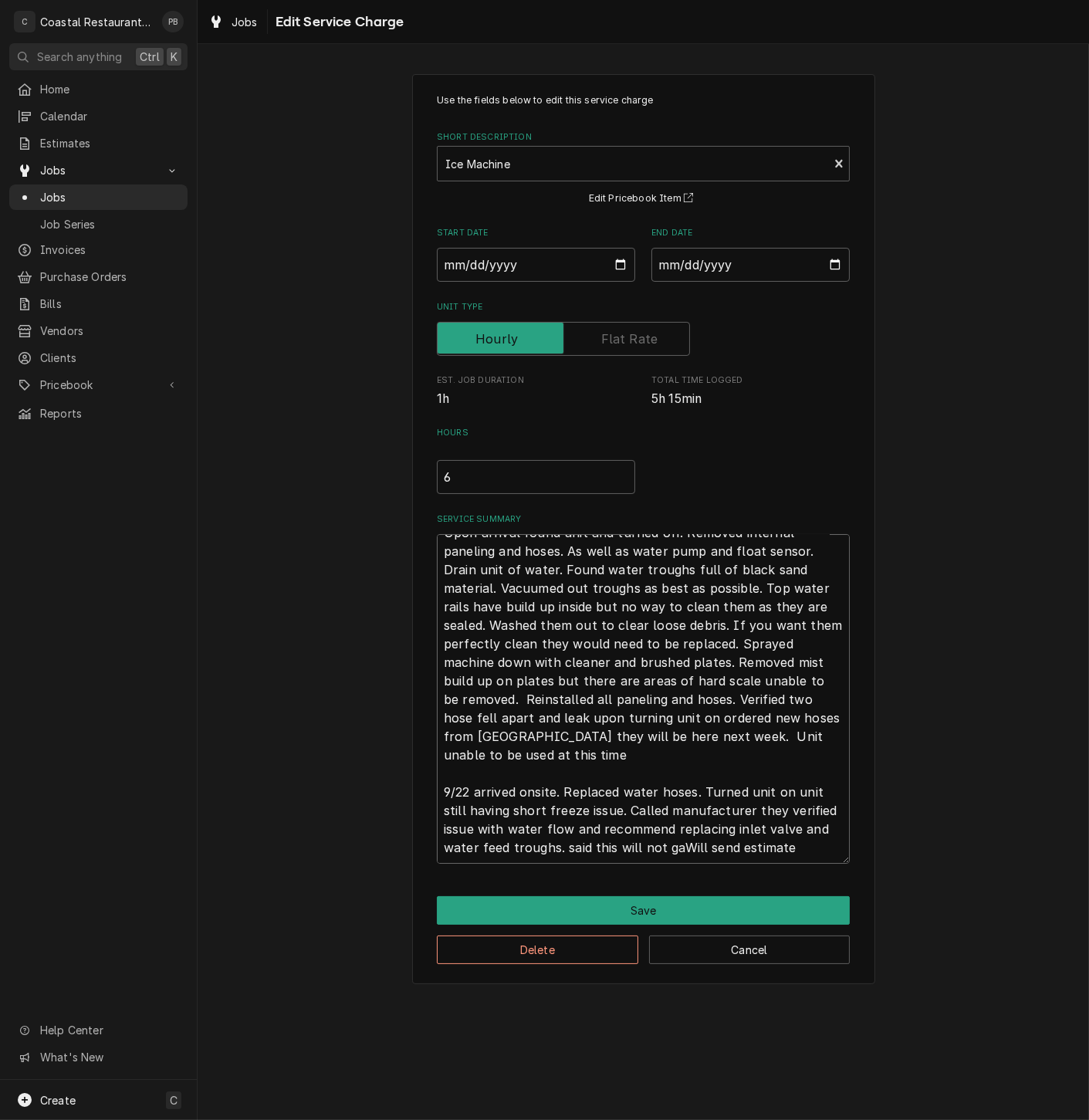
type textarea "Upon arrival found unit and turned off. Removed internal paneling and hoses. As…"
type textarea "x"
type textarea "Upon arrival found unit and turned off. Removed internal paneling and hoses. As…"
type textarea "x"
type textarea "Upon arrival found unit and turned off. Removed internal paneling and hoses. As…"
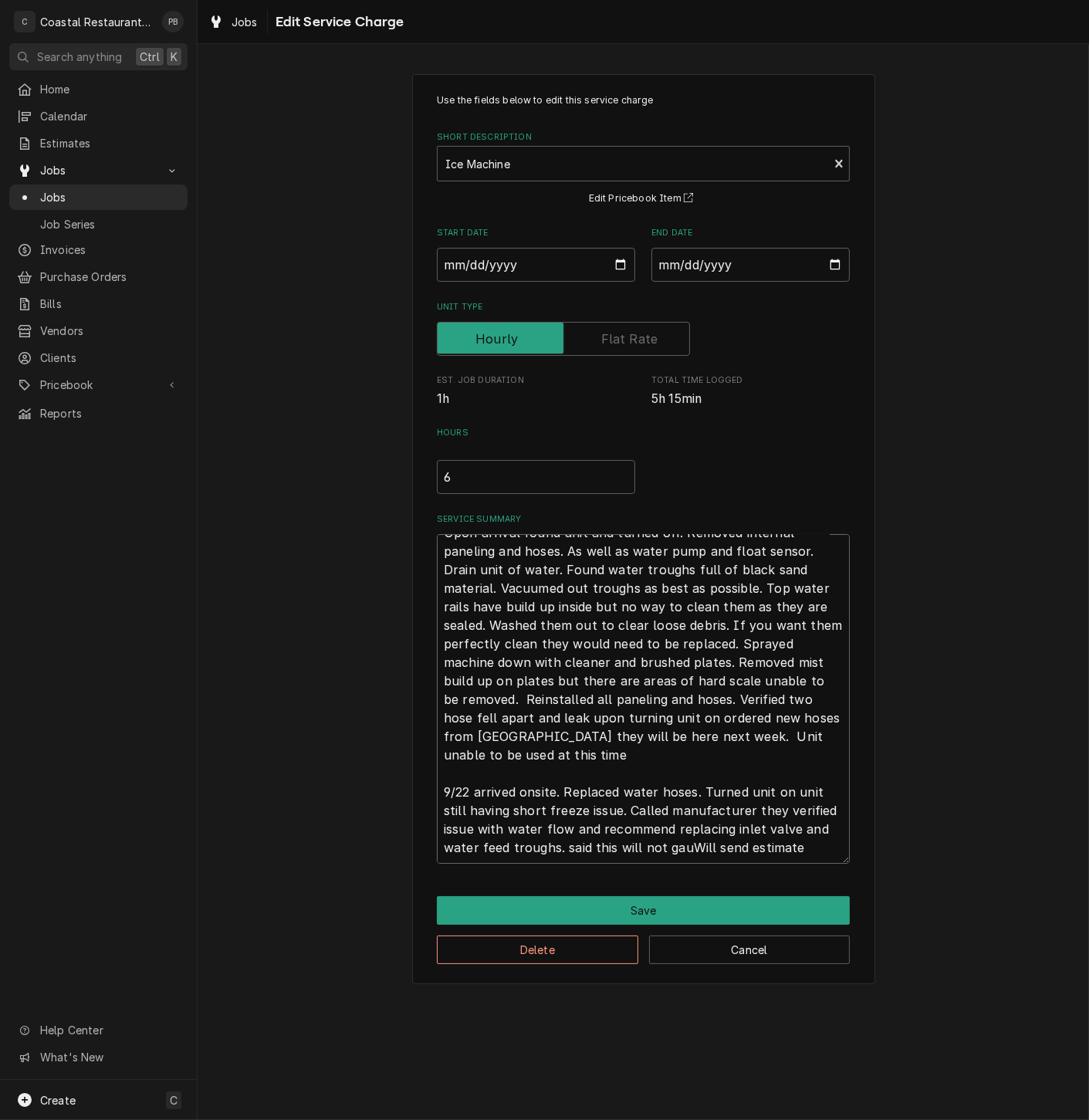
type textarea "x"
type textarea "Upon arrival found unit and turned off. Removed internal paneling and hoses. As…"
type textarea "x"
type textarea "Upon arrival found unit and turned off. Removed internal paneling and hoses. As…"
type textarea "x"
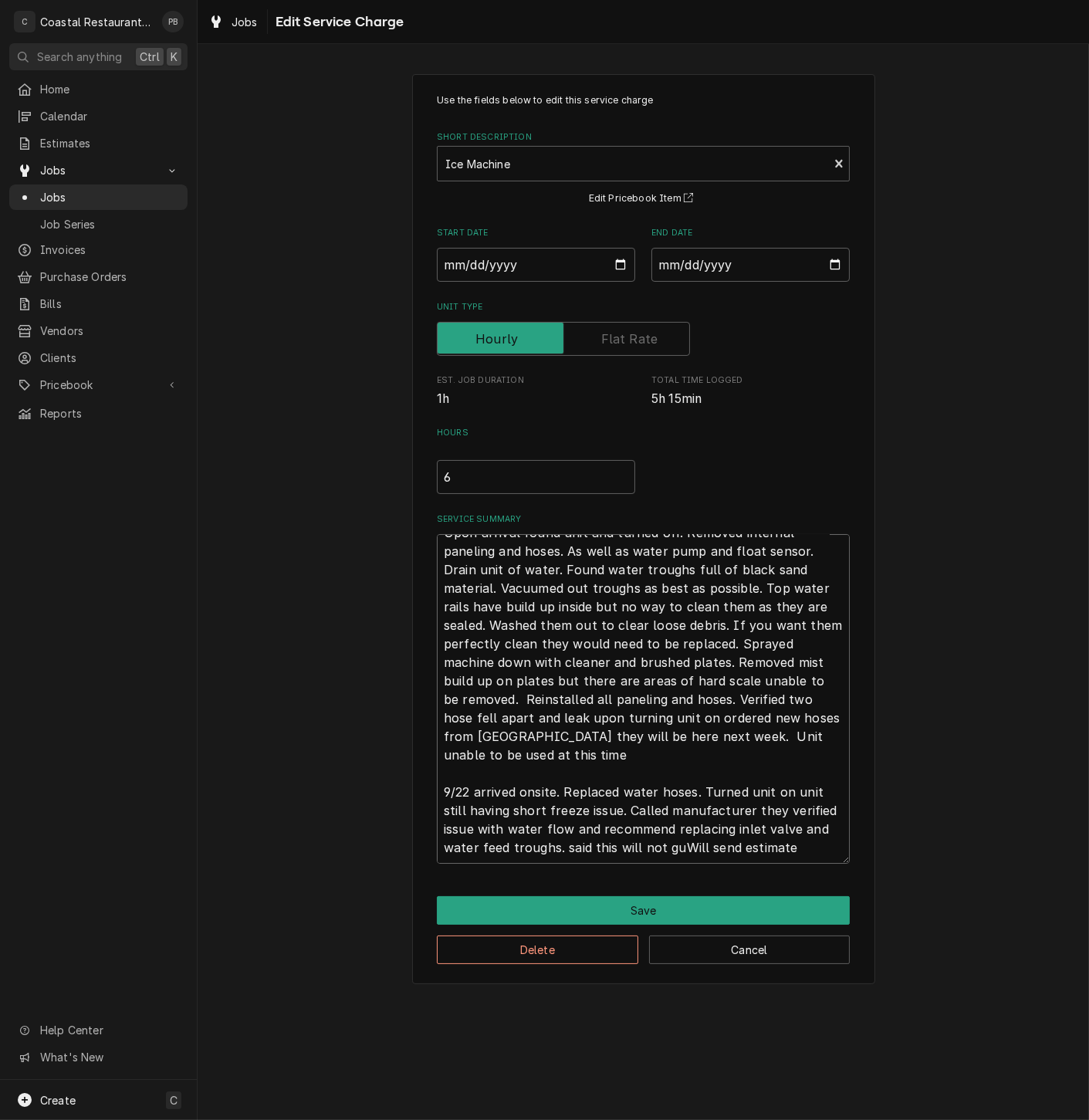
type textarea "Upon arrival found unit and turned off. Removed internal paneling and hoses. As…"
type textarea "x"
type textarea "Upon arrival found unit and turned off. Removed internal paneling and hoses. As…"
type textarea "x"
type textarea "Upon arrival found unit and turned off. Removed internal paneling and hoses. As…"
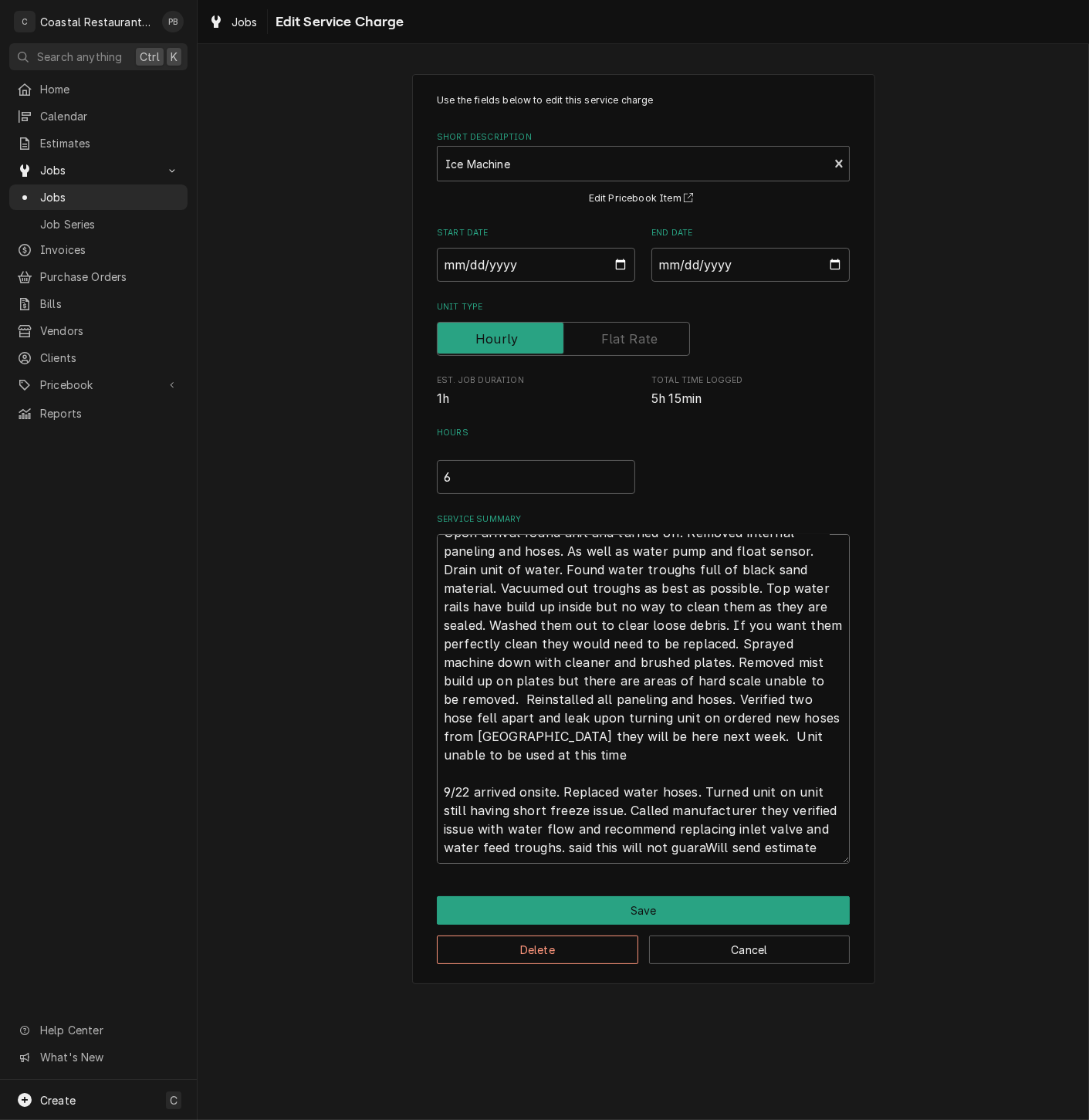
type textarea "x"
type textarea "Upon arrival found unit and turned off. Removed internal paneling and hoses. As…"
type textarea "x"
type textarea "Upon arrival found unit and turned off. Removed internal paneling and hoses. As…"
type textarea "x"
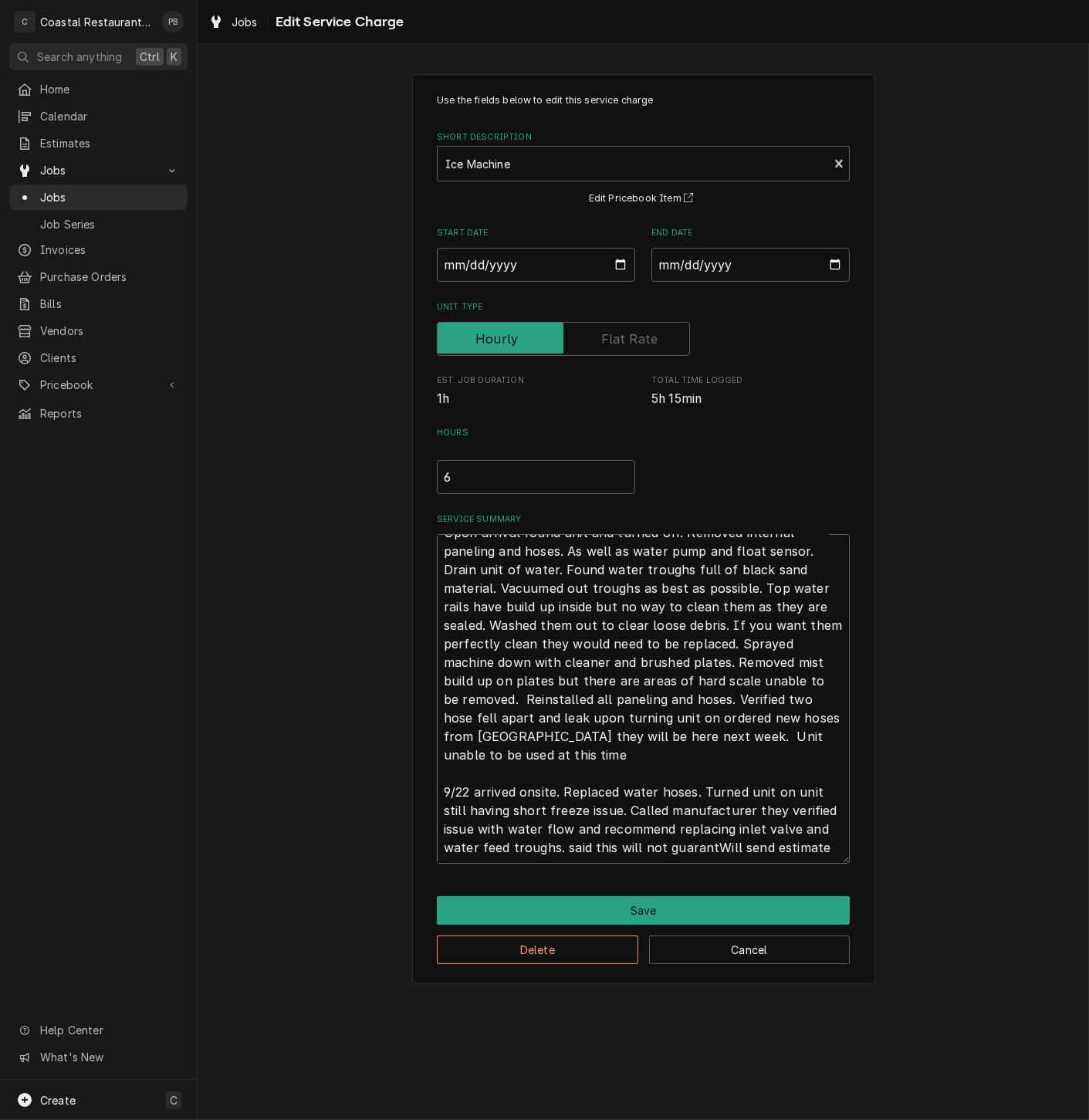
type textarea "Upon arrival found unit and turned off. Removed internal paneling and hoses. As…"
type textarea "x"
type textarea "Upon arrival found unit and turned off. Removed internal paneling and hoses. As…"
type textarea "x"
type textarea "Upon arrival found unit and turned off. Removed internal paneling and hoses. As…"
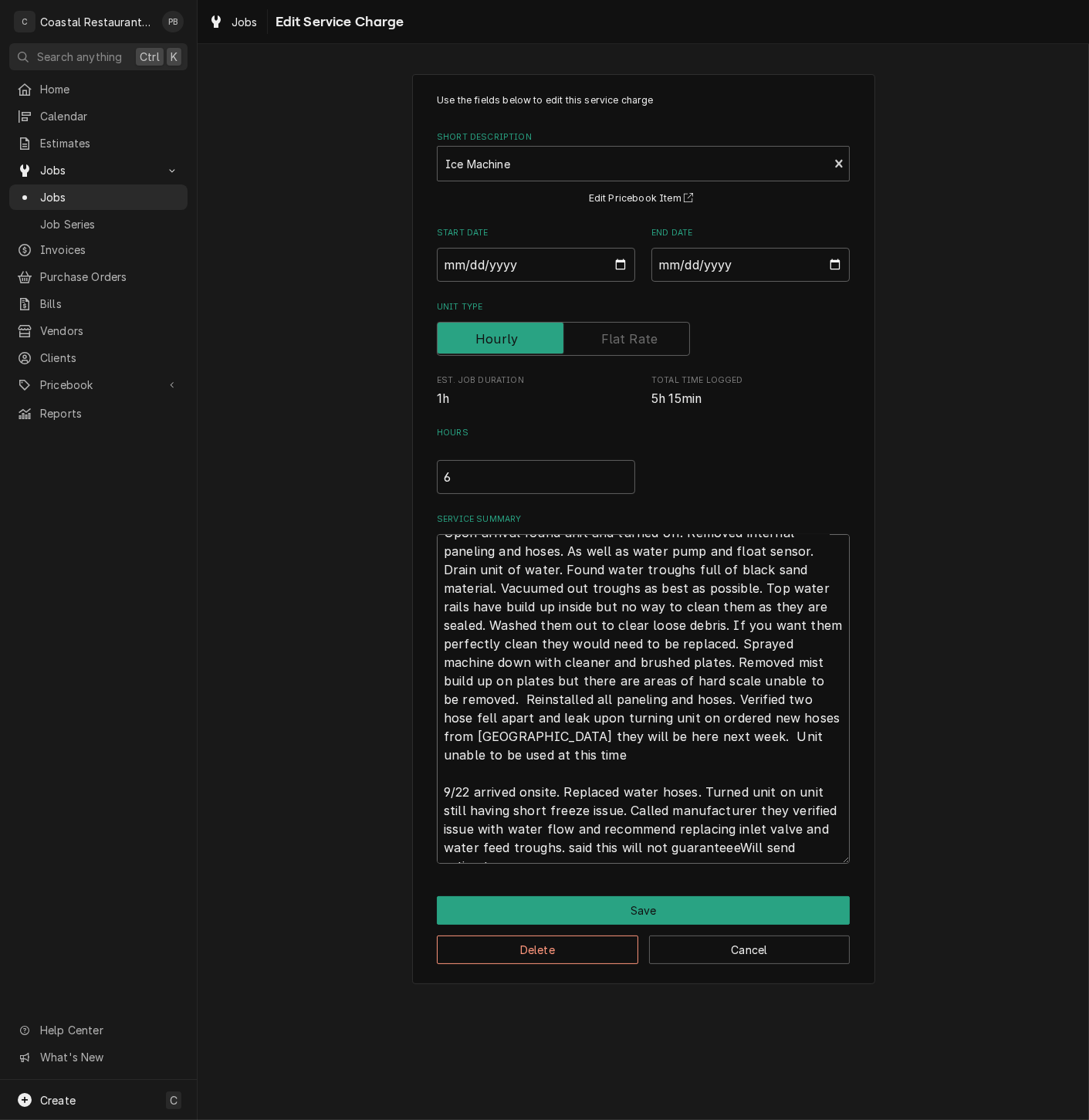
type textarea "x"
type textarea "Upon arrival found unit and turned off. Removed internal paneling and hoses. As…"
type textarea "x"
type textarea "Upon arrival found unit and turned off. Removed internal paneling and hoses. As…"
type textarea "x"
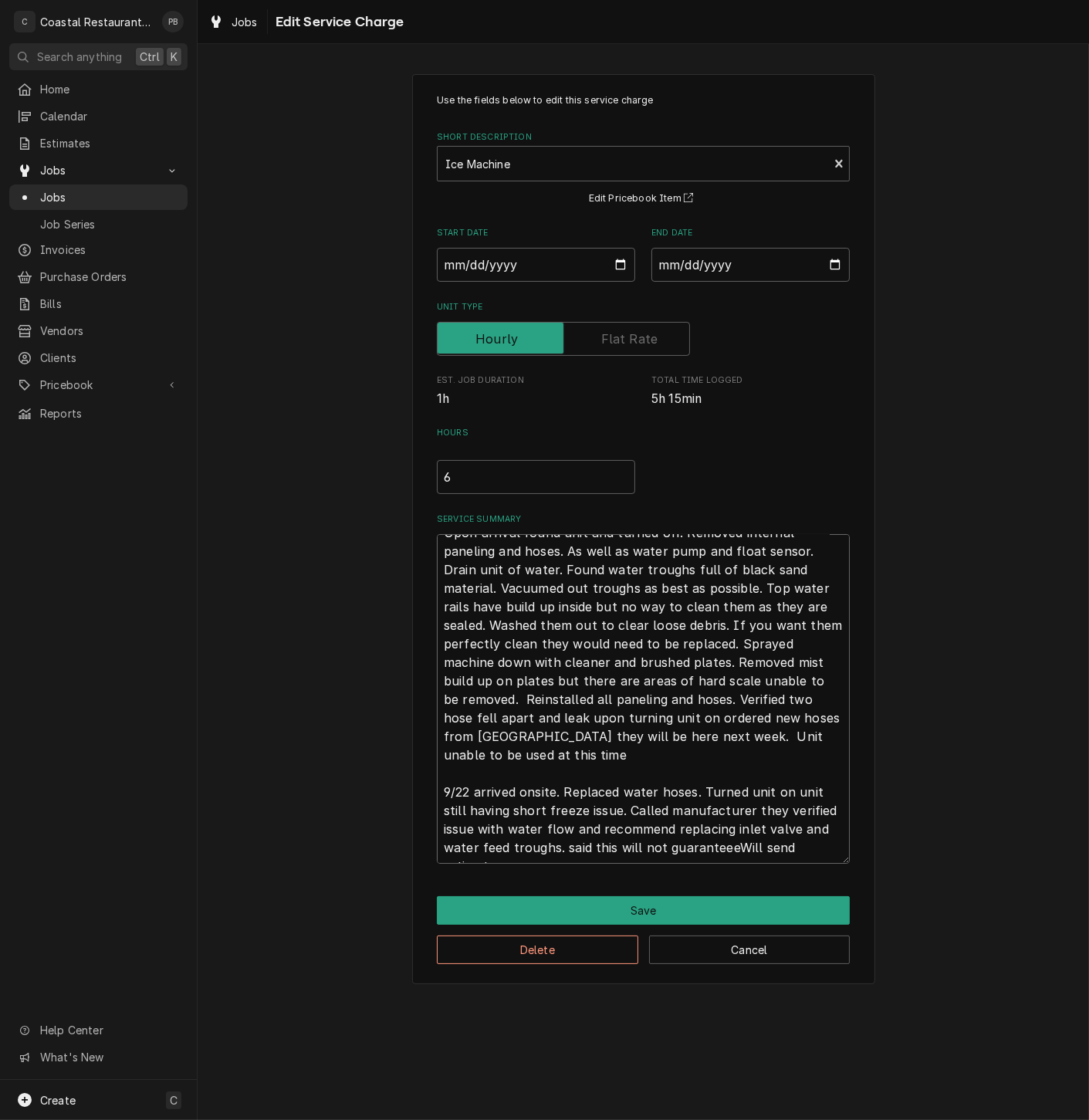
type textarea "Upon arrival found unit and turned off. Removed internal paneling and hoses. As…"
type textarea "x"
type textarea "Upon arrival found unit and turned off. Removed internal paneling and hoses. As…"
type textarea "x"
type textarea "Upon arrival found unit and turned off. Removed internal paneling and hoses. As…"
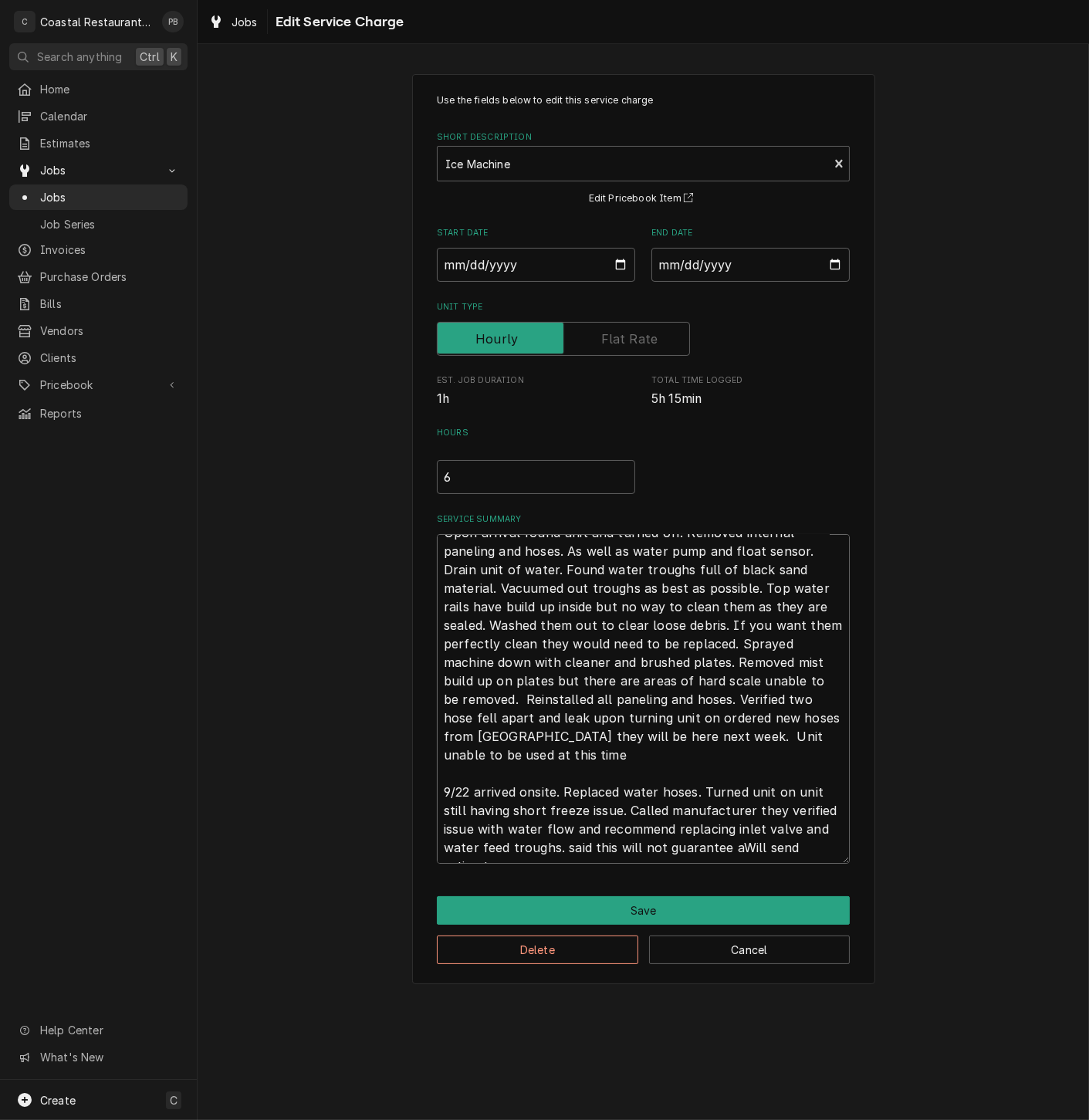
type textarea "x"
type textarea "Upon arrival found unit and turned off. Removed internal paneling and hoses. As…"
type textarea "x"
type textarea "Upon arrival found unit and turned off. Removed internal paneling and hoses. As…"
type textarea "x"
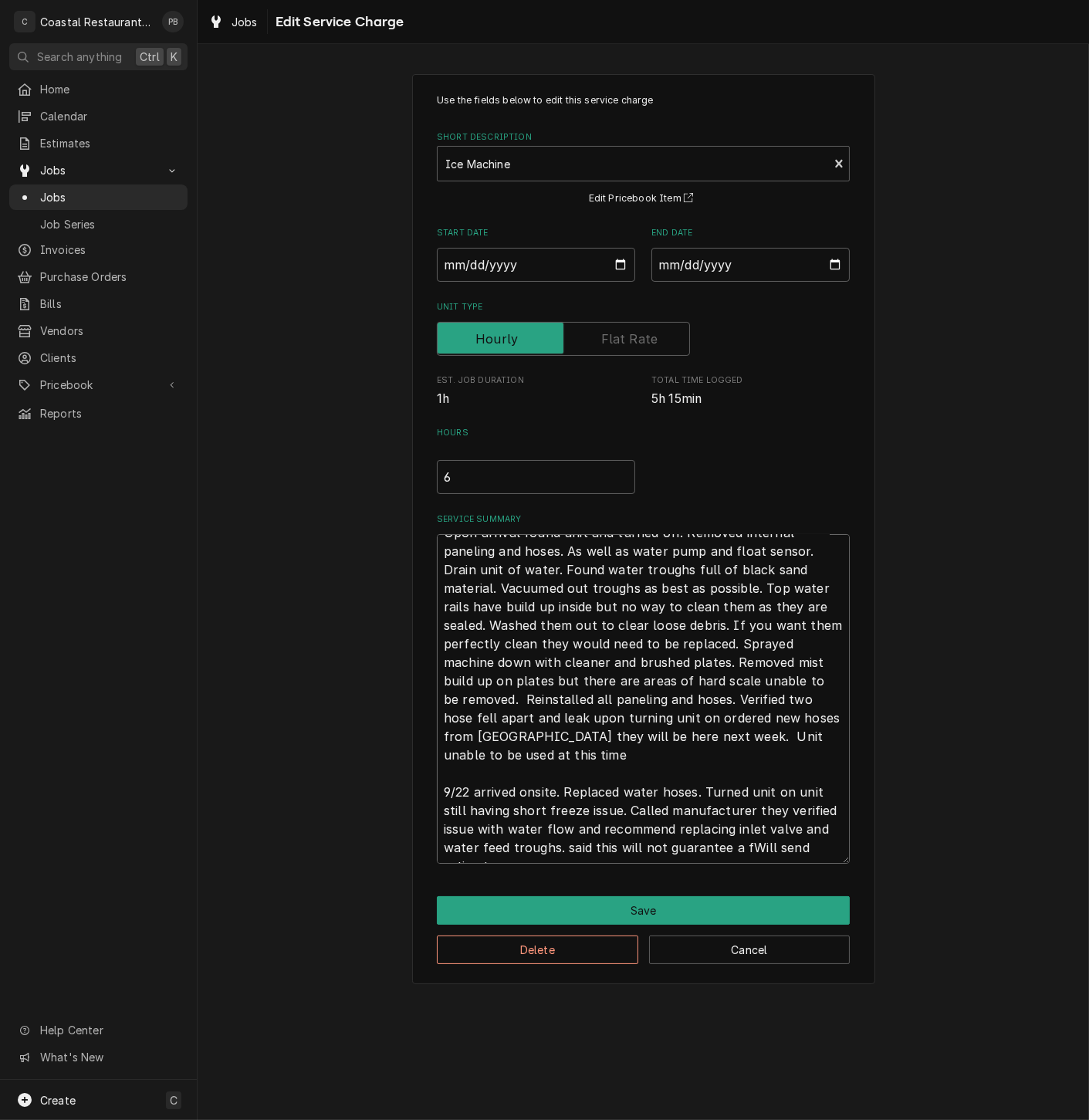
type textarea "Upon arrival found unit and turned off. Removed internal paneling and hoses. As…"
type textarea "x"
type textarea "Upon arrival found unit and turned off. Removed internal paneling and hoses. As…"
type textarea "x"
type textarea "Upon arrival found unit and turned off. Removed internal paneling and hoses. As…"
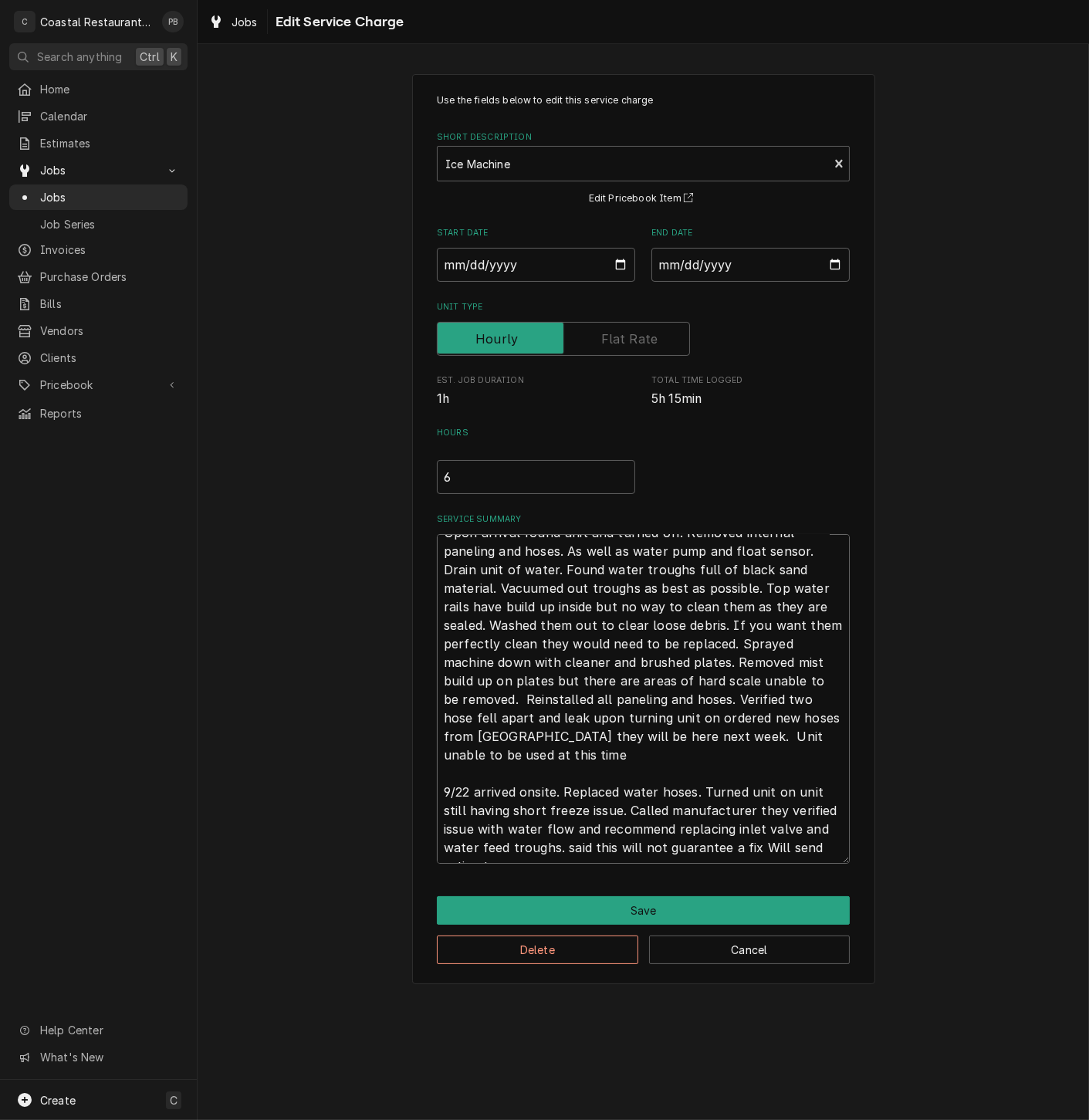
type textarea "x"
type textarea "Upon arrival found unit and turned off. Removed internal paneling and hoses. As…"
type textarea "x"
type textarea "Upon arrival found unit and turned off. Removed internal paneling and hoses. As…"
type textarea "x"
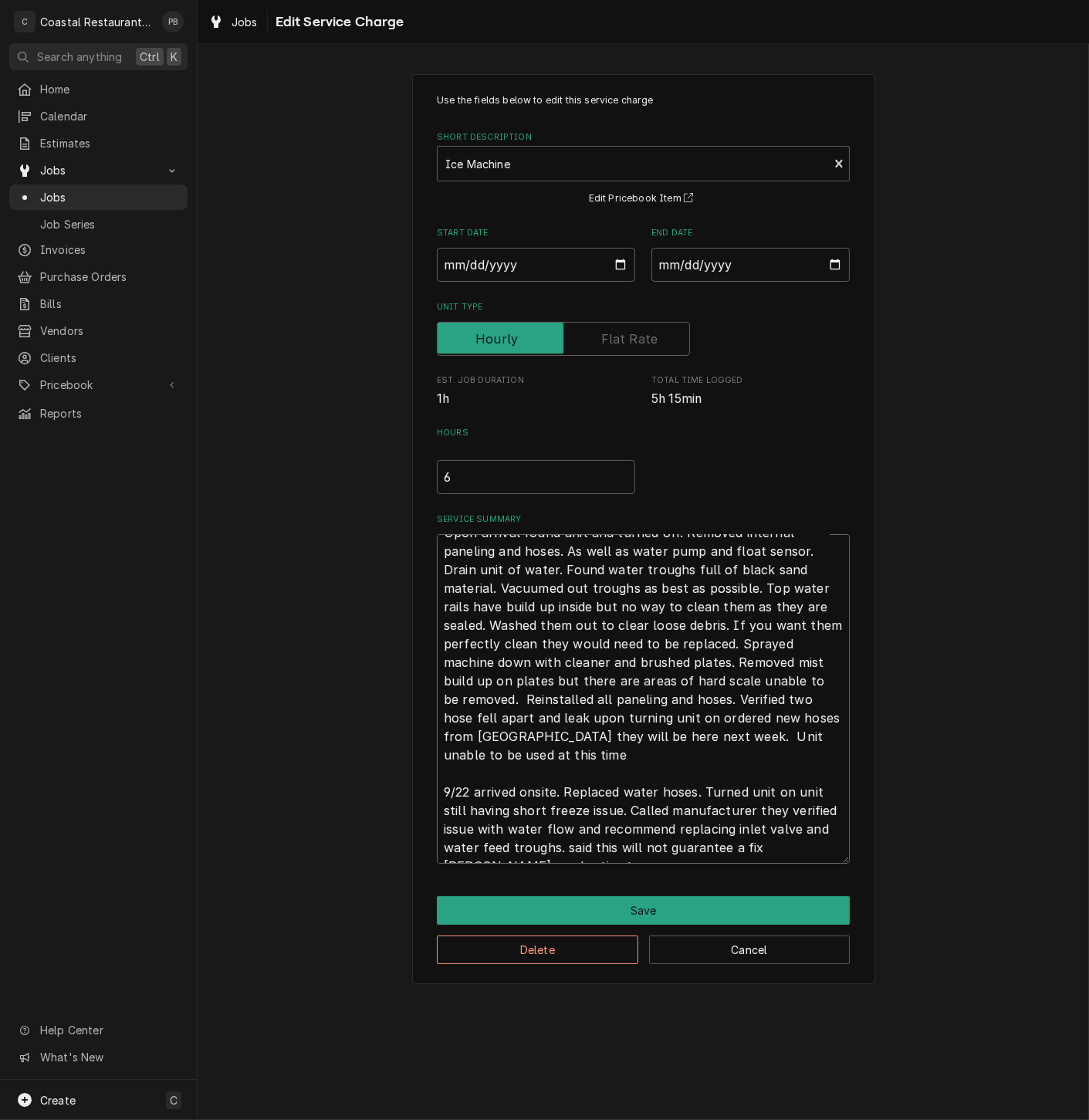
type textarea "Upon arrival found unit and turned off. Removed internal paneling and hoses. As…"
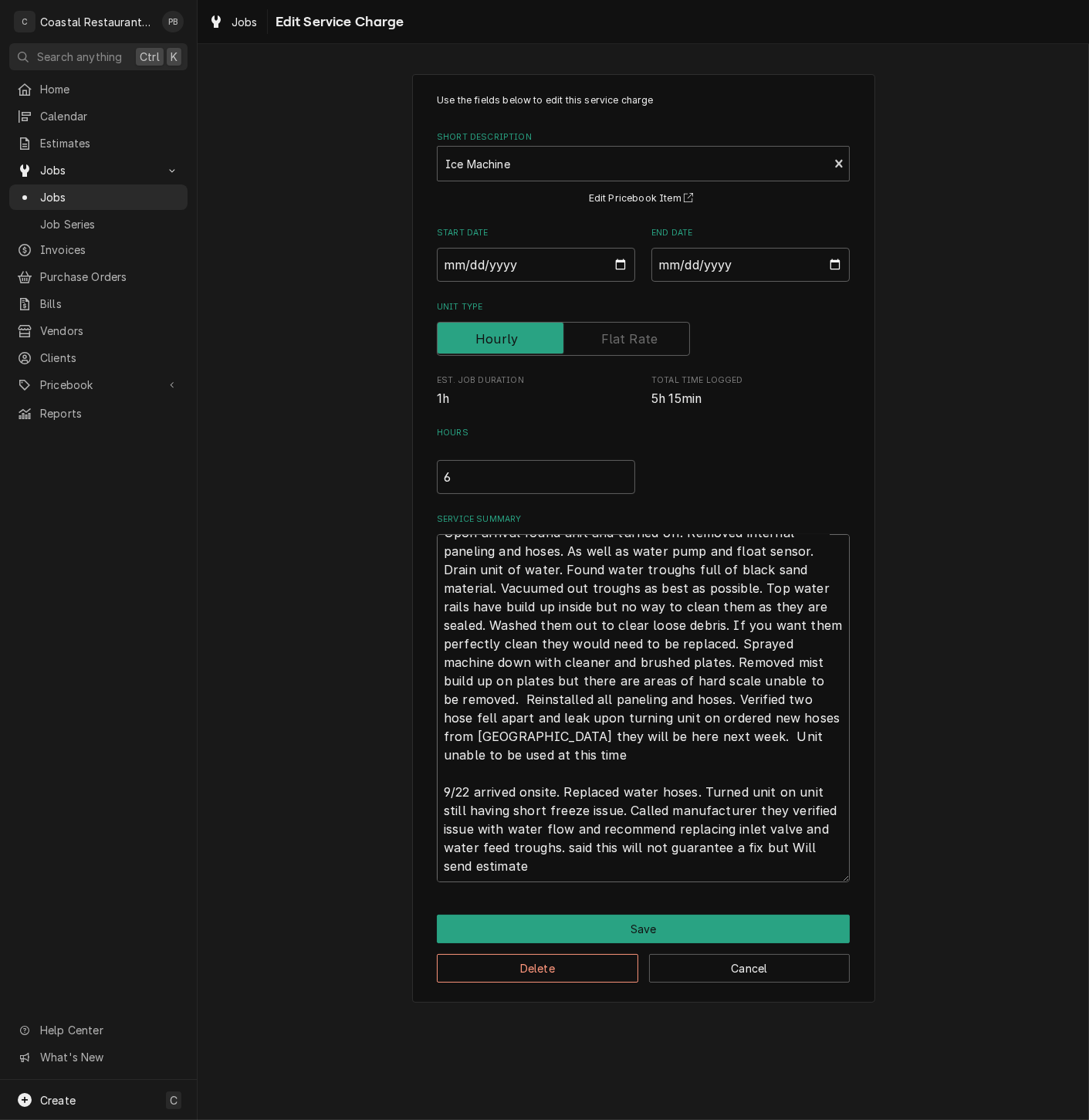
type textarea "x"
type textarea "Upon arrival found unit and turned off. Removed internal paneling and hoses. As…"
type textarea "x"
type textarea "Upon arrival found unit and turned off. Removed internal paneling and hoses. As…"
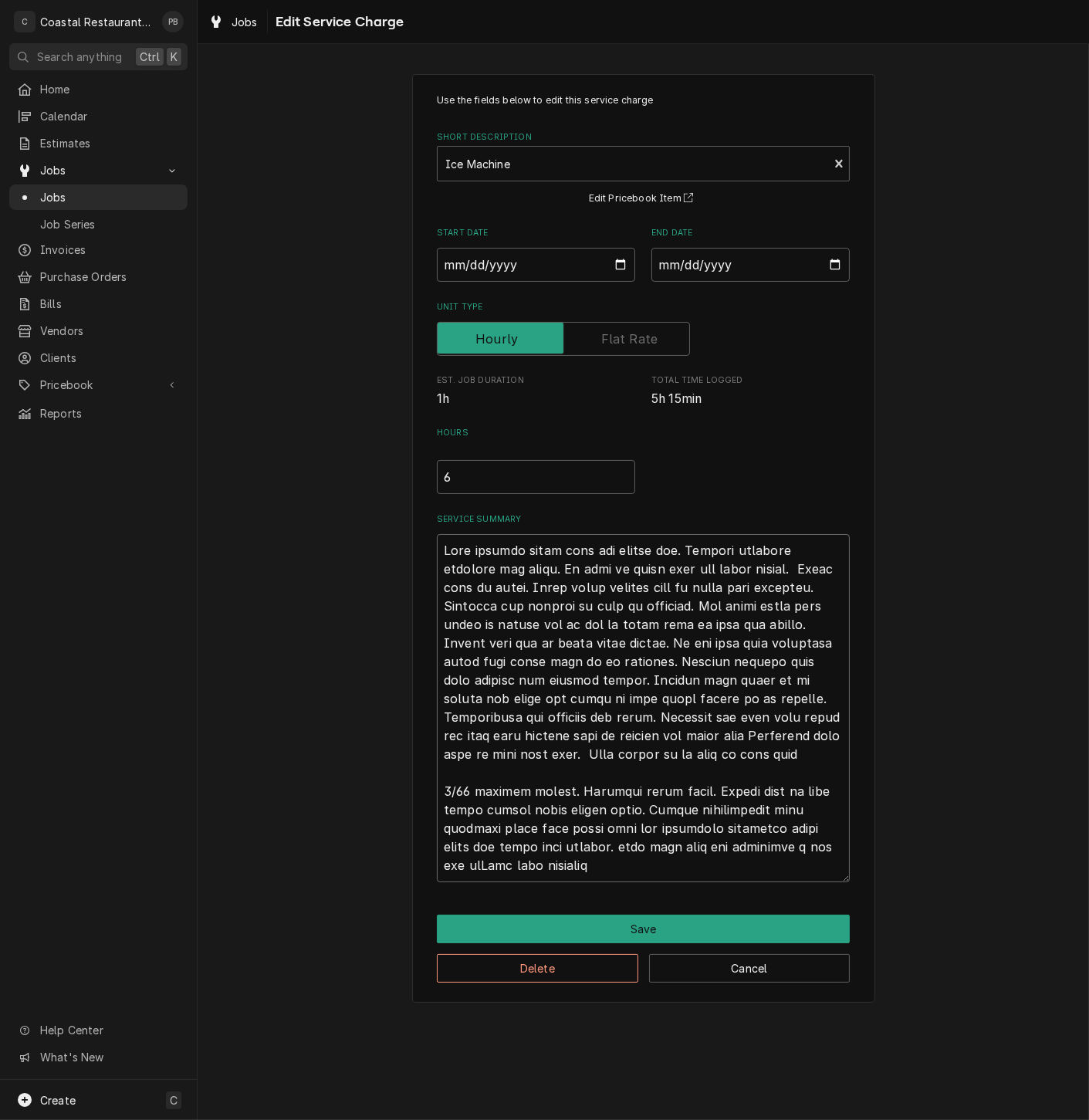
type textarea "x"
type textarea "Upon arrival found unit and turned off. Removed internal paneling and hoses. As…"
type textarea "x"
type textarea "Upon arrival found unit and turned off. Removed internal paneling and hoses. As…"
type textarea "x"
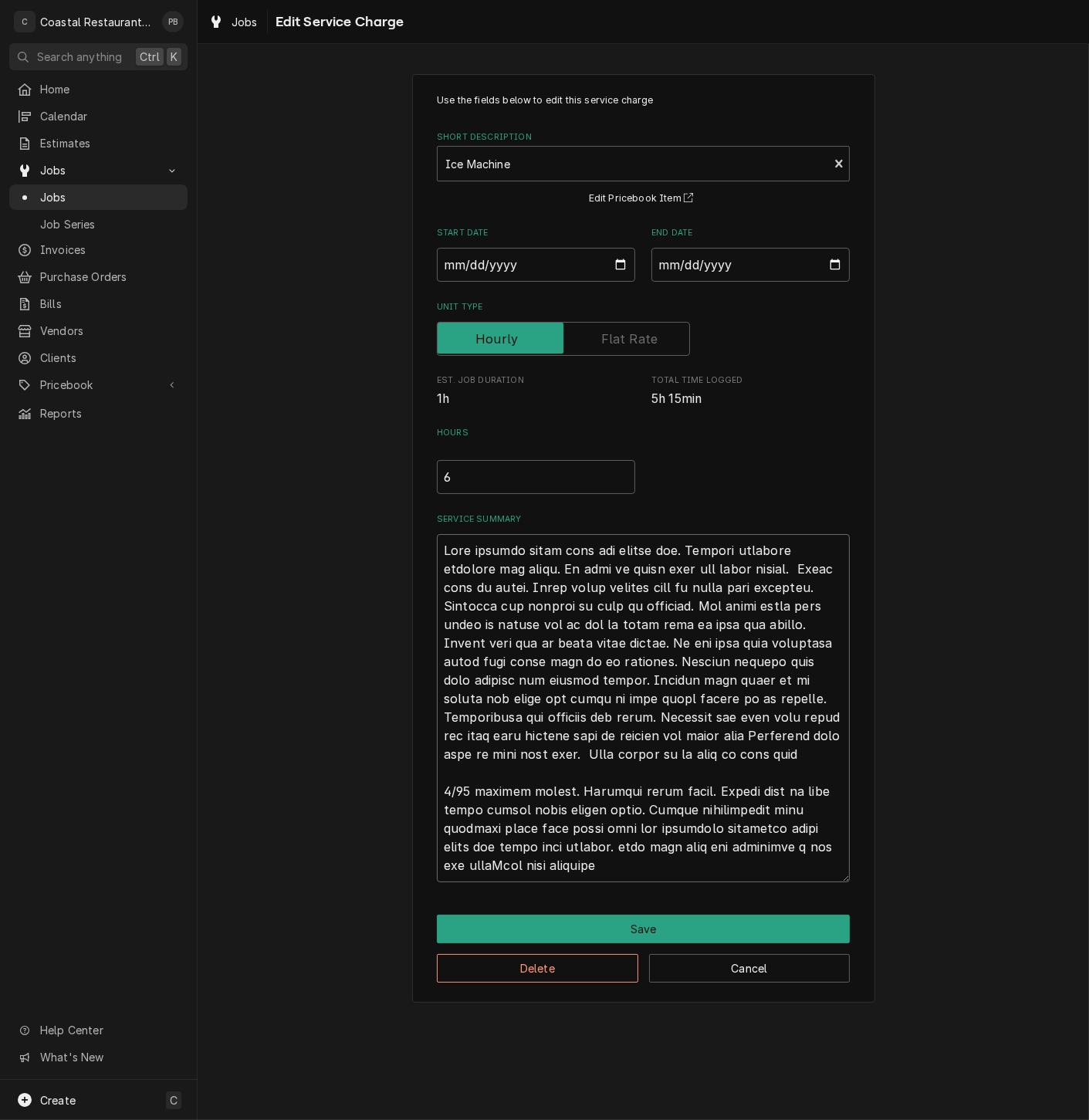
type textarea "Upon arrival found unit and turned off. Removed internal paneling and hoses. As…"
type textarea "x"
type textarea "Upon arrival found unit and turned off. Removed internal paneling and hoses. As…"
type textarea "x"
type textarea "Upon arrival found unit and turned off. Removed internal paneling and hoses. As…"
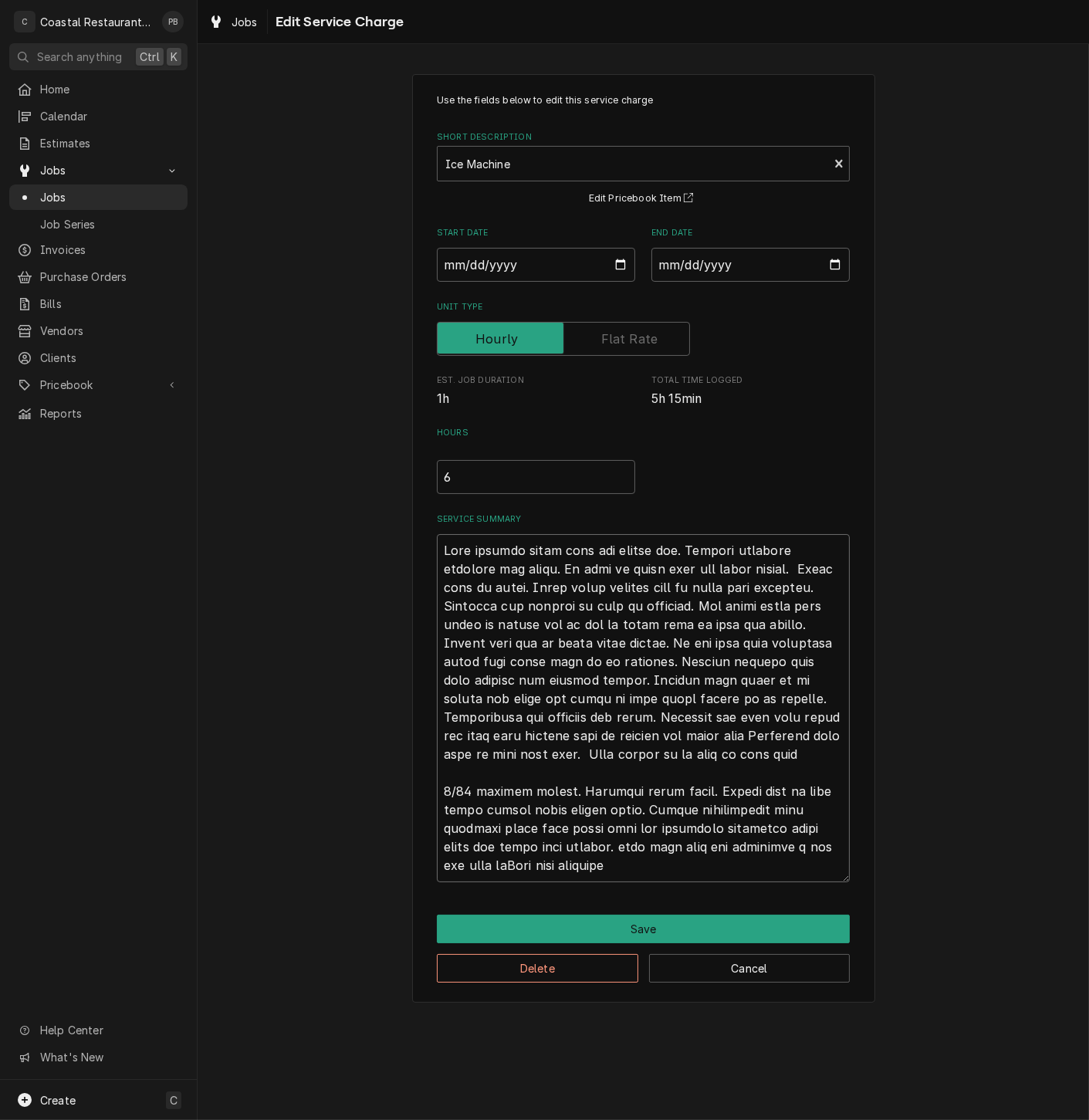
type textarea "x"
type textarea "Upon arrival found unit and turned off. Removed internal paneling and hoses. As…"
type textarea "x"
type textarea "Upon arrival found unit and turned off. Removed internal paneling and hoses. As…"
type textarea "x"
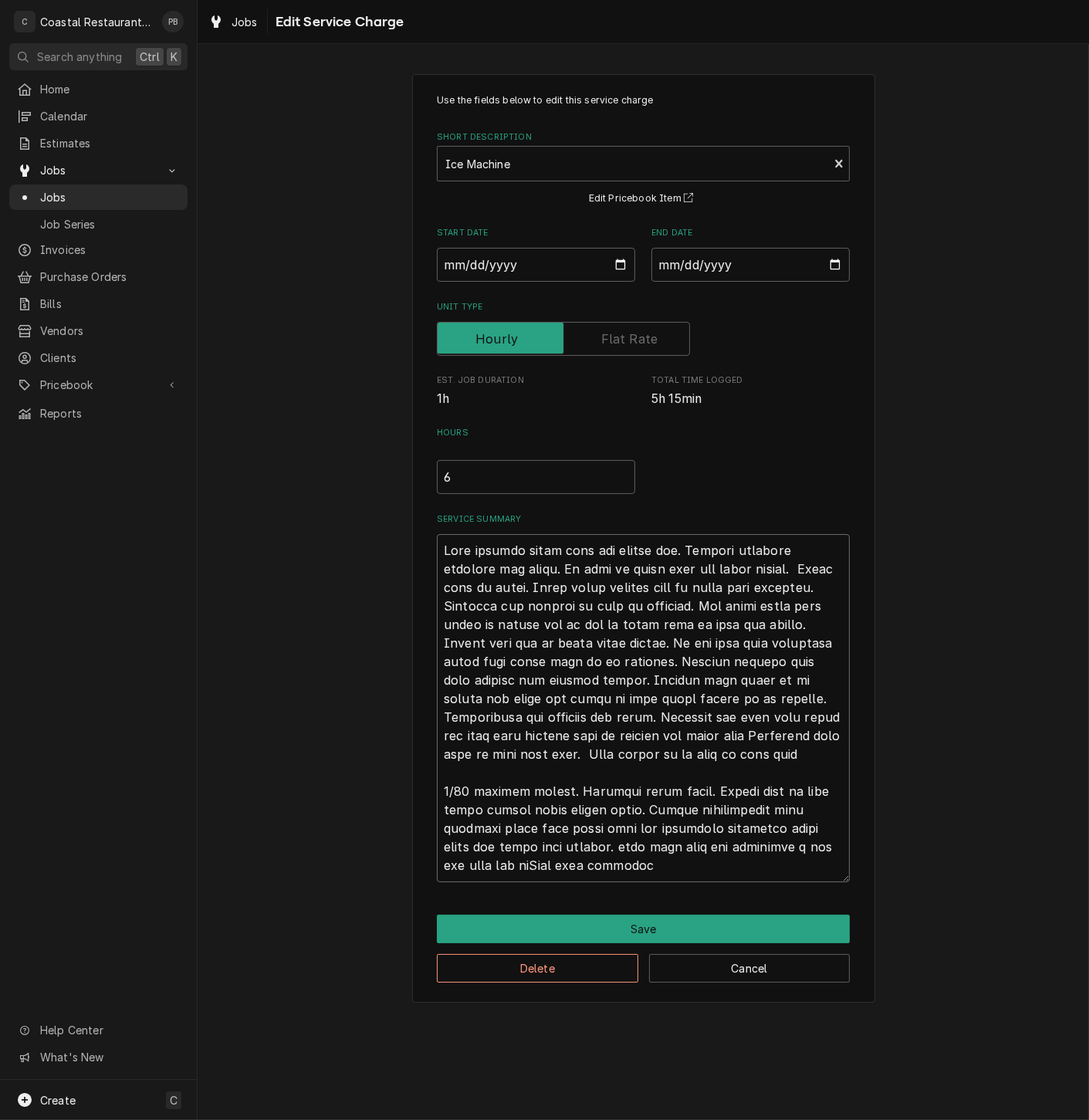
type textarea "Upon arrival found unit and turned off. Removed internal paneling and hoses. As…"
type textarea "x"
type textarea "Upon arrival found unit and turned off. Removed internal paneling and hoses. As…"
type textarea "x"
type textarea "Upon arrival found unit and turned off. Removed internal paneling and hoses. As…"
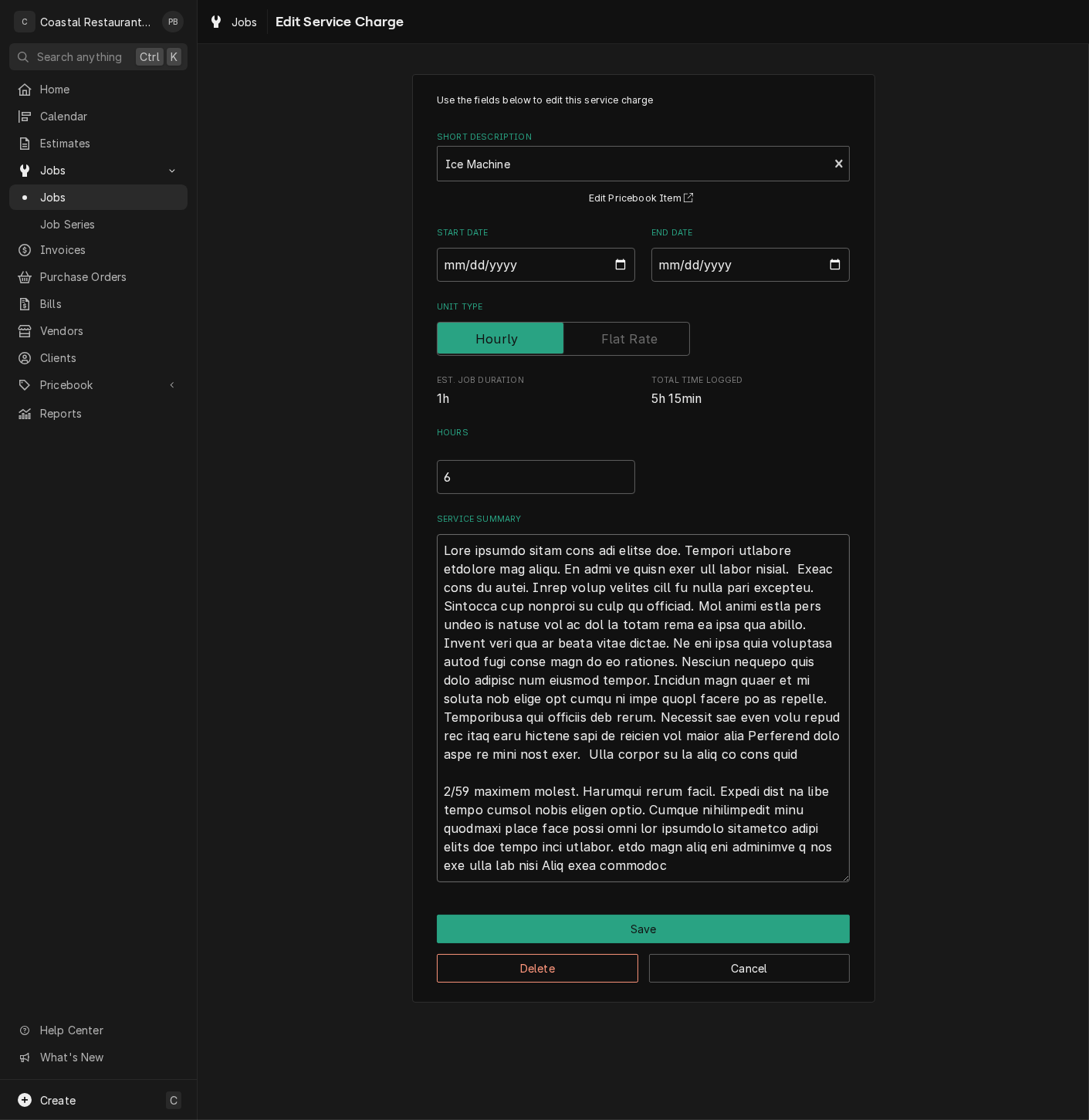
type textarea "x"
type textarea "Upon arrival found unit and turned off. Removed internal paneling and hoses. As…"
type textarea "x"
type textarea "Upon arrival found unit and turned off. Removed internal paneling and hoses. As…"
type textarea "x"
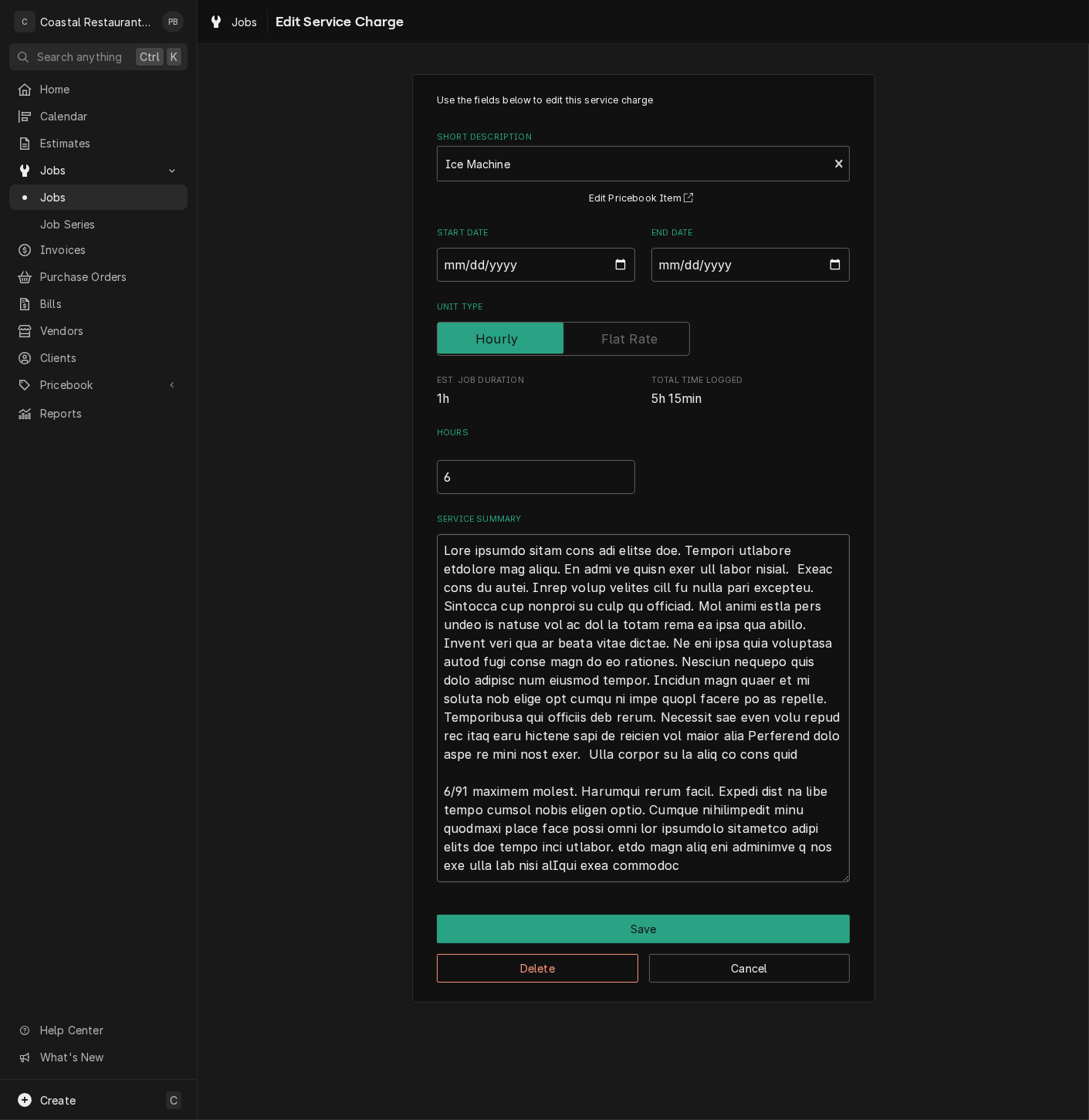
type textarea "Upon arrival found unit and turned off. Removed internal paneling and hoses. As…"
type textarea "x"
type textarea "Upon arrival found unit and turned off. Removed internal paneling and hoses. As…"
type textarea "x"
type textarea "Upon arrival found unit and turned off. Removed internal paneling and hoses. As…"
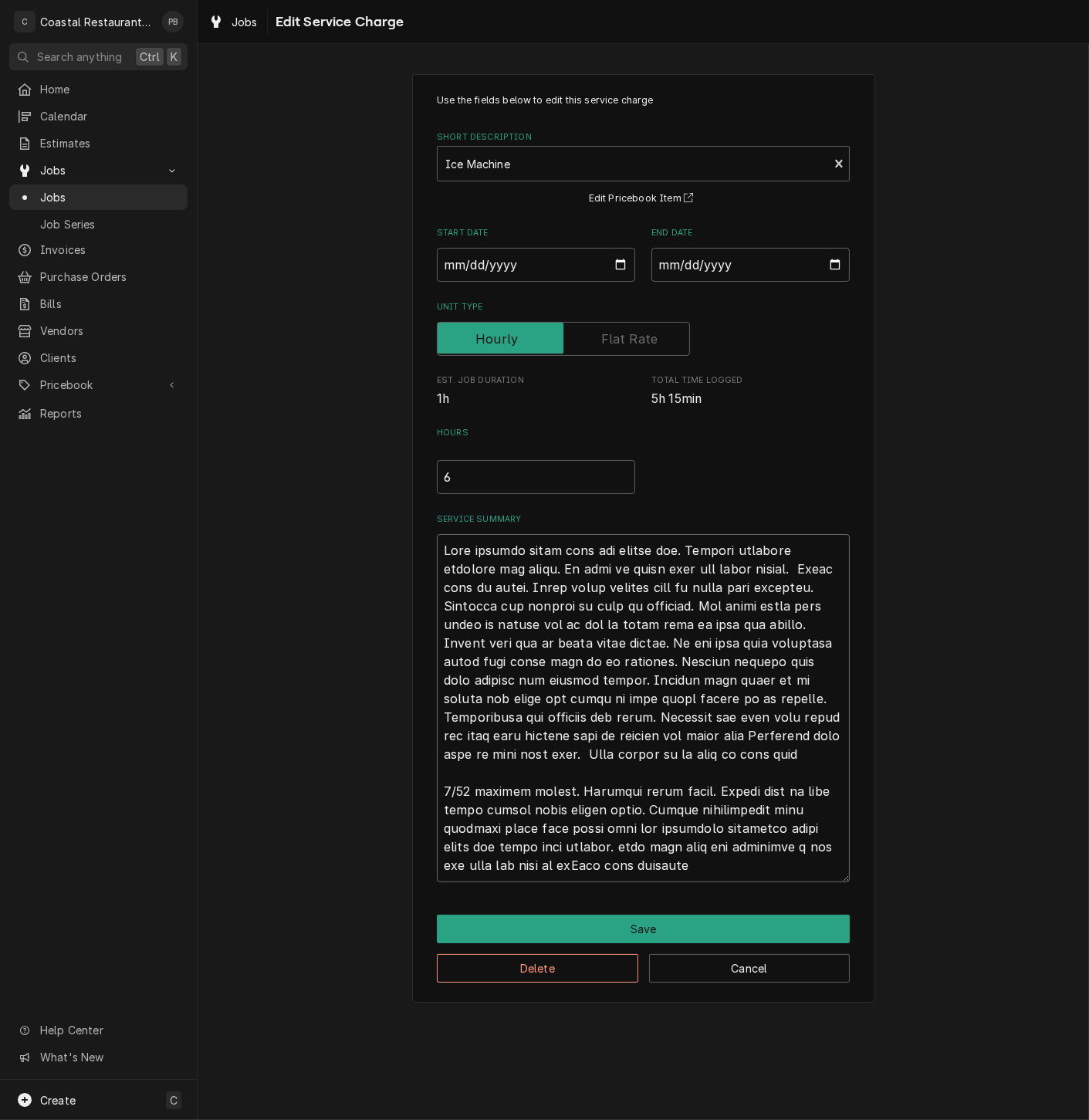
type textarea "x"
type textarea "Upon arrival found unit and turned off. Removed internal paneling and hoses. As…"
type textarea "x"
type textarea "Upon arrival found unit and turned off. Removed internal paneling and hoses. As…"
type textarea "x"
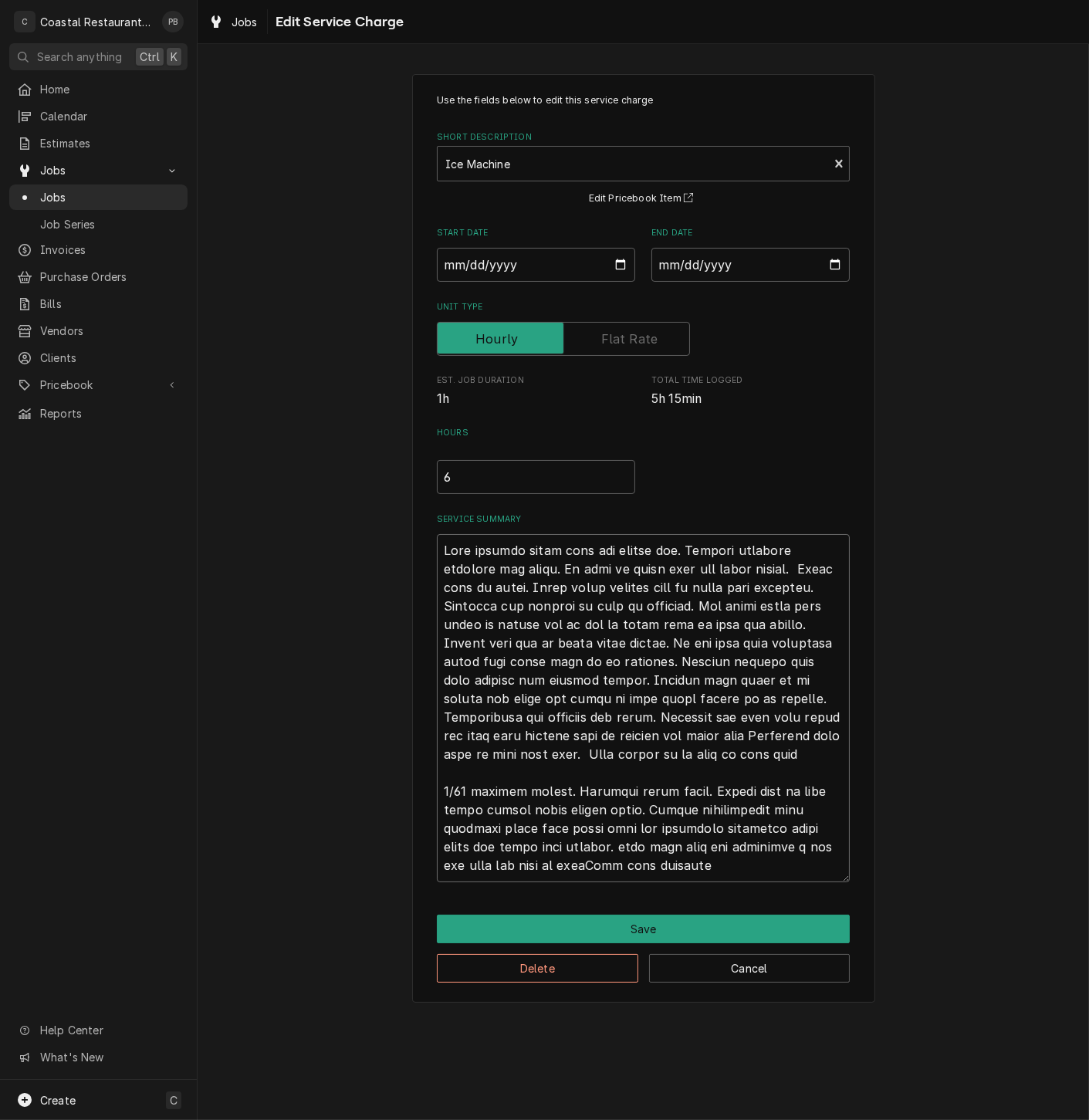
type textarea "Upon arrival found unit and turned off. Removed internal paneling and hoses. As…"
type textarea "x"
type textarea "Upon arrival found unit and turned off. Removed internal paneling and hoses. As…"
type textarea "x"
type textarea "Upon arrival found unit and turned off. Removed internal paneling and hoses. As…"
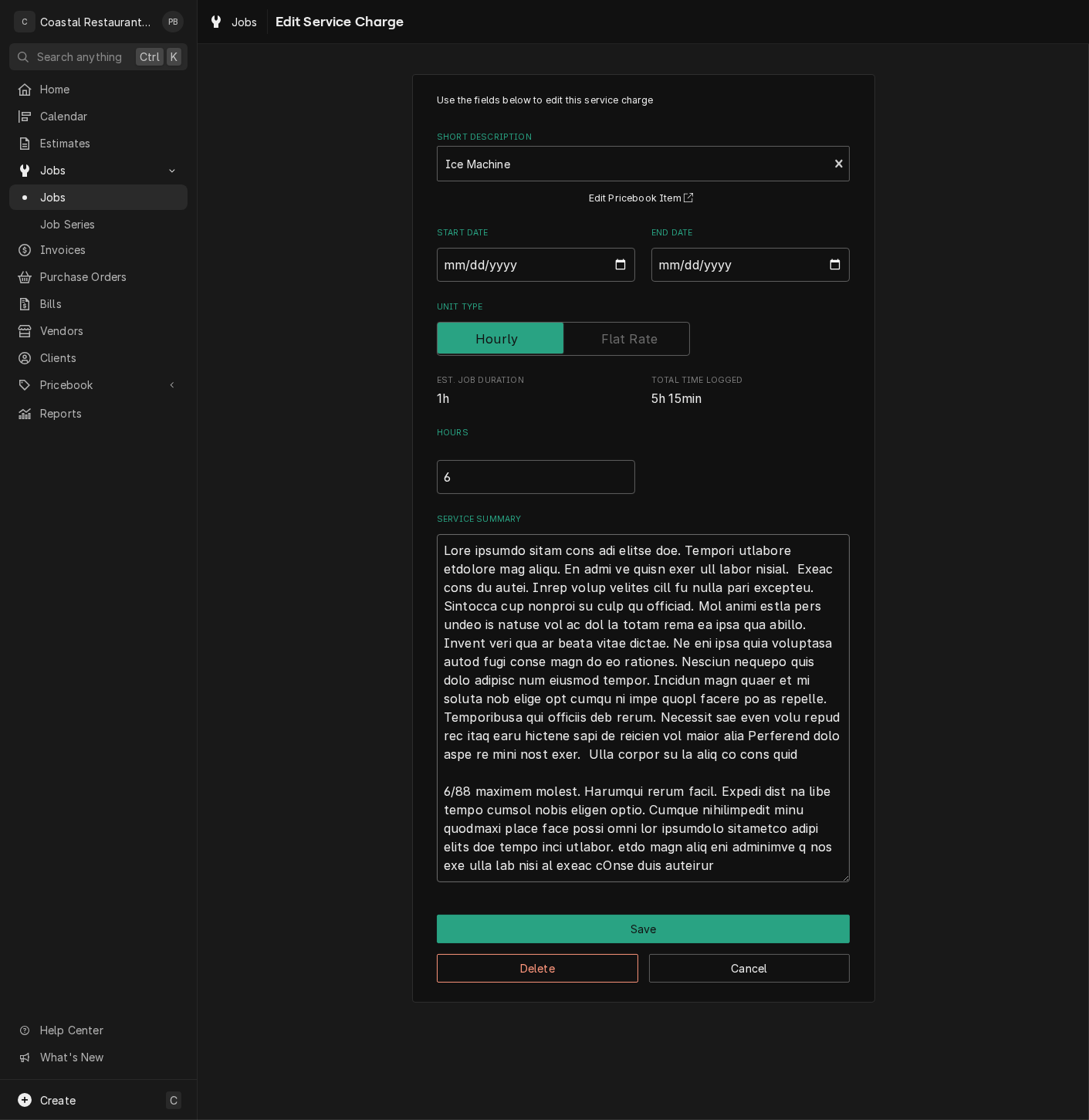
type textarea "x"
type textarea "Upon arrival found unit and turned off. Removed internal paneling and hoses. As…"
type textarea "x"
type textarea "Upon arrival found unit and turned off. Removed internal paneling and hoses. As…"
type textarea "x"
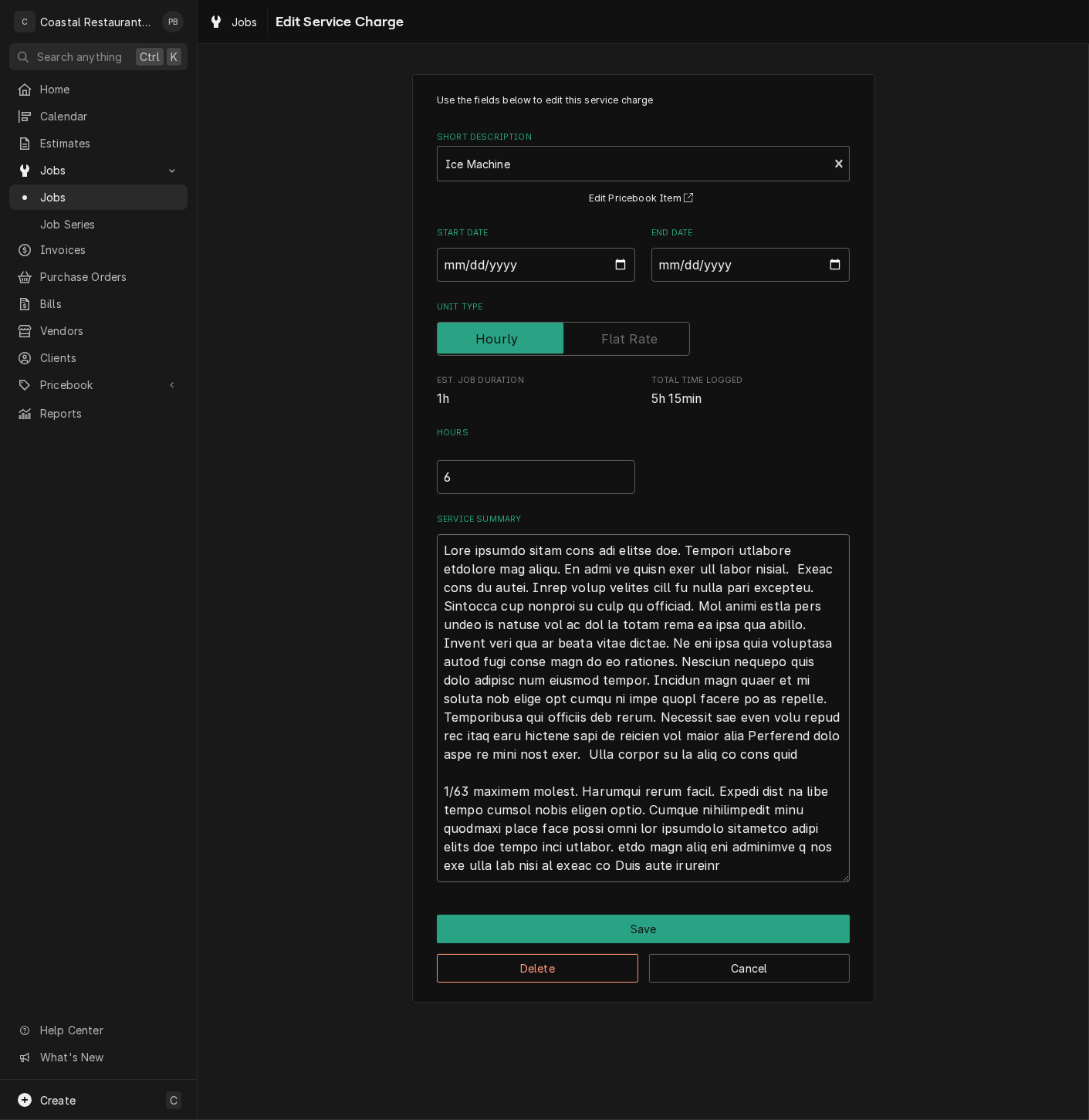
type textarea "Upon arrival found unit and turned off. Removed internal paneling and hoses. As…"
type textarea "x"
type textarea "Upon arrival found unit and turned off. Removed internal paneling and hoses. As…"
type textarea "x"
type textarea "Upon arrival found unit and turned off. Removed internal paneling and hoses. As…"
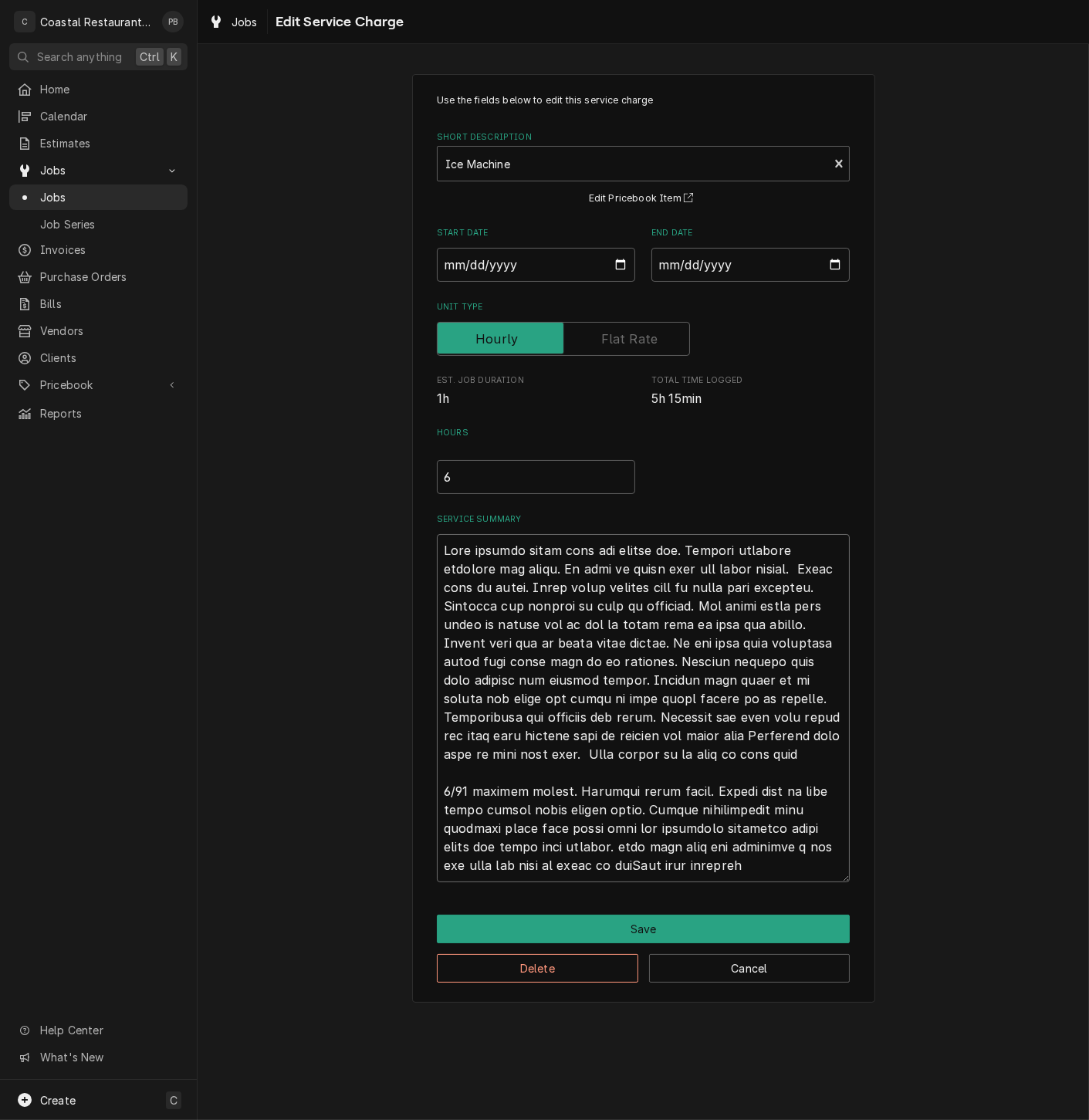
type textarea "x"
type textarea "Upon arrival found unit and turned off. Removed internal paneling and hoses. As…"
type textarea "x"
type textarea "Upon arrival found unit and turned off. Removed internal paneling and hoses. As…"
type textarea "x"
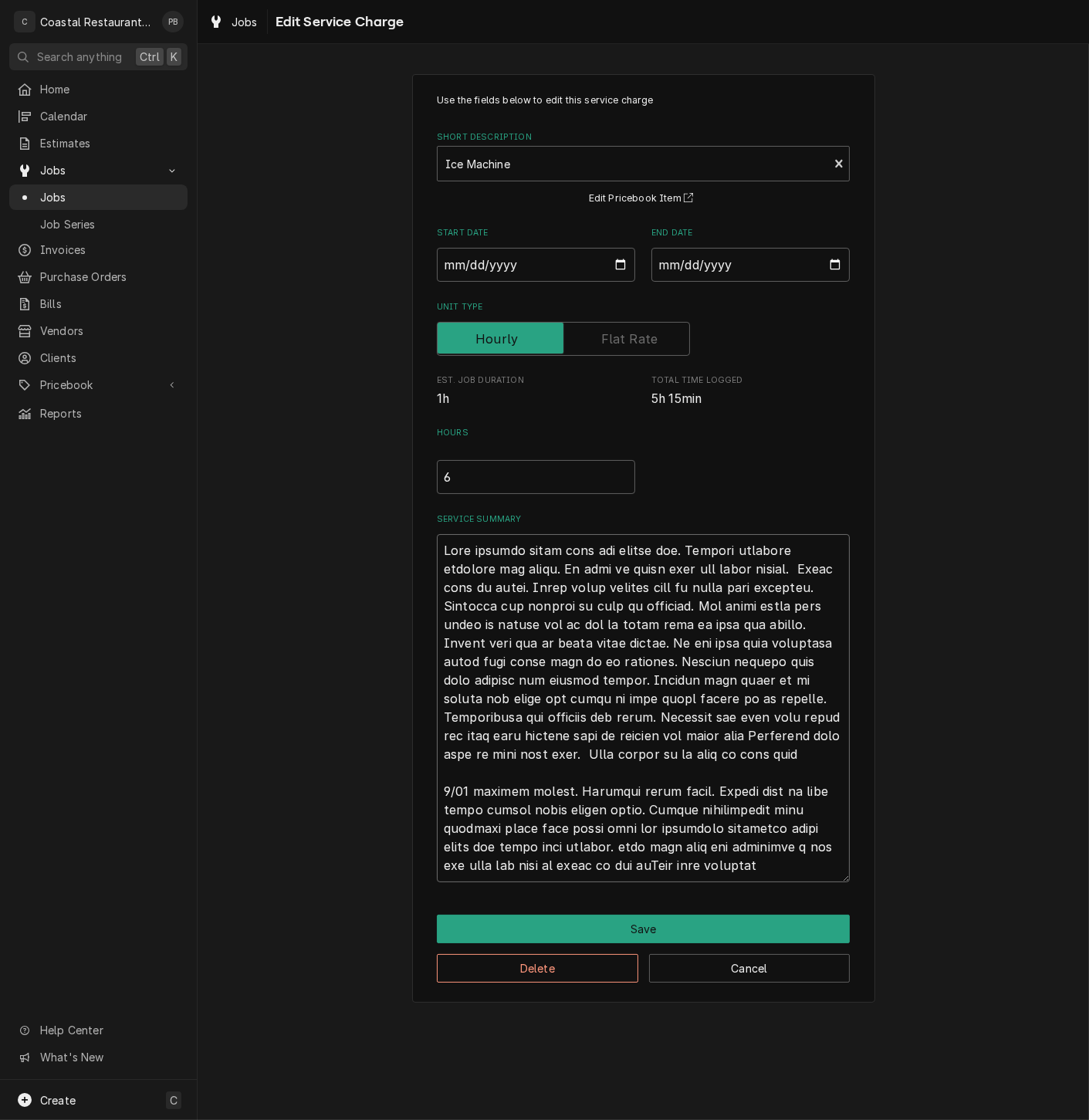
type textarea "Upon arrival found unit and turned off. Removed internal paneling and hoses. As…"
type textarea "x"
type textarea "Upon arrival found unit and turned off. Removed internal paneling and hoses. As…"
type textarea "x"
type textarea "Upon arrival found unit and turned off. Removed internal paneling and hoses. As…"
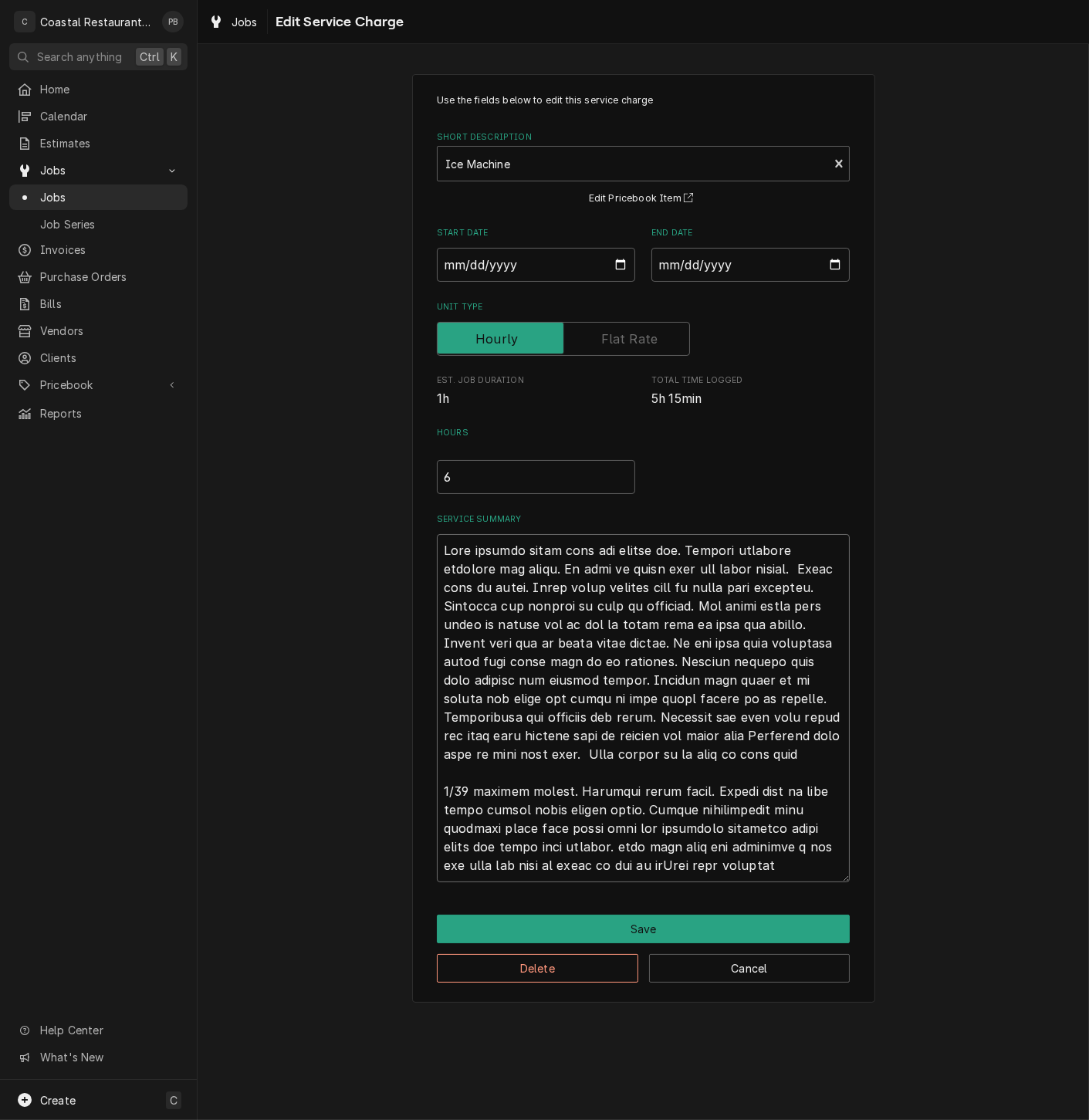
type textarea "x"
type textarea "Upon arrival found unit and turned off. Removed internal paneling and hoses. As…"
type textarea "x"
type textarea "Upon arrival found unit and turned off. Removed internal paneling and hoses. As…"
type textarea "x"
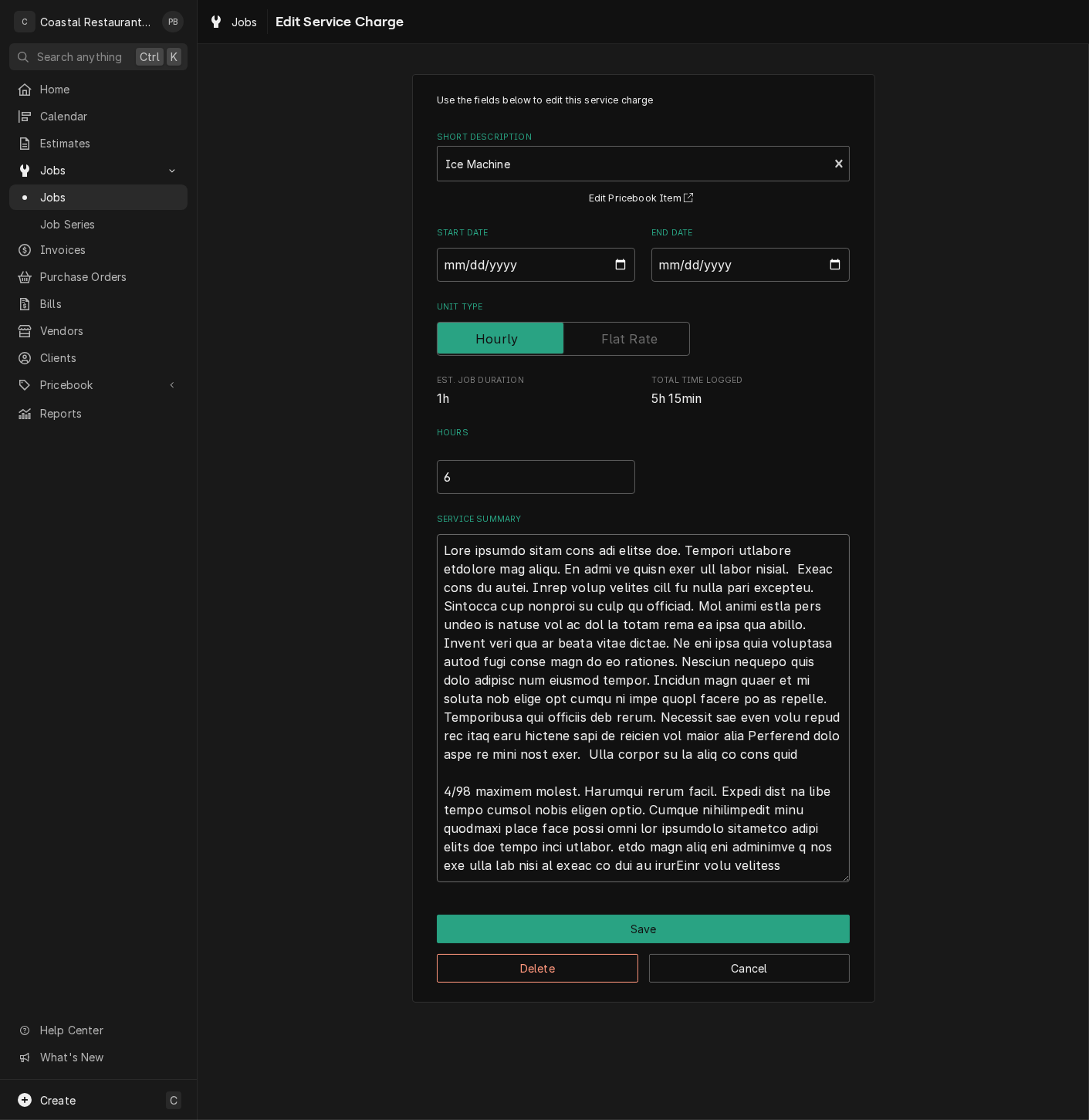
type textarea "Upon arrival found unit and turned off. Removed internal paneling and hoses. As…"
type textarea "x"
type textarea "Upon arrival found unit and turned off. Removed internal paneling and hoses. As…"
type textarea "x"
type textarea "Upon arrival found unit and turned off. Removed internal paneling and hoses. As…"
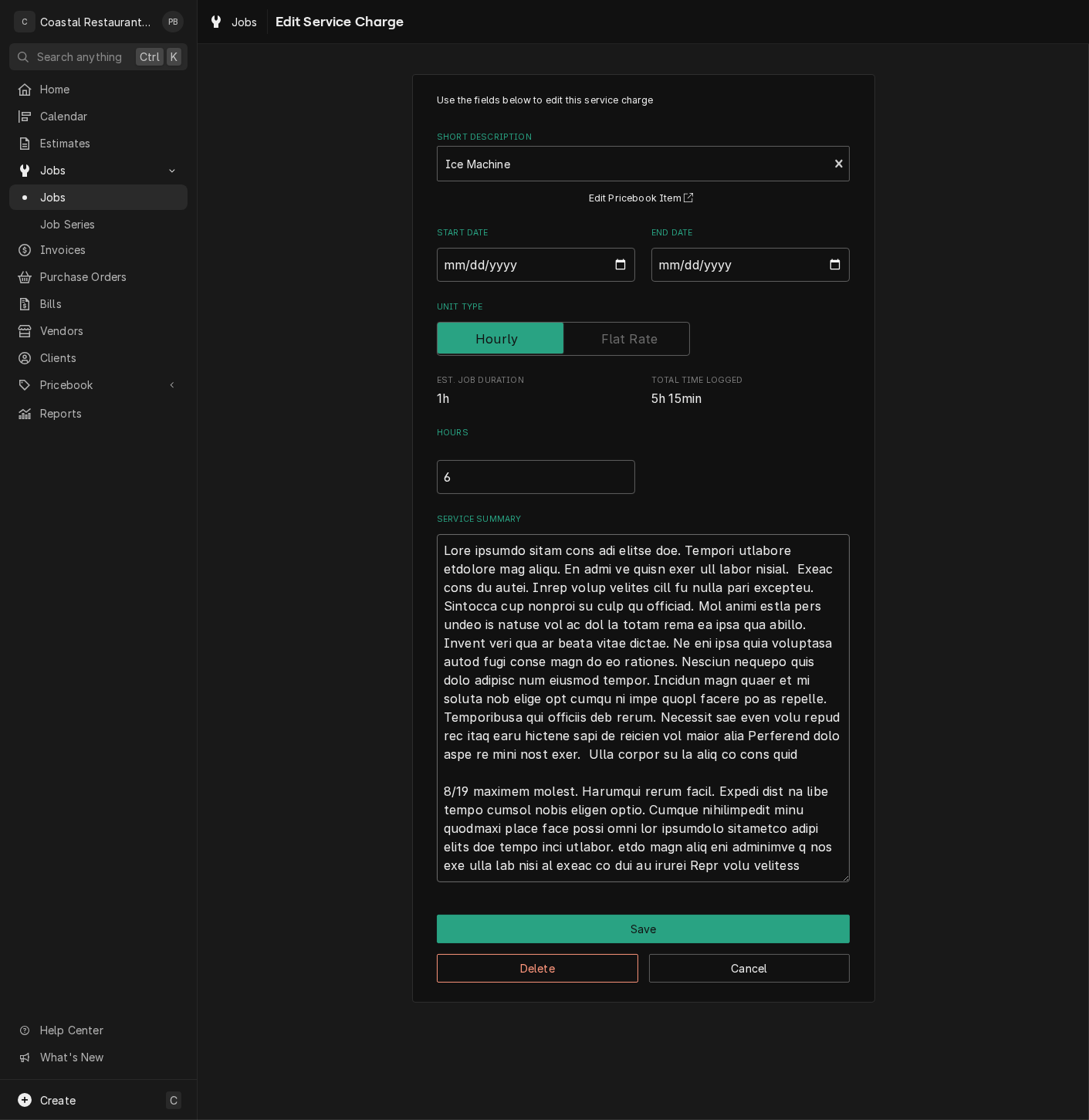
type textarea "x"
type textarea "Upon arrival found unit and turned off. Removed internal paneling and hoses. As…"
type textarea "x"
type textarea "Upon arrival found unit and turned off. Removed internal paneling and hoses. As…"
type textarea "x"
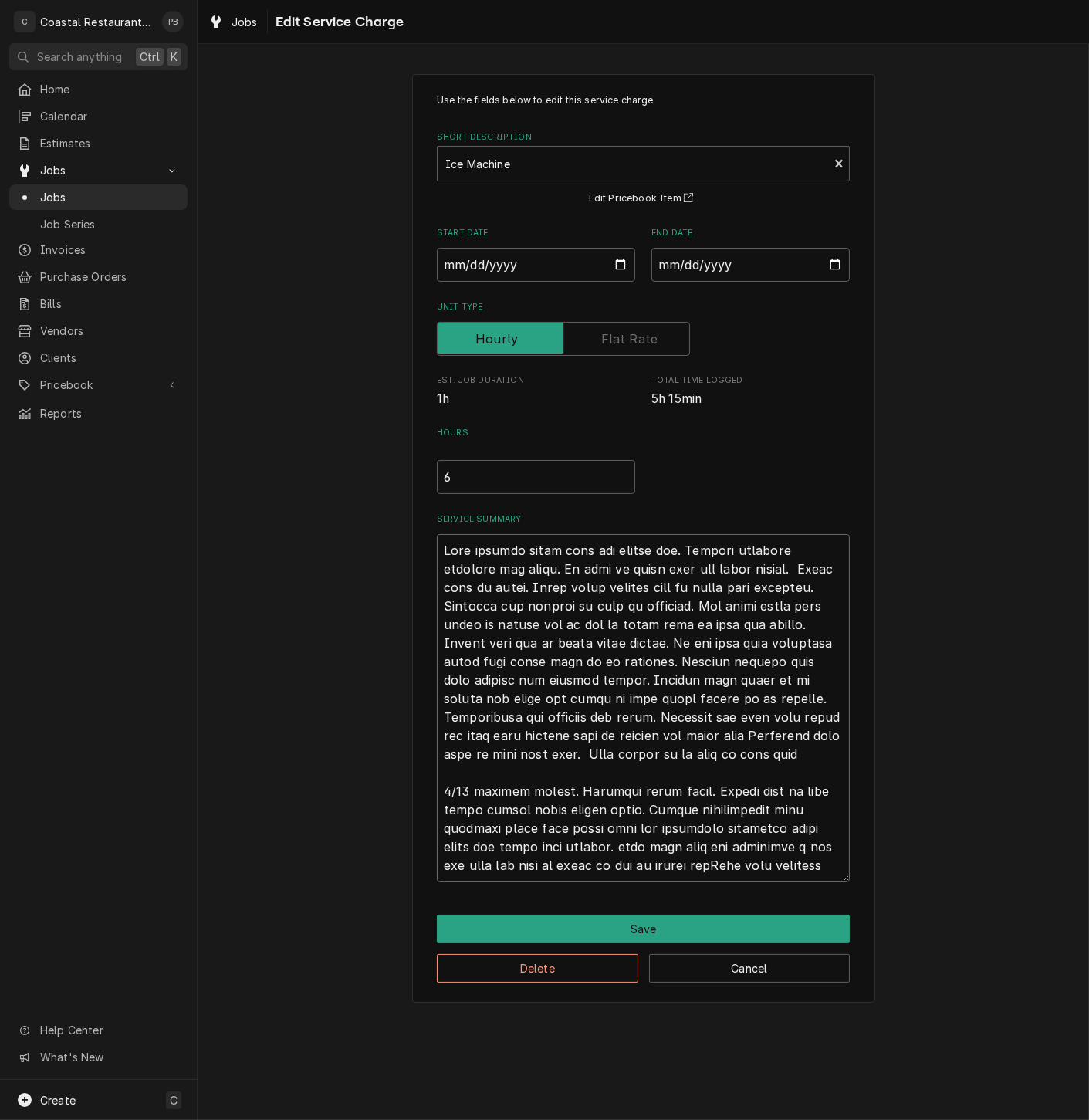
type textarea "Upon arrival found unit and turned off. Removed internal paneling and hoses. As…"
type textarea "x"
type textarea "Upon arrival found unit and turned off. Removed internal paneling and hoses. As…"
type textarea "x"
type textarea "Upon arrival found unit and turned off. Removed internal paneling and hoses. As…"
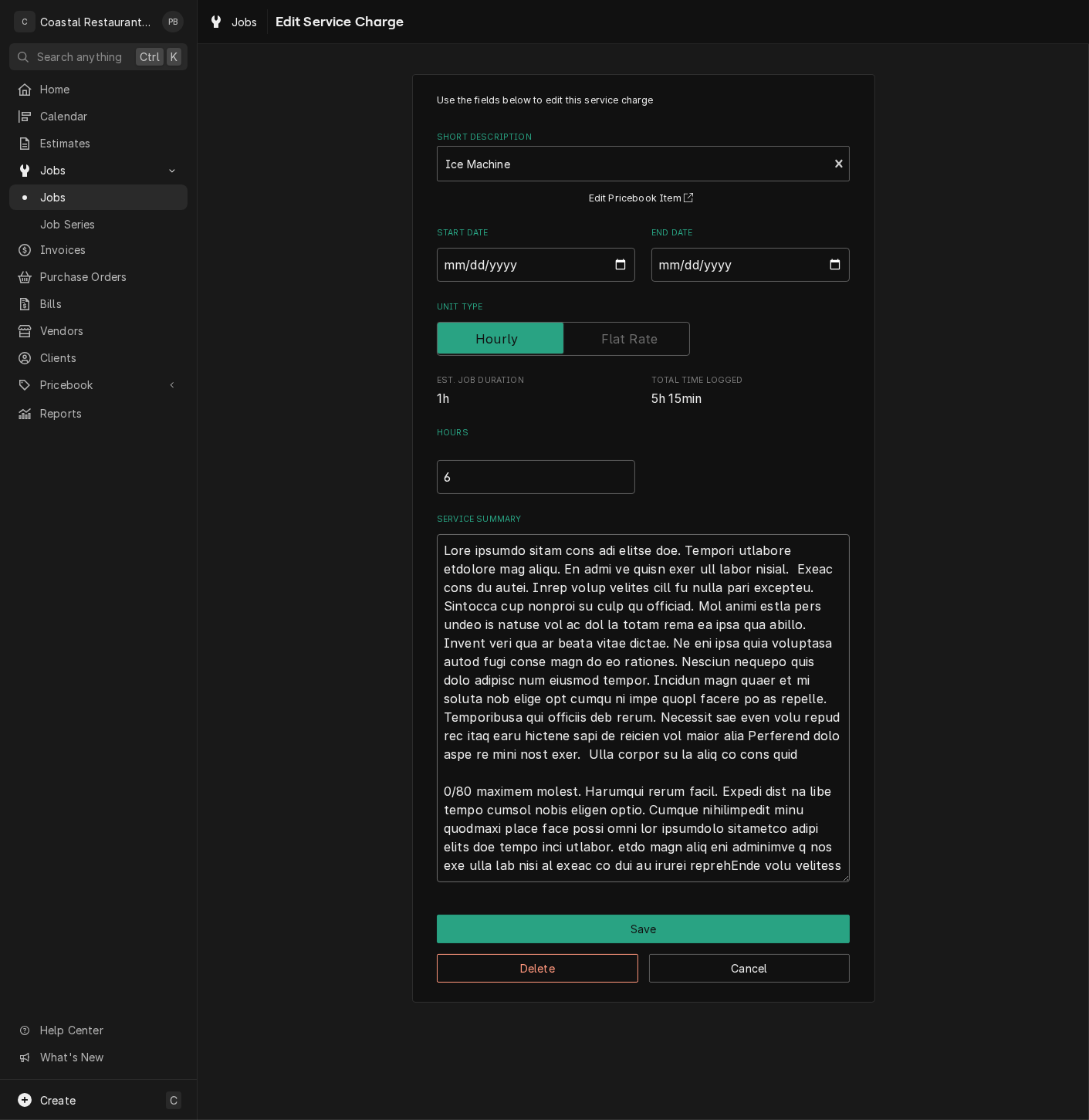
type textarea "x"
type textarea "Upon arrival found unit and turned off. Removed internal paneling and hoses. As…"
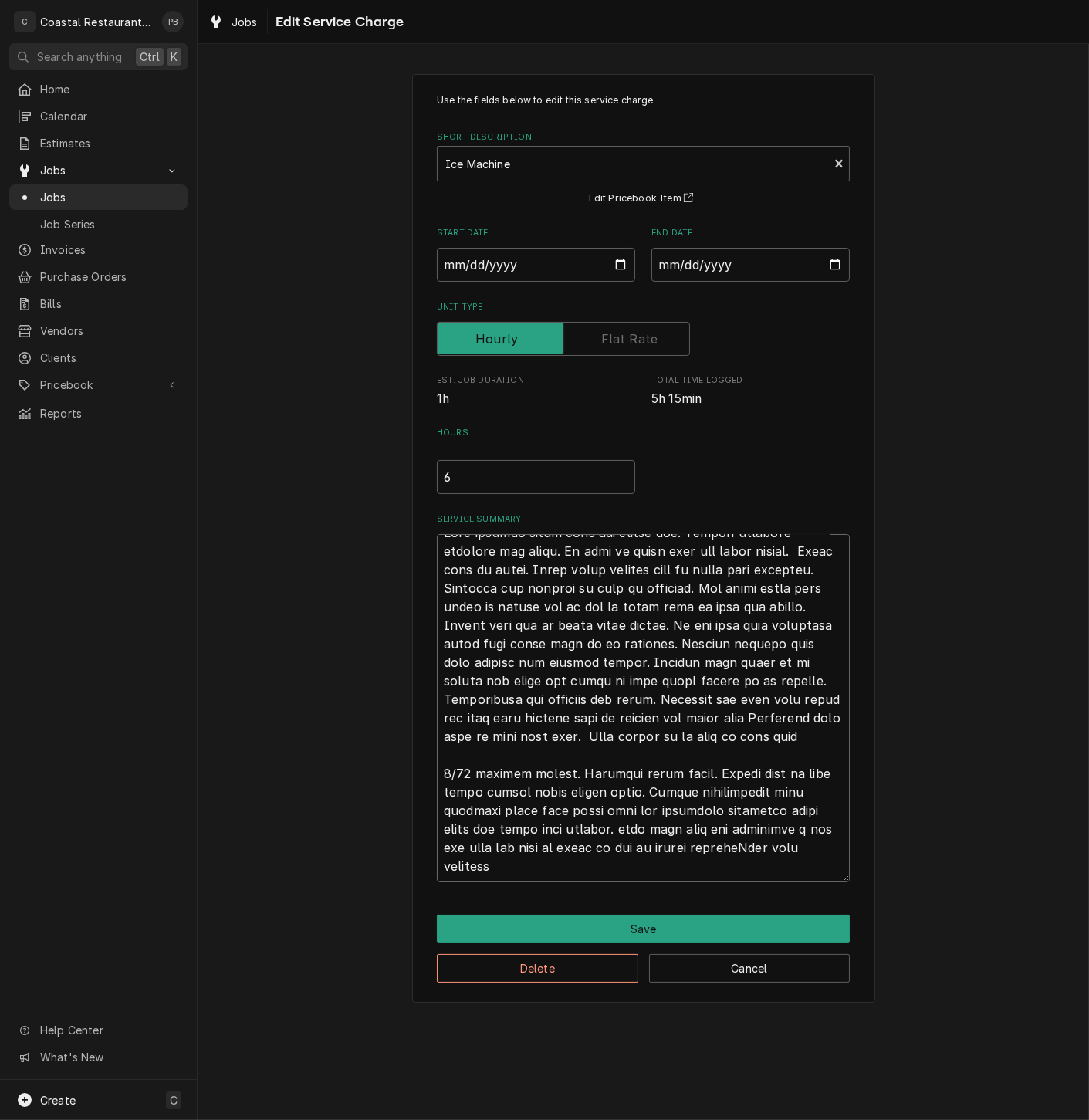
type textarea "x"
type textarea "Upon arrival found unit and turned off. Removed internal paneling and hoses. As…"
type textarea "x"
type textarea "Upon arrival found unit and turned off. Removed internal paneling and hoses. As…"
type textarea "x"
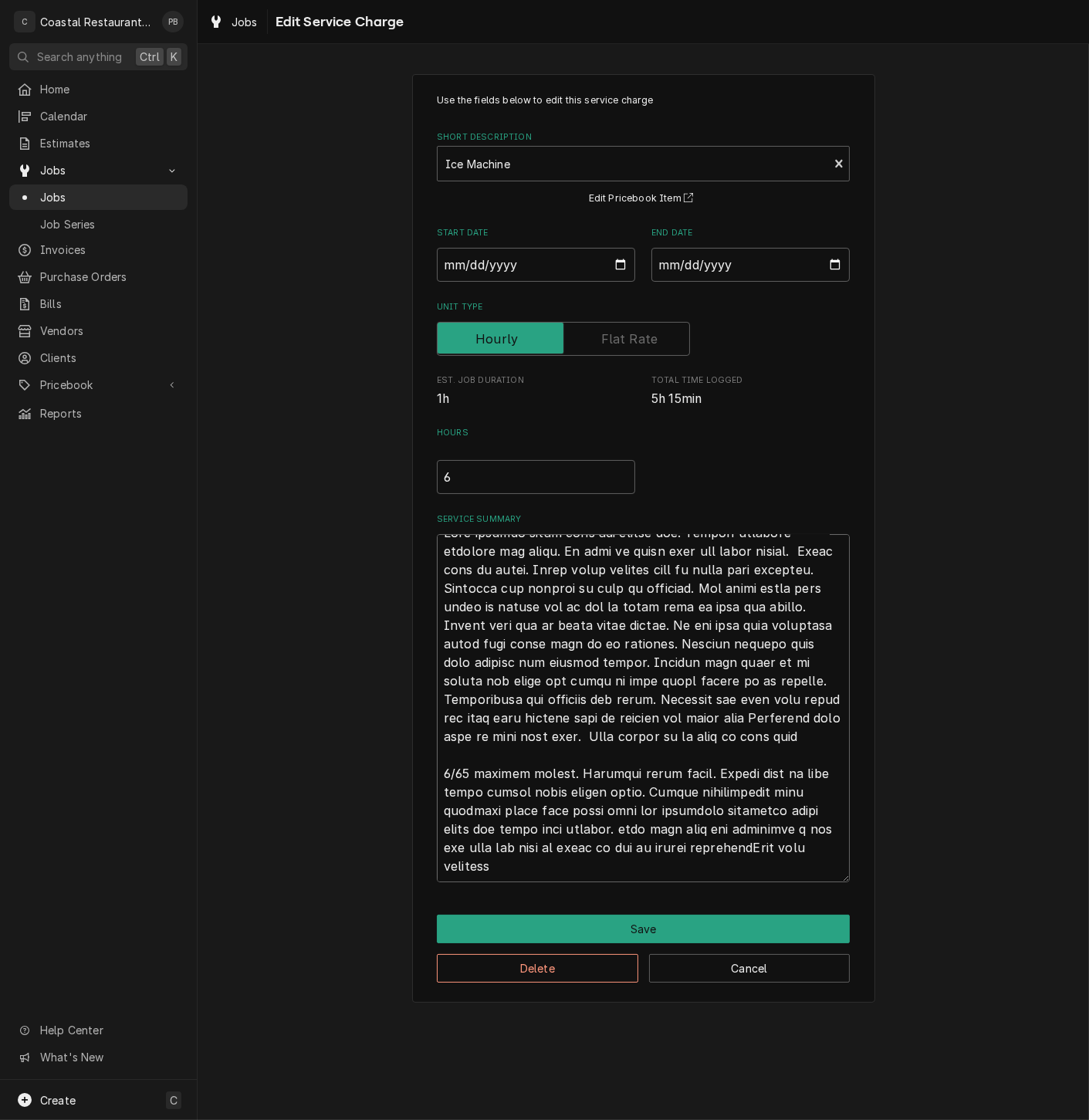
type textarea "Upon arrival found unit and turned off. Removed internal paneling and hoses. As…"
type textarea "x"
type textarea "Upon arrival found unit and turned off. Removed internal paneling and hoses. As…"
type textarea "x"
drag, startPoint x: 591, startPoint y: 866, endPoint x: 704, endPoint y: 820, distance: 122.0
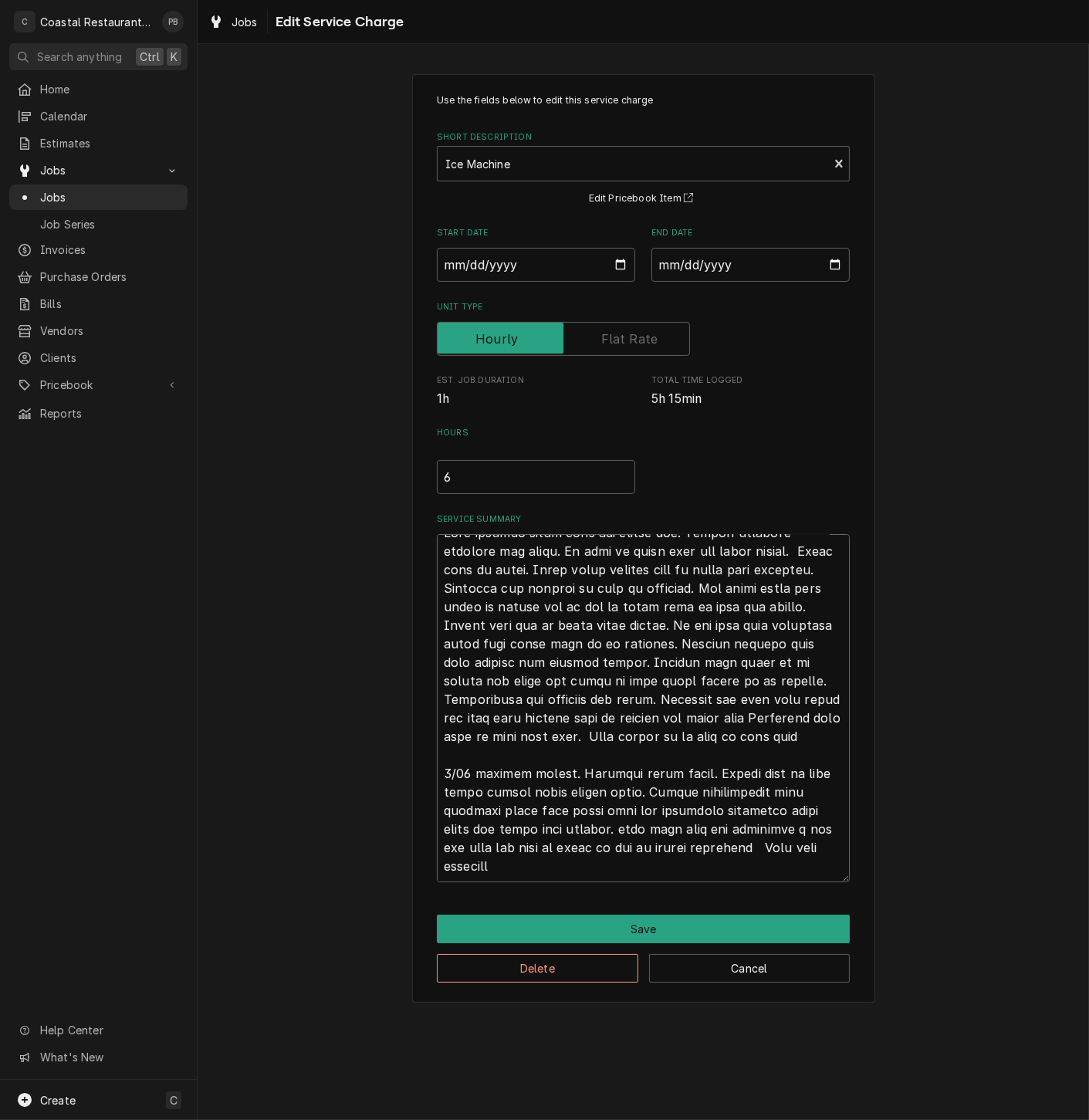
click at [704, 820] on textarea "Service Summary" at bounding box center [643, 708] width 413 height 348
type textarea "Upon arrival found unit and turned off. Removed internal paneling and hoses. As…"
type textarea "x"
type textarea "Upon arrival found unit and turned off. Removed internal paneling and hoses. As…"
click at [664, 930] on button "Save" at bounding box center [643, 929] width 413 height 28
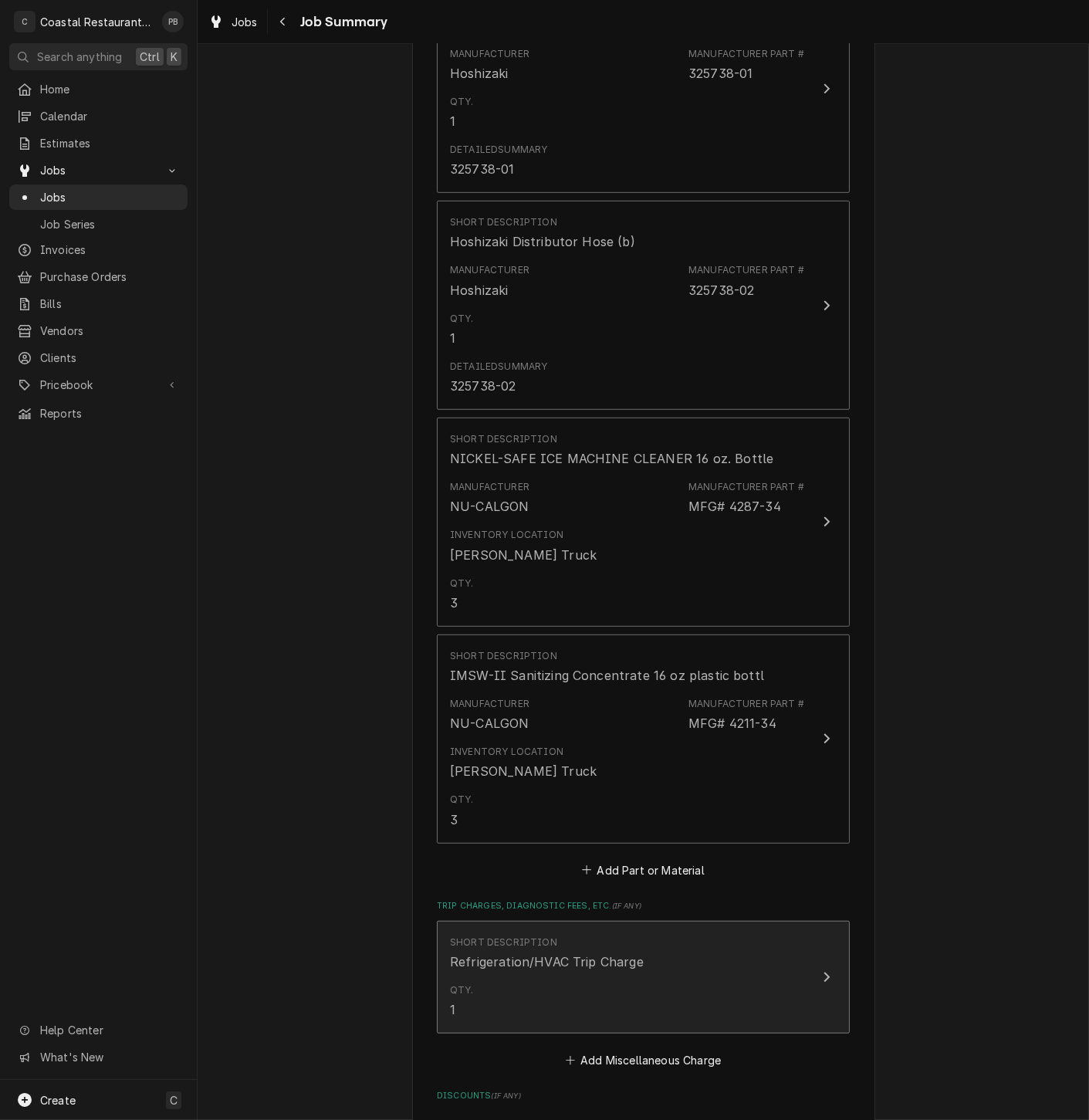
scroll to position [1922, 0]
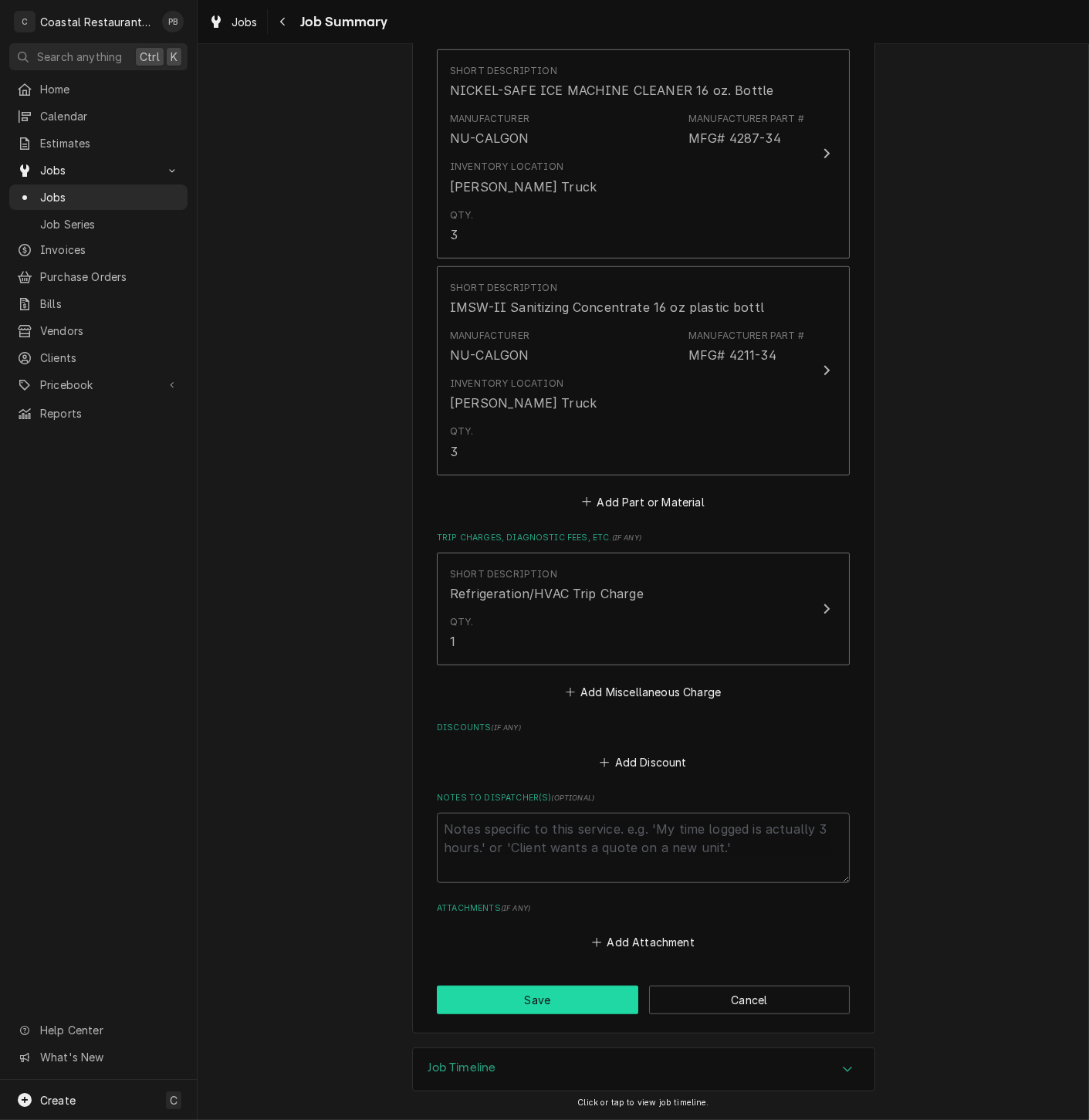
click at [549, 995] on button "Save" at bounding box center [537, 1000] width 201 height 28
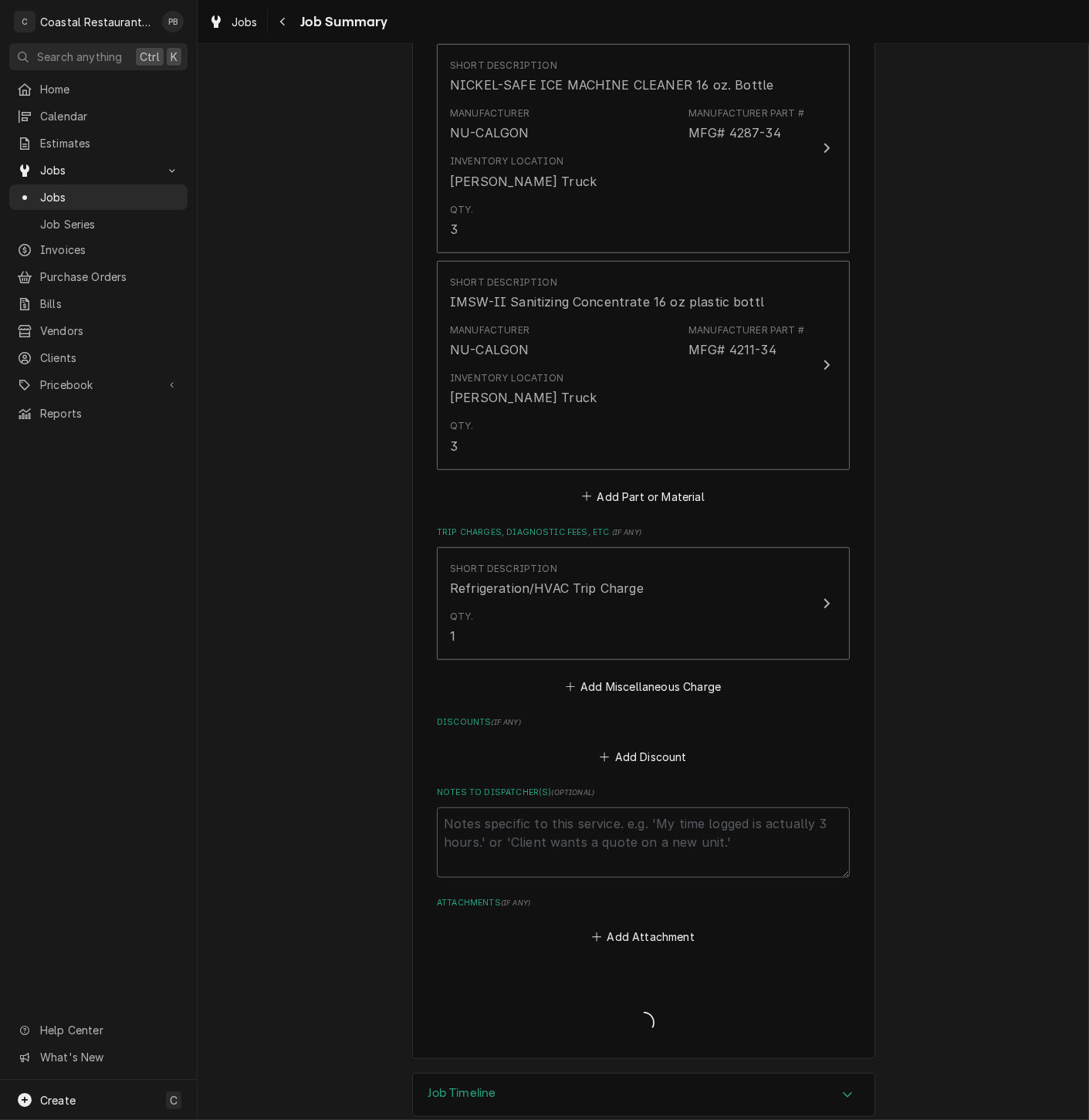
type textarea "x"
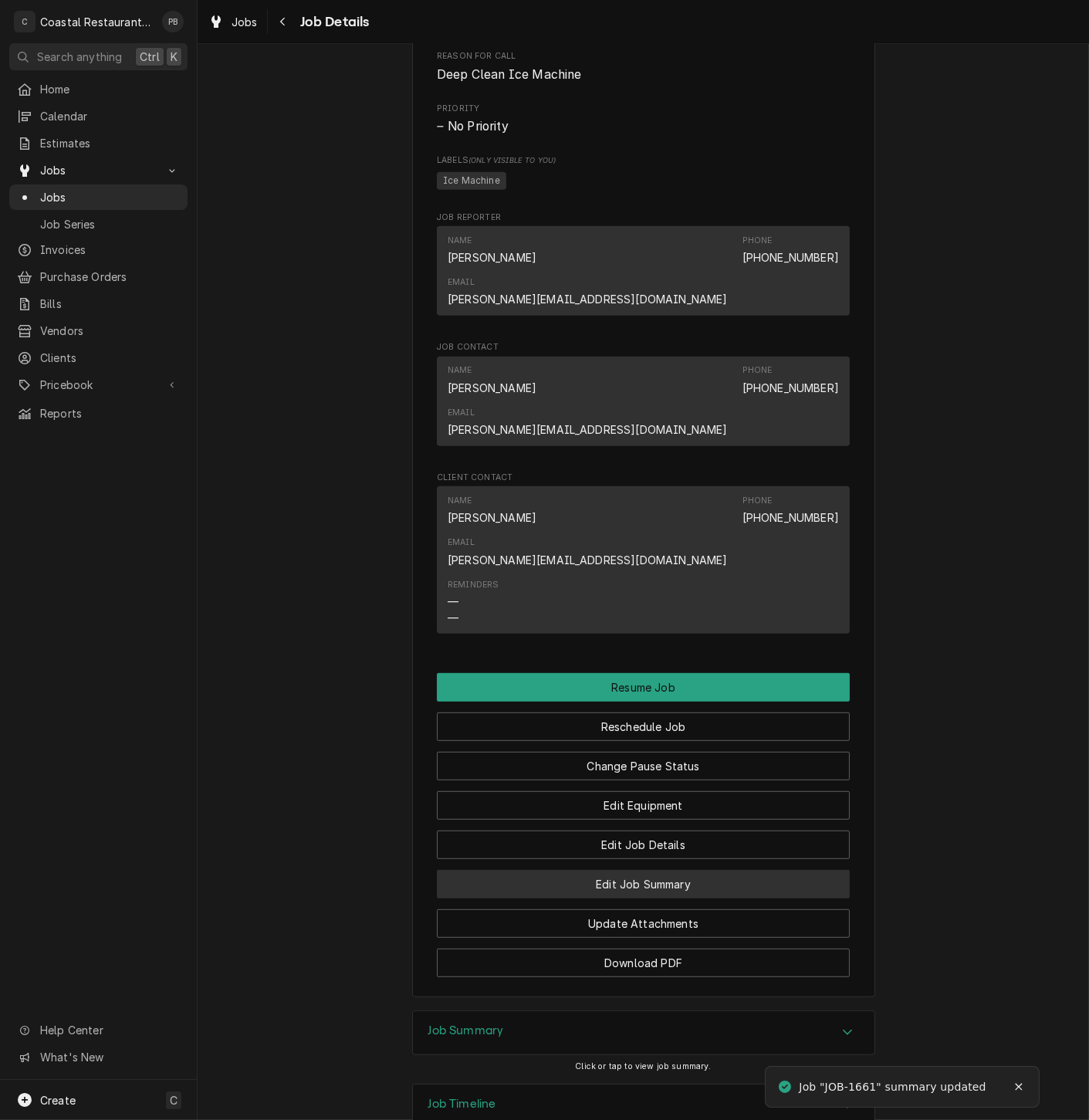
scroll to position [1221, 0]
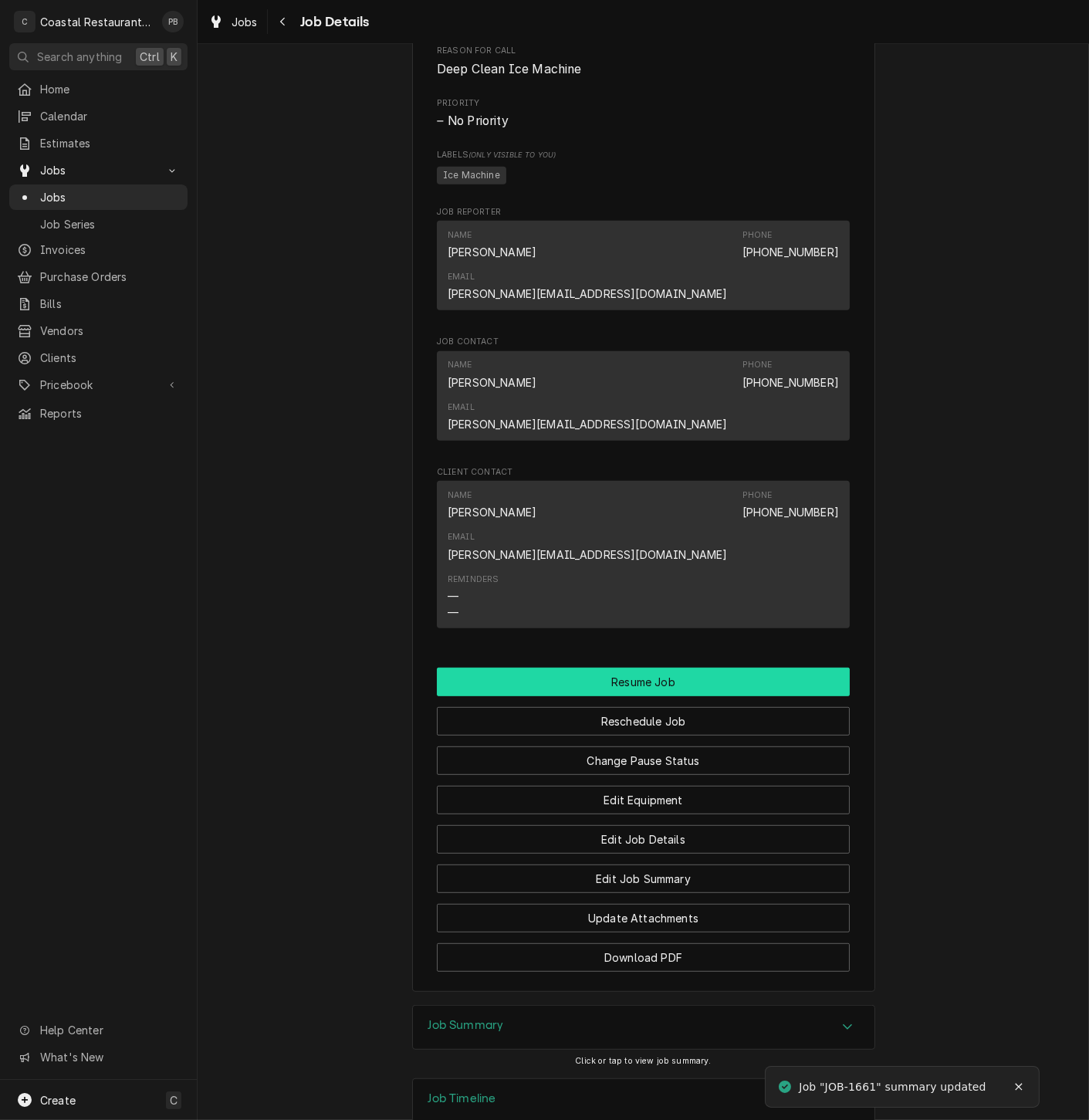
click at [674, 668] on button "Resume Job" at bounding box center [643, 682] width 413 height 28
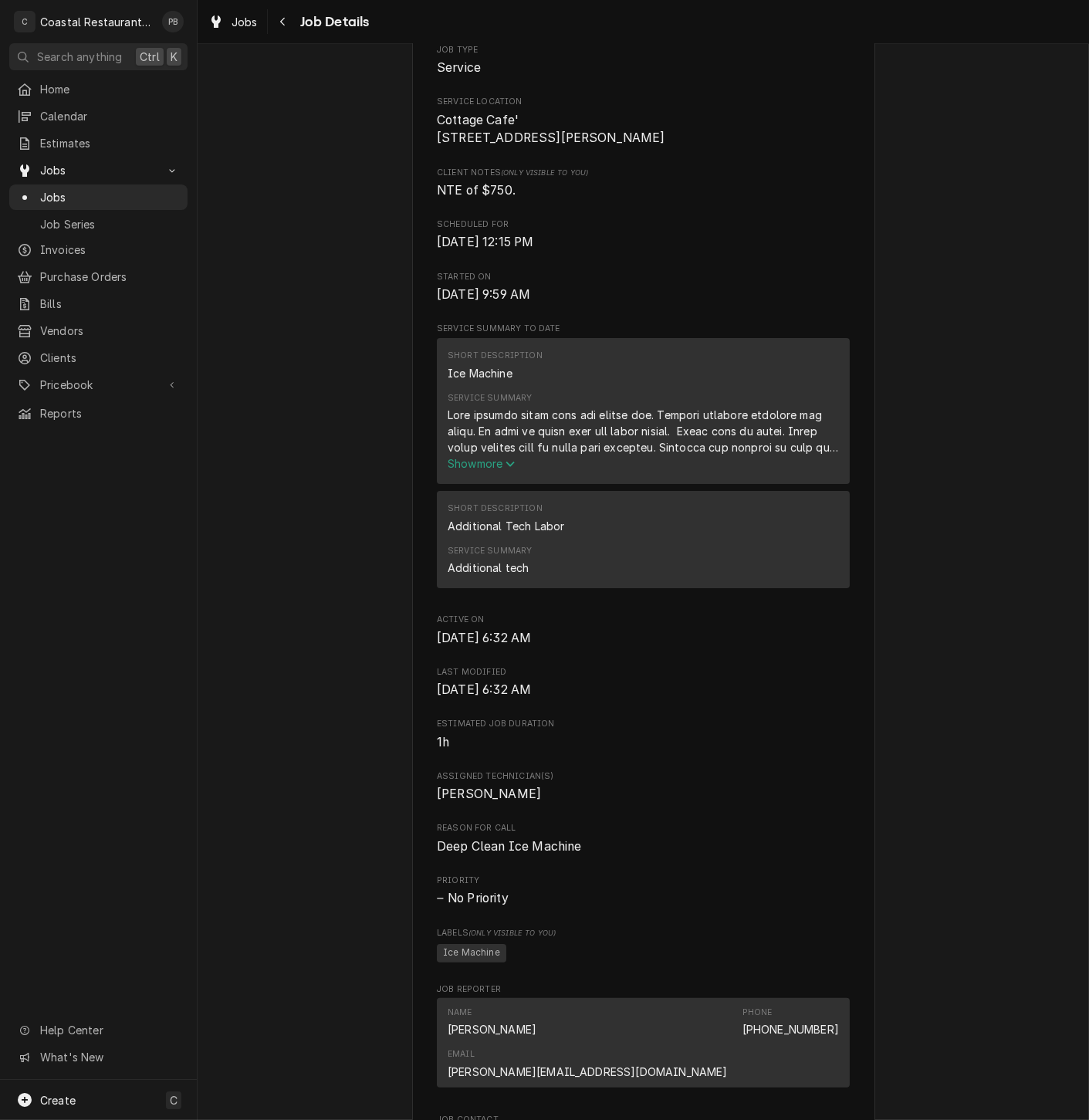
scroll to position [1058, 0]
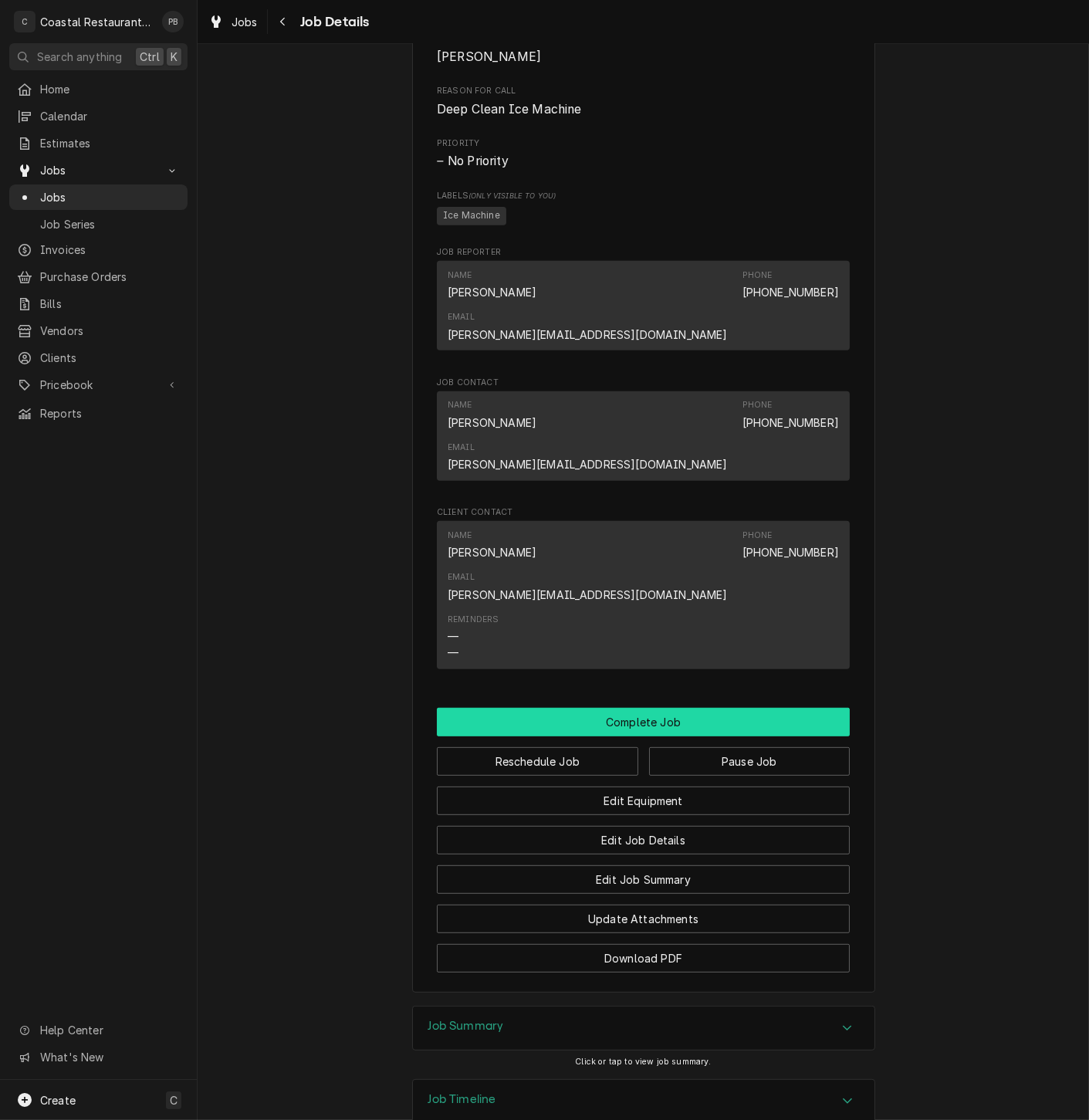
click at [657, 708] on button "Complete Job" at bounding box center [643, 722] width 413 height 28
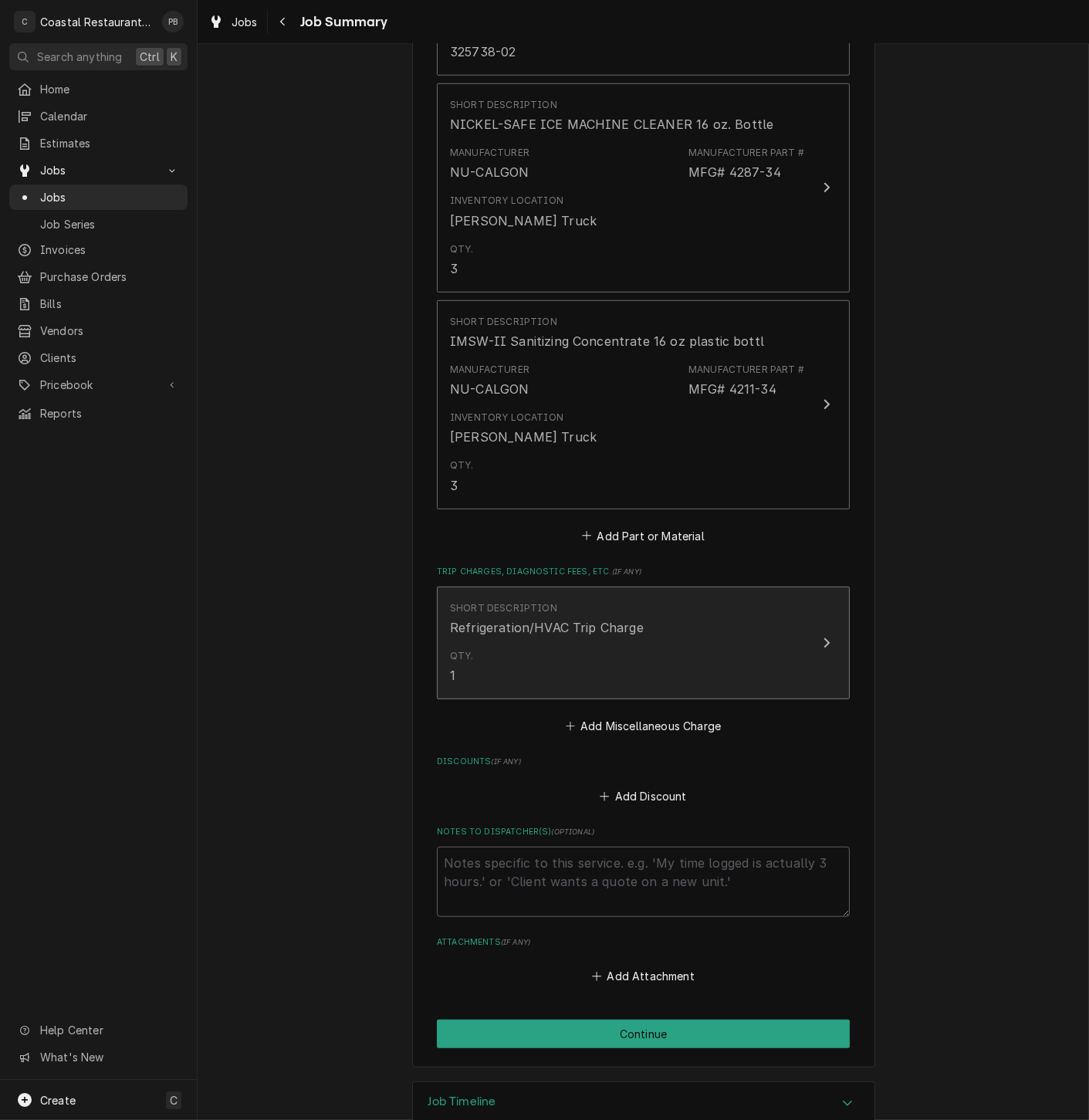
scroll to position [1922, 0]
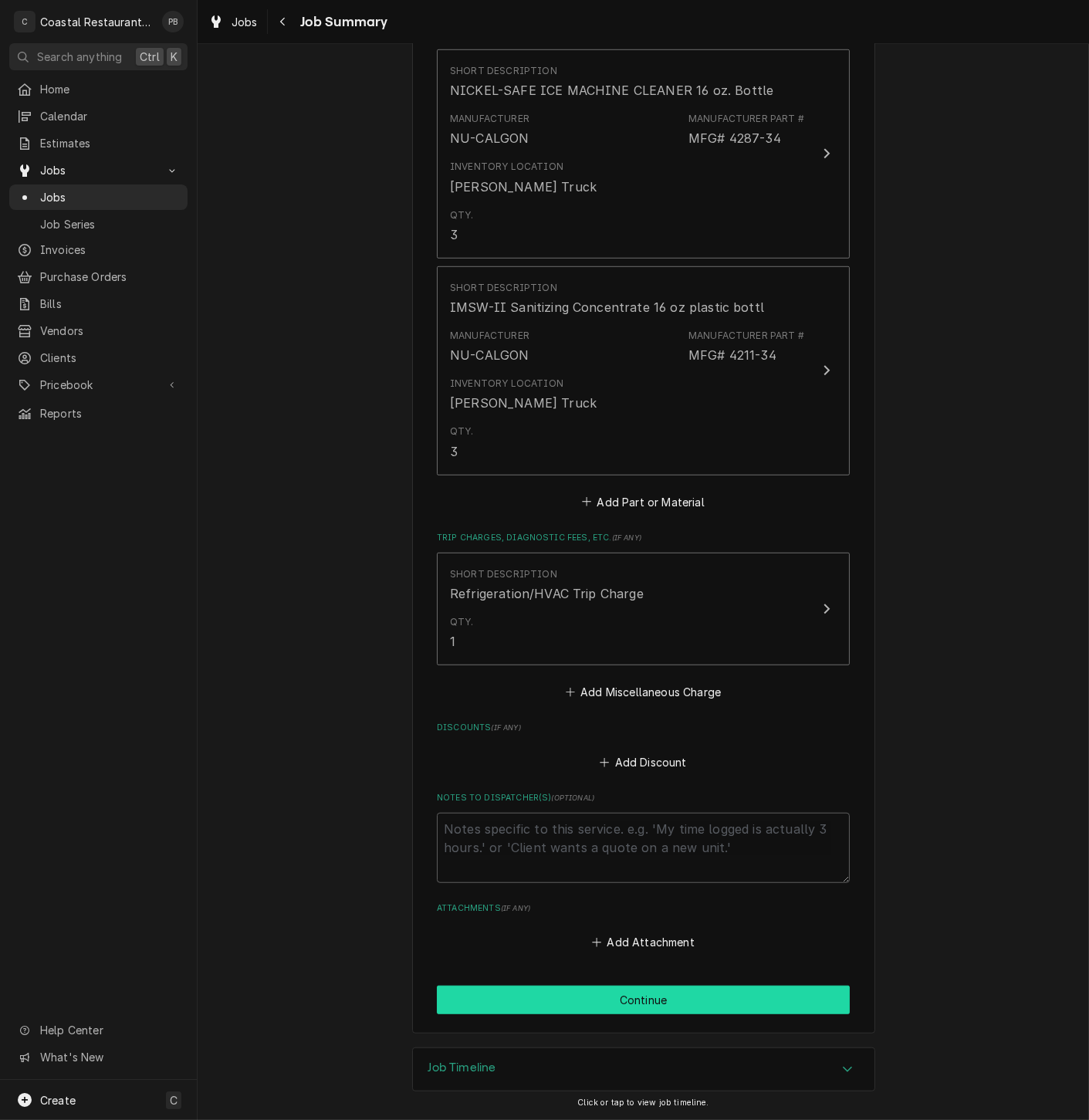
click at [684, 998] on button "Continue" at bounding box center [643, 1000] width 413 height 28
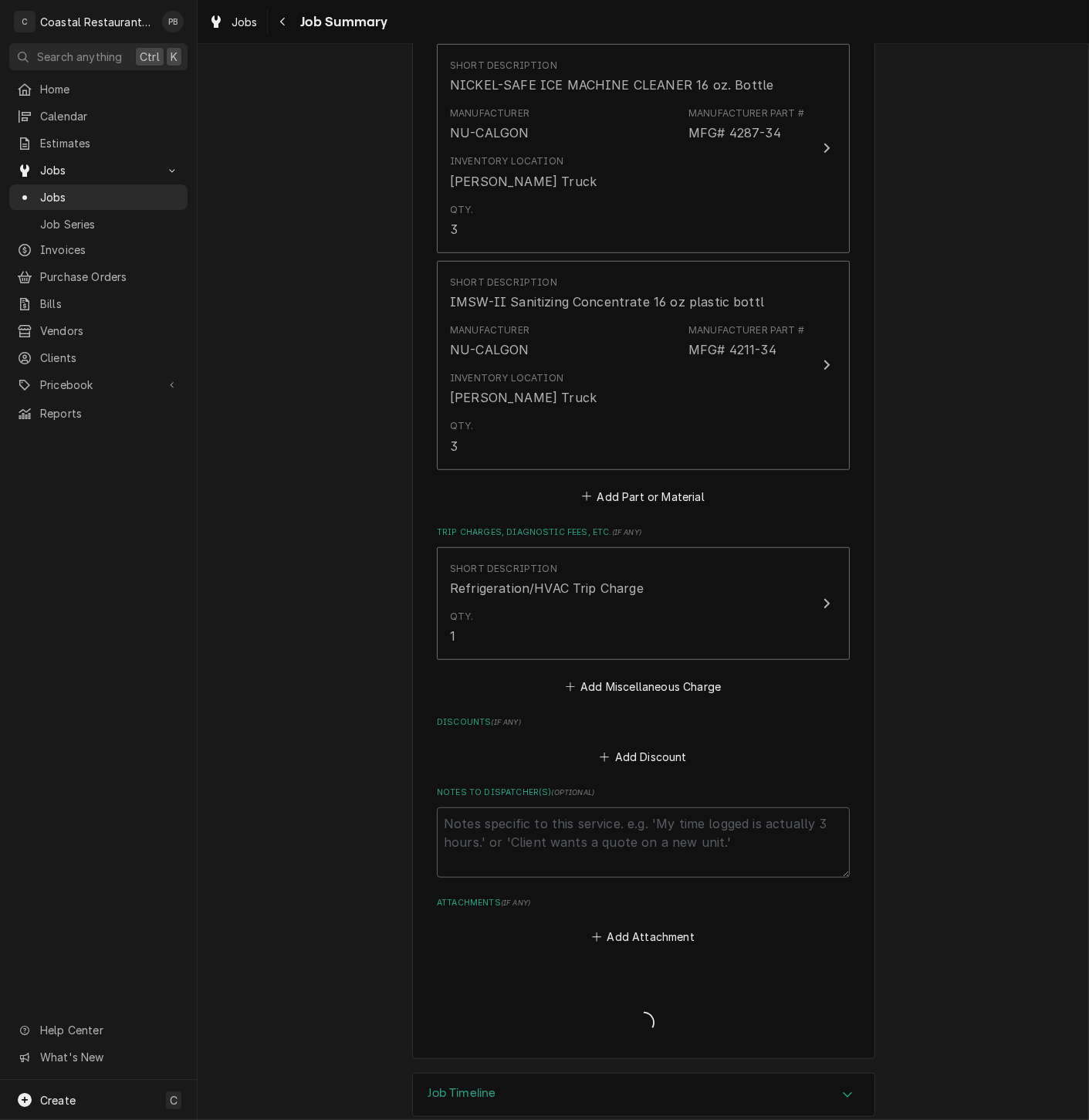
type textarea "x"
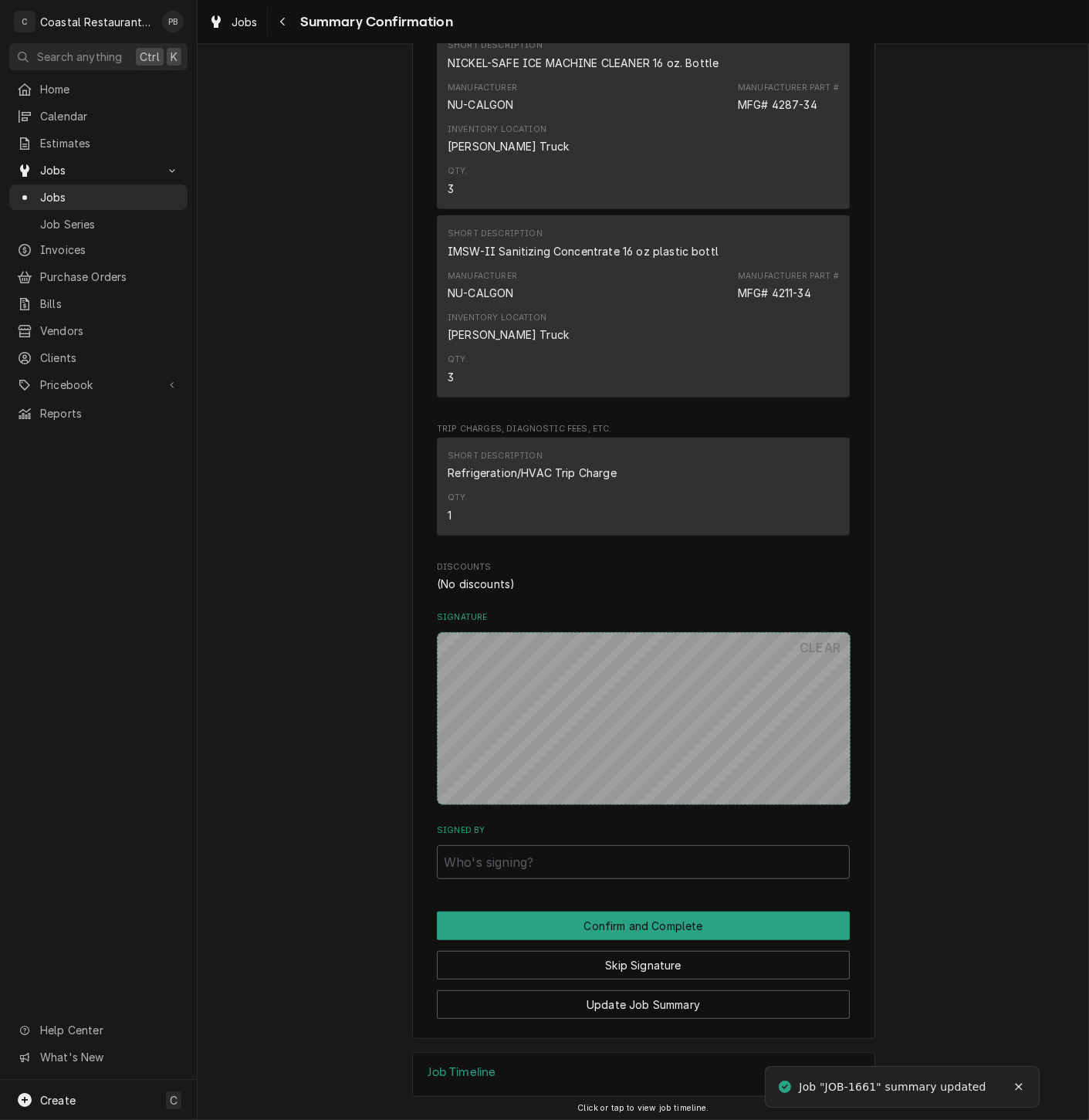
scroll to position [1647, 0]
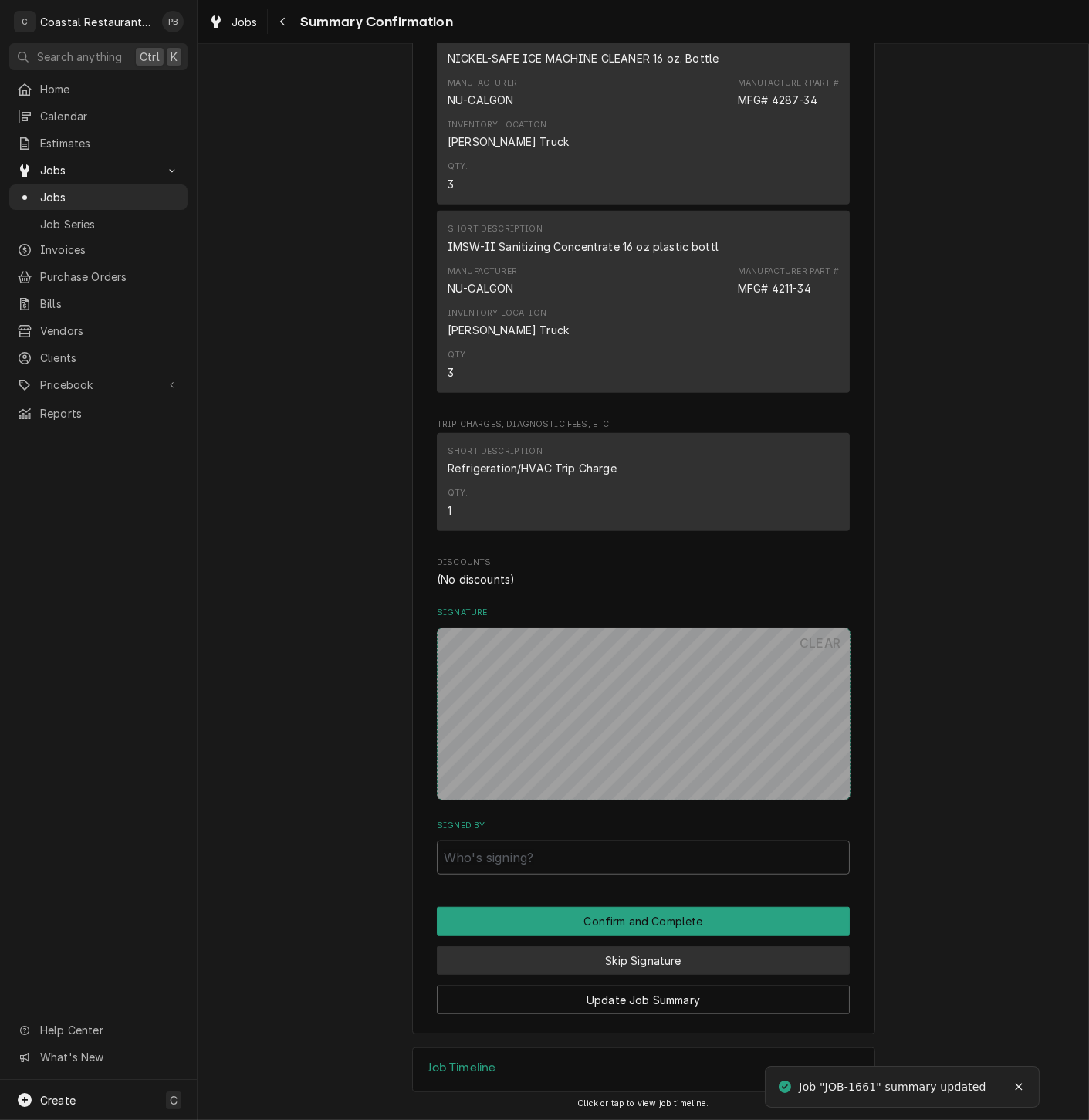
click at [615, 960] on button "Skip Signature" at bounding box center [643, 960] width 413 height 28
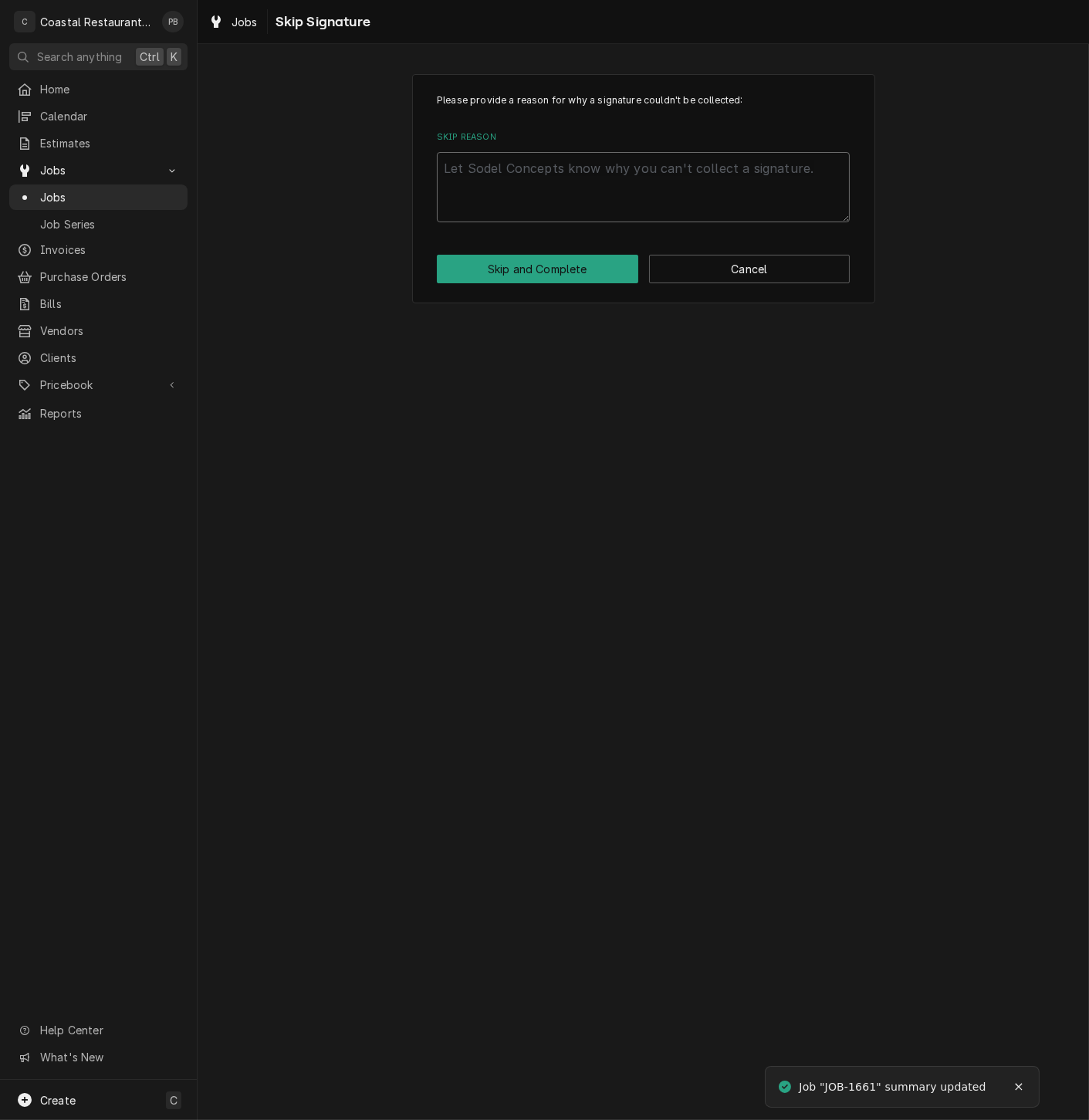
click at [624, 193] on textarea "Skip Reason" at bounding box center [643, 187] width 413 height 70
type textarea "x"
type textarea "c"
type textarea "x"
type textarea "co"
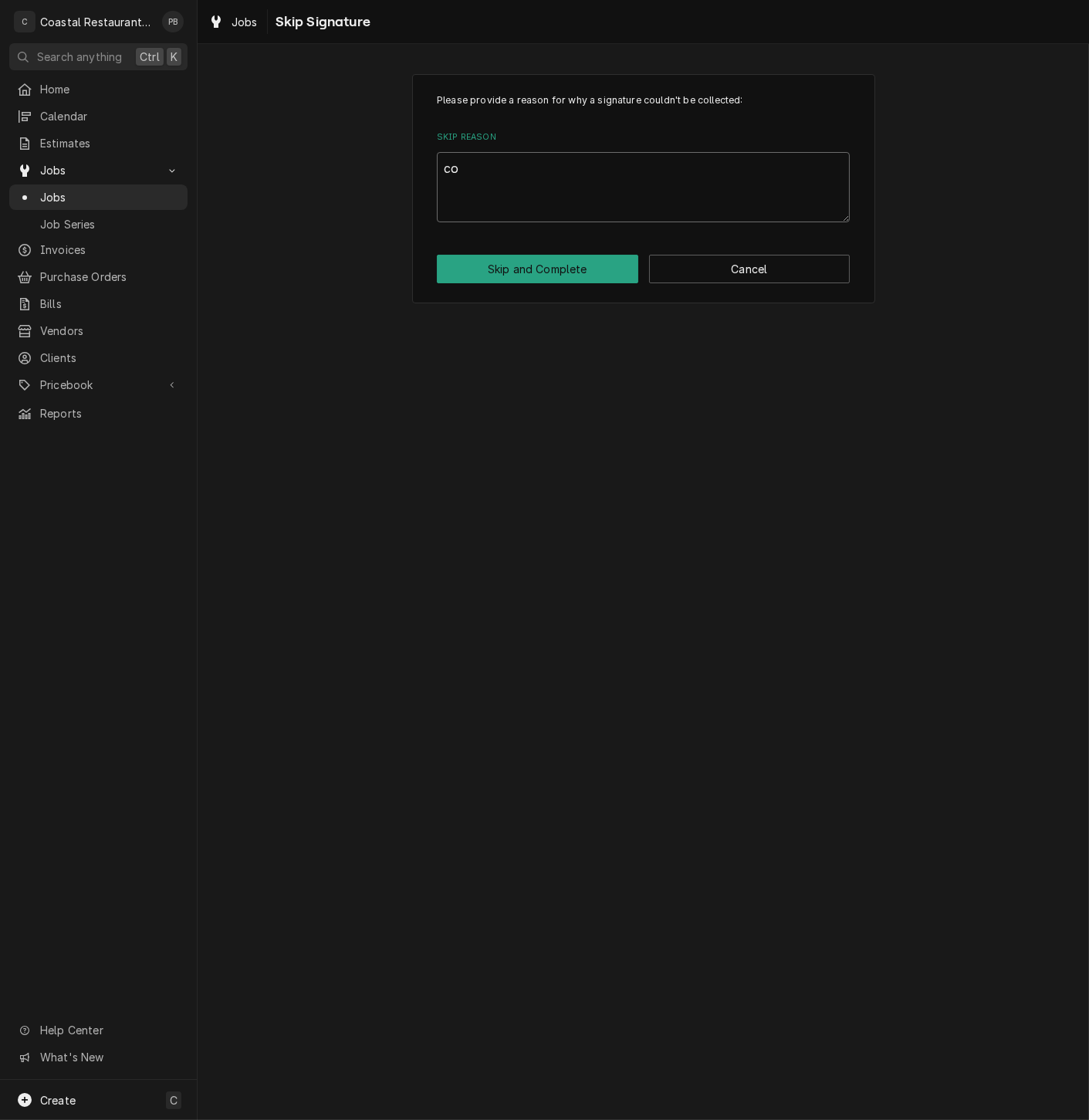
type textarea "x"
type textarea "com"
type textarea "x"
type textarea "comp"
type textarea "x"
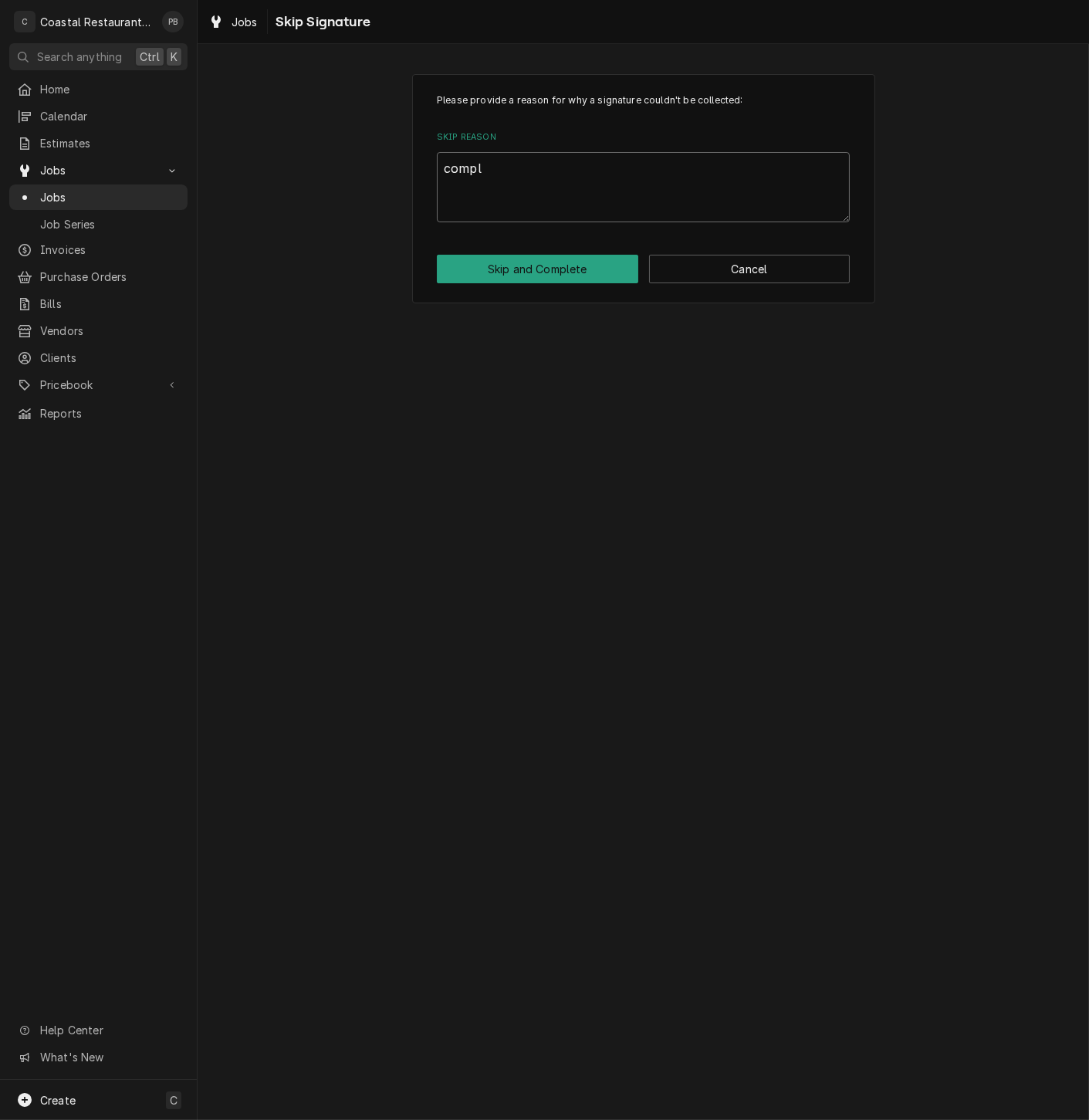
type textarea "complt"
type textarea "x"
type textarea "complte"
type textarea "x"
type textarea "complted"
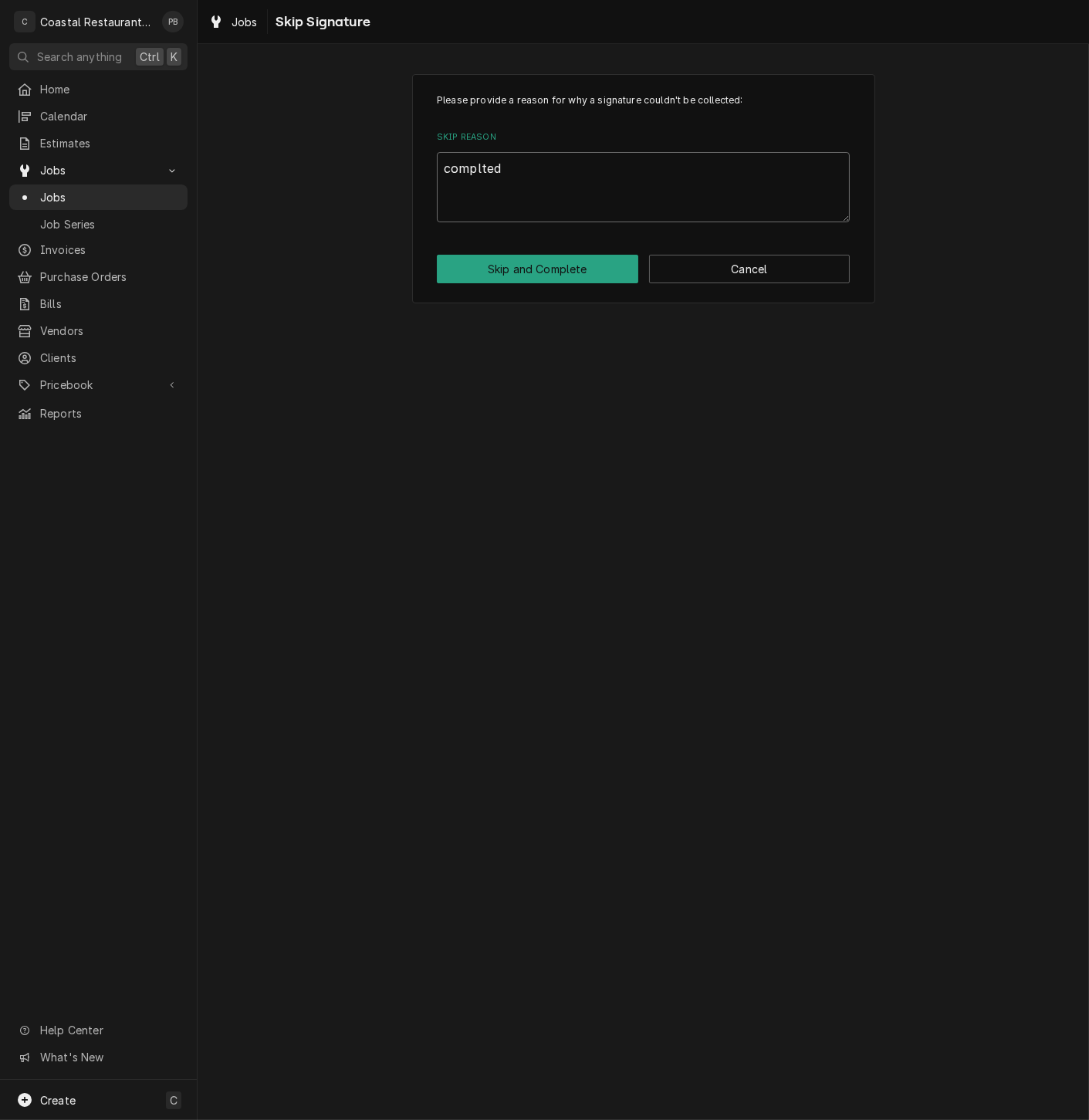
type textarea "x"
type textarea "complte"
type textarea "x"
type textarea "complt"
type textarea "x"
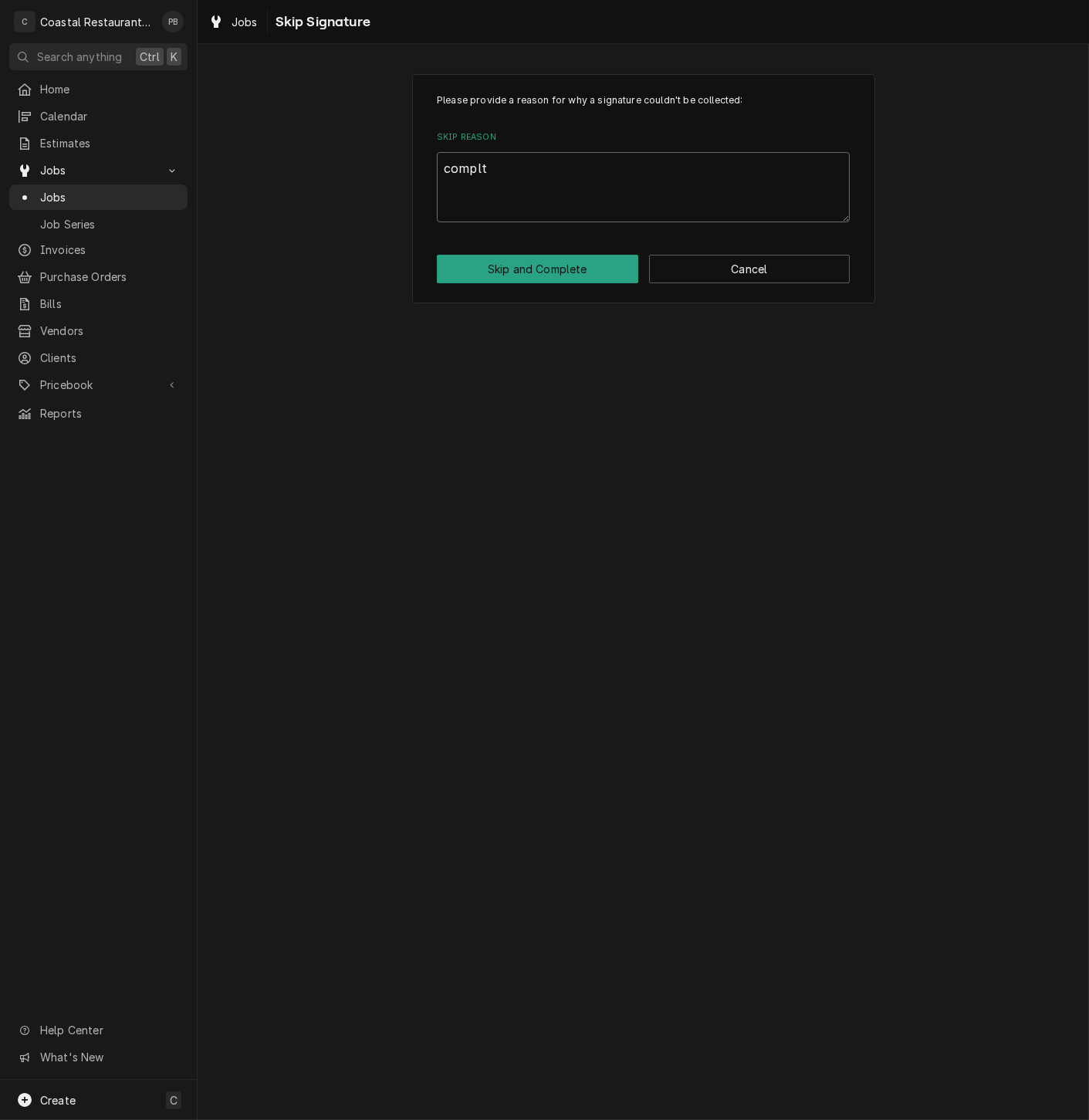
type textarea "compl"
type textarea "x"
type textarea "comple"
type textarea "x"
type textarea "complet"
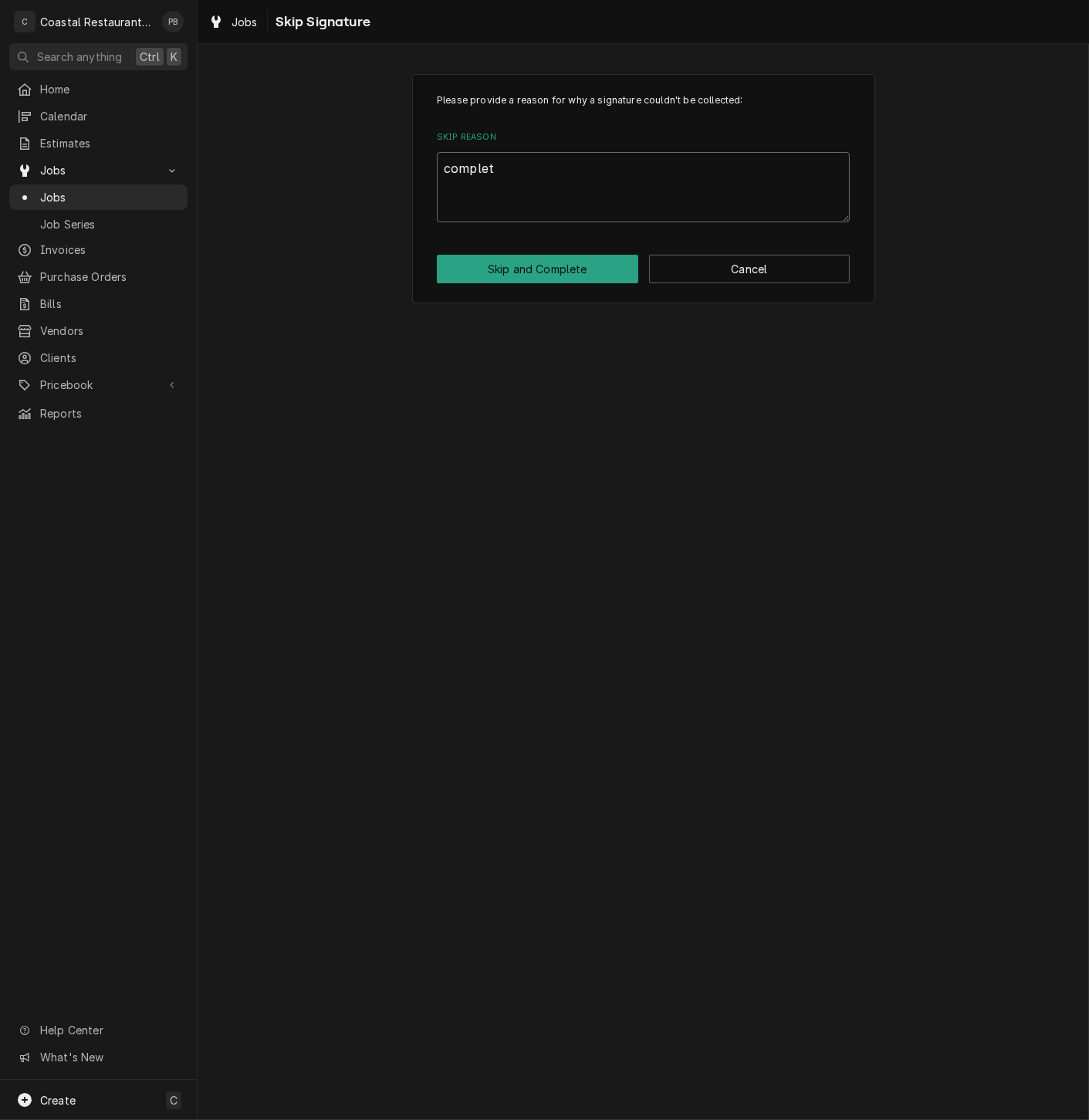
type textarea "x"
type textarea "complete"
type textarea "x"
type textarea "completed"
type textarea "x"
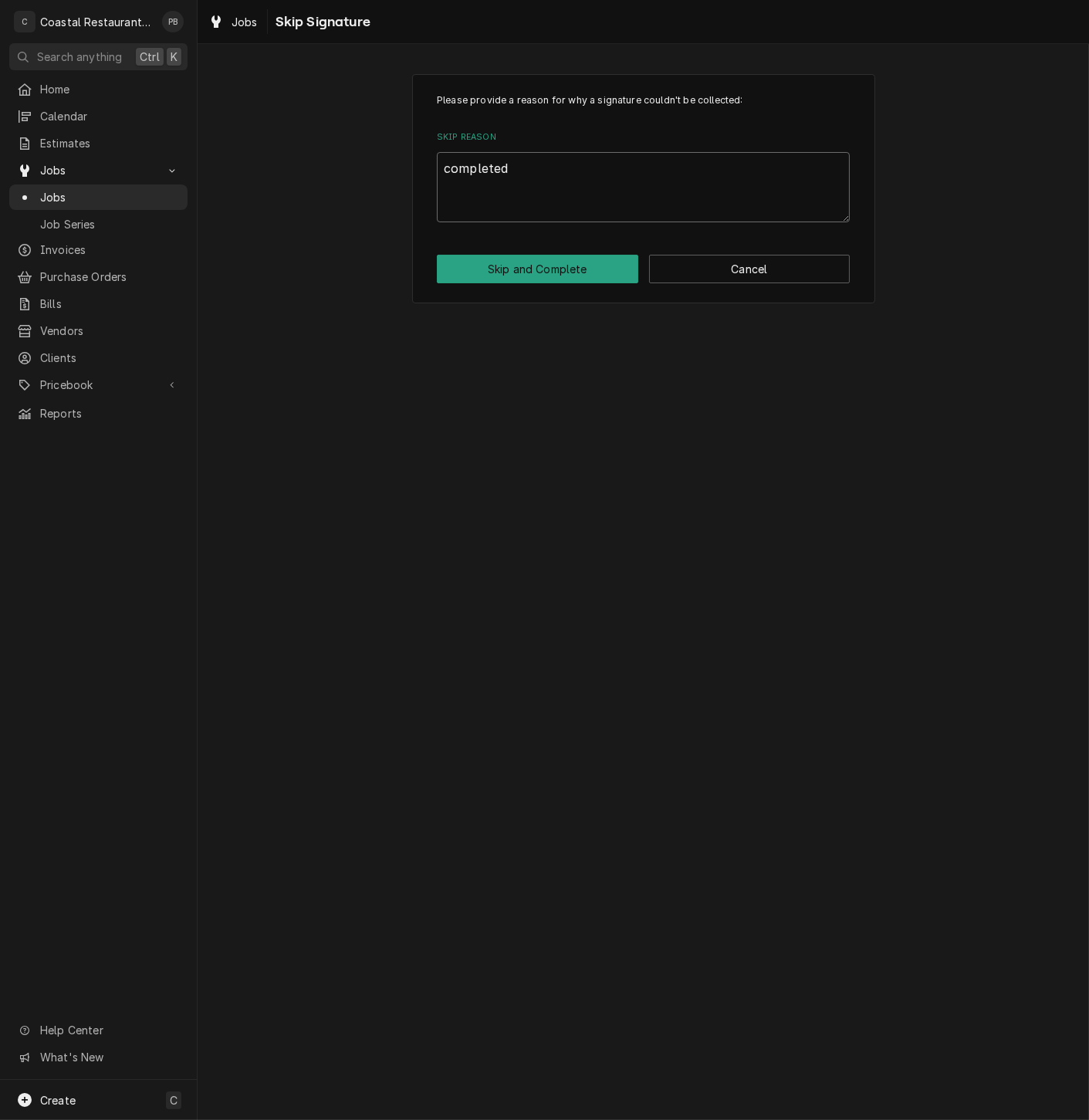
type textarea "completed"
type textarea "x"
type textarea "completed o"
type textarea "x"
type textarea "completed of"
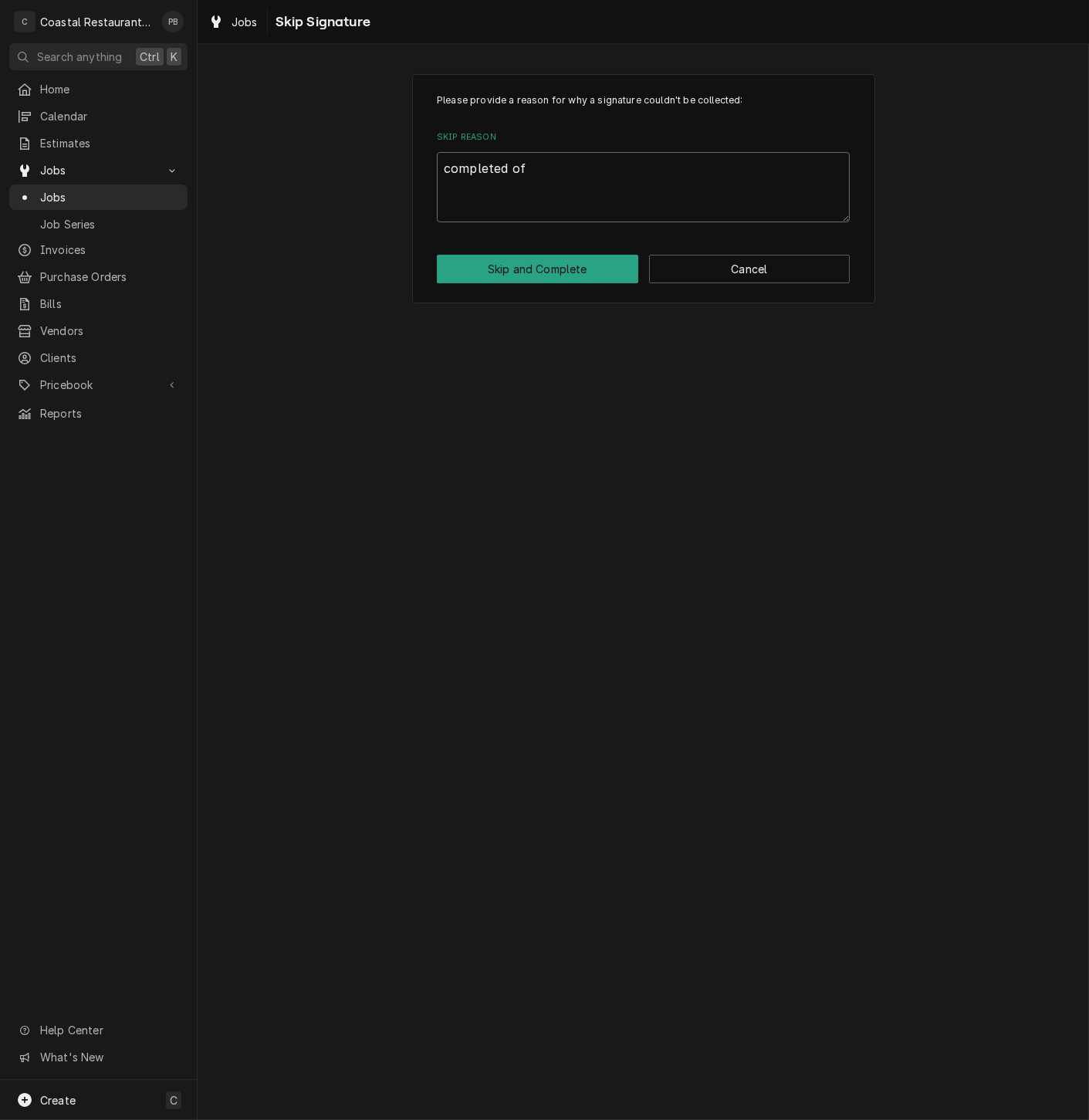
type textarea "x"
type textarea "completed off"
type textarea "x"
type textarea "completed offs"
type textarea "x"
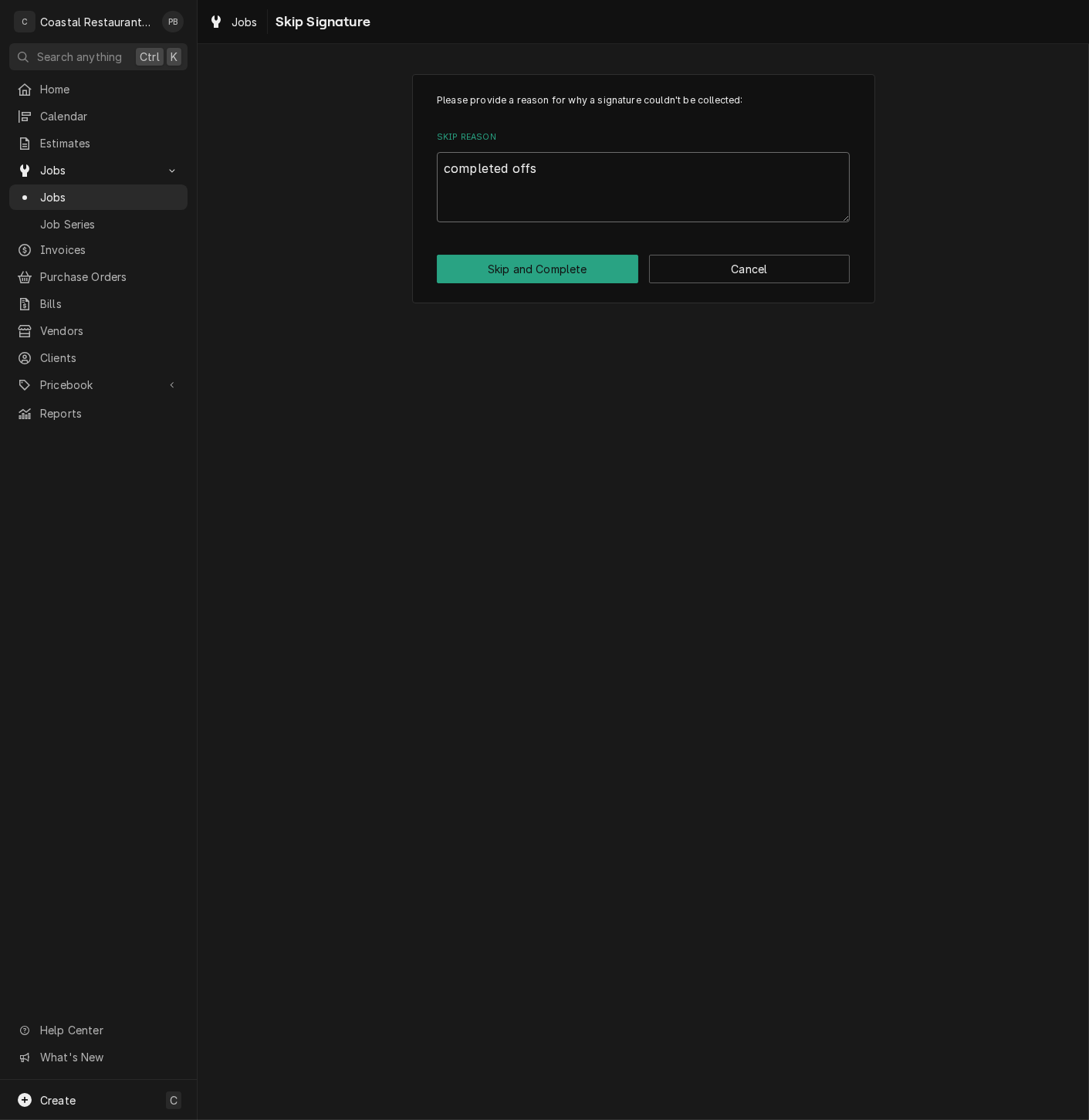
type textarea "completed offsi"
type textarea "x"
type textarea "completed offsit"
type textarea "x"
type textarea "completed offsite"
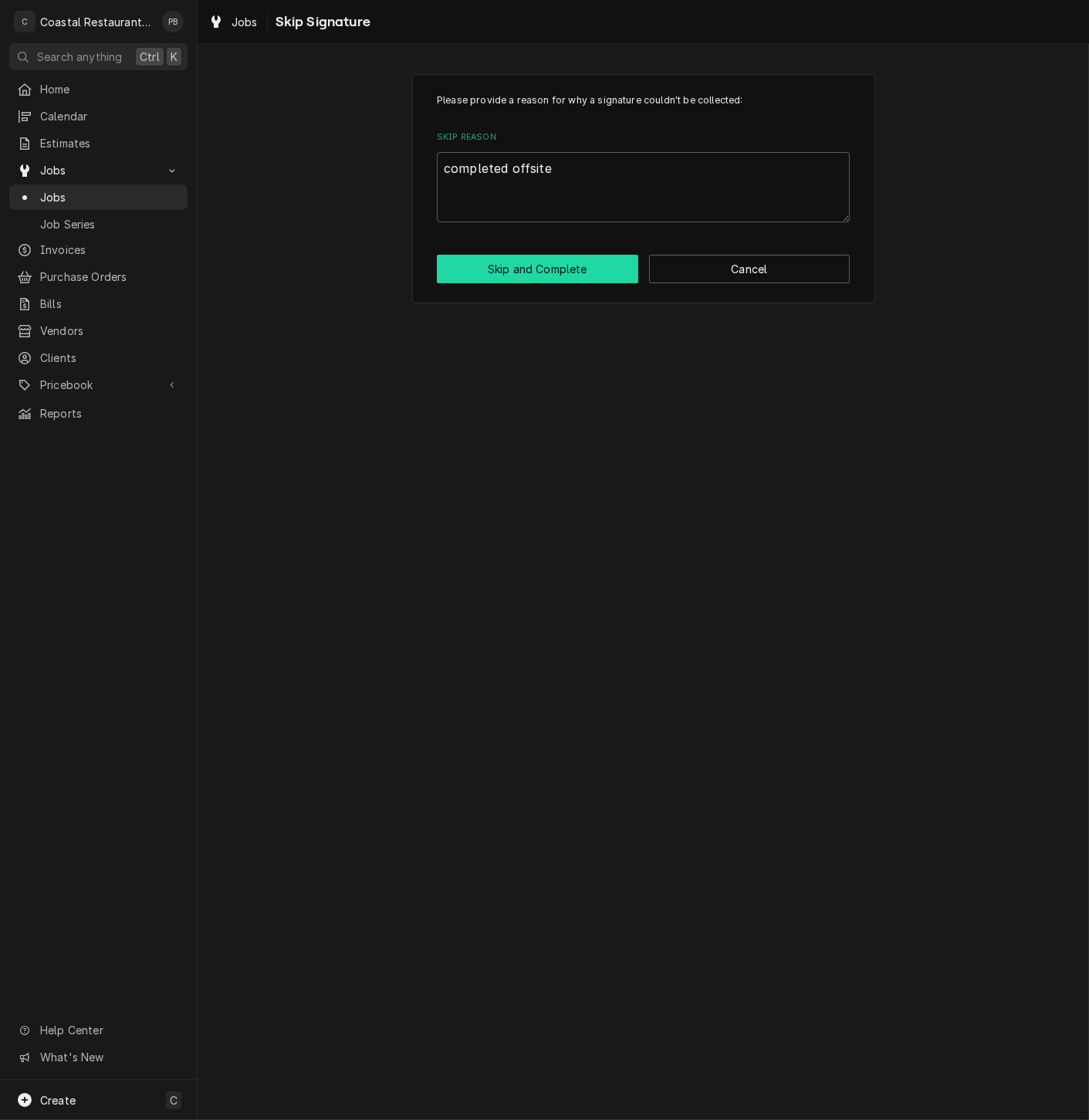
click at [536, 264] on button "Skip and Complete" at bounding box center [537, 269] width 201 height 28
type textarea "x"
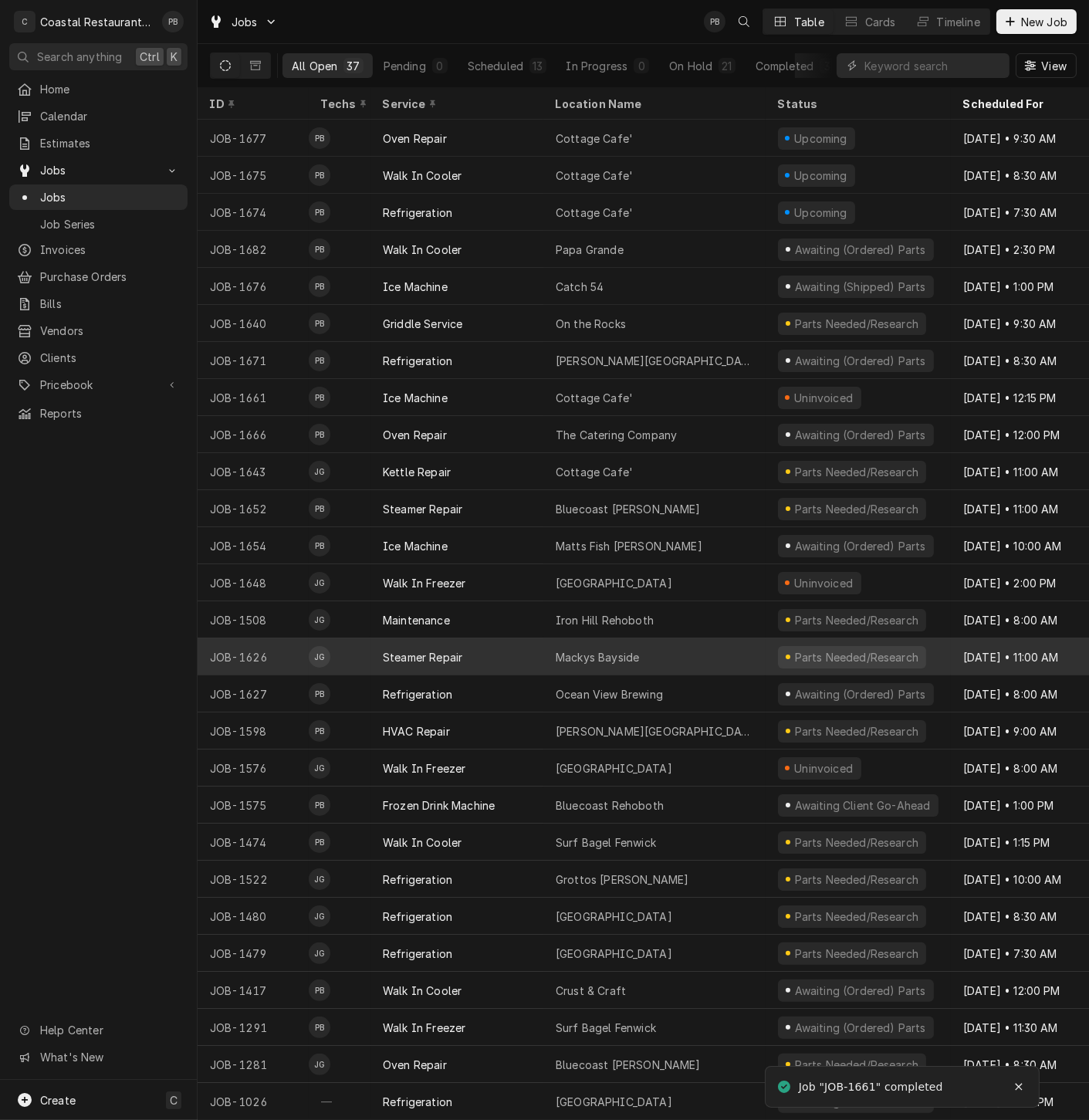
scroll to position [381, 0]
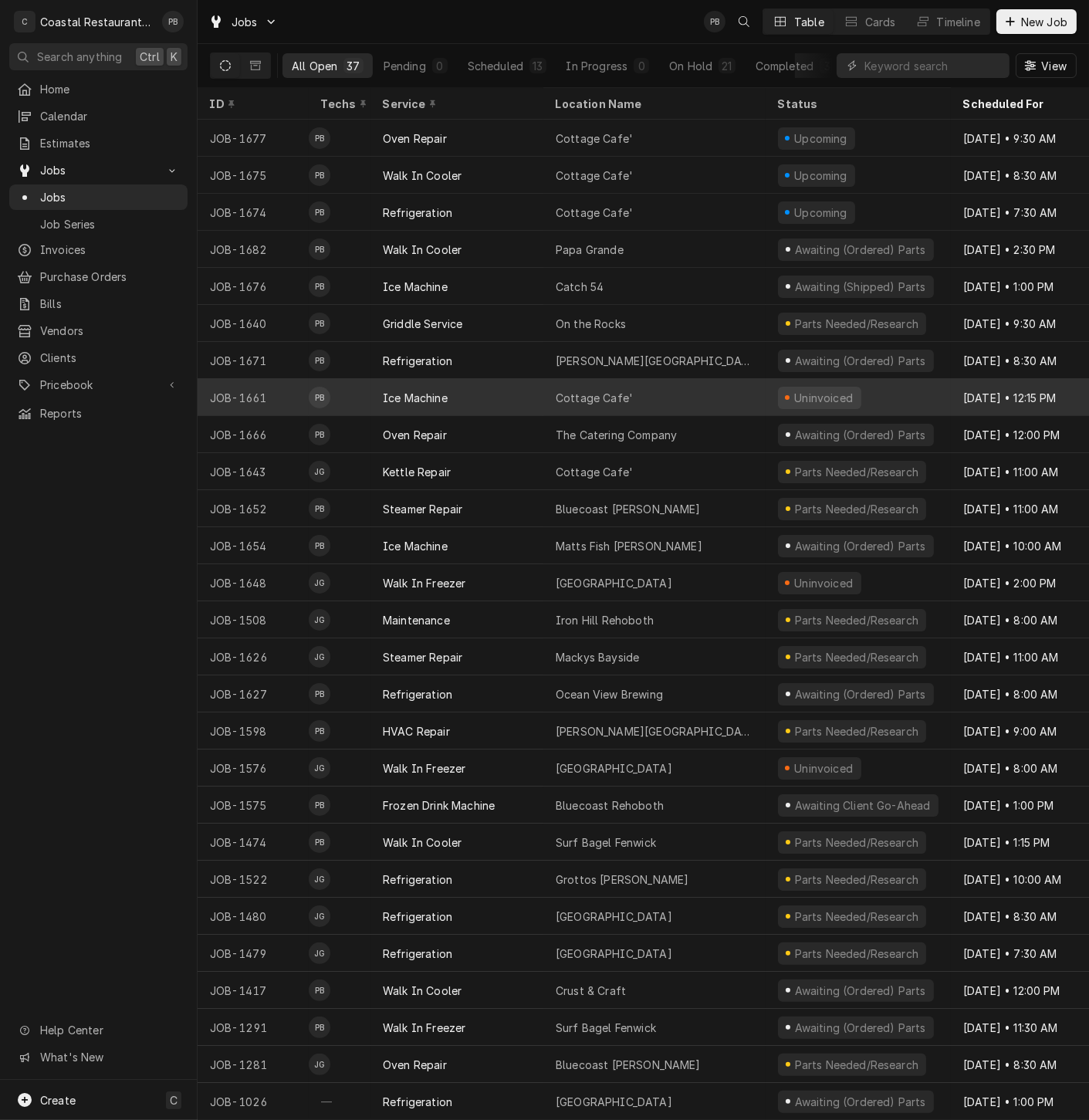
click at [488, 385] on div "Ice Machine" at bounding box center [457, 397] width 173 height 37
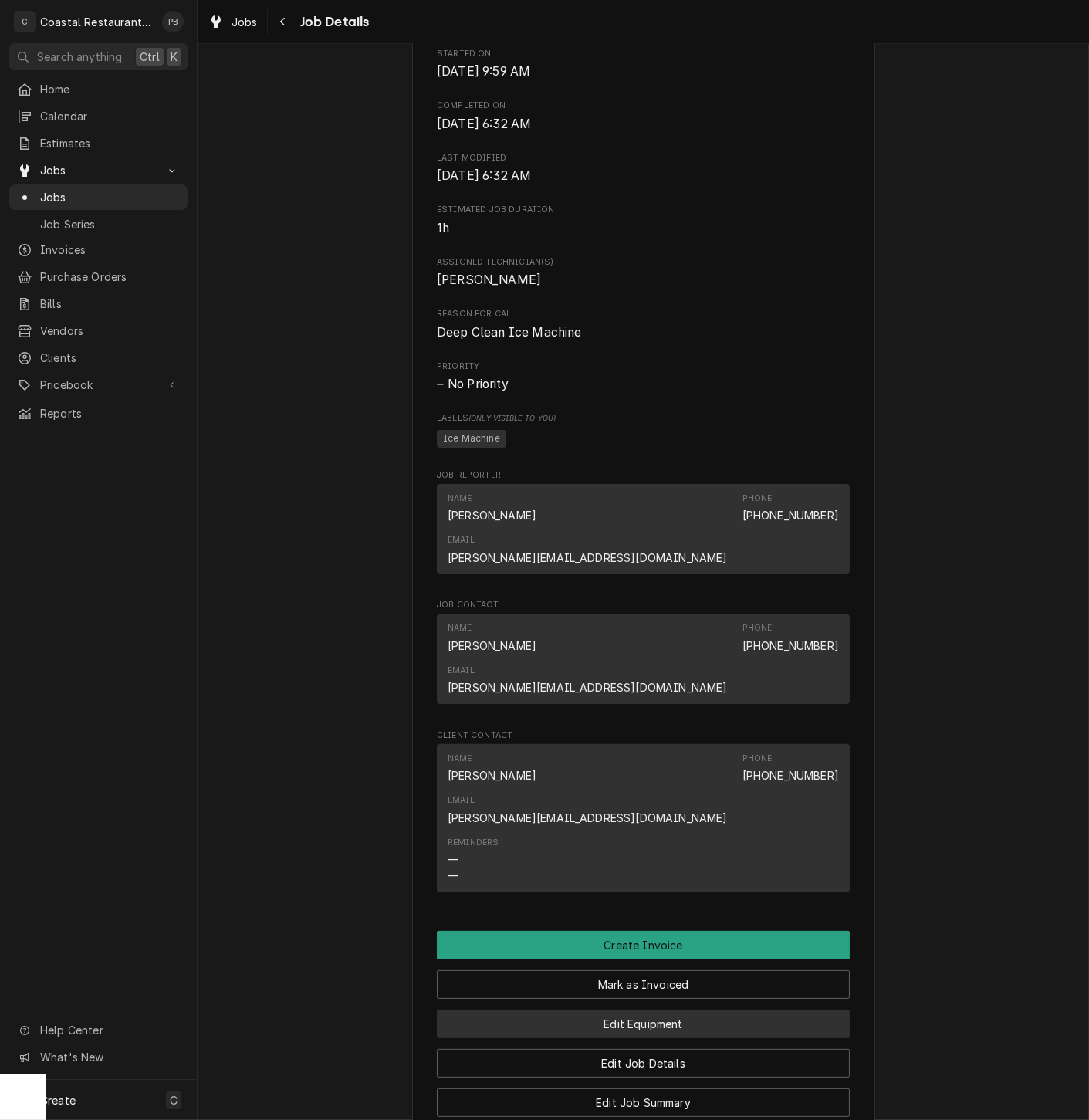
scroll to position [846, 0]
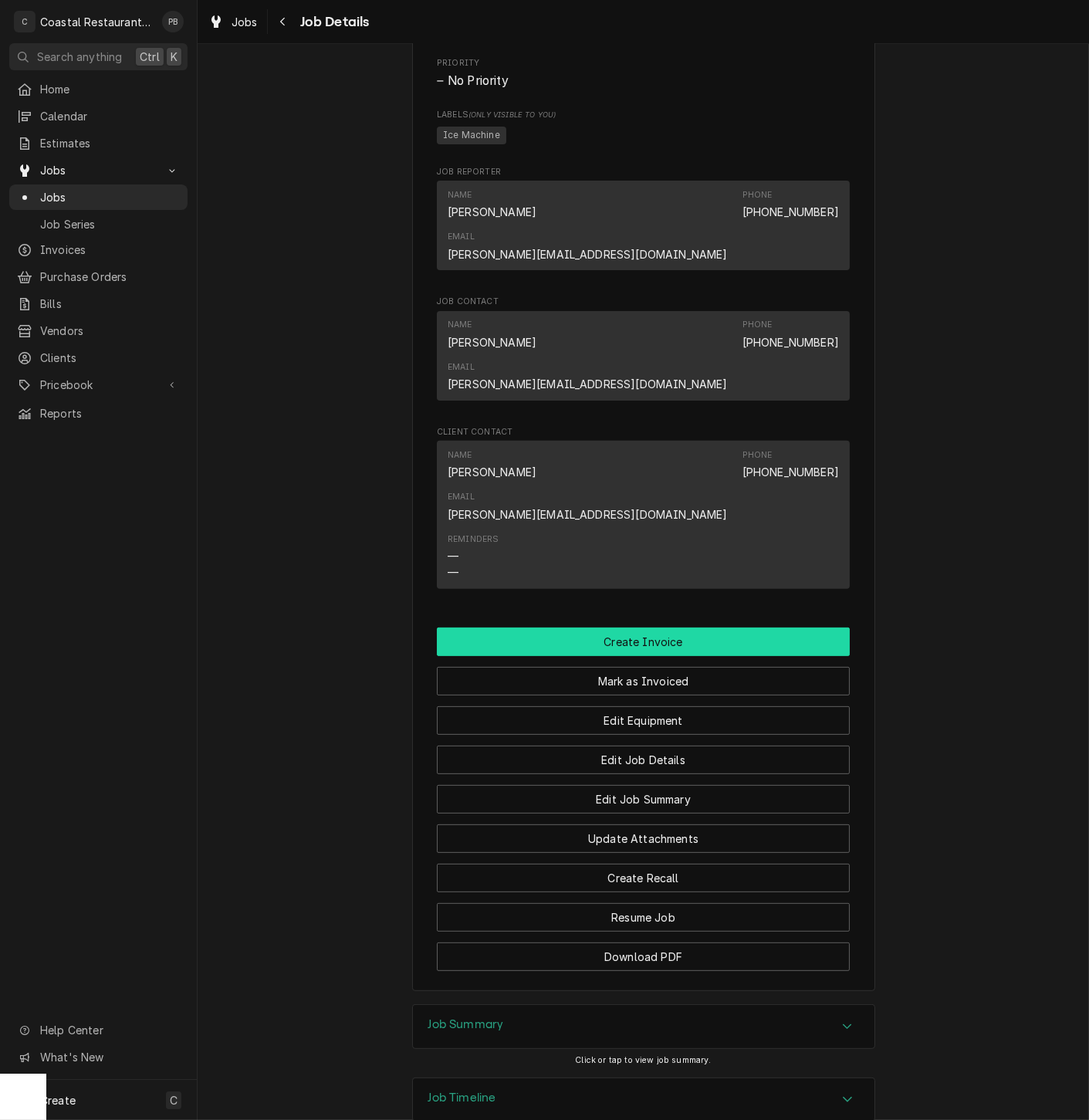
click at [627, 628] on button "Create Invoice" at bounding box center [643, 642] width 413 height 28
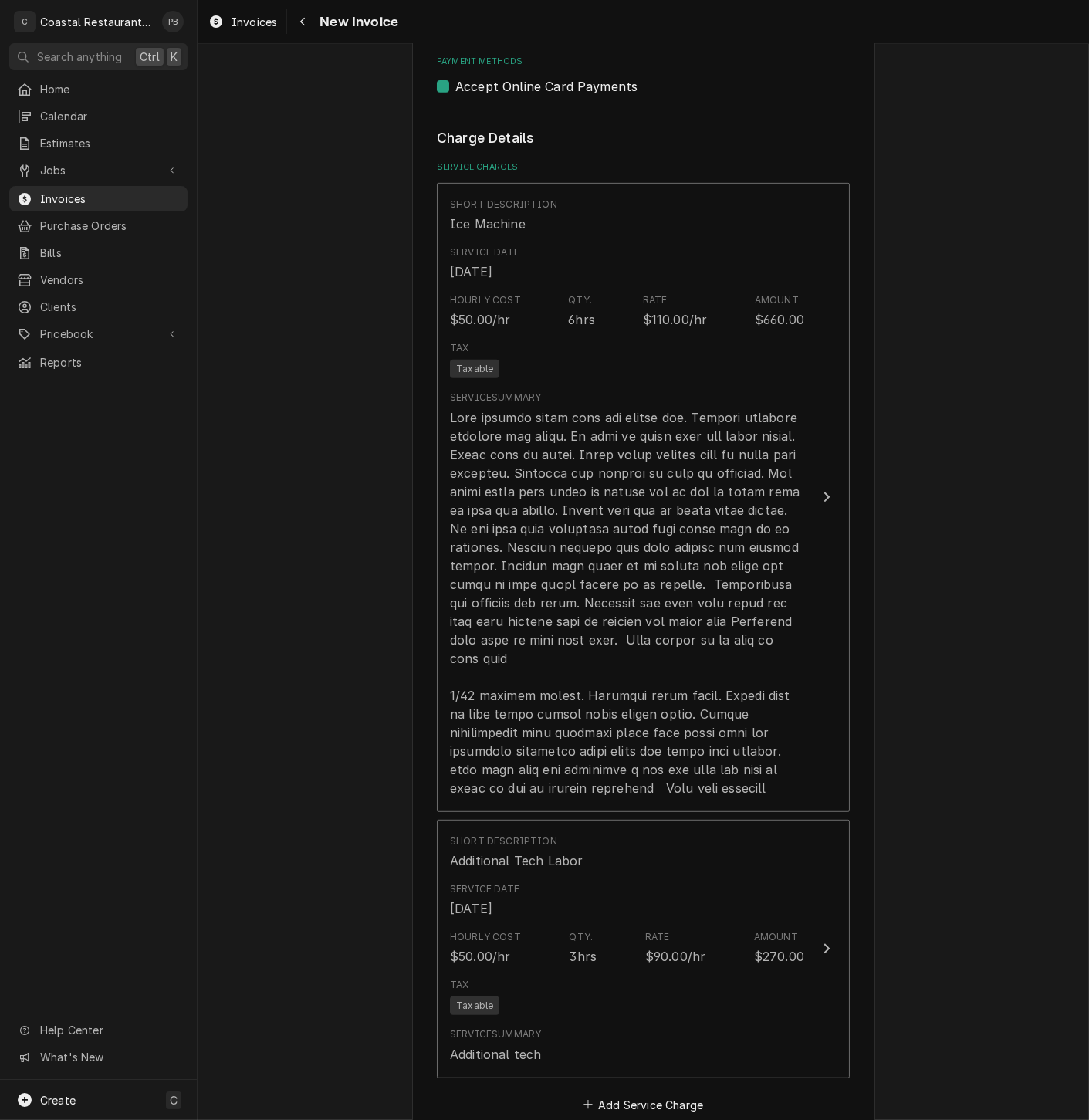
scroll to position [1531, 0]
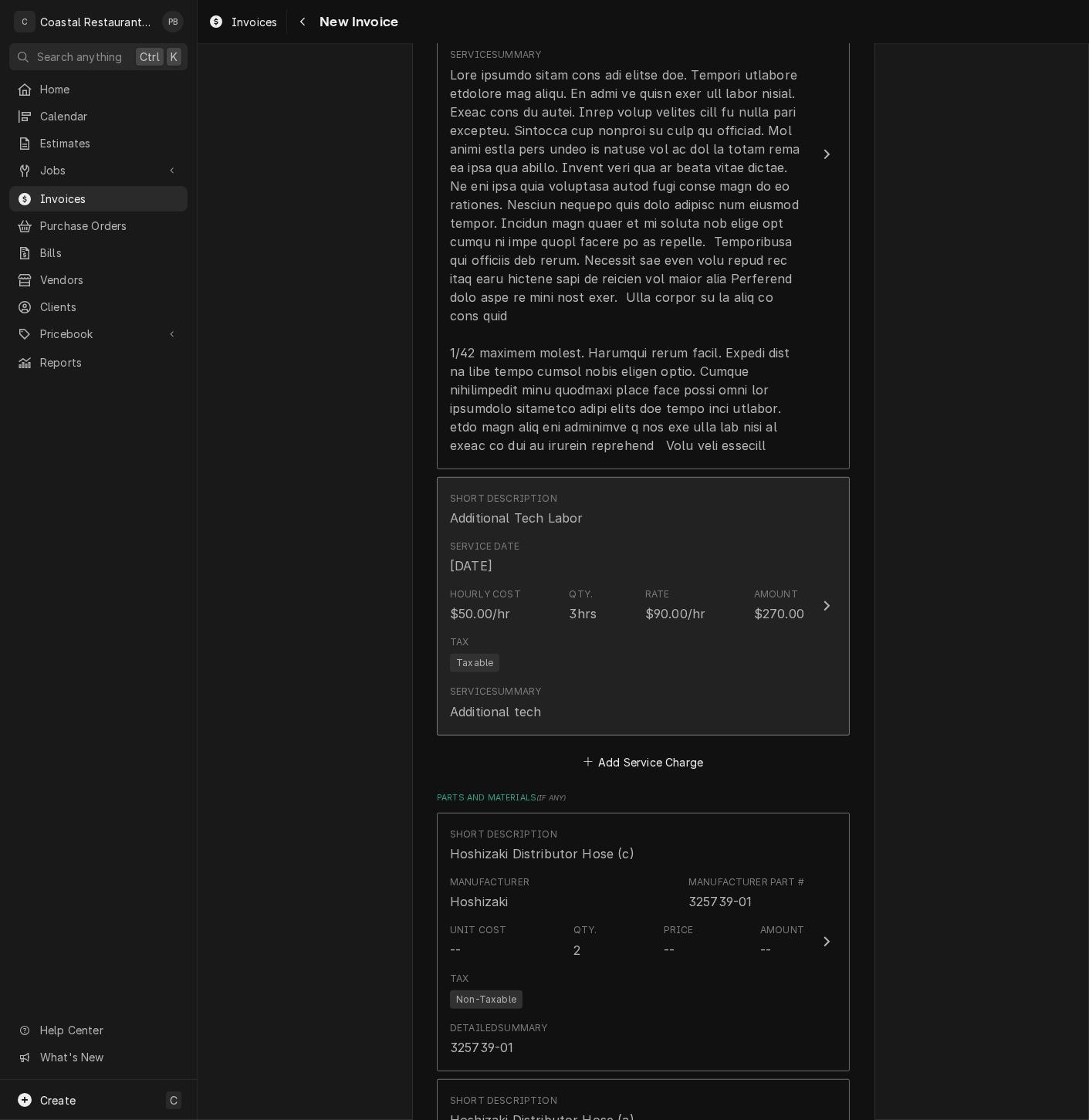
click at [807, 608] on button "Short Description Additional Tech Labor Service Date [DATE] Hourly Cost $50.00/…" at bounding box center [643, 606] width 413 height 259
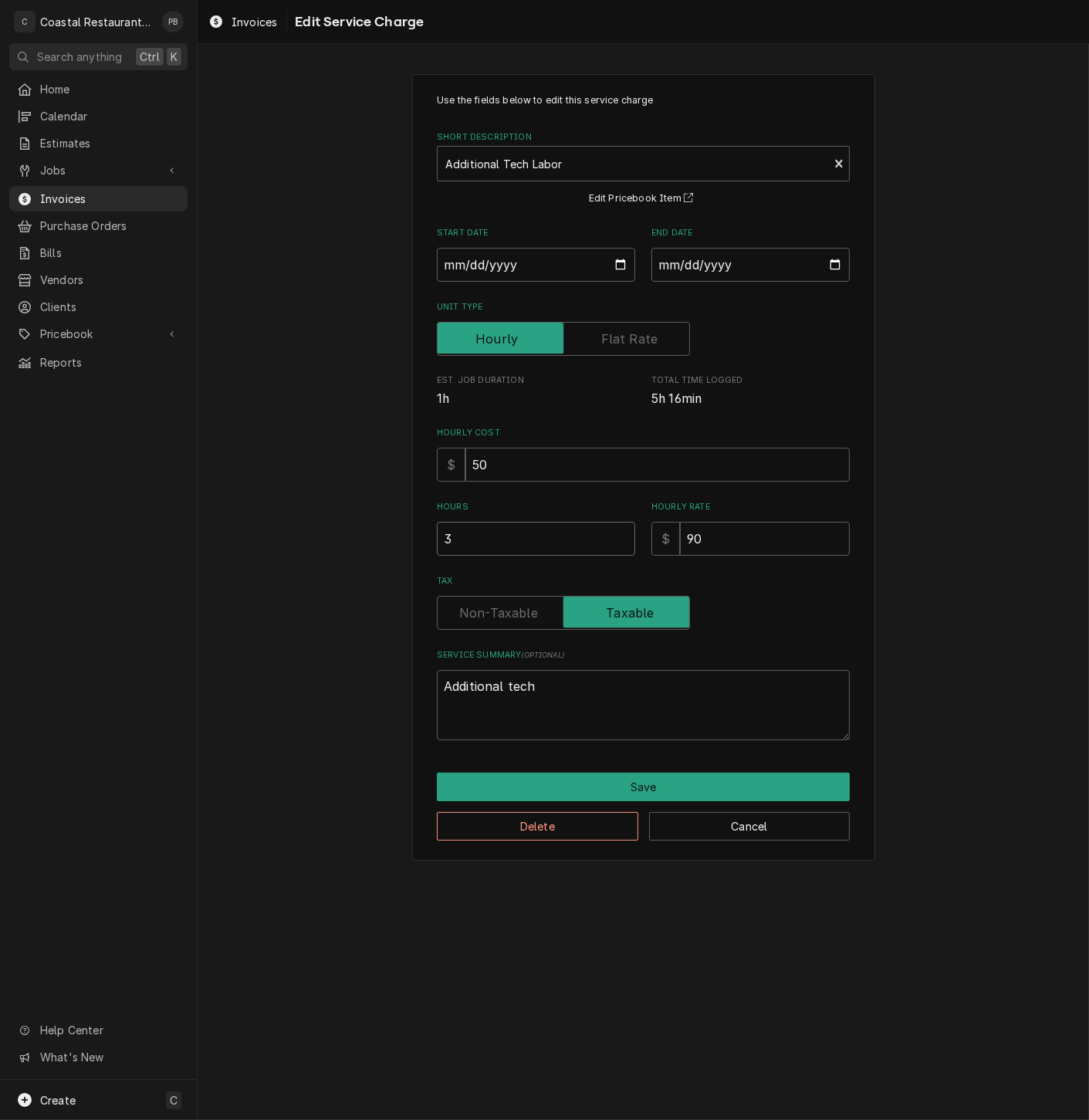
drag, startPoint x: 465, startPoint y: 536, endPoint x: 411, endPoint y: 538, distance: 54.0
click at [411, 538] on div "Use the fields below to edit this service charge Short Description Additional T…" at bounding box center [643, 466] width 891 height 814
type textarea "x"
type input "4"
click at [631, 788] on button "Save" at bounding box center [643, 787] width 413 height 28
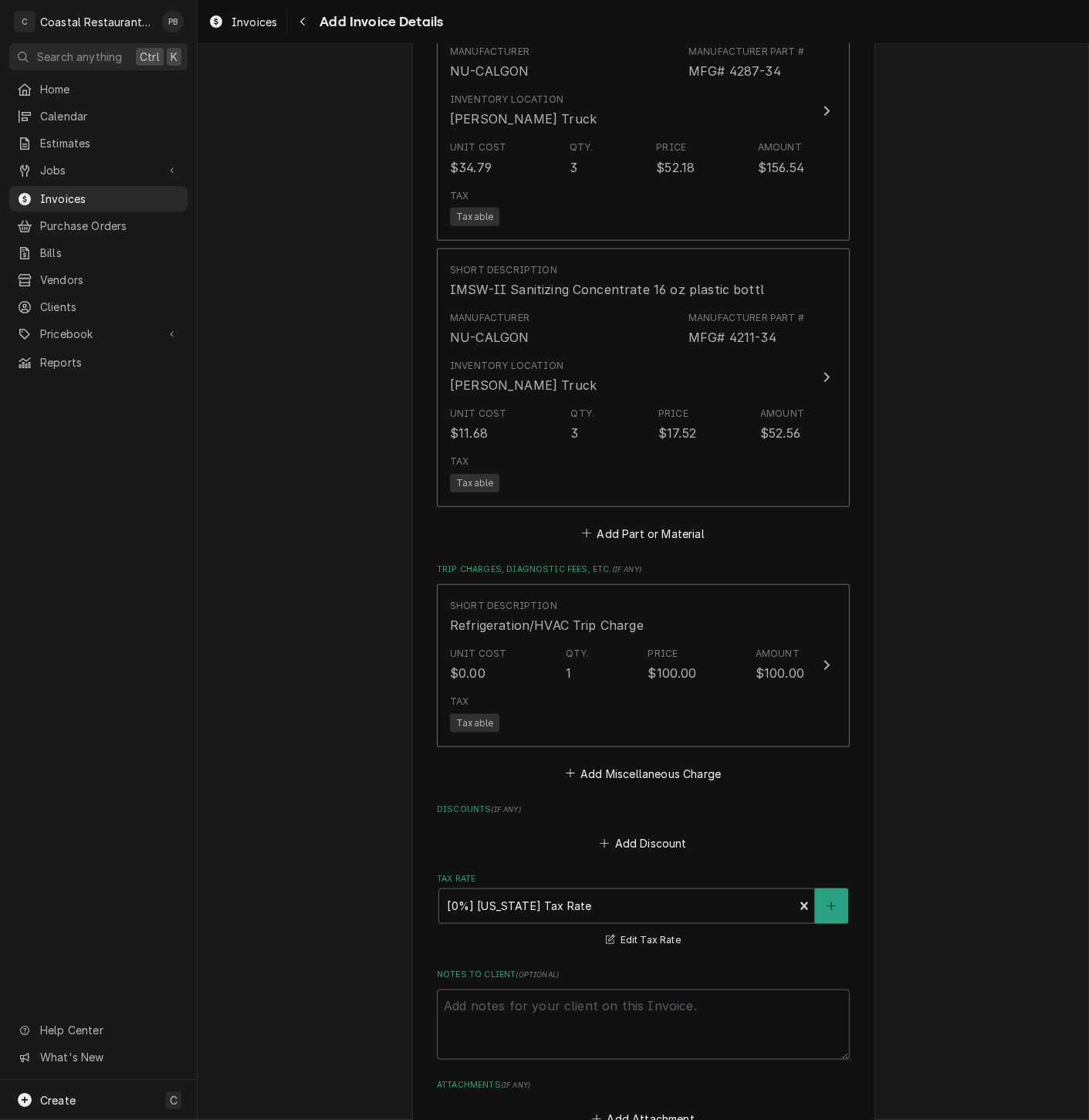
scroll to position [2561, 0]
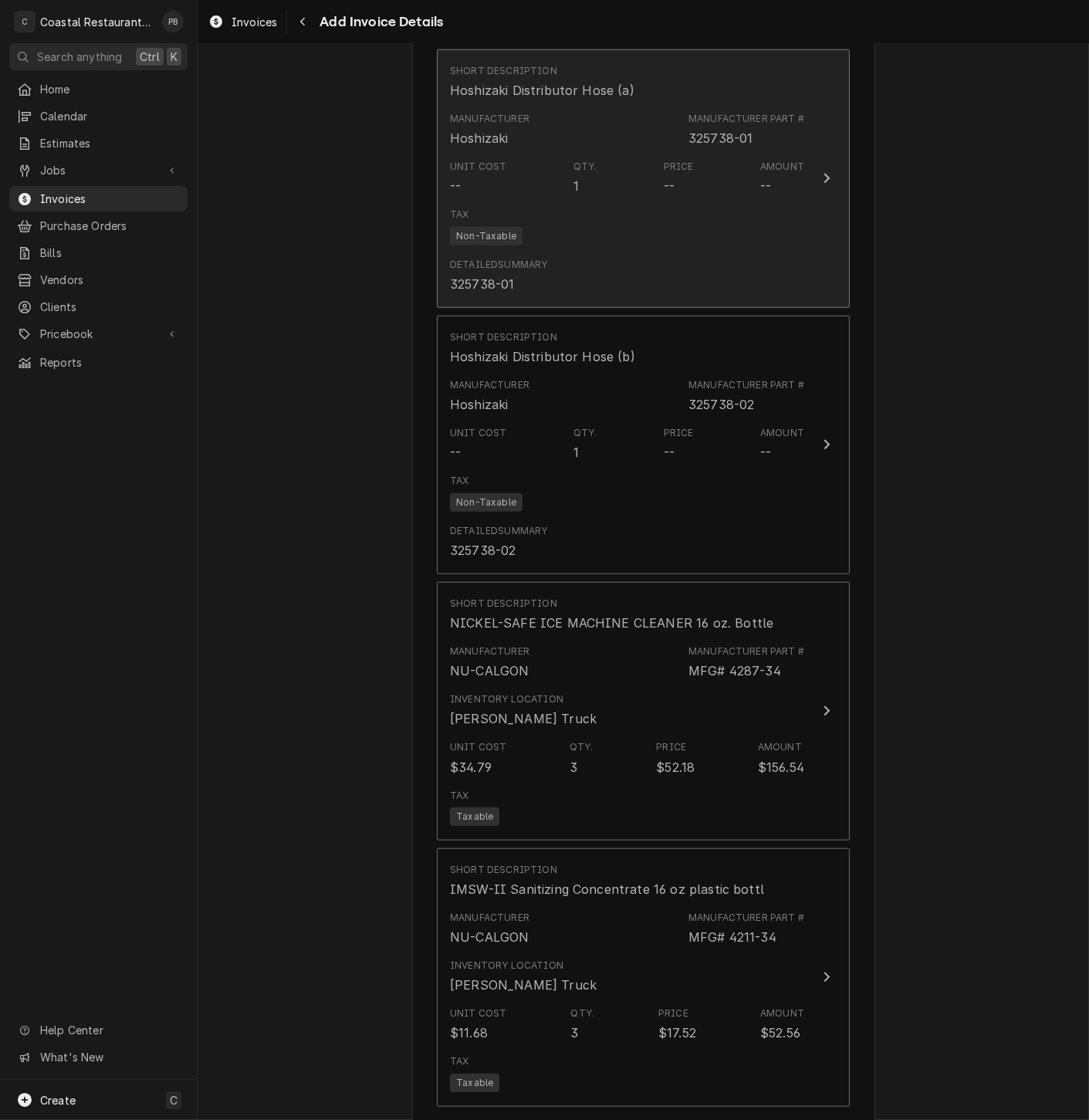
click at [816, 175] on div "Update Line Item" at bounding box center [826, 178] width 20 height 18
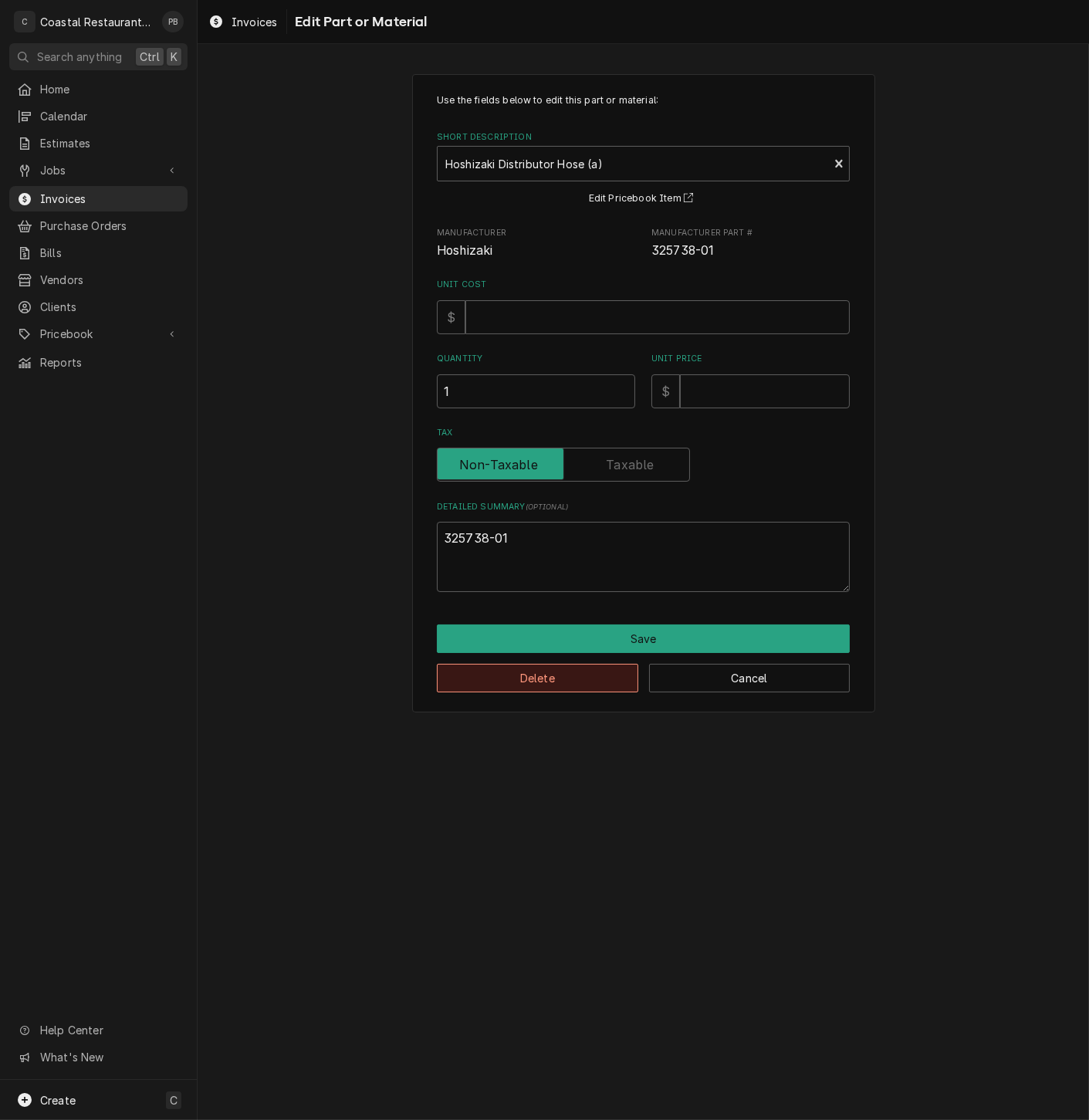
click at [529, 683] on button "Delete" at bounding box center [537, 678] width 201 height 28
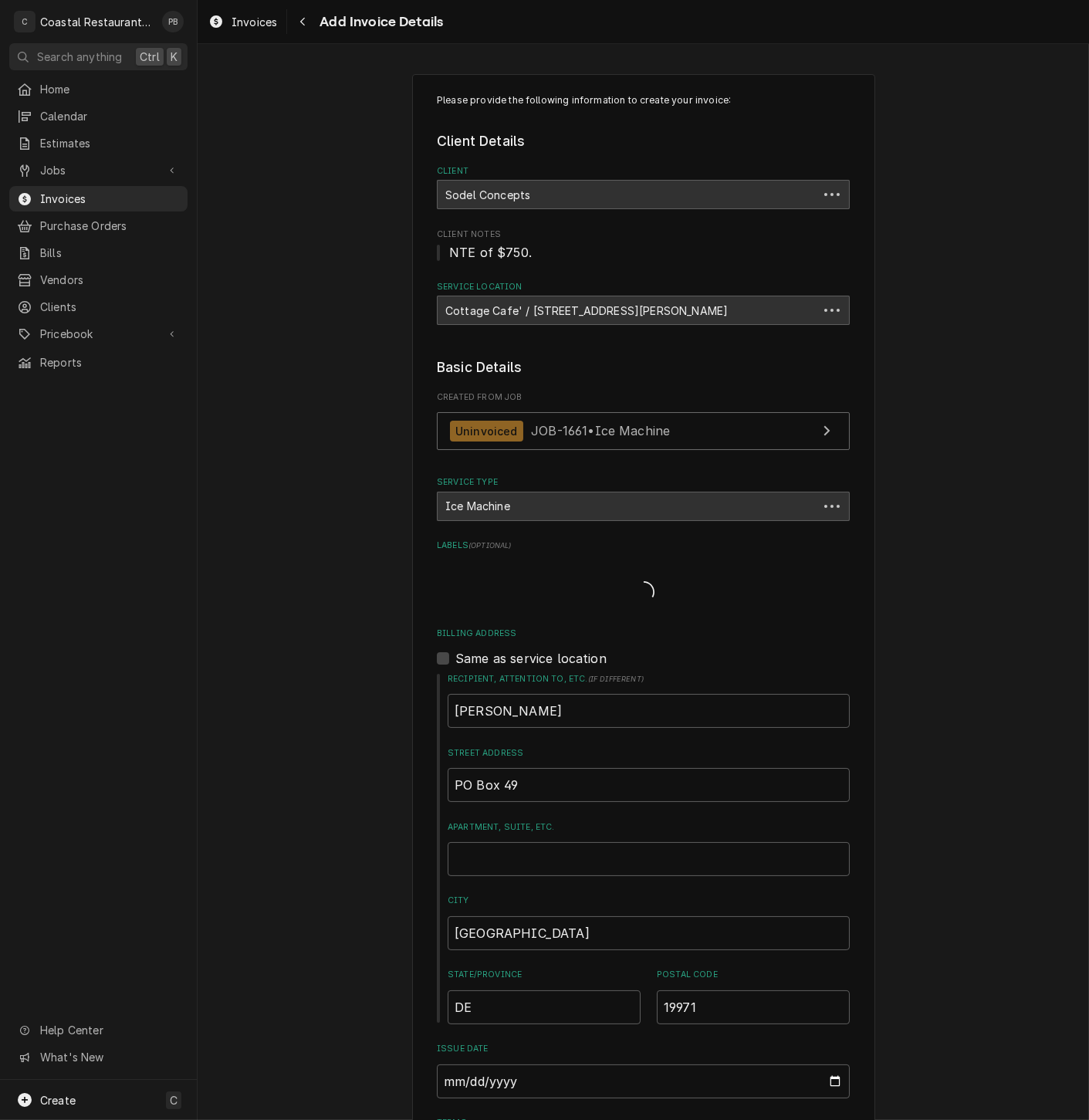
scroll to position [2562, 0]
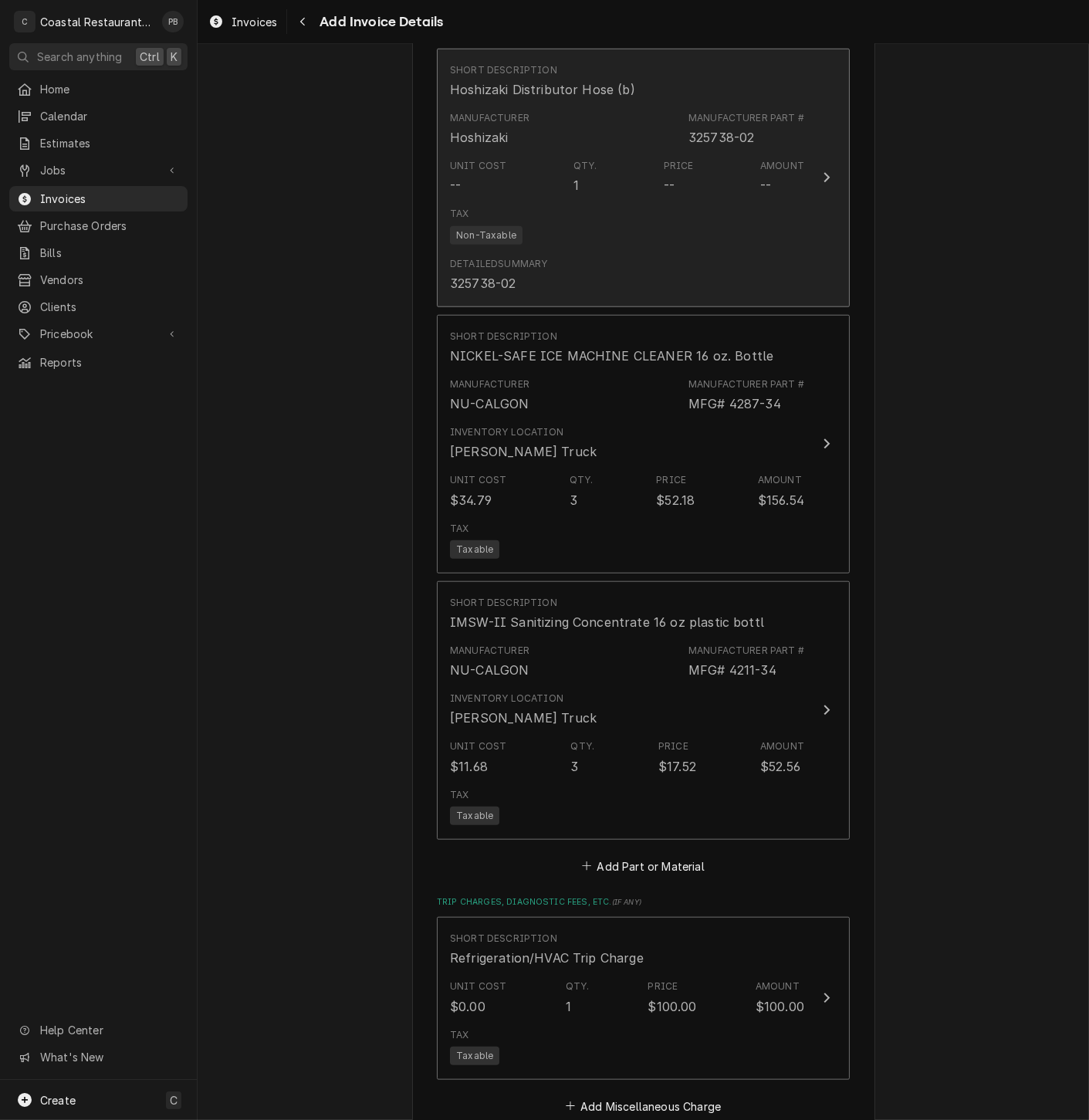
click at [804, 168] on button "Short Description Hoshizaki Distributor Hose (b) Manufacturer Hoshizaki Manufac…" at bounding box center [643, 177] width 413 height 259
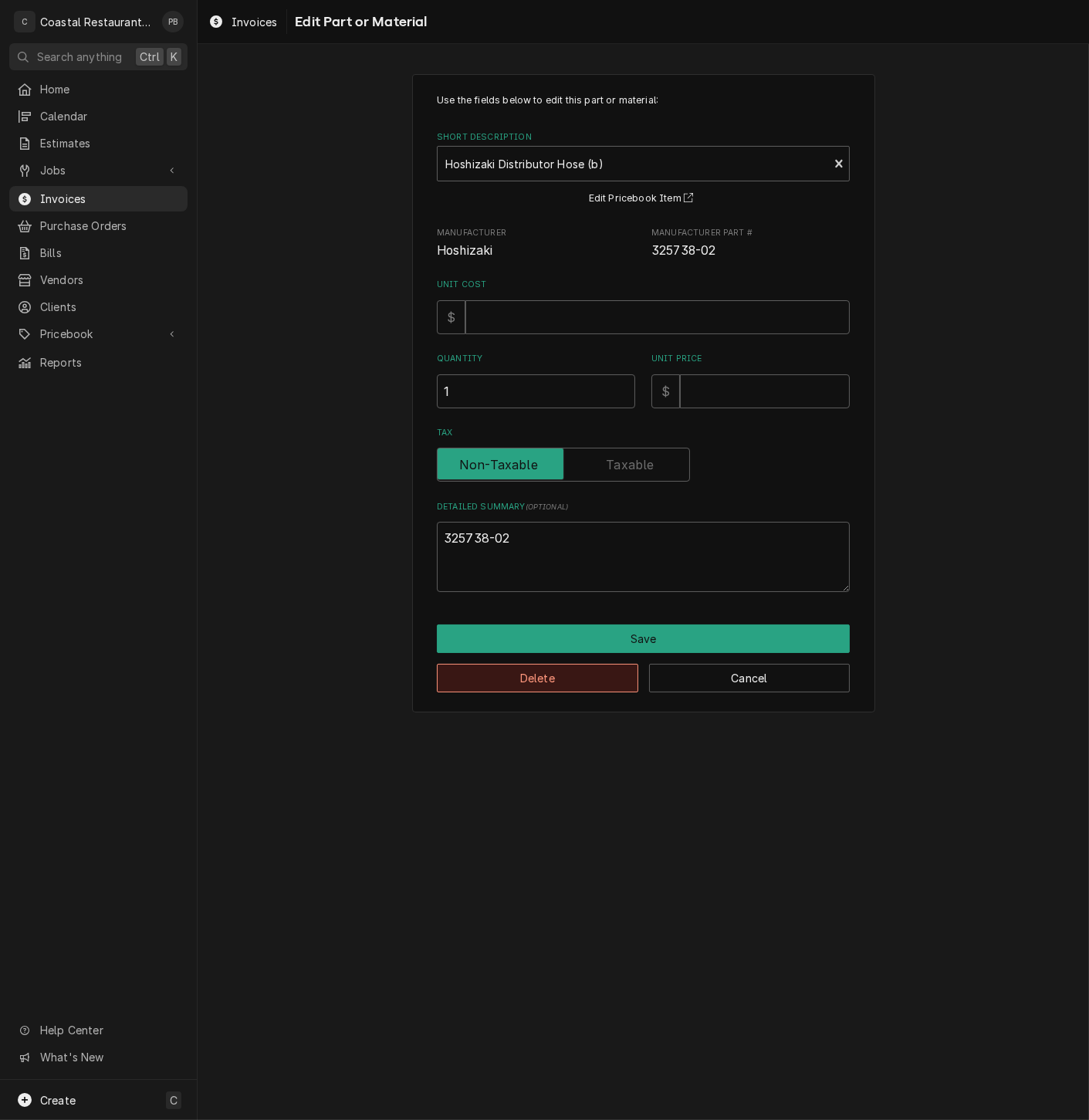
click at [576, 684] on button "Delete" at bounding box center [537, 678] width 201 height 28
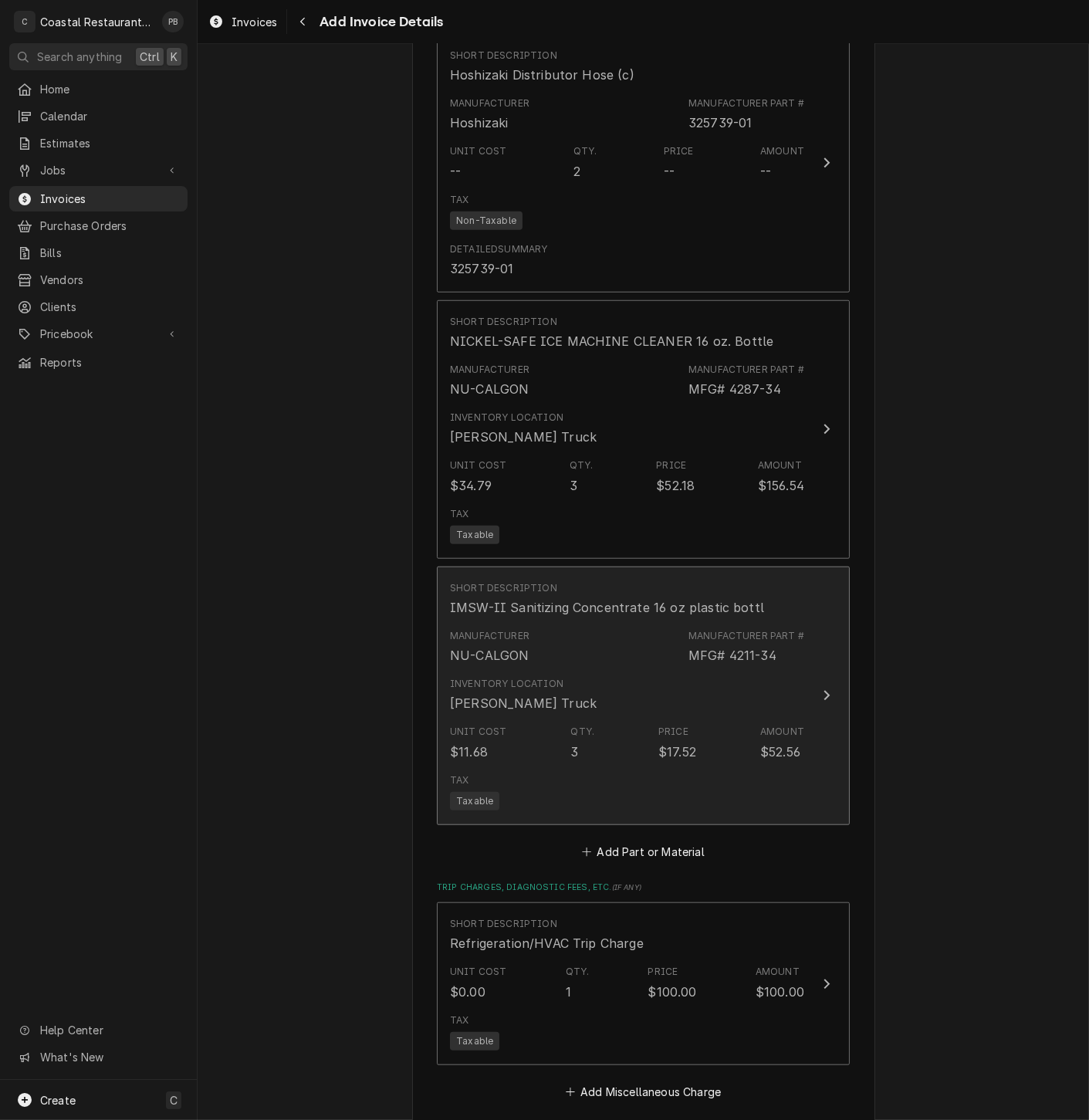
scroll to position [2134, 0]
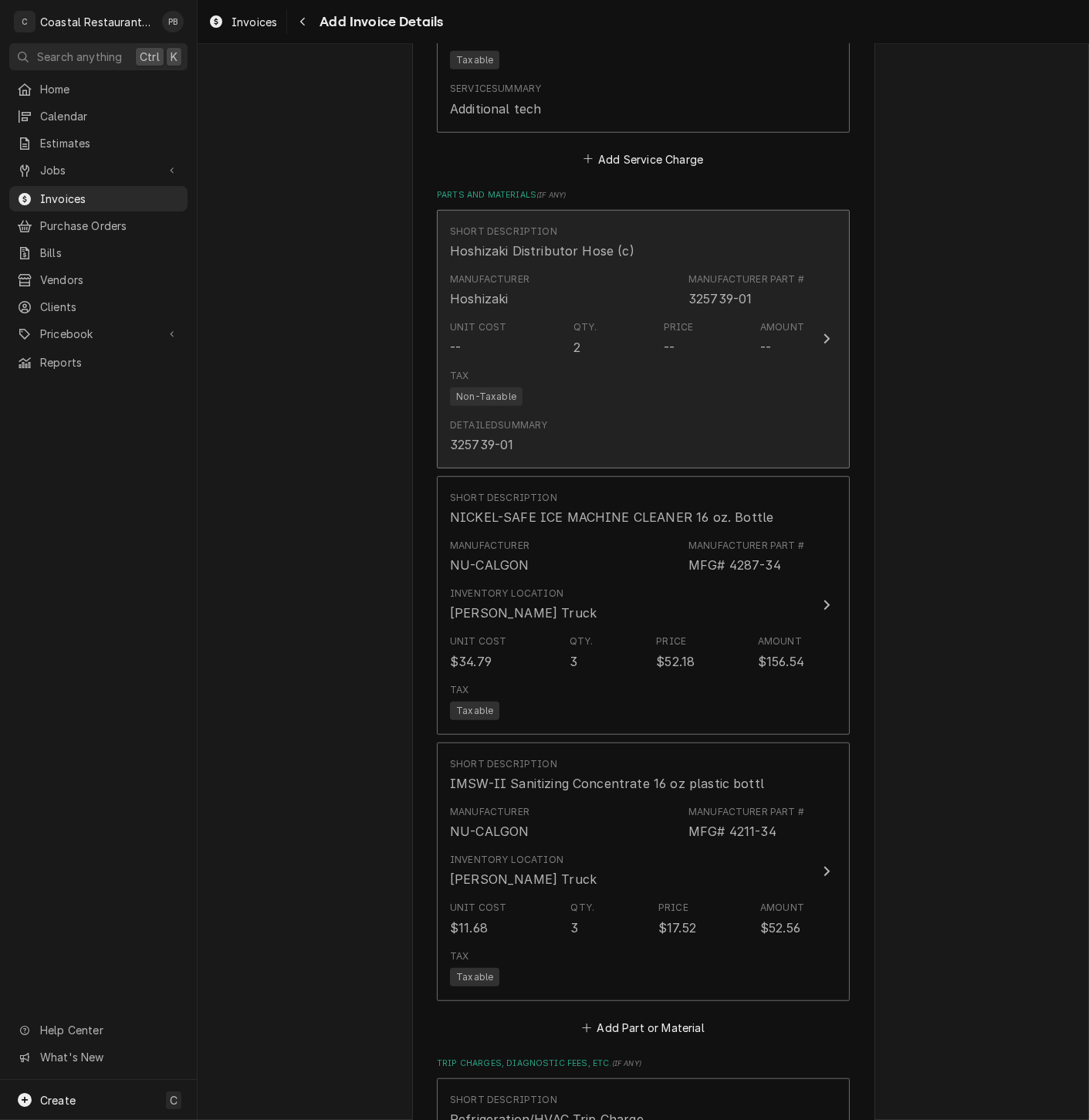
click at [784, 314] on div "Manufacturer Hoshizaki Manufacturer Part # 325739-01" at bounding box center [627, 290] width 354 height 48
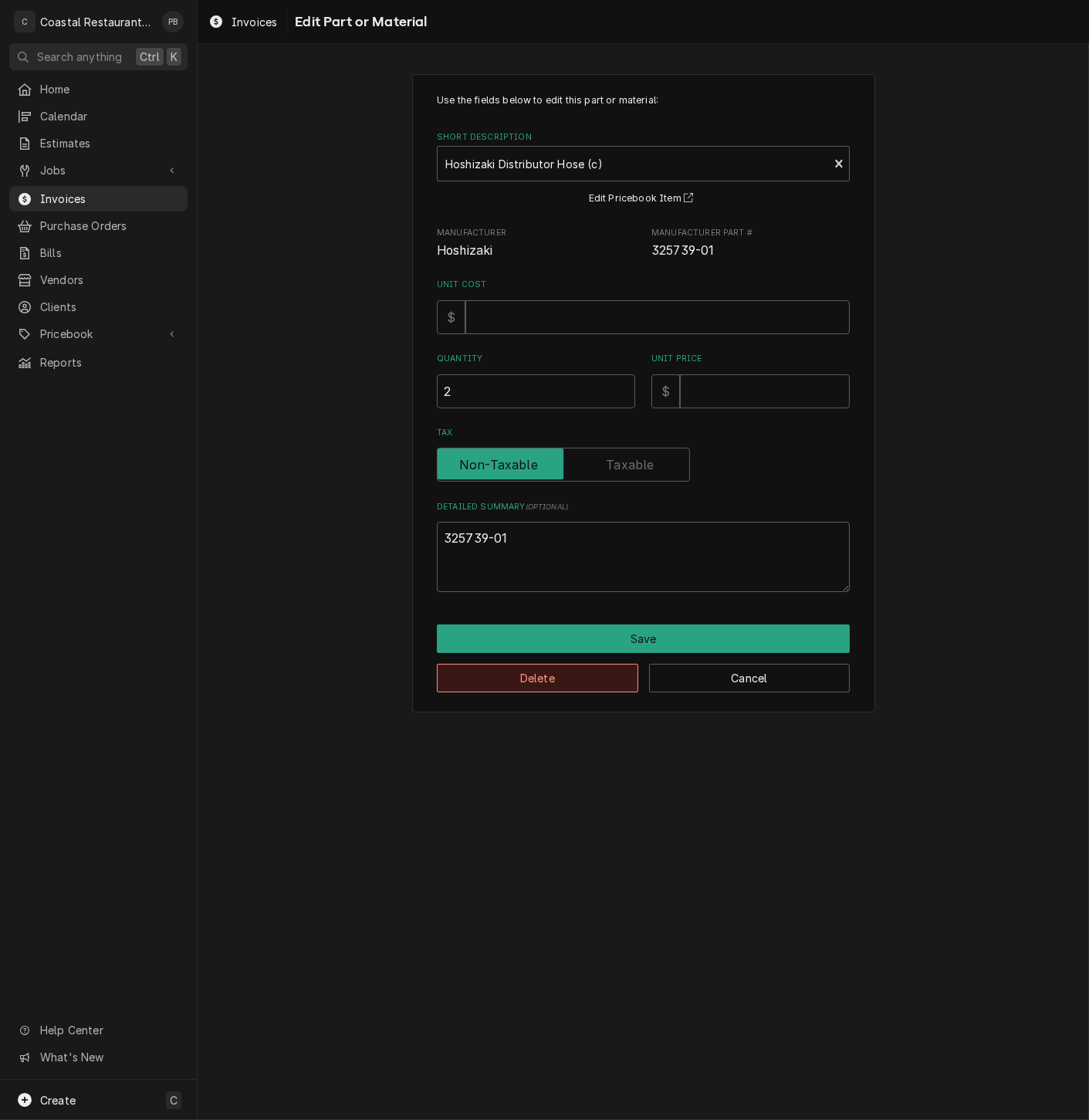
click at [591, 678] on button "Delete" at bounding box center [537, 678] width 201 height 28
type textarea "x"
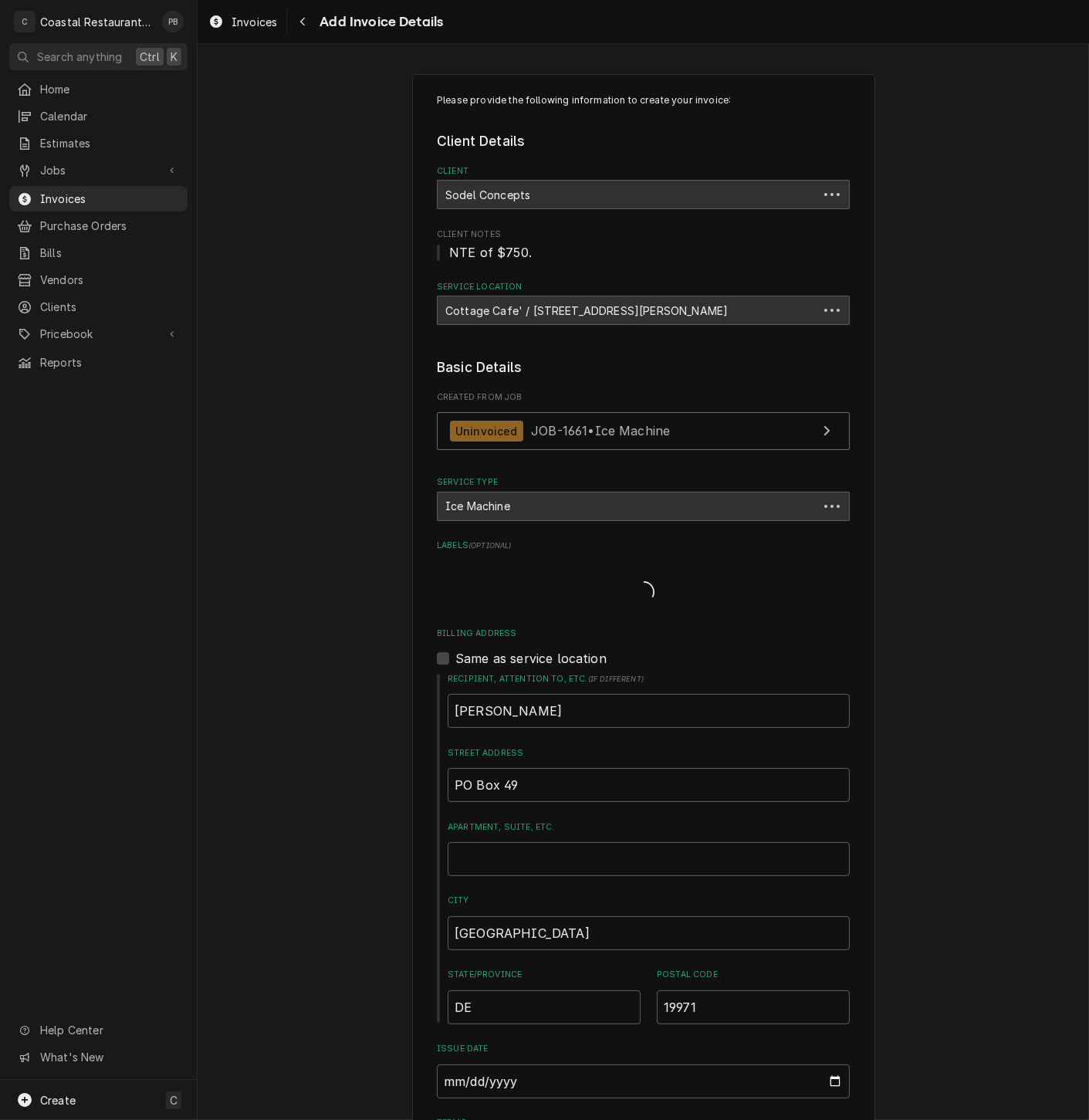
scroll to position [2134, 0]
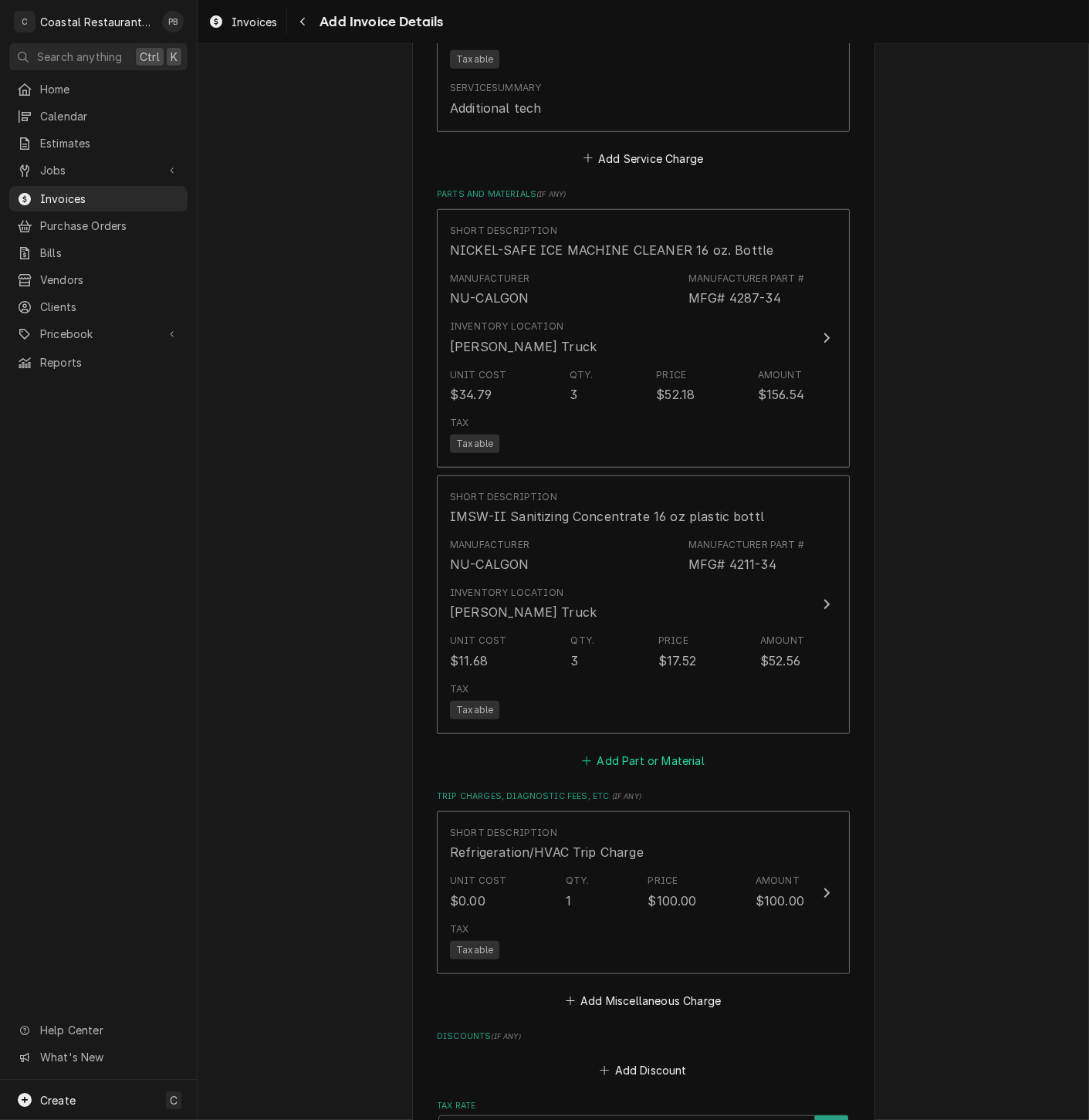
click at [641, 767] on button "Add Part or Material" at bounding box center [643, 761] width 127 height 22
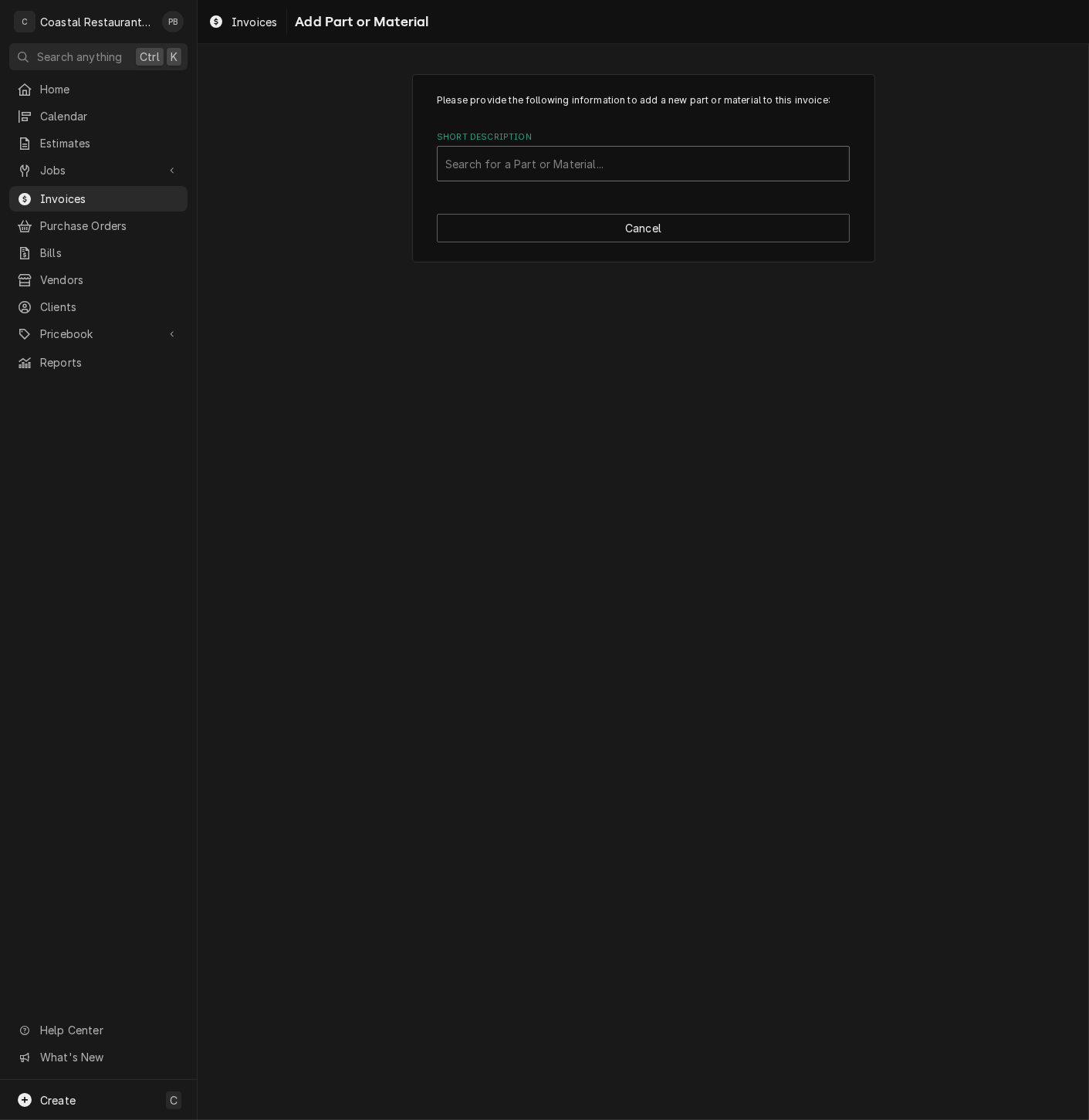
click at [599, 162] on div "Short Description" at bounding box center [643, 163] width 396 height 27
type input "s"
type input "hoshizaki distributor"
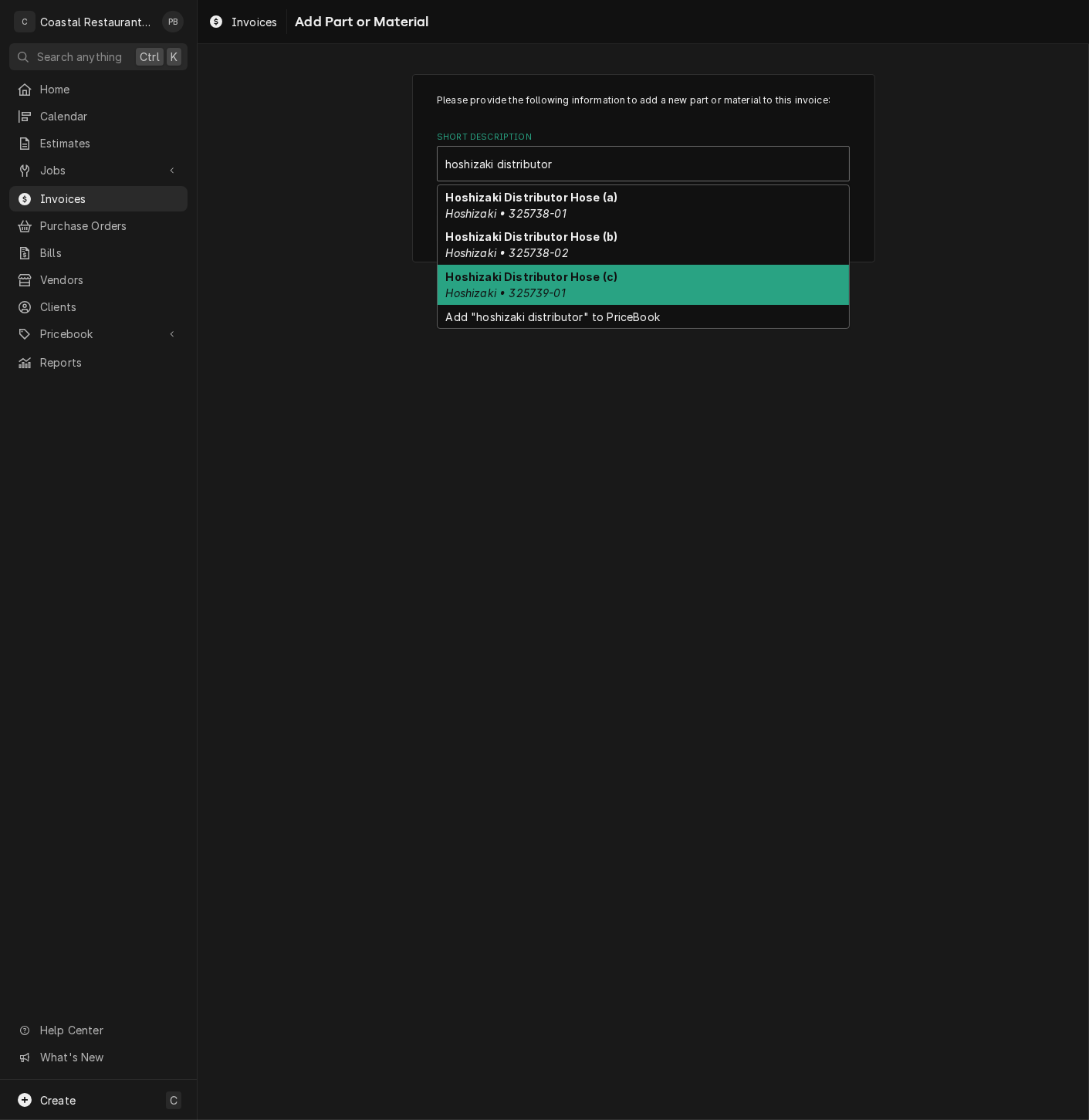
click at [590, 288] on div "Hoshizaki Distributor Hose (c) Hoshizaki • 325739-01" at bounding box center [643, 284] width 411 height 40
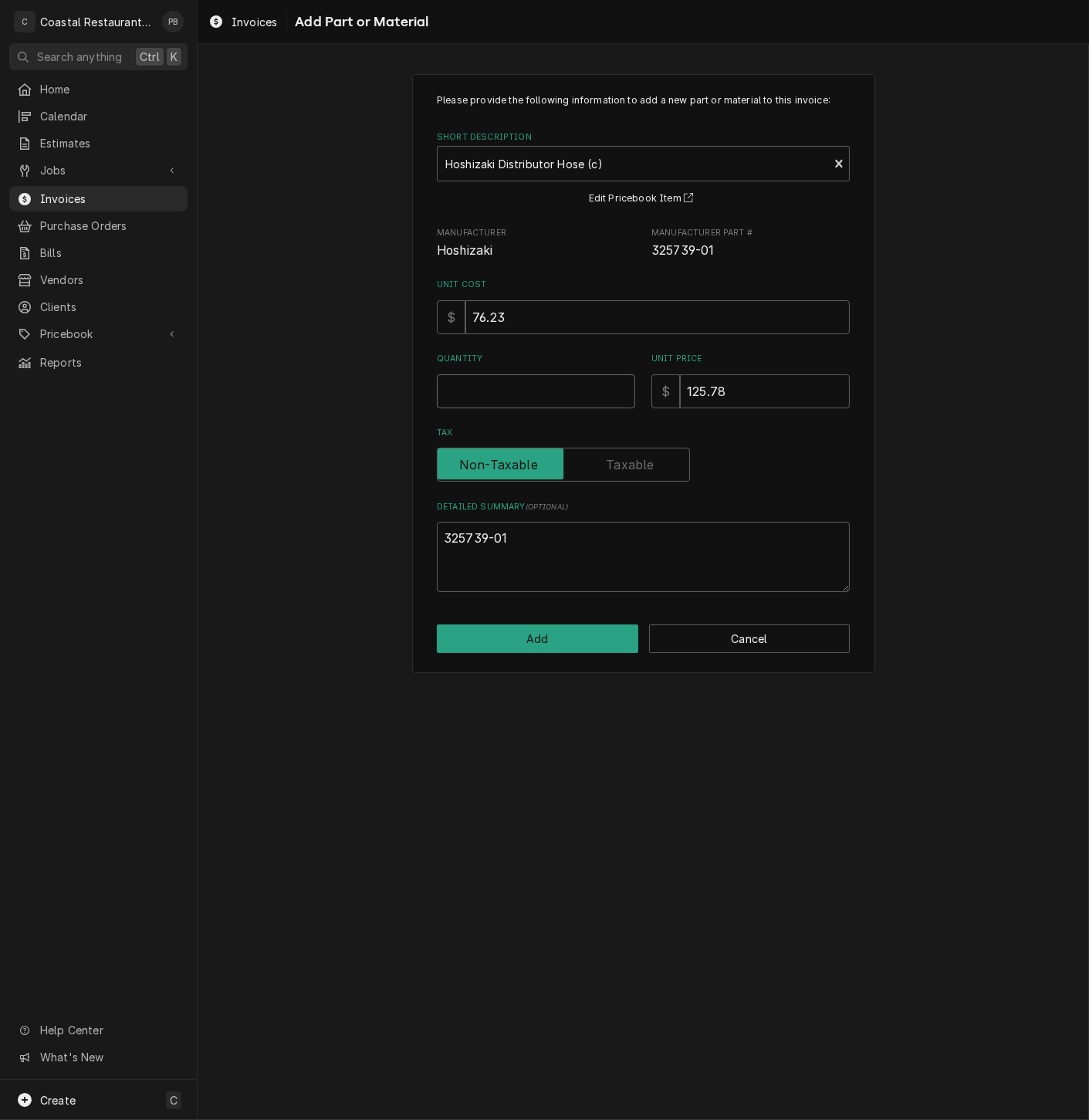
click at [486, 397] on input "Quantity" at bounding box center [535, 391] width 199 height 34
type textarea "x"
type input "2"
click at [555, 641] on button "Add" at bounding box center [537, 639] width 201 height 28
type textarea "x"
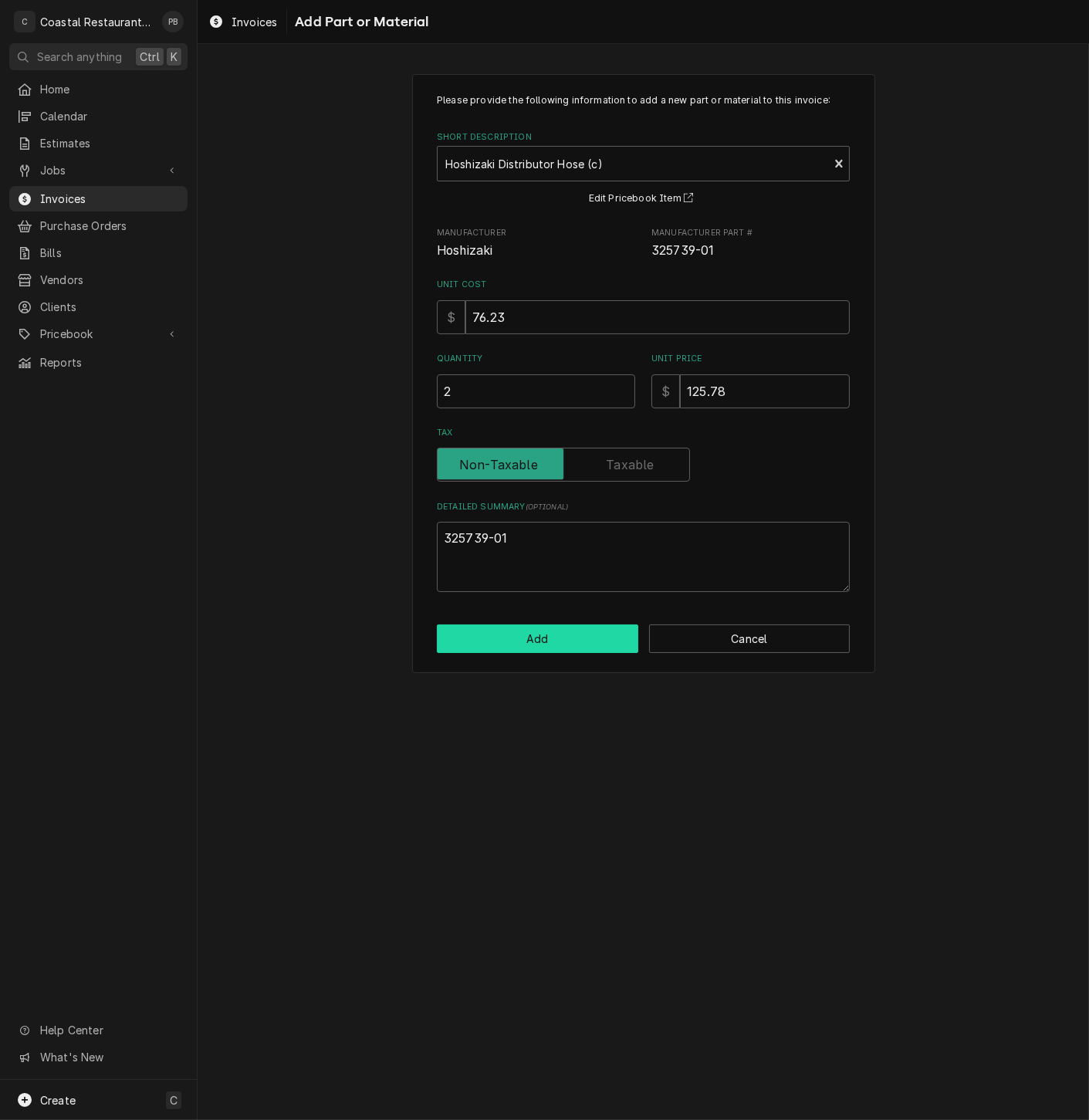
scroll to position [2134, 0]
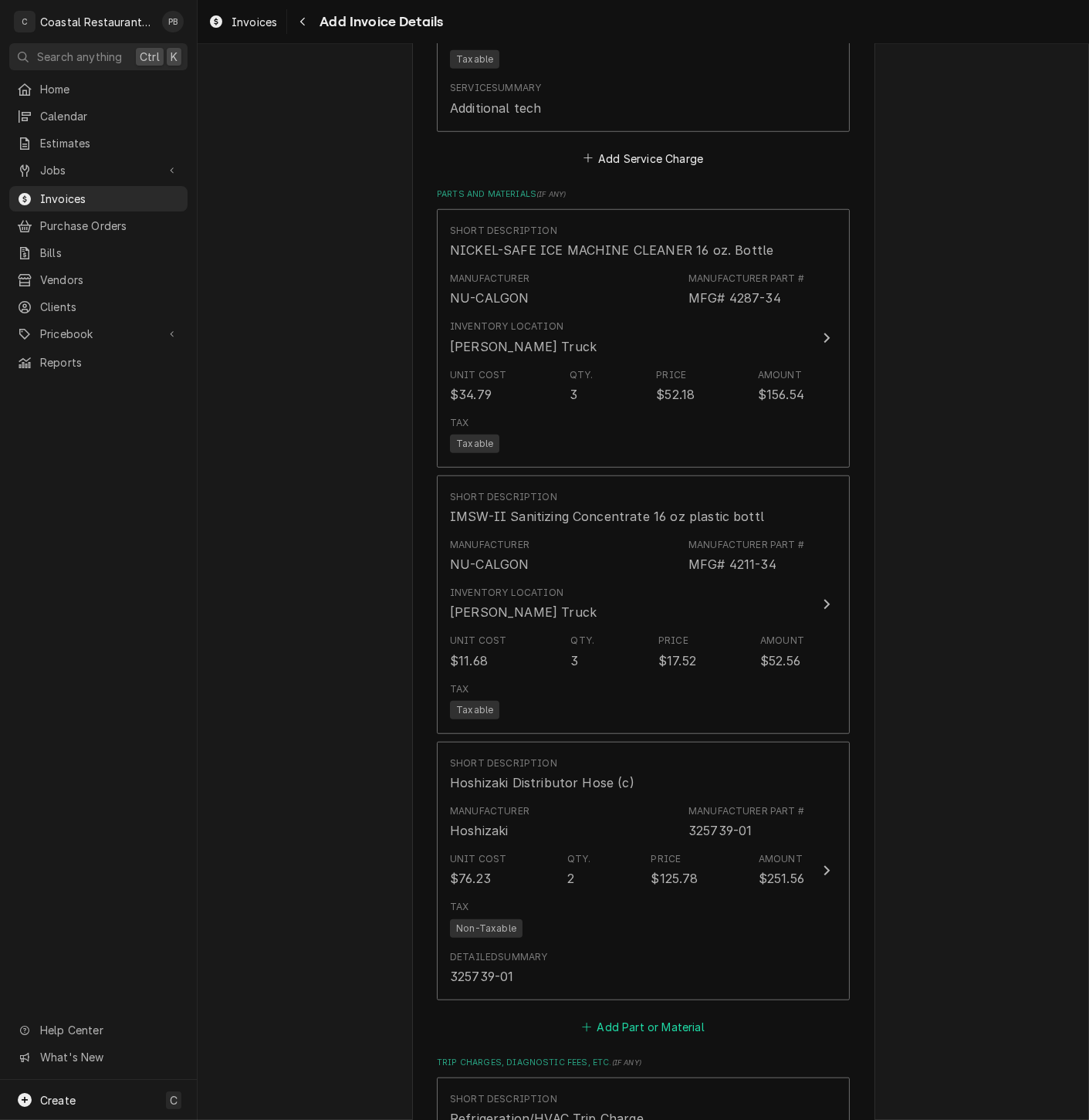
click at [621, 1036] on button "Add Part or Material" at bounding box center [643, 1027] width 127 height 22
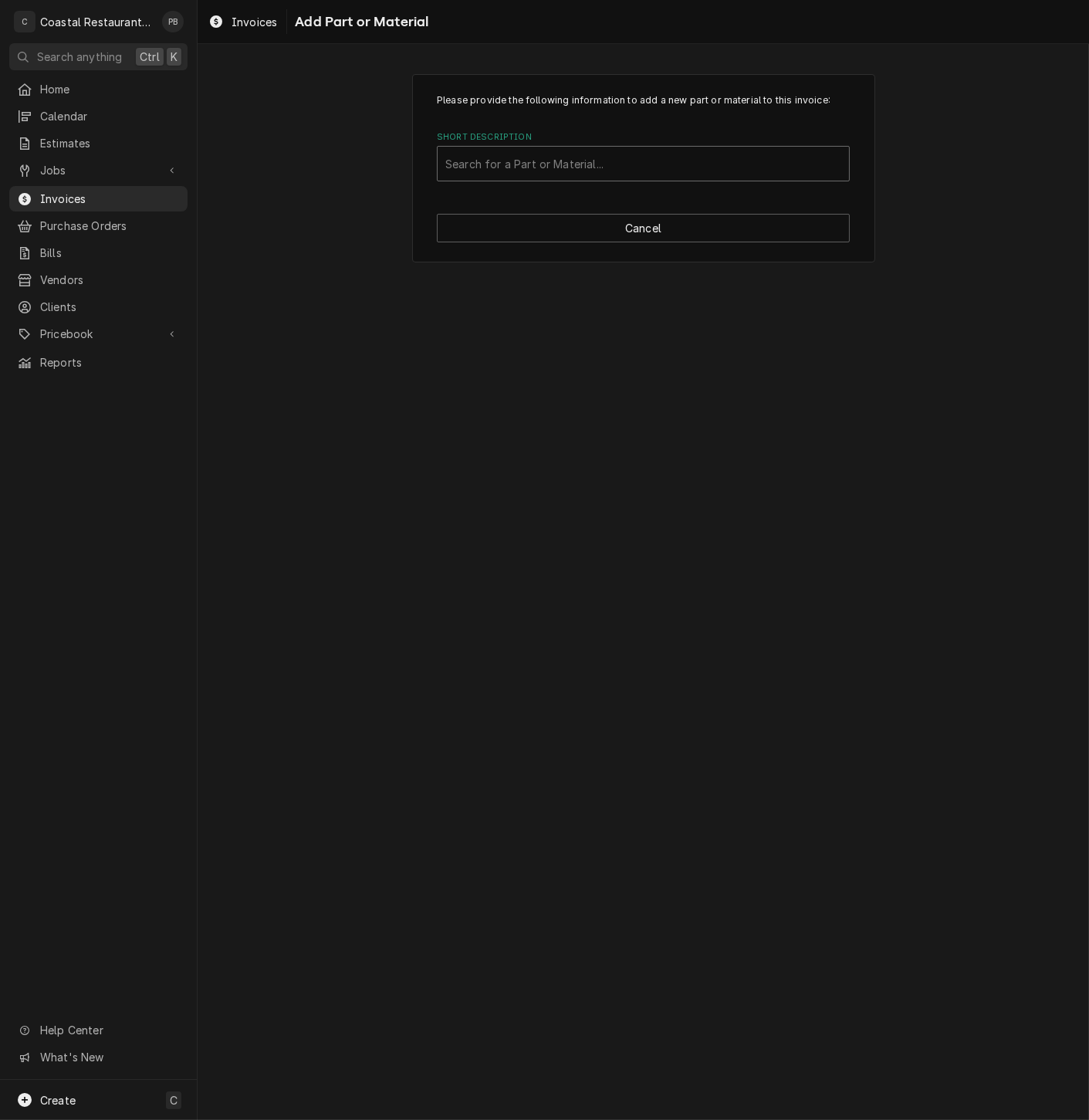
drag, startPoint x: 618, startPoint y: 151, endPoint x: 617, endPoint y: 160, distance: 9.1
click at [618, 153] on div "Short Description" at bounding box center [643, 163] width 396 height 27
type input "hoshizaki distributor"
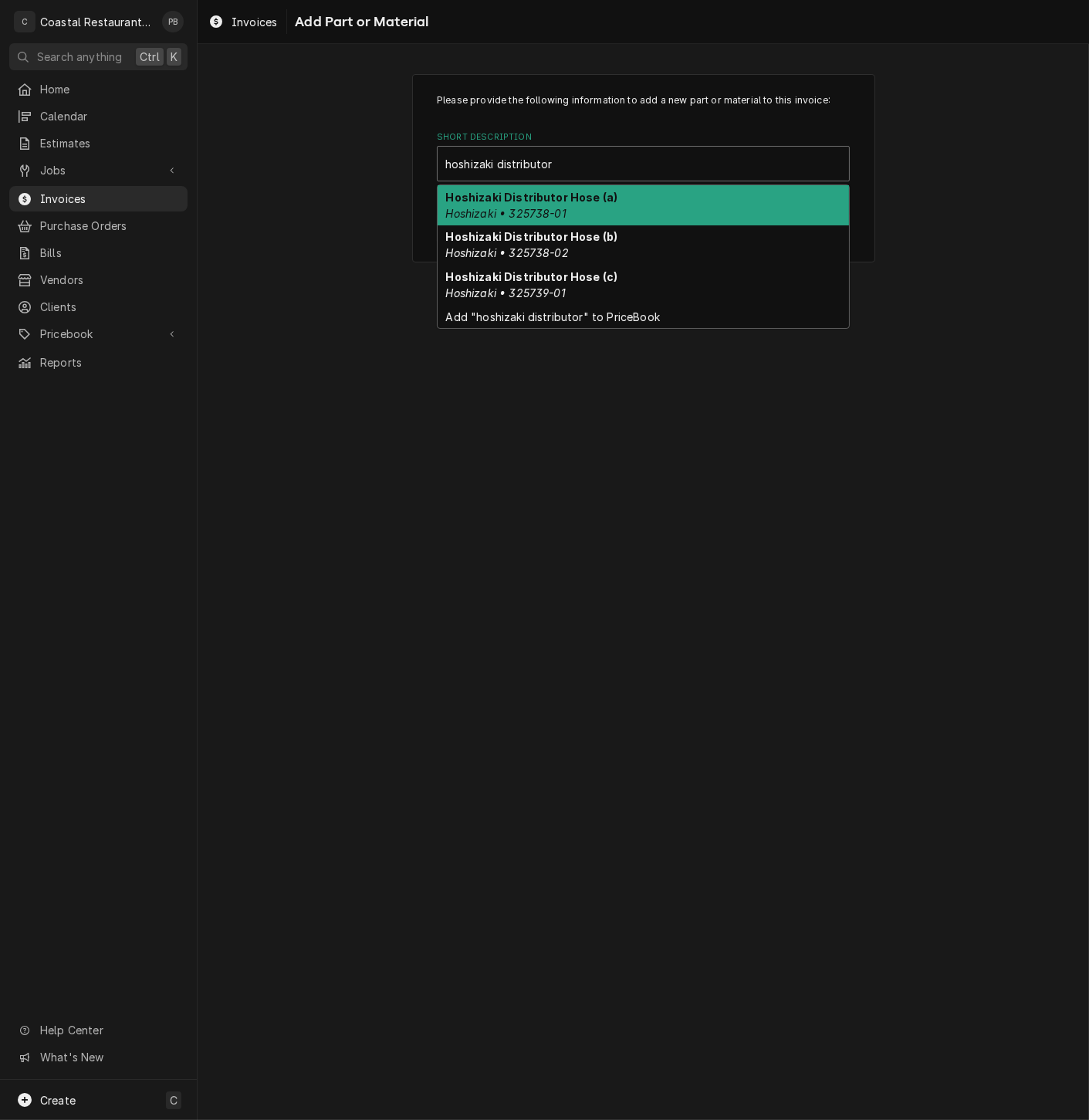
click at [618, 214] on div "Hoshizaki Distributor Hose (a) Hoshizaki • 325738-01" at bounding box center [643, 205] width 411 height 40
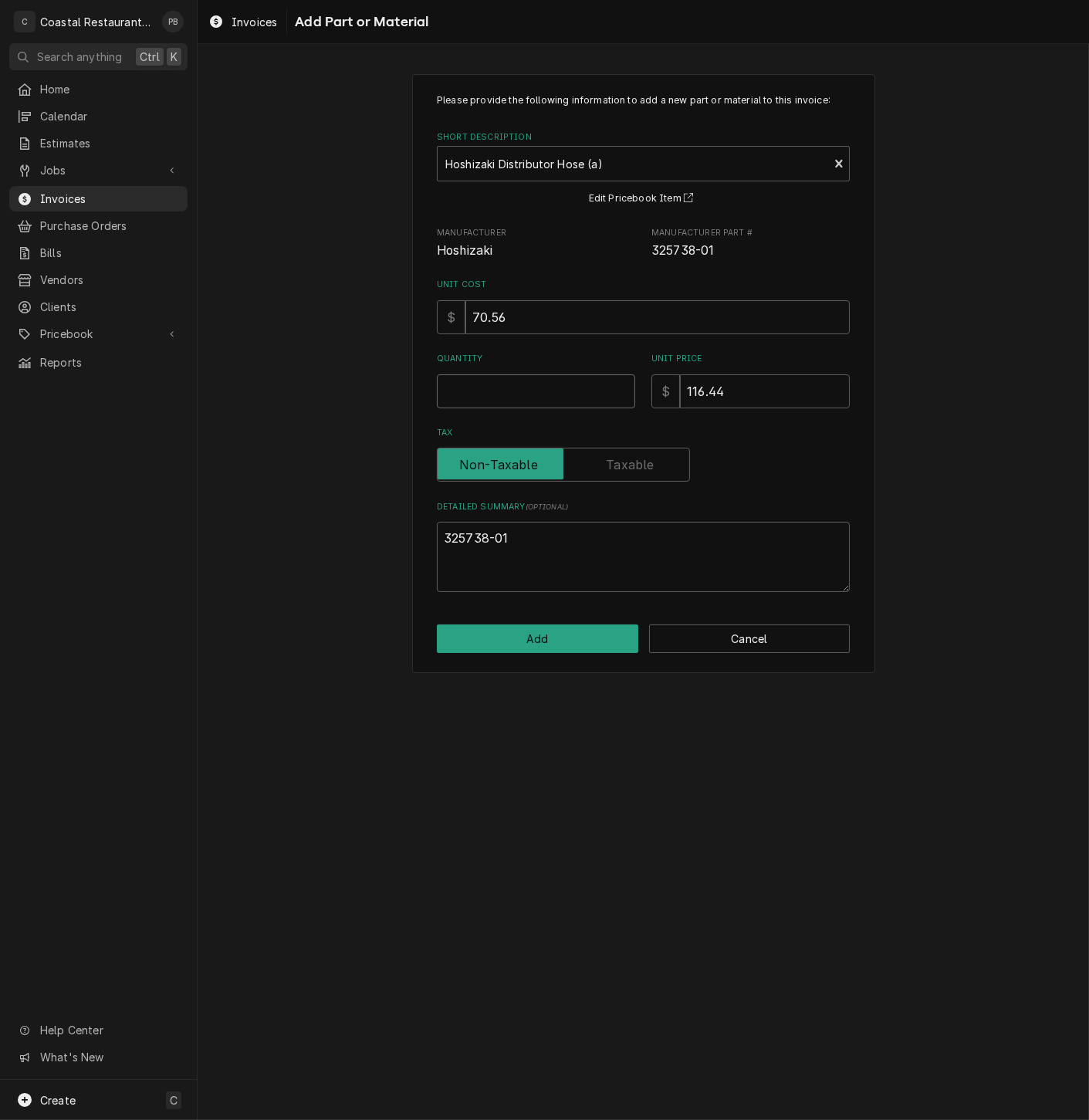
click at [501, 402] on input "Quantity" at bounding box center [535, 391] width 199 height 34
type textarea "x"
type input "1"
click at [580, 642] on button "Add" at bounding box center [537, 639] width 201 height 28
type textarea "x"
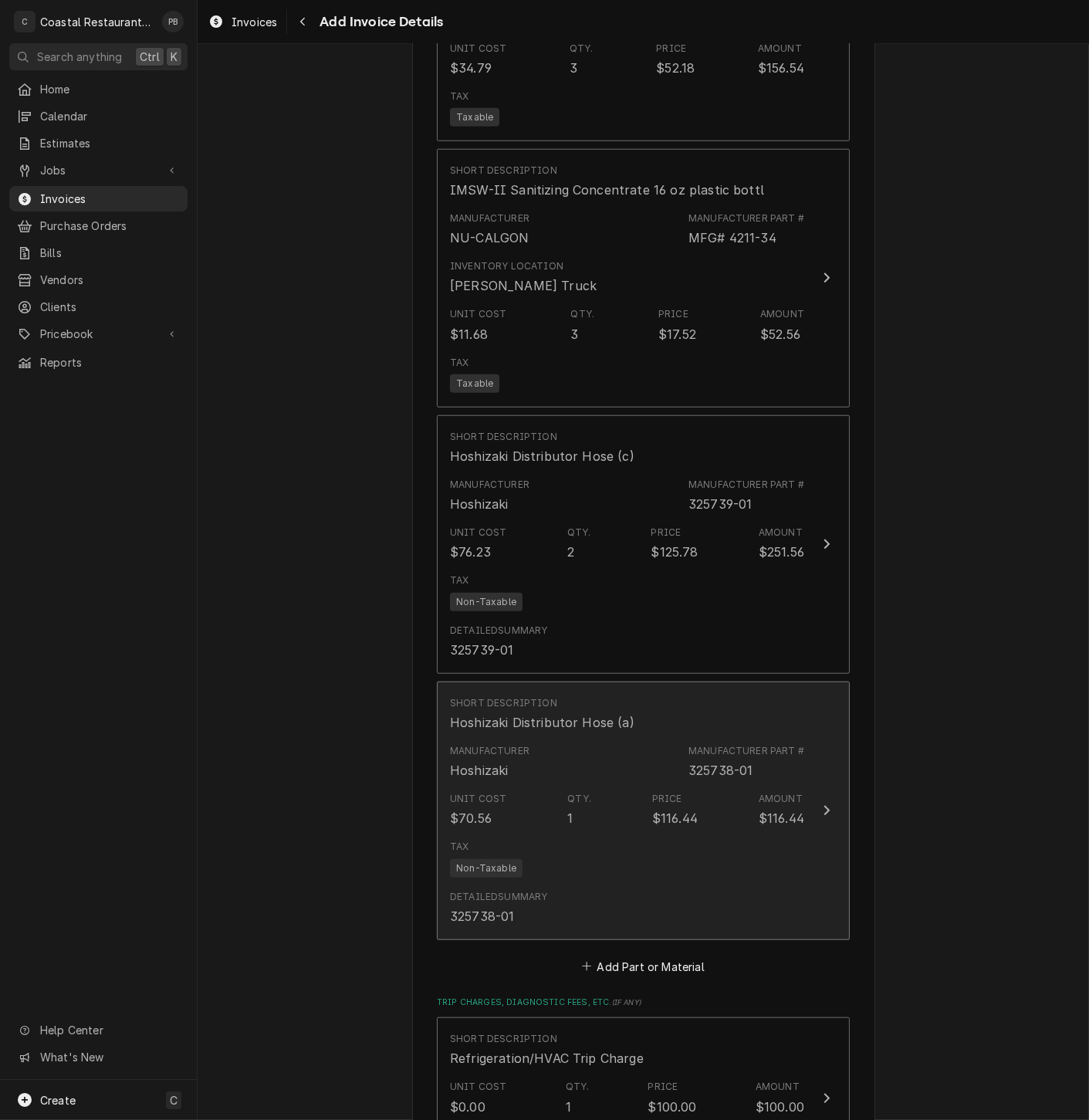
scroll to position [2650, 0]
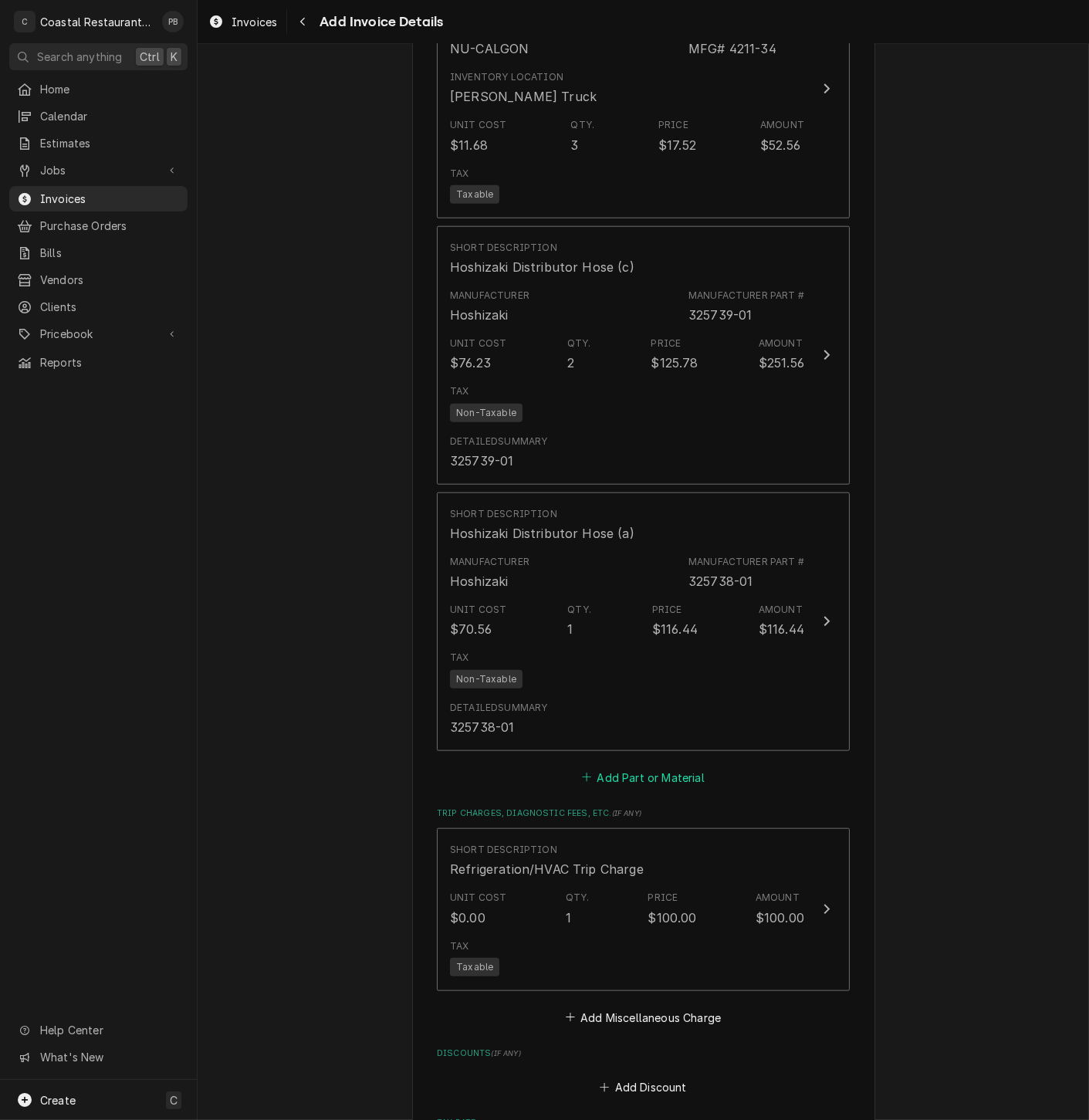
click at [661, 780] on button "Add Part or Material" at bounding box center [643, 777] width 127 height 22
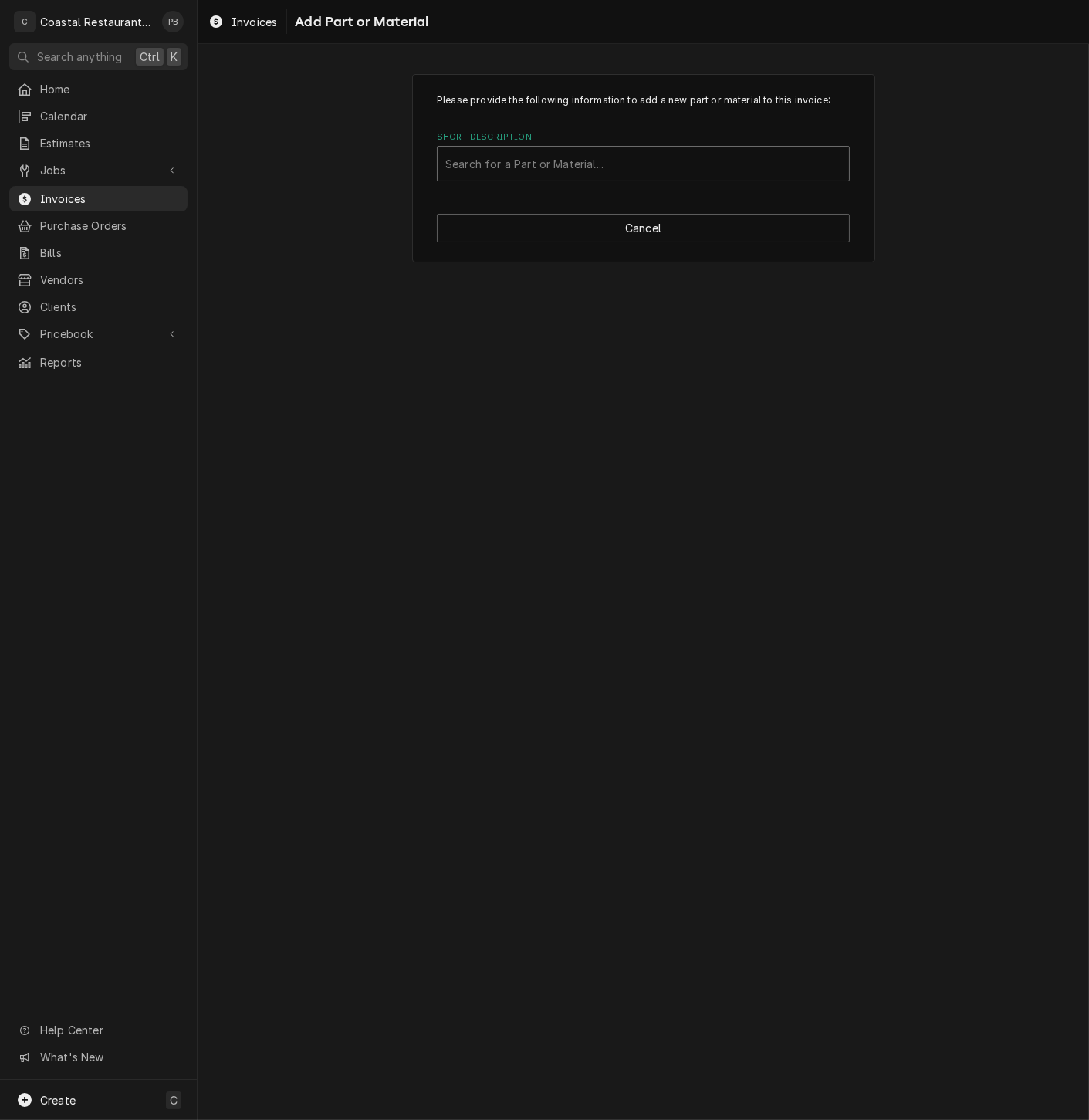
click at [603, 178] on div "Short Description" at bounding box center [643, 163] width 396 height 27
type input "hoshizaki distributor hose"
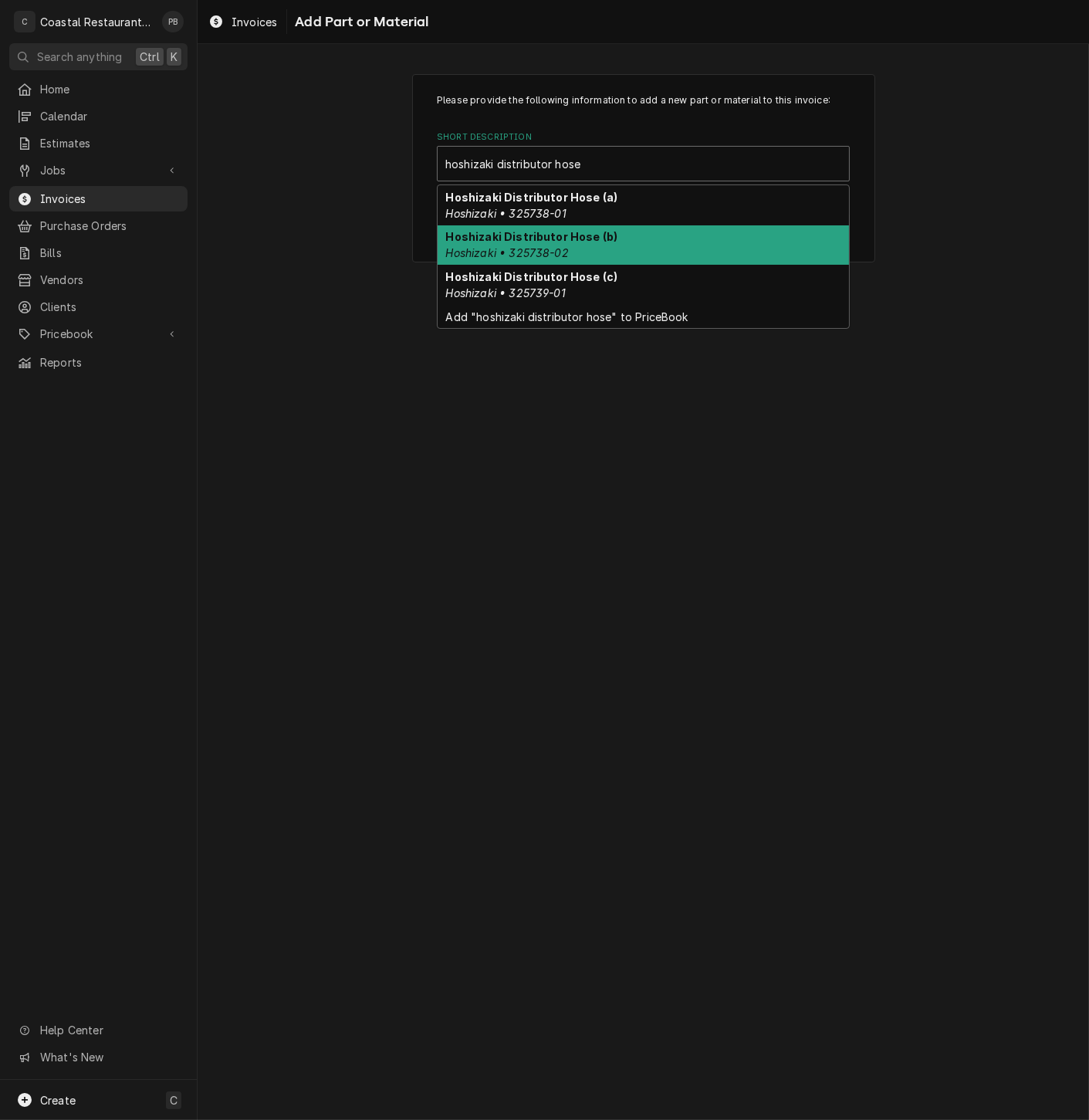
click at [639, 249] on div "Hoshizaki Distributor Hose (b) Hoshizaki • 325738-02" at bounding box center [643, 245] width 411 height 40
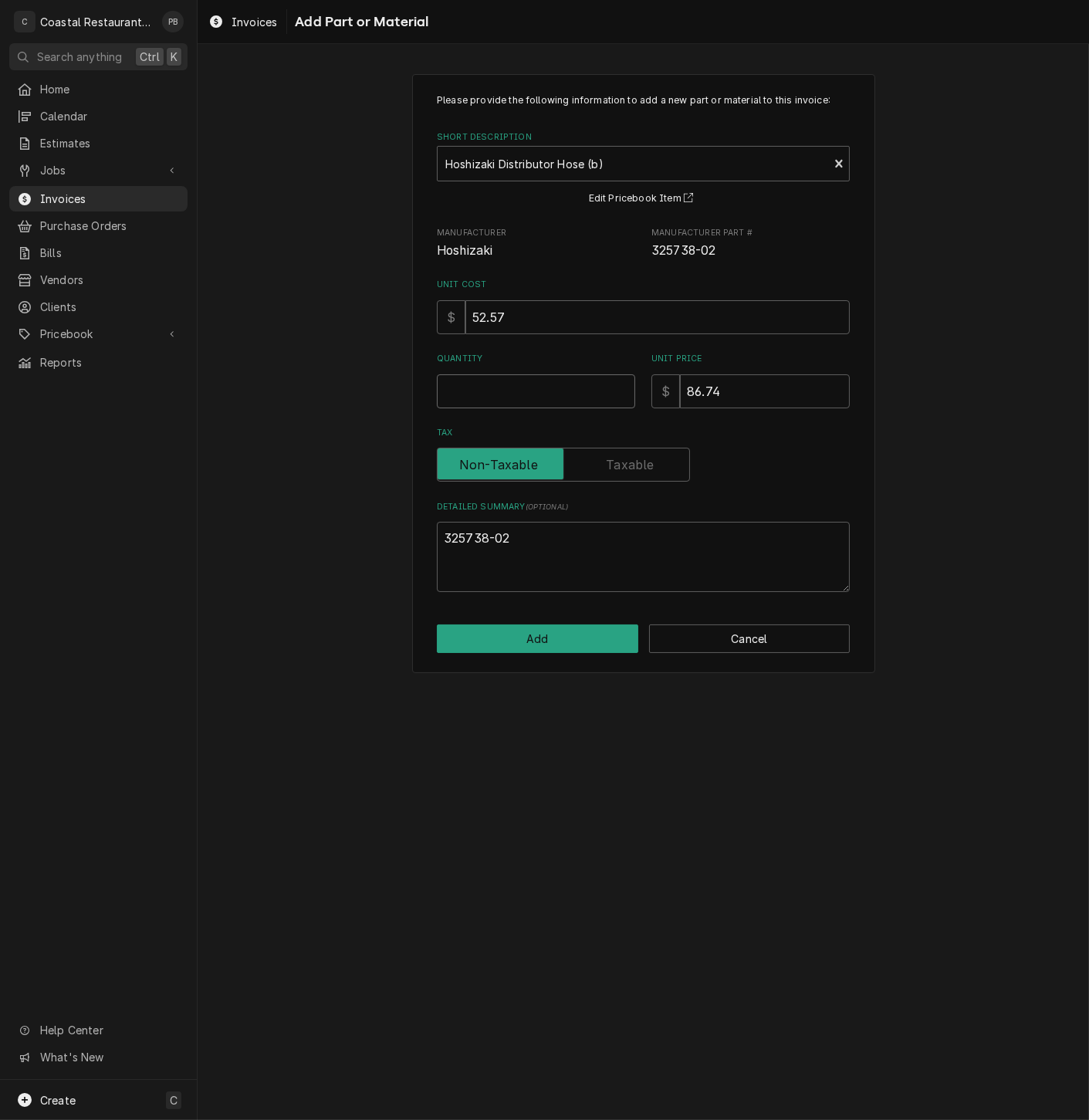
click at [530, 395] on input "Quantity" at bounding box center [535, 391] width 199 height 34
type textarea "x"
type input "1"
click at [565, 645] on button "Add" at bounding box center [537, 639] width 201 height 28
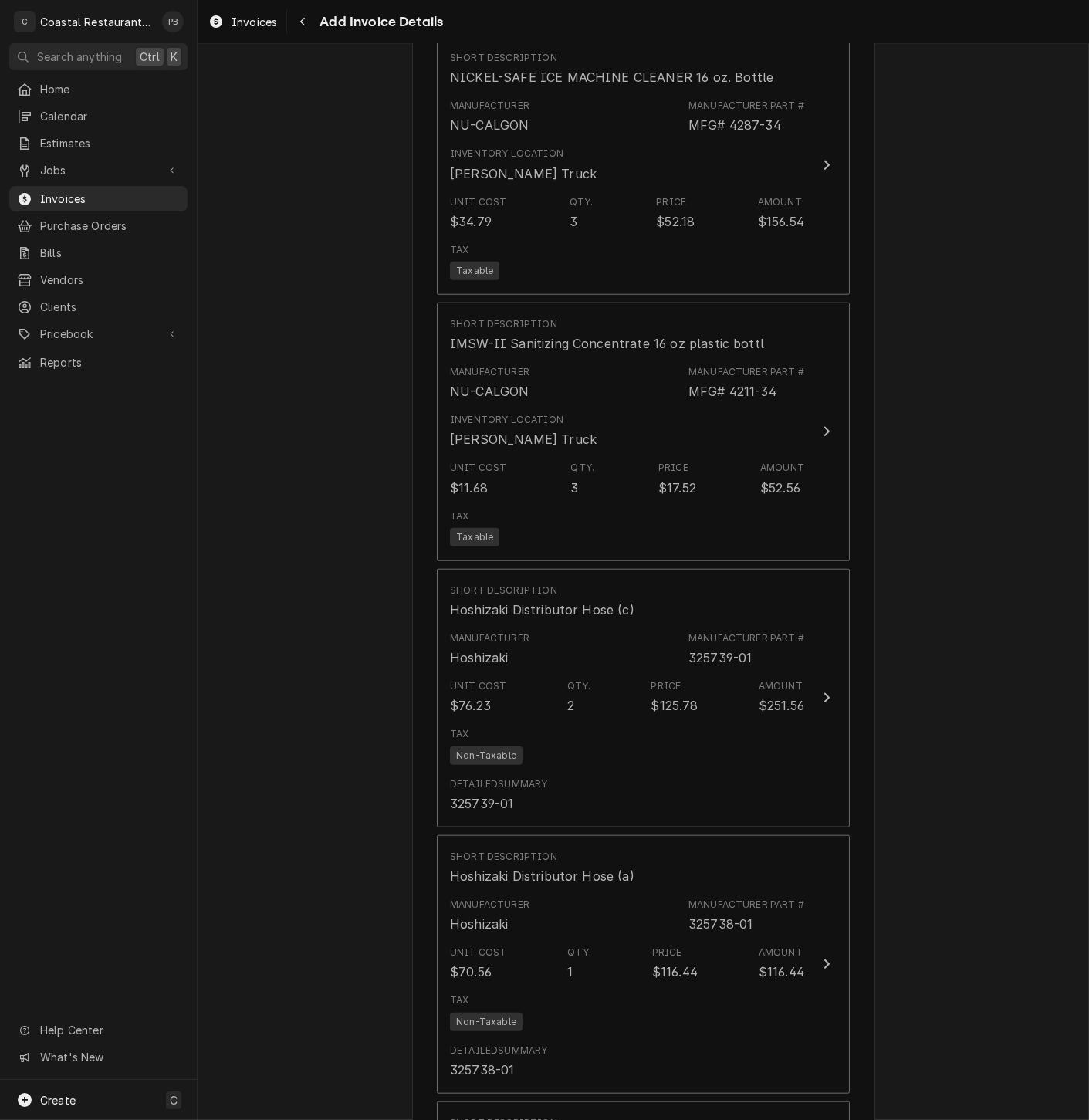
scroll to position [2222, 0]
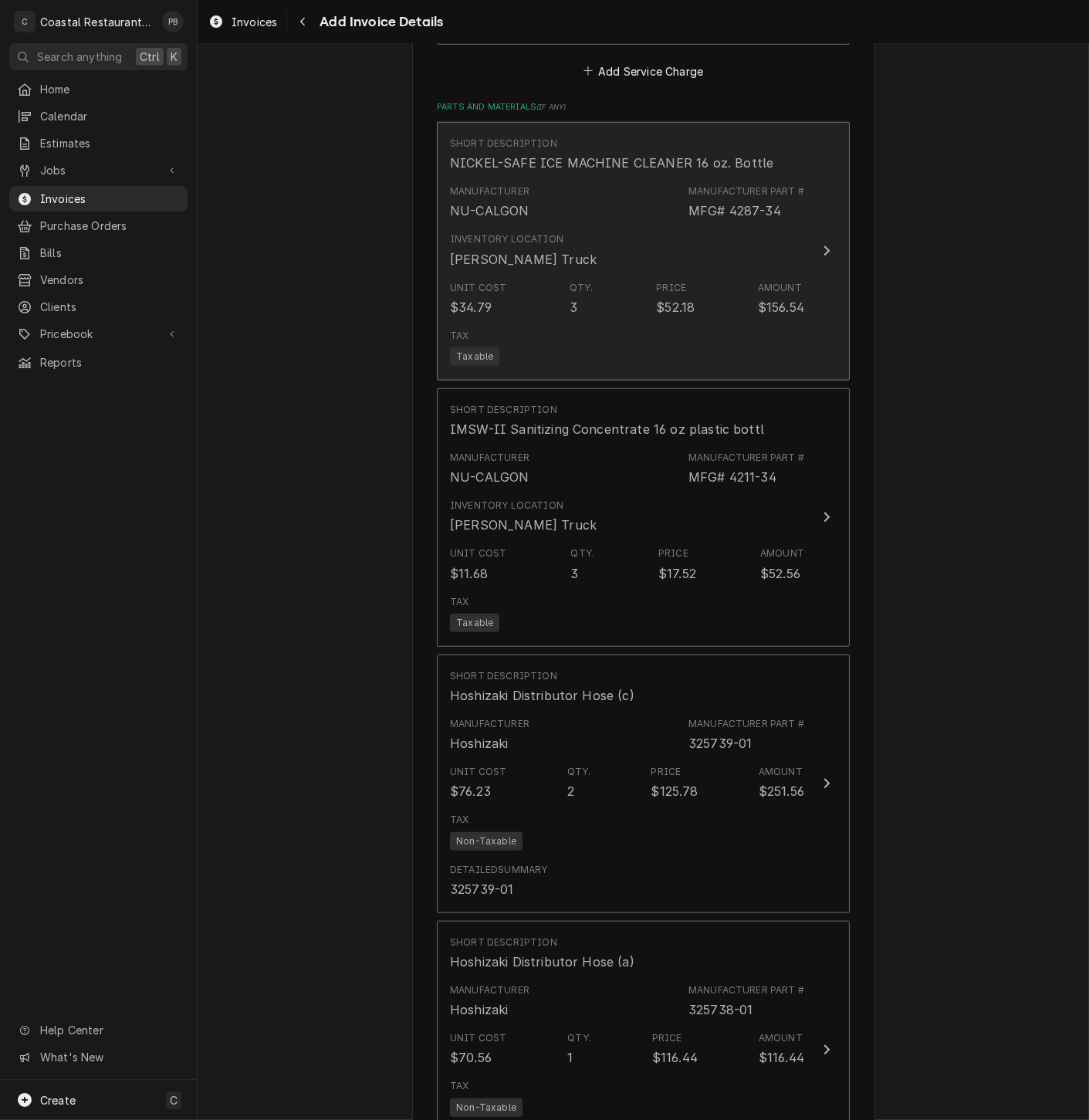
click at [816, 248] on div "Update Line Item" at bounding box center [826, 251] width 20 height 18
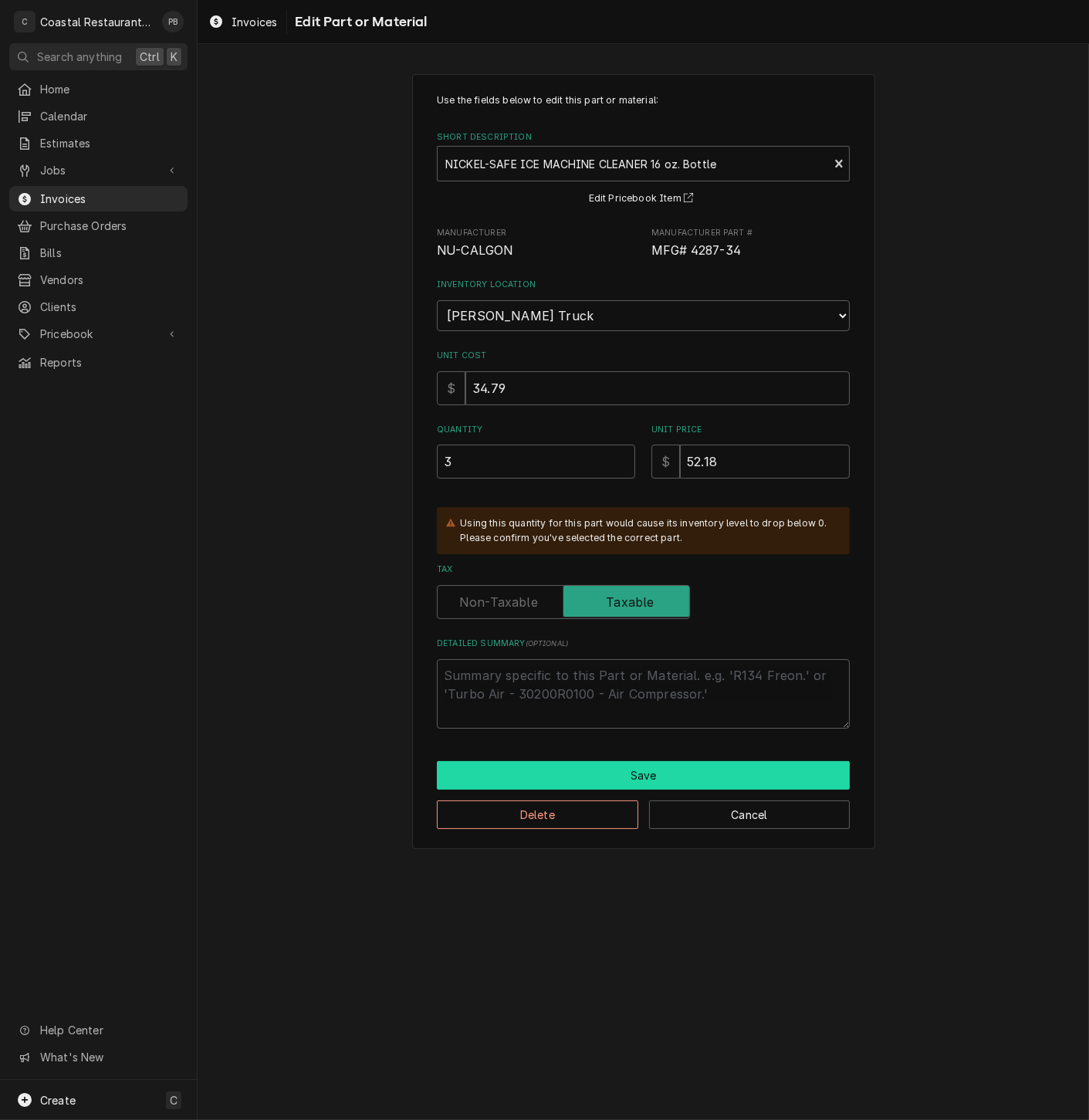
click at [691, 775] on button "Save" at bounding box center [643, 775] width 413 height 28
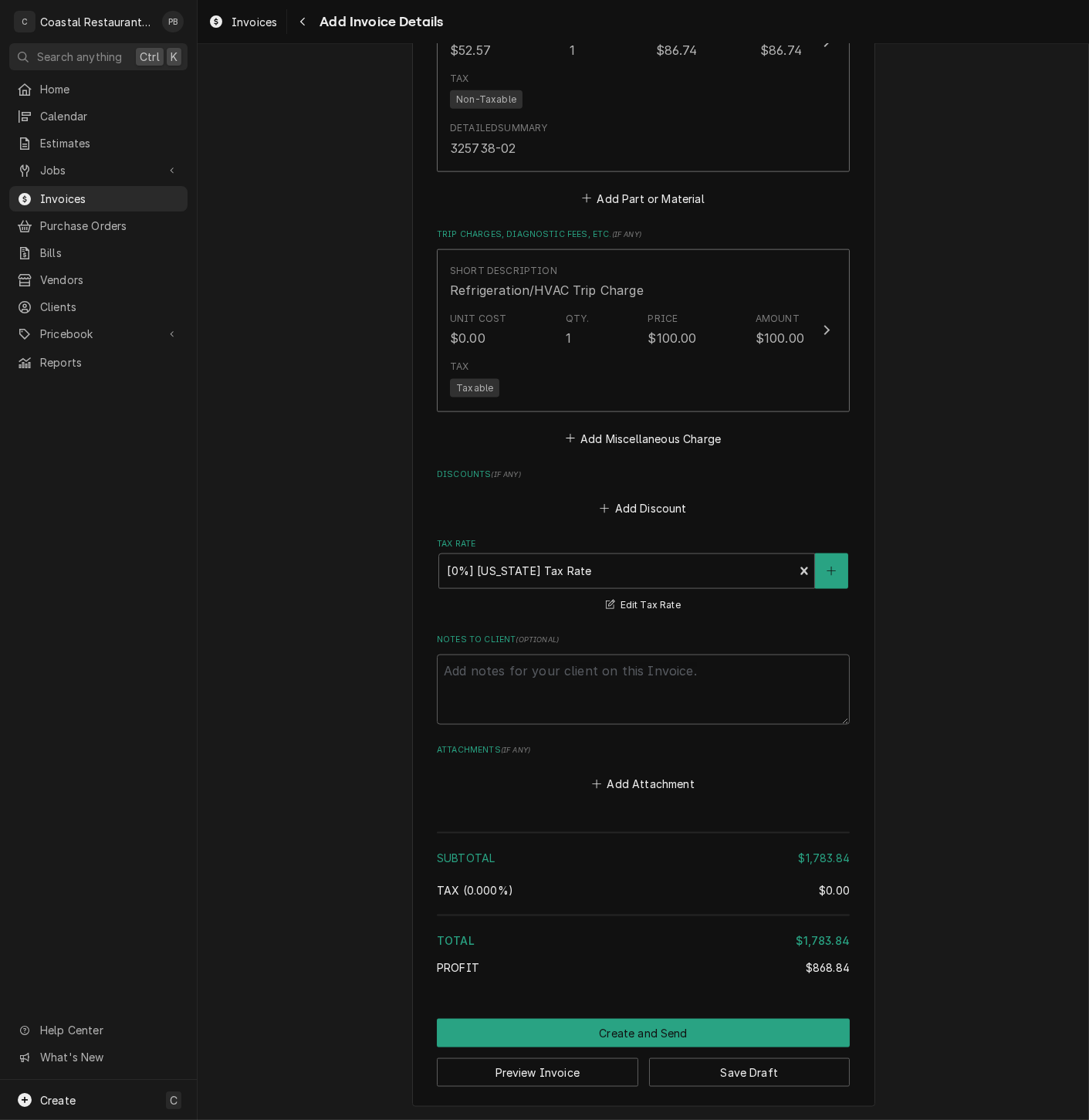
scroll to position [3504, 0]
click at [680, 1033] on button "Create and Send" at bounding box center [643, 1034] width 413 height 28
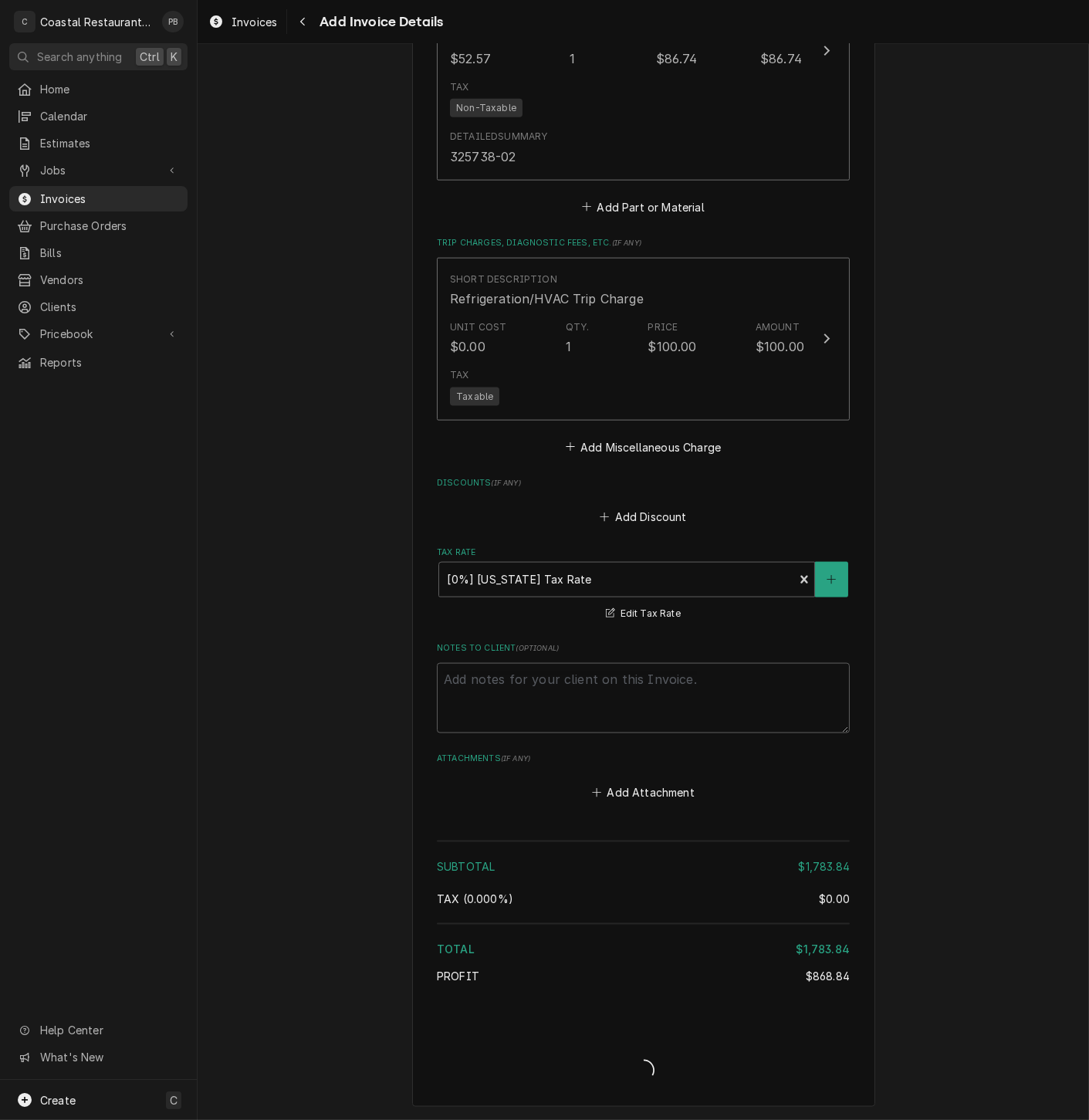
scroll to position [3494, 0]
type textarea "x"
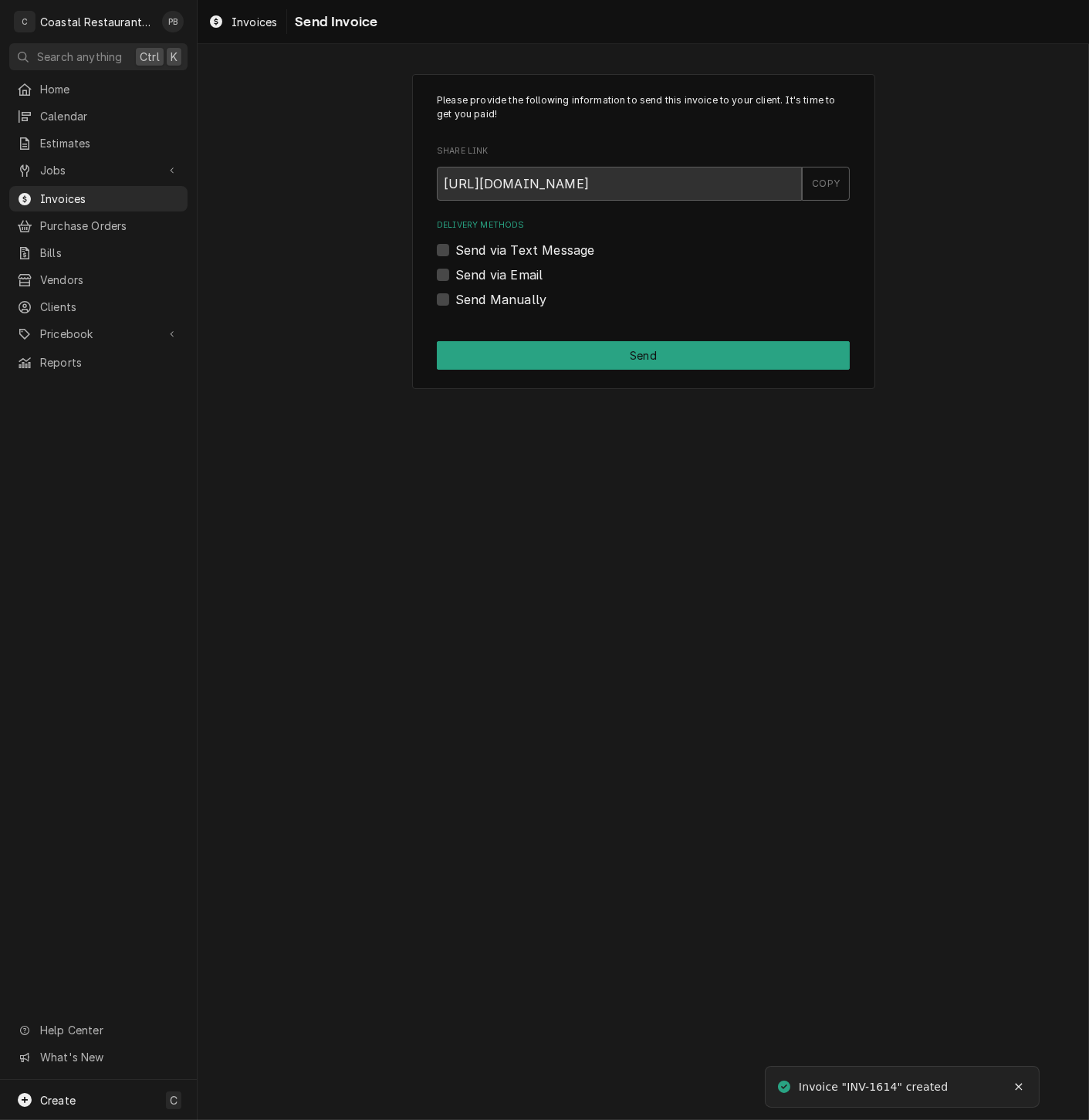
click at [456, 273] on label "Send via Email" at bounding box center [499, 274] width 87 height 18
click at [456, 273] on input "Send via Email" at bounding box center [662, 282] width 413 height 34
checkbox input "true"
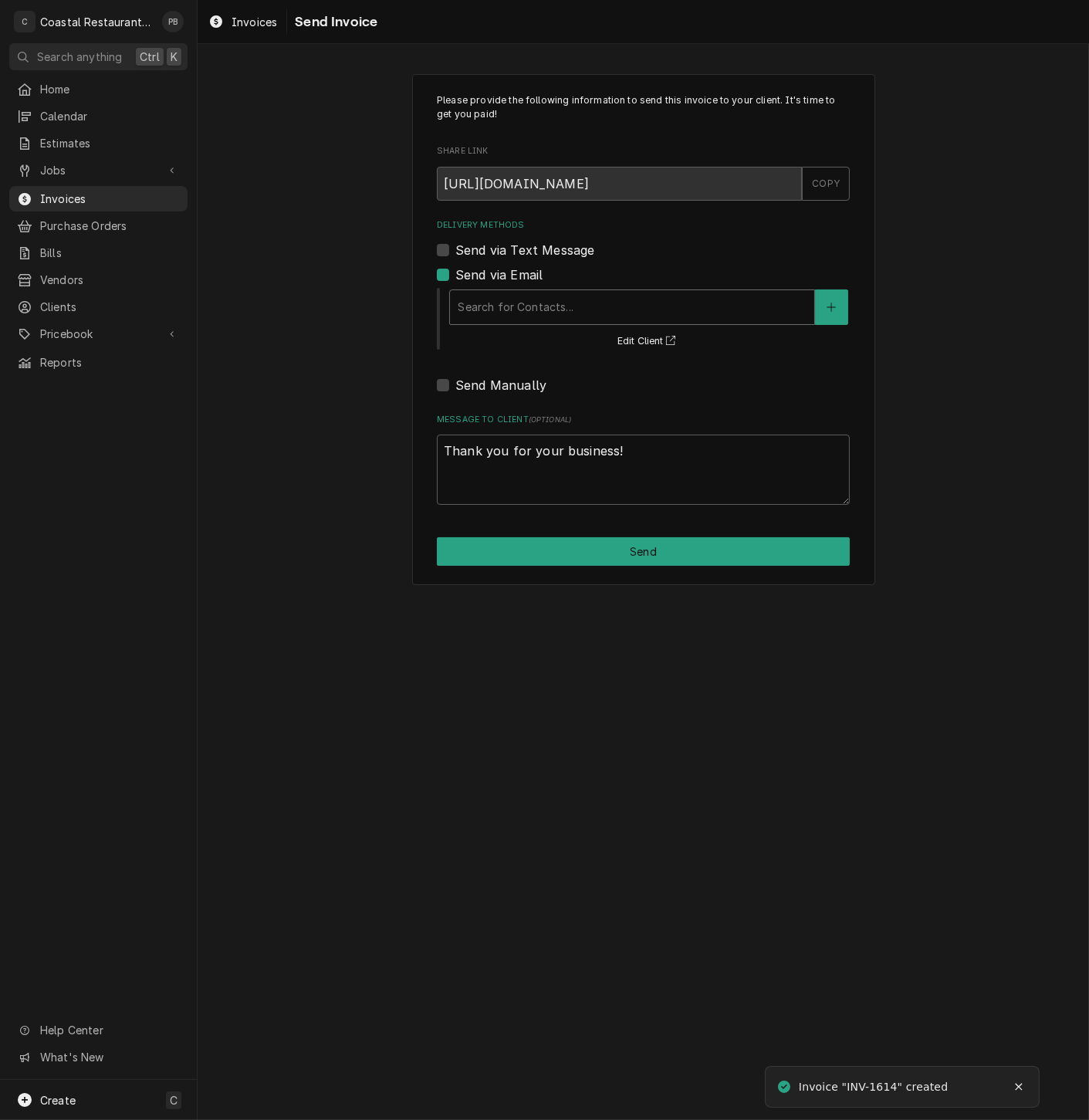
click at [540, 308] on div "Delivery Methods" at bounding box center [633, 307] width 349 height 27
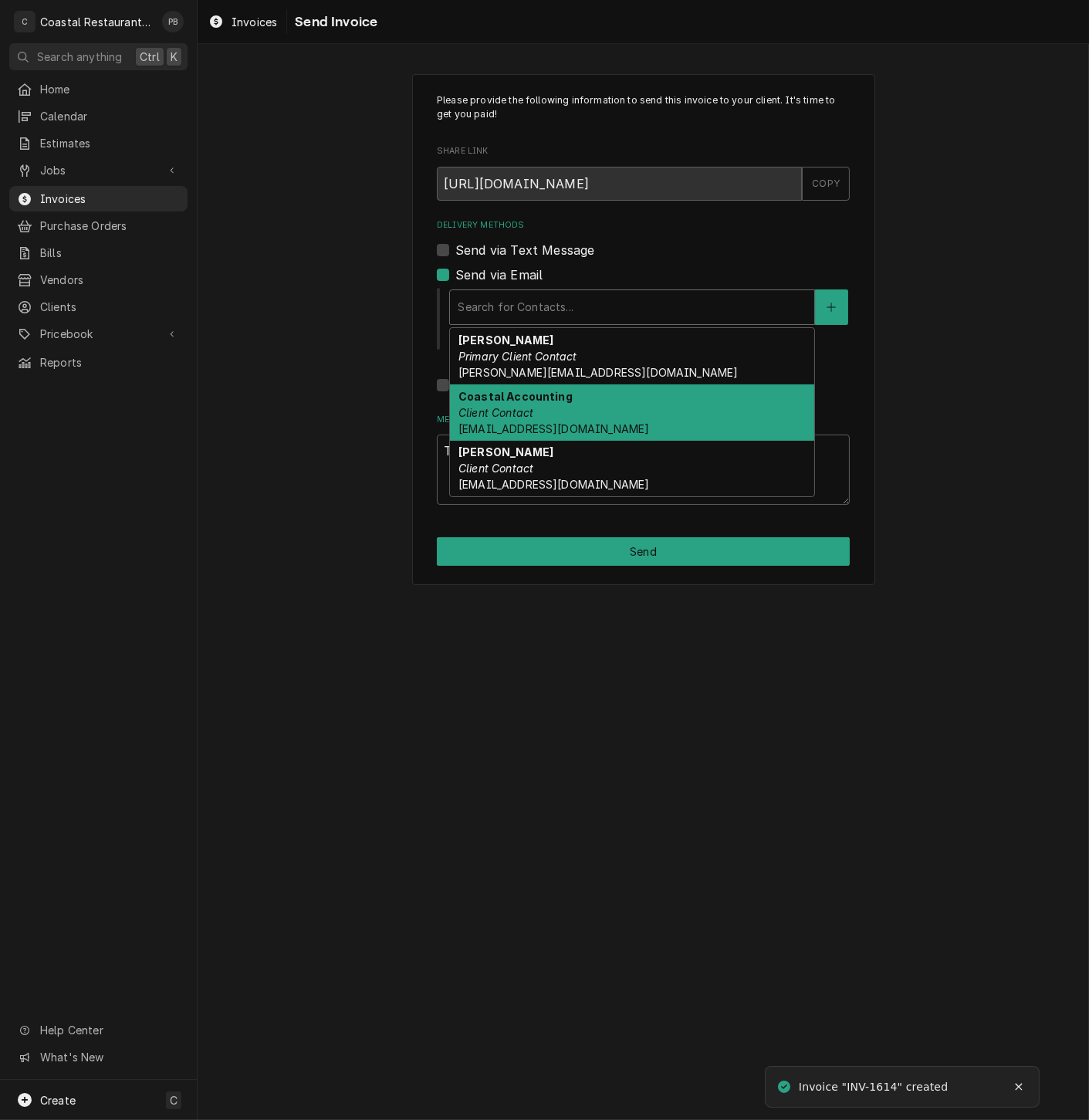
click at [555, 417] on div "Coastal Accounting Client Contact [EMAIL_ADDRESS][DOMAIN_NAME]" at bounding box center [632, 412] width 364 height 57
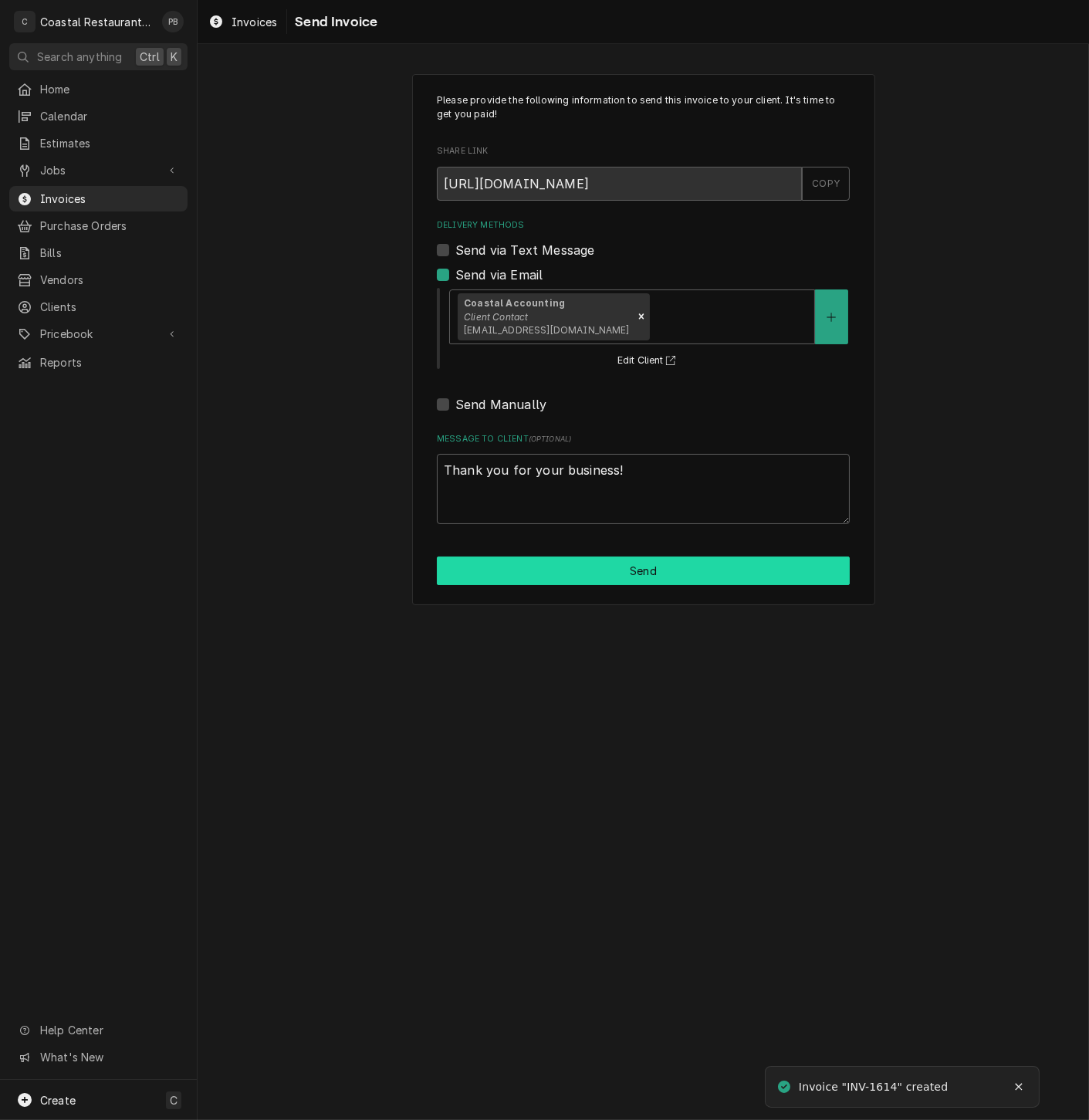
click at [626, 560] on button "Send" at bounding box center [643, 570] width 413 height 28
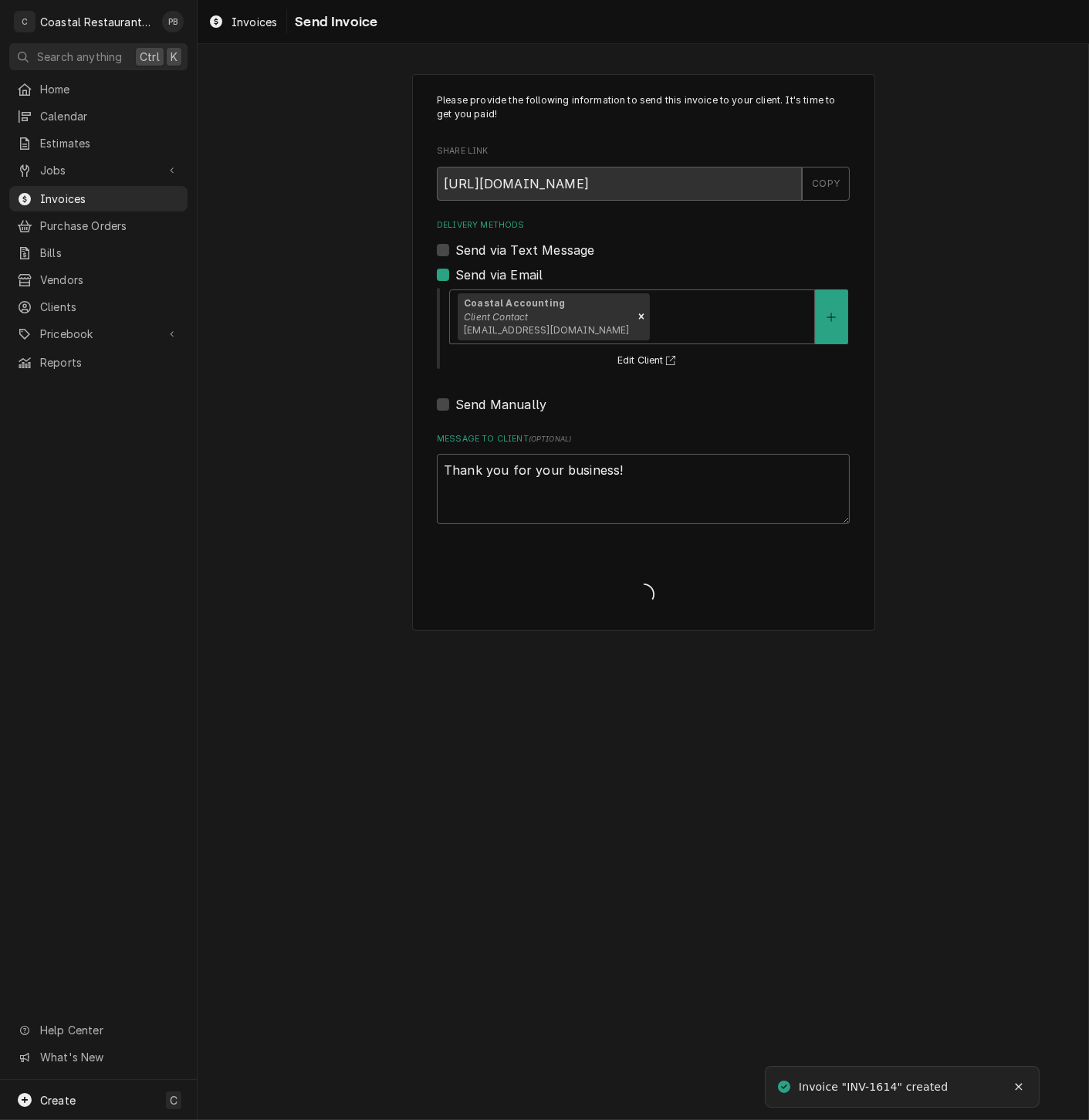
type textarea "x"
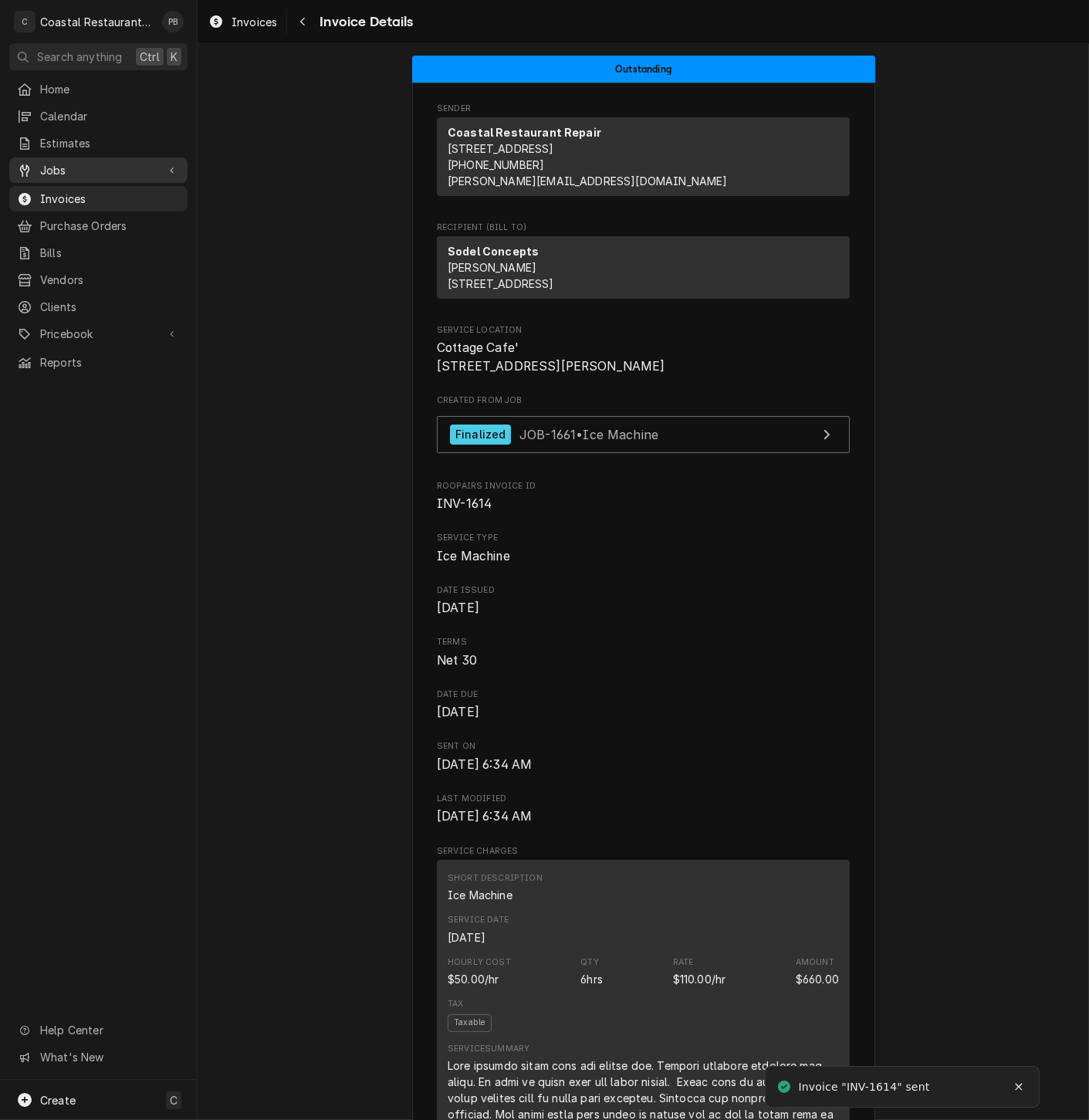
click at [83, 162] on span "Jobs" at bounding box center [98, 170] width 116 height 16
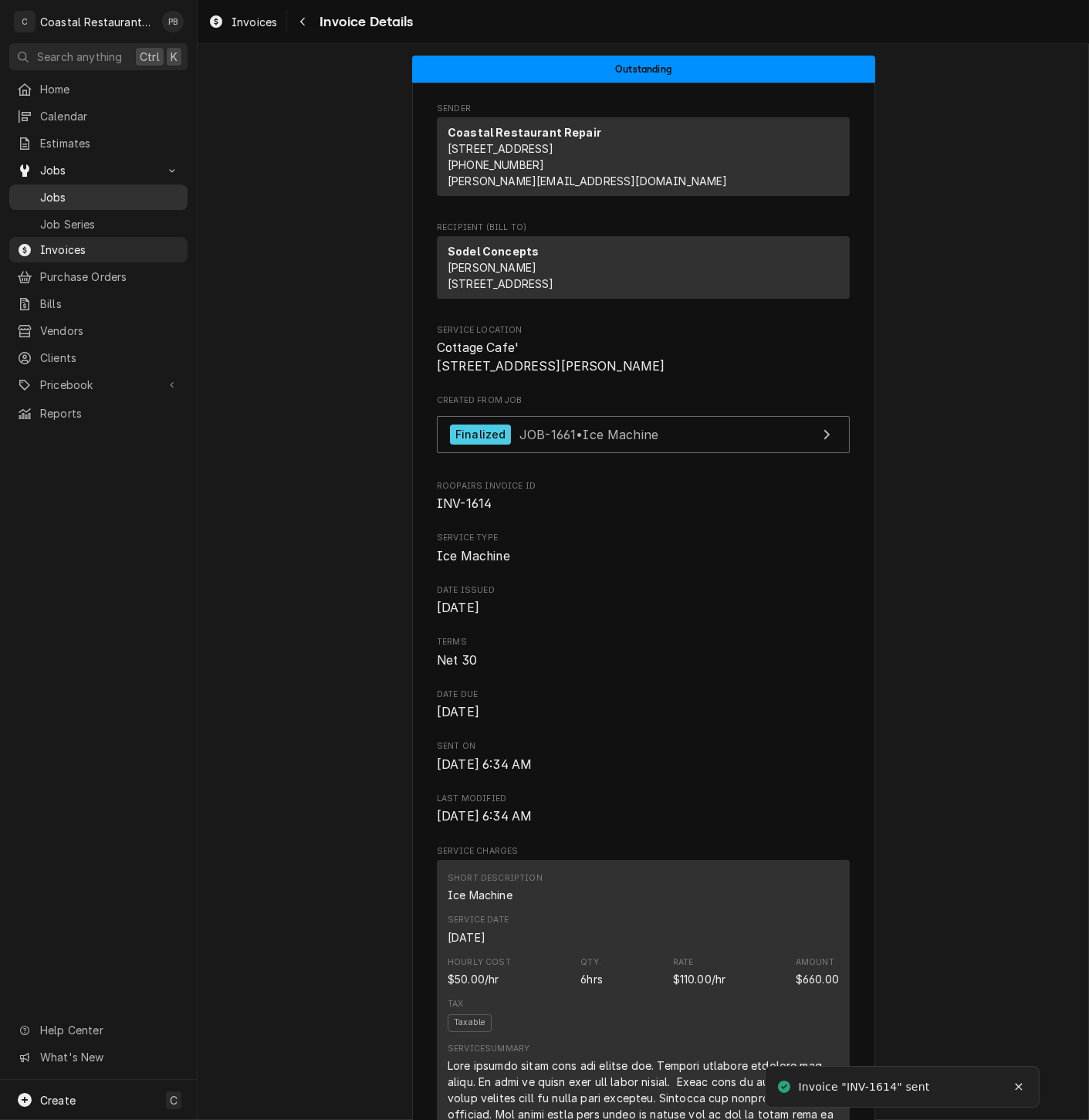
click at [82, 195] on span "Jobs" at bounding box center [110, 196] width 140 height 16
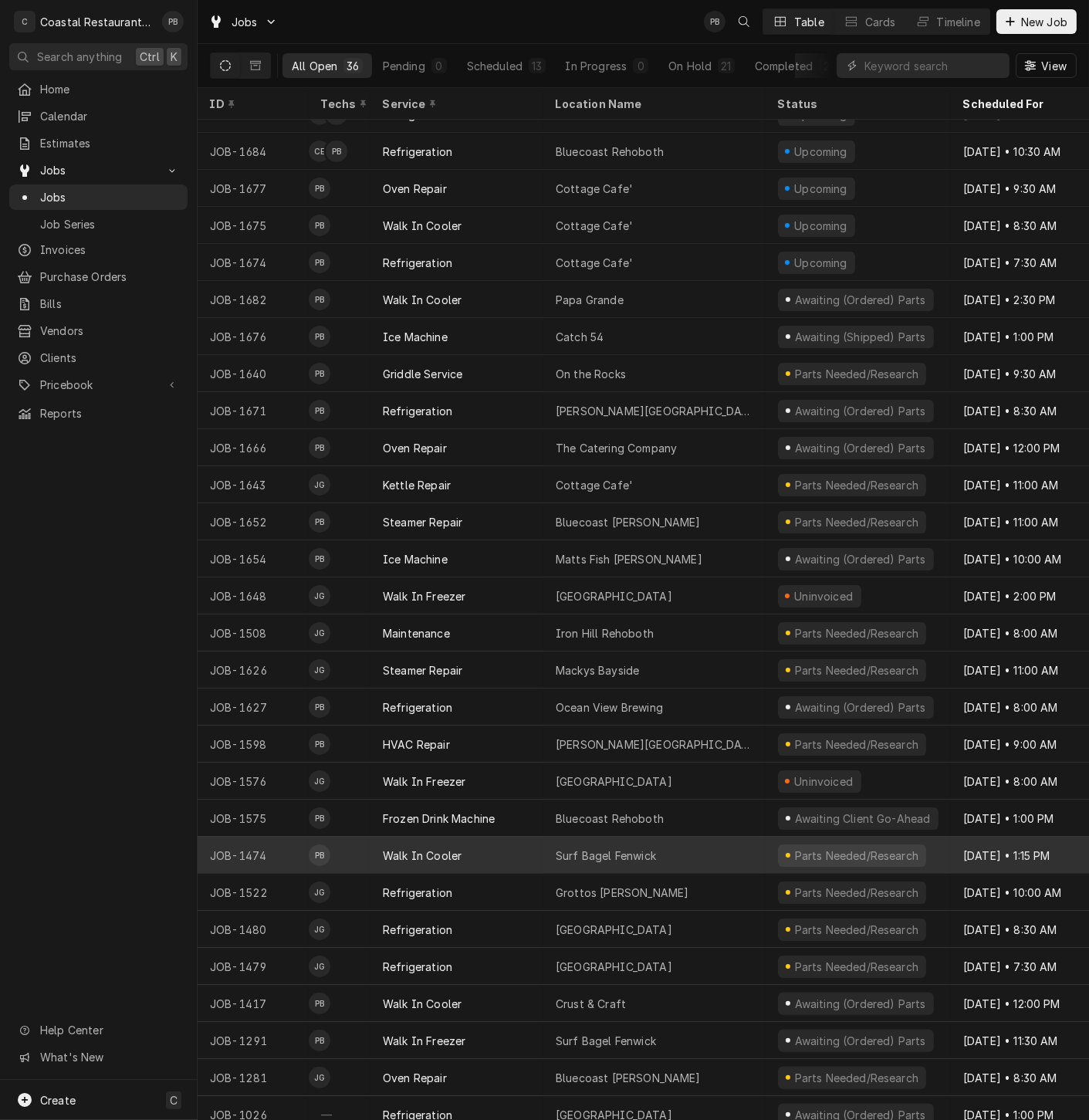
scroll to position [343, 0]
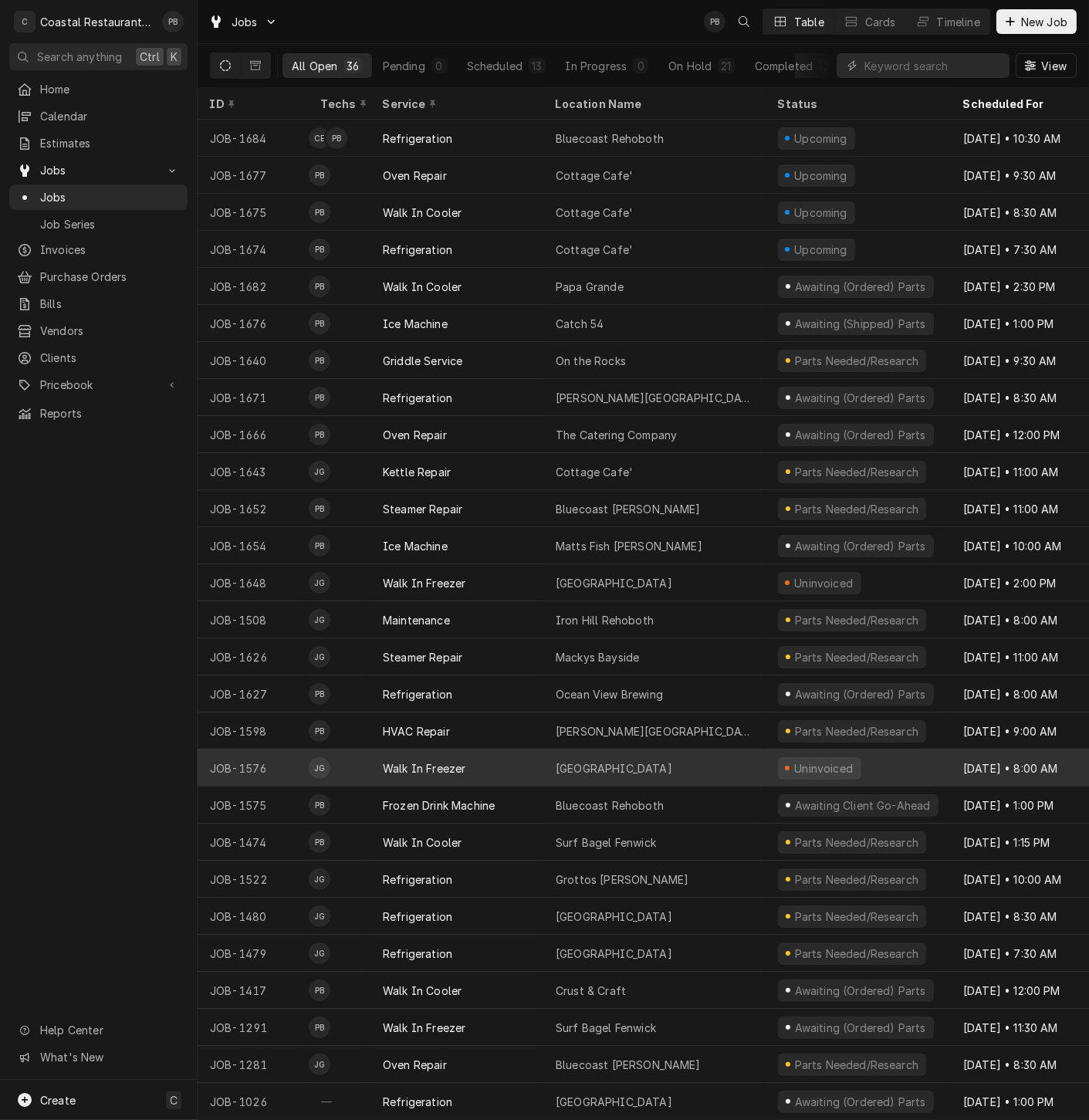
click at [578, 761] on div "[GEOGRAPHIC_DATA]" at bounding box center [613, 768] width 116 height 16
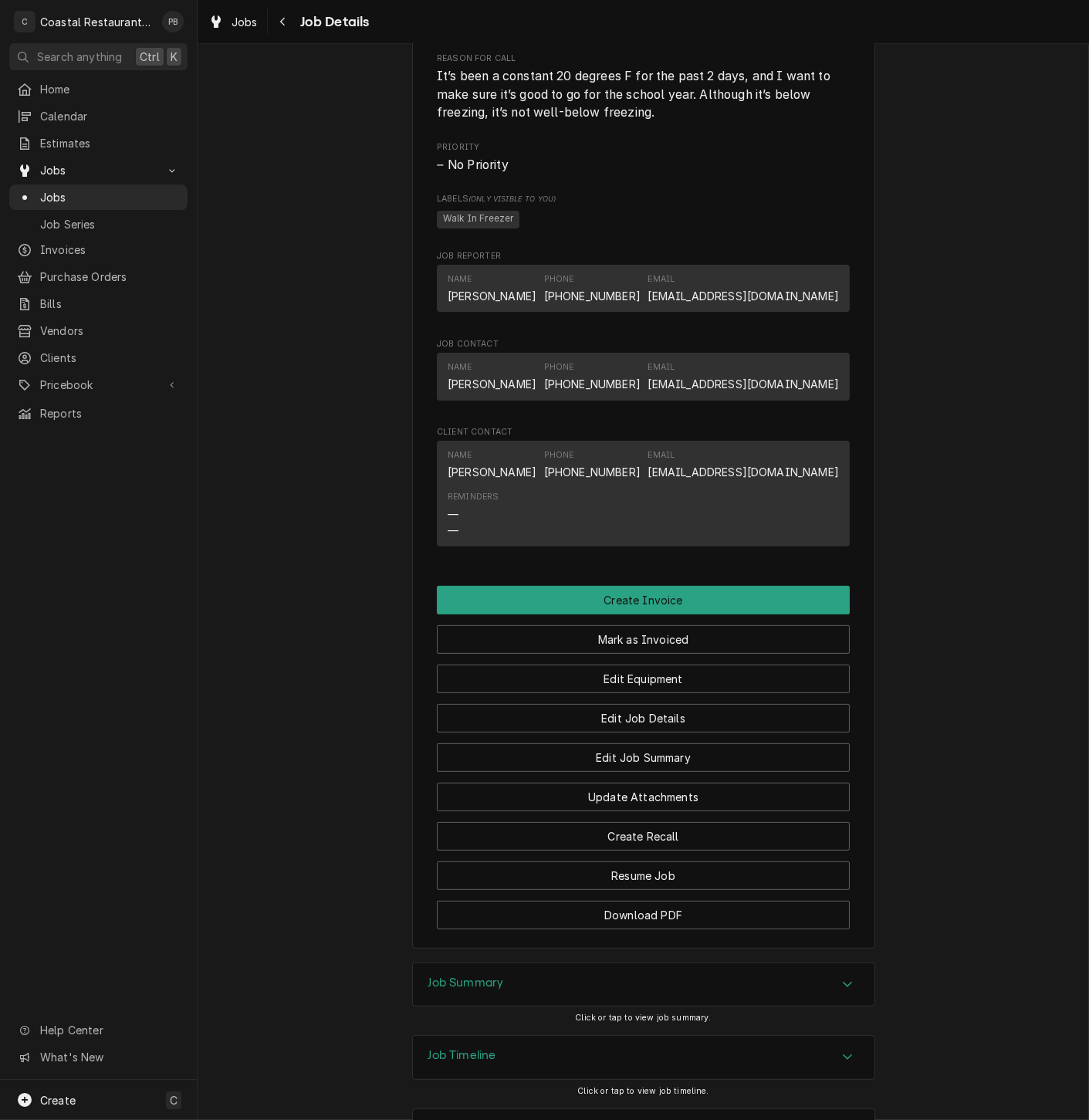
scroll to position [831, 0]
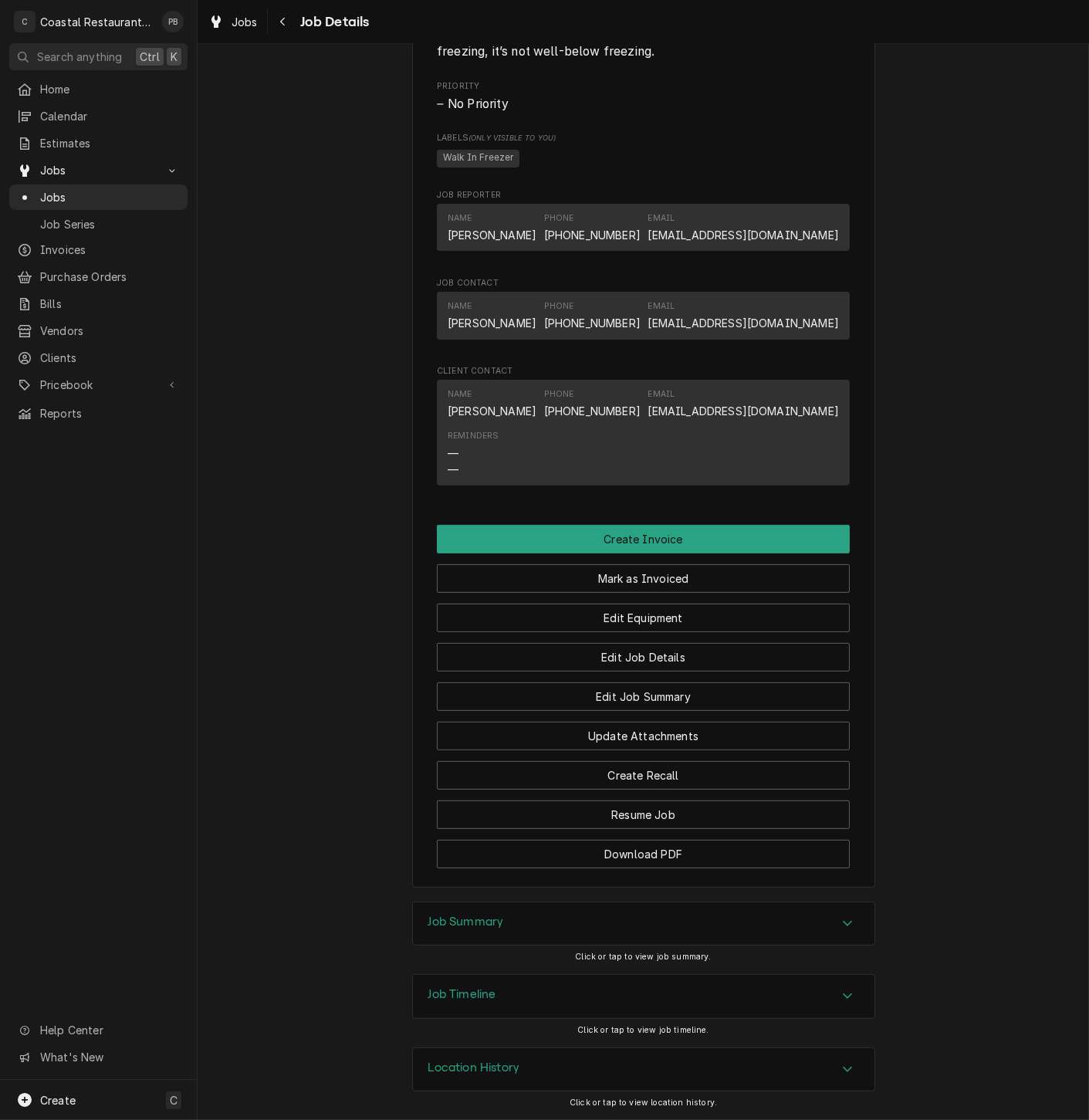
click at [846, 919] on div "Accordion Header" at bounding box center [847, 924] width 23 height 18
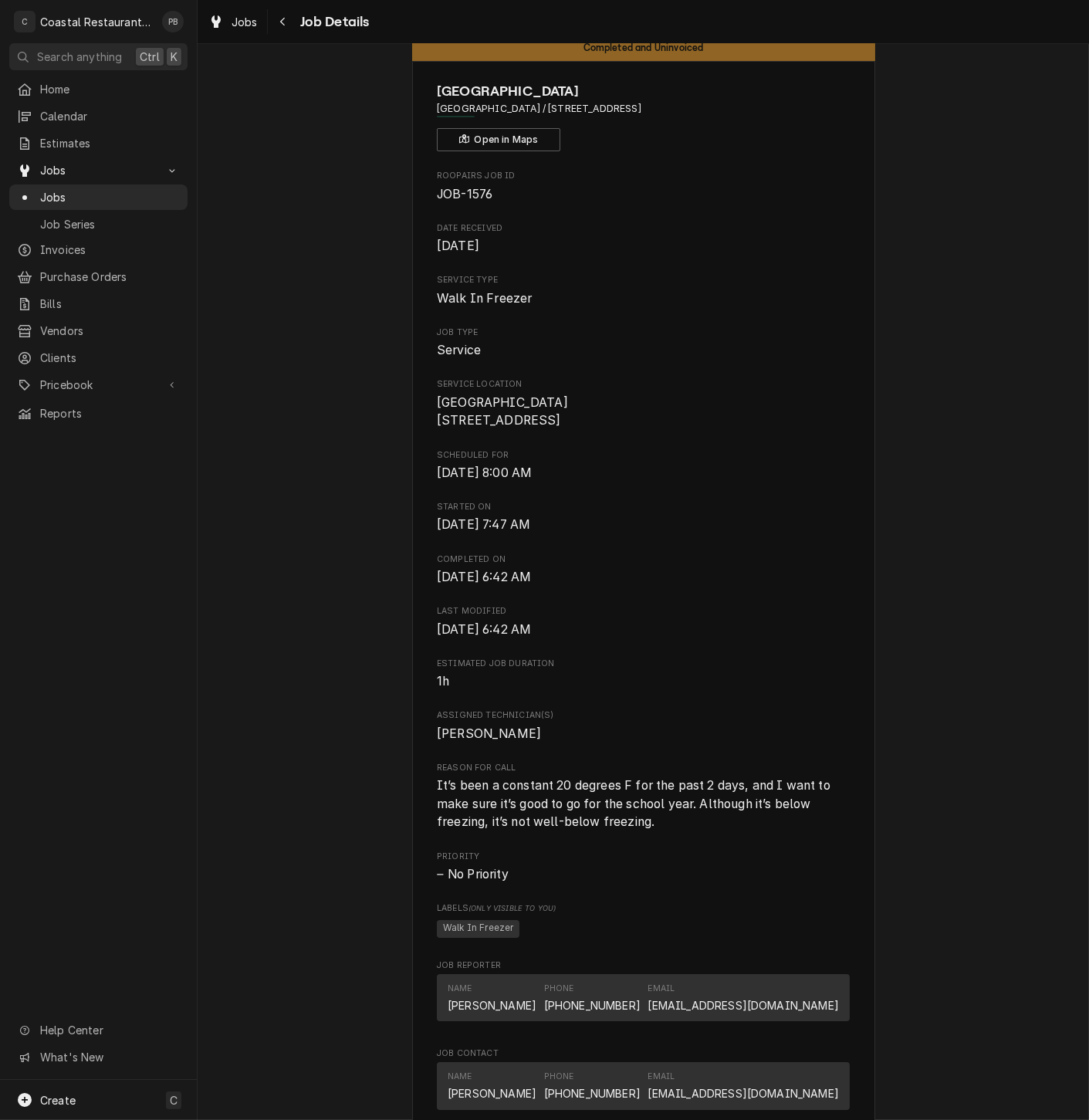
scroll to position [0, 0]
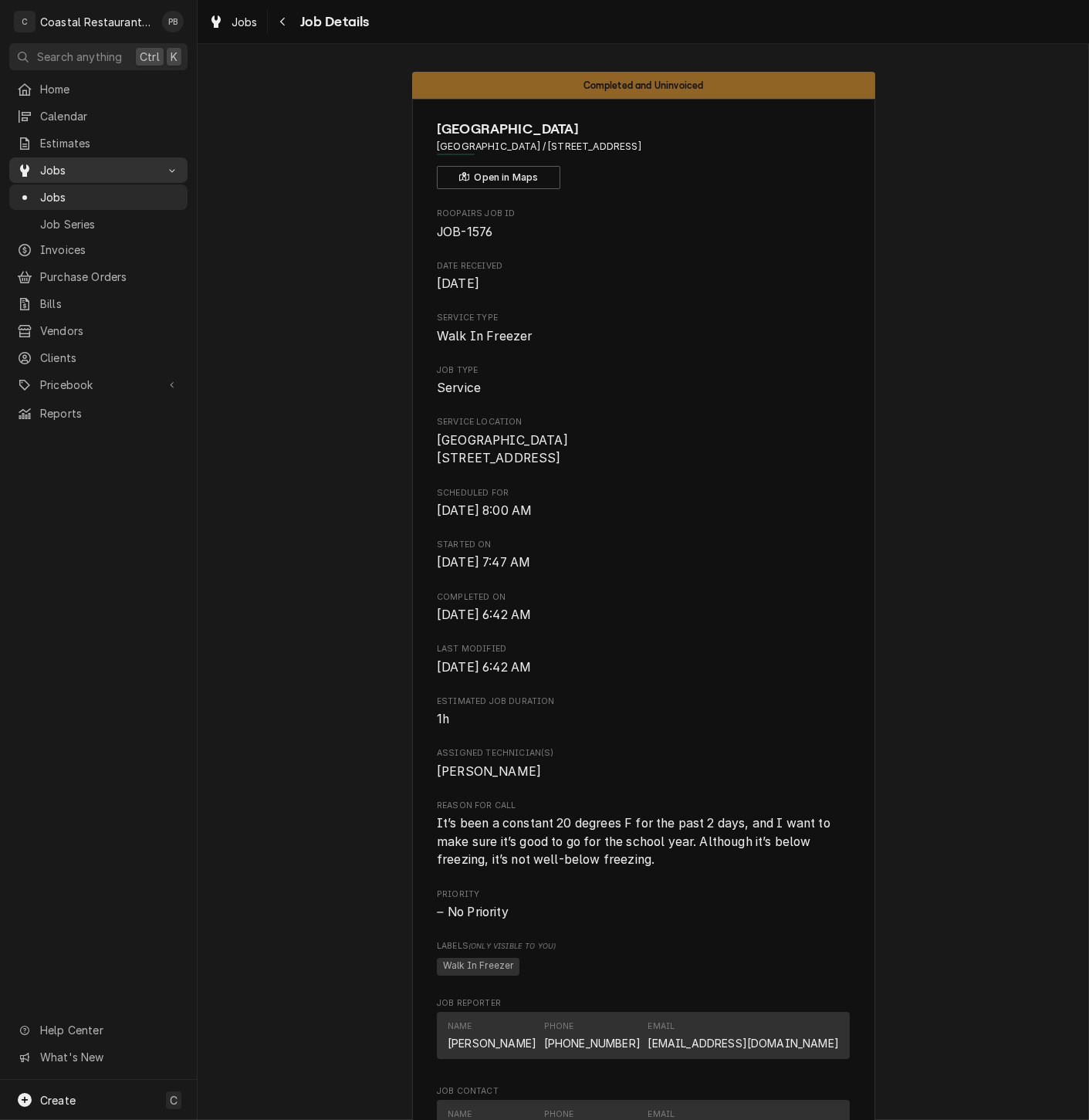
click at [67, 162] on span "Jobs" at bounding box center [98, 170] width 116 height 16
click at [96, 189] on span "Jobs" at bounding box center [110, 196] width 140 height 16
